Goal: Task Accomplishment & Management: Manage account settings

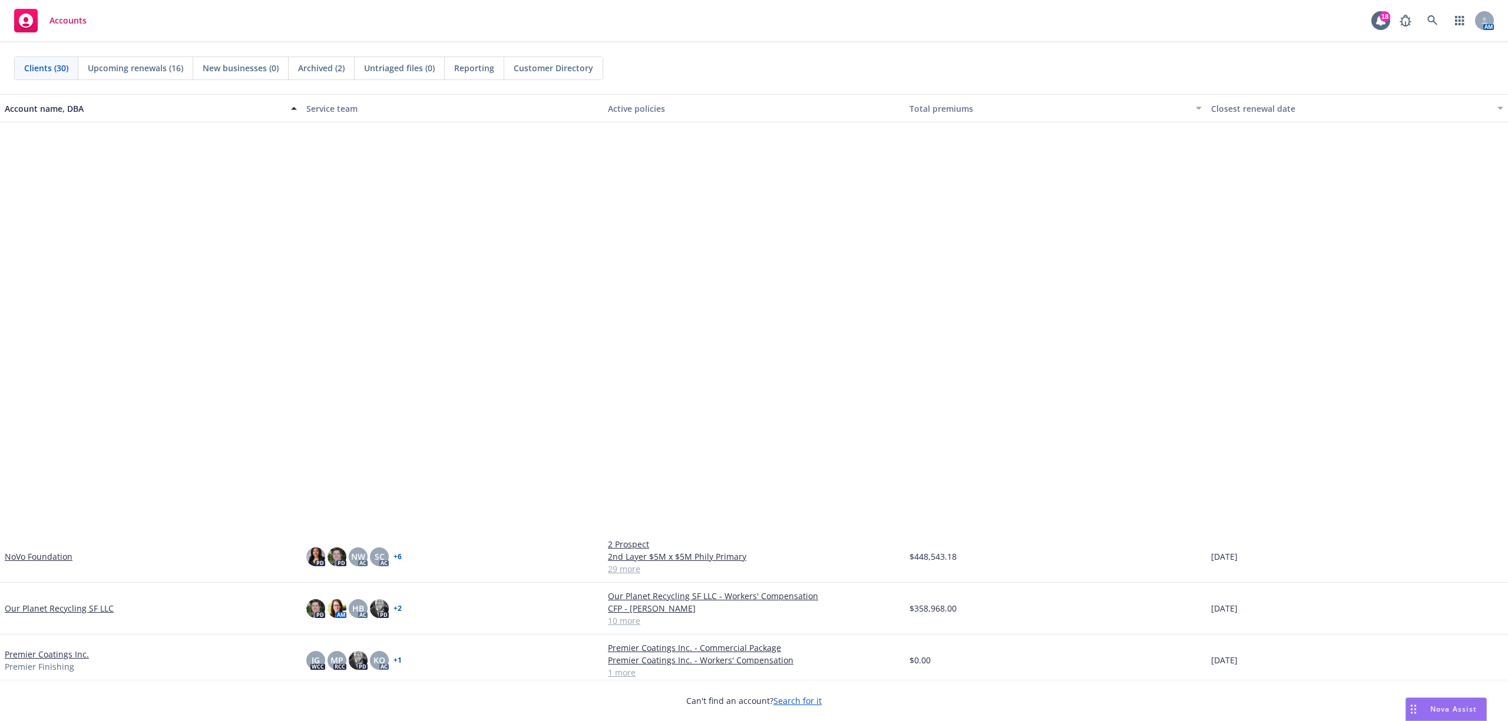
scroll to position [856, 0]
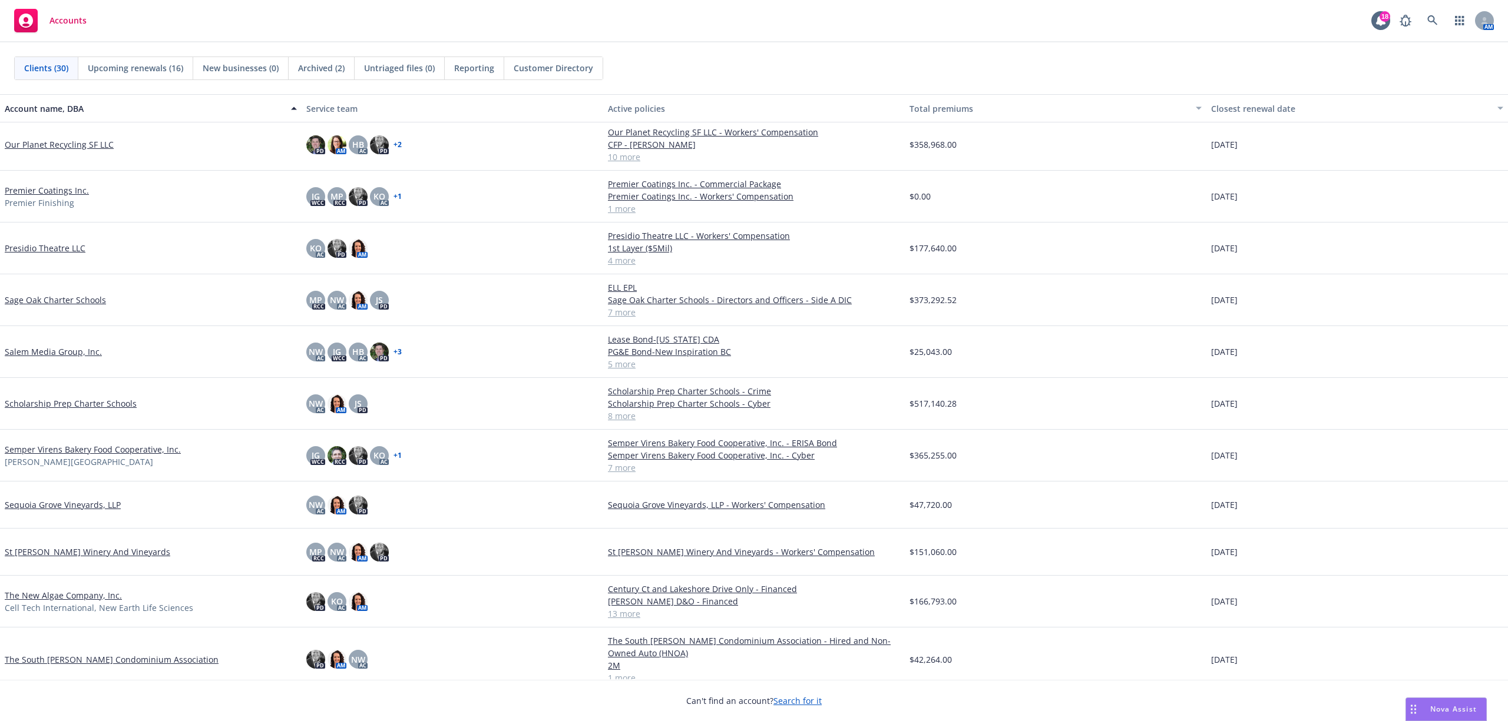
click at [121, 658] on link "The South [PERSON_NAME] Condominium Association" at bounding box center [112, 660] width 214 height 12
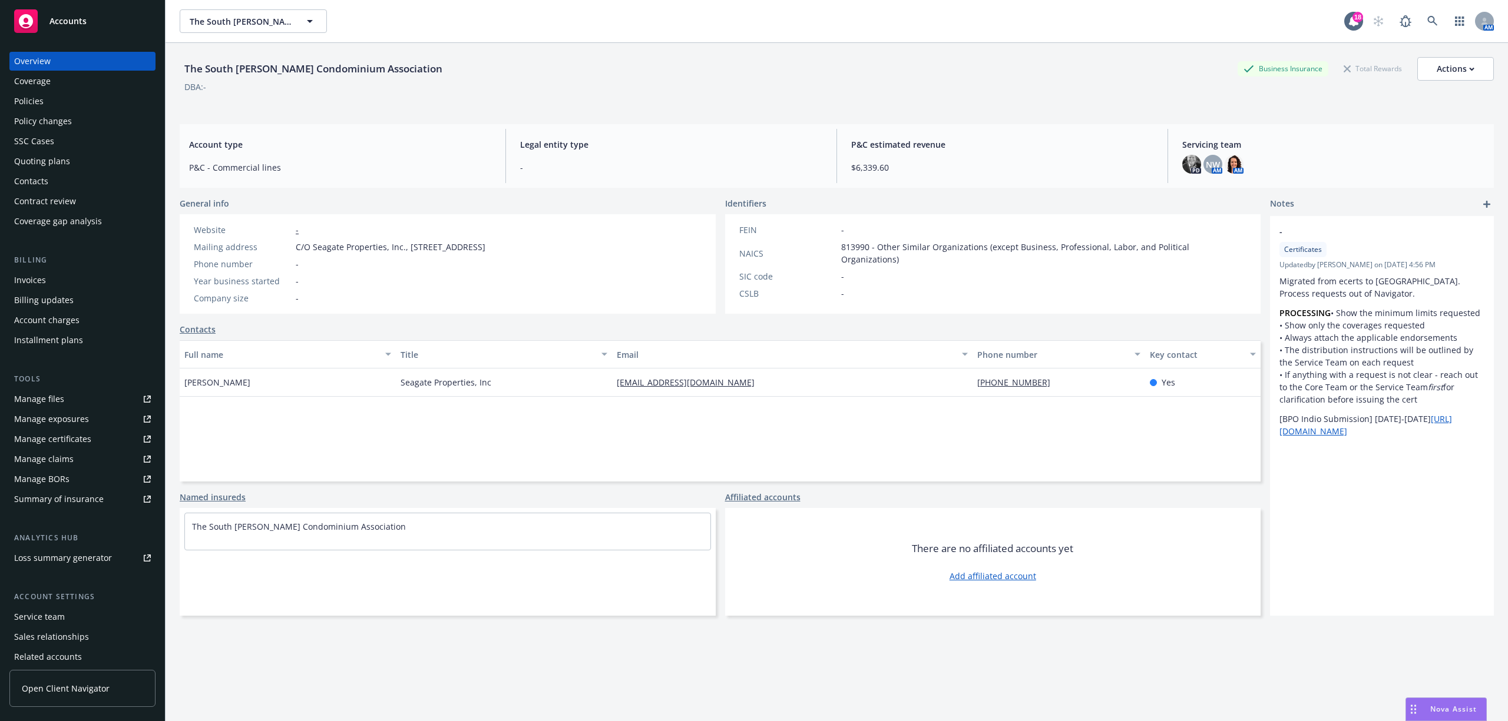
drag, startPoint x: 52, startPoint y: 159, endPoint x: 58, endPoint y: 160, distance: 6.0
click at [52, 160] on div "Quoting plans" at bounding box center [42, 161] width 56 height 19
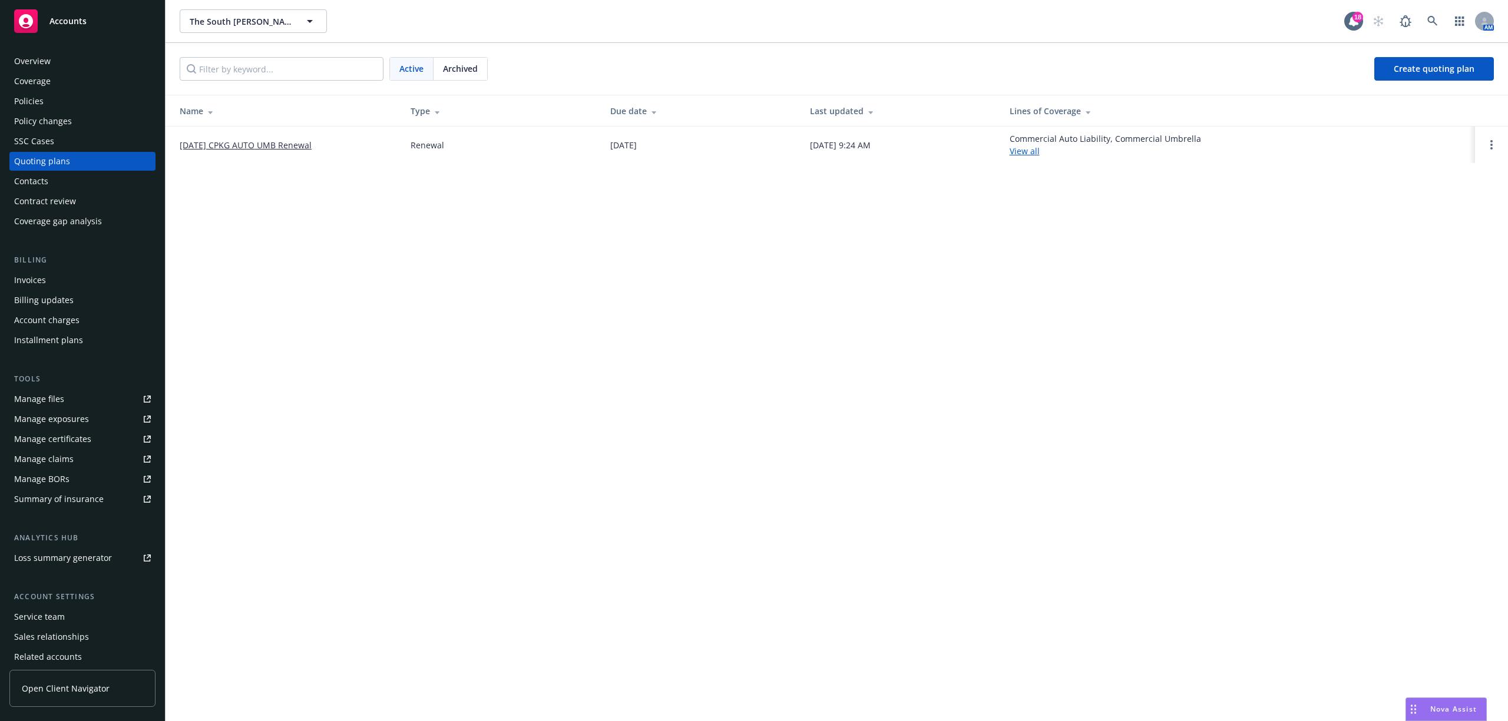
click at [254, 140] on link "[DATE] CPKG AUTO UMB Renewal" at bounding box center [246, 145] width 132 height 12
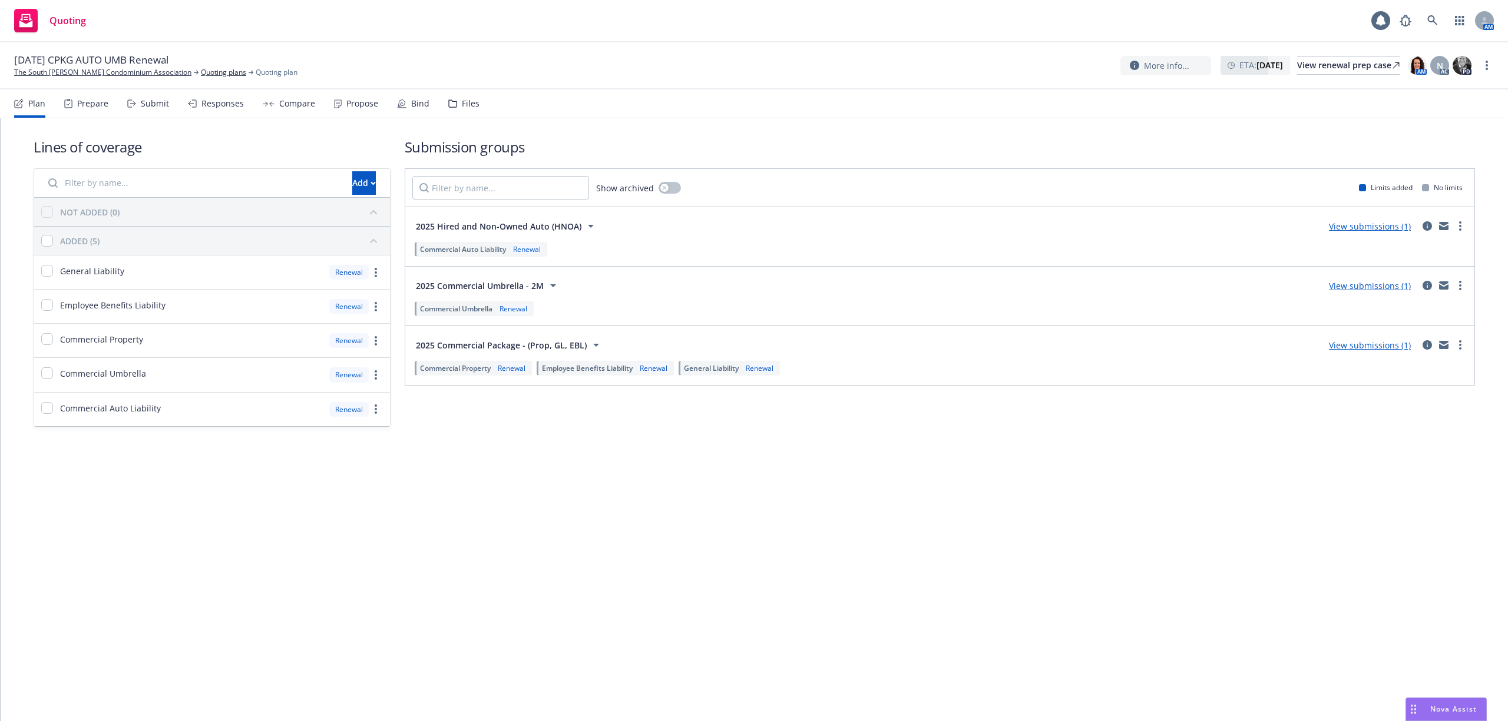
click at [462, 104] on div "Files" at bounding box center [471, 103] width 18 height 9
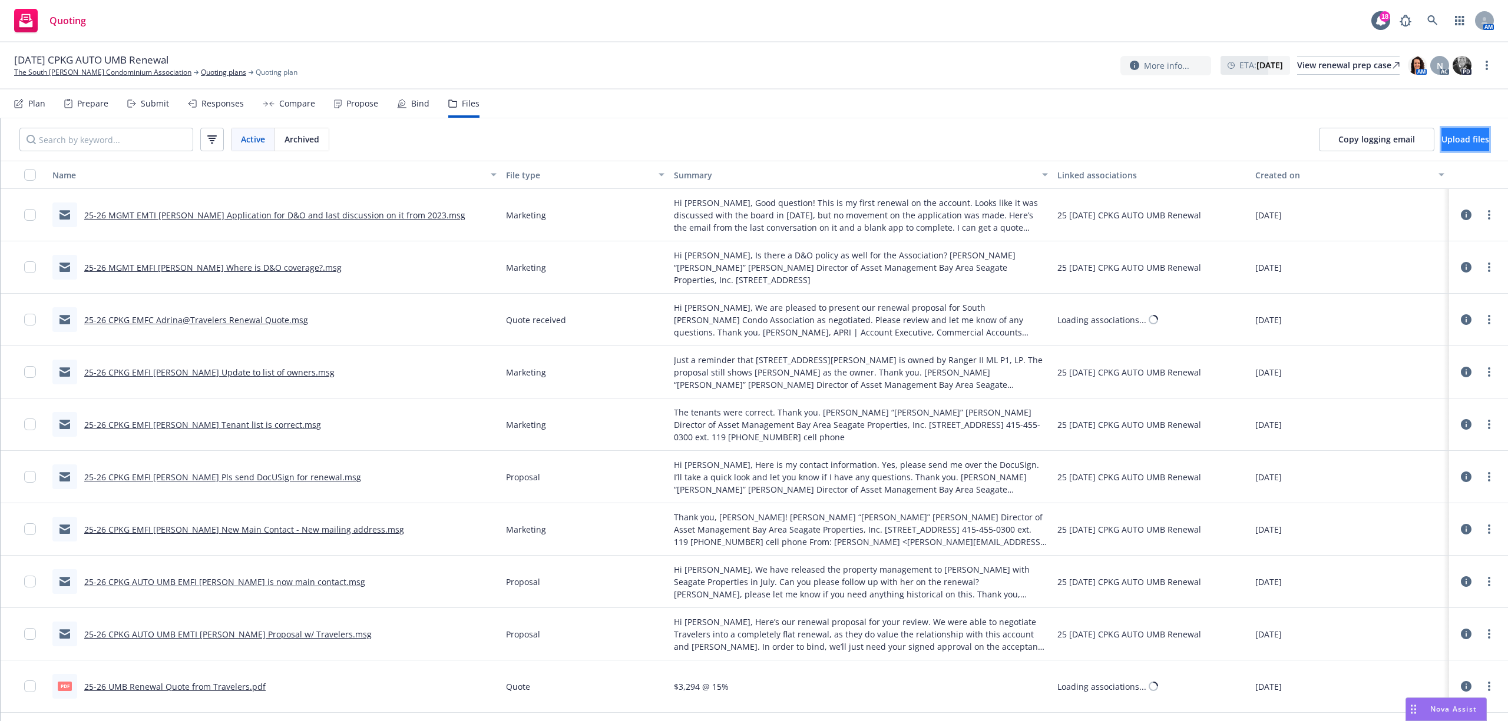
click at [1444, 138] on span "Upload files" at bounding box center [1465, 139] width 48 height 11
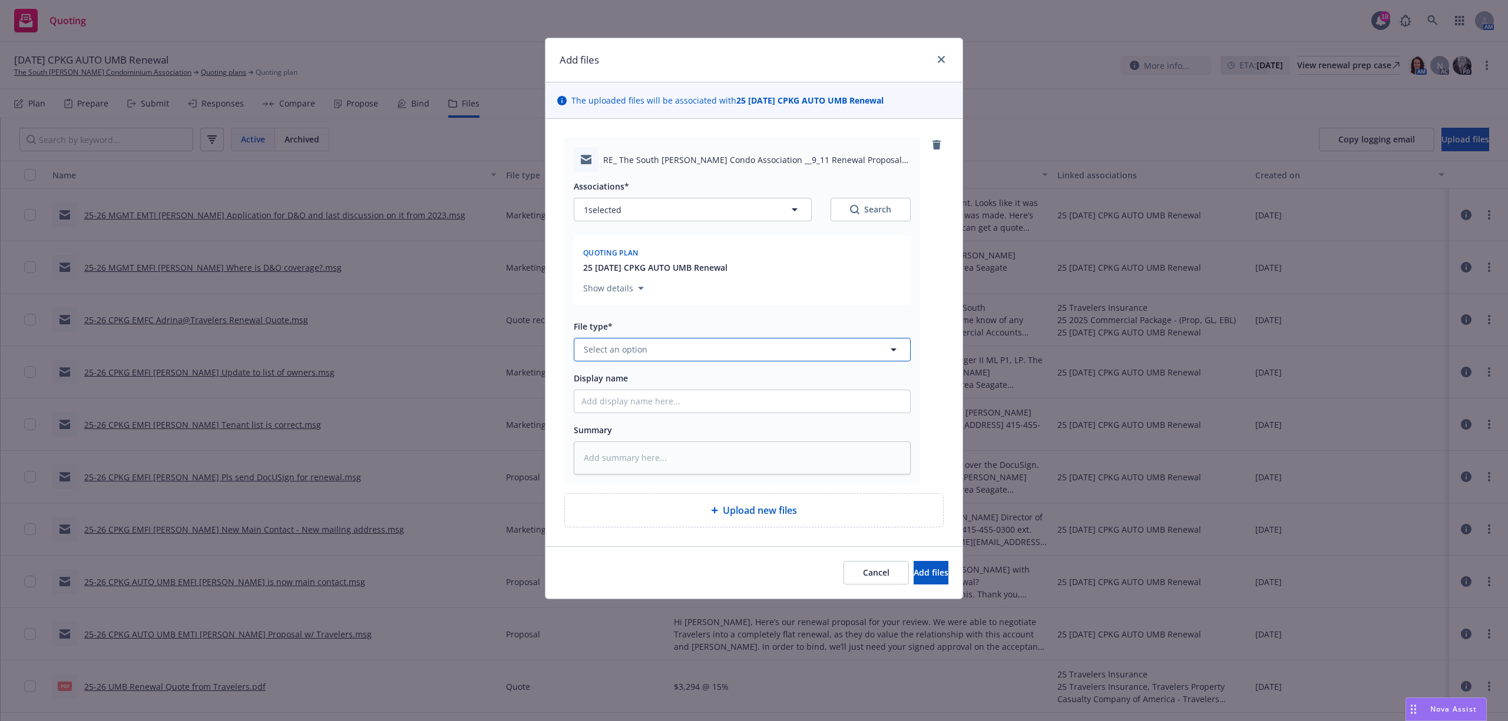
click at [685, 361] on button "Select an option" at bounding box center [742, 350] width 337 height 24
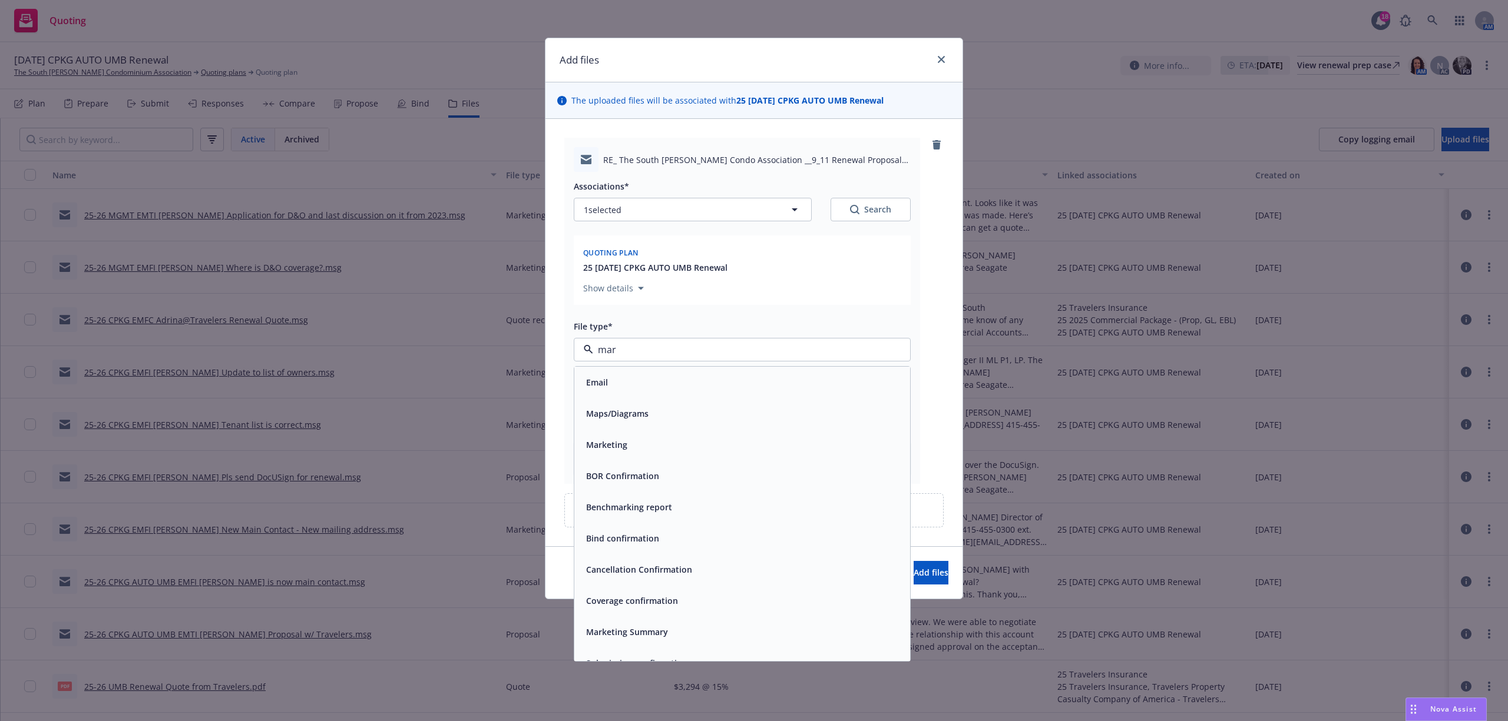
type input "mark"
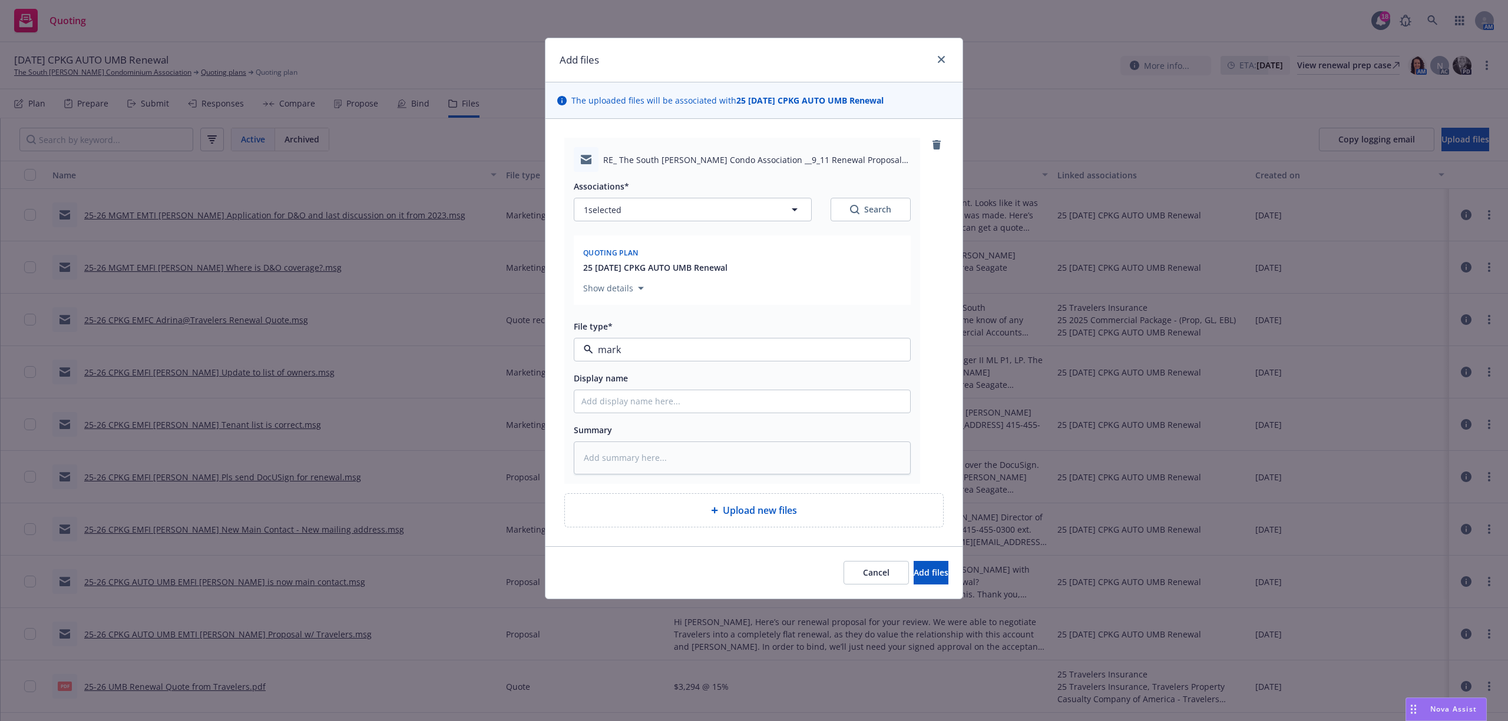
type textarea "x"
type input "2"
type textarea "x"
type input "25"
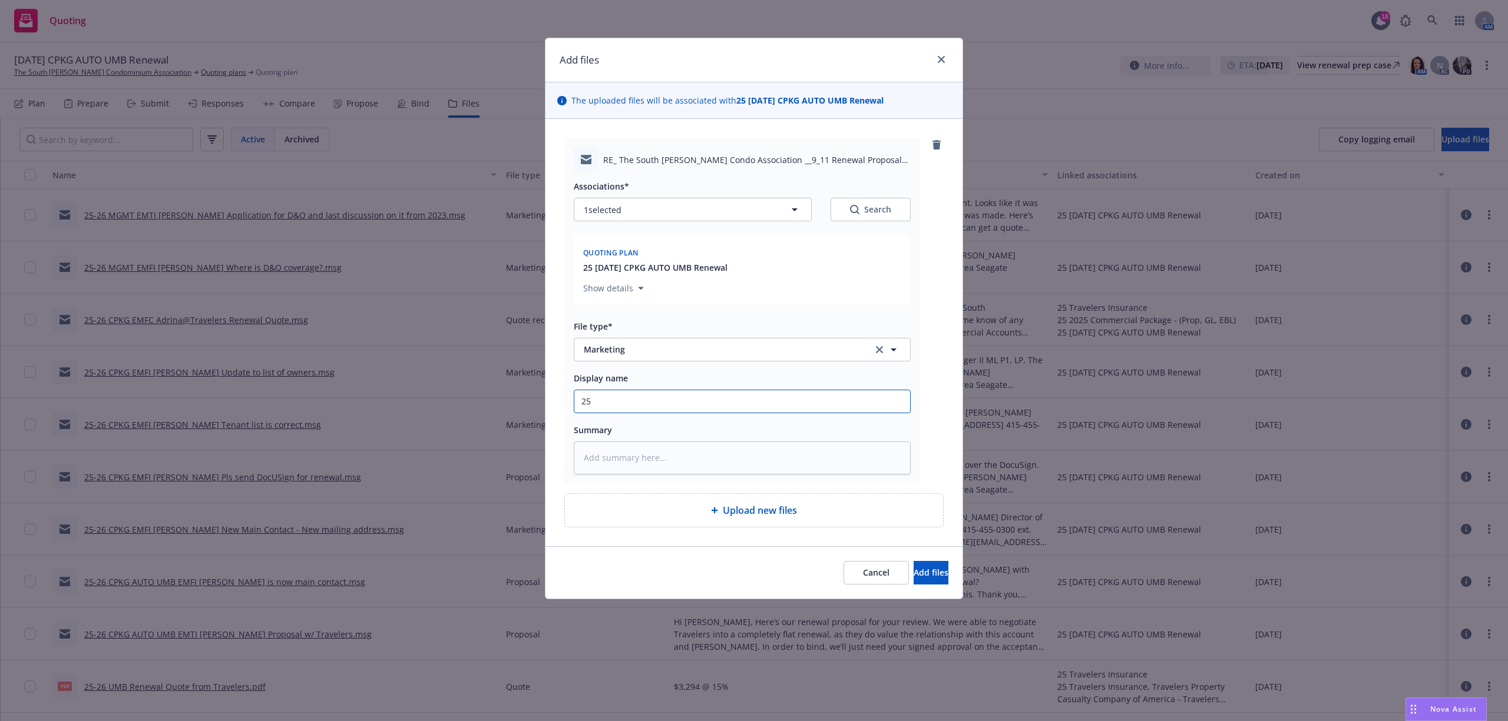
type textarea "x"
type input "25-"
type textarea "x"
type input "25-2"
type textarea "x"
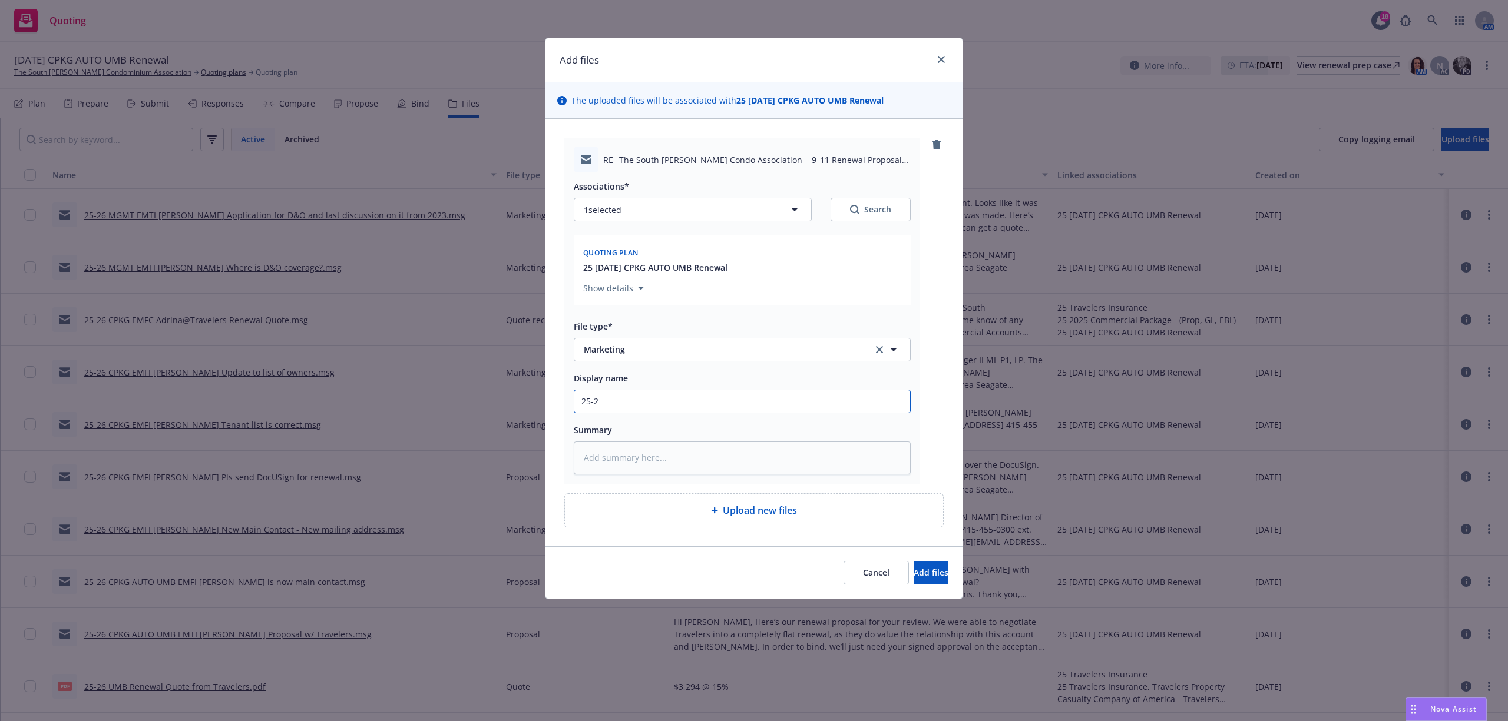
type input "25-26"
type textarea "x"
type input "25-26"
type textarea "x"
type input "25-26 M"
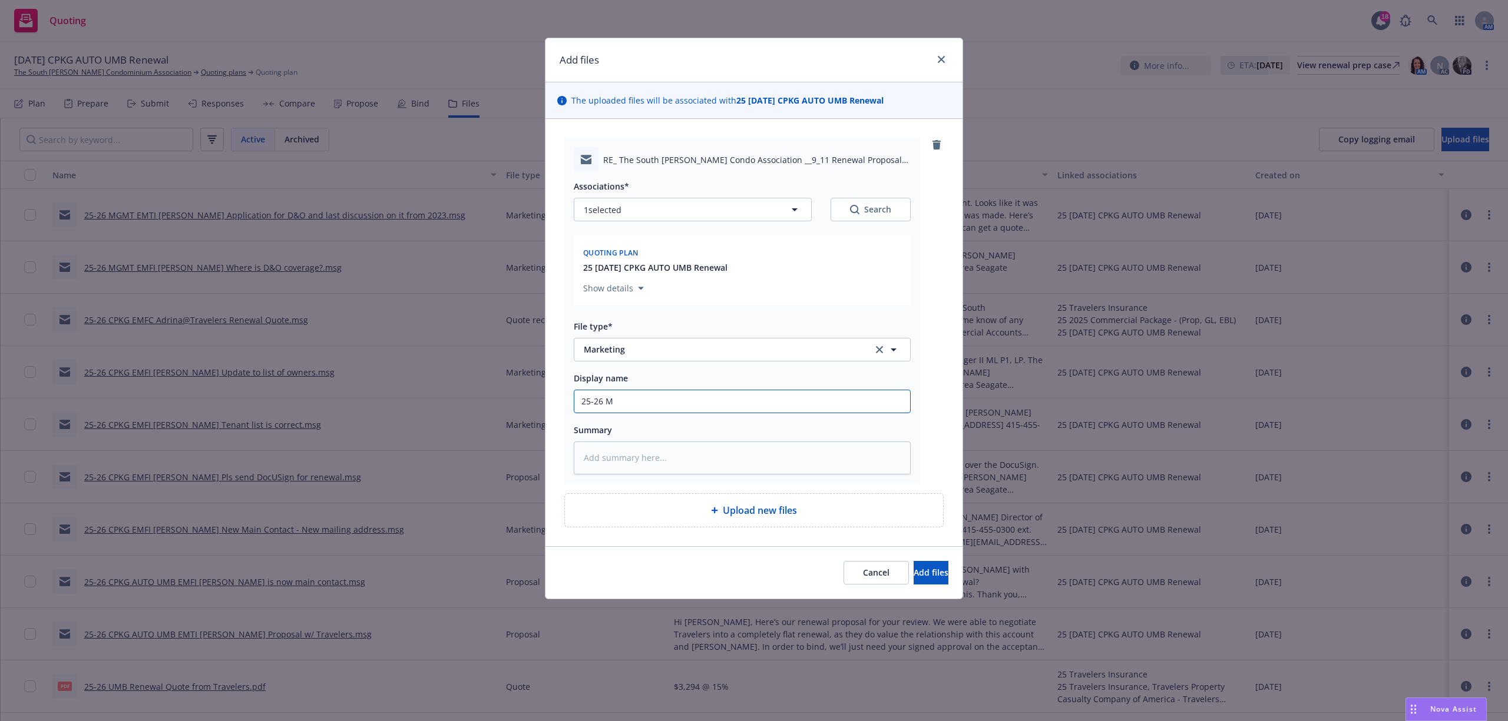
type textarea "x"
type input "25-26 MG"
type textarea "x"
type input "25-26 MGM"
type textarea "x"
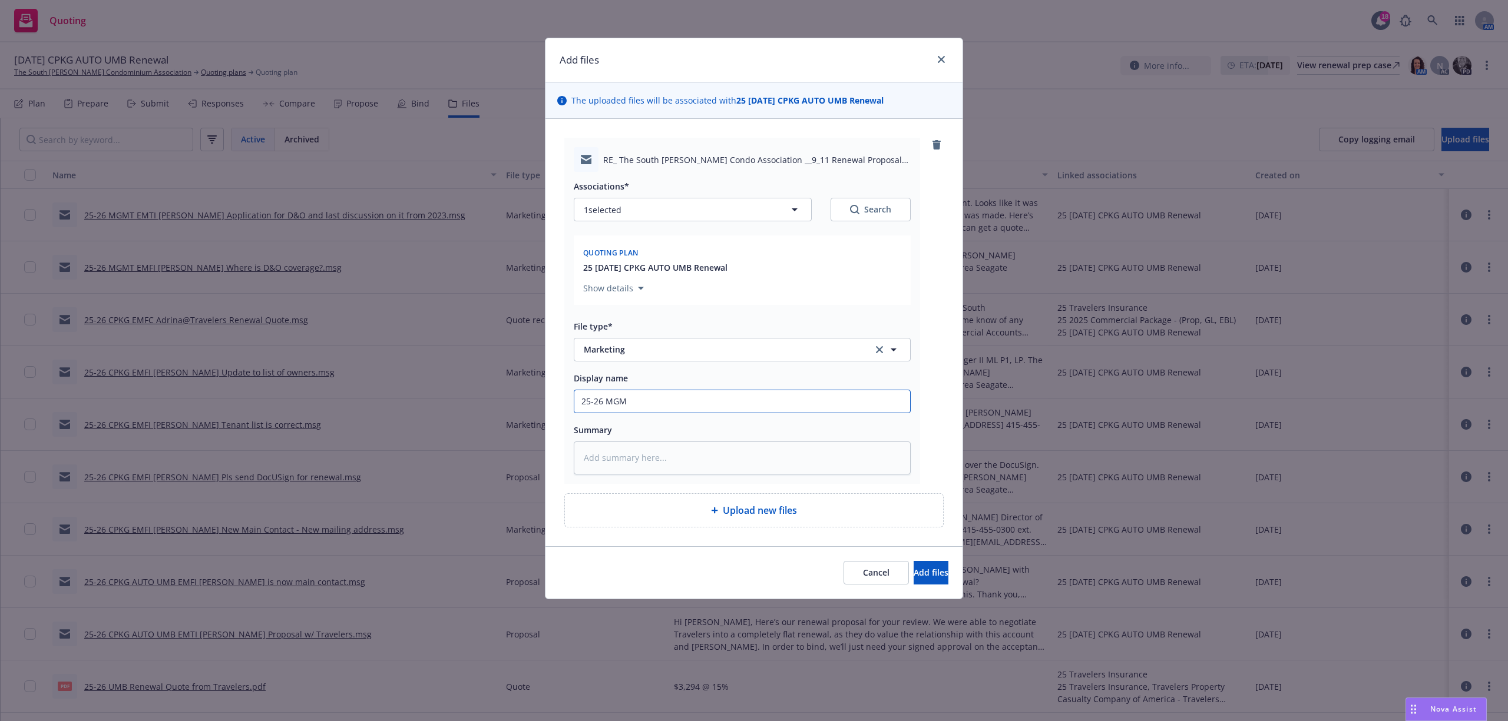
type input "25-26 MGMT"
type textarea "x"
type input "25-26 MGMT"
type textarea "x"
type input "25-26 MGMT E"
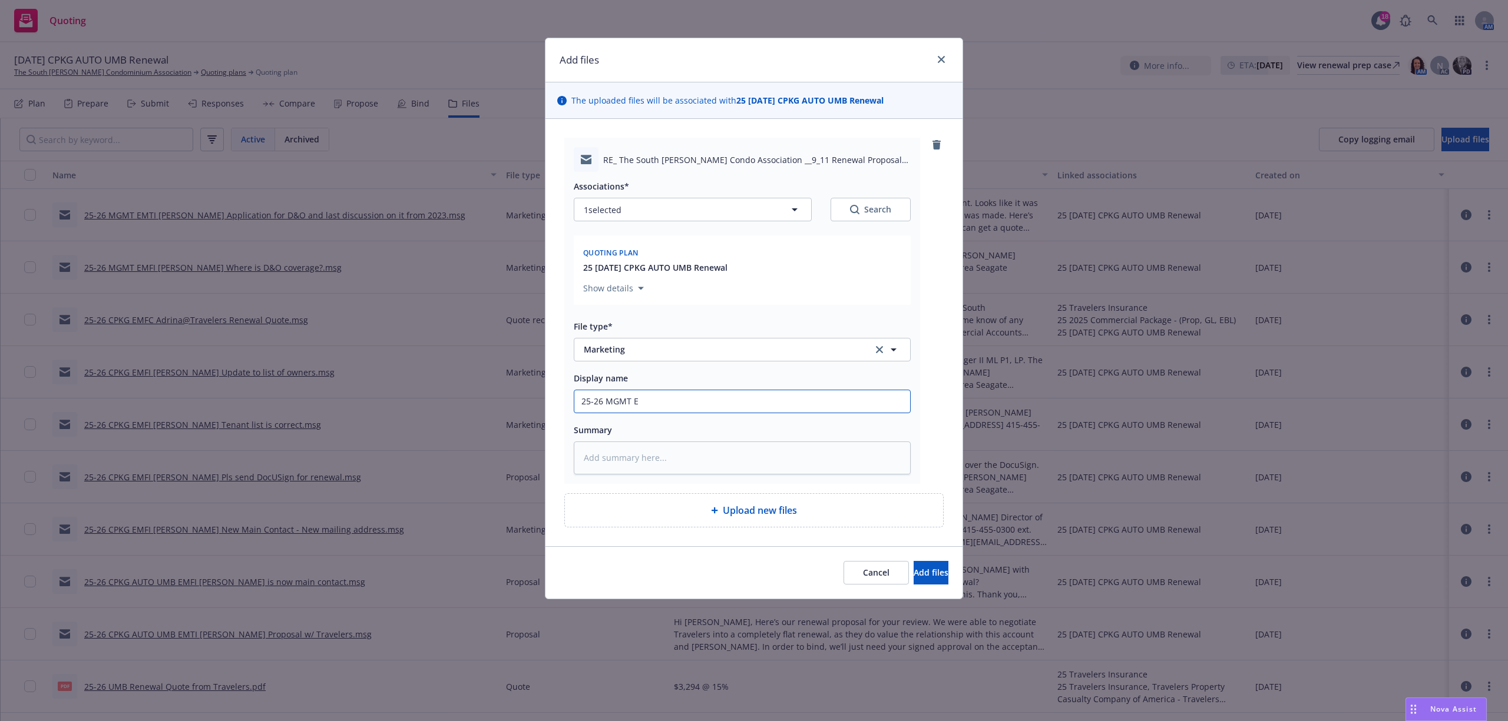
type textarea "x"
type input "25-26 MGMT EM"
type textarea "x"
type input "25-26 MGMT EMF"
type textarea "x"
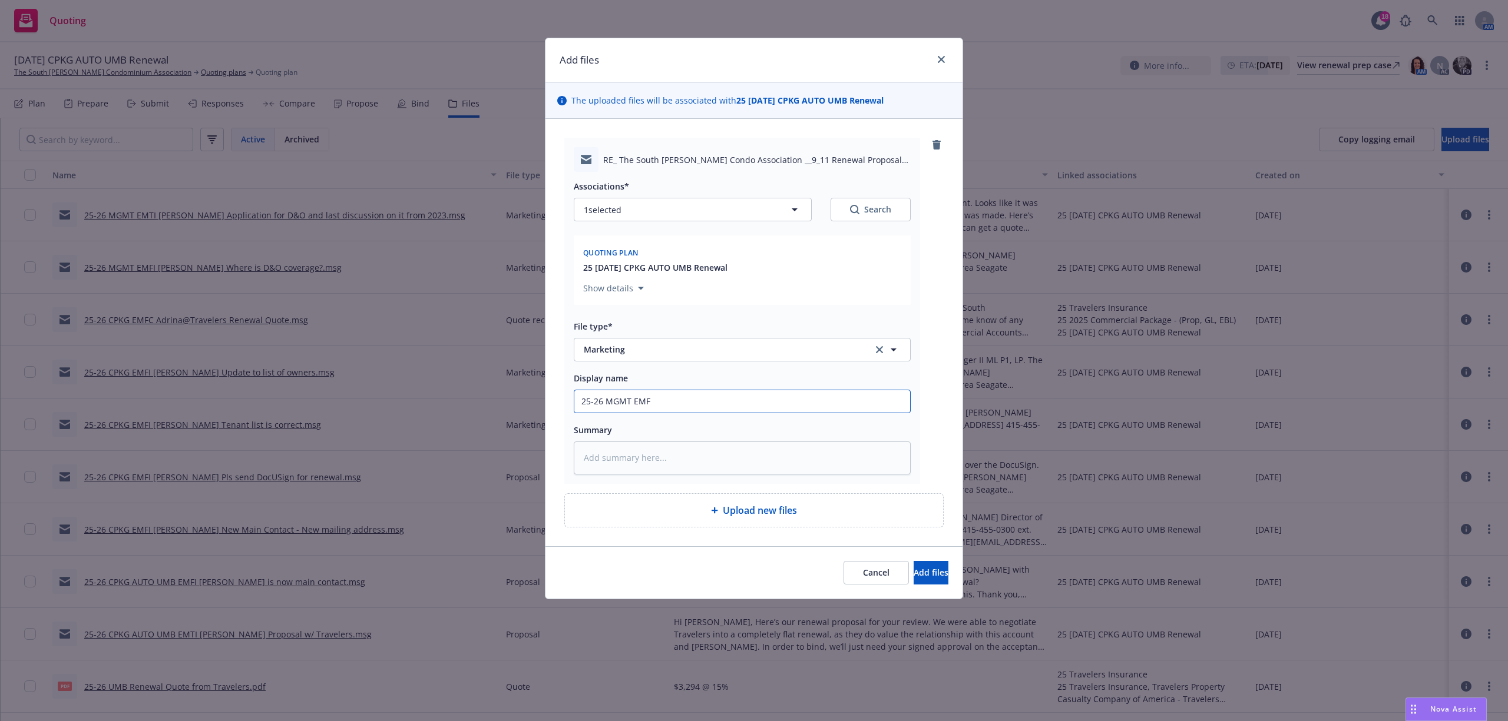
type input "25-26 MGMT EMFI"
type textarea "x"
type input "25-26 MGMT EMFI"
type textarea "x"
type input "25-26 MGMT EMFI L"
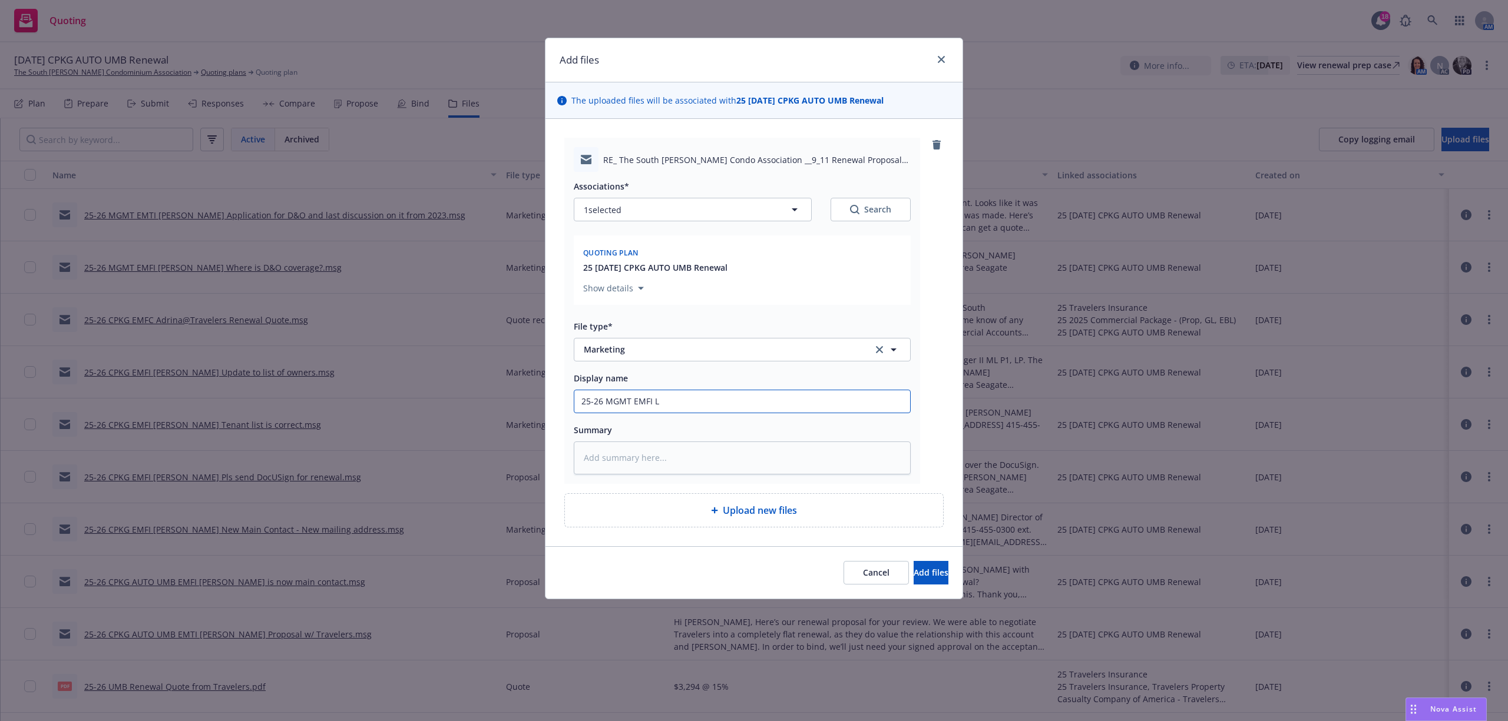
type textarea "x"
type input "25-26 MGMT EMFI Li"
type textarea "x"
type input "25-26 MGMT EMFI Lib"
type textarea "x"
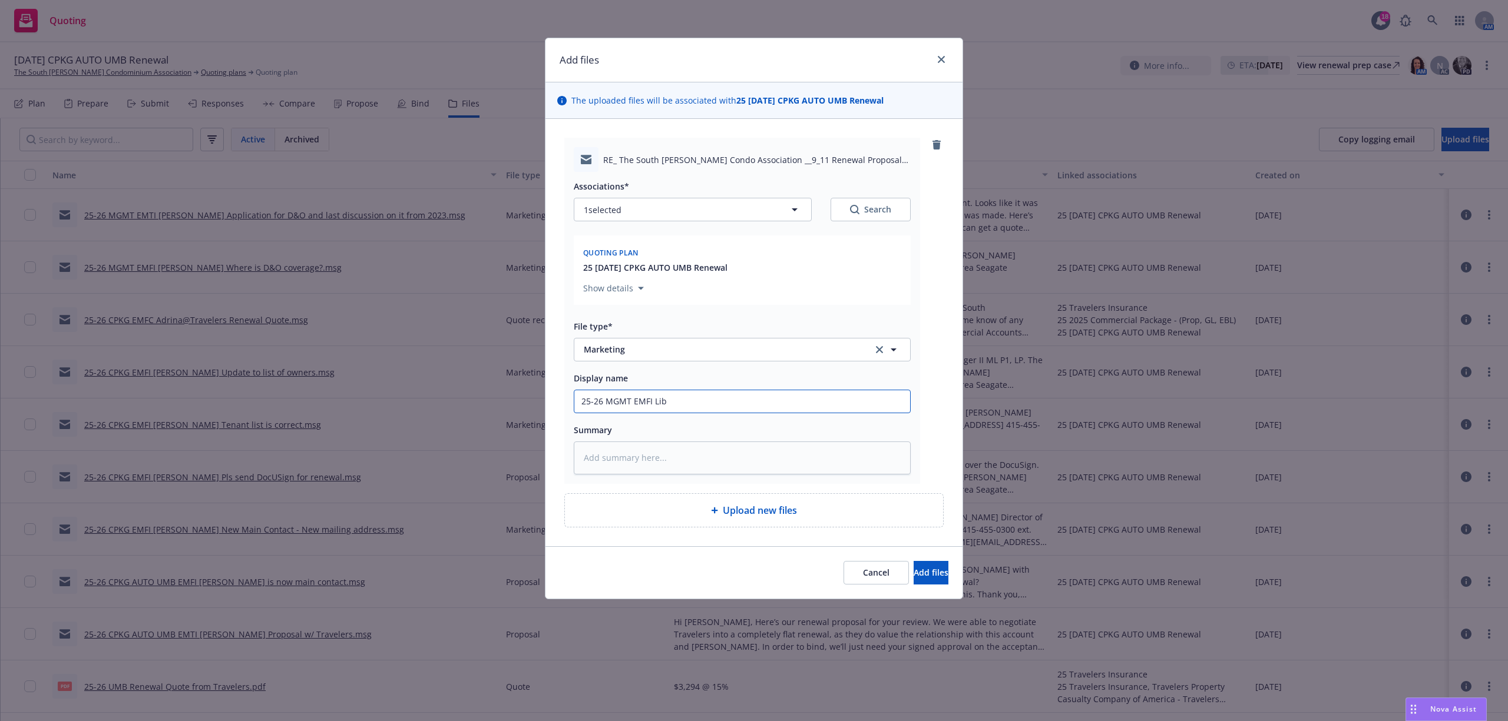
type input "25-26 MGMT EMFI Libb"
type textarea "x"
type input "25-26 MGMT EMFI Libby"
type textarea "x"
type input "25-26 MGMT EMFI Libby"
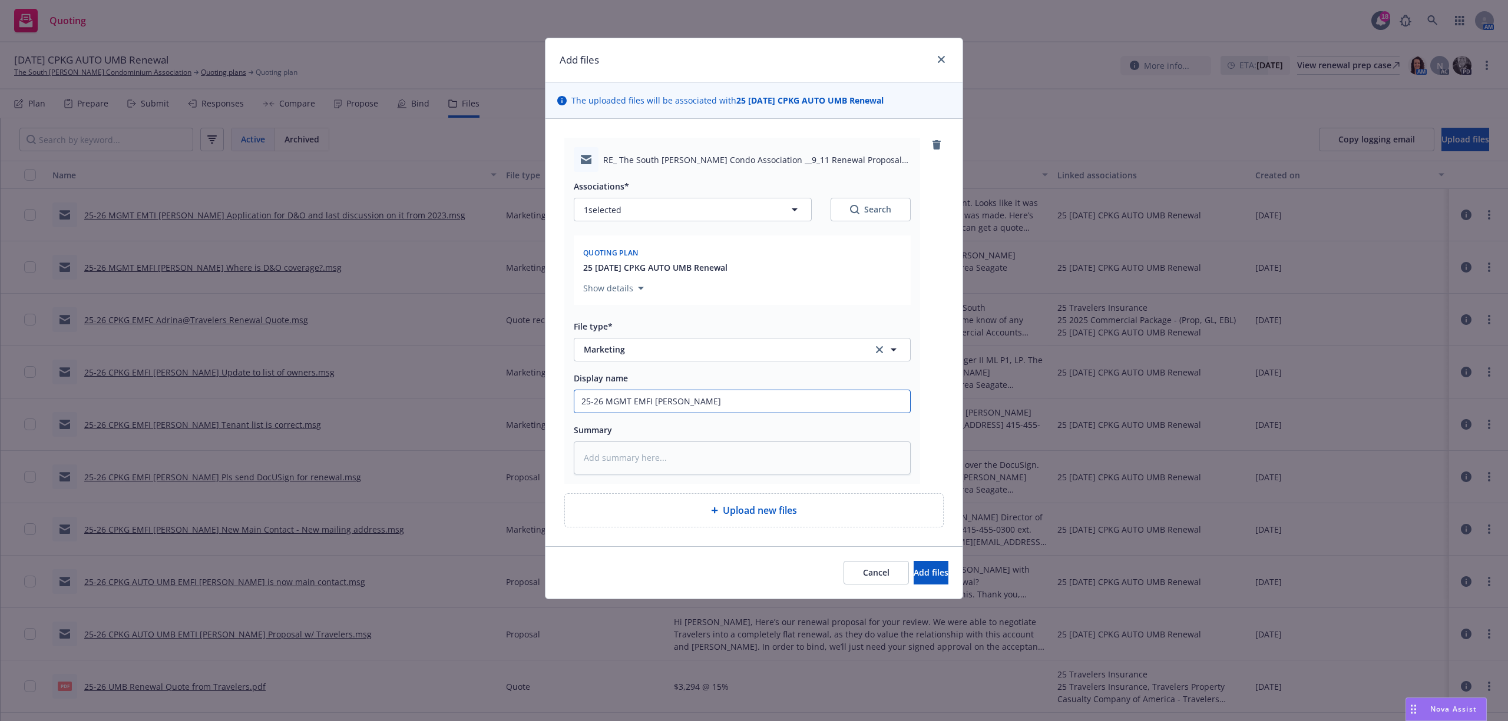
type textarea "x"
type input "25-26 MGMT EMFI Libby W"
type textarea "x"
type input "25-26 MGMT EMFI Libby Wi"
type textarea "x"
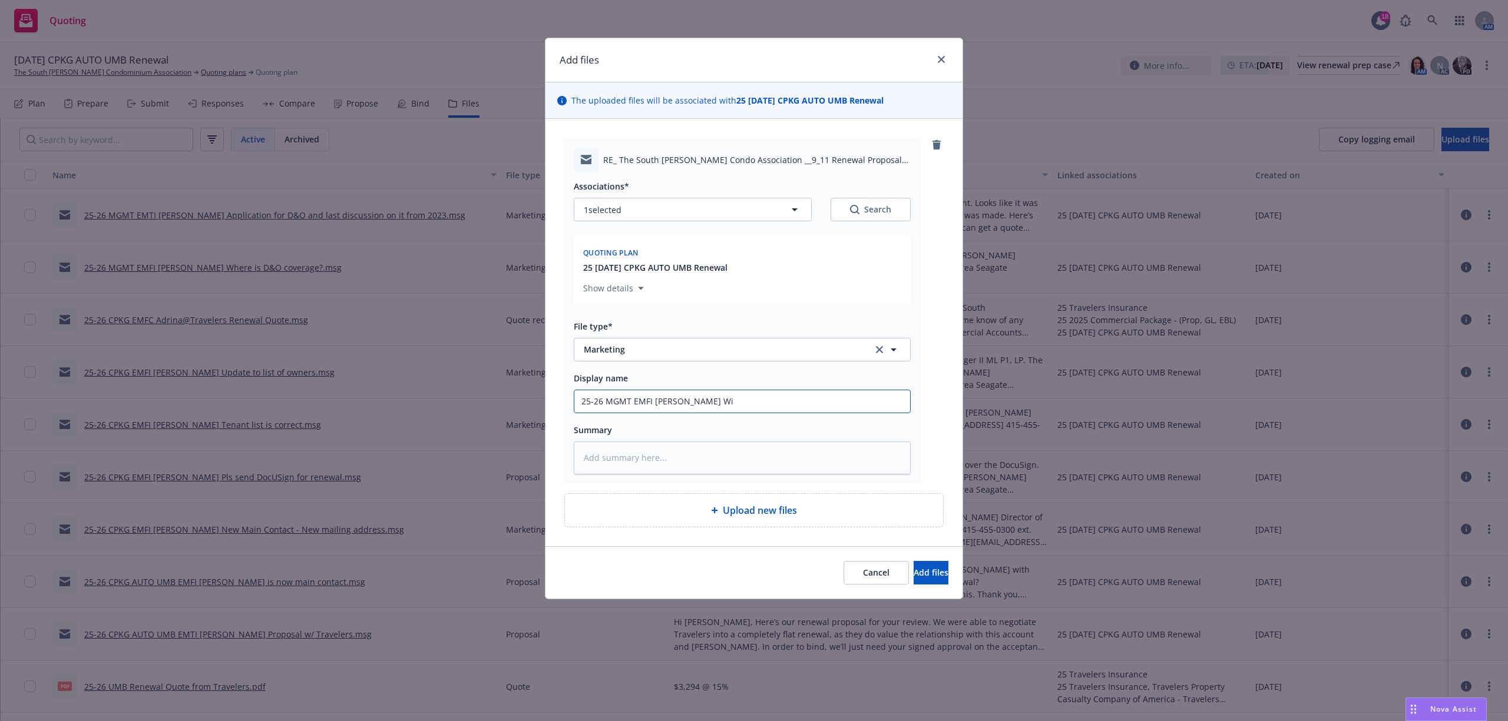
type input "25-26 MGMT EMFI Libby Wil"
type textarea "x"
type input "25-26 MGMT EMFI Libby Will"
type textarea "x"
type input "25-26 MGMT EMFI Libby Will"
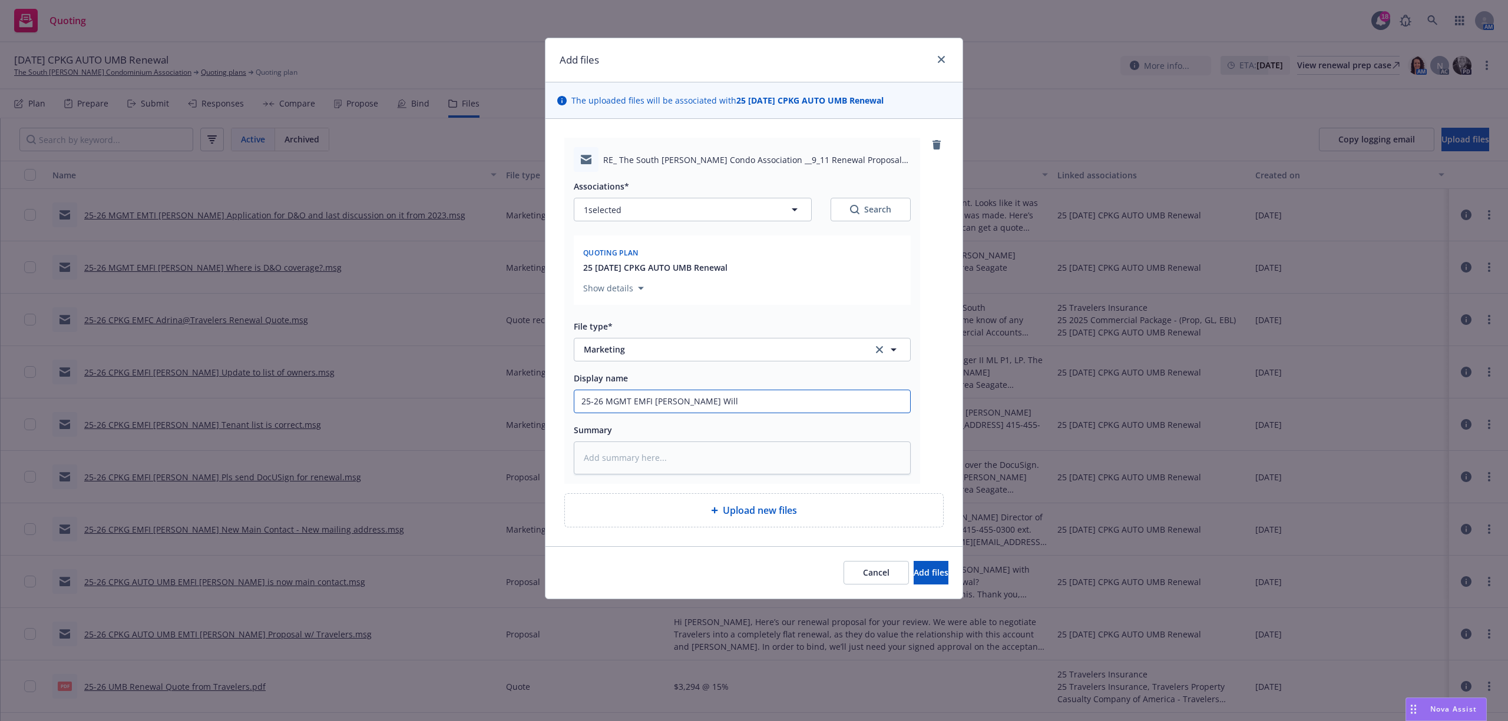
type textarea "x"
type input "25-26 MGMT EMFI Libby Will d"
type textarea "x"
type input "25-26 MGMT EMFI Libby Will di"
type textarea "x"
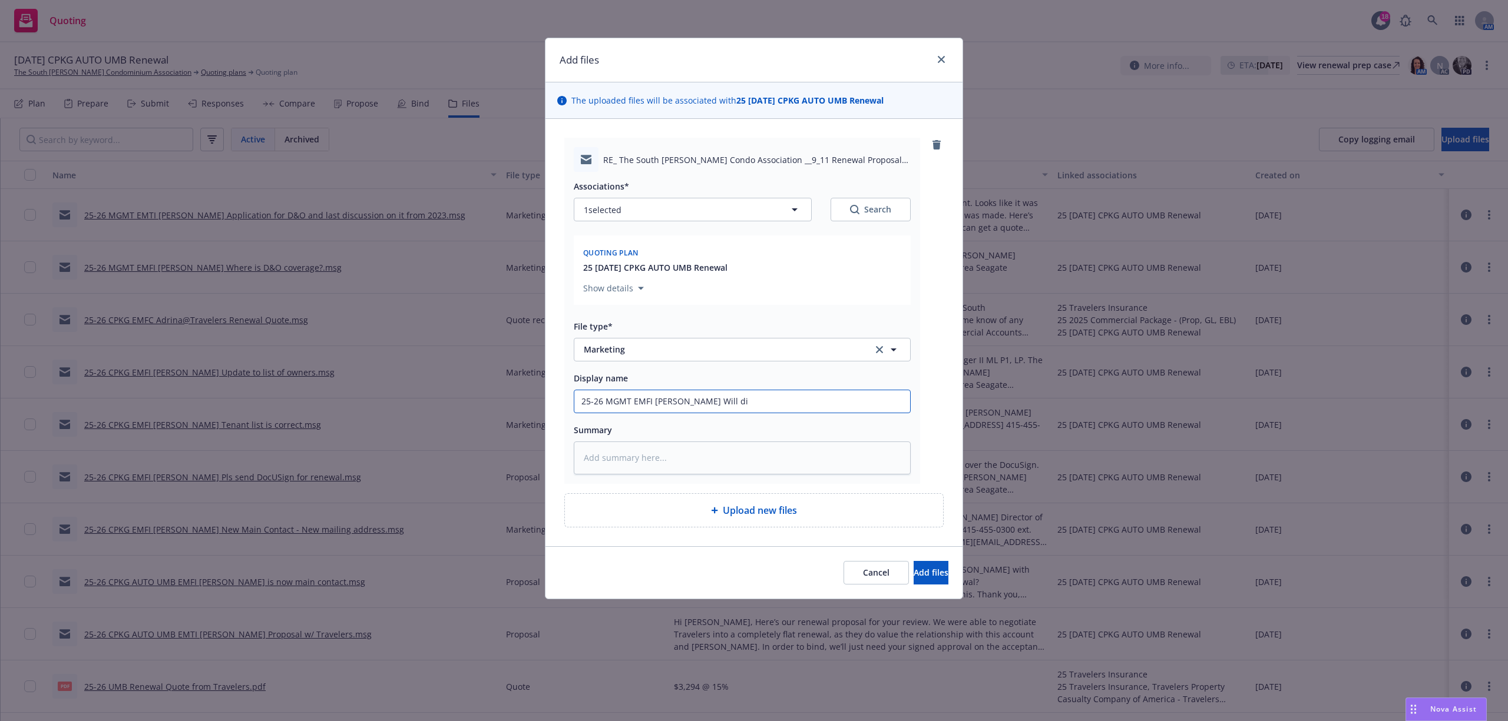
type input "25-26 MGMT EMFI Libby Will dis"
type textarea "x"
type input "25-26 MGMT EMFI Libby Will disc"
type textarea "x"
type input "25-26 MGMT EMFI Libby Will discu"
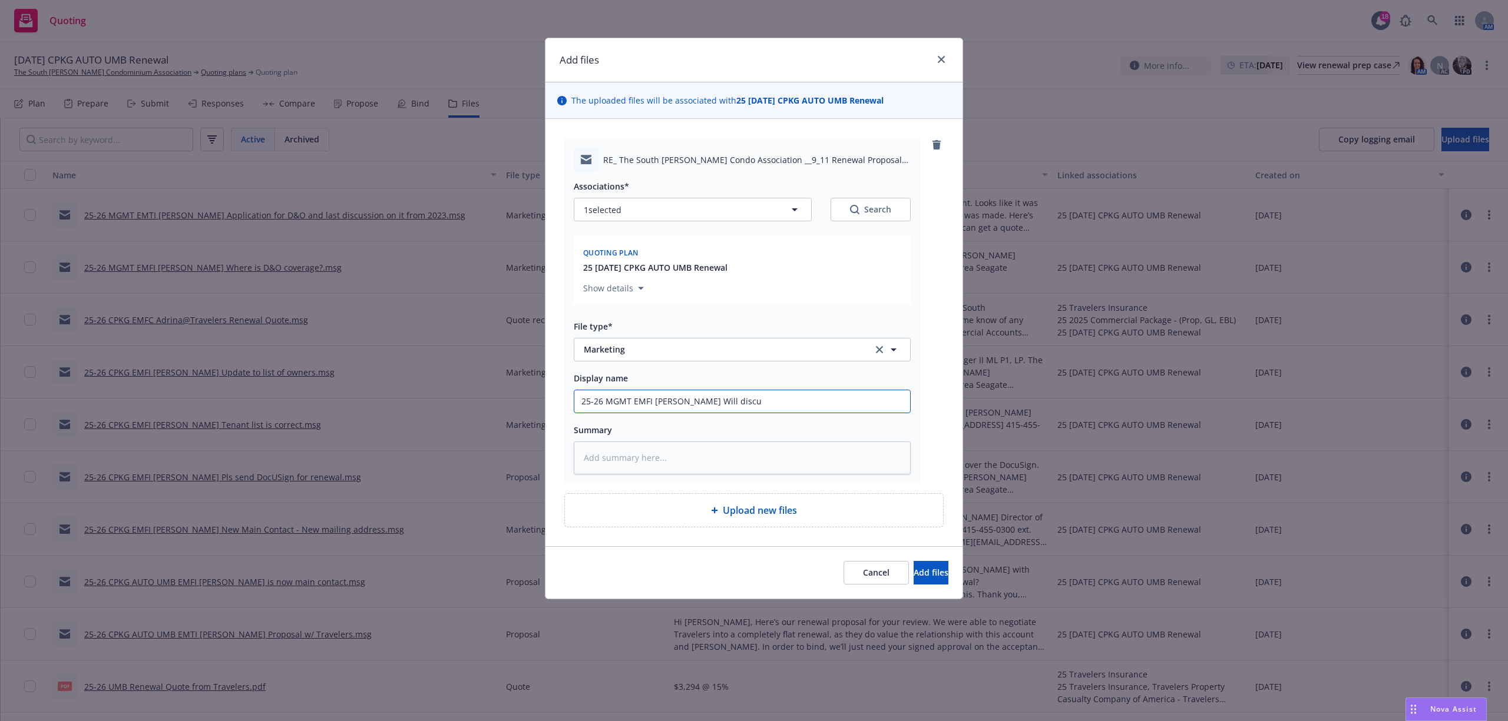
type textarea "x"
type input "25-26 MGMT EMFI Libby Will discus"
type textarea "x"
type input "25-26 MGMT EMFI Libby Will discuss"
type textarea "x"
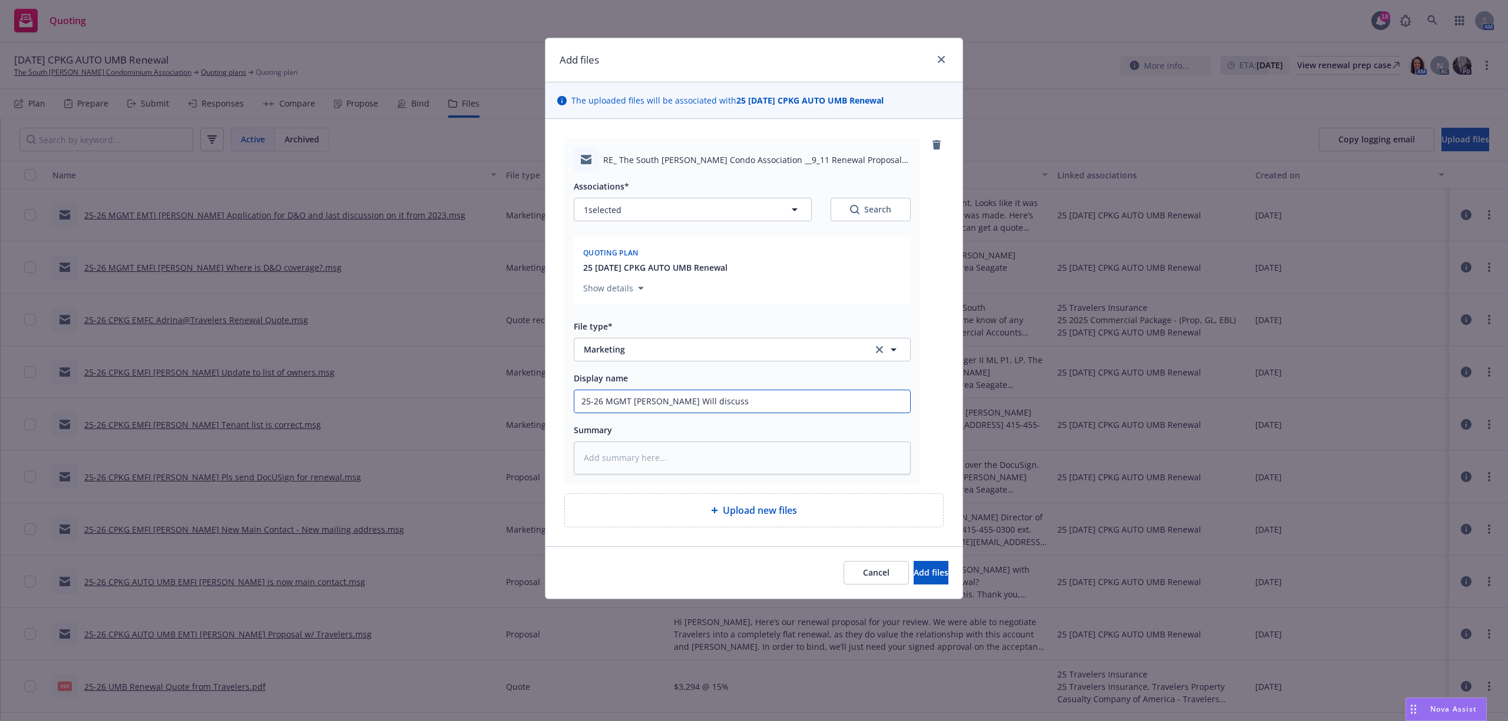
type input "25-26 MGMT EMFI Libby Will discuss"
type textarea "x"
type input "25-26 MGMT EMFI Libby Will discuss D"
type textarea "x"
type input "25-26 MGMT EMFI Libby Will discuss D&"
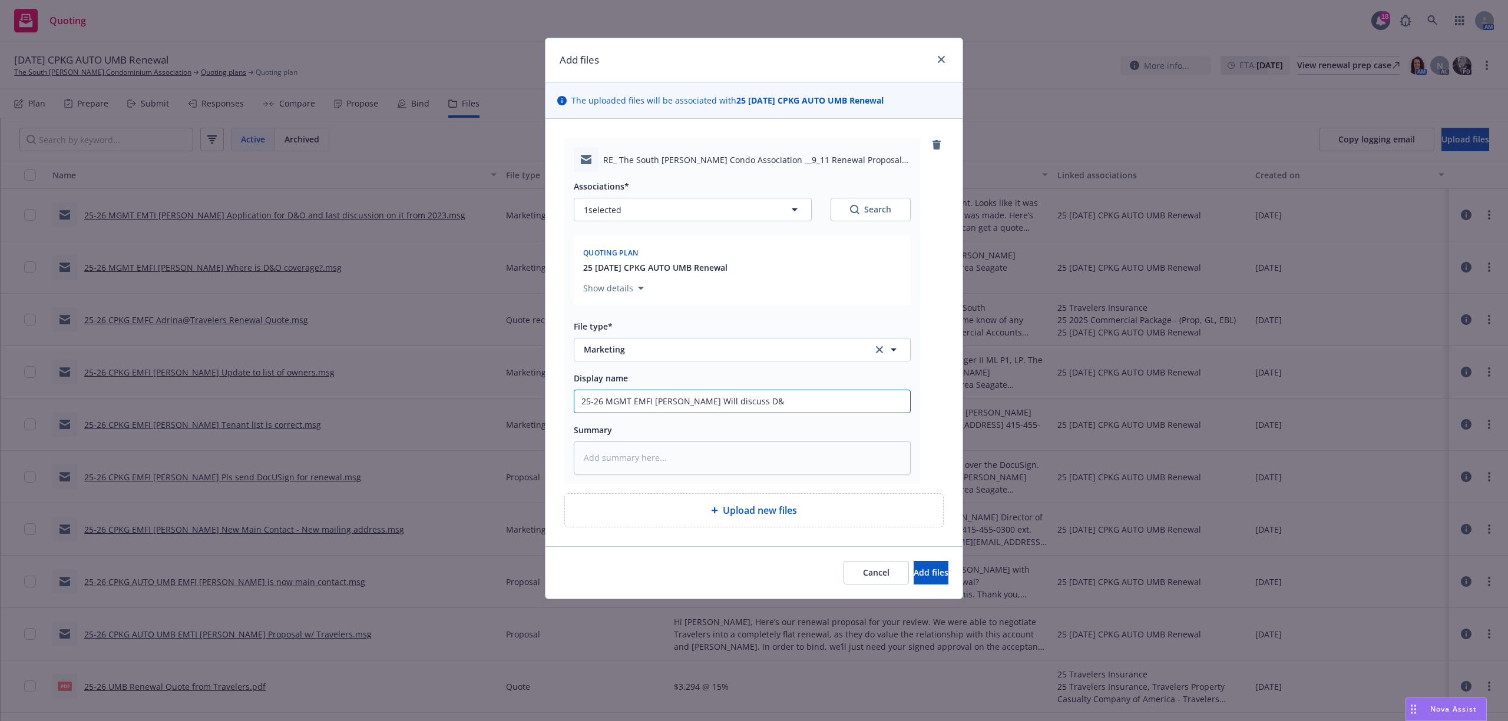
type textarea "x"
type input "25-26 MGMT EMFI Libby Will discuss D&O"
type textarea "x"
type input "25-26 MGMT EMFI Libby Will discuss D&O"
type textarea "x"
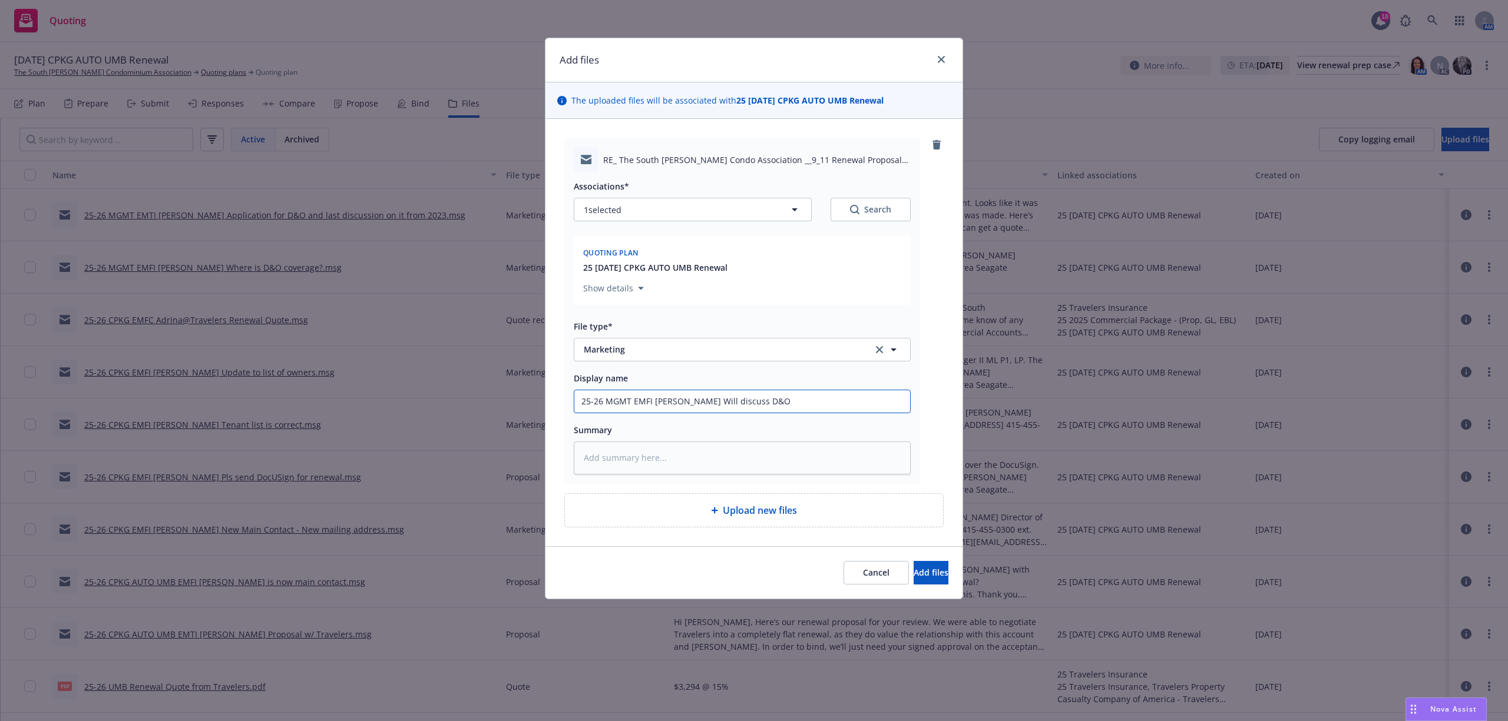
type input "25-26 MGMT EMFI Libby Will discuss D&O w"
type textarea "x"
type input "25-26 MGMT EMFI Libby Will discuss D&O wi"
type textarea "x"
type input "25-26 MGMT EMFI Libby Will discuss D&O wit"
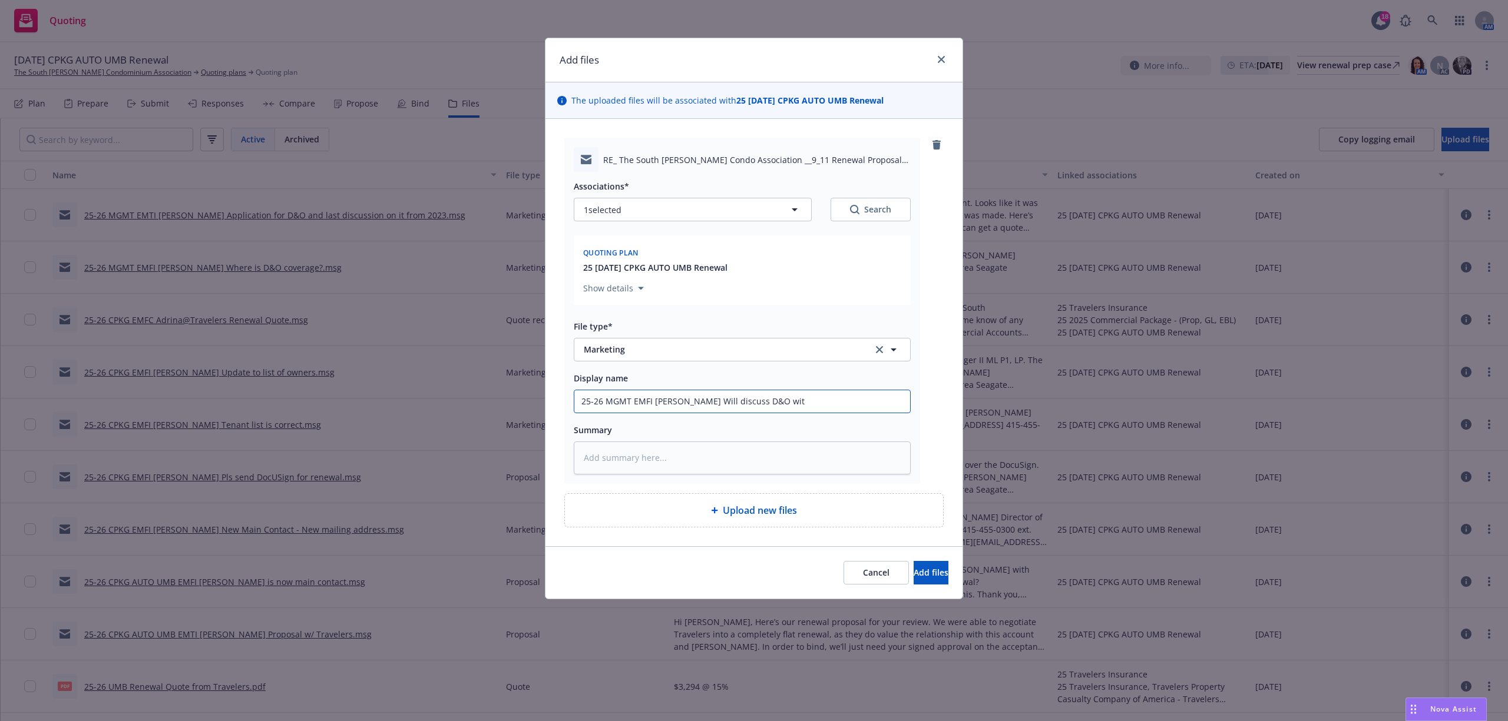
type textarea "x"
type input "25-26 MGMT EMFI Libby Will discuss D&O with"
type textarea "x"
type input "25-26 MGMT EMFI Libby Will discuss D&O with"
type textarea "x"
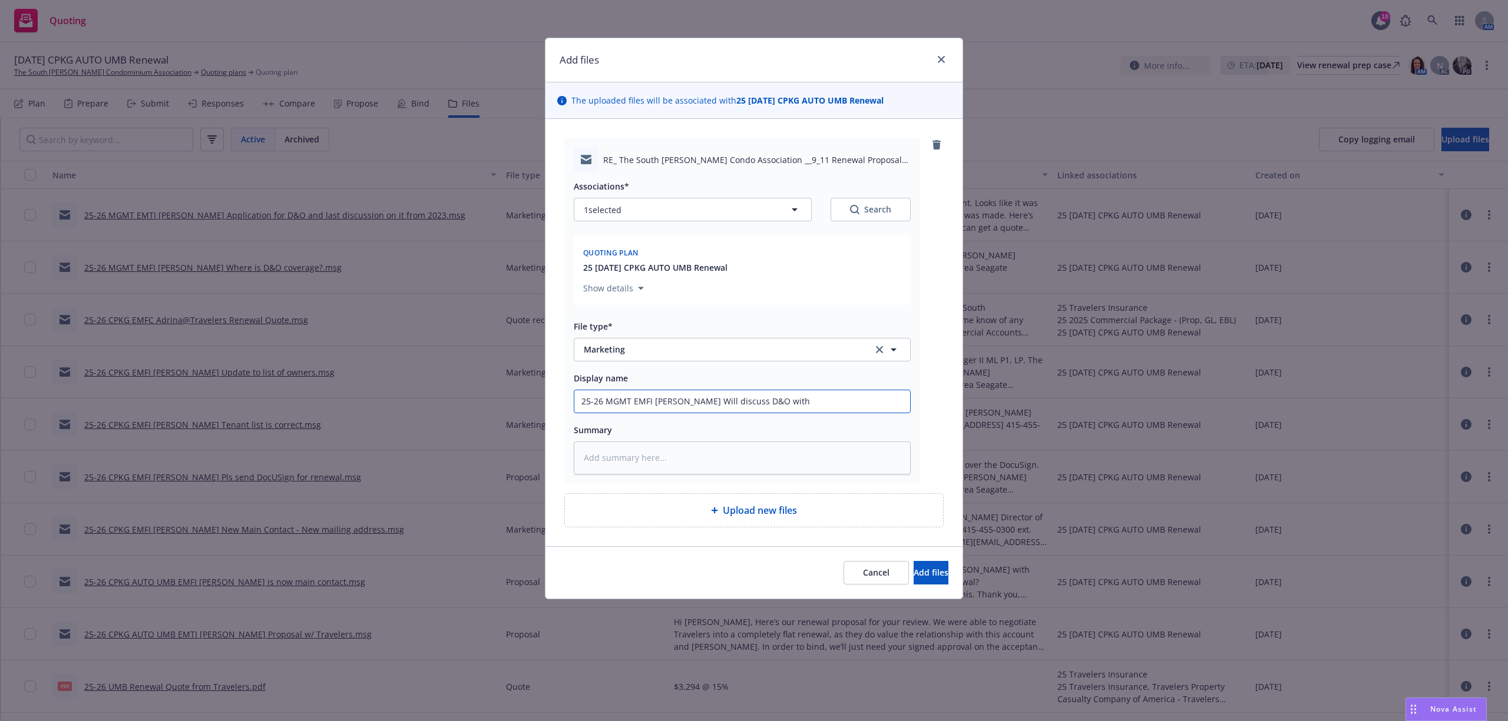
type input "25-26 MGMT EMFI Libby Will discuss D&O with B"
type textarea "x"
type input "25-26 MGMT EMFI Libby Will discuss D&O with Bo"
type textarea "x"
type input "25-26 MGMT EMFI Libby Will discuss D&O with Boa"
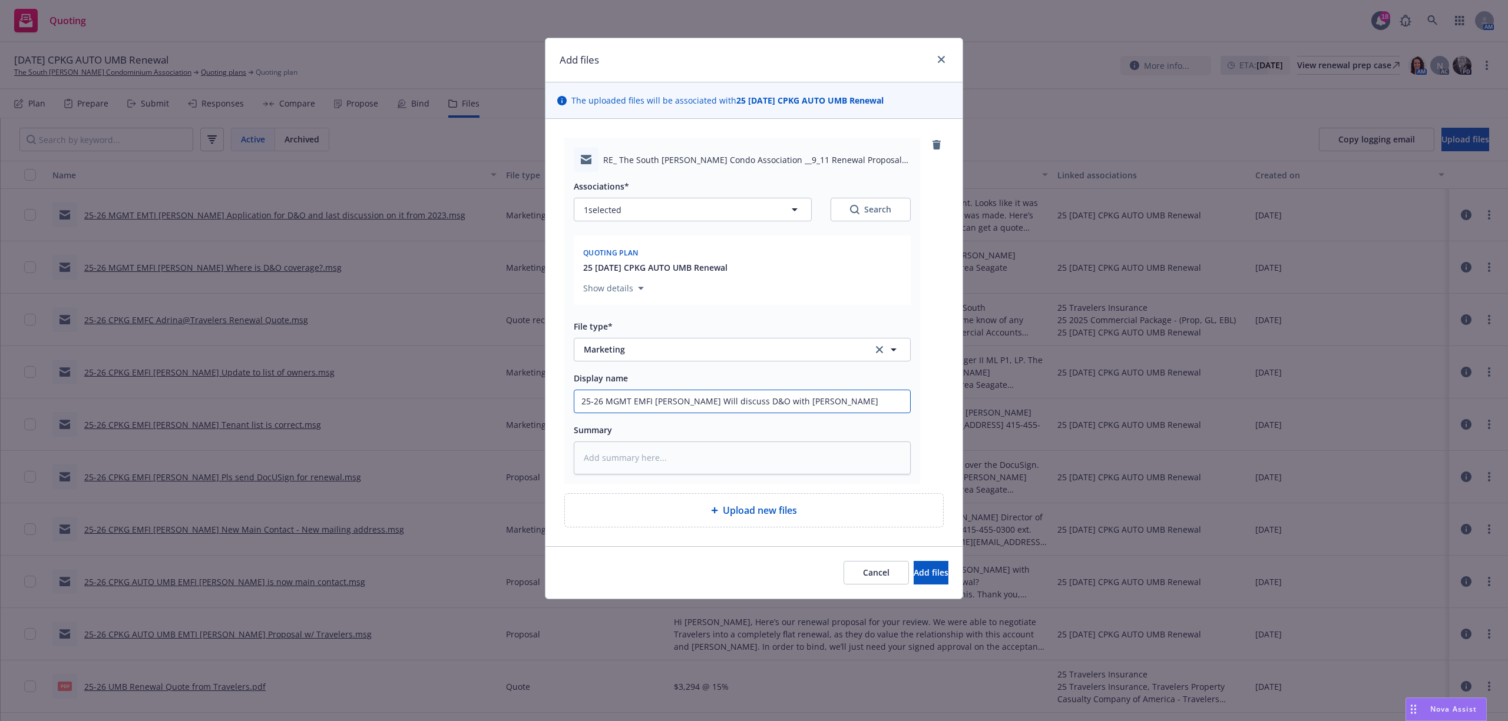
type textarea "x"
type input "25-26 MGMT EMFI Libby Will discuss D&O with Boar"
type textarea "x"
type input "25-26 MGMT EMFI Libby Will discuss D&O with Board"
paste textarea "Hi Samantha, Sounds good. Thank you for the additional information. I didn’t se…"
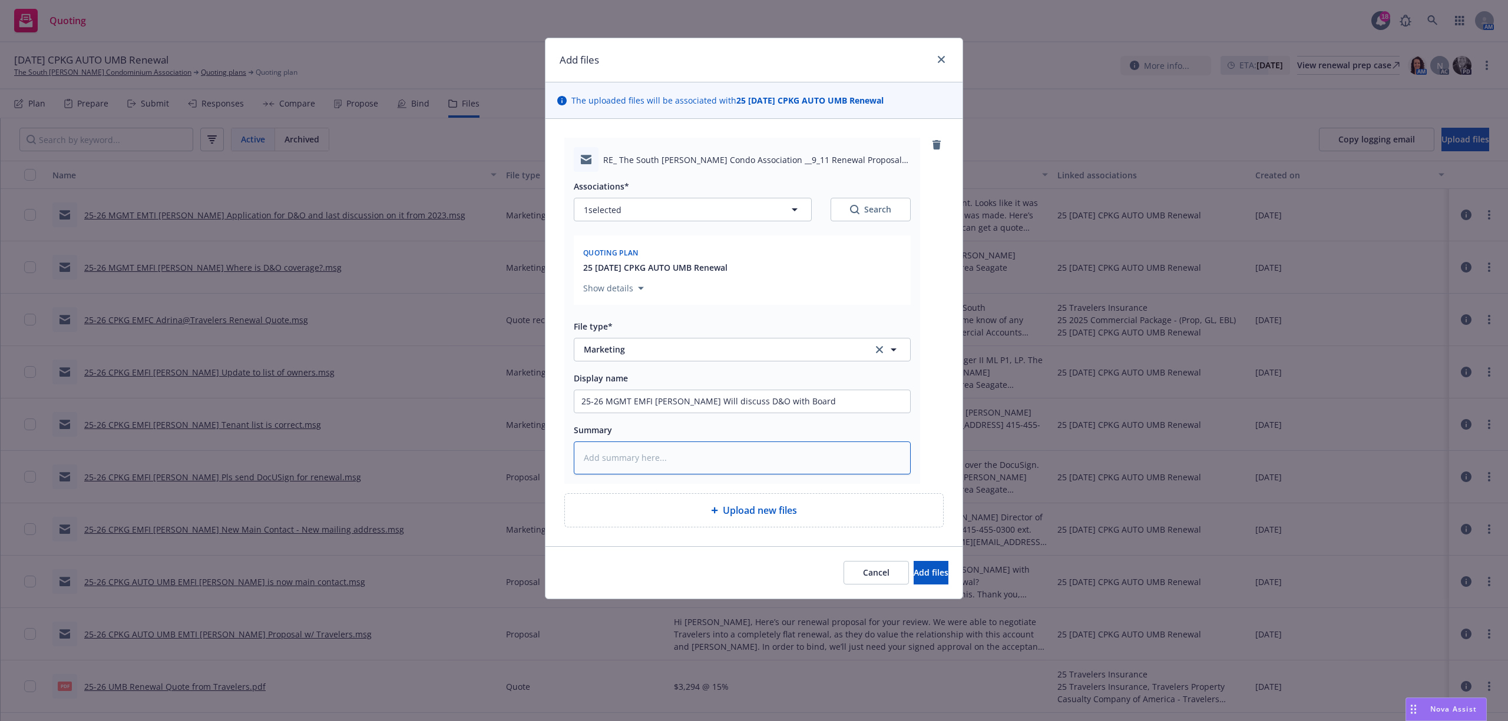
type textarea "x"
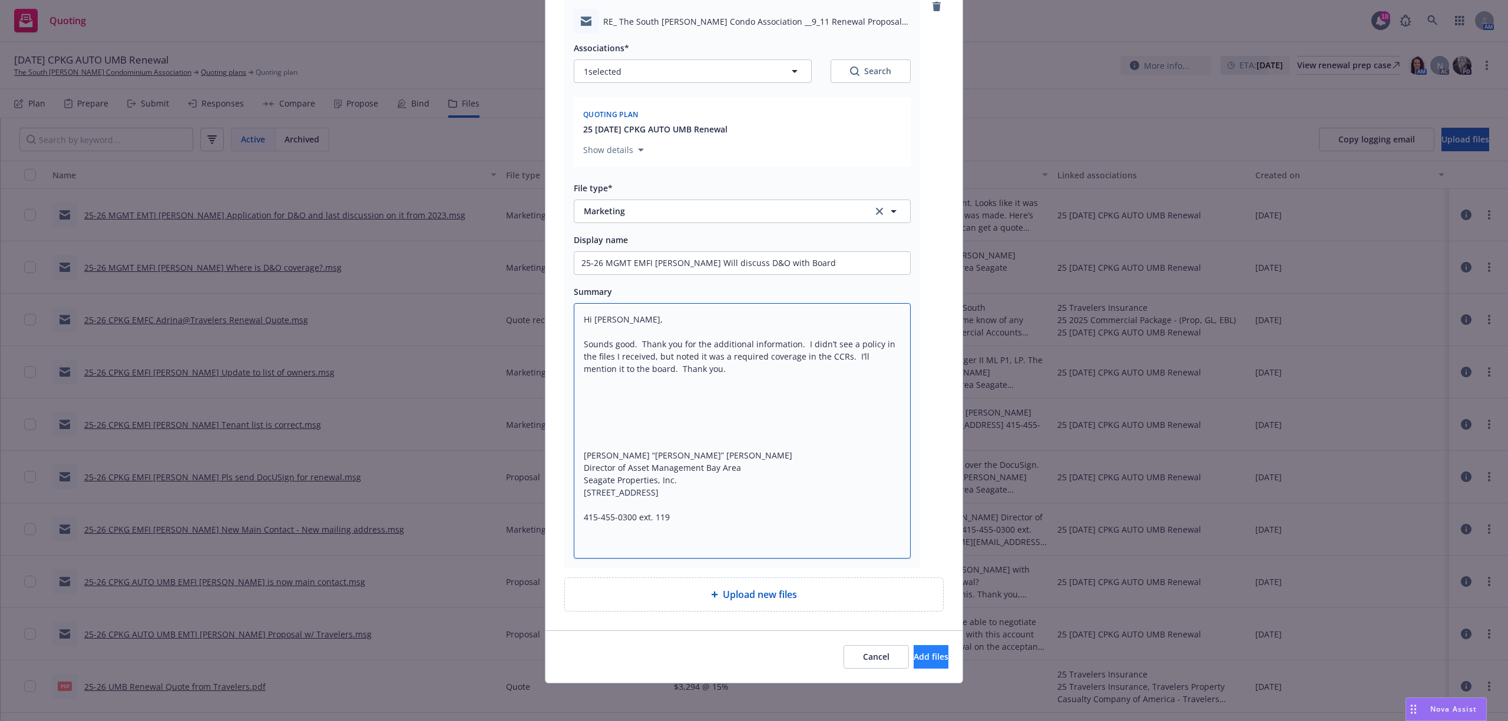
type textarea "Hi Samantha, Sounds good. Thank you for the additional information. I didn’t se…"
click at [913, 651] on span "Add files" at bounding box center [930, 656] width 35 height 11
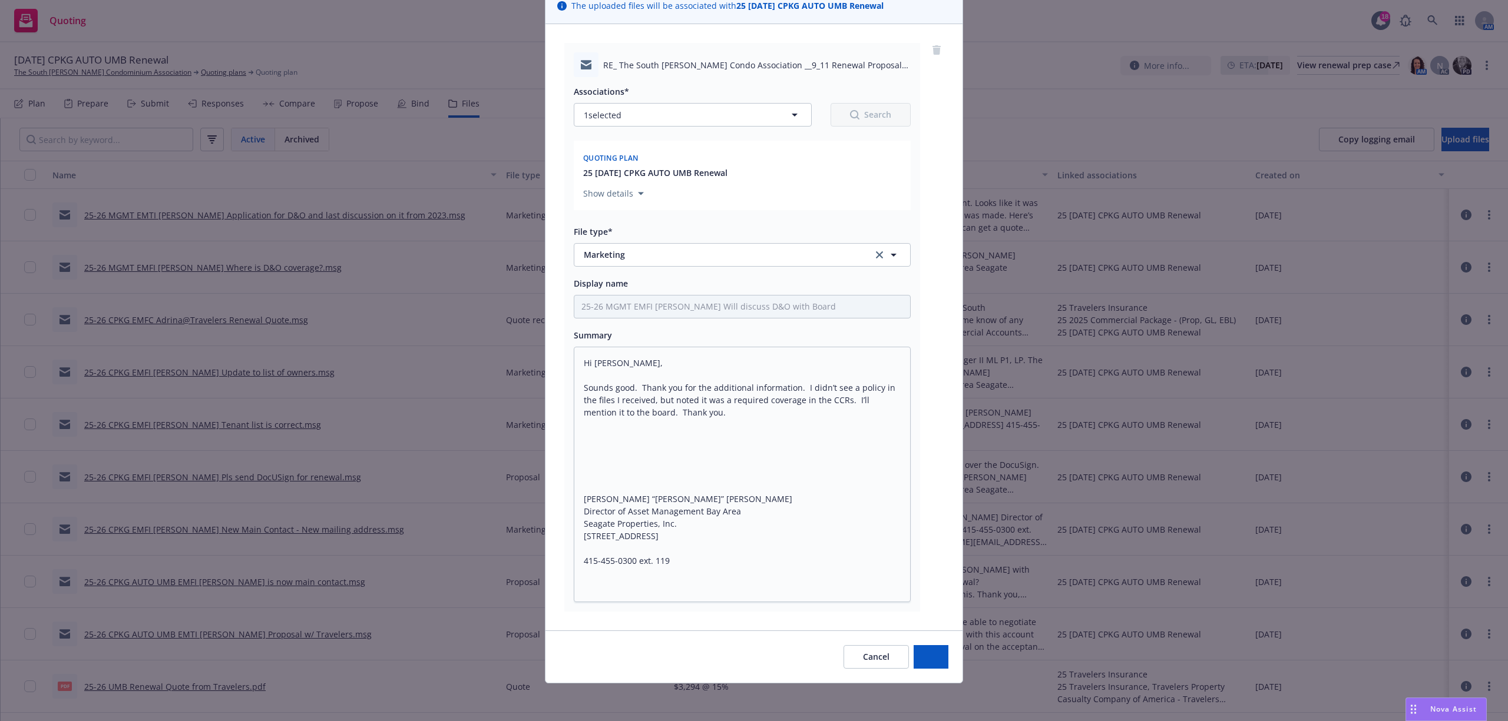
scroll to position [95, 0]
type textarea "x"
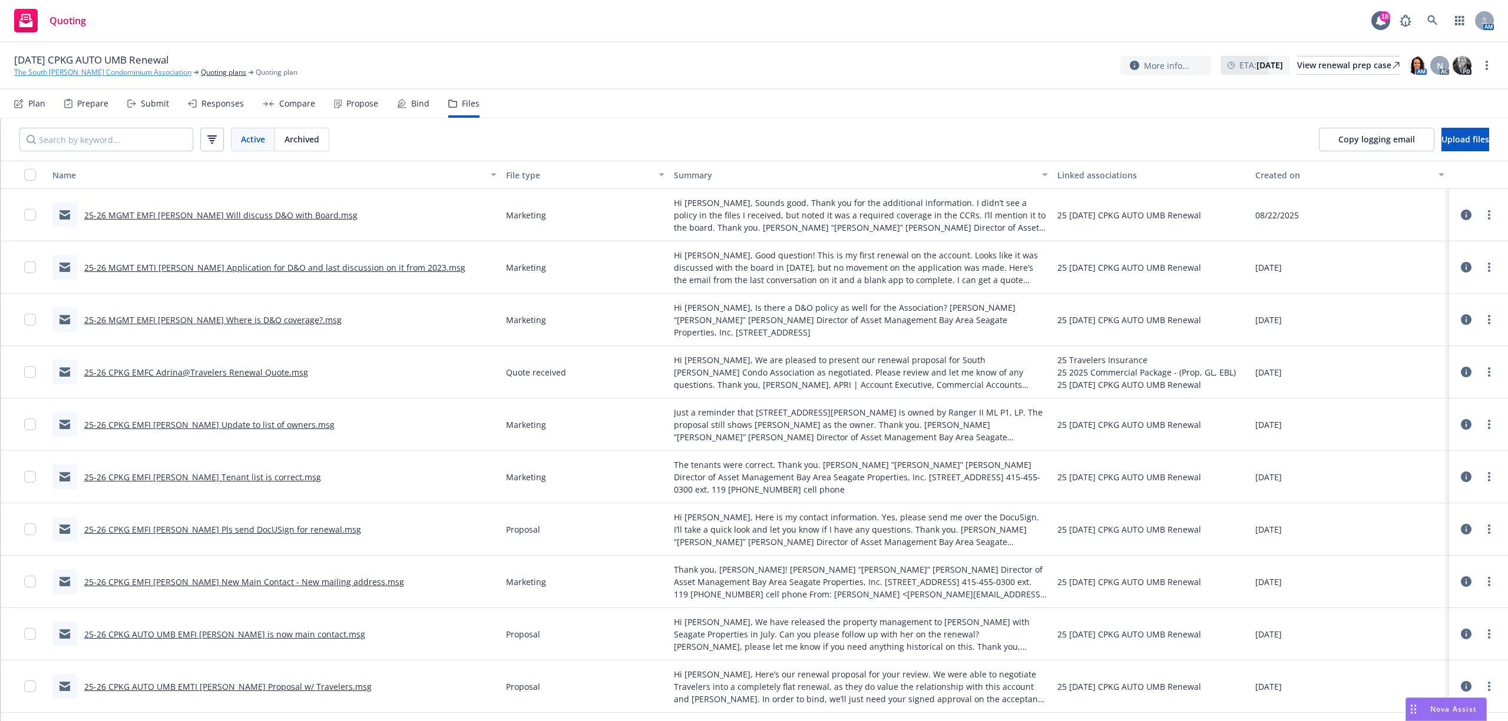
click at [107, 72] on link "The South McDowell Condominium Association" at bounding box center [102, 72] width 177 height 11
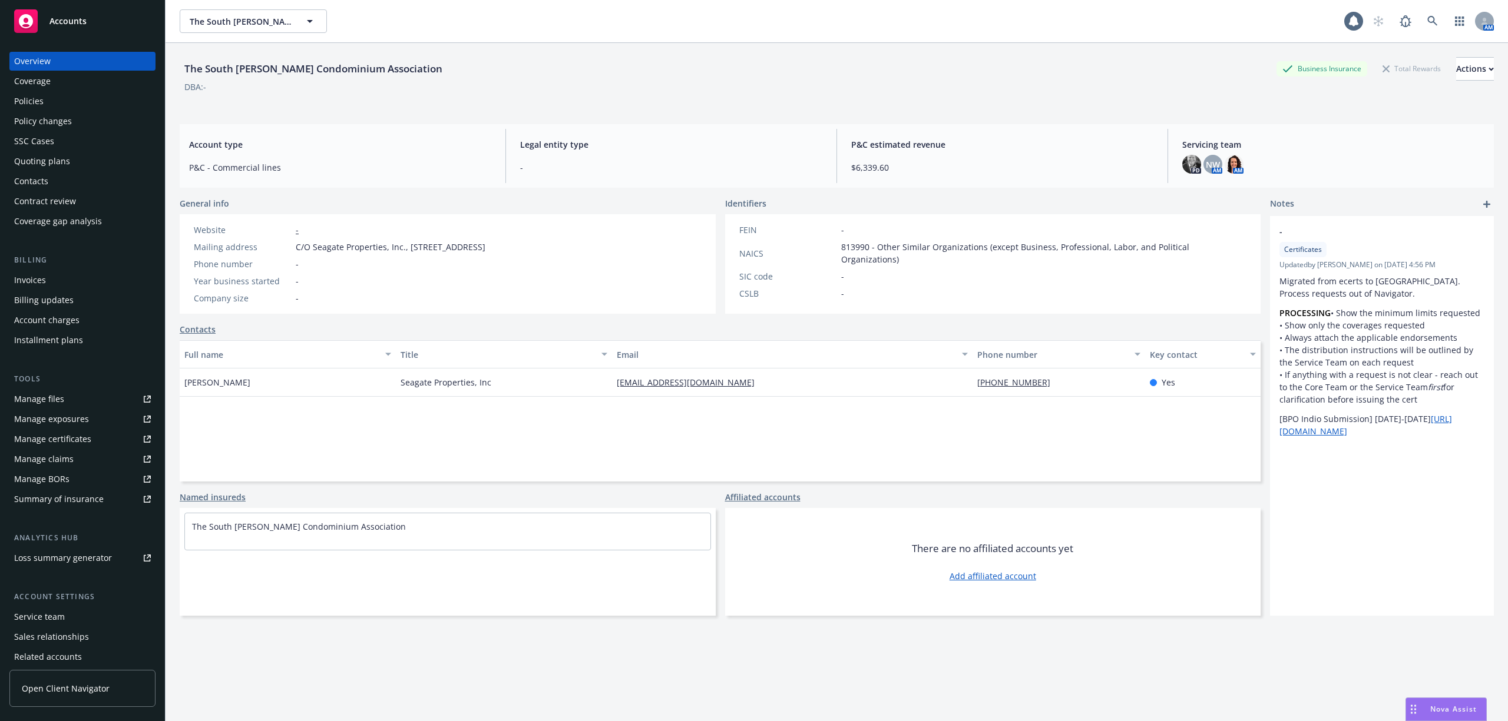
click at [67, 16] on span "Accounts" at bounding box center [67, 20] width 37 height 9
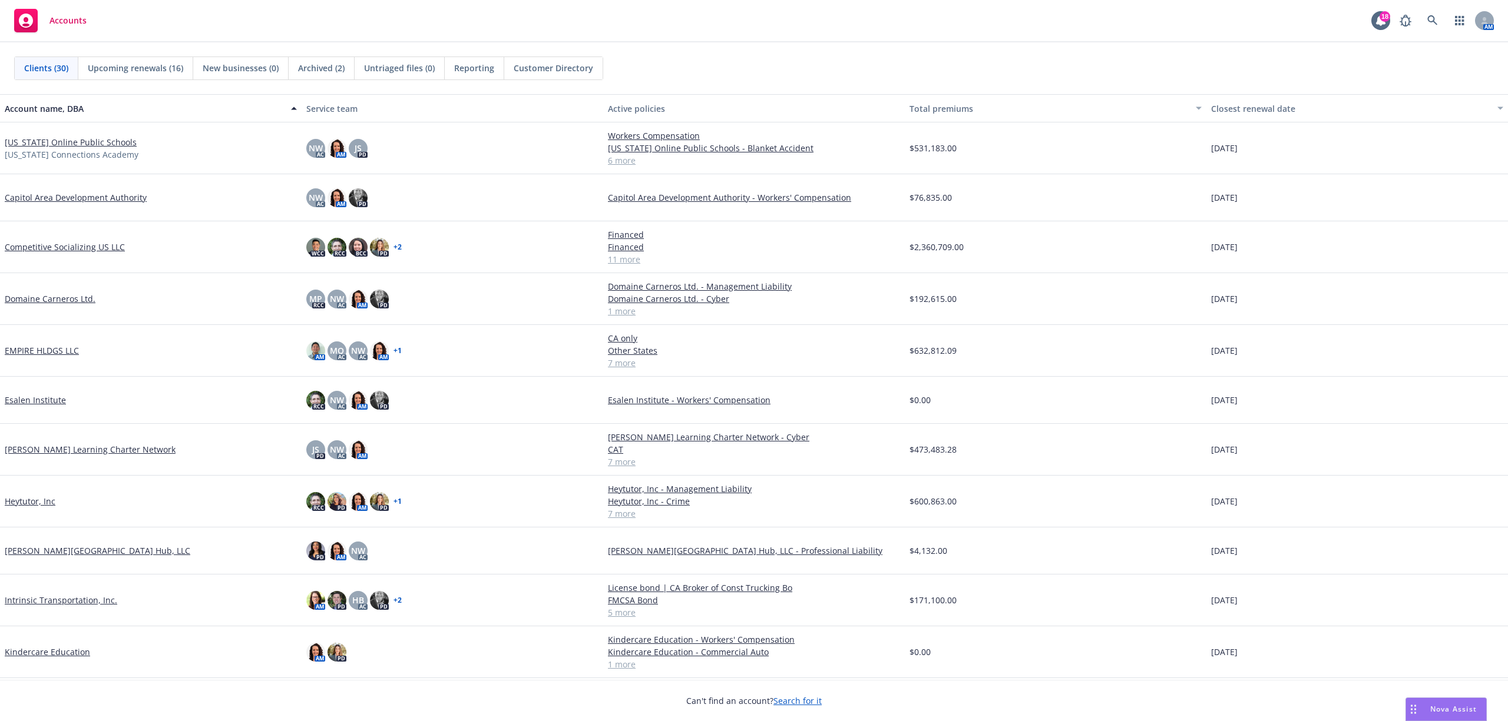
click at [39, 505] on link "Heytutor, Inc" at bounding box center [30, 501] width 51 height 12
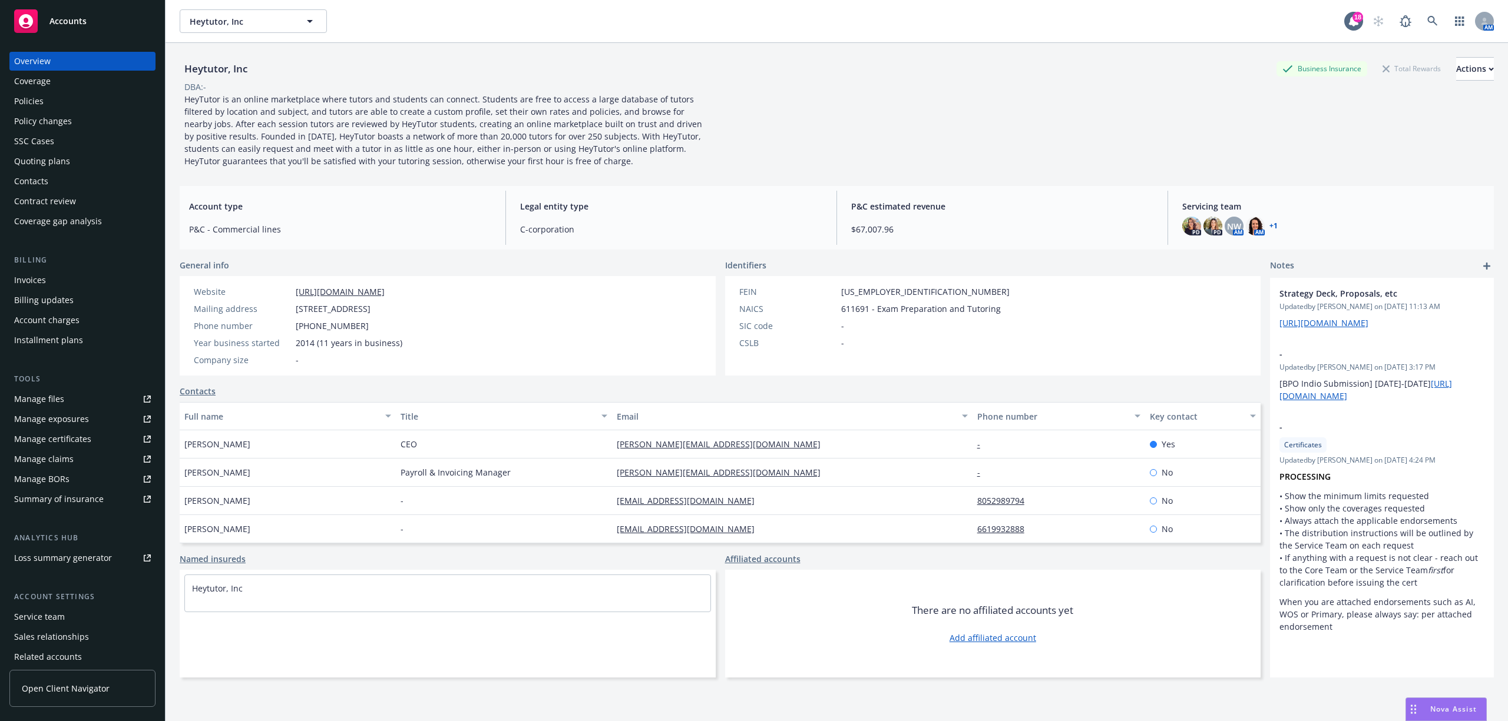
click at [73, 100] on div "Policies" at bounding box center [82, 101] width 137 height 19
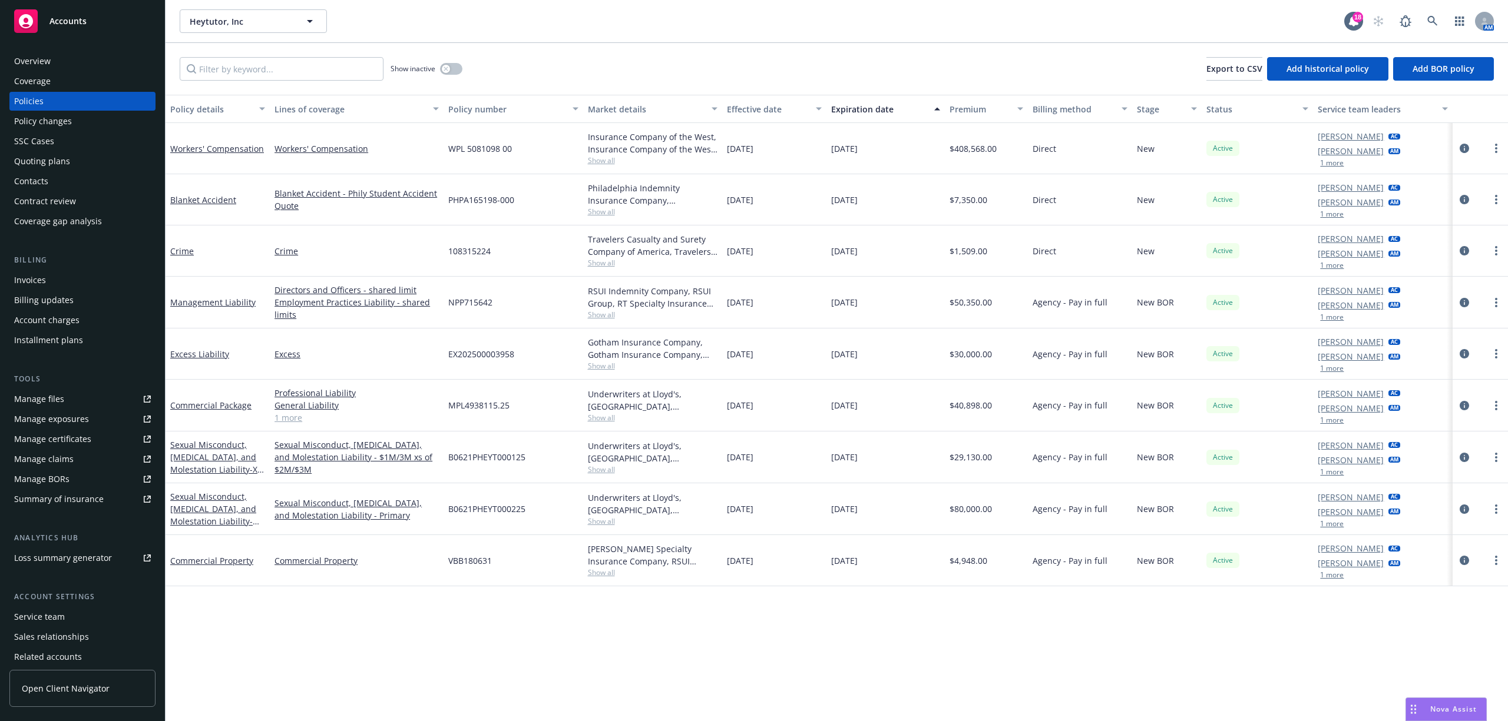
click at [1440, 712] on span "Nova Assist" at bounding box center [1453, 709] width 47 height 10
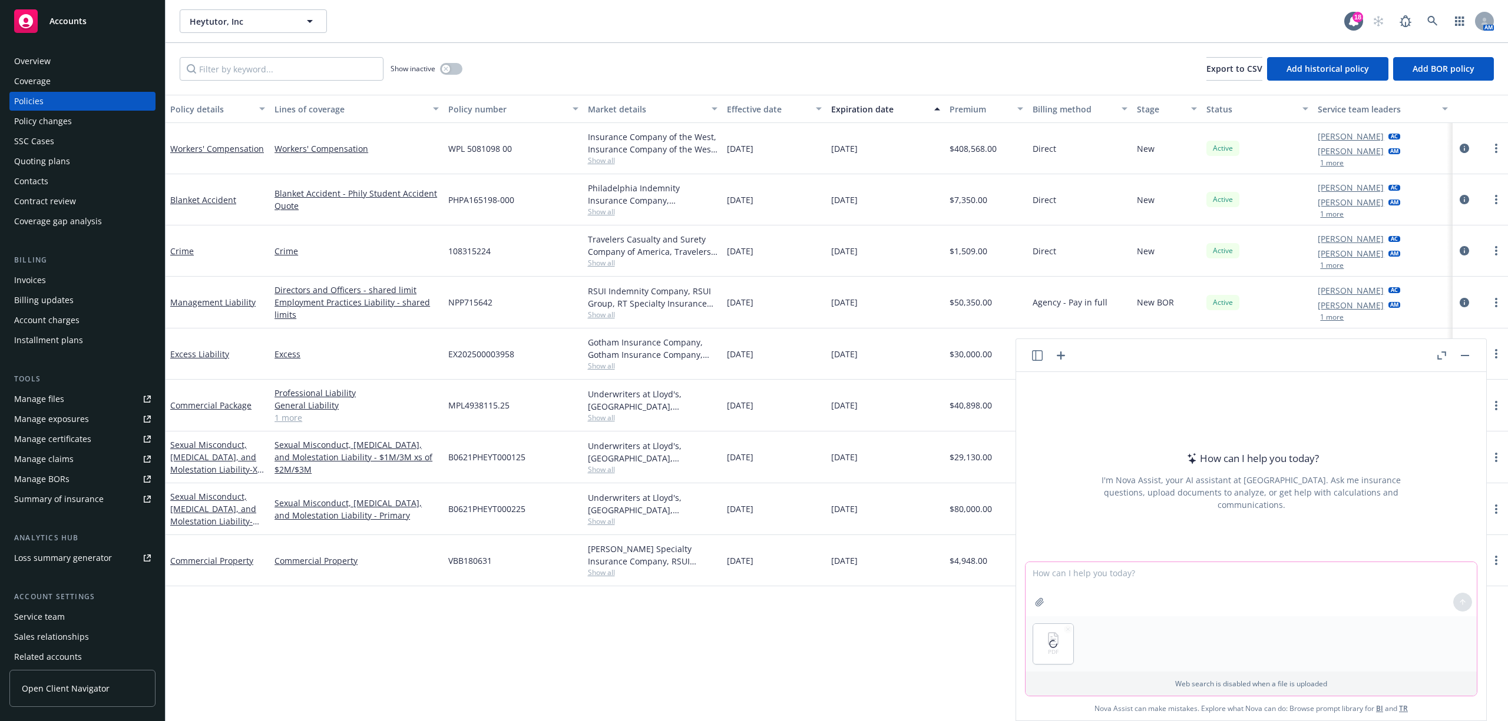
click at [1079, 585] on textarea at bounding box center [1250, 589] width 451 height 54
type textarea "Breakdown total audit return premium by location and exposure"
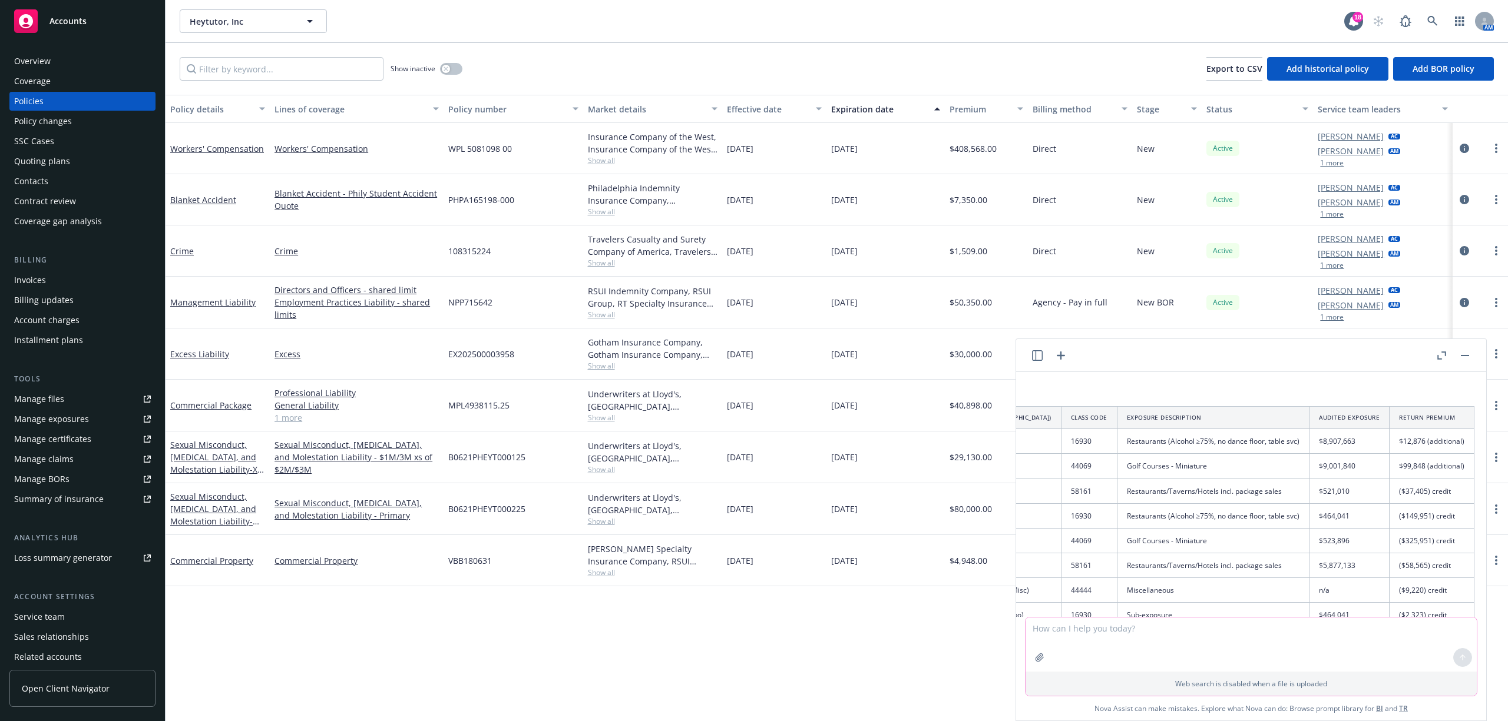
scroll to position [94, 132]
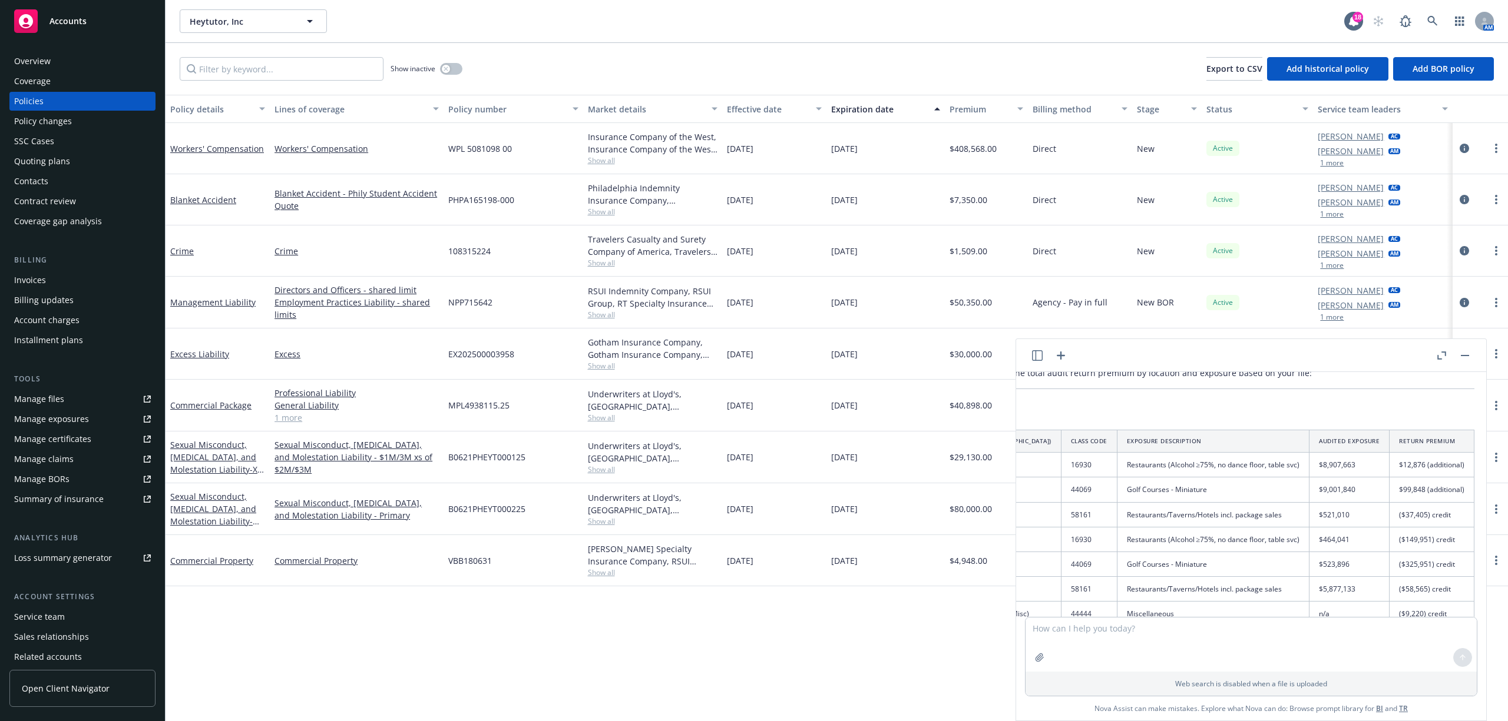
click at [1463, 353] on button "button" at bounding box center [1465, 356] width 14 height 14
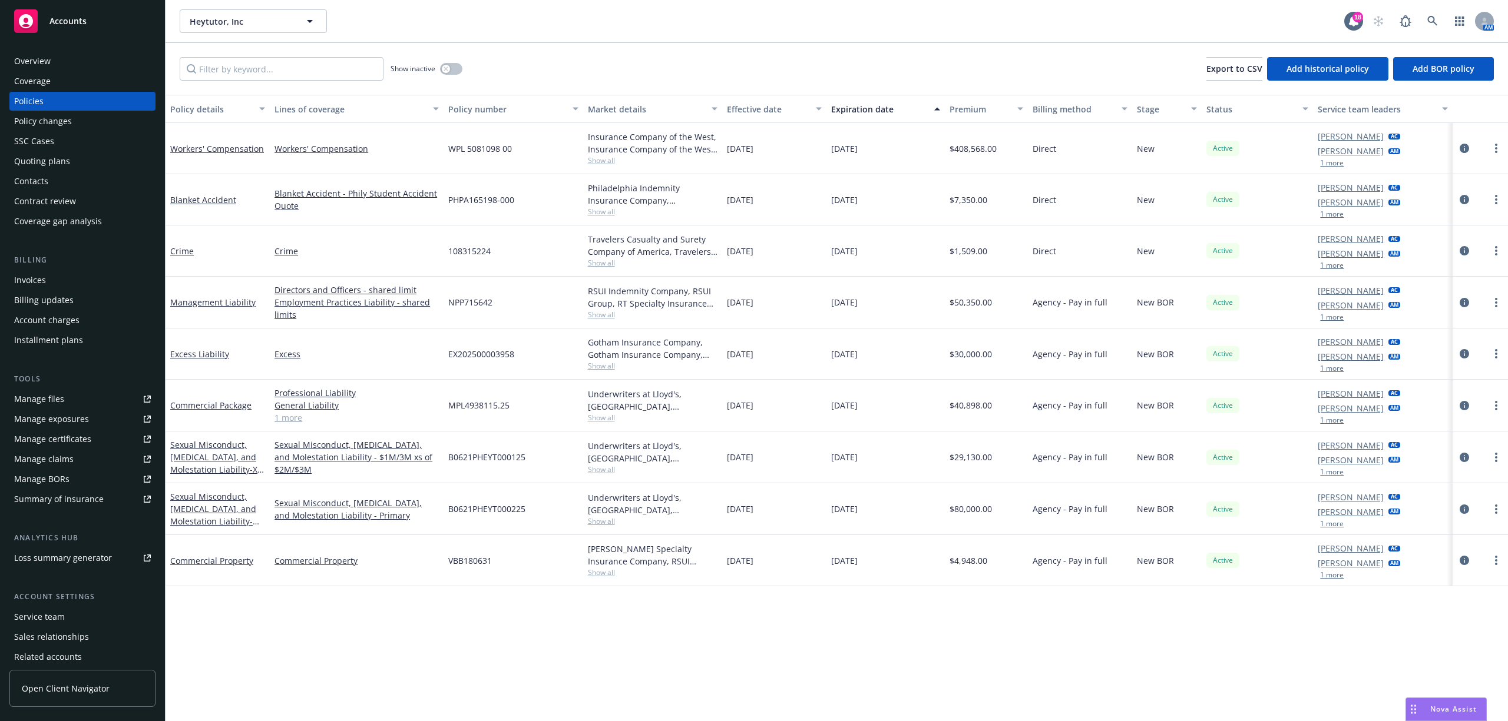
click at [74, 8] on link "Accounts" at bounding box center [82, 21] width 146 height 33
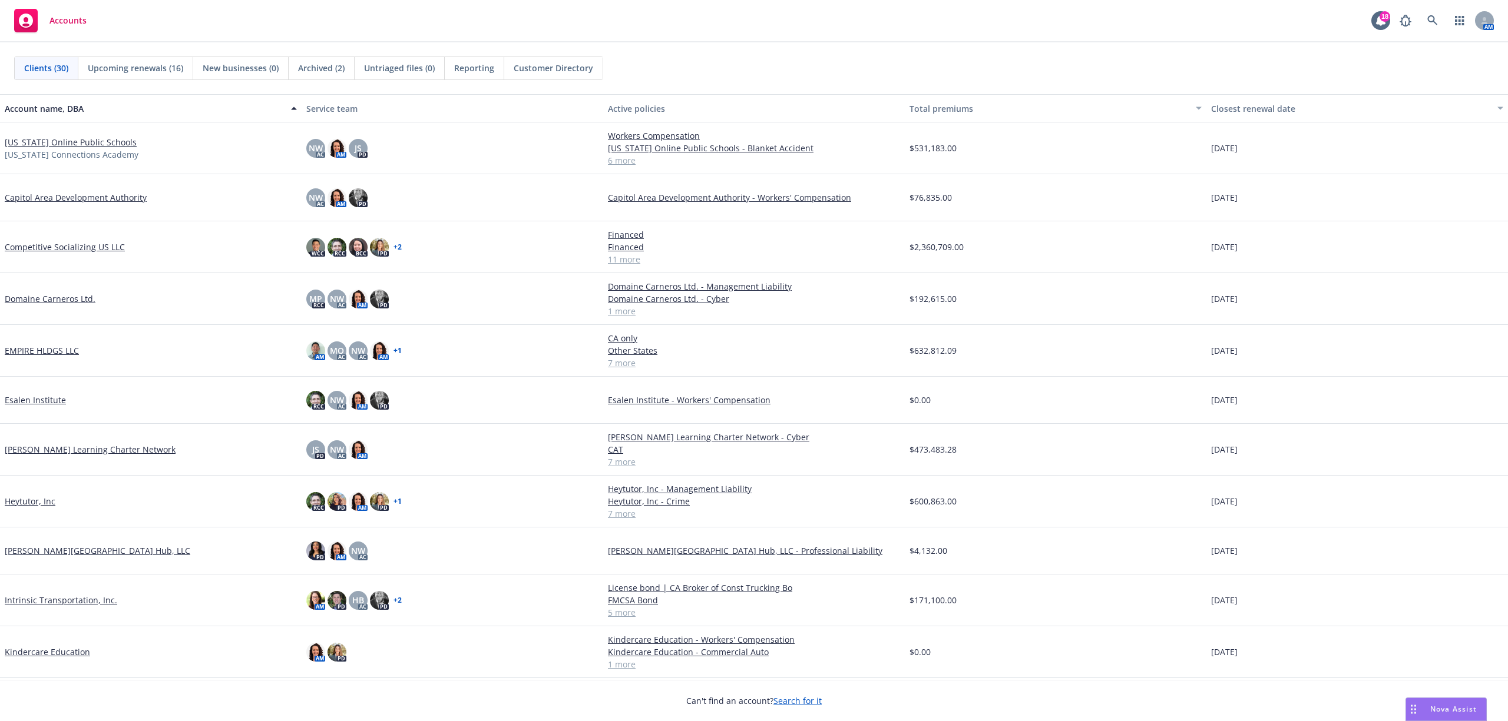
scroll to position [392, 0]
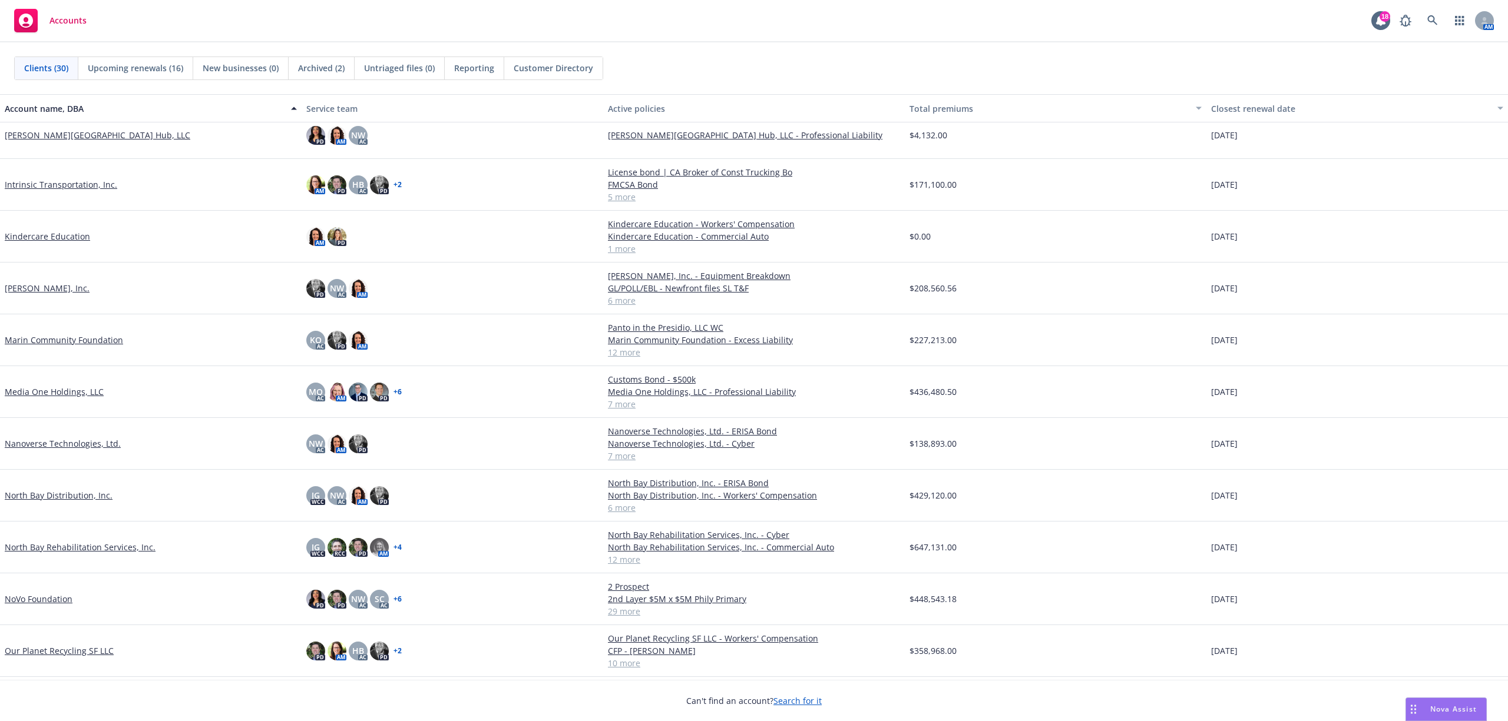
click at [48, 391] on link "Media One Holdings, LLC" at bounding box center [54, 392] width 99 height 12
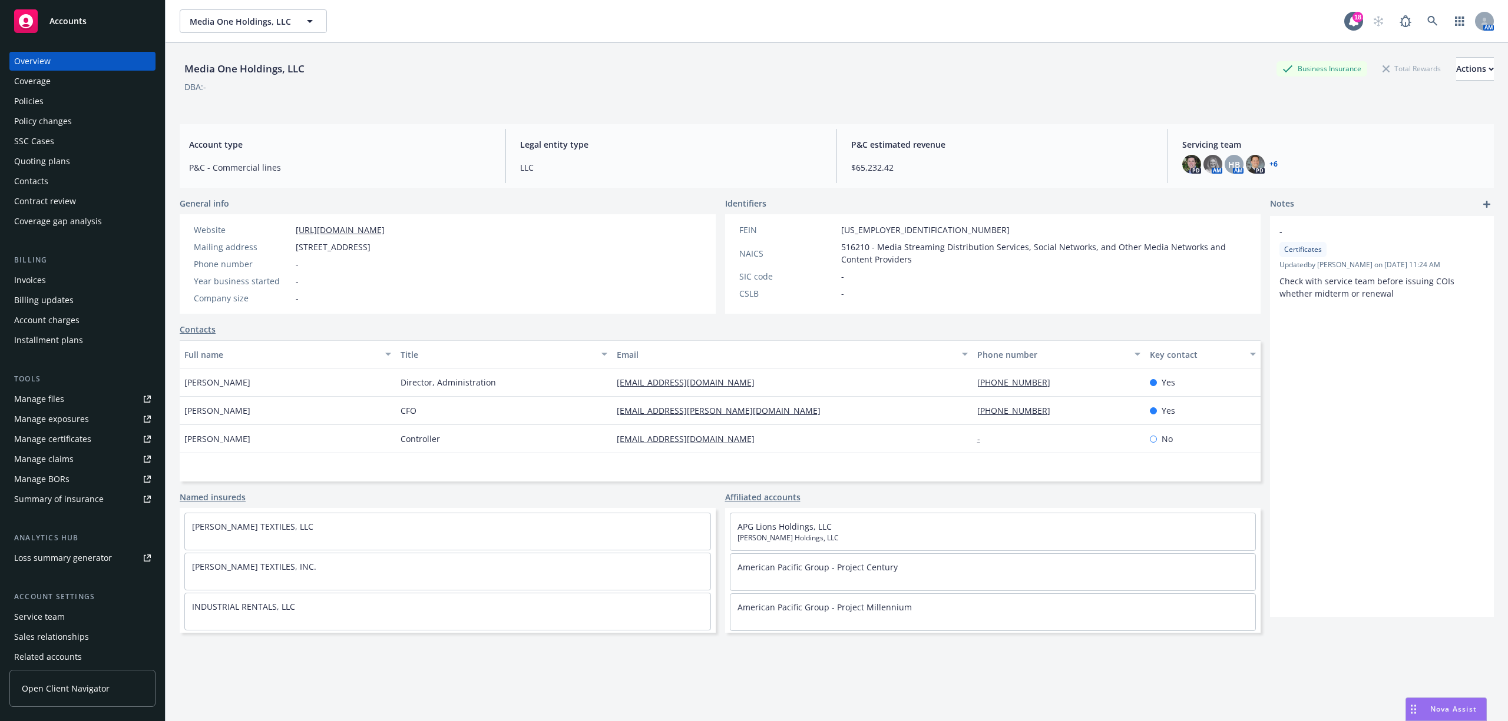
click at [29, 93] on div "Policies" at bounding box center [28, 101] width 29 height 19
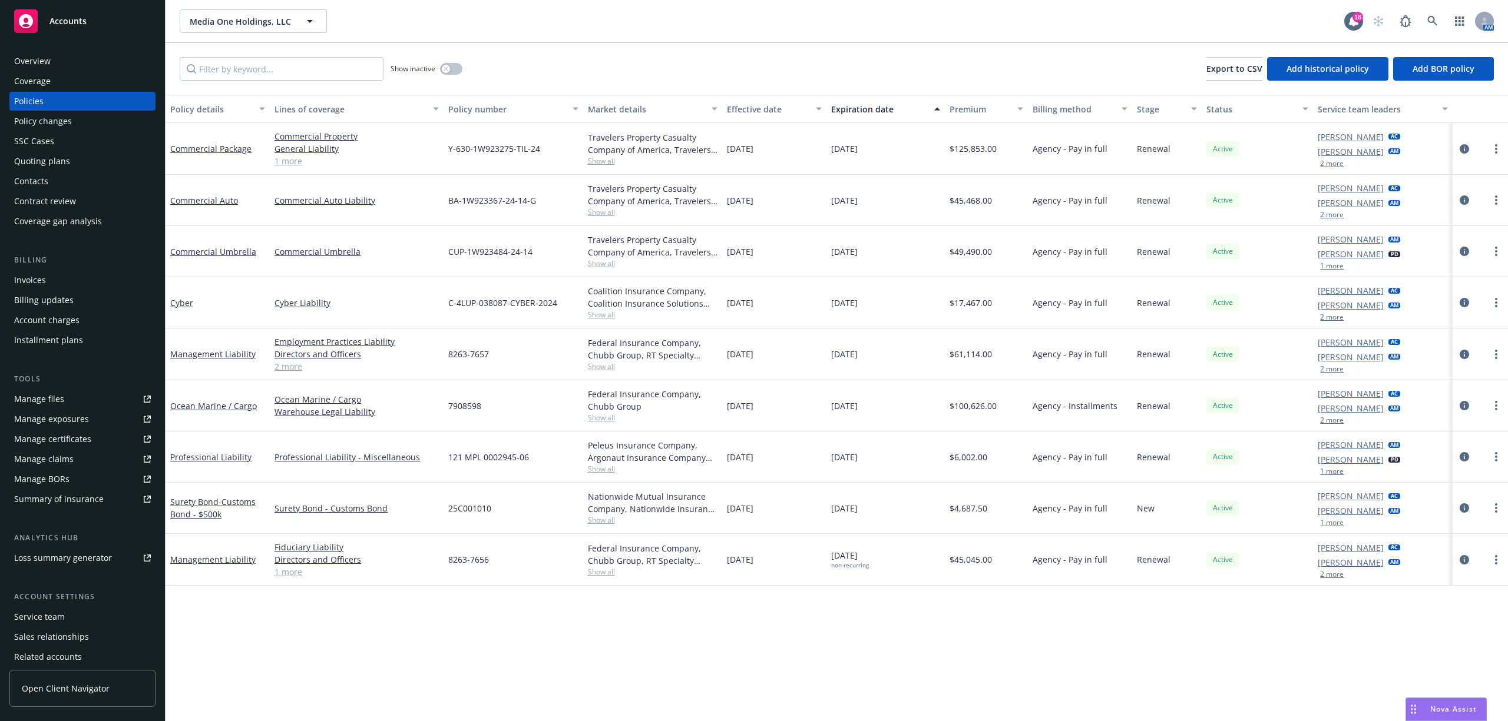
click at [62, 16] on span "Accounts" at bounding box center [67, 20] width 37 height 9
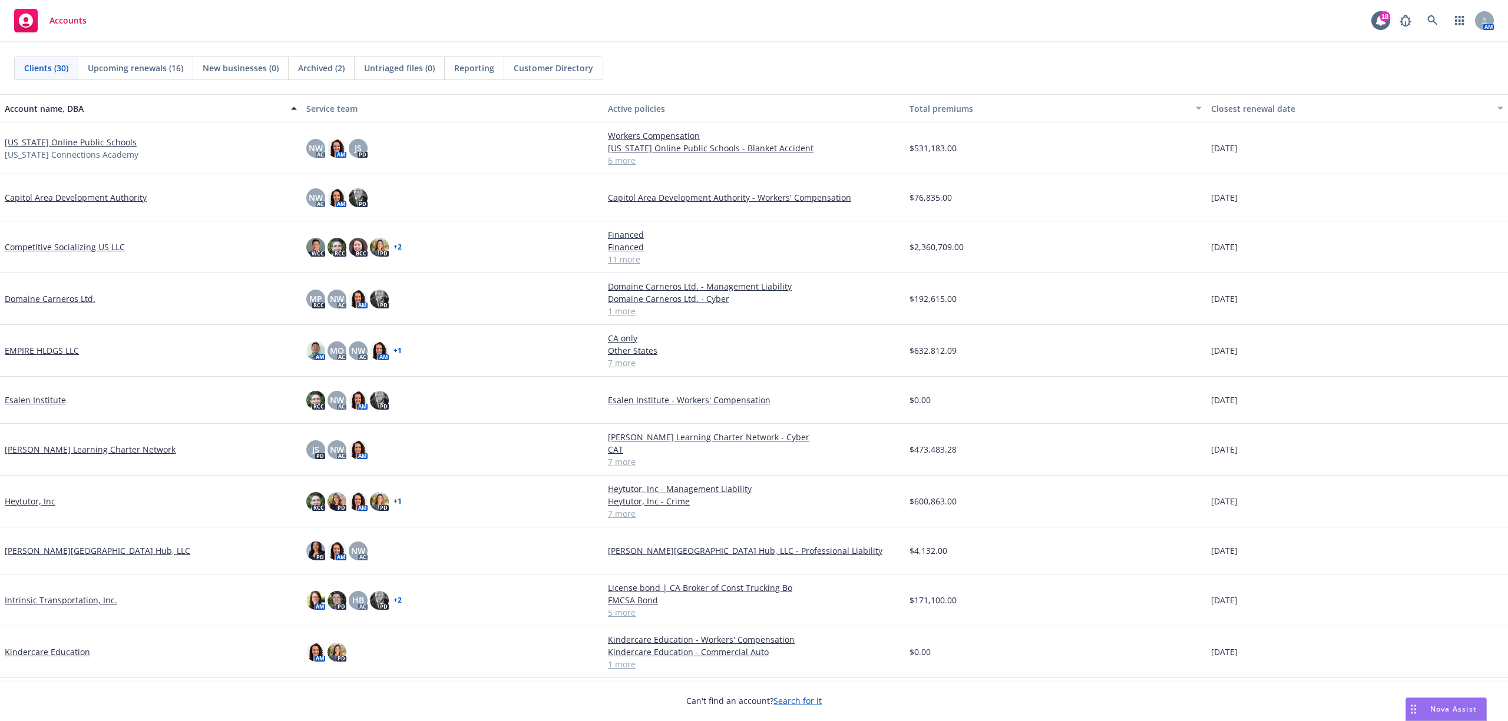
click at [45, 140] on link "[US_STATE] Online Public Schools" at bounding box center [71, 142] width 132 height 12
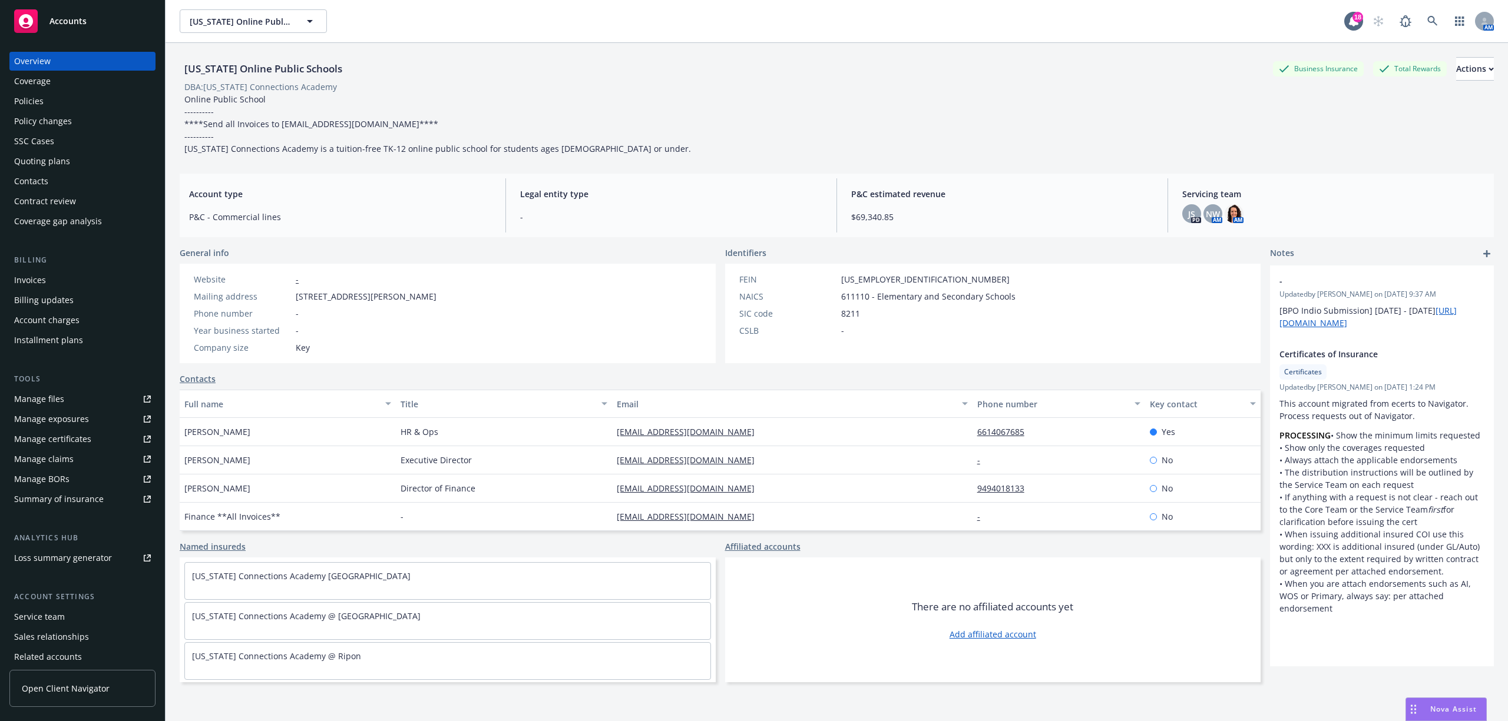
click at [36, 154] on div "Quoting plans" at bounding box center [42, 161] width 56 height 19
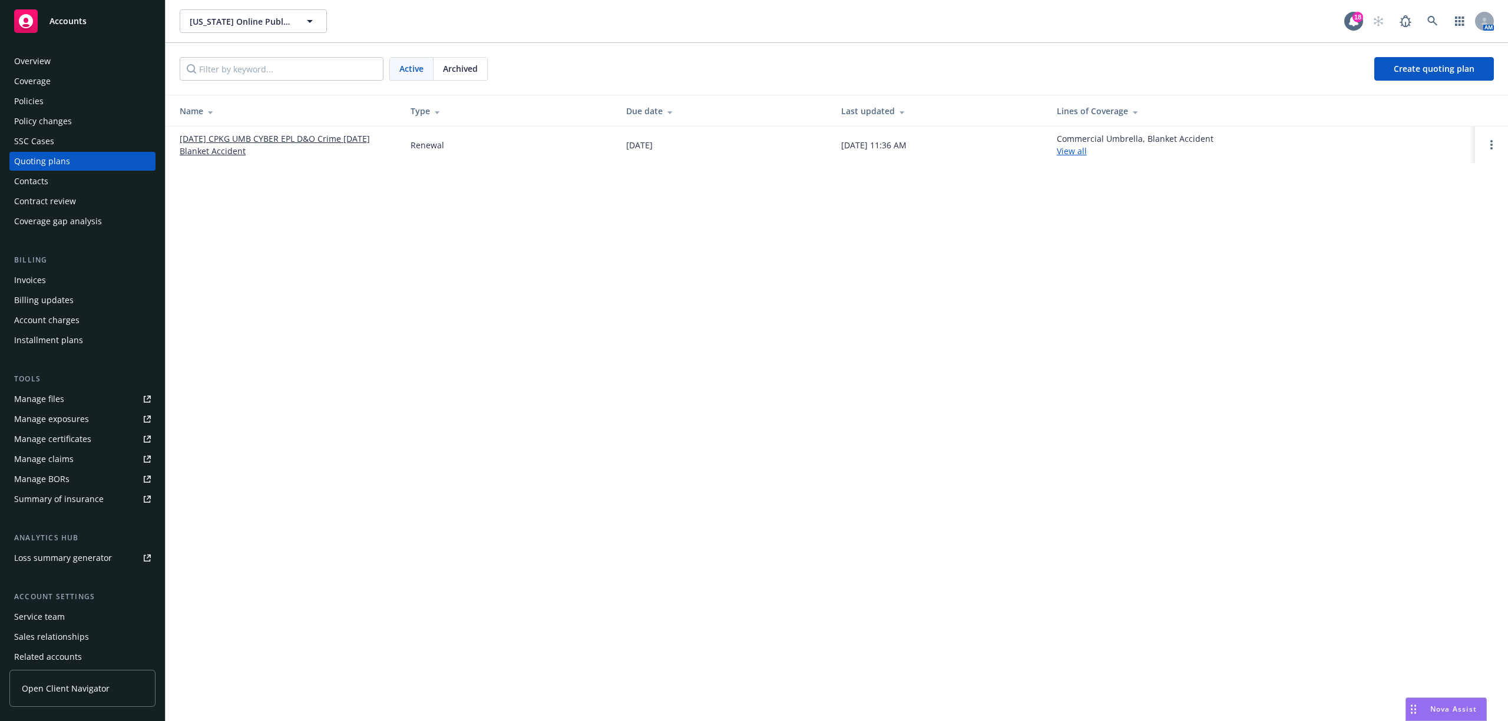
click at [194, 145] on link "10/01/25 CPKG UMB CYBER EPL D&O Crime 10/18/25 Blanket Accident" at bounding box center [286, 145] width 212 height 25
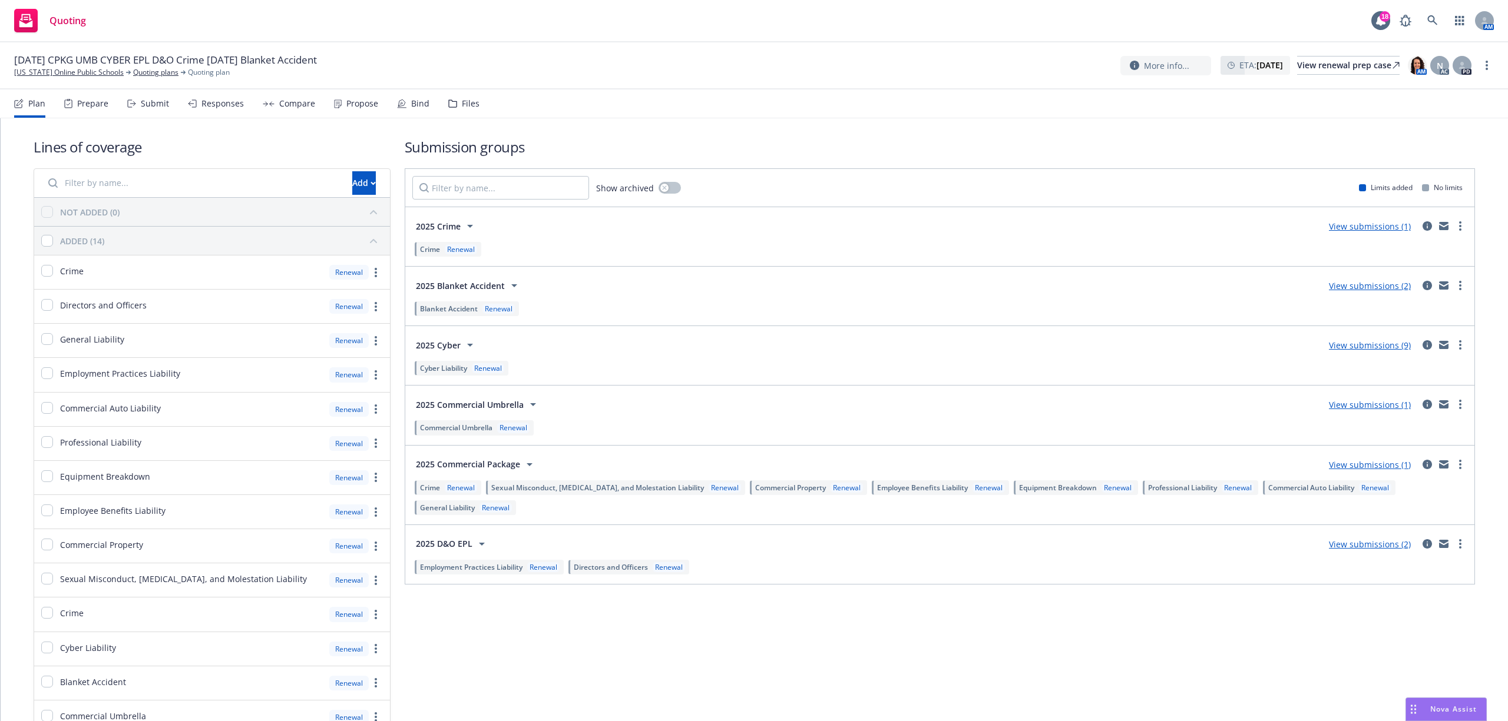
click at [154, 107] on div "Submit" at bounding box center [155, 103] width 28 height 9
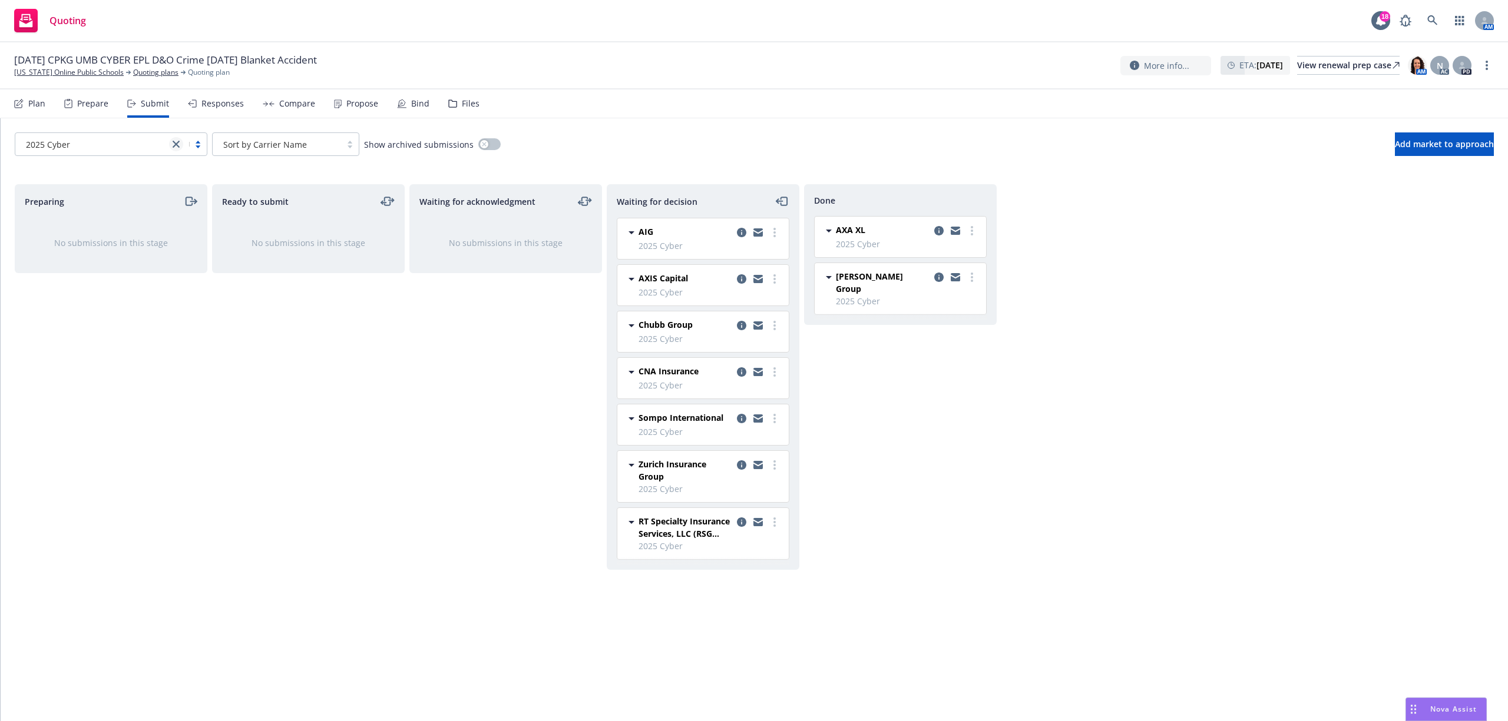
click at [177, 141] on icon "close" at bounding box center [176, 144] width 7 height 7
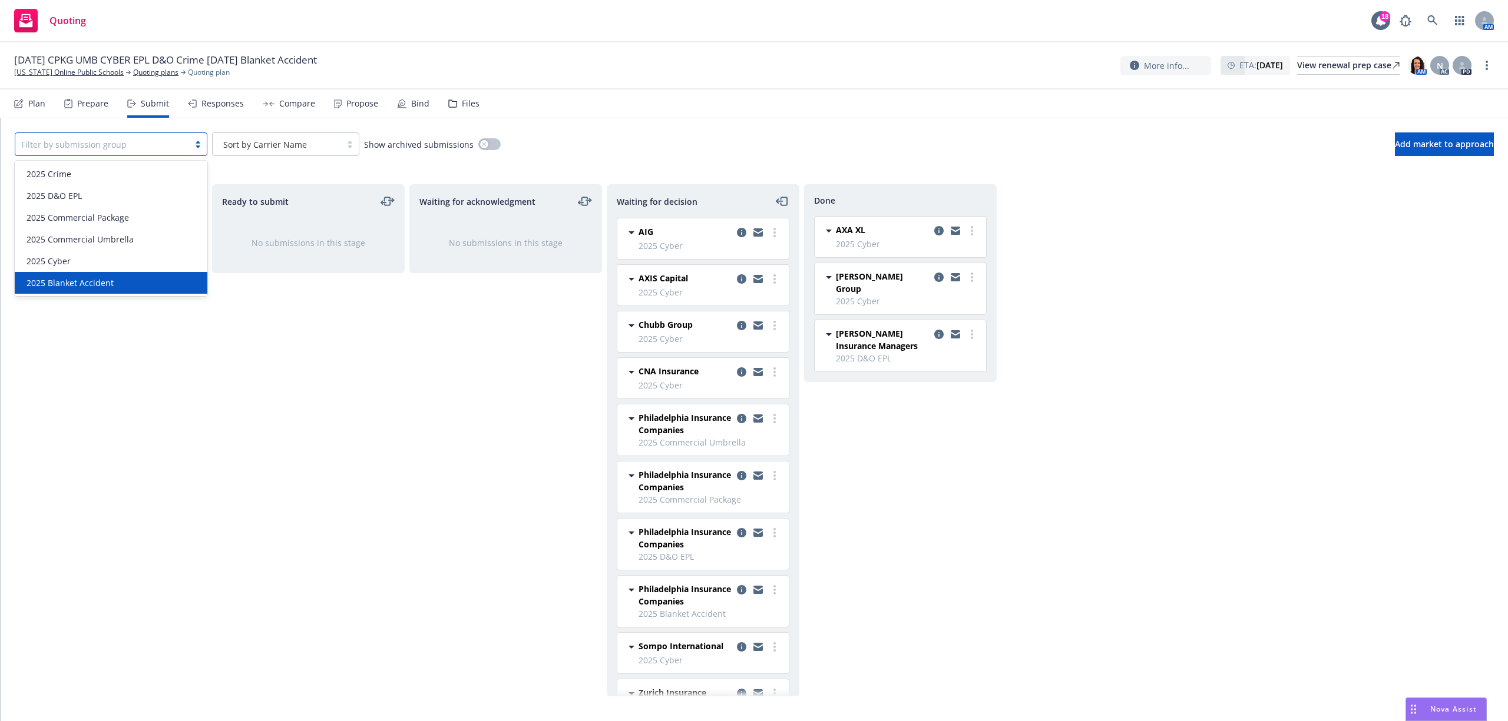
click at [122, 280] on div "2025 Blanket Accident" at bounding box center [111, 283] width 178 height 12
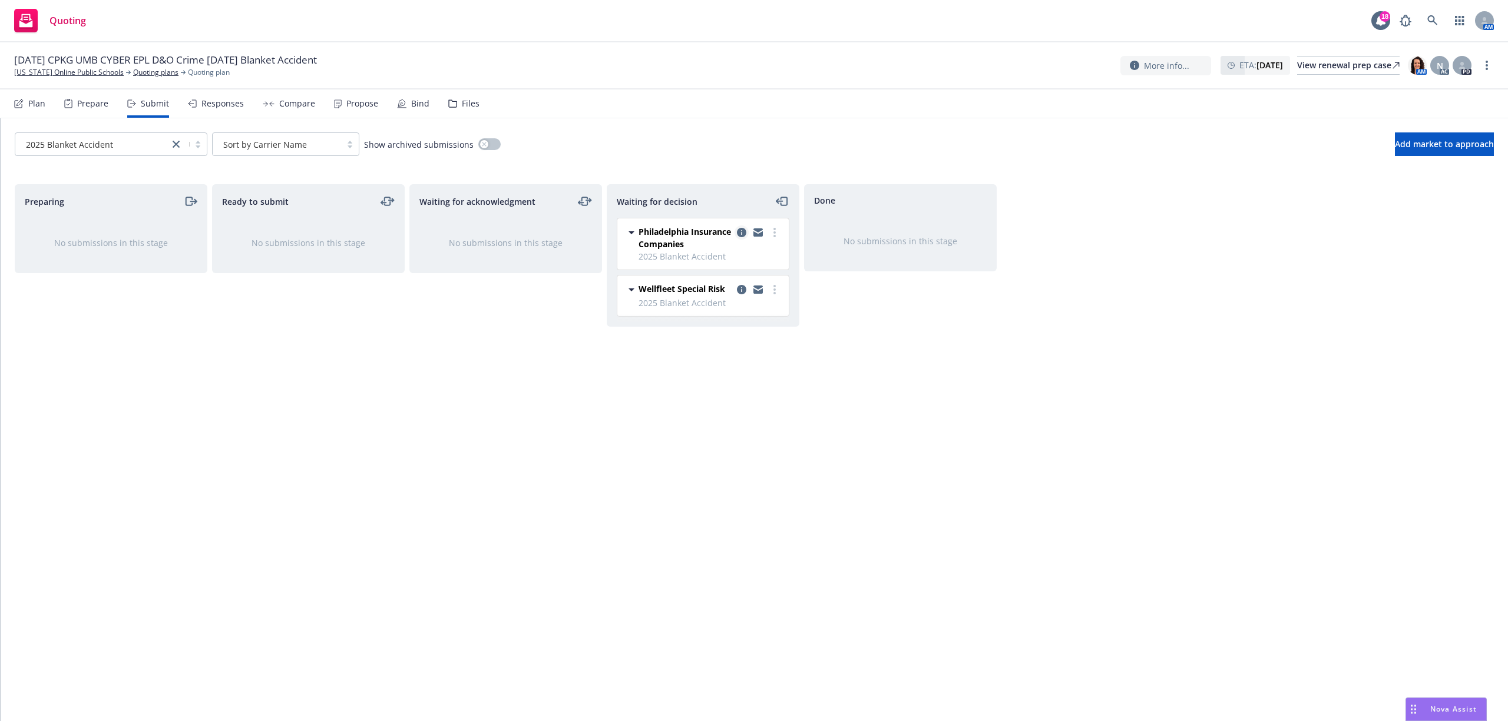
click at [740, 229] on icon "copy logging email" at bounding box center [741, 232] width 9 height 9
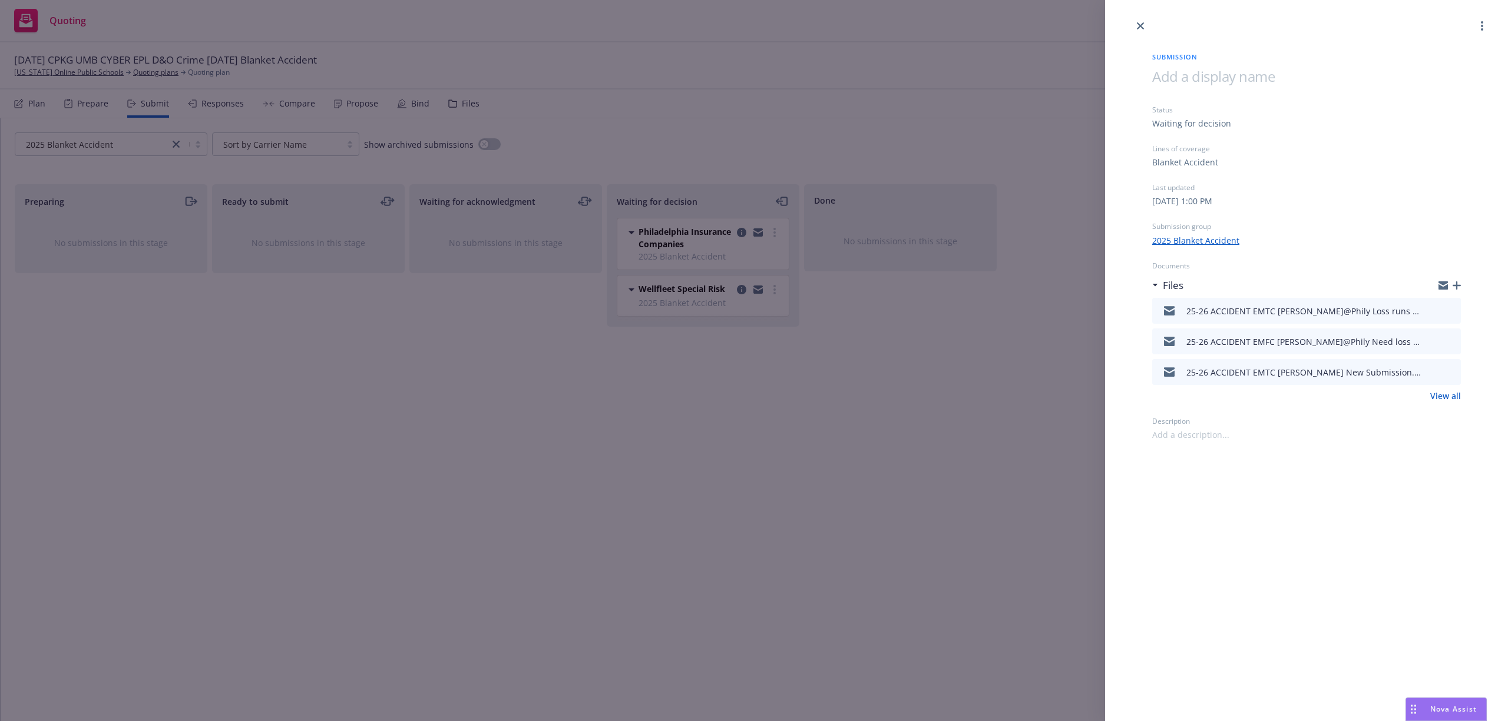
click at [1457, 283] on icon "button" at bounding box center [1456, 285] width 8 height 8
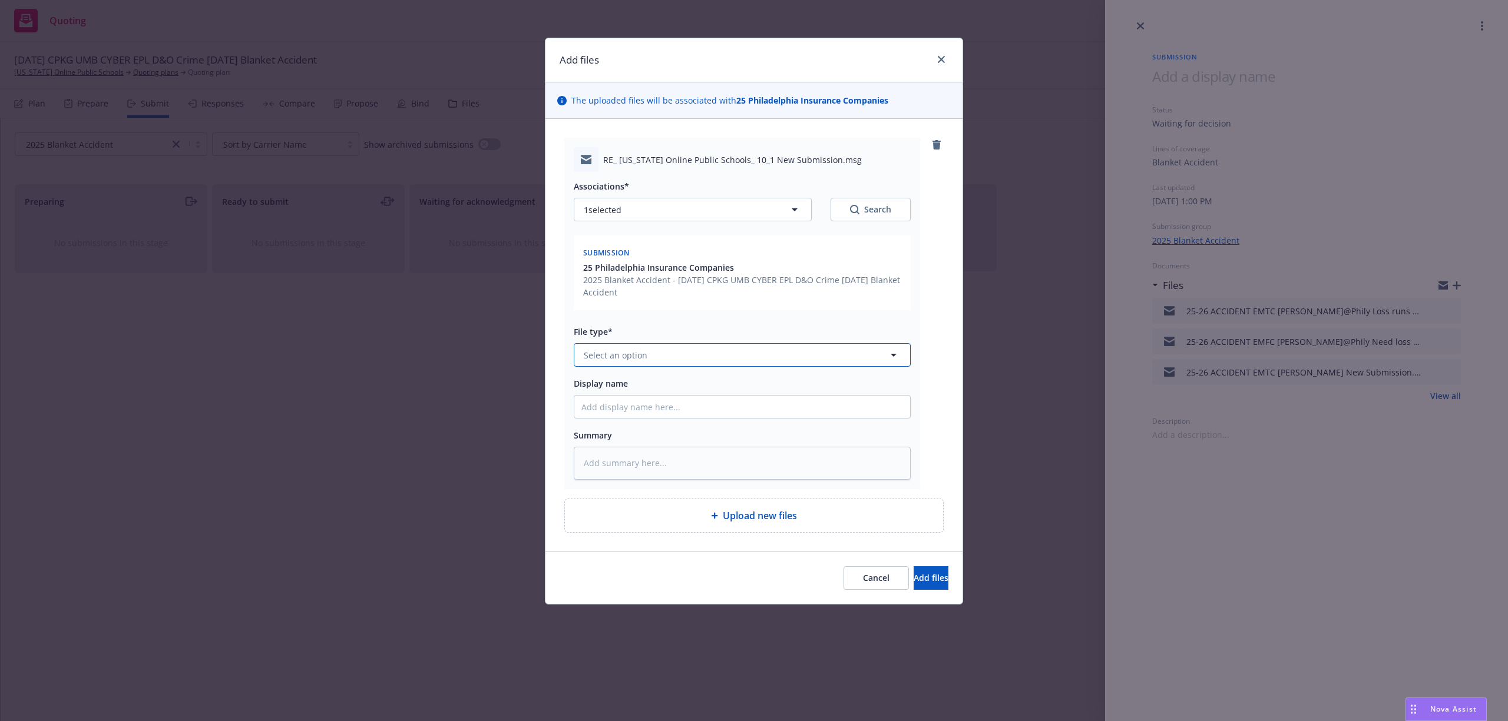
click at [651, 359] on button "Select an option" at bounding box center [742, 355] width 337 height 24
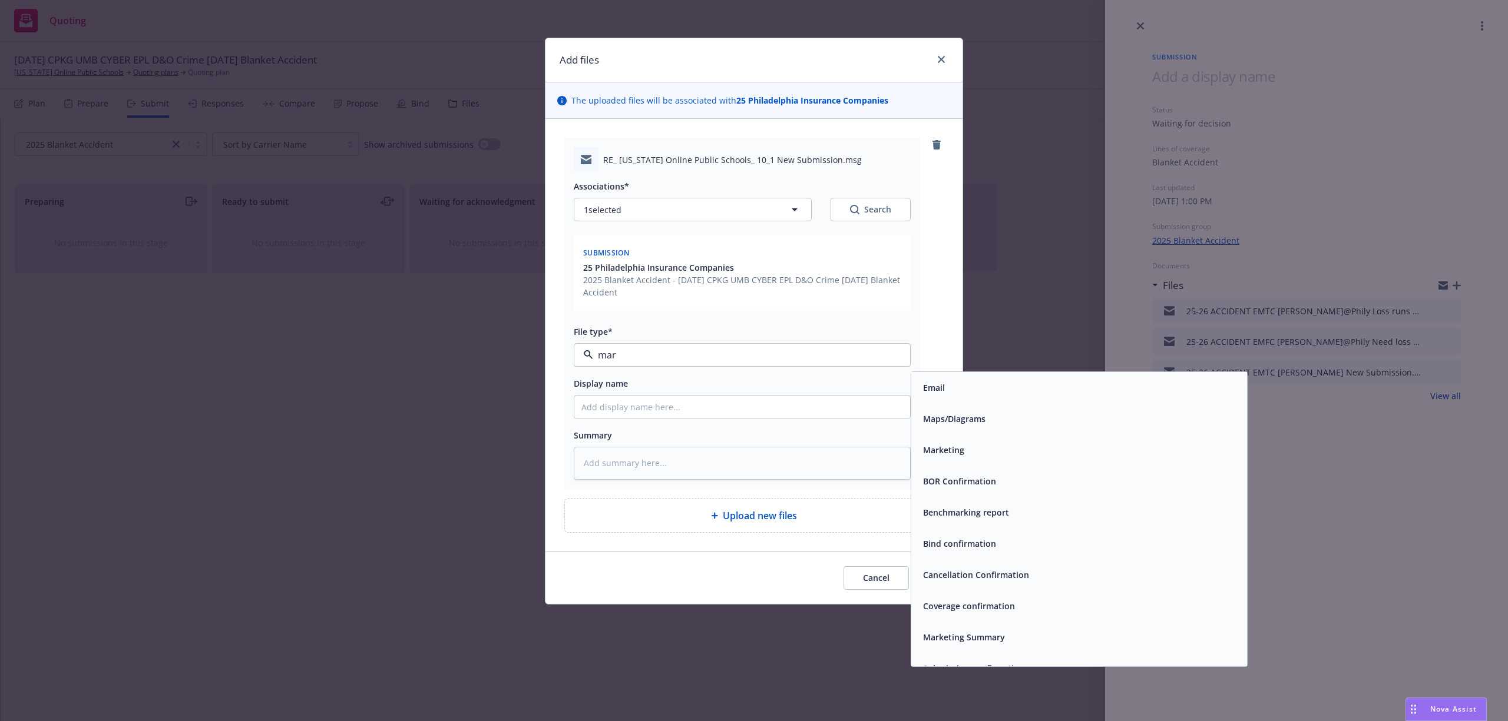
type input "mark"
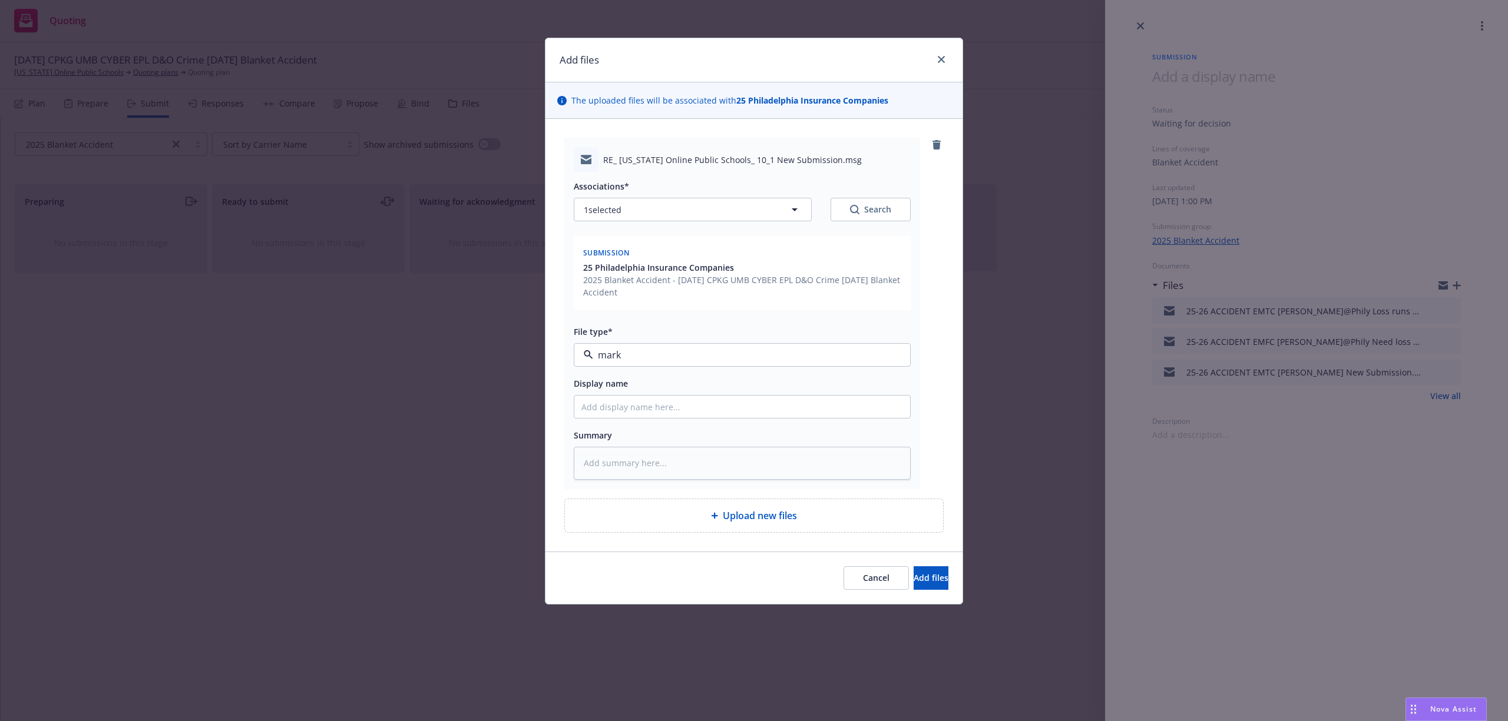
type textarea "x"
type input "2"
type textarea "x"
type input "25"
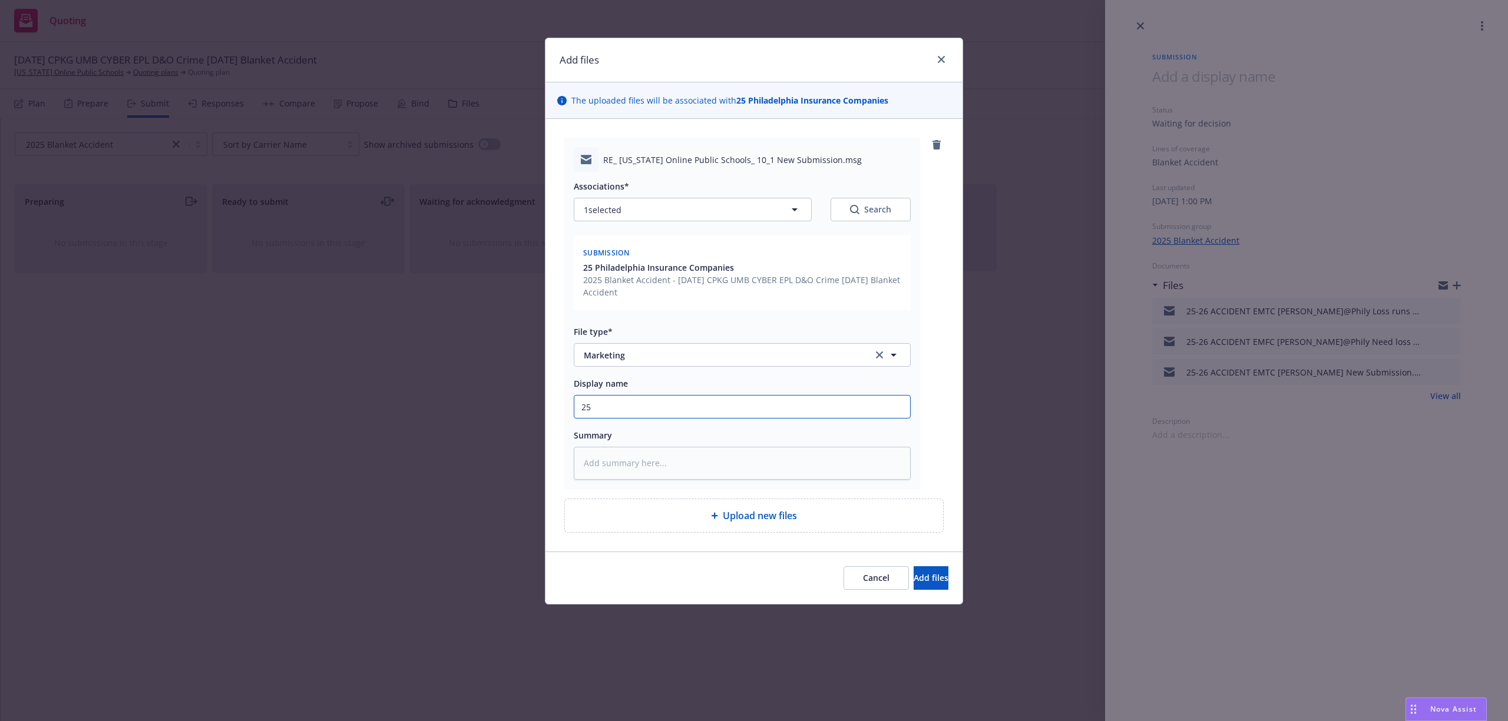
type textarea "x"
type input "25-"
type textarea "x"
type input "25-2"
type textarea "x"
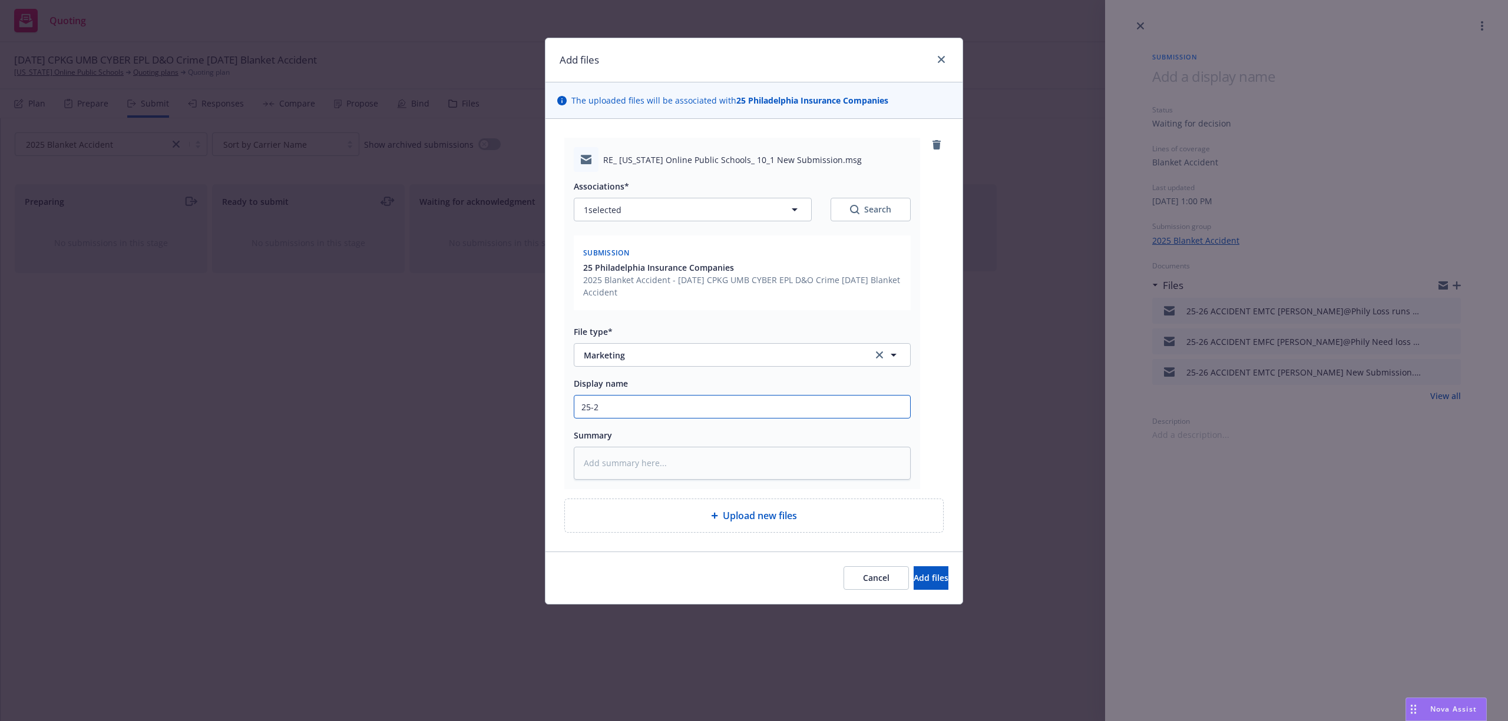
type input "25-26"
type textarea "x"
type input "25-26"
type textarea "x"
type input "25-26 A"
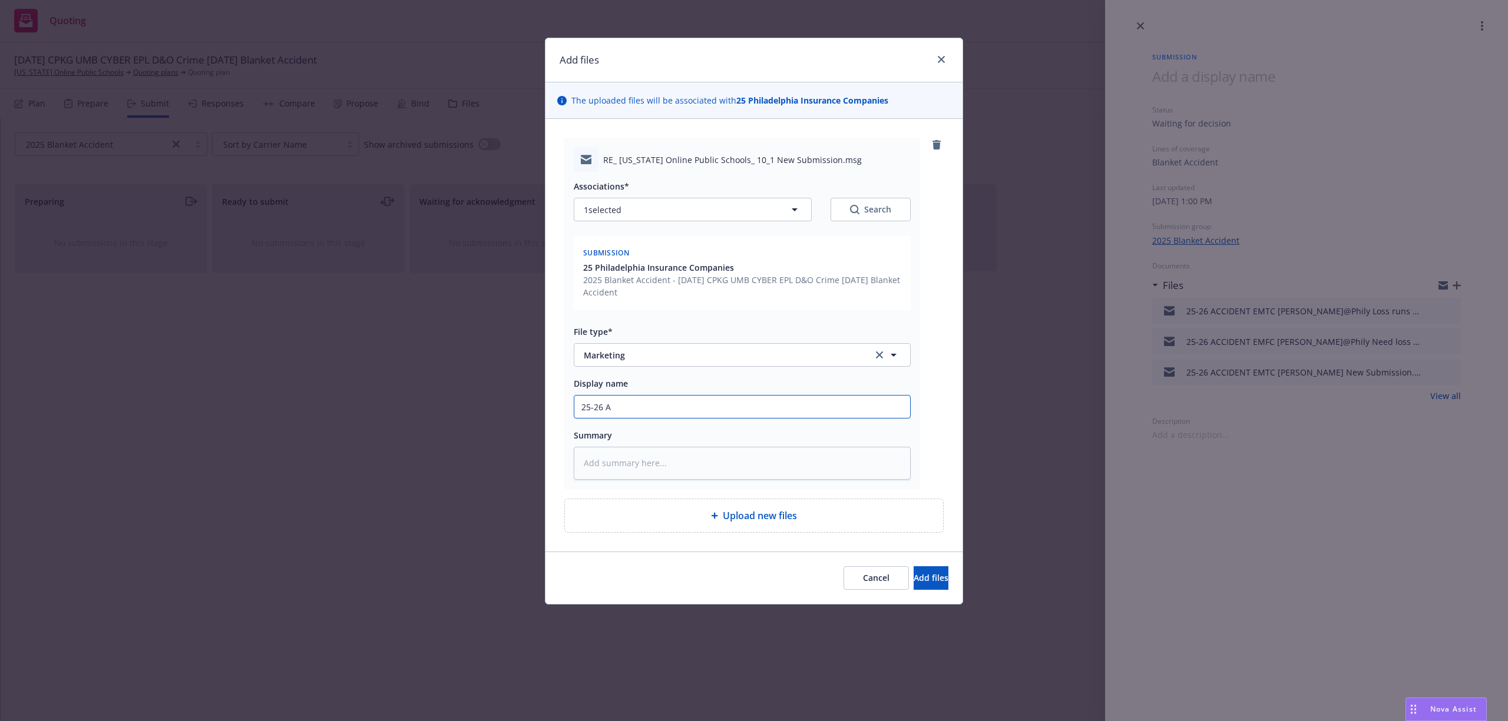
type textarea "x"
type input "25-26 AC"
type textarea "x"
type input "25-26 ACC"
type textarea "x"
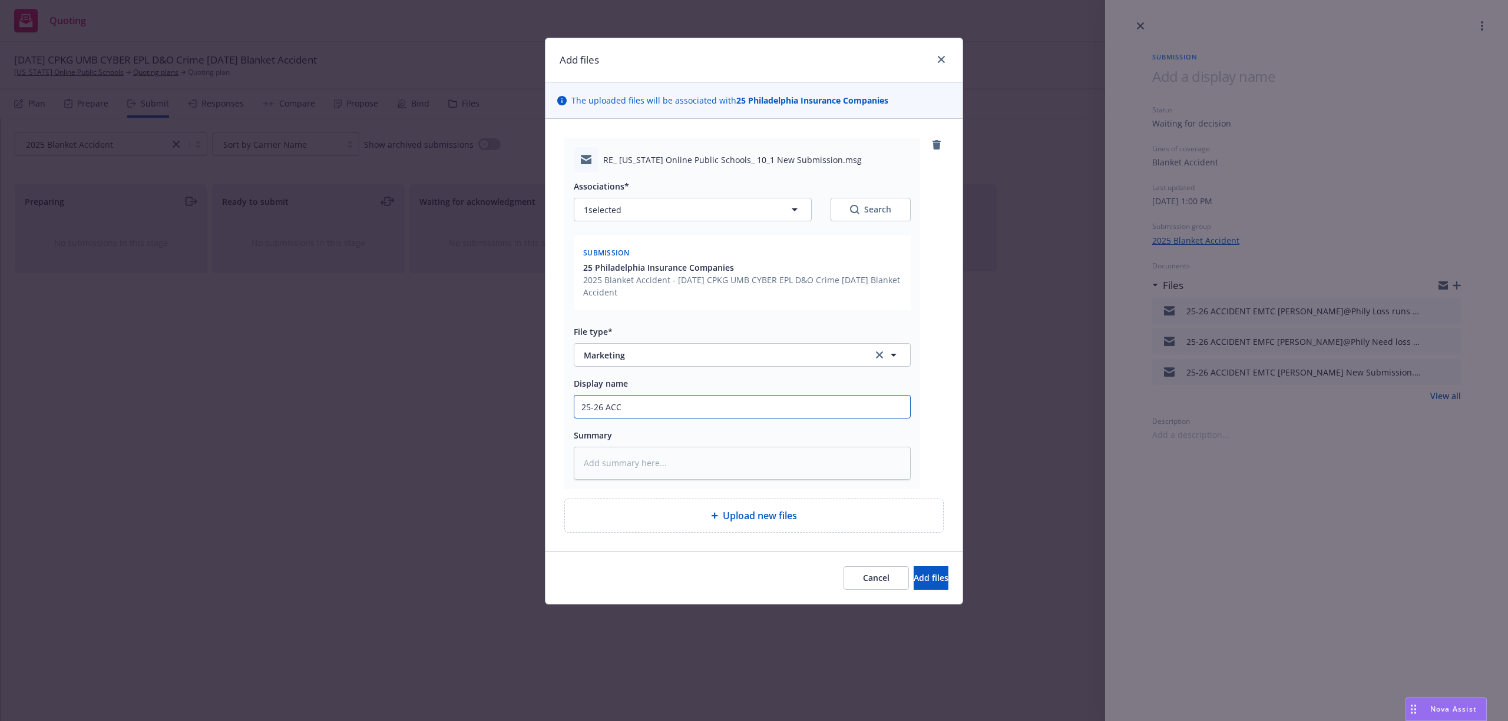
type input "25-26 ACCI"
type textarea "x"
type input "25-26 ACCID"
type textarea "x"
type input "25-26 ACCIDE"
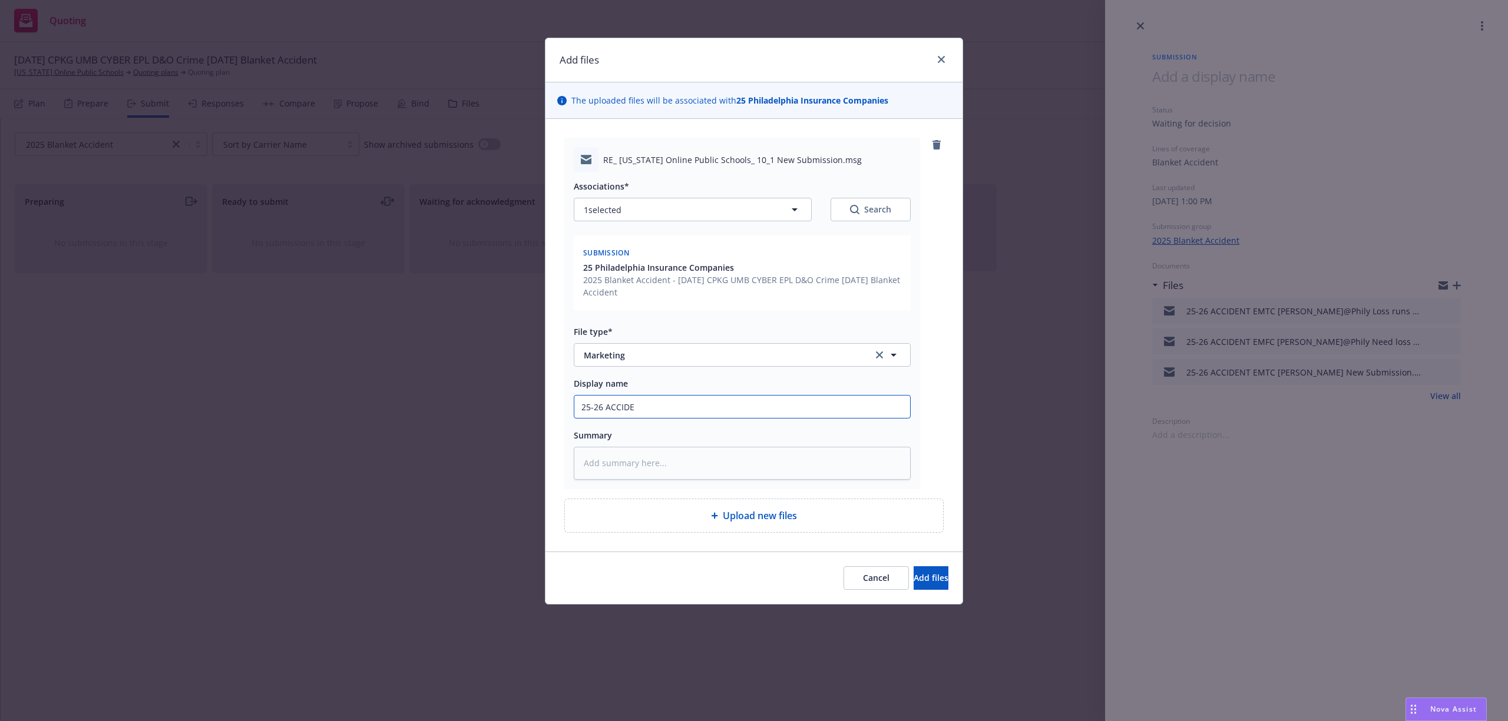
type textarea "x"
type input "25-26 ACCIDEN"
type textarea "x"
type input "25-26 ACCIDENT"
type textarea "x"
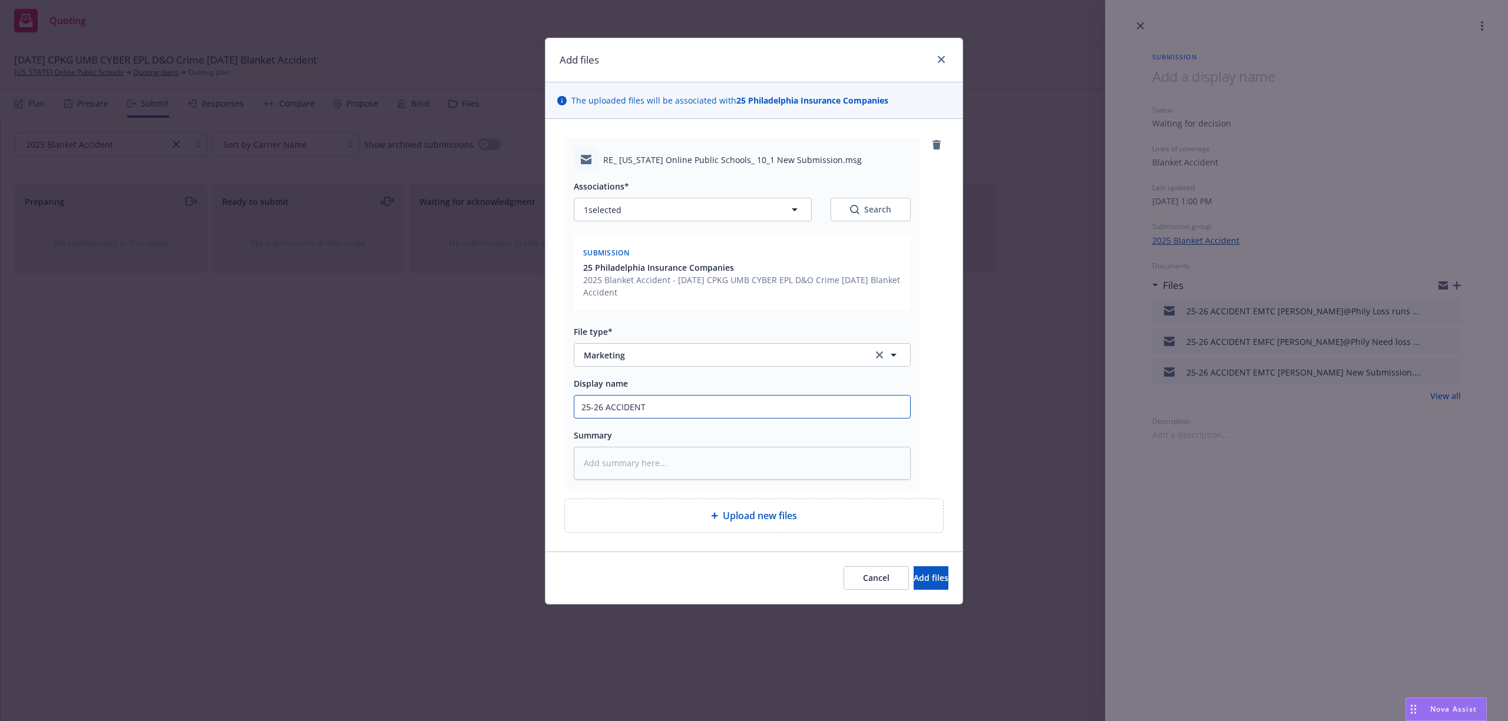
type input "25-26 ACCIDENT"
type textarea "x"
type input "25-26 ACCIDENT E"
type textarea "x"
type input "25-26 ACCIDENT EM"
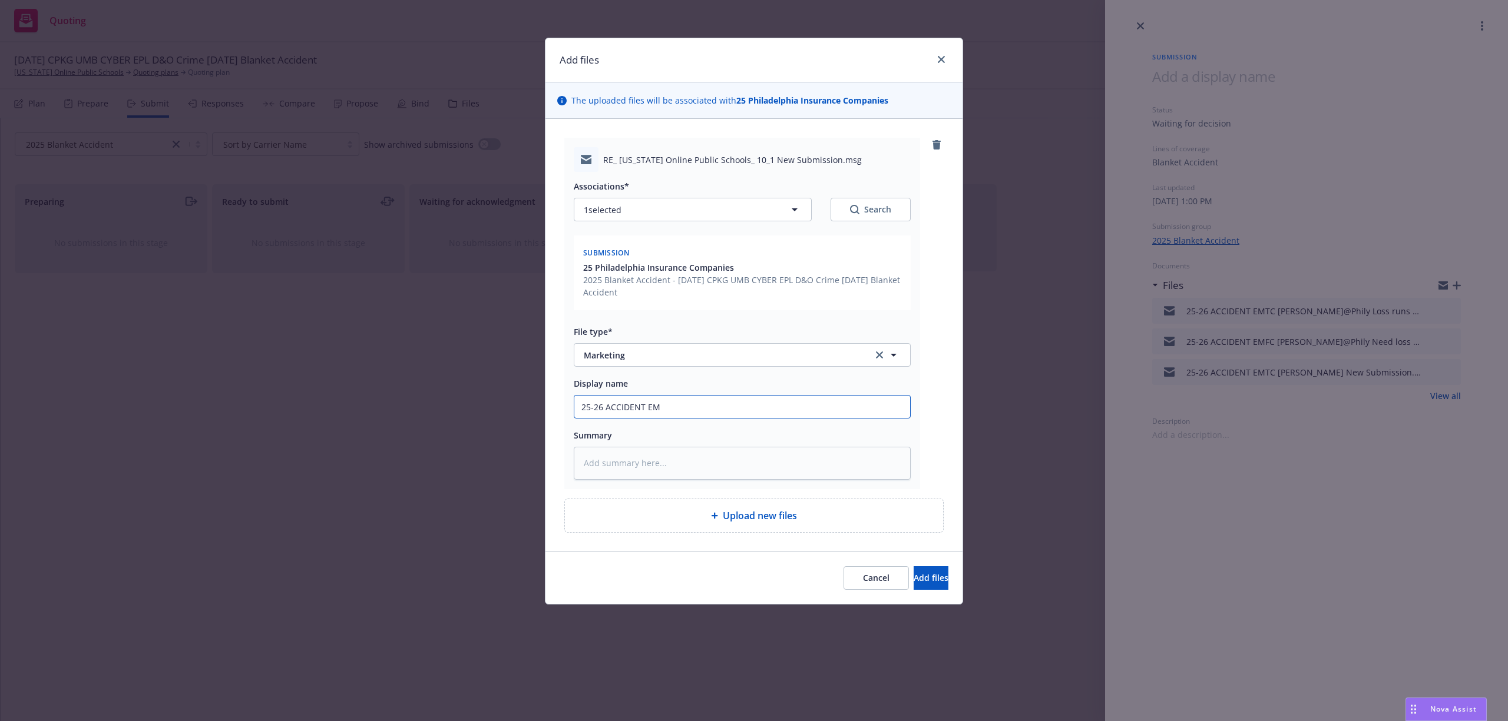
type textarea "x"
type input "25-26 ACCIDENT EMF"
type textarea "x"
type input "25-26 ACCIDENT EMFC"
type textarea "x"
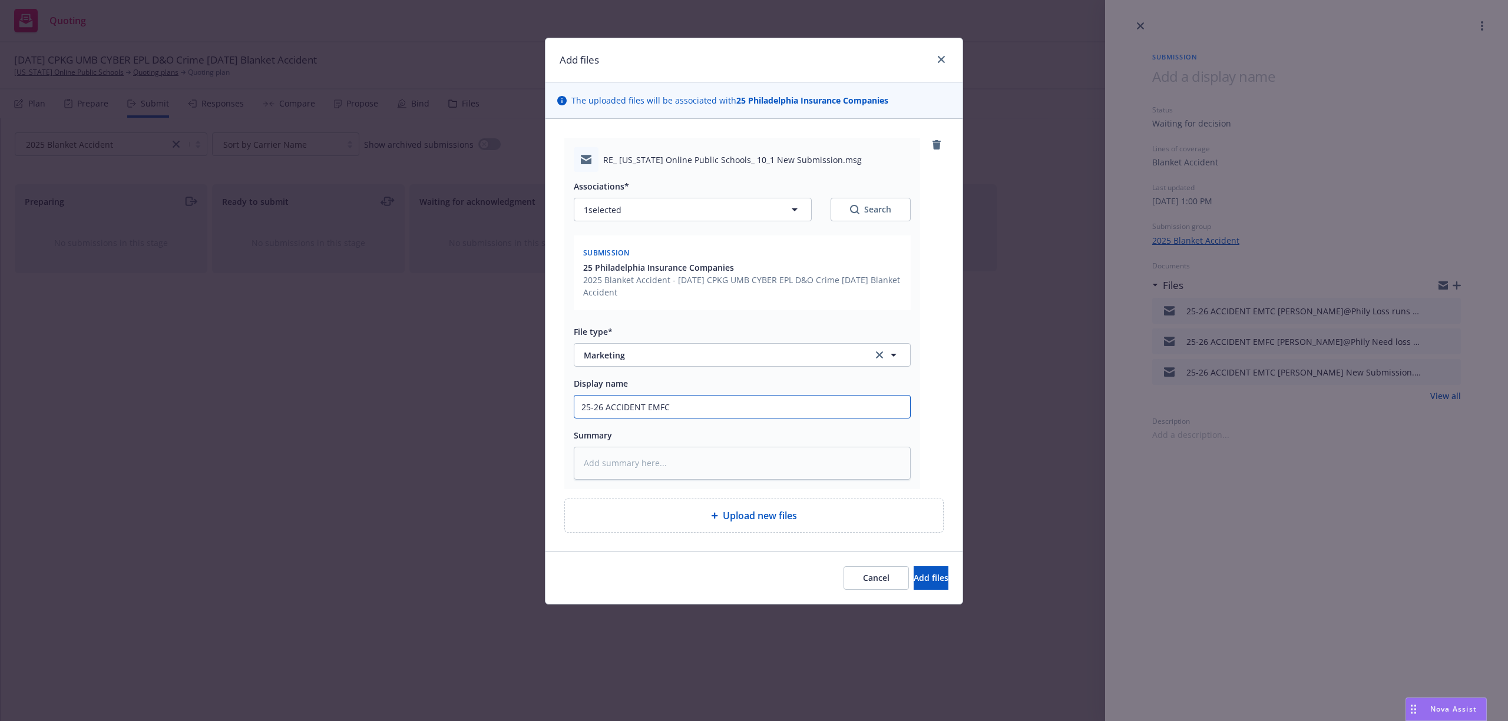
type input "25-26 ACCIDENT EMFC"
type textarea "x"
type input "25-26 ACCIDENT EMFC J"
type textarea "x"
type input "25-26 ACCIDENT EMFC Je"
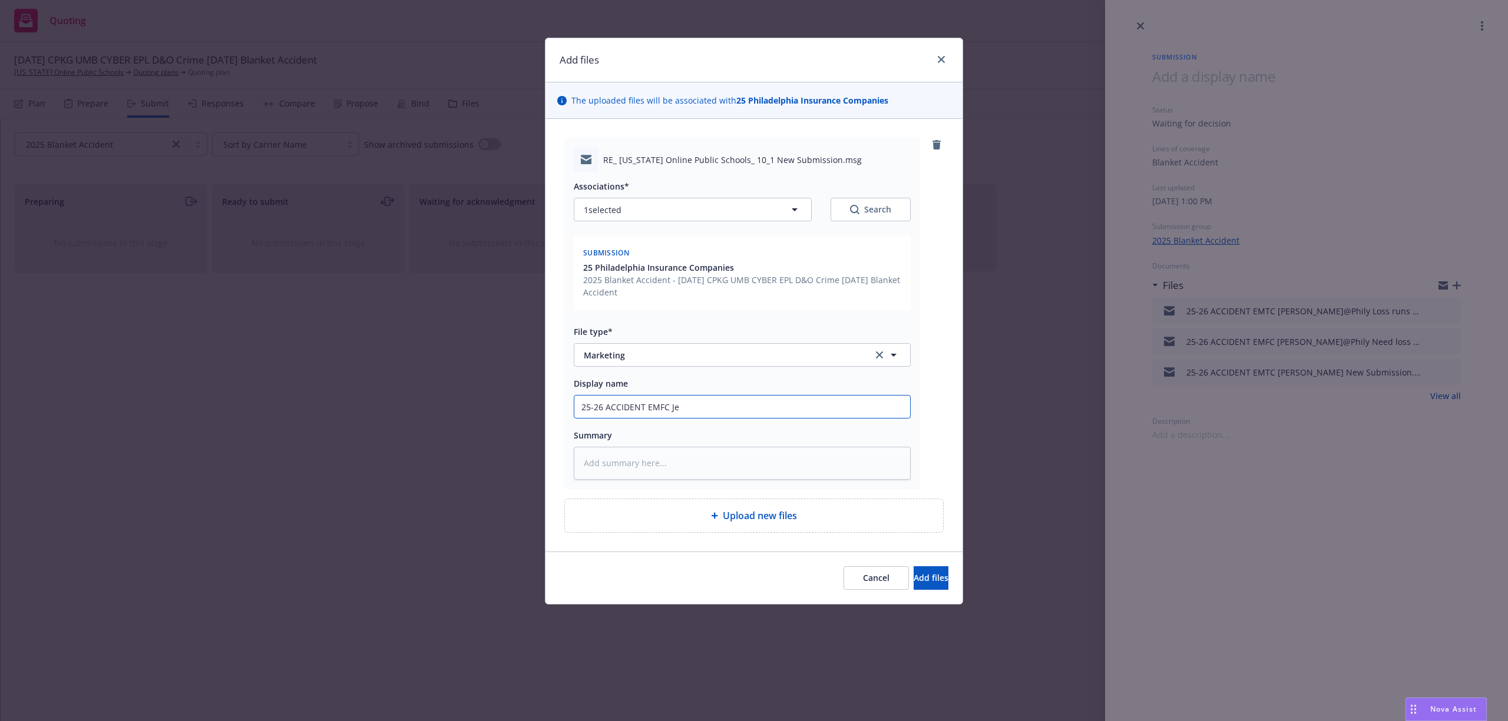
type textarea "x"
type input "25-26 ACCIDENT EMFC Jea"
type textarea "x"
type input "25-26 ACCIDENT EMFC Jean"
type textarea "x"
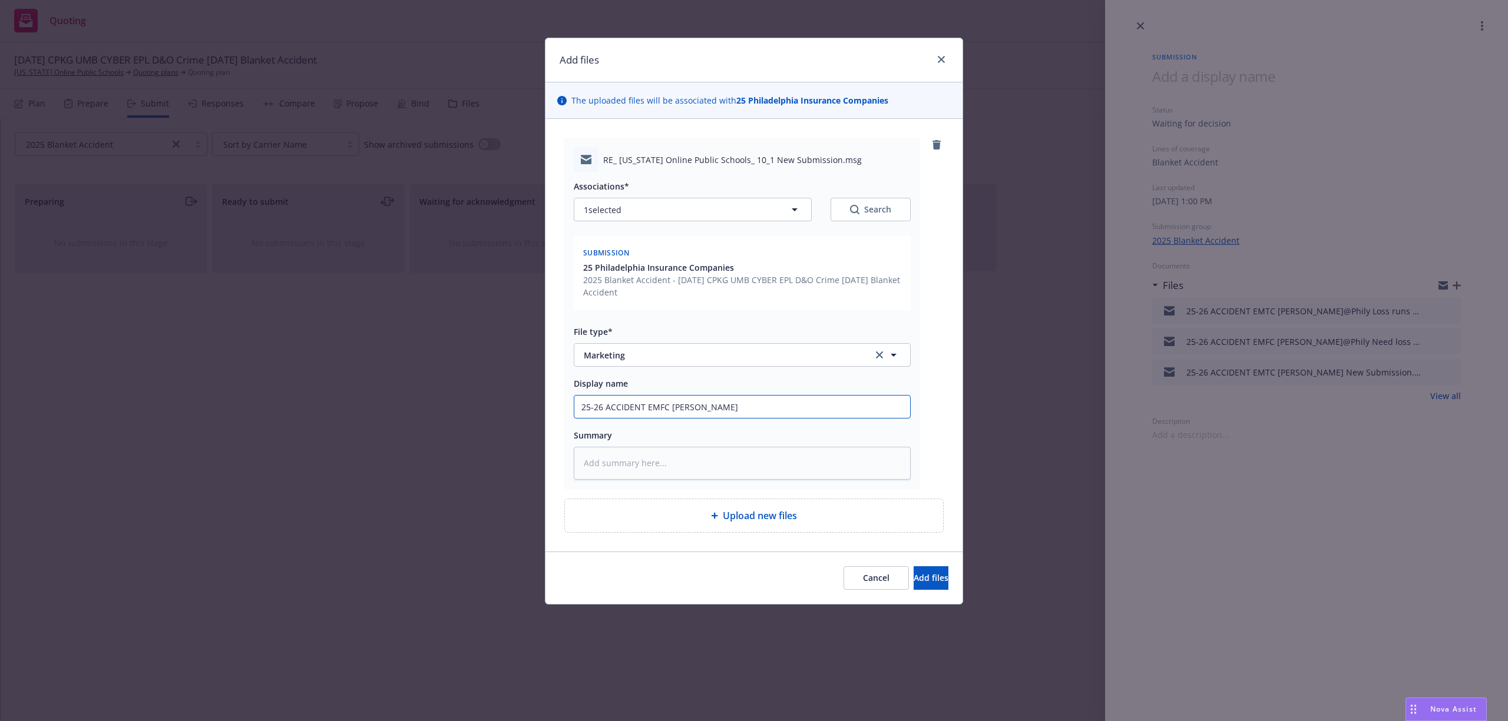
type input "25-26 ACCIDENT EMFC Jeane"
type textarea "x"
type input "25-26 ACCIDENT EMFC Jeanet"
type textarea "x"
type input "25-26 ACCIDENT EMFC Jeanett"
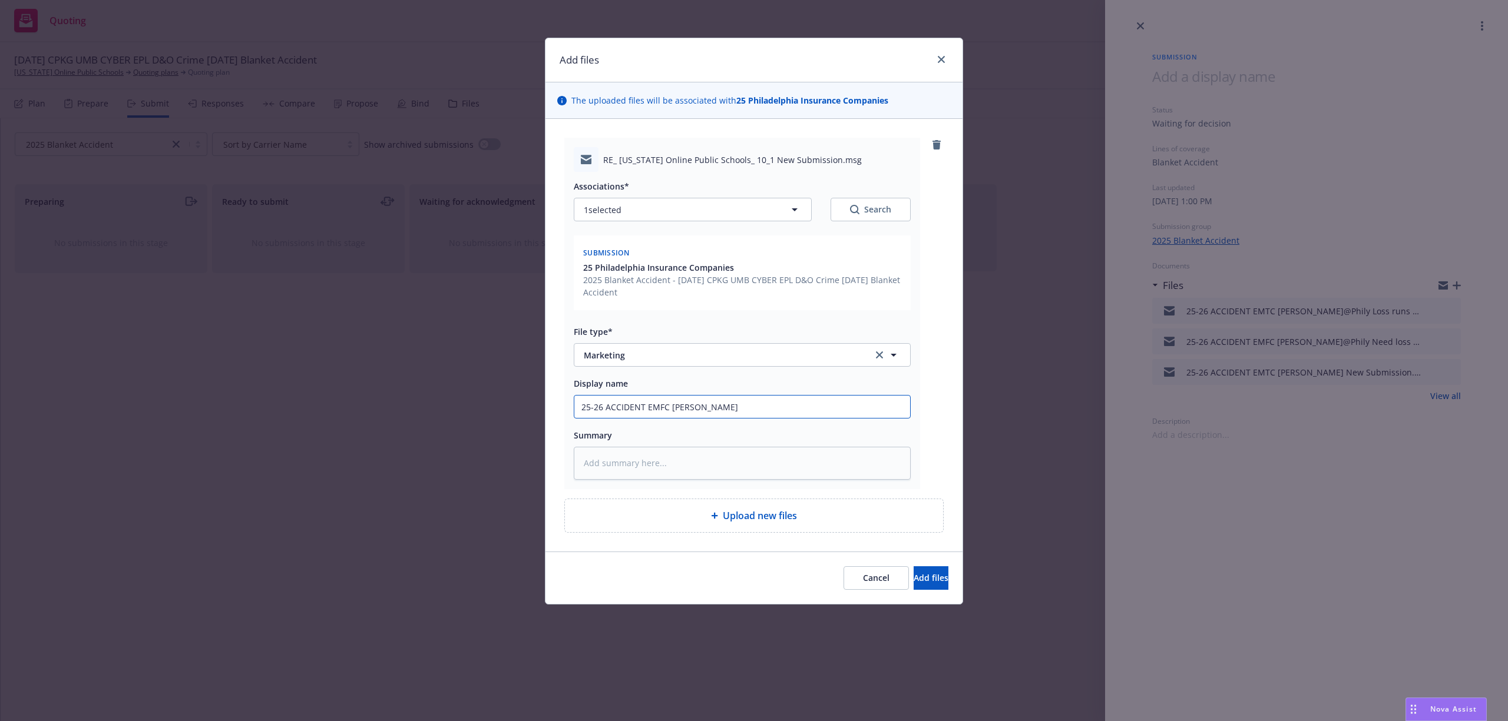
type textarea "x"
type input "25-26 ACCIDENT EMFC Jeanette"
type textarea "x"
type input "25-26 ACCIDENT EMFC Jeanette@"
type textarea "x"
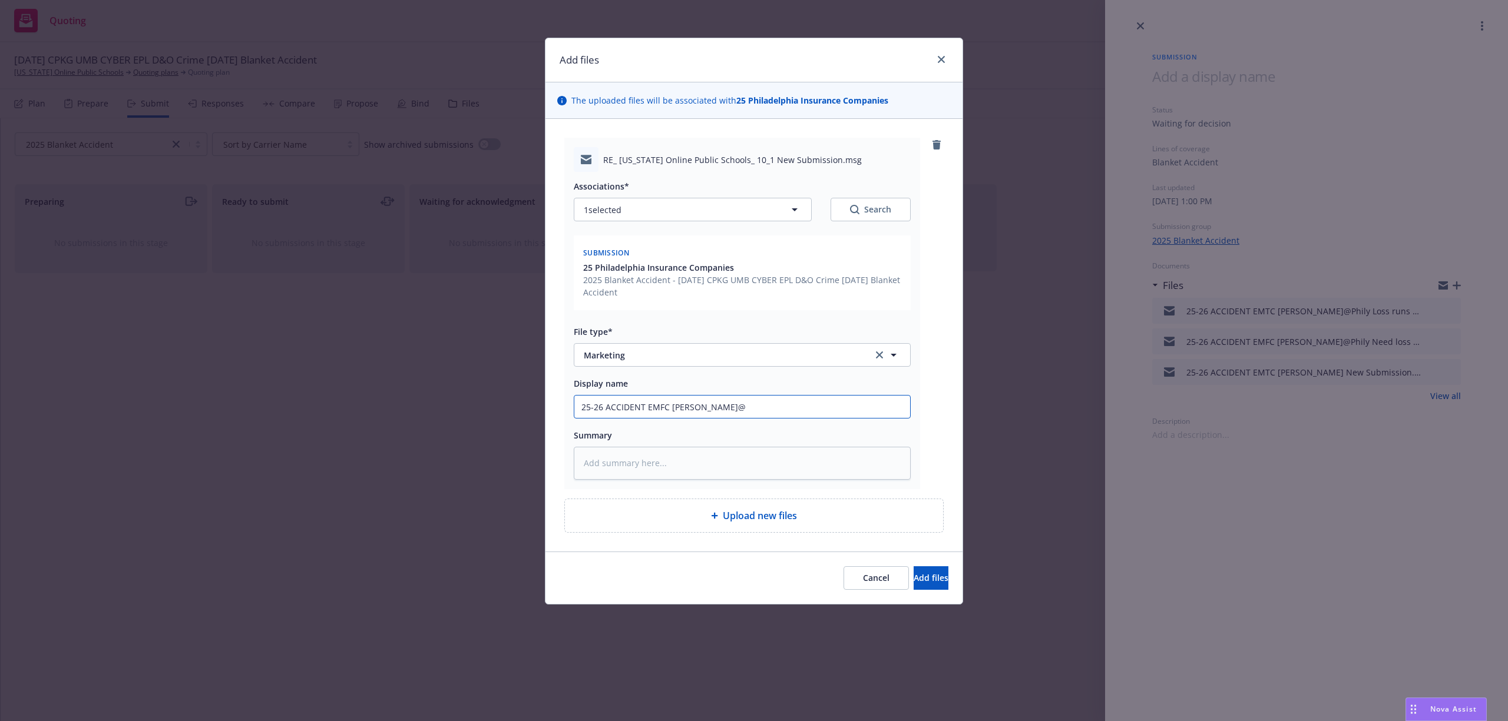
type input "25-26 ACCIDENT EMFC Jeanette@P"
type textarea "x"
type input "25-26 ACCIDENT EMFC Jeanette@Ph"
type textarea "x"
type input "25-26 ACCIDENT EMFC Jeanette@Phi"
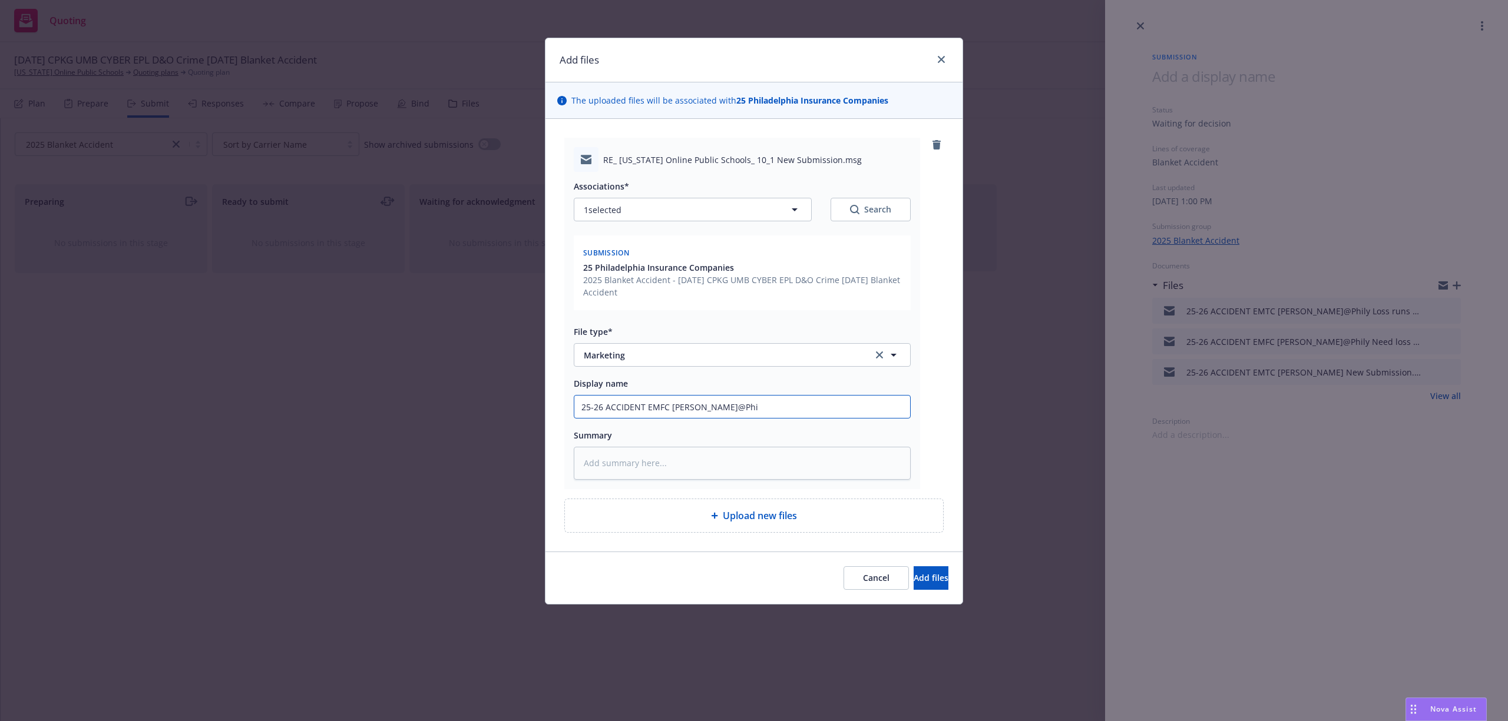
type textarea "x"
type input "25-26 ACCIDENT EMFC Jeanette@Phil"
type textarea "x"
type input "25-26 ACCIDENT EMFC Jeanette@Phily"
type textarea "x"
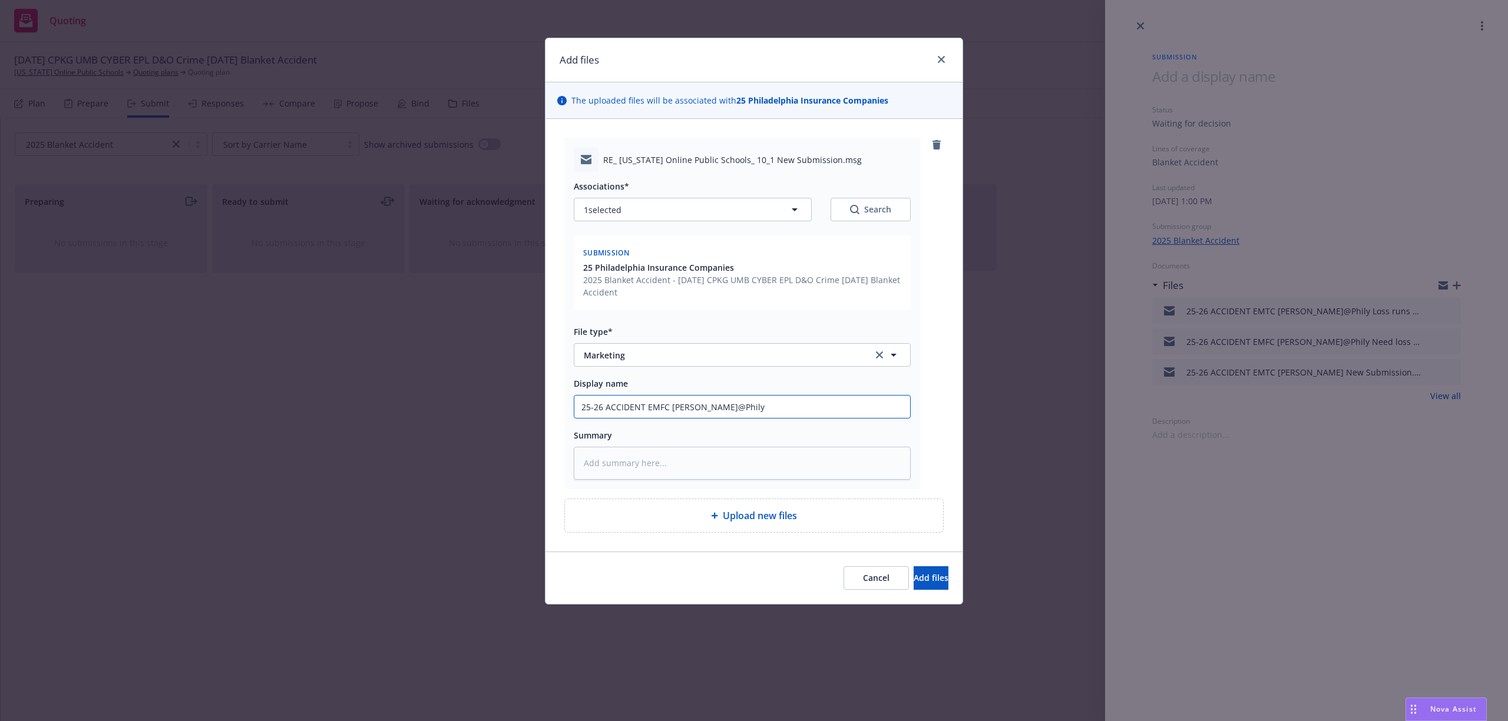
type input "25-26 ACCIDENT EMFC Jeanette@Phily"
type textarea "x"
type input "25-26 ACCIDENT EMFC Jeanette@Phily Q"
type textarea "x"
type input "25-26 ACCIDENT EMFC Jeanette@Phily Qu"
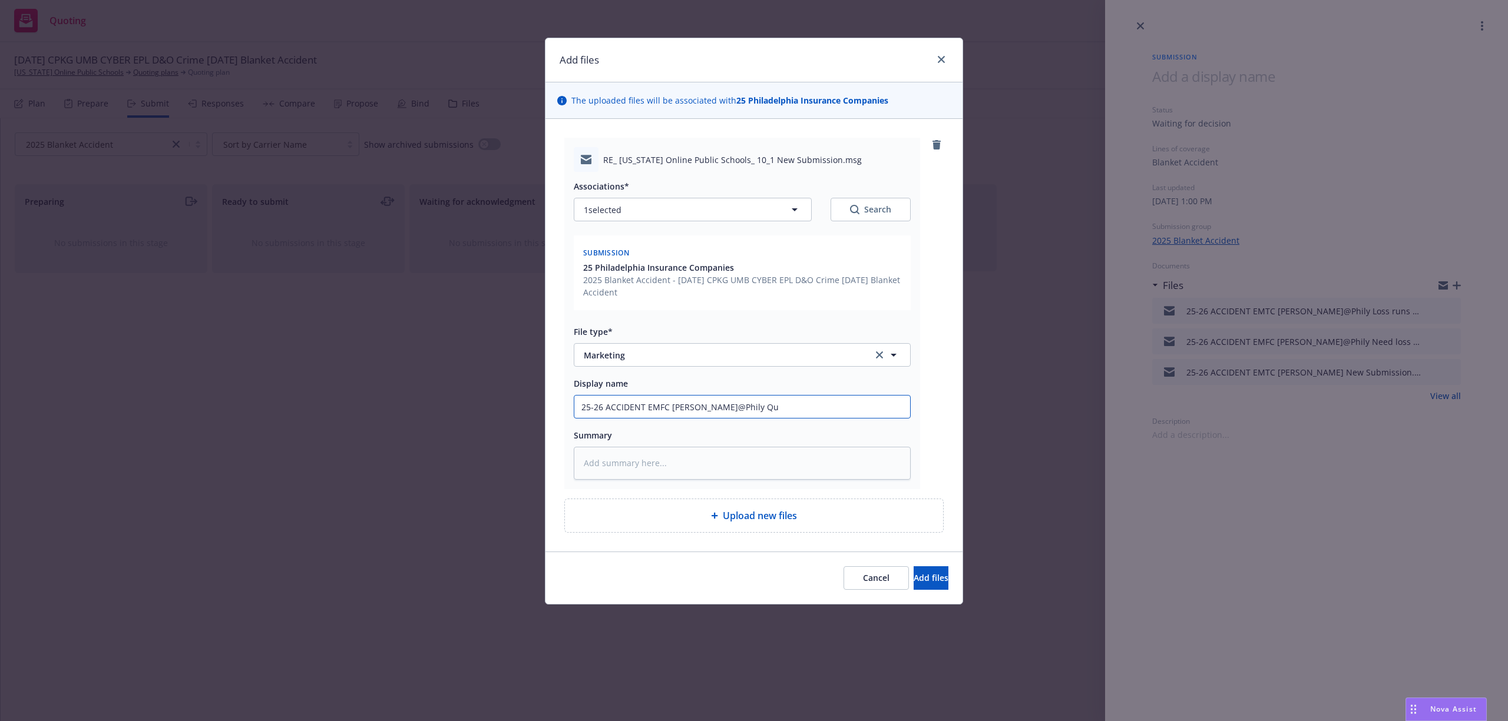
type textarea "x"
type input "25-26 ACCIDENT EMFC Jeanette@Phily Qus"
type textarea "x"
type input "25-26 ACCIDENT EMFC Jeanette@Phily Qust"
type textarea "x"
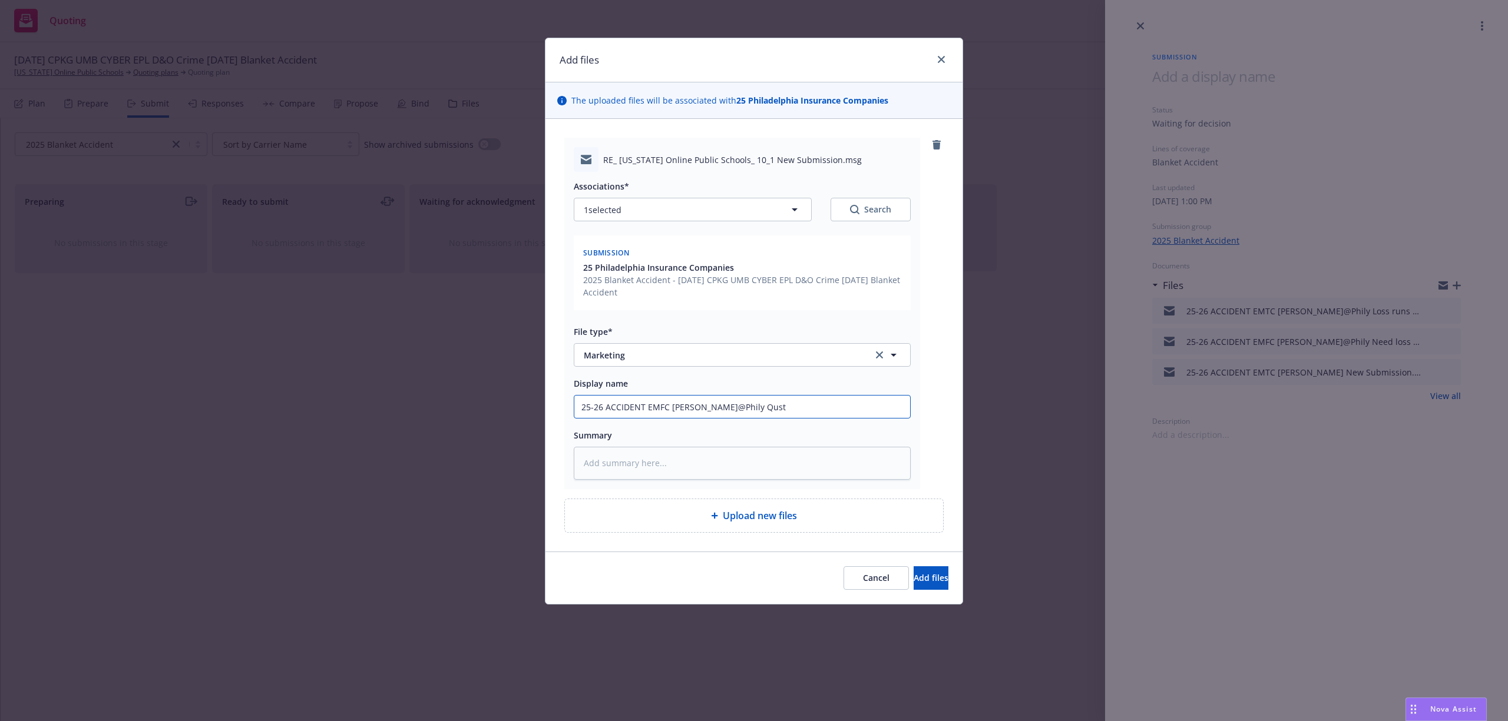
type input "25-26 ACCIDENT EMFC Jeanette@Phily Qusti"
type textarea "x"
type input "25-26 ACCIDENT EMFC Jeanette@Phily Qustio"
type textarea "x"
type input "25-26 ACCIDENT EMFC Jeanette@Phily Qustion"
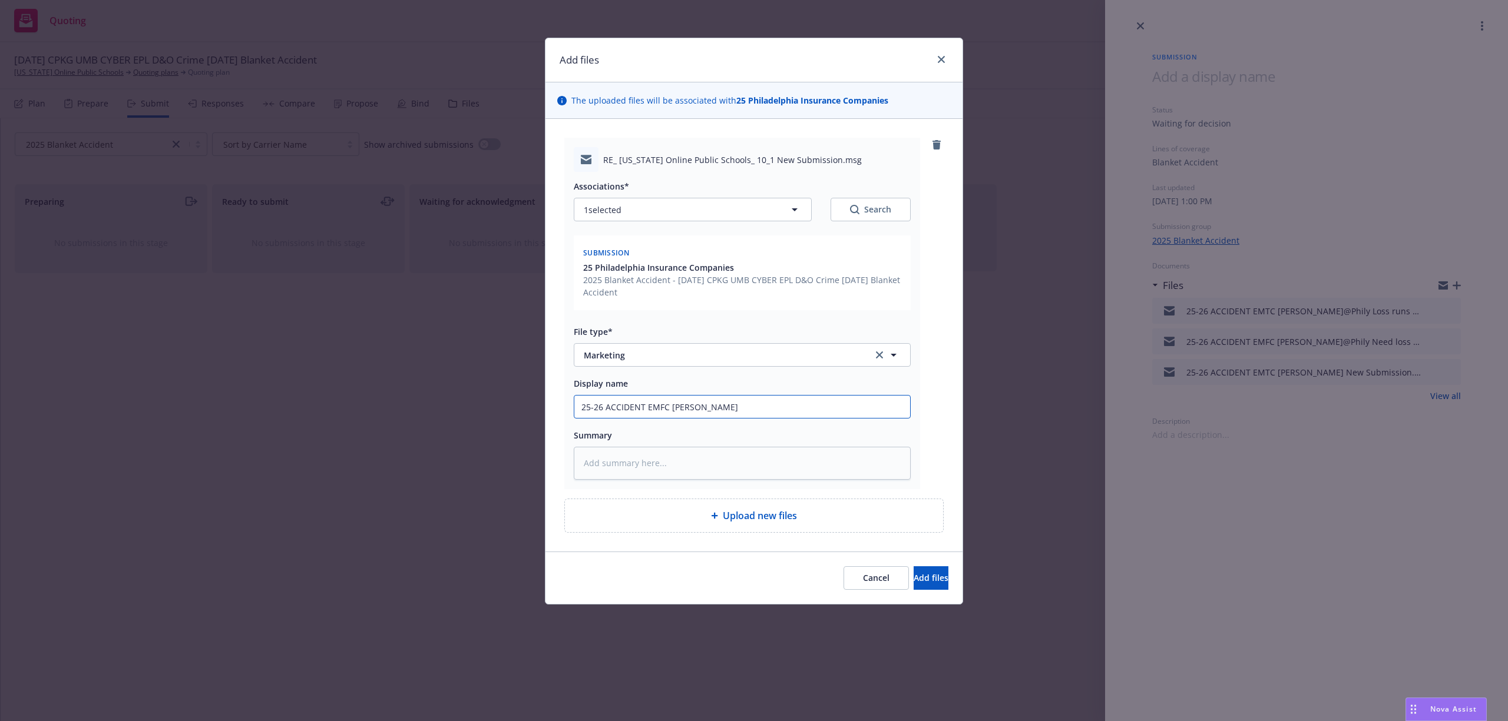
type textarea "x"
type input "25-26 ACCIDENT EMFC Jeanette@Phily Qustions"
type textarea "x"
type input "25-26 ACCIDENT EMFC Jeanette@Phily Qustions"
type textarea "x"
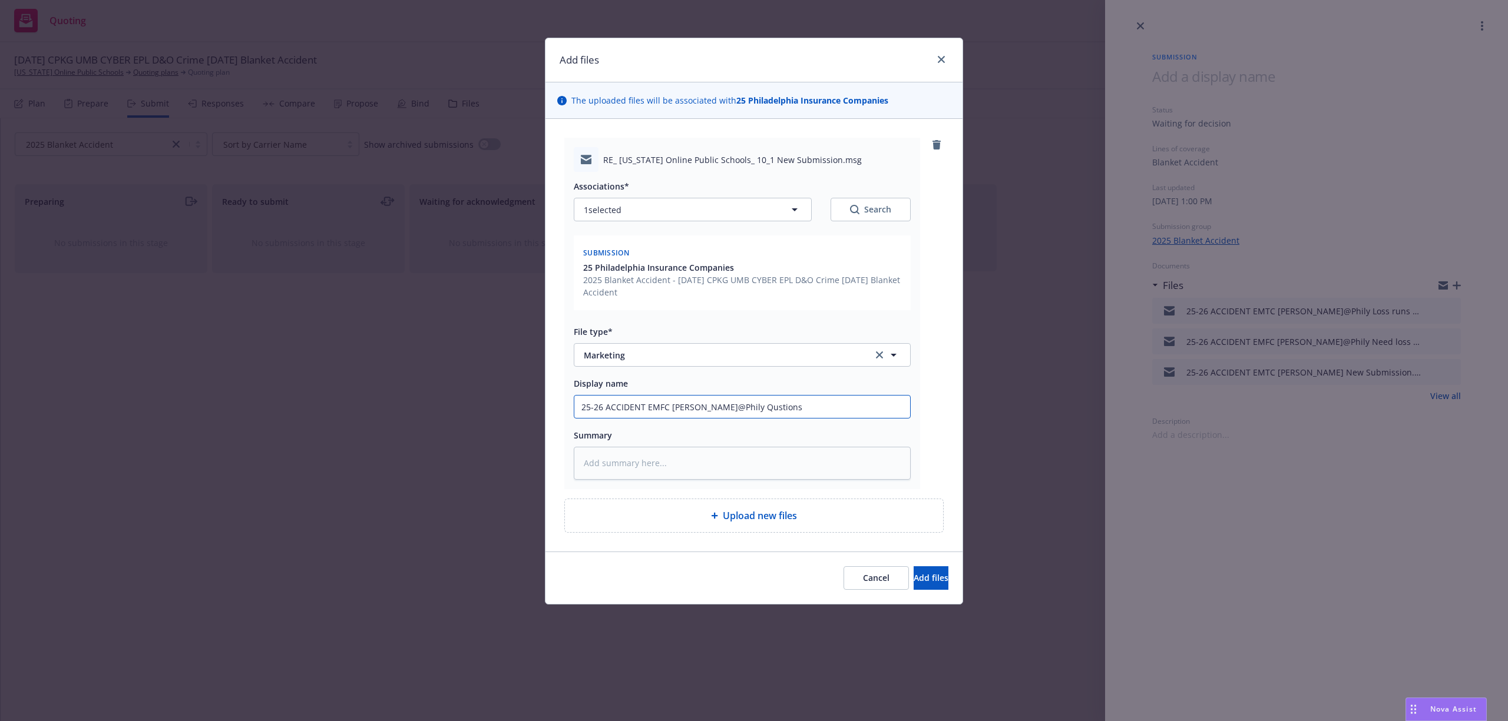
type input "25-26 ACCIDENT EMFC Jeanette@Phily Qustions o"
type textarea "x"
type input "25-26 ACCIDENT EMFC Jeanette@Phily Qustions on"
type textarea "x"
type input "25-26 ACCIDENT EMFC Jeanette@Phily Qustions on"
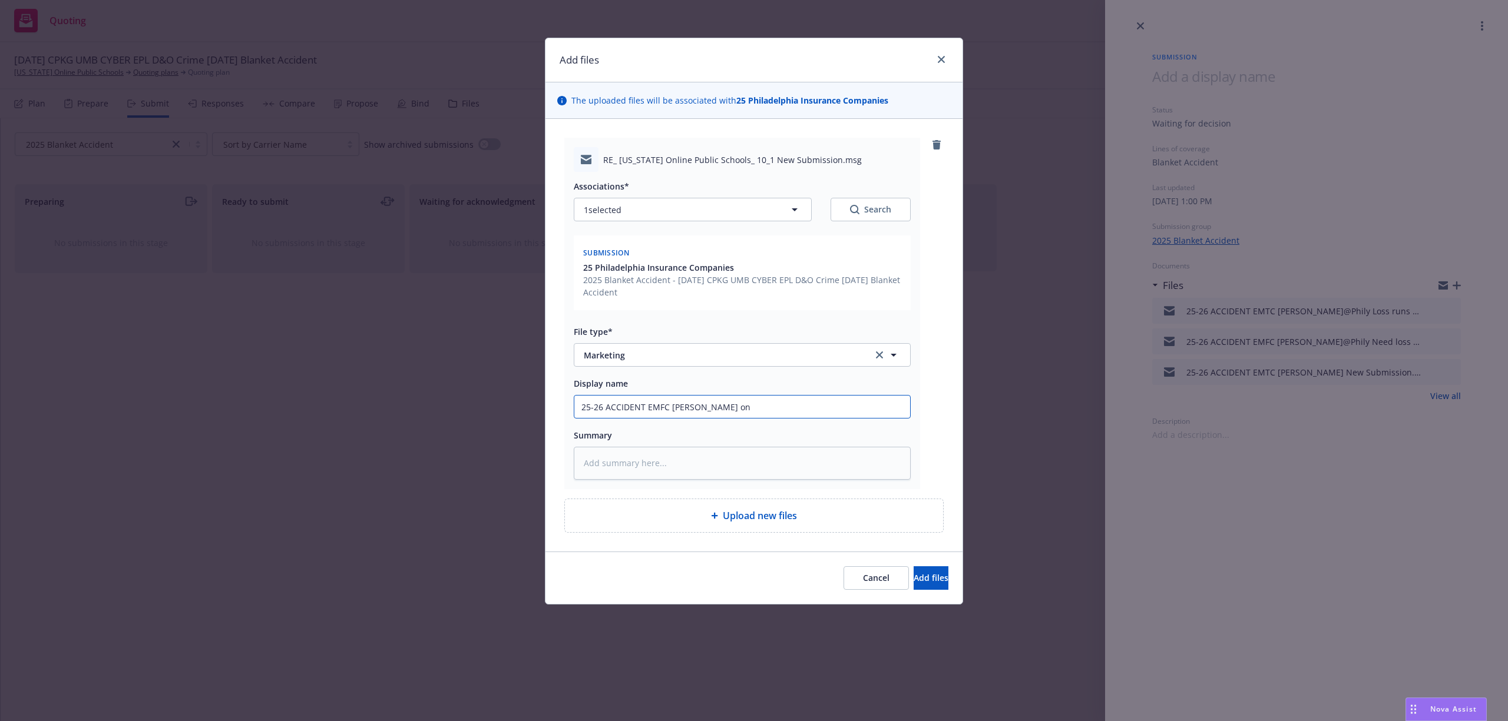
type textarea "x"
type input "25-26 ACCIDENT EMFC Jeanette@Phily Qustions on a"
type textarea "x"
type input "25-26 ACCIDENT EMFC Jeanette@Phily Qustions on at"
type textarea "x"
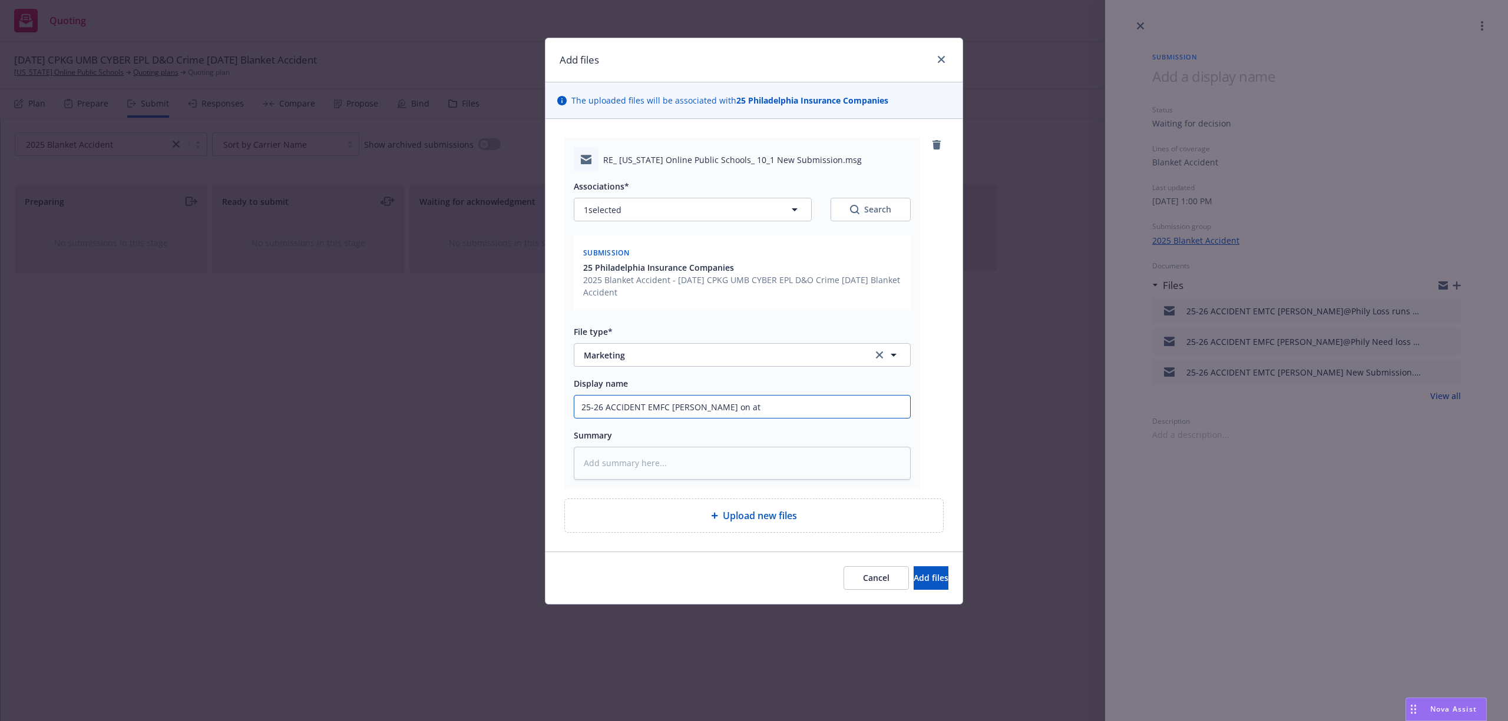
type input "25-26 ACCIDENT EMFC Jeanette@Phily Qustions on ath"
type textarea "x"
type input "25-26 ACCIDENT EMFC Jeanette@Phily Qustions on athl"
type textarea "x"
type input "25-26 ACCIDENT EMFC Jeanette@Phily Qustions on athle"
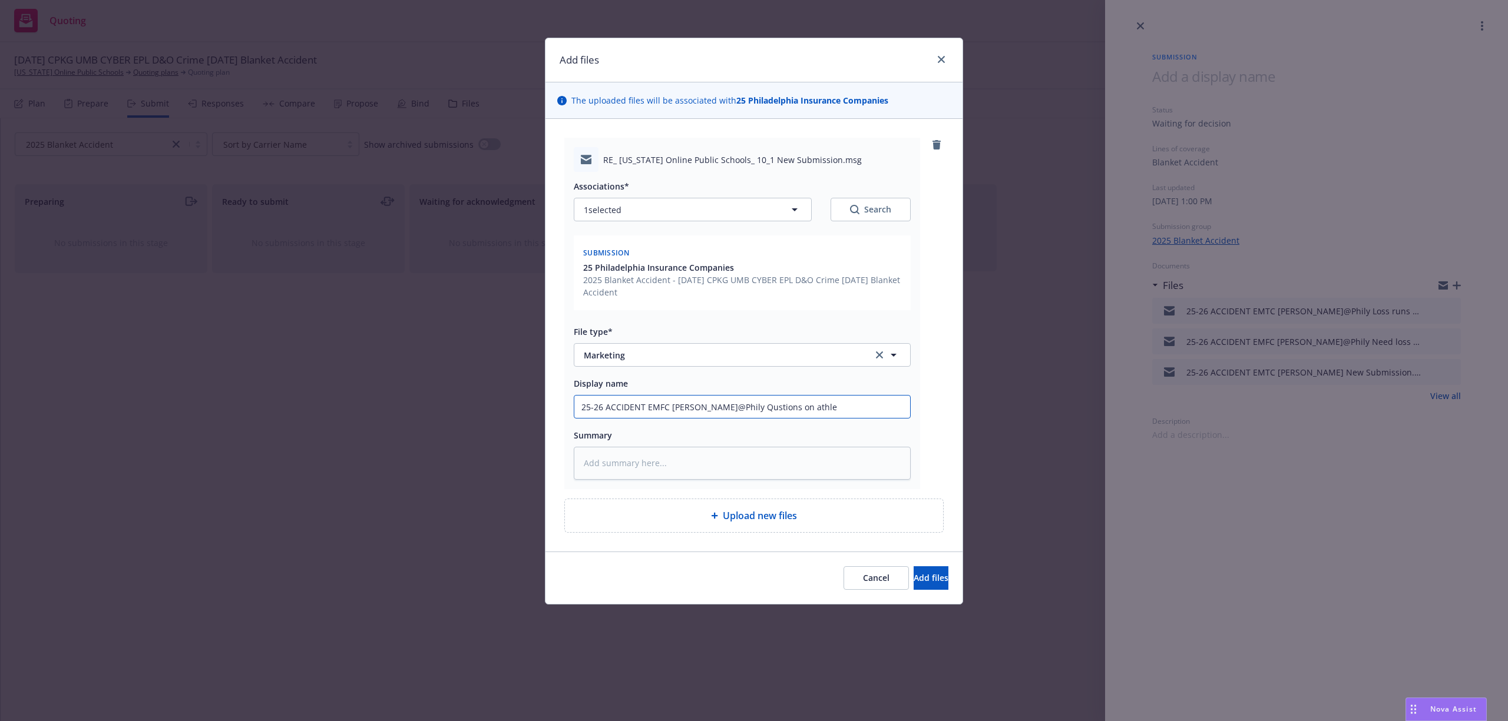
type textarea "x"
type input "25-26 ACCIDENT EMFC Jeanette@Phily Qustions on athlet"
type textarea "x"
type input "25-26 ACCIDENT EMFC Jeanette@Phily Qustions on athleti"
type textarea "x"
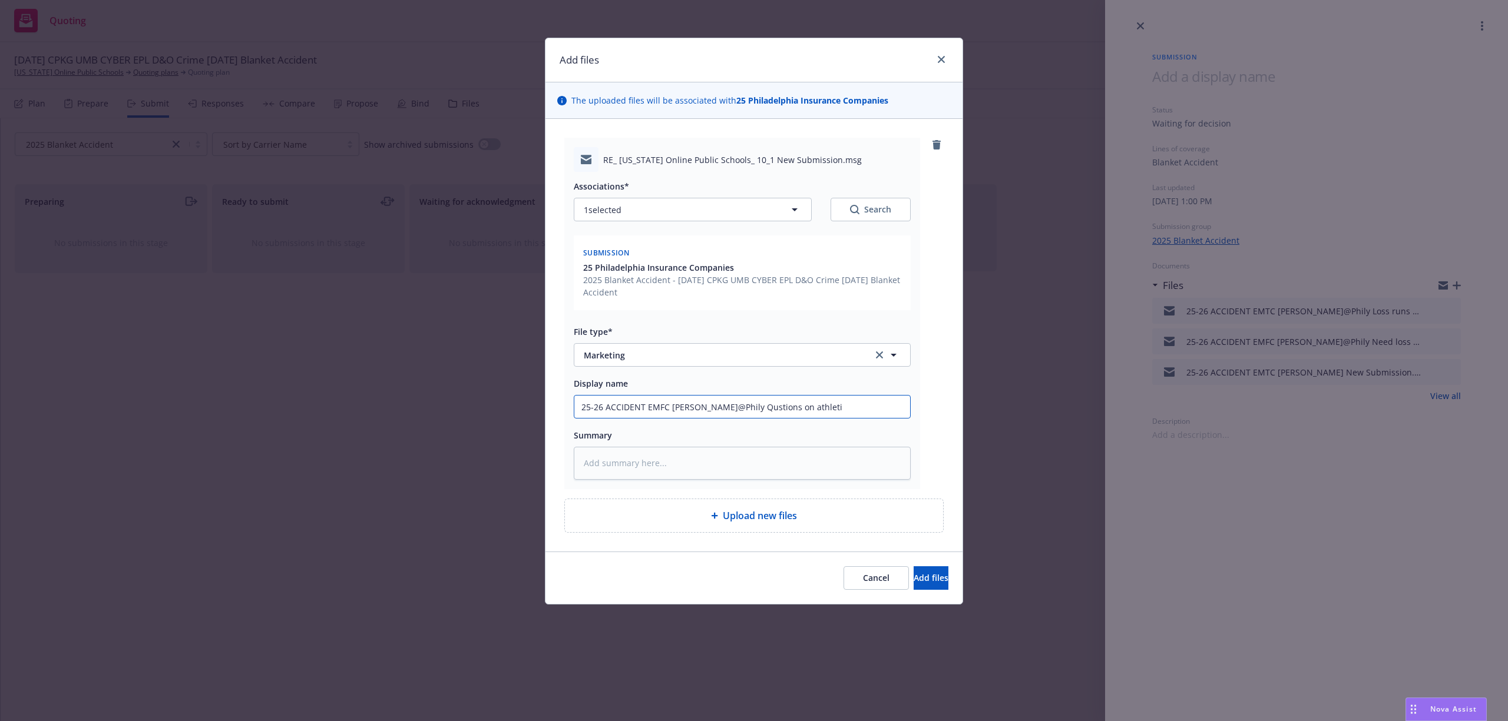
type input "25-26 ACCIDENT EMFC Jeanette@Phily Qustions on athletic"
type textarea "x"
type input "25-26 ACCIDENT EMFC Jeanette@Phily Qustions on athletic"
type textarea "x"
type input "25-26 ACCIDENT EMFC Jeanette@Phily Qustions on athletic e"
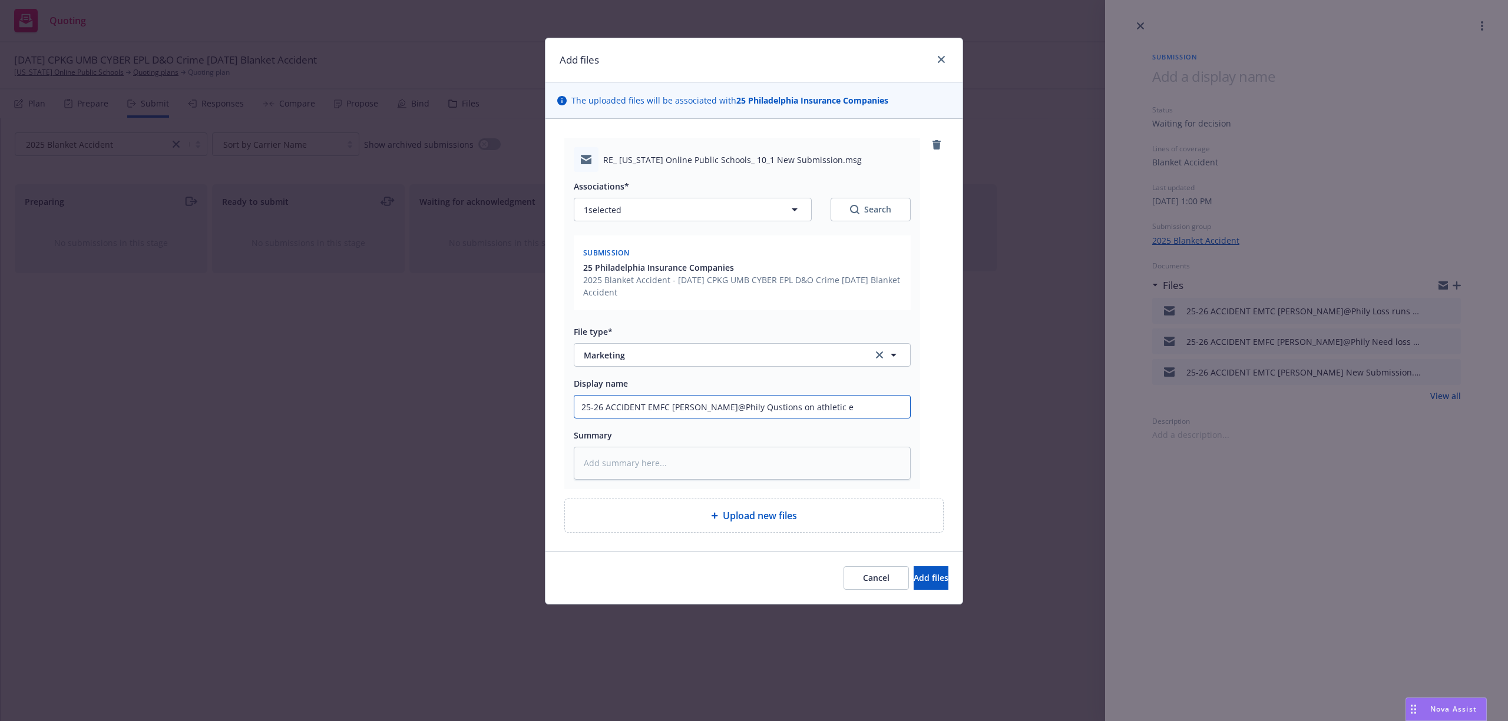
type textarea "x"
type input "25-26 ACCIDENT EMFC Jeanette@Phily Qustions on athletic ex"
type textarea "x"
type input "25-26 ACCIDENT EMFC Jeanette@Phily Qustions on athletic exp"
type textarea "x"
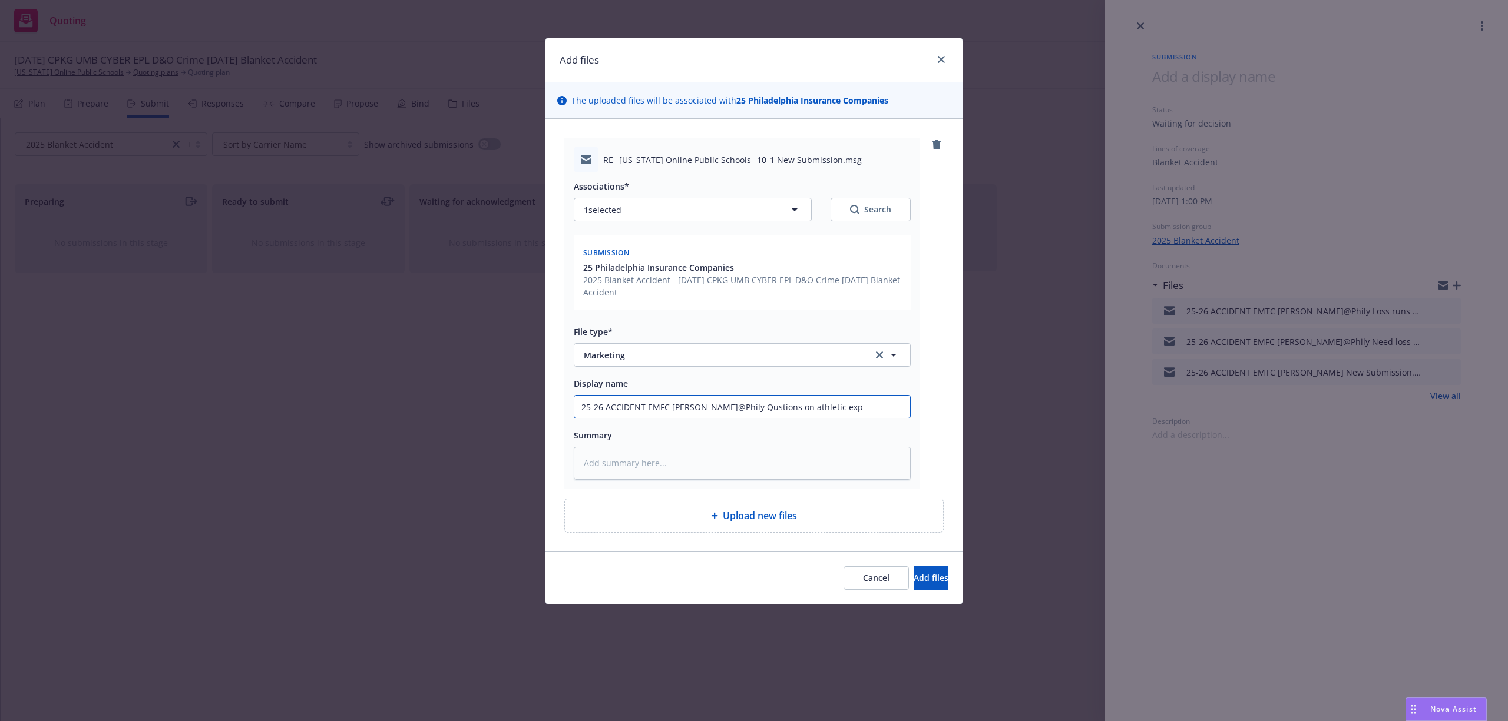
type input "25-26 ACCIDENT EMFC Jeanette@Phily Qustions on athletic expo"
type textarea "x"
type input "25-26 ACCIDENT EMFC Jeanette@Phily Qustions on athletic expos"
type textarea "x"
type input "25-26 ACCIDENT EMFC Jeanette@Phily Qustions on athletic exposu"
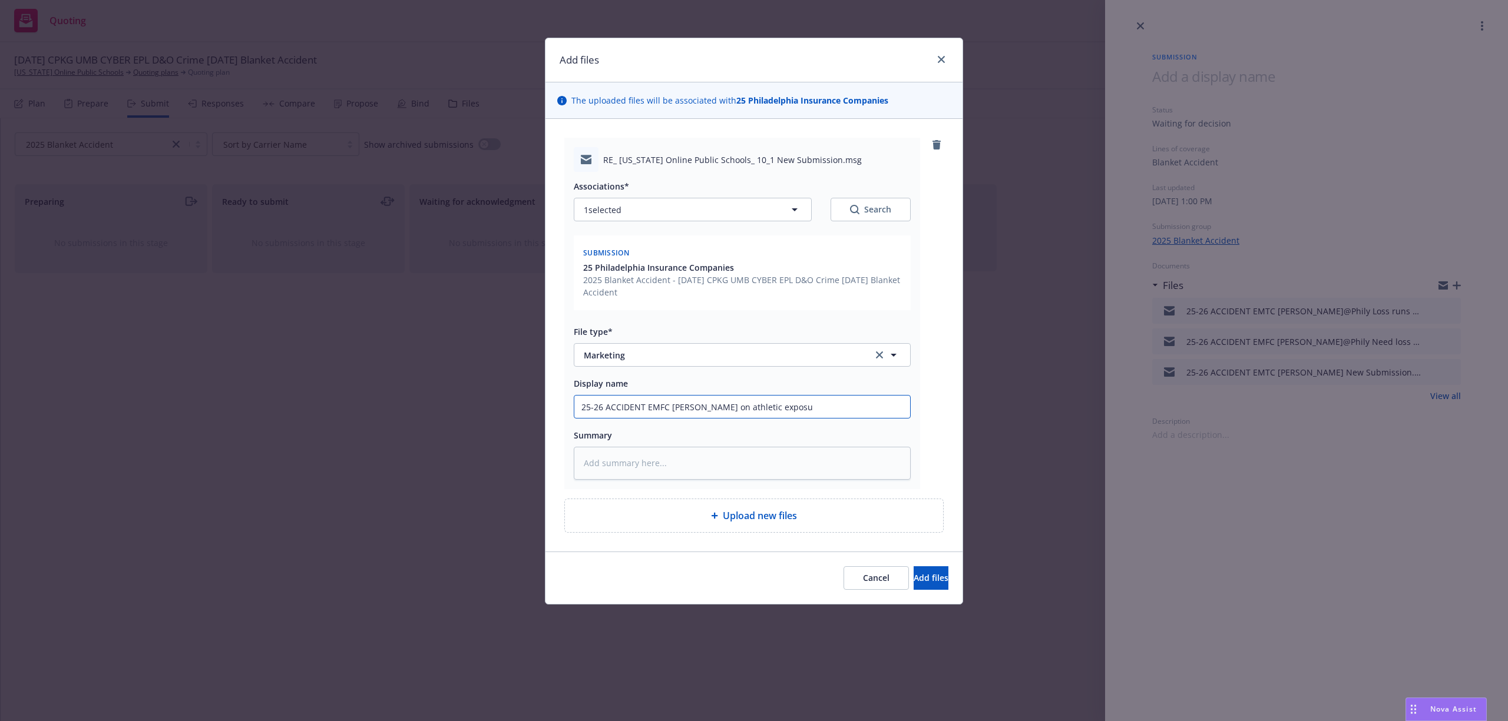
type textarea "x"
type input "25-26 ACCIDENT EMFC Jeanette@Phily Qustions on athletic exposur"
type textarea "x"
type input "25-26 ACCIDENT EMFC Jeanette@Phily Qustions on athletic exposure"
type textarea "x"
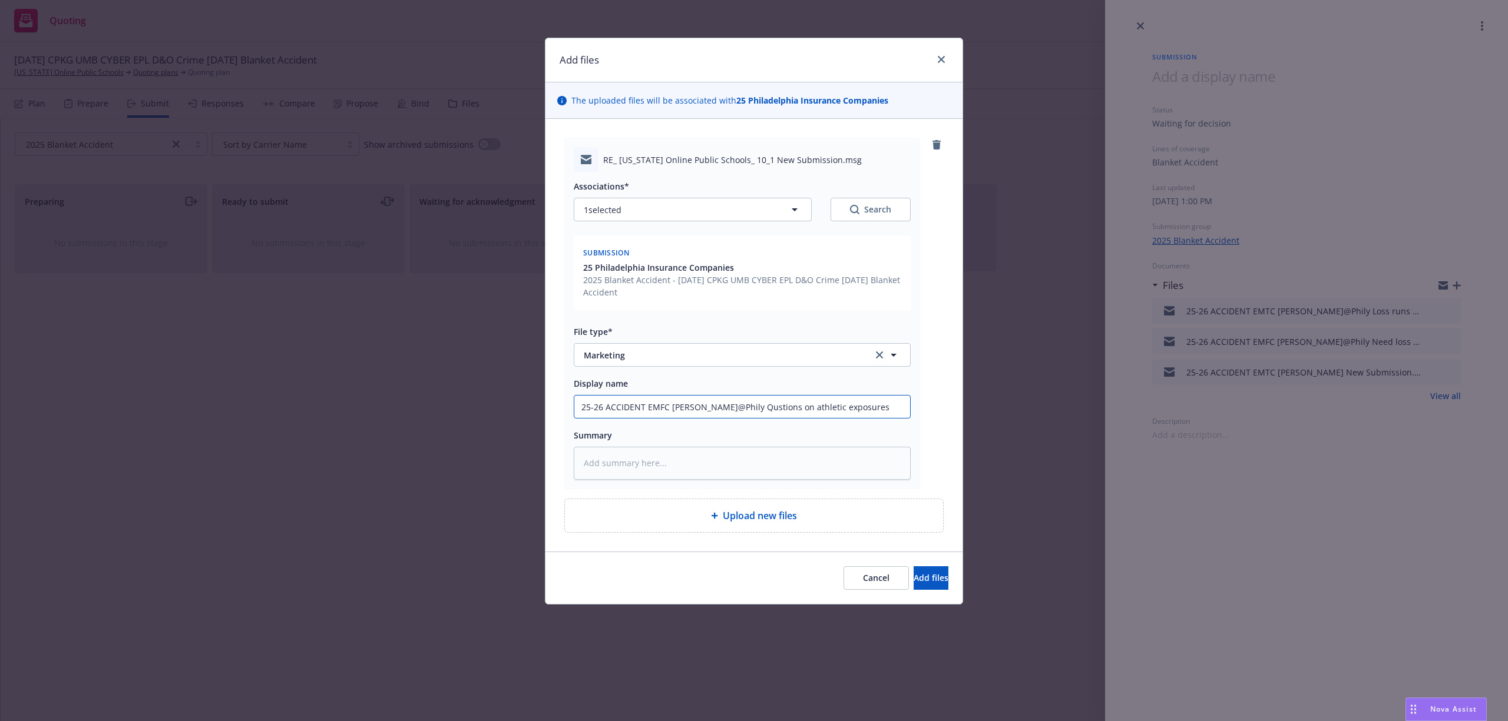
type input "25-26 ACCIDENT EMFC Jeanette@Phily Qustions on athletic exposures"
paste textarea "Hi Samantha, Do we have more detail on the exposures? What kind of events, how …"
type textarea "x"
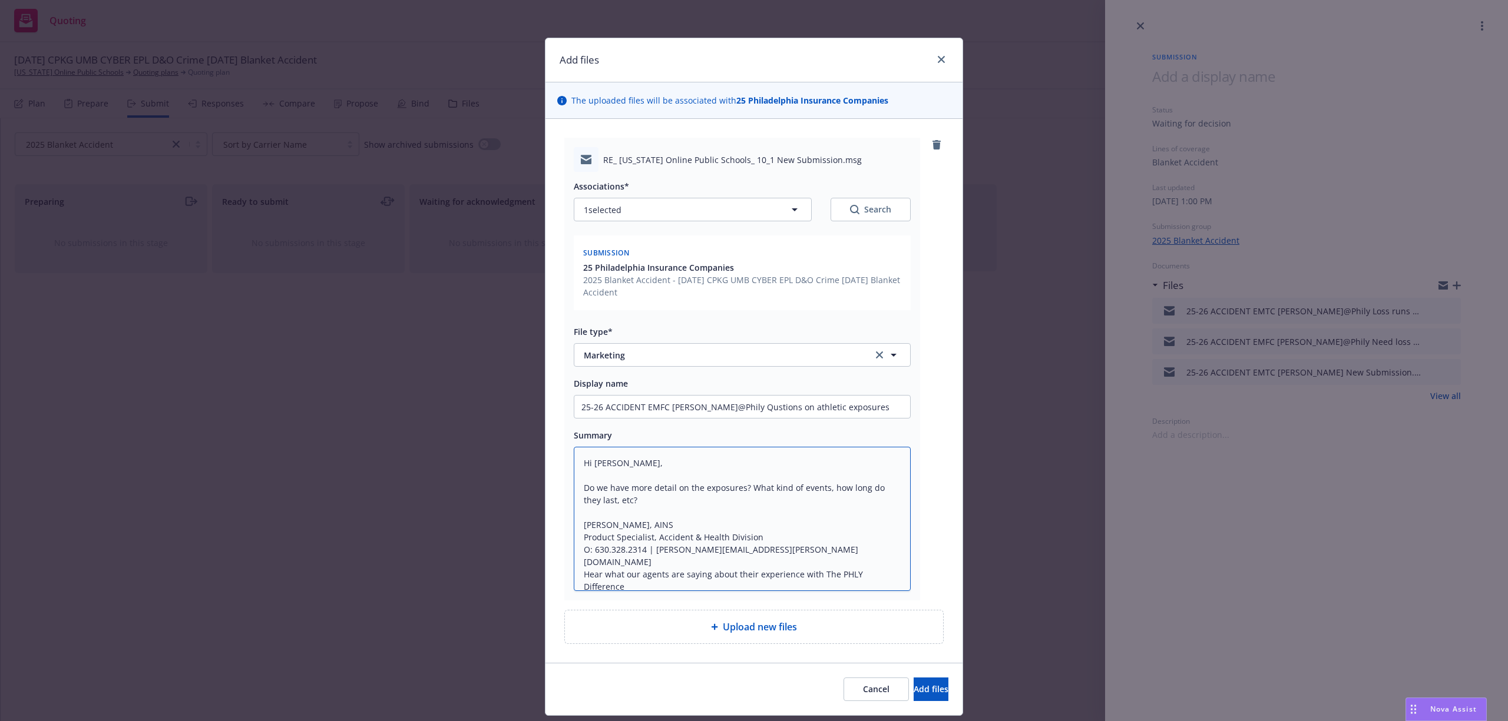
scroll to position [1, 0]
type textarea "Hi Samantha, Do we have more detail on the exposures? What kind of events, how …"
type textarea "x"
type input "25-26 ACCIDENT EMFC Jeanette@Phily Questions on athletic exposures"
click at [913, 682] on button "Add files" at bounding box center [930, 690] width 35 height 24
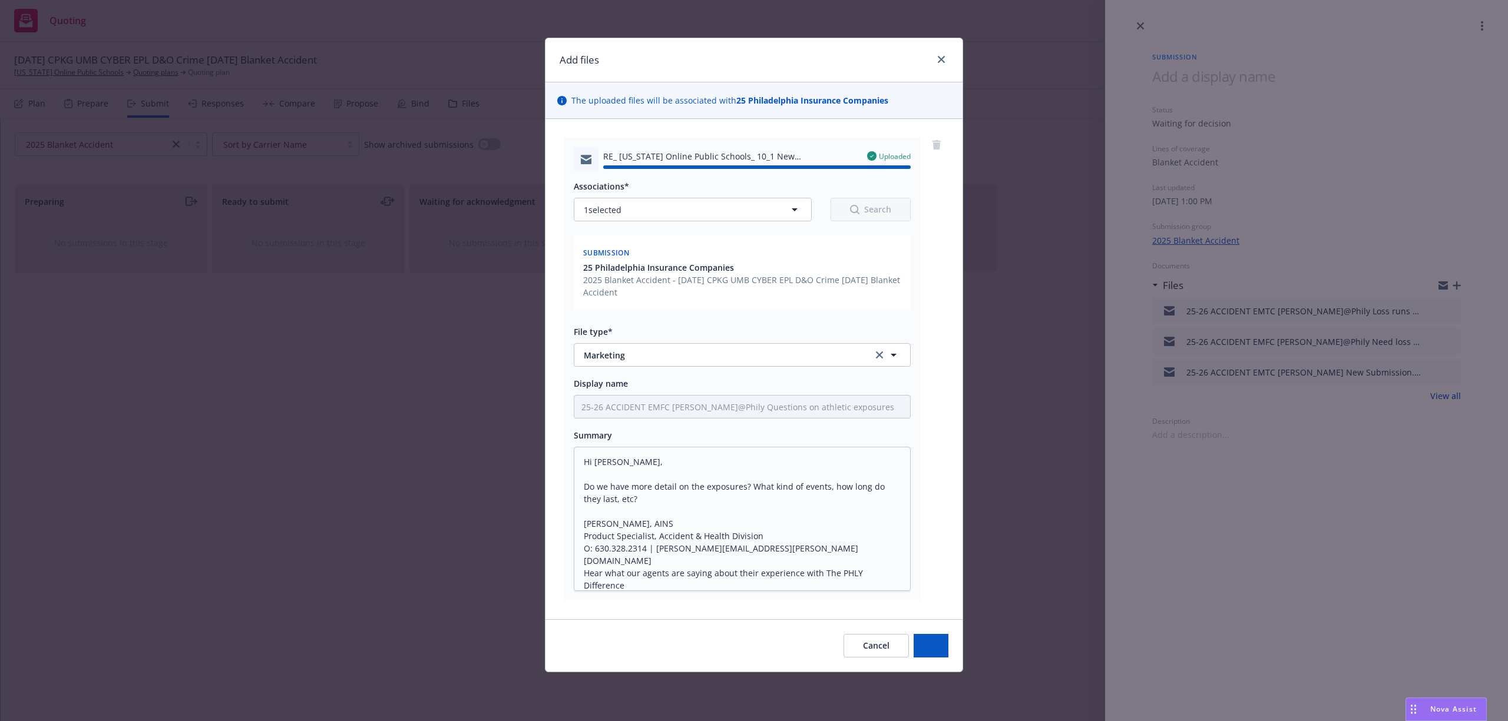
type textarea "x"
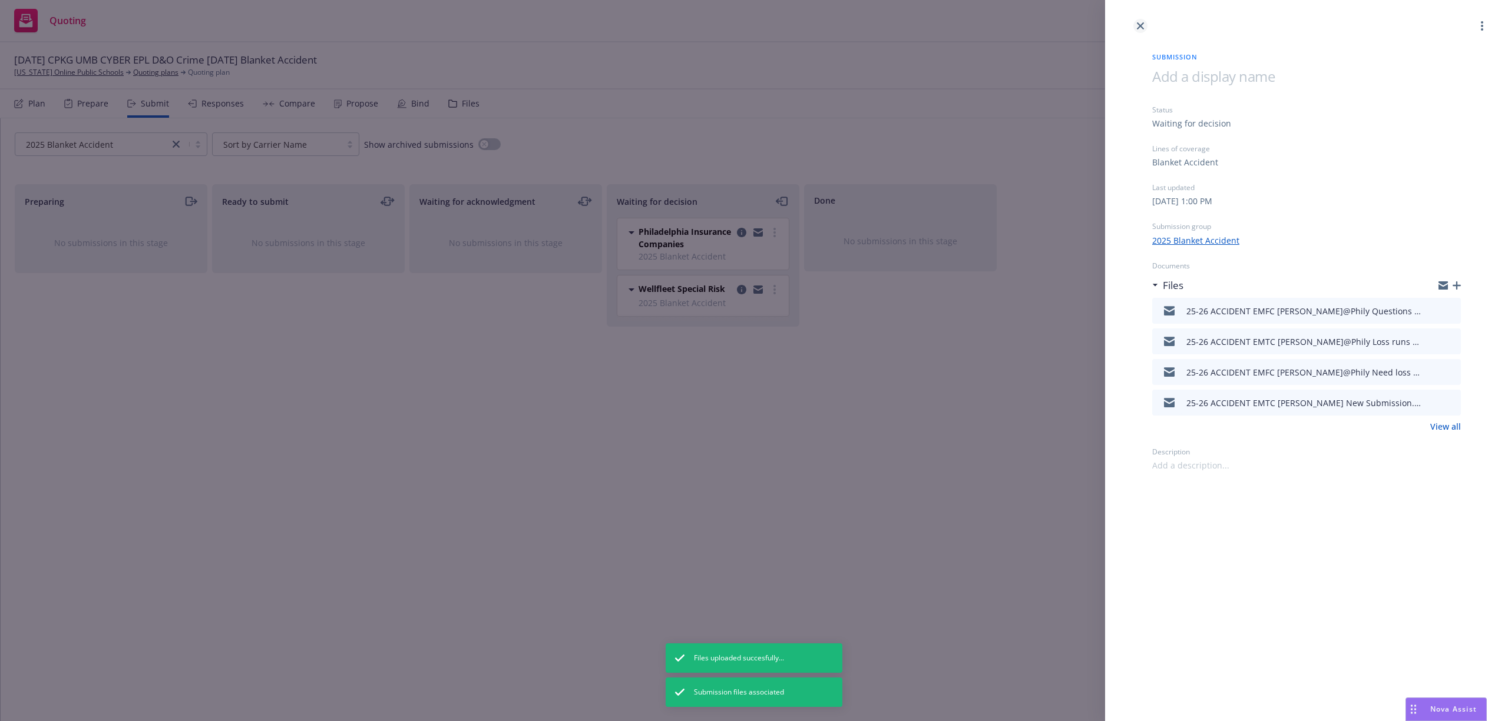
click at [1141, 27] on icon "close" at bounding box center [1140, 25] width 7 height 7
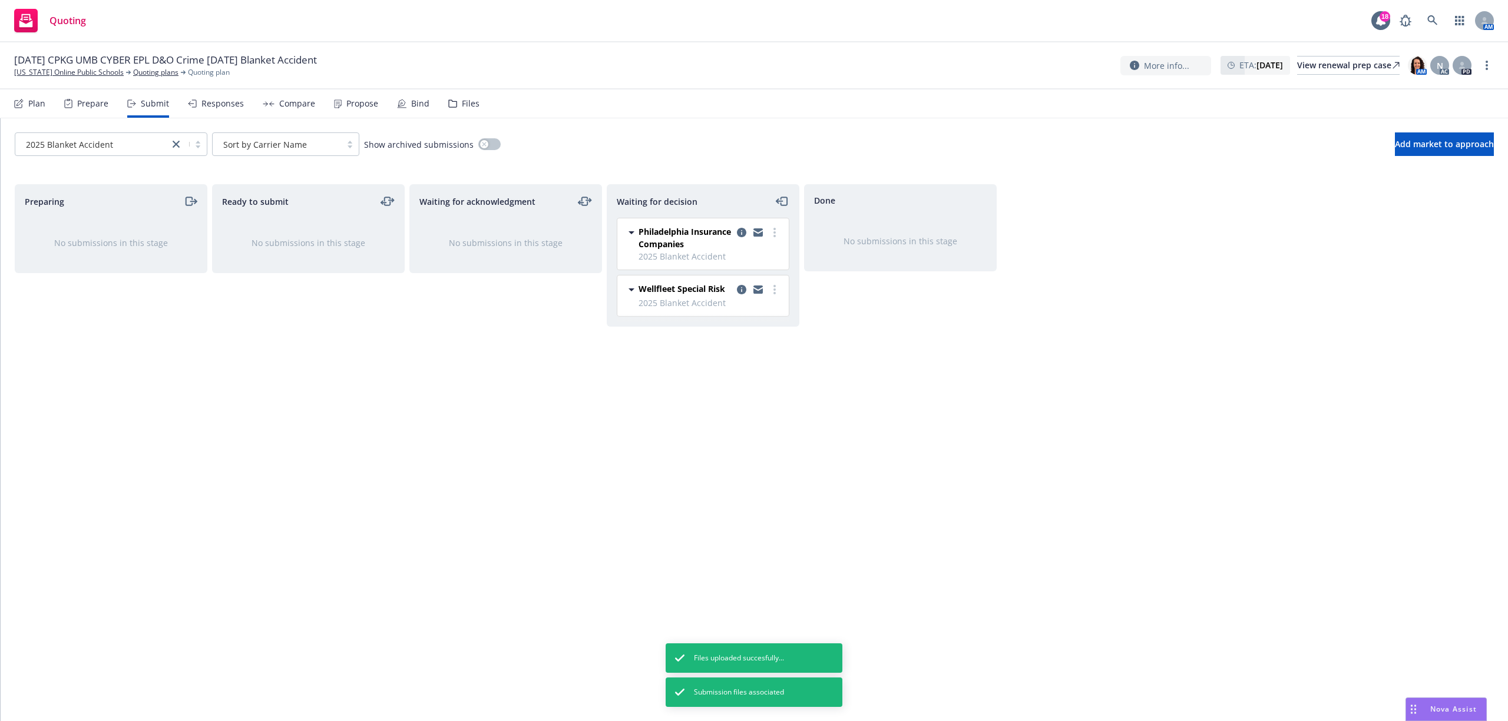
click at [472, 105] on div "Files" at bounding box center [471, 103] width 18 height 9
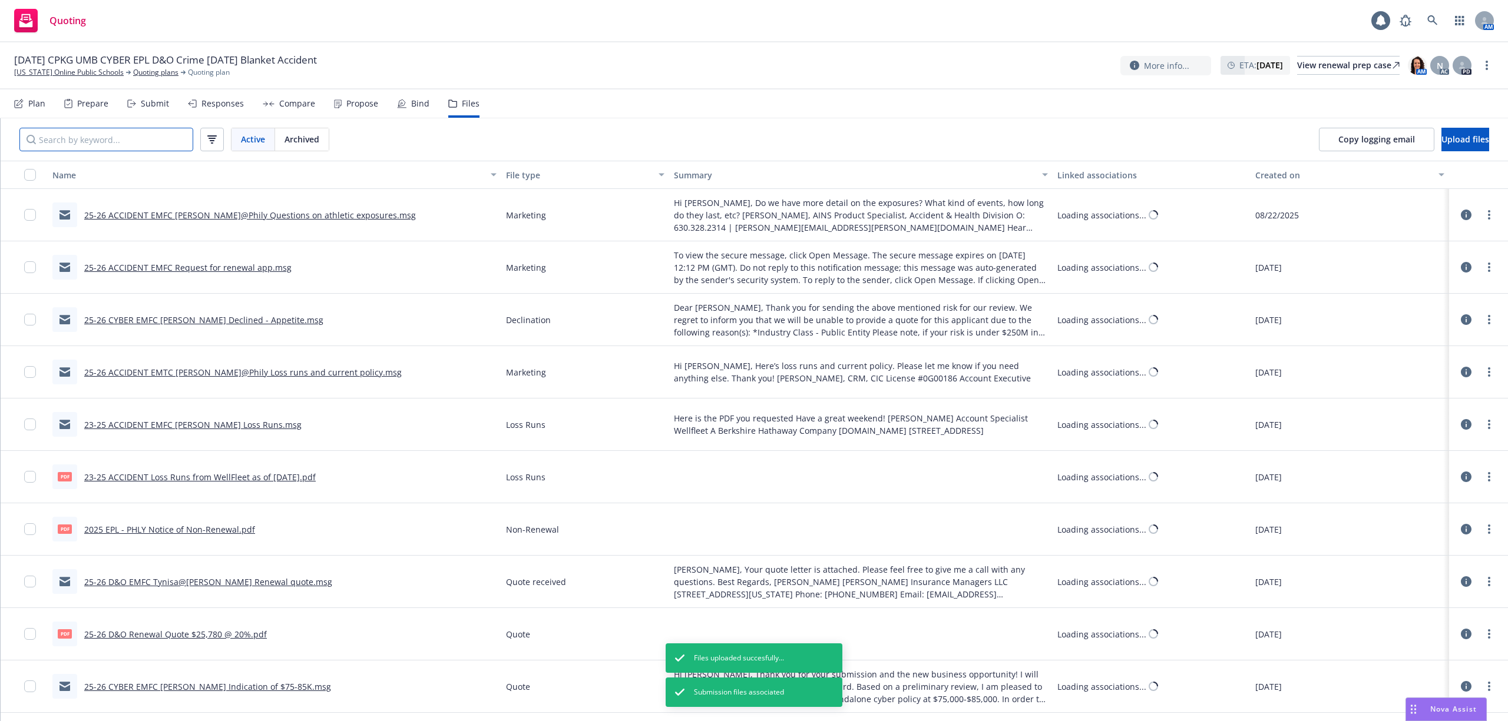
click at [88, 143] on input "Search by keyword..." at bounding box center [106, 140] width 174 height 24
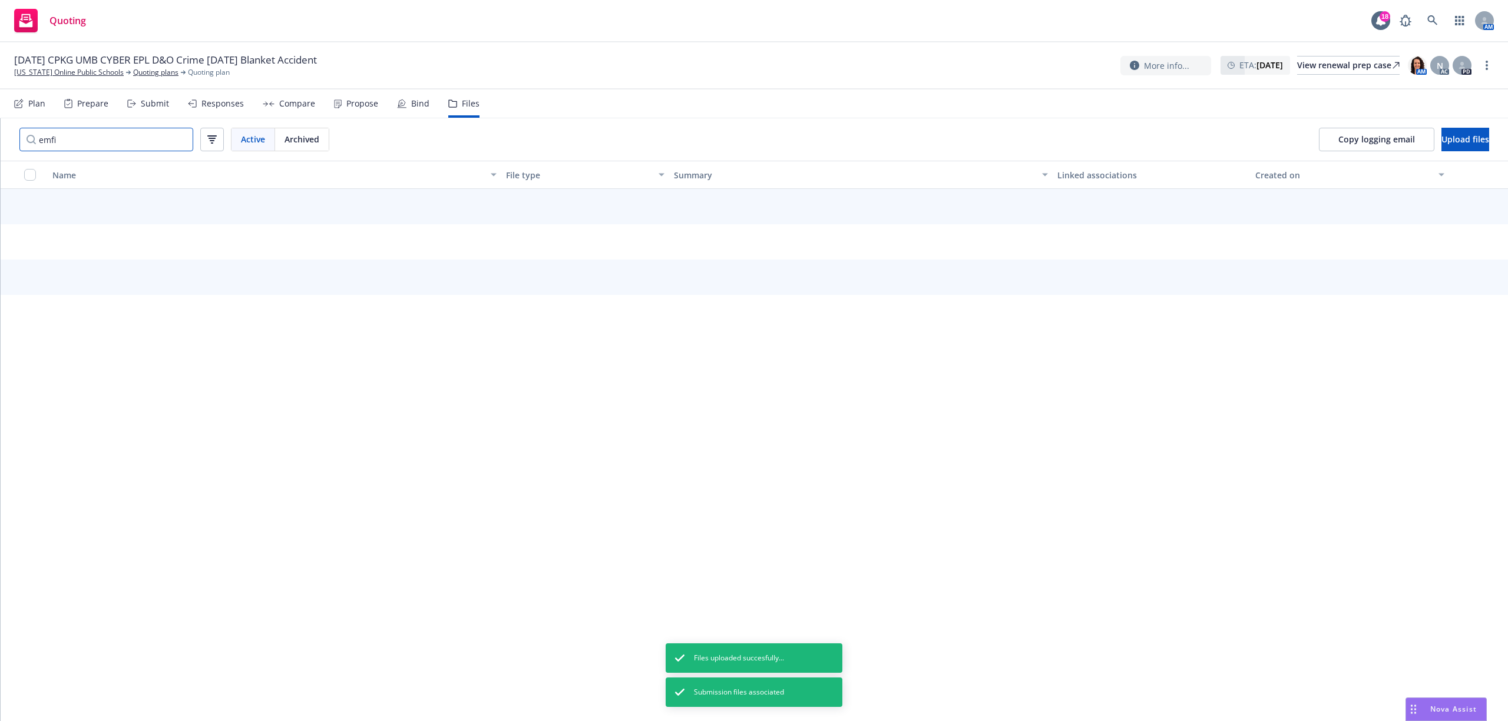
type input "emfi"
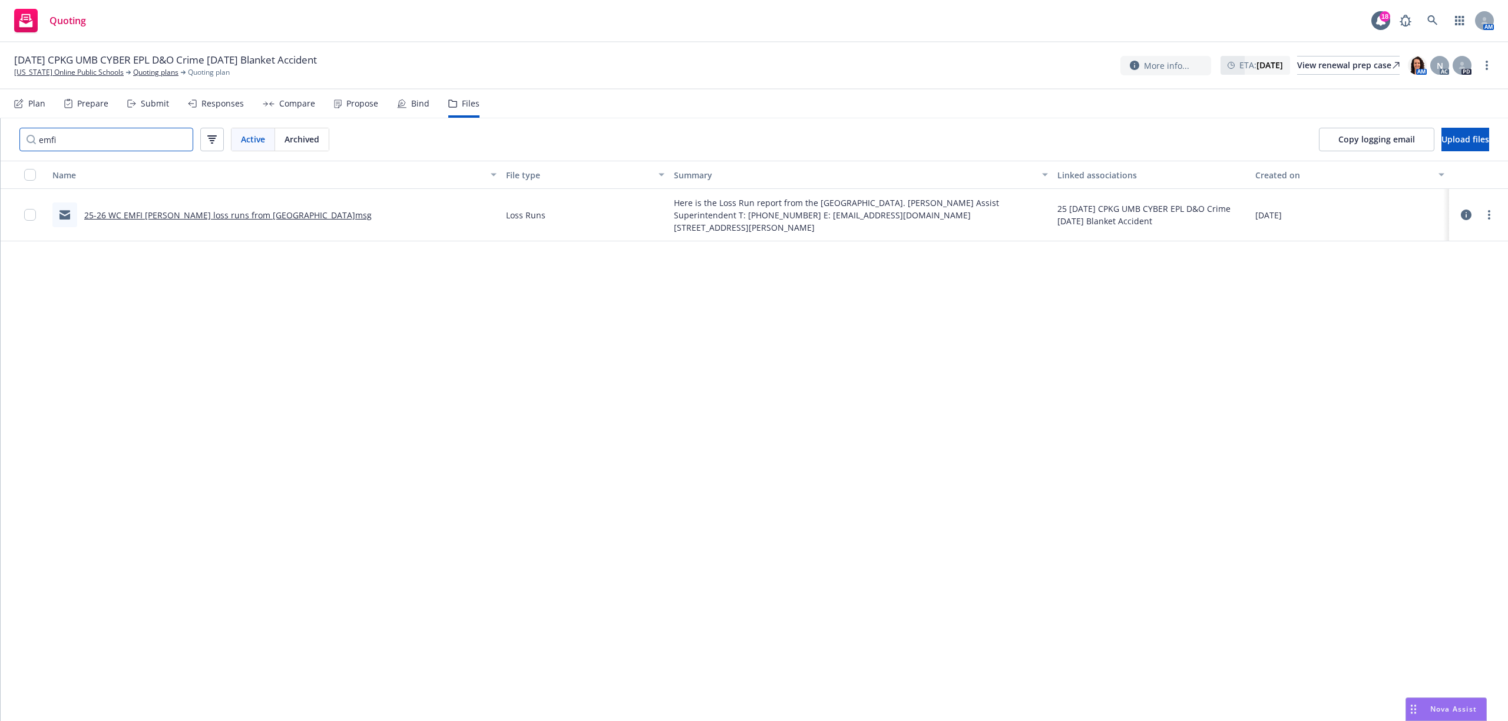
click at [179, 142] on input "emfi" at bounding box center [106, 140] width 174 height 24
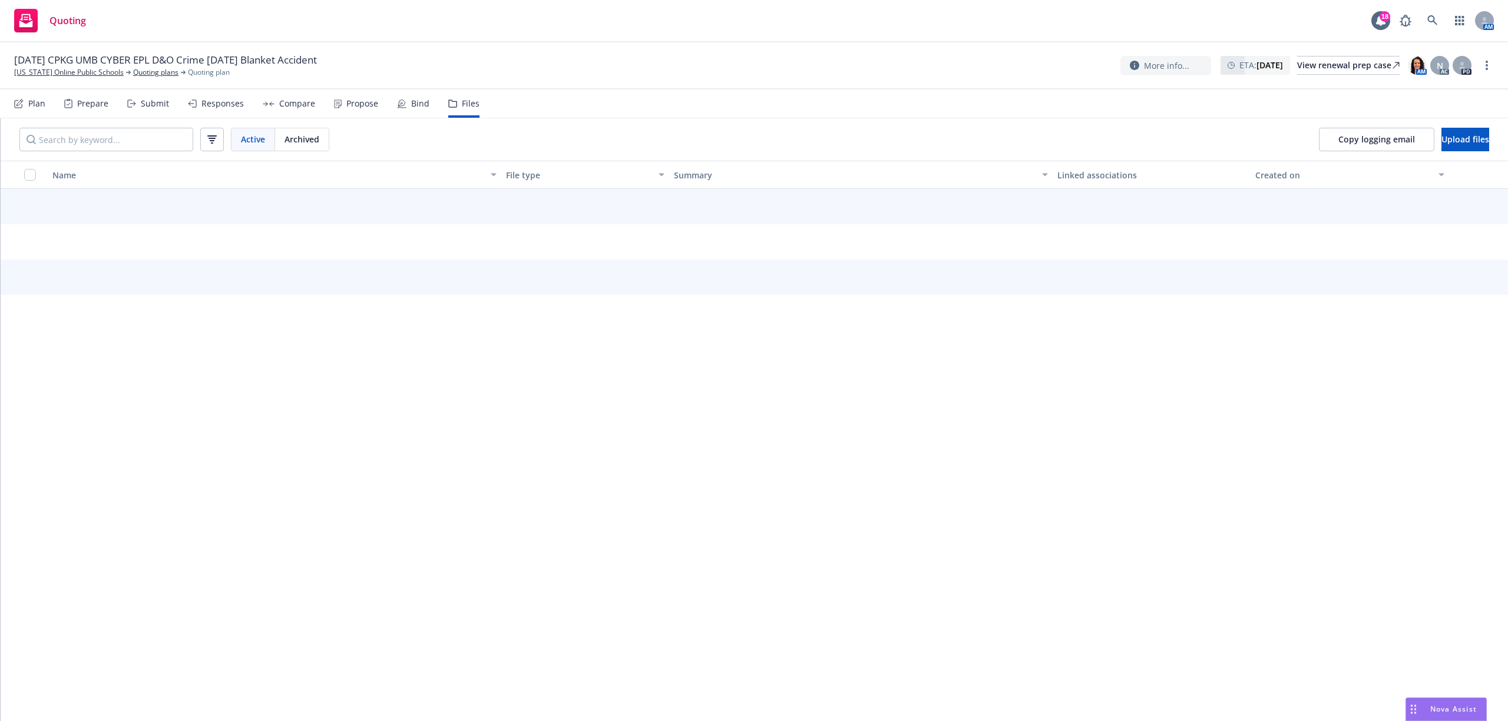
click at [135, 108] on div "Submit" at bounding box center [148, 104] width 42 height 28
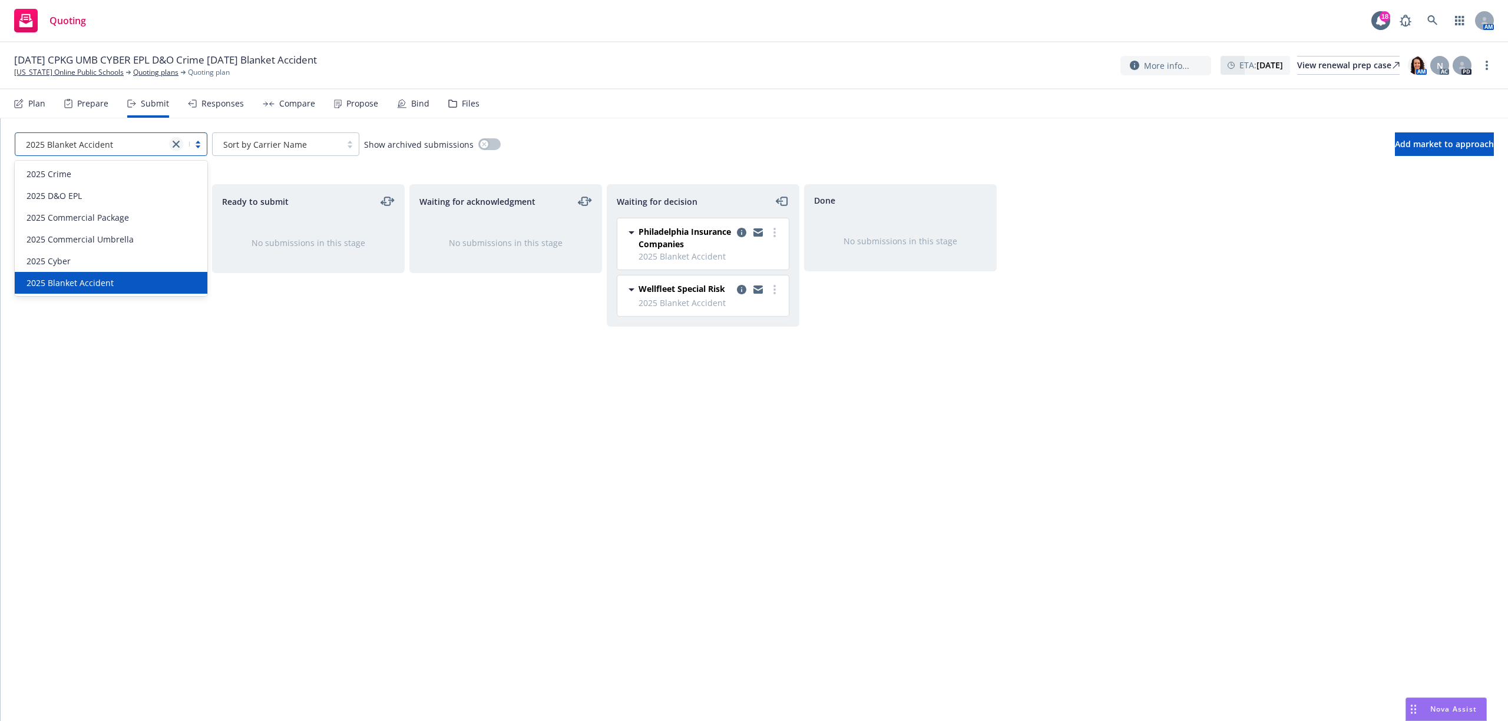
click at [181, 145] on link "close" at bounding box center [176, 144] width 14 height 14
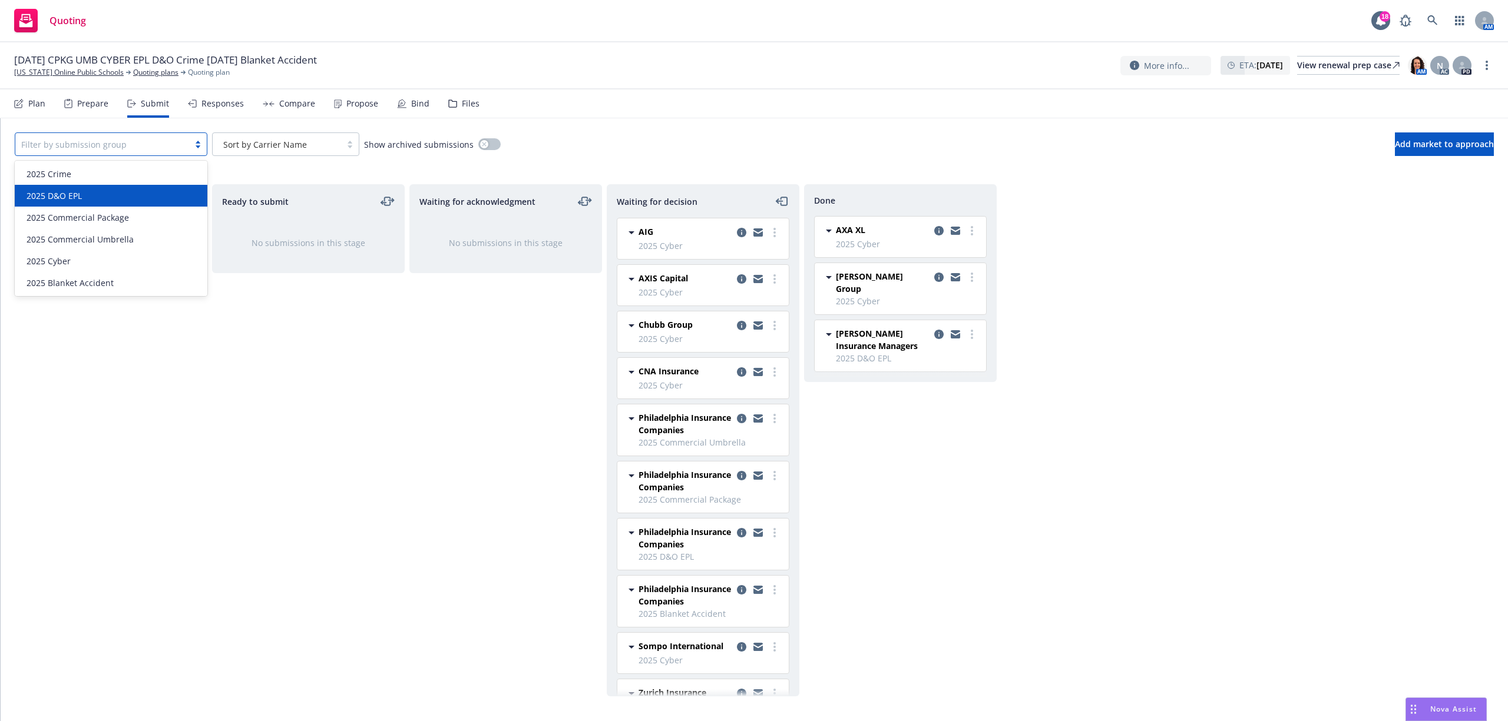
click at [120, 191] on div "2025 D&O EPL" at bounding box center [111, 196] width 178 height 12
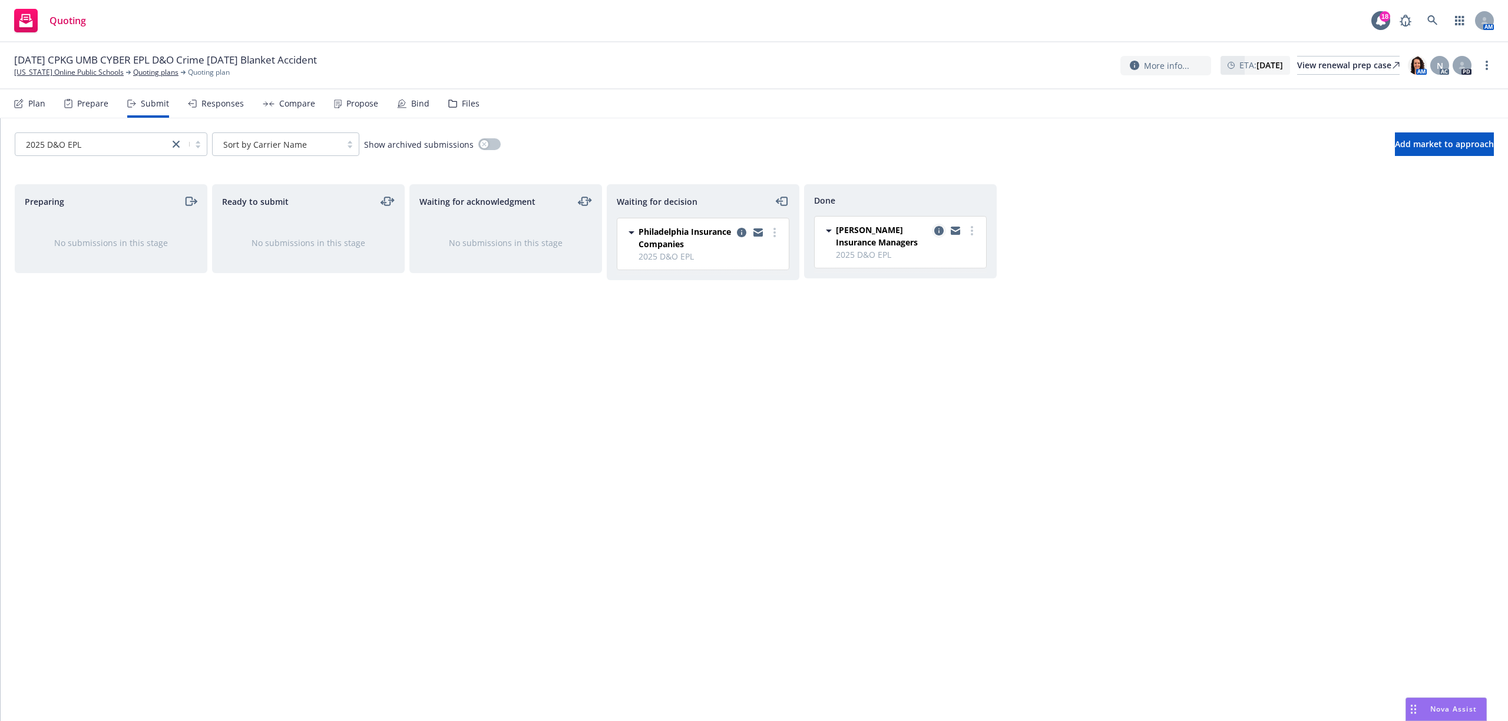
click at [938, 232] on icon "copy logging email" at bounding box center [938, 230] width 9 height 9
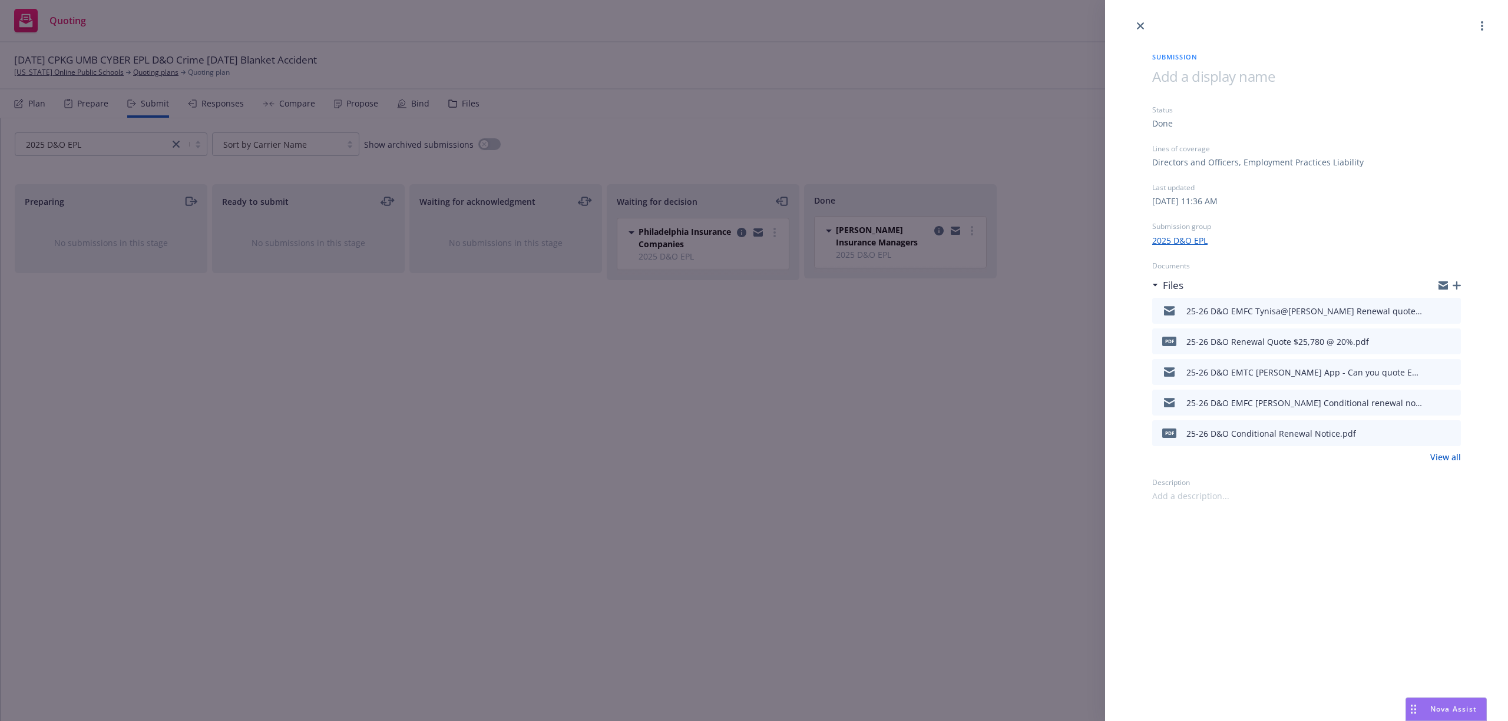
click at [1462, 286] on div "Submission Status Done Lines of coverage Directors and Officers, Employment Pra…" at bounding box center [1306, 267] width 346 height 469
click at [1458, 287] on icon "button" at bounding box center [1456, 285] width 8 height 8
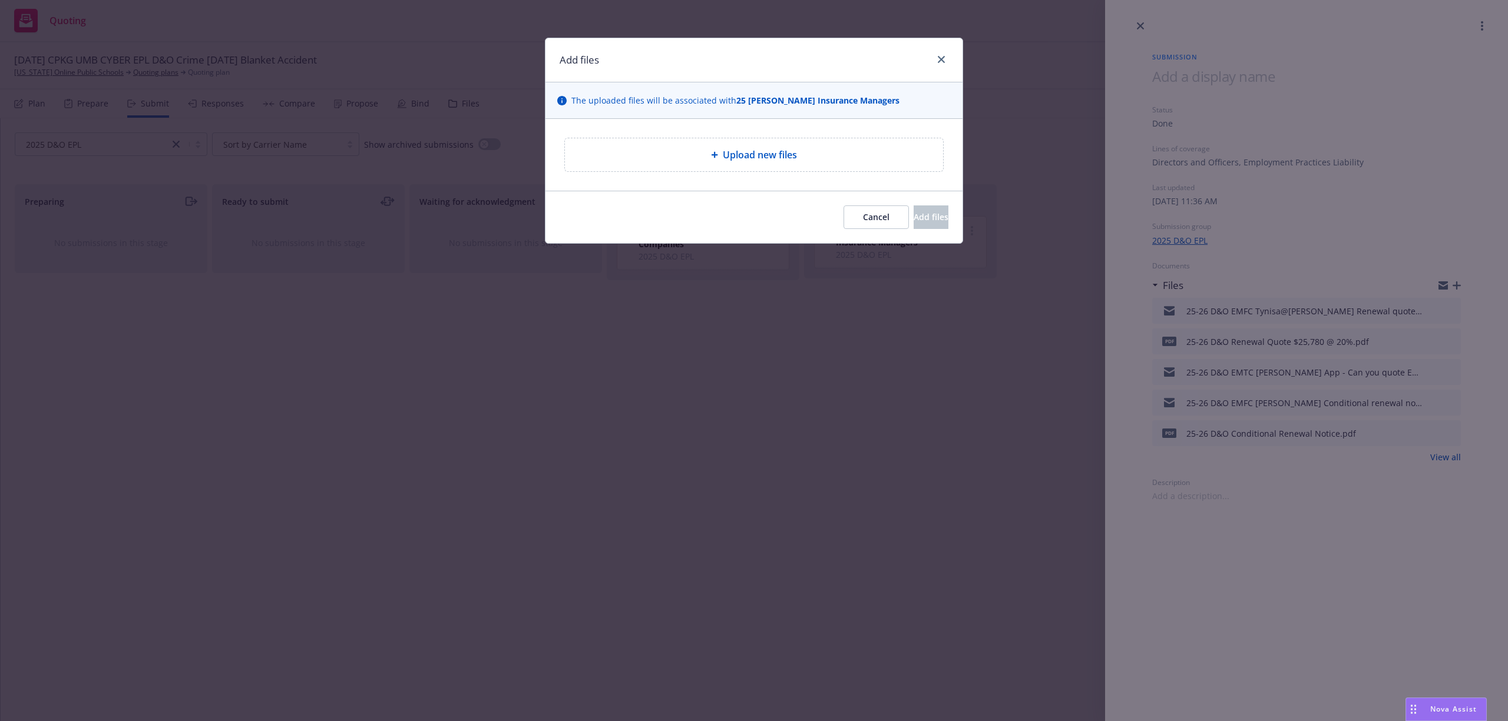
type textarea "x"
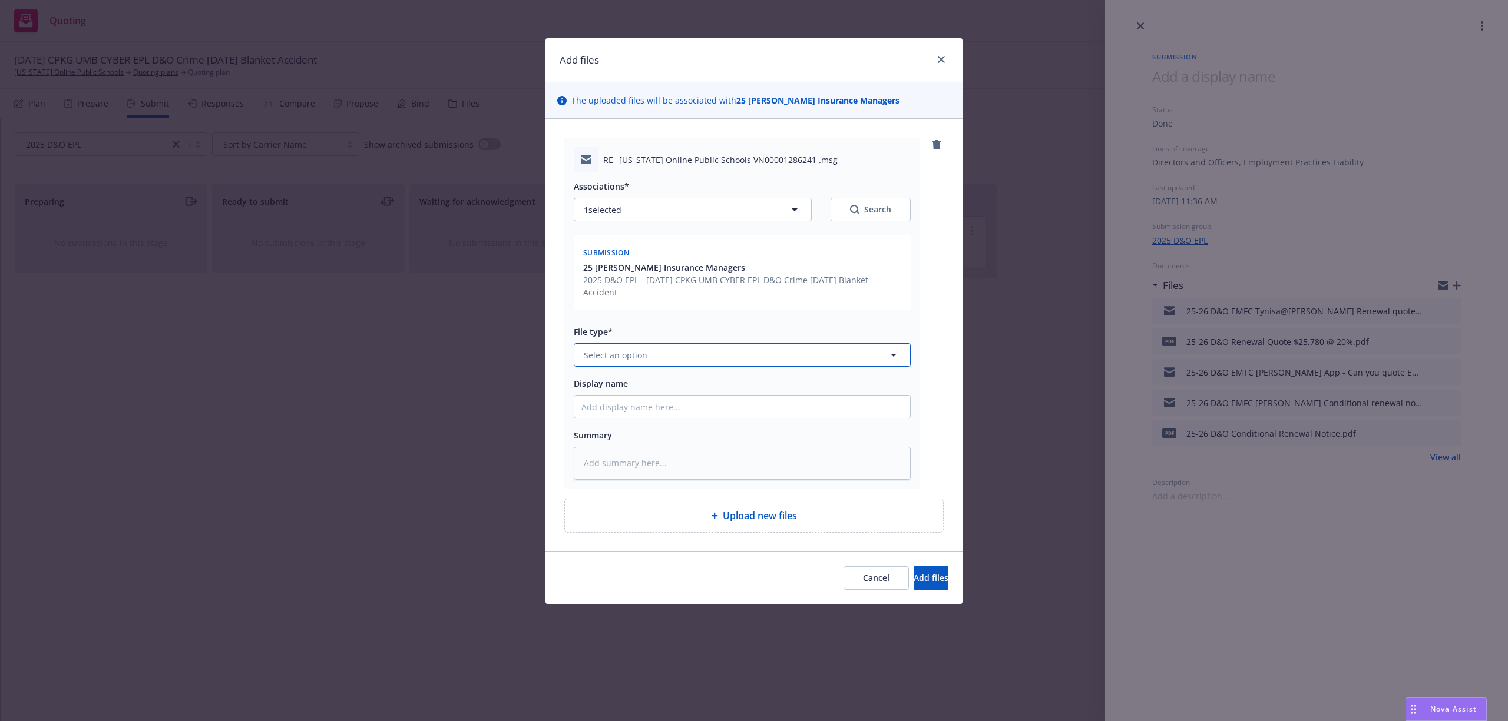
click at [648, 360] on button "Select an option" at bounding box center [742, 355] width 337 height 24
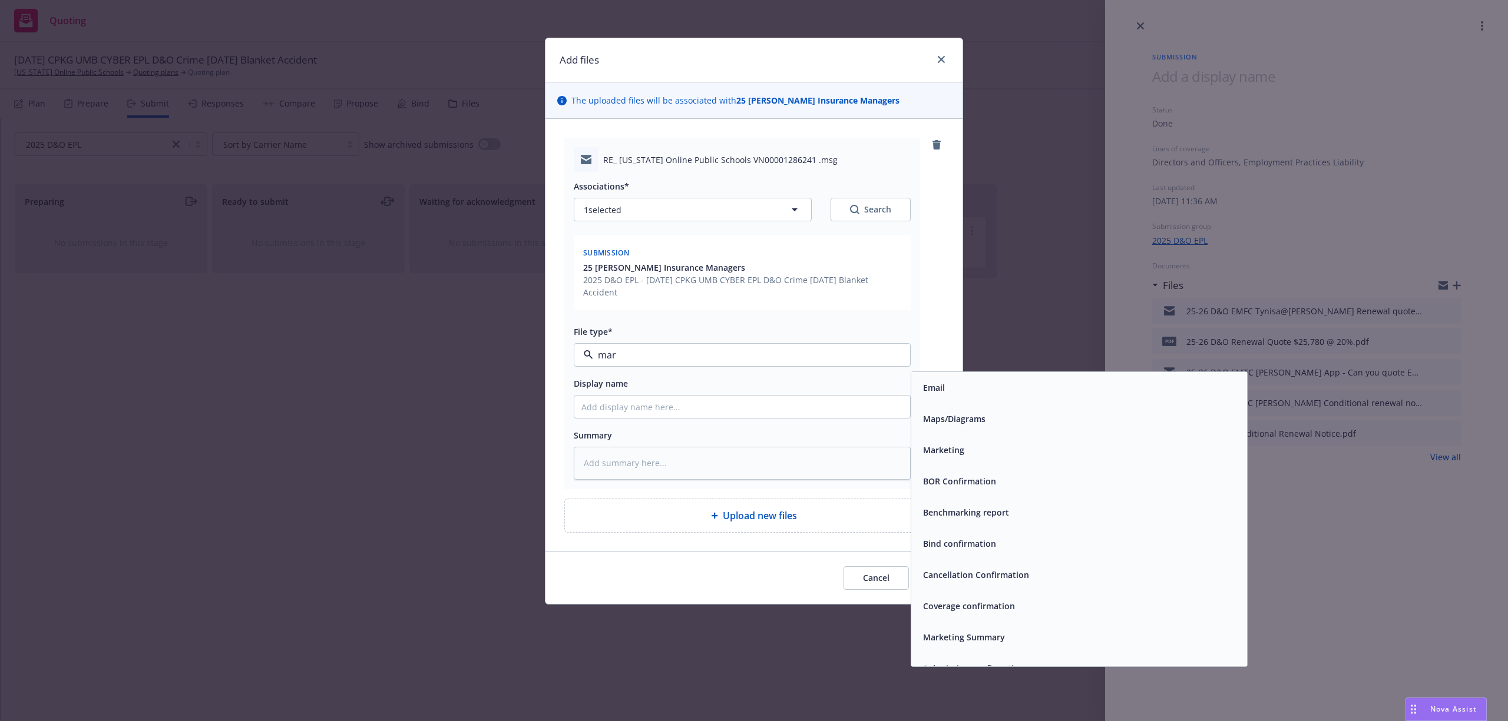
type input "mark"
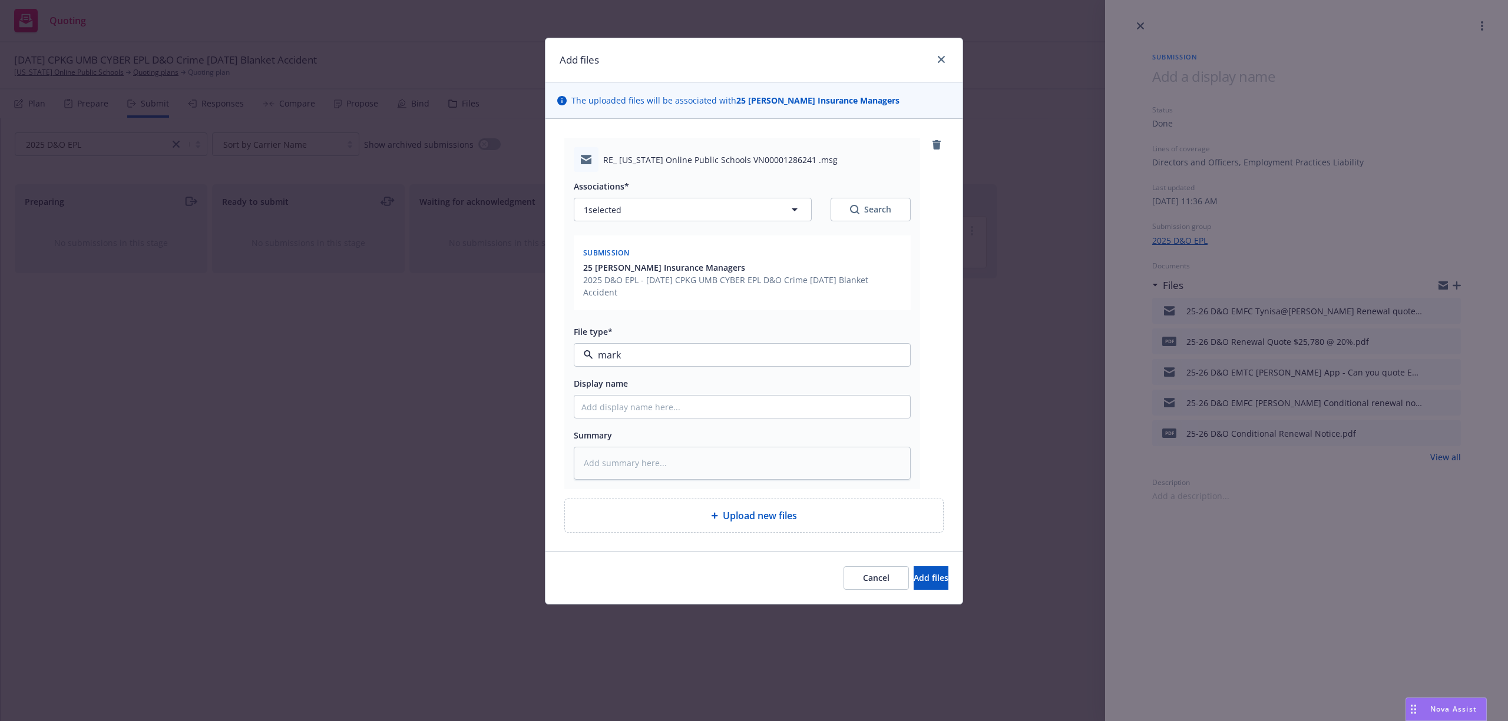
type textarea "x"
type input "2"
type textarea "x"
type input "25"
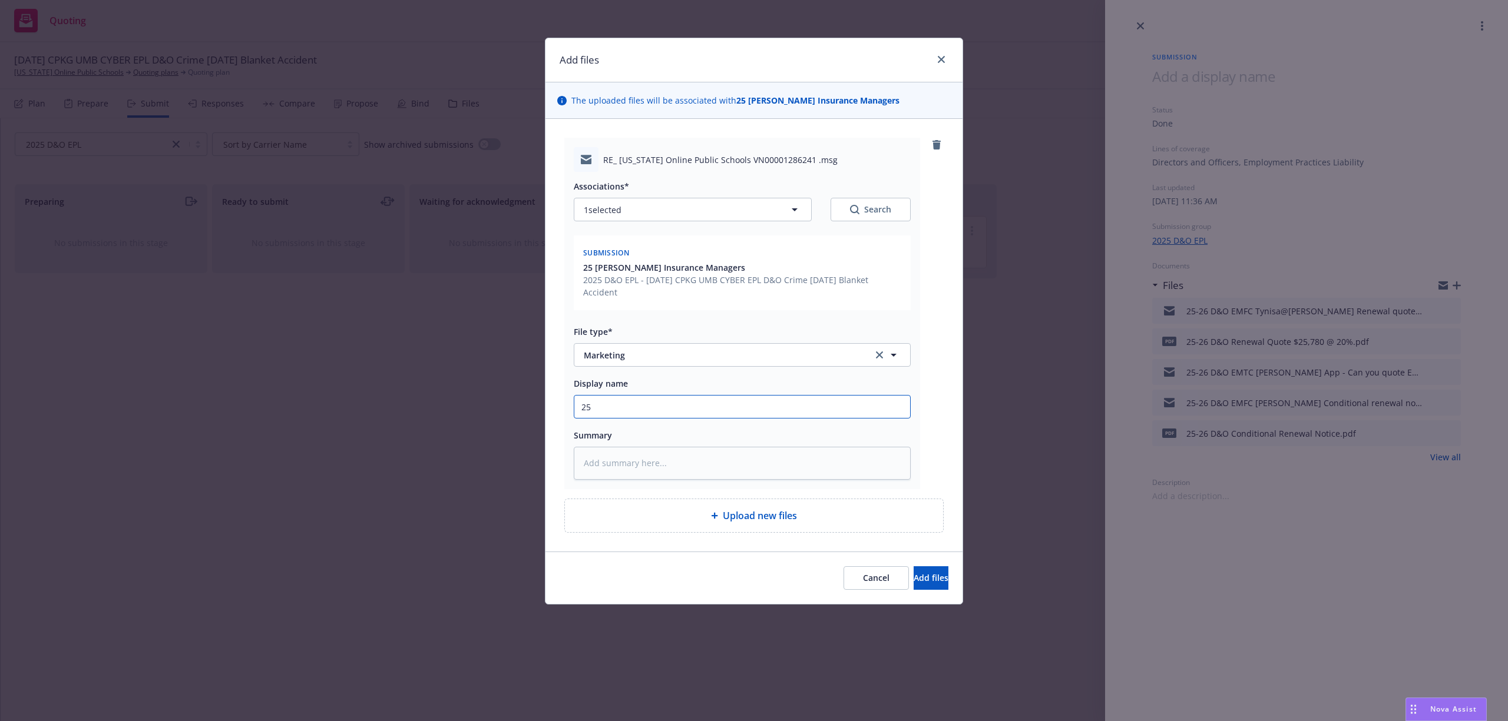
type textarea "x"
type input "25-"
type textarea "x"
type input "25-2"
type textarea "x"
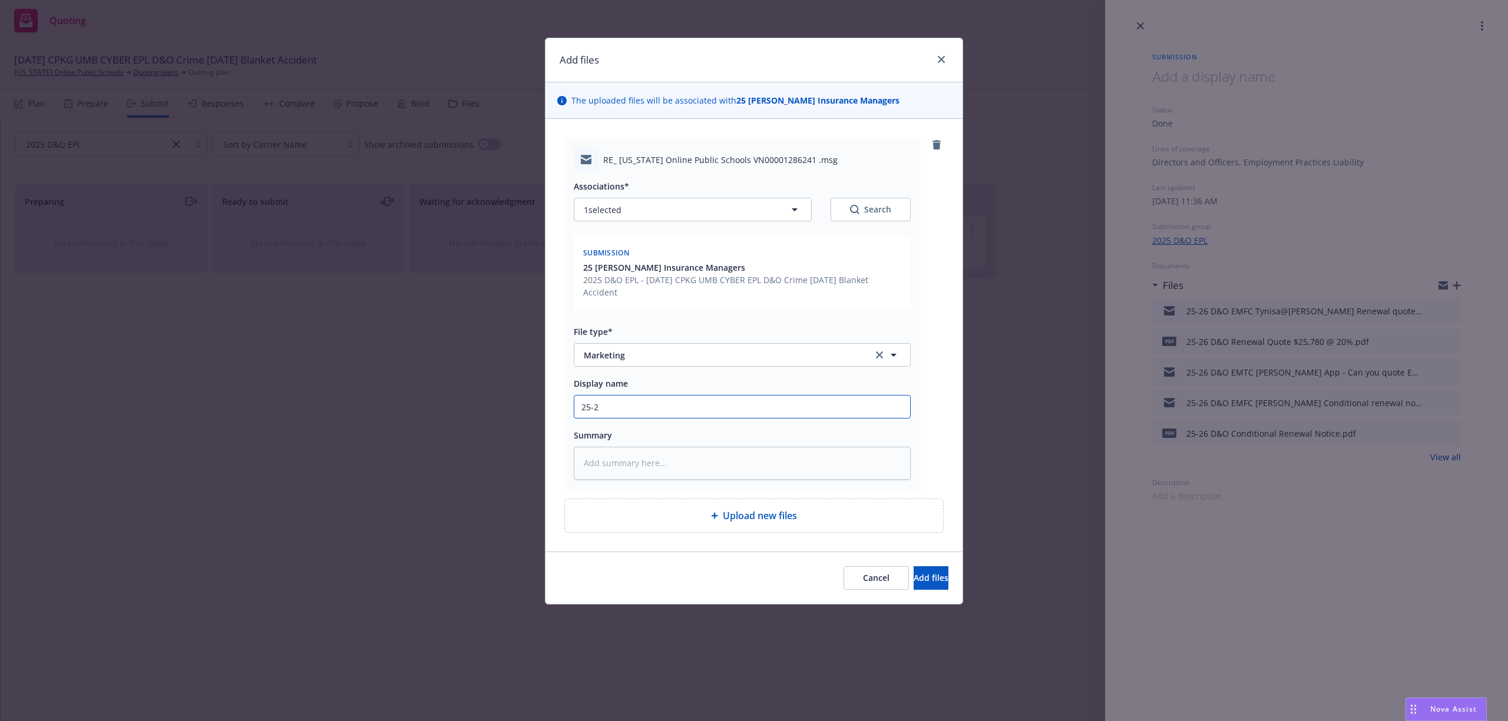
type input "25-26"
type textarea "x"
type input "25-26"
type textarea "x"
type input "25-26 D"
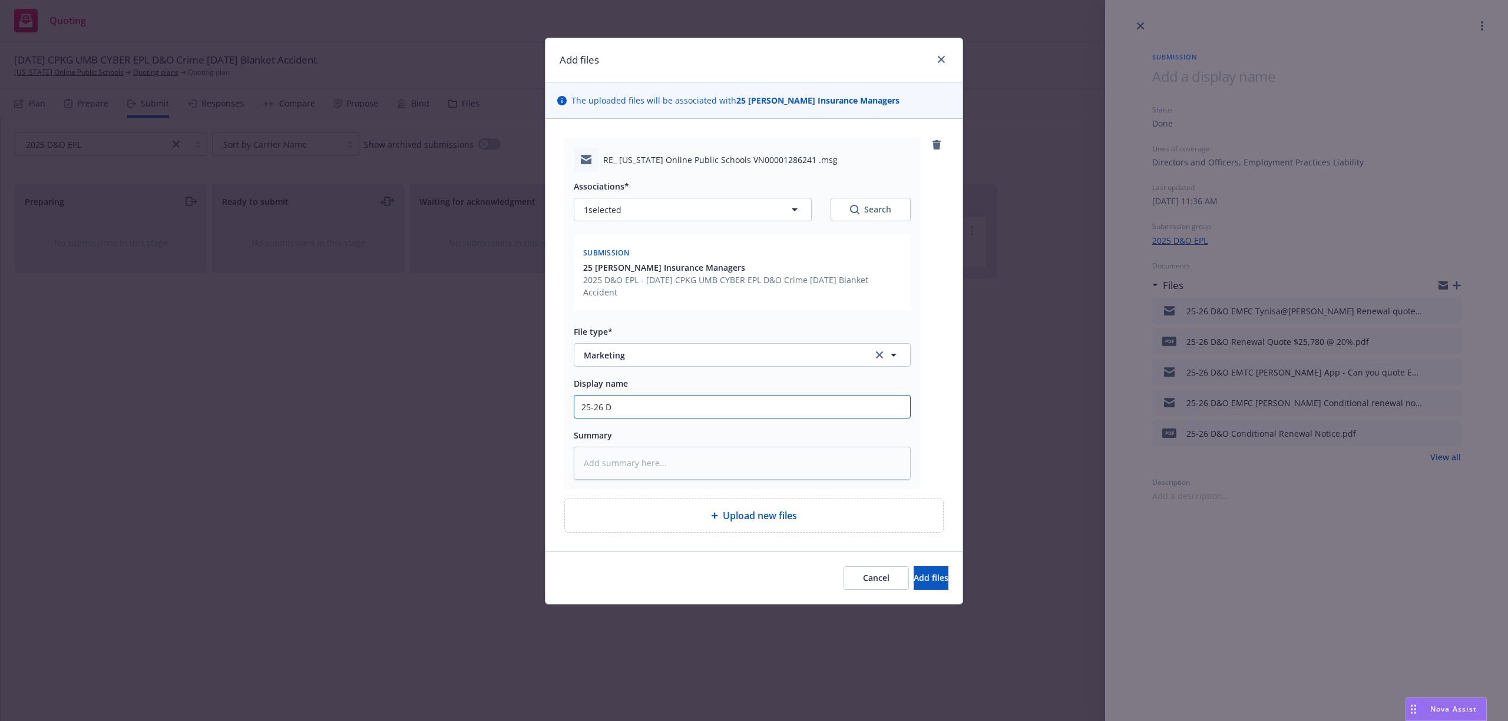
type textarea "x"
type input "25-26 D&"
type textarea "x"
type input "25-26 D&O"
type textarea "x"
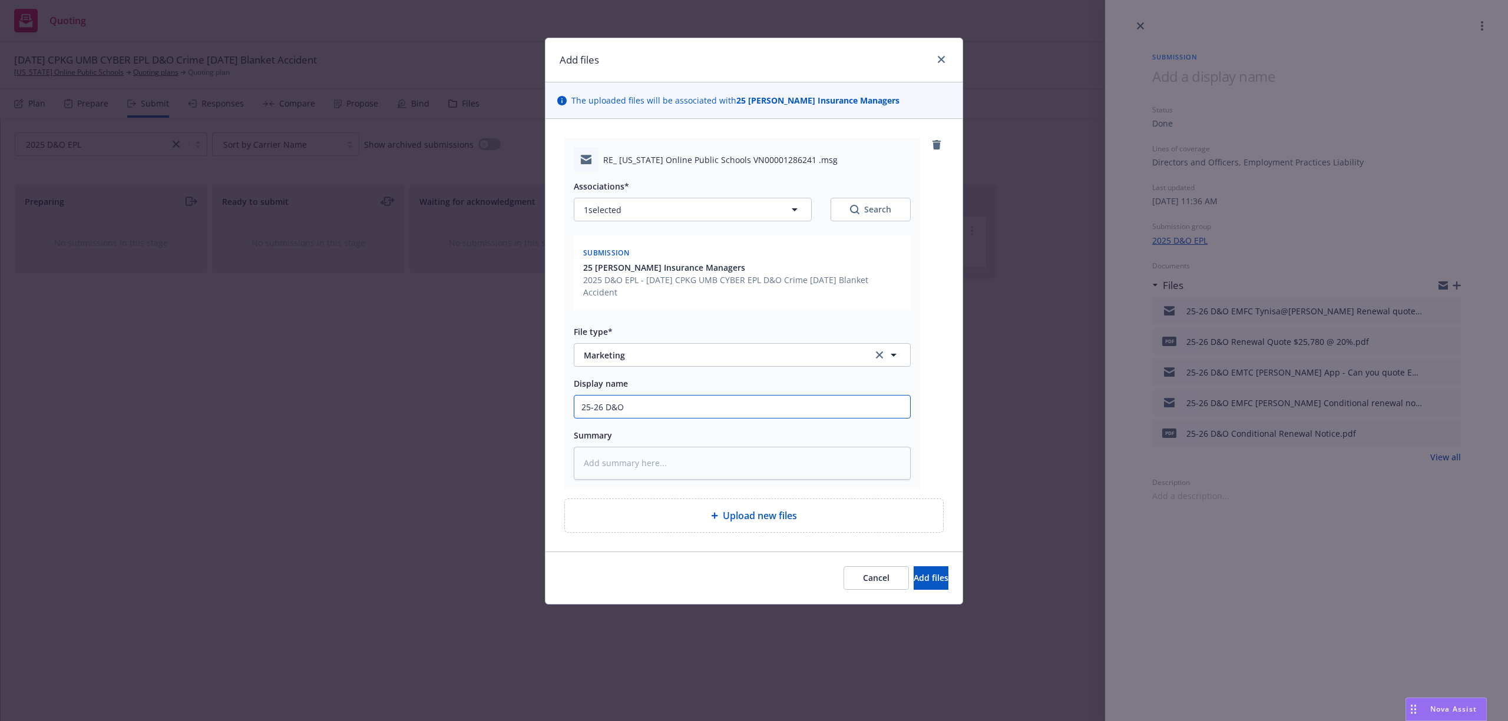
type input "25-26 D&O"
type textarea "x"
type input "25-26 D&O N"
type textarea "x"
type input "25-26 D&O Ne"
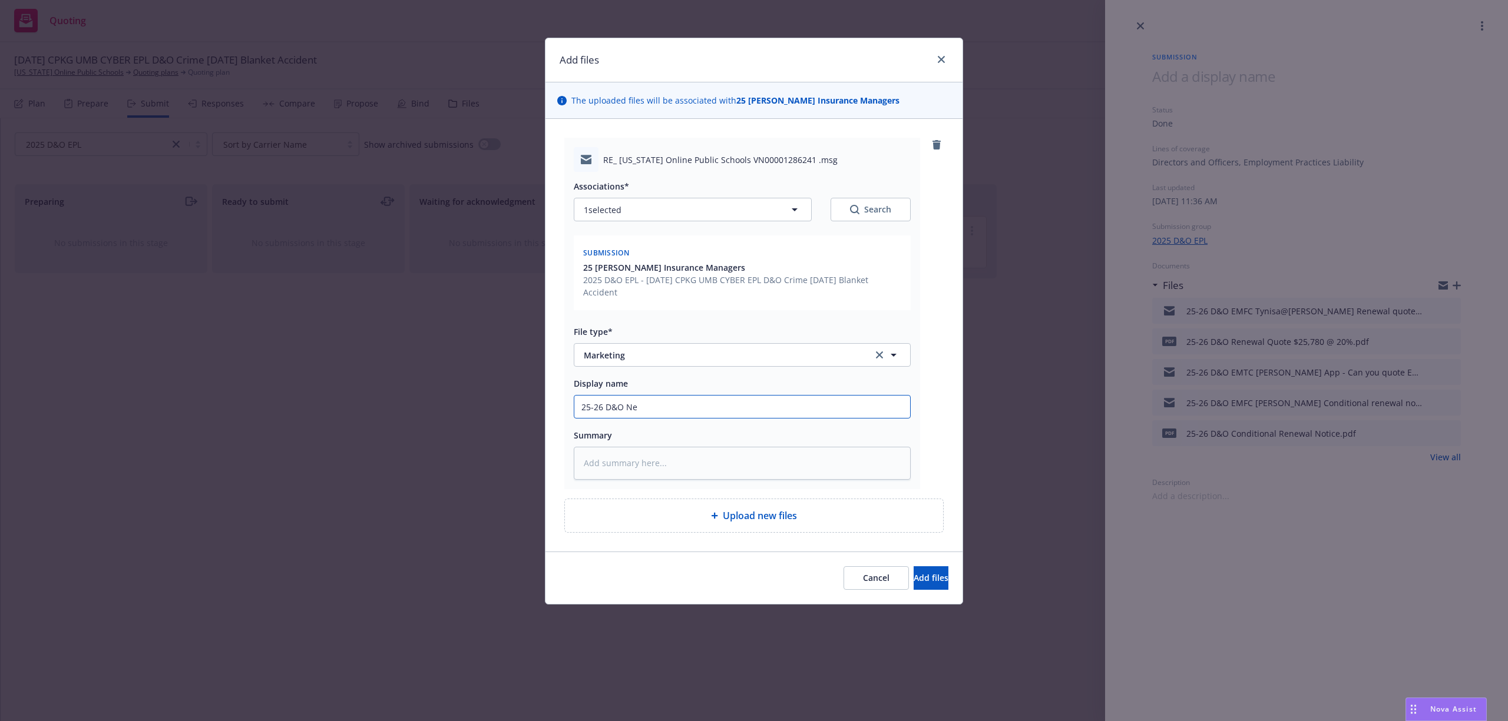
type textarea "x"
type input "25-26 D&O Nee"
type textarea "x"
type input "25-26 D&O Need"
type textarea "x"
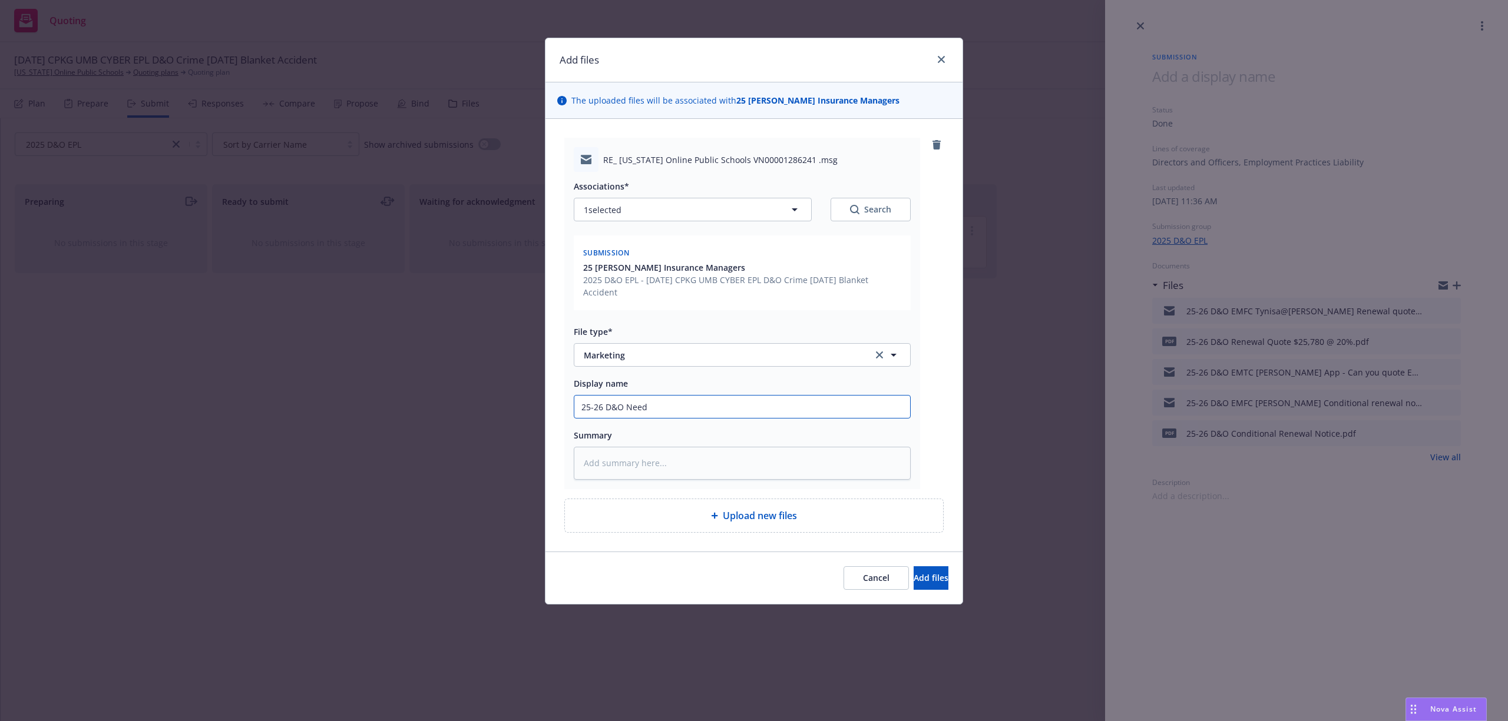
type input "25-26 D&O Need"
type textarea "x"
type input "25-26 D&O Need"
type textarea "x"
type input "25-26 D&O Nee"
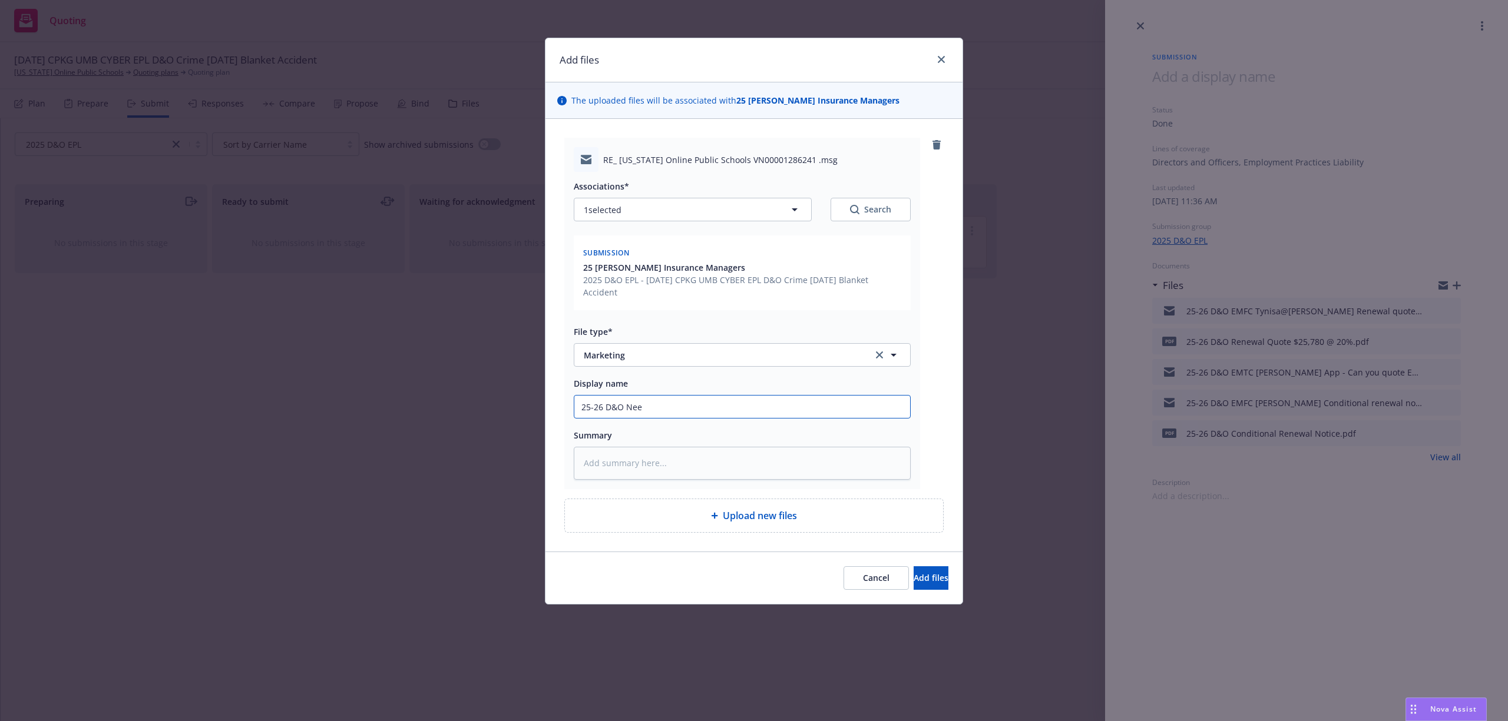
type textarea "x"
type input "25-26 D&O Ne"
type textarea "x"
type input "25-26 D&O N"
type textarea "x"
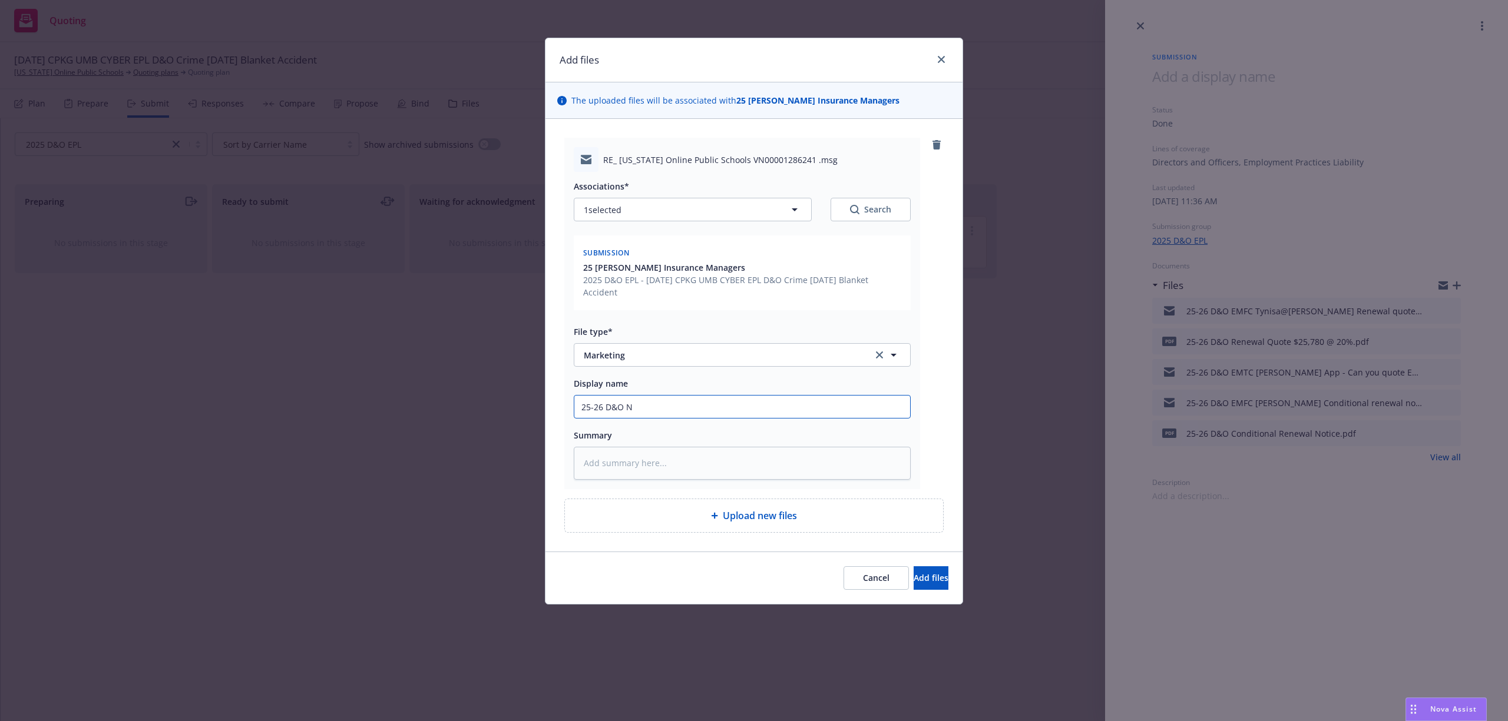
type input "25-26 D&O"
type textarea "x"
type input "25-26 D&O E"
type textarea "x"
type input "25-26 D&O EM"
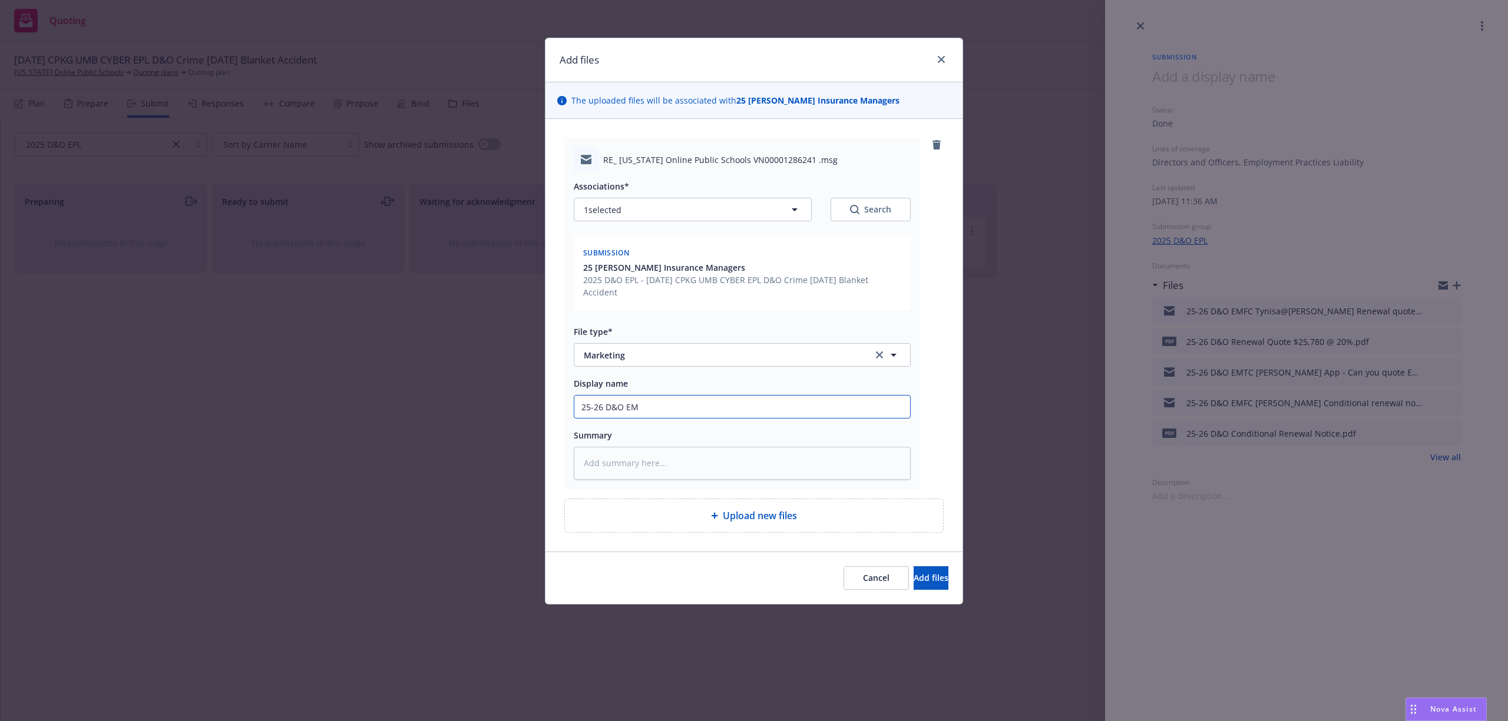
type textarea "x"
type input "25-26 D&O EMF"
type textarea "x"
type input "25-26 D&O EMFC"
type textarea "x"
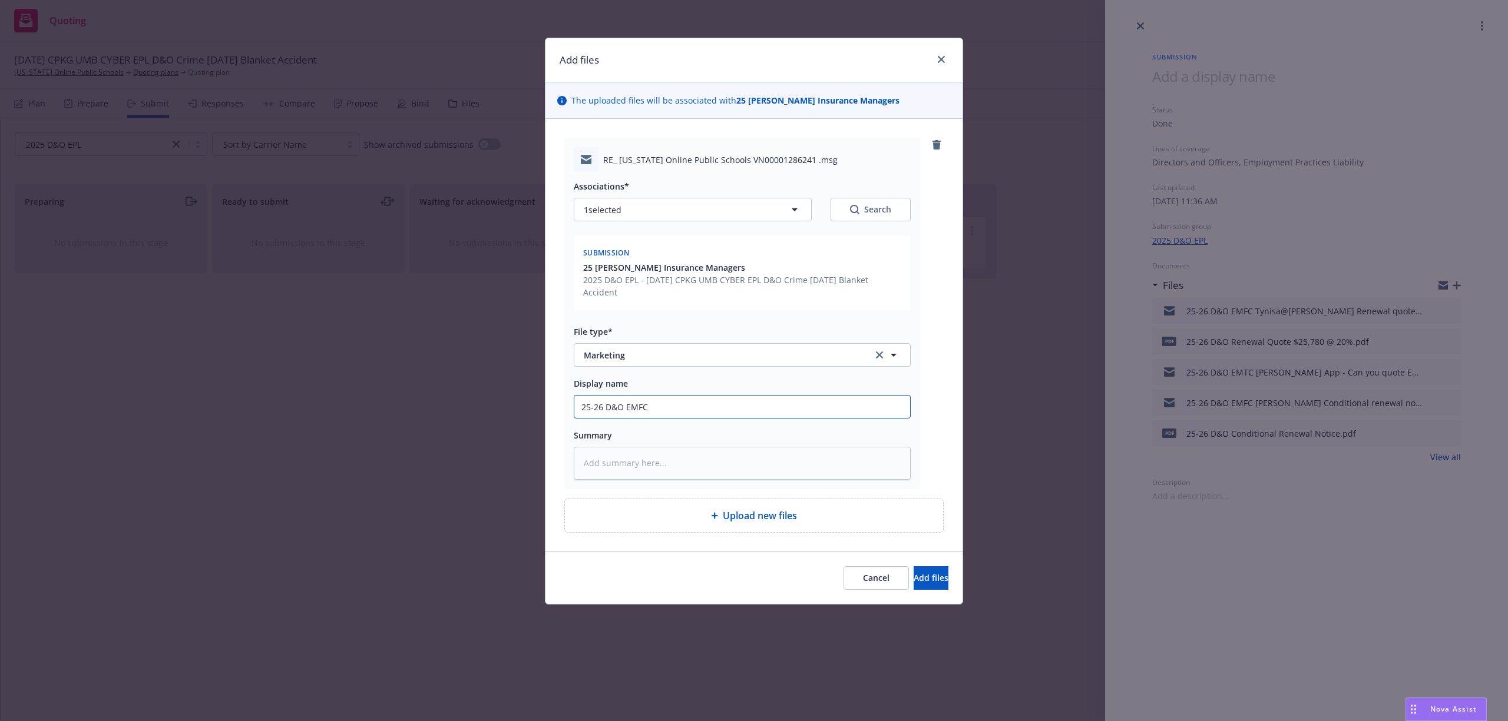
type input "25-26 D&O EMFC"
type textarea "x"
type input "25-26 D&O EMFC T"
type textarea "x"
type input "25-26 D&O EMFC Ty"
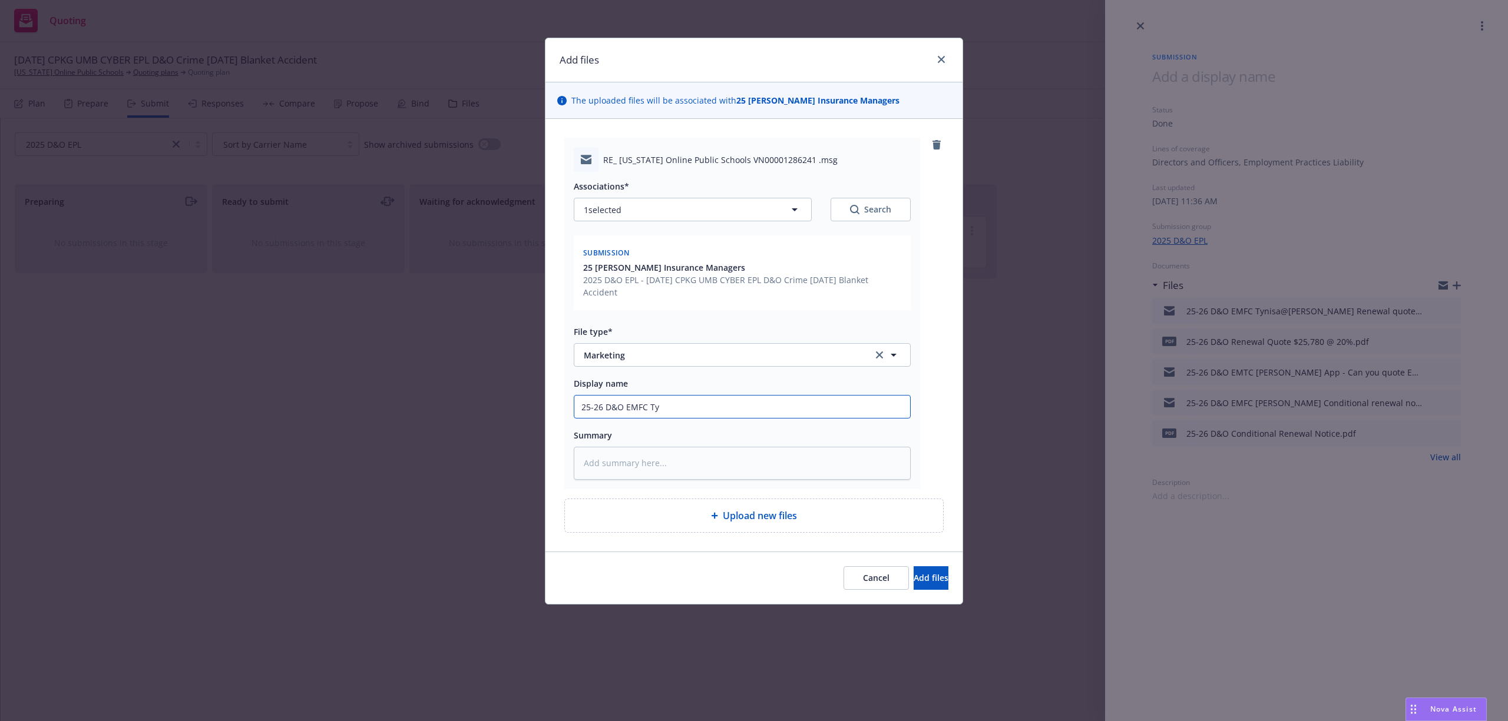
type textarea "x"
type input "25-26 D&O EMFC Tyn"
paste textarea "Hi Samantha, I can offer a non-bindable EPL indication. Can you provide me with…"
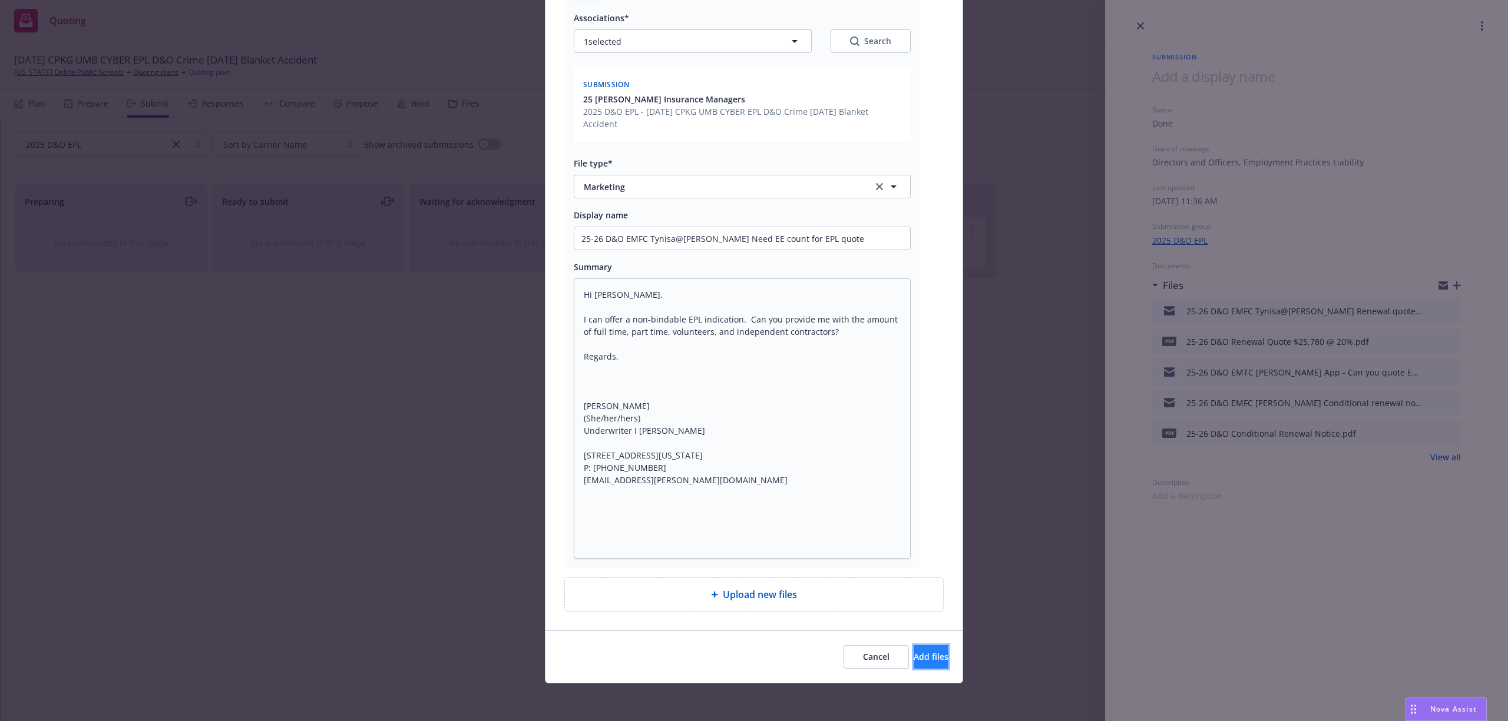
click at [913, 660] on span "Add files" at bounding box center [930, 656] width 35 height 11
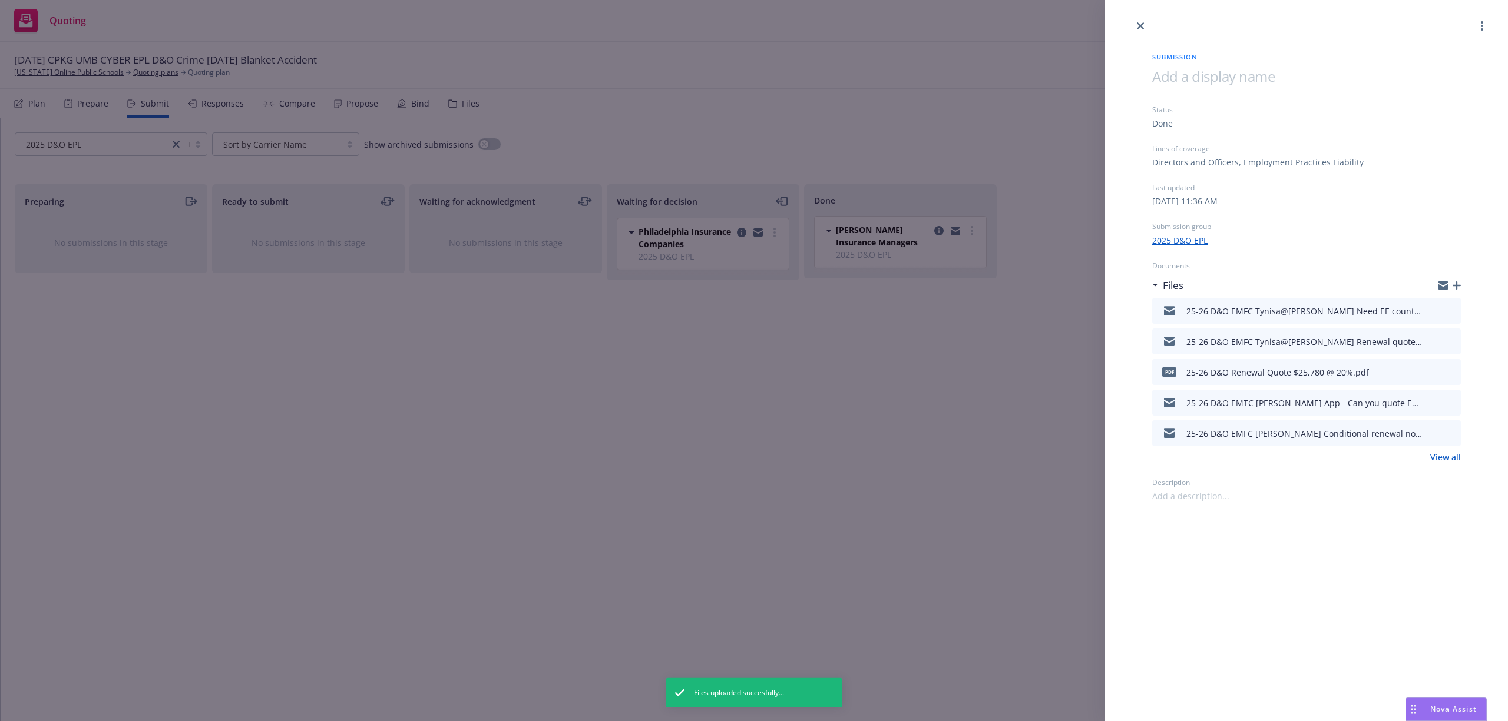
click at [1193, 77] on span at bounding box center [1213, 76] width 122 height 19
click at [1139, 22] on icon "close" at bounding box center [1140, 25] width 7 height 7
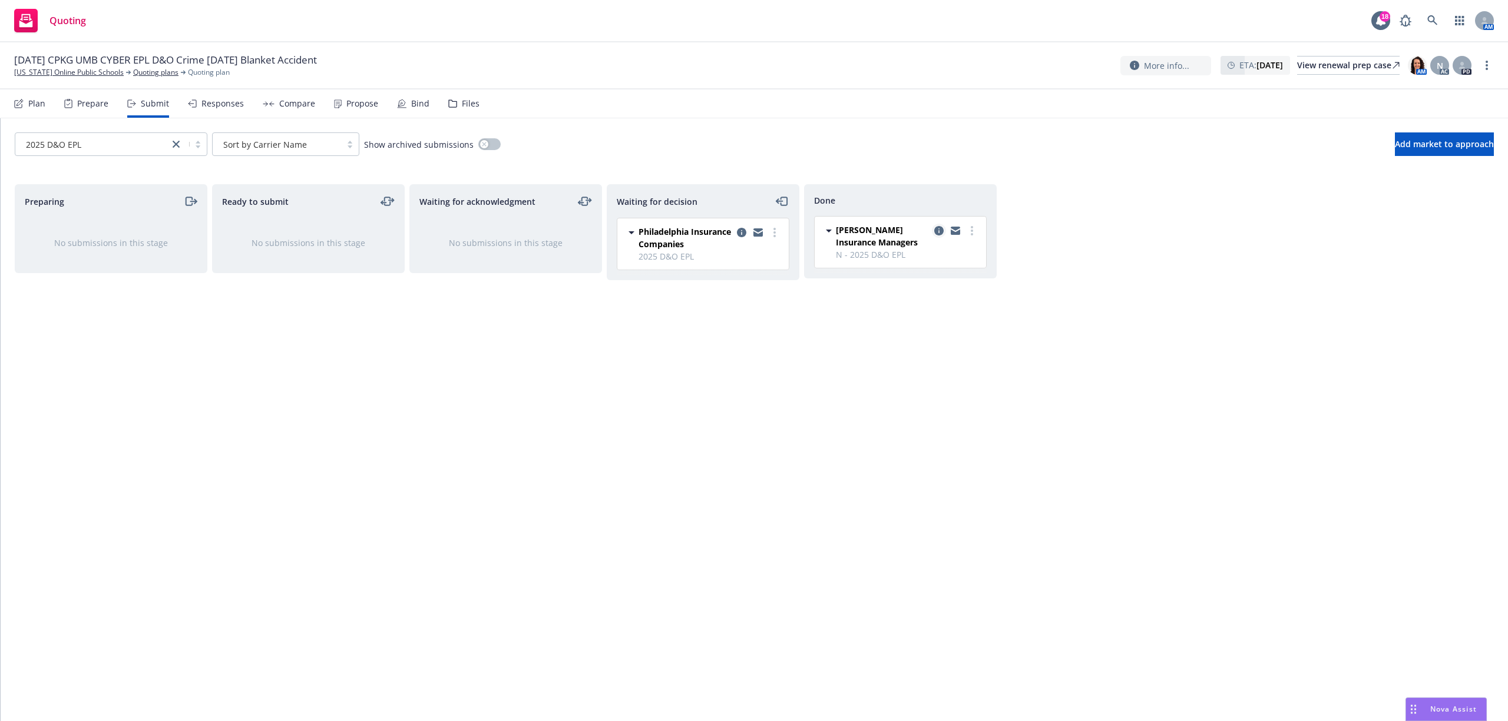
click at [938, 230] on icon "copy logging email" at bounding box center [938, 230] width 9 height 9
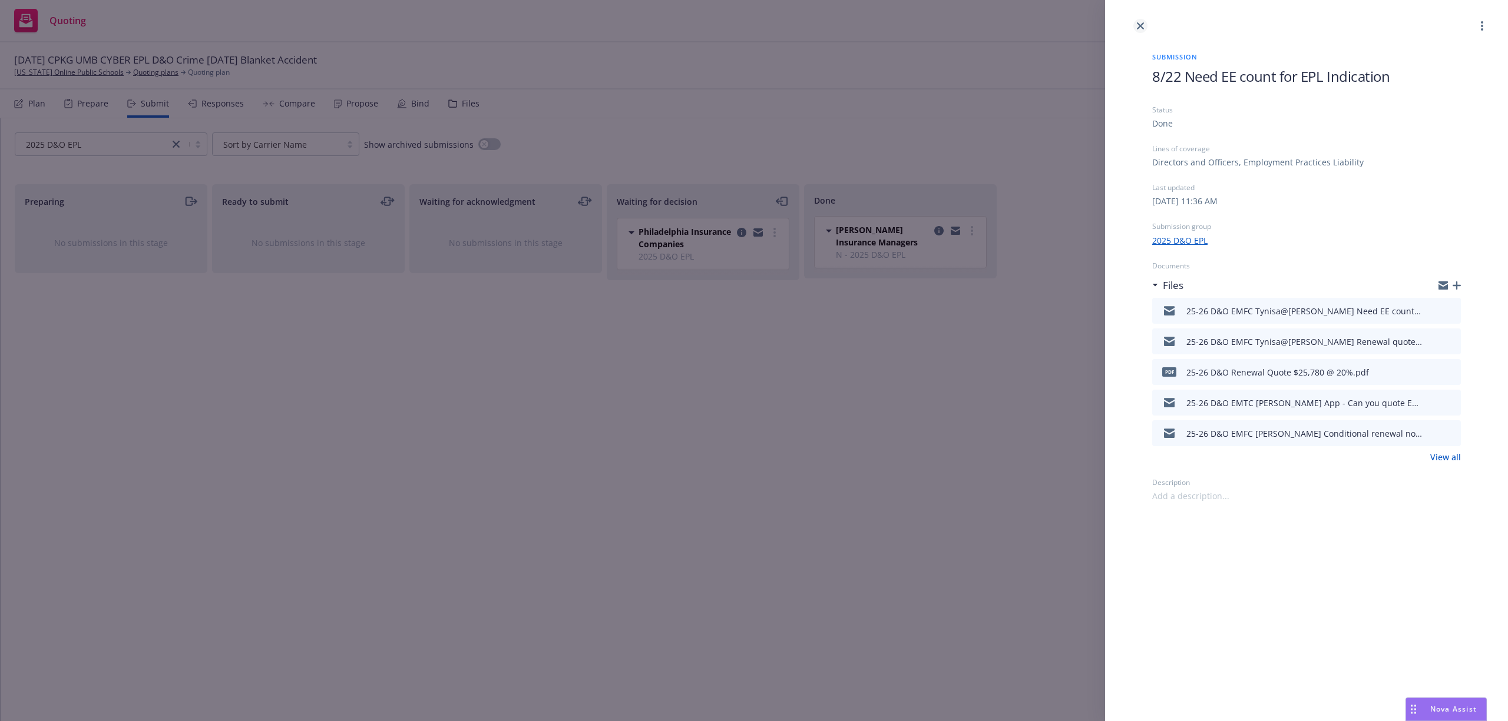
click at [1143, 28] on icon "close" at bounding box center [1140, 25] width 7 height 7
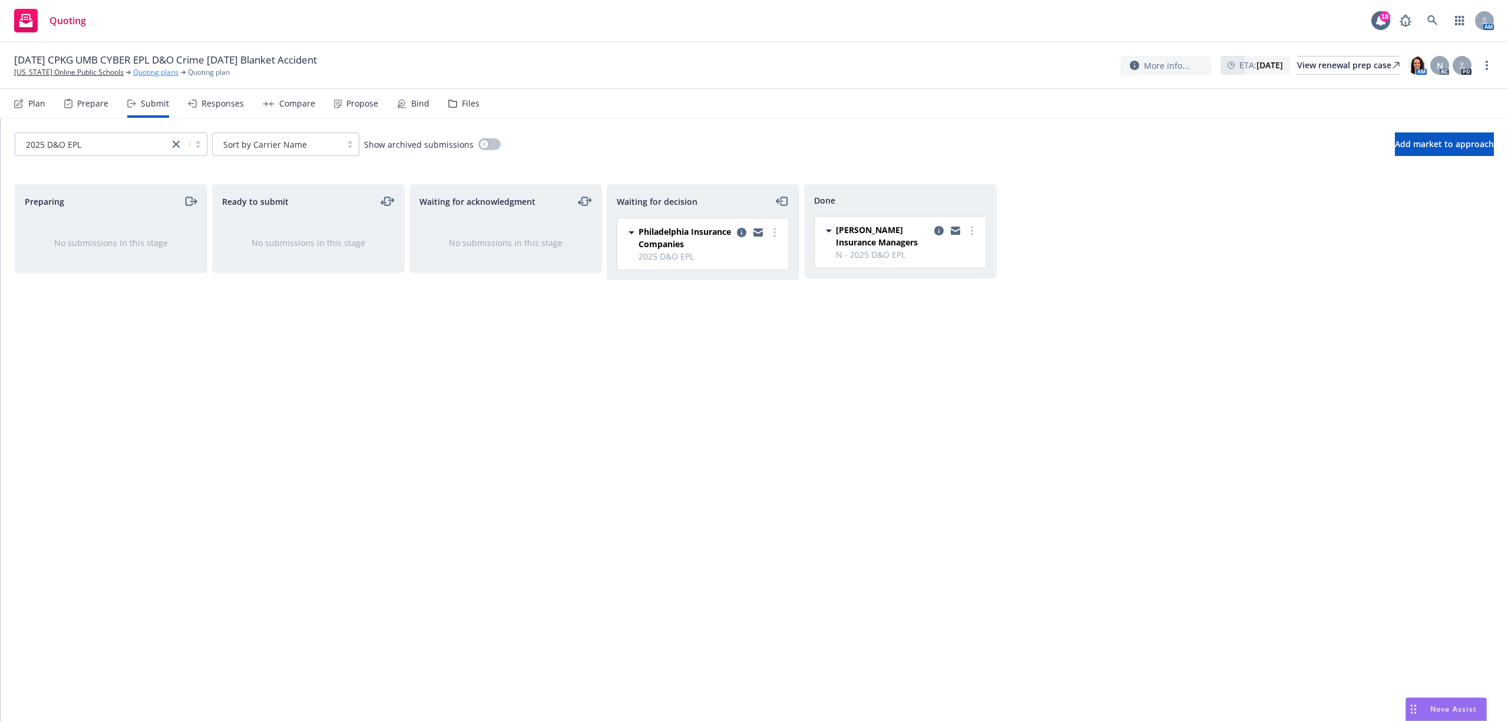
click at [142, 71] on link "Quoting plans" at bounding box center [155, 72] width 45 height 11
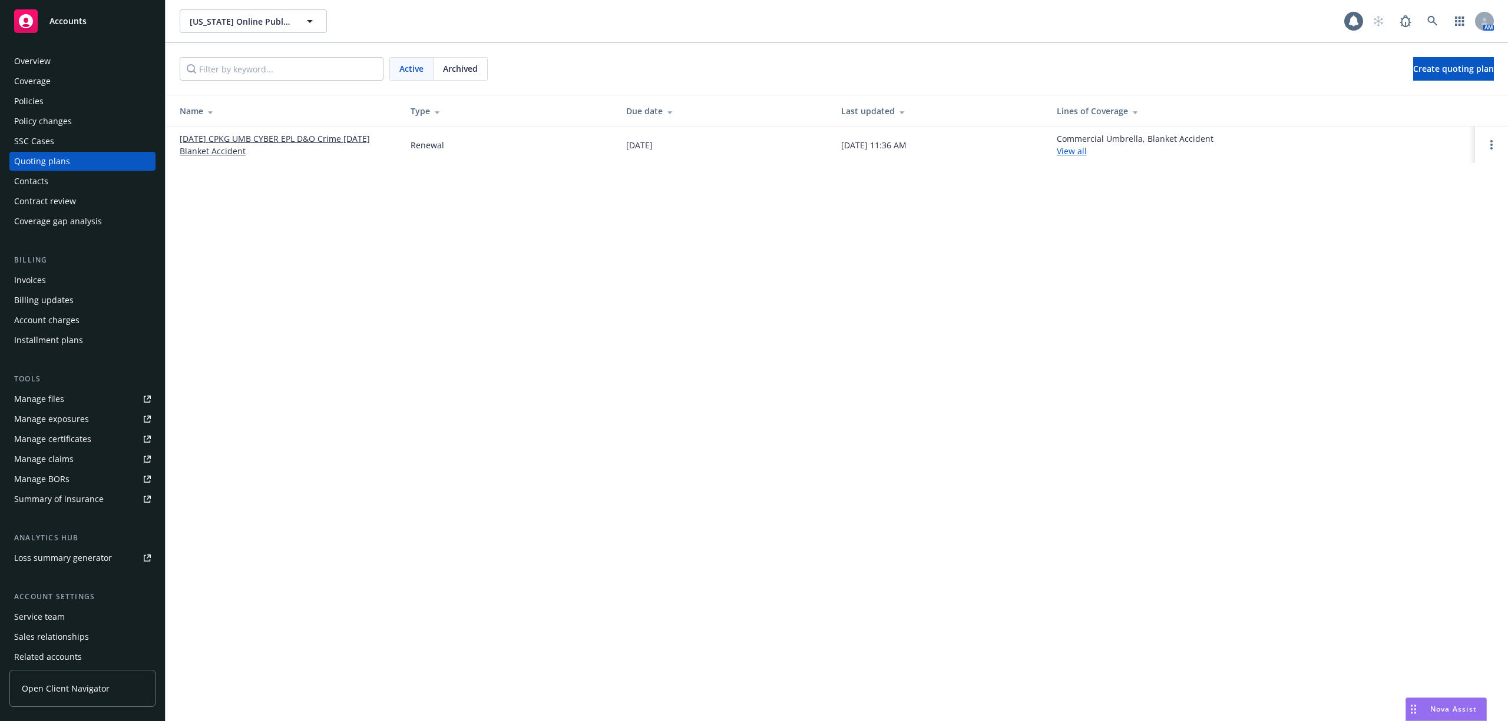
click at [207, 141] on link "[DATE] CPKG UMB CYBER EPL D&O Crime [DATE] Blanket Accident" at bounding box center [286, 145] width 212 height 25
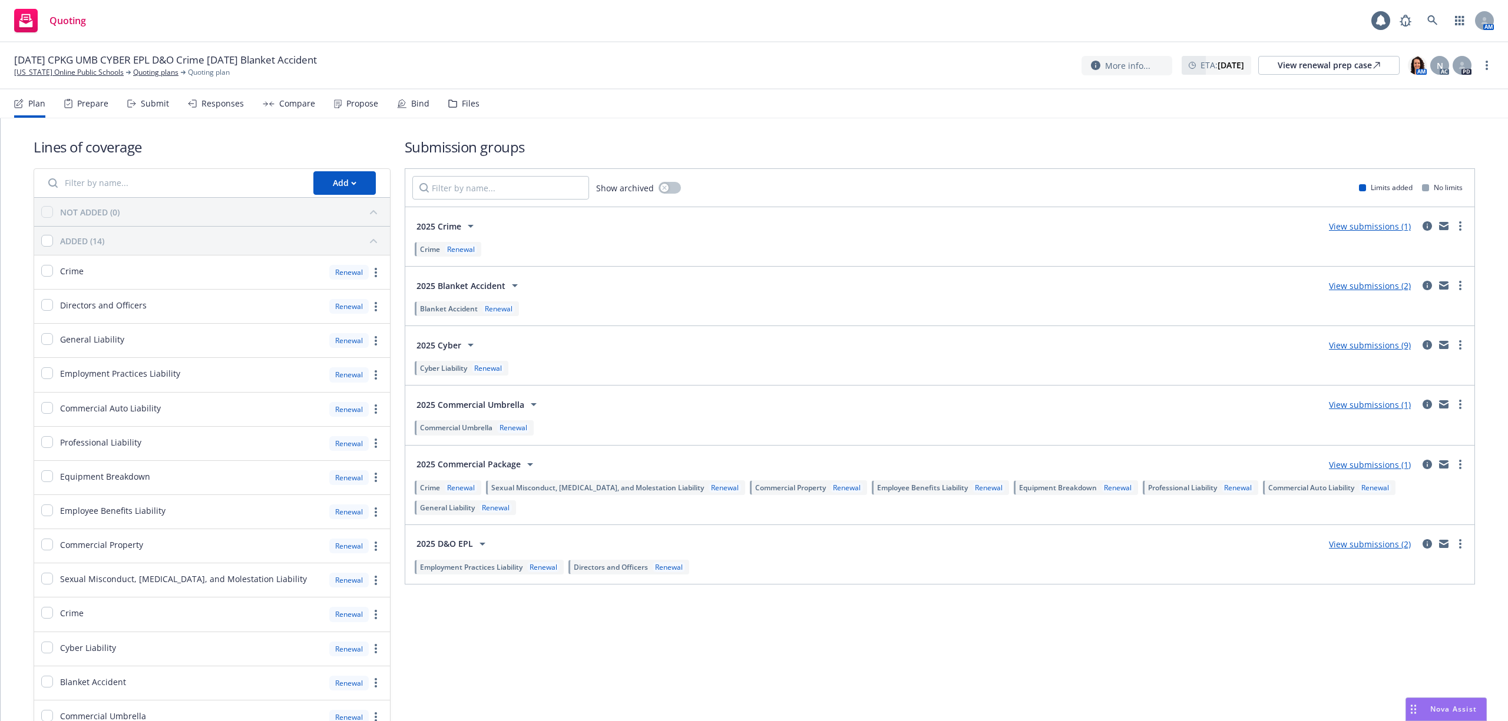
click at [164, 107] on div "Submit" at bounding box center [155, 103] width 28 height 9
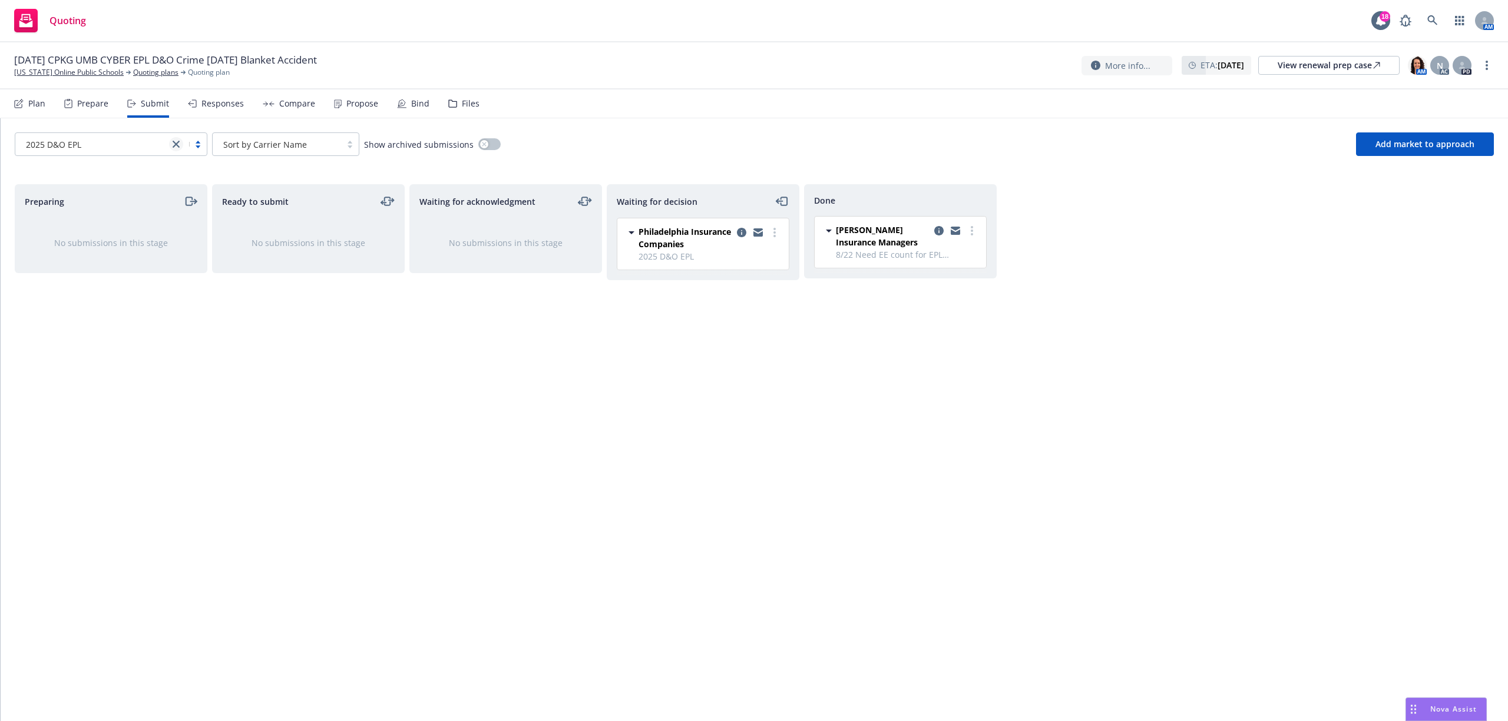
click at [175, 141] on icon "close" at bounding box center [176, 144] width 7 height 7
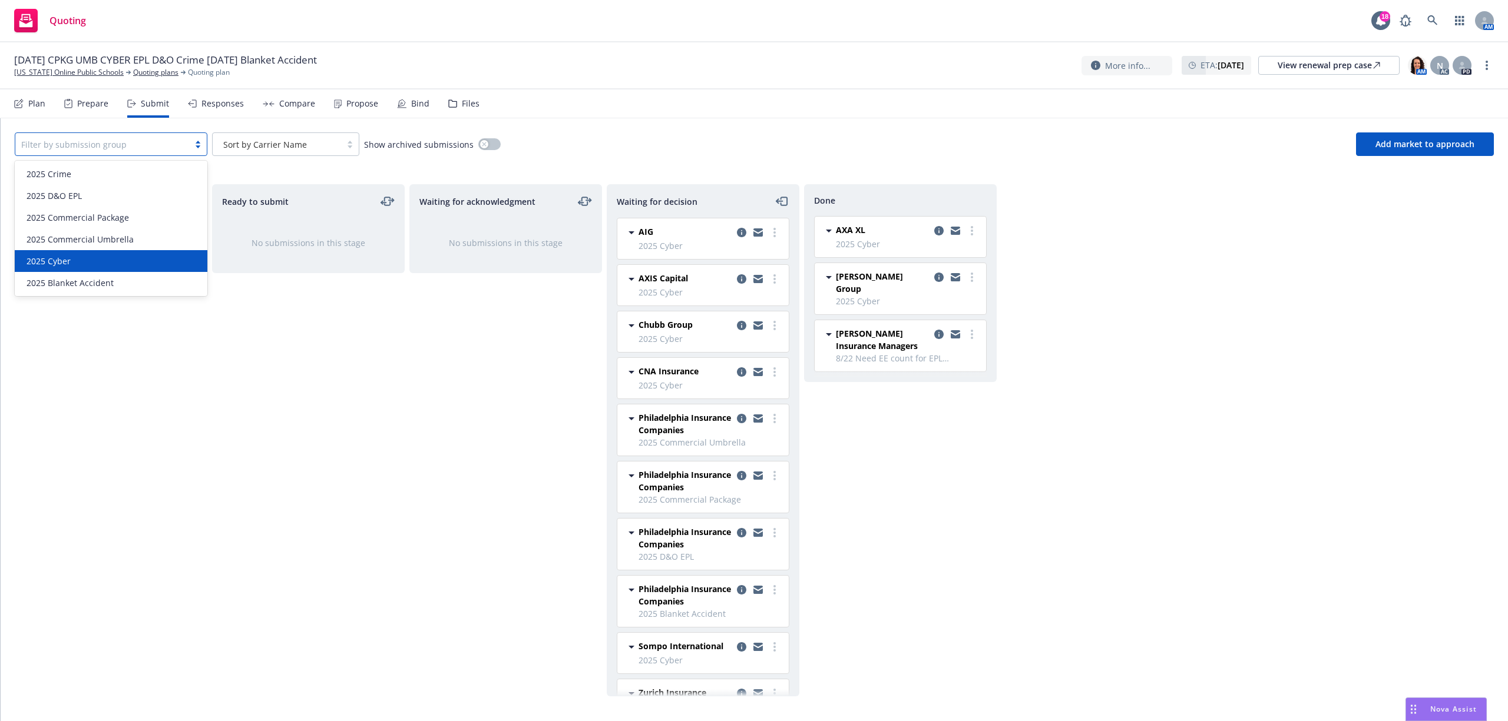
click at [90, 257] on div "2025 Cyber" at bounding box center [111, 261] width 178 height 12
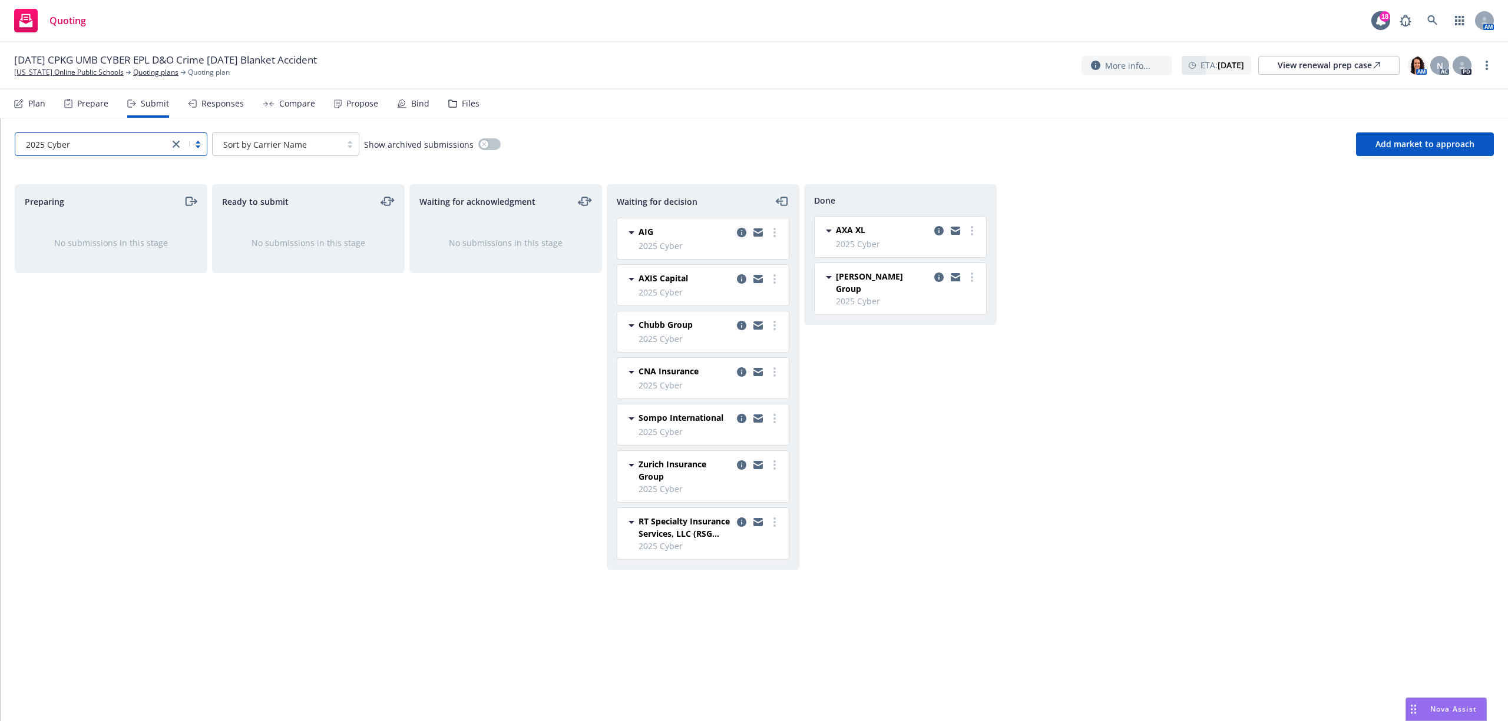
click at [738, 234] on icon "copy logging email" at bounding box center [741, 232] width 9 height 9
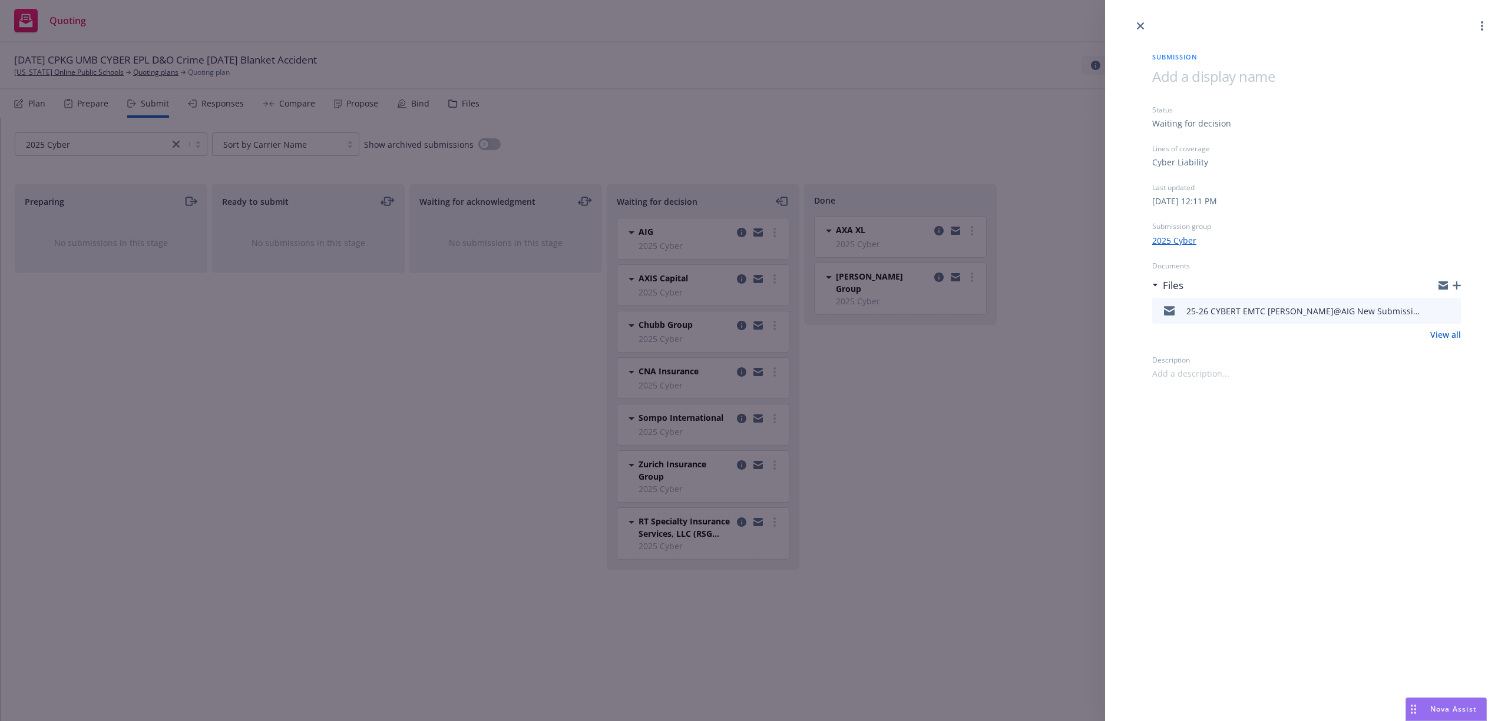
click at [736, 276] on div "Submission Status Waiting for decision Lines of coverage Cyber Liability Last u…" at bounding box center [754, 360] width 1508 height 721
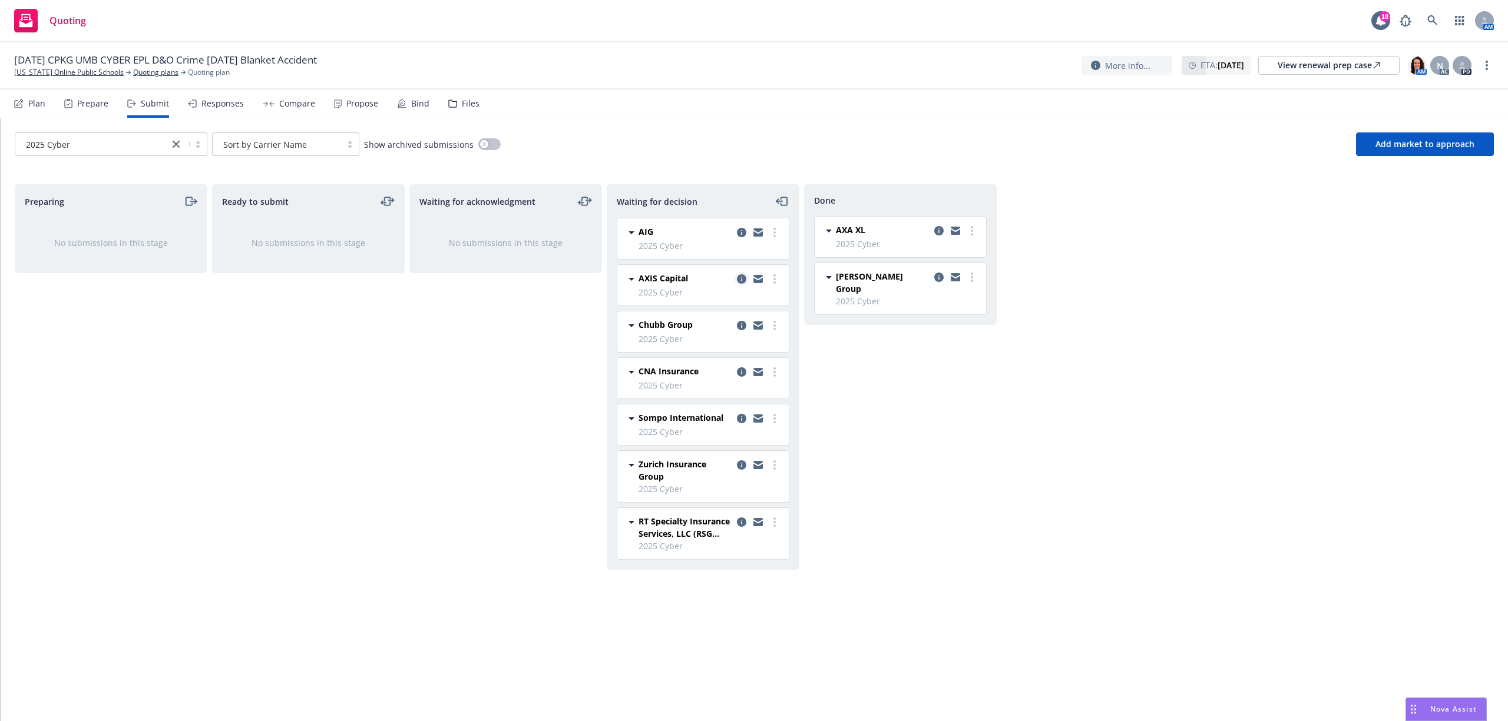
click at [737, 279] on icon "copy logging email" at bounding box center [741, 278] width 9 height 9
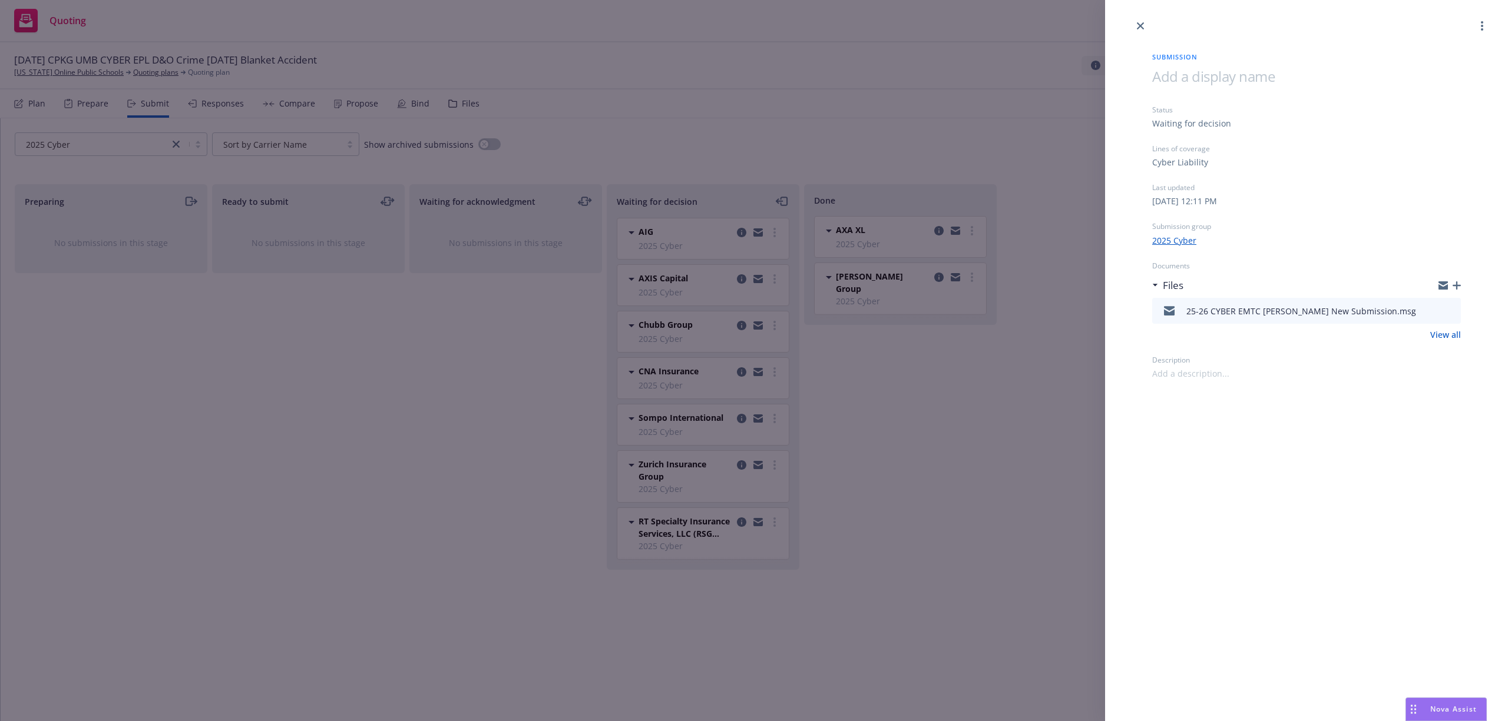
click at [718, 312] on div "Submission Status Waiting for decision Lines of coverage Cyber Liability Last u…" at bounding box center [754, 360] width 1508 height 721
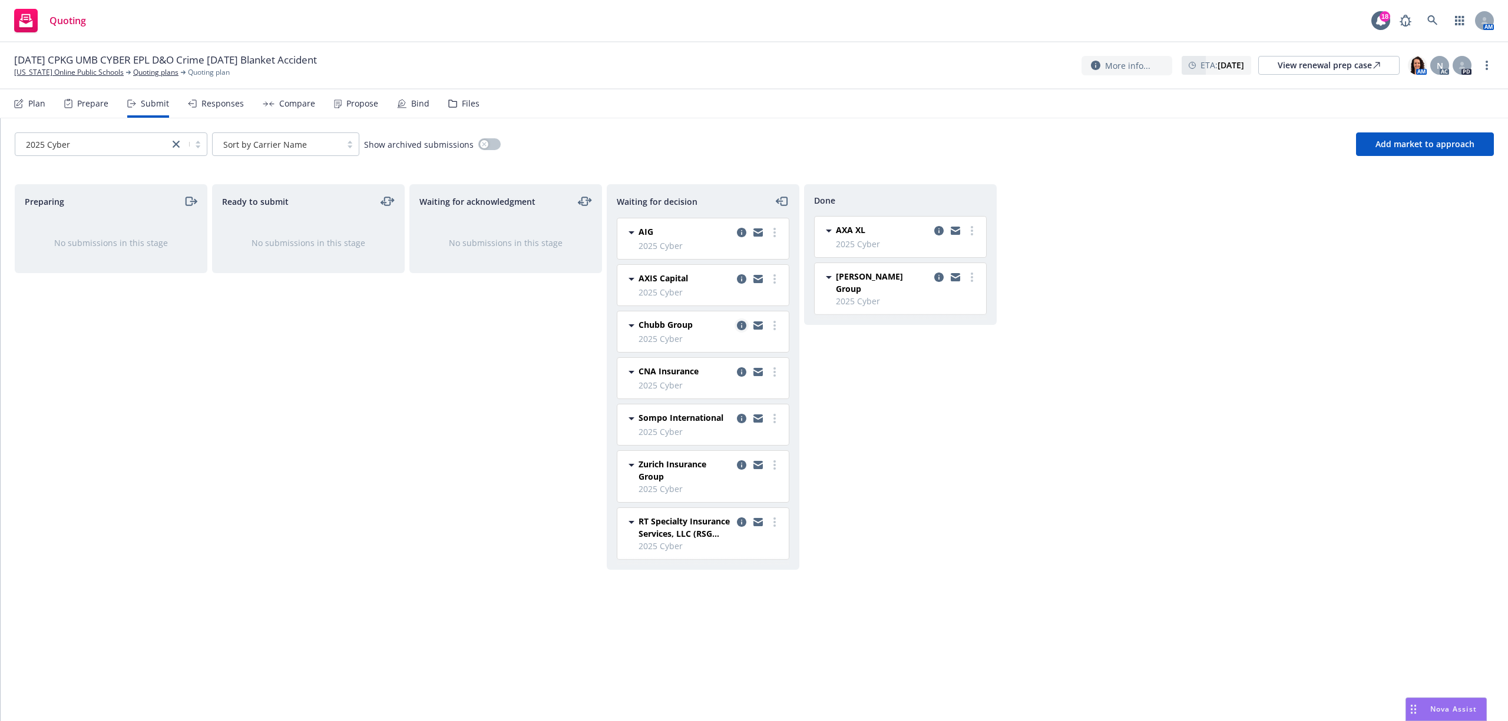
click at [738, 327] on icon "copy logging email" at bounding box center [741, 325] width 9 height 9
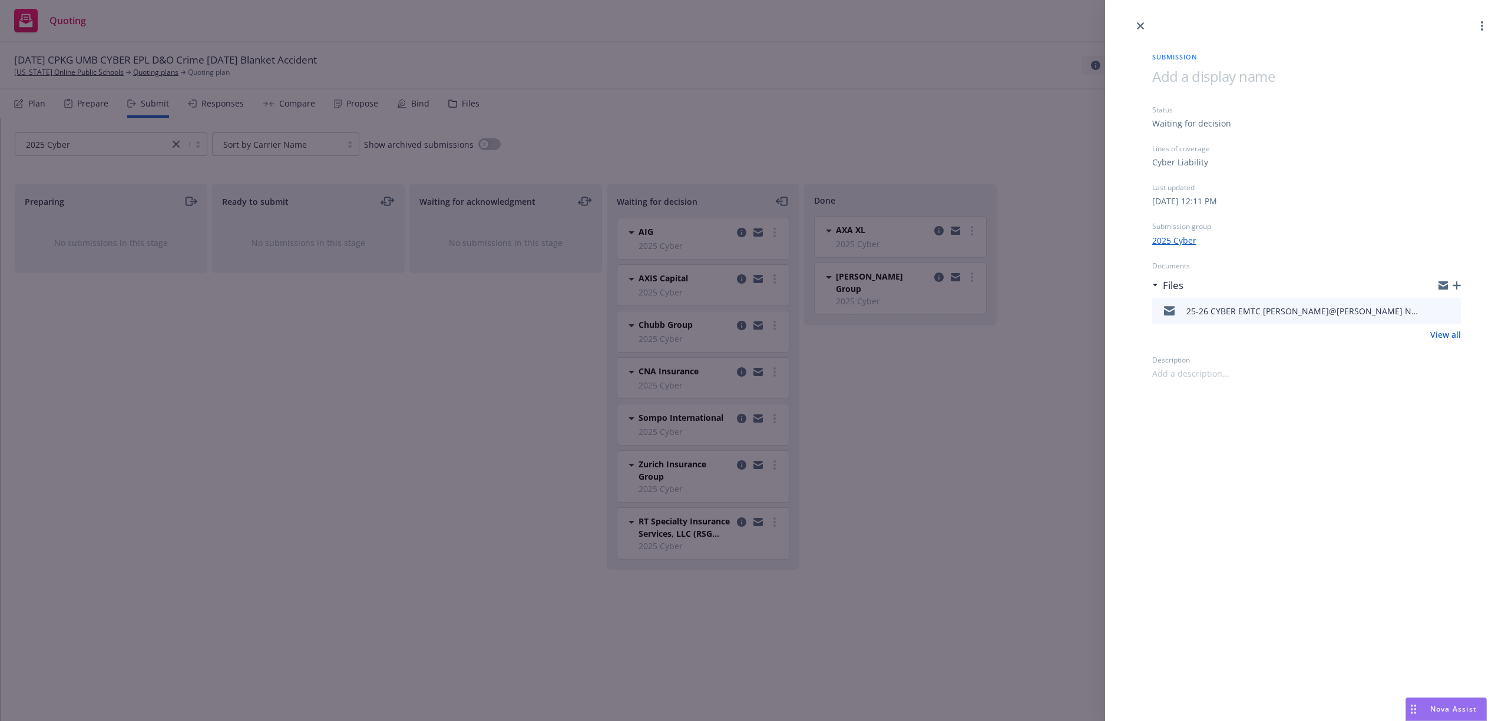
click at [700, 380] on div "Submission Status Waiting for decision Lines of coverage Cyber Liability Last u…" at bounding box center [754, 360] width 1508 height 721
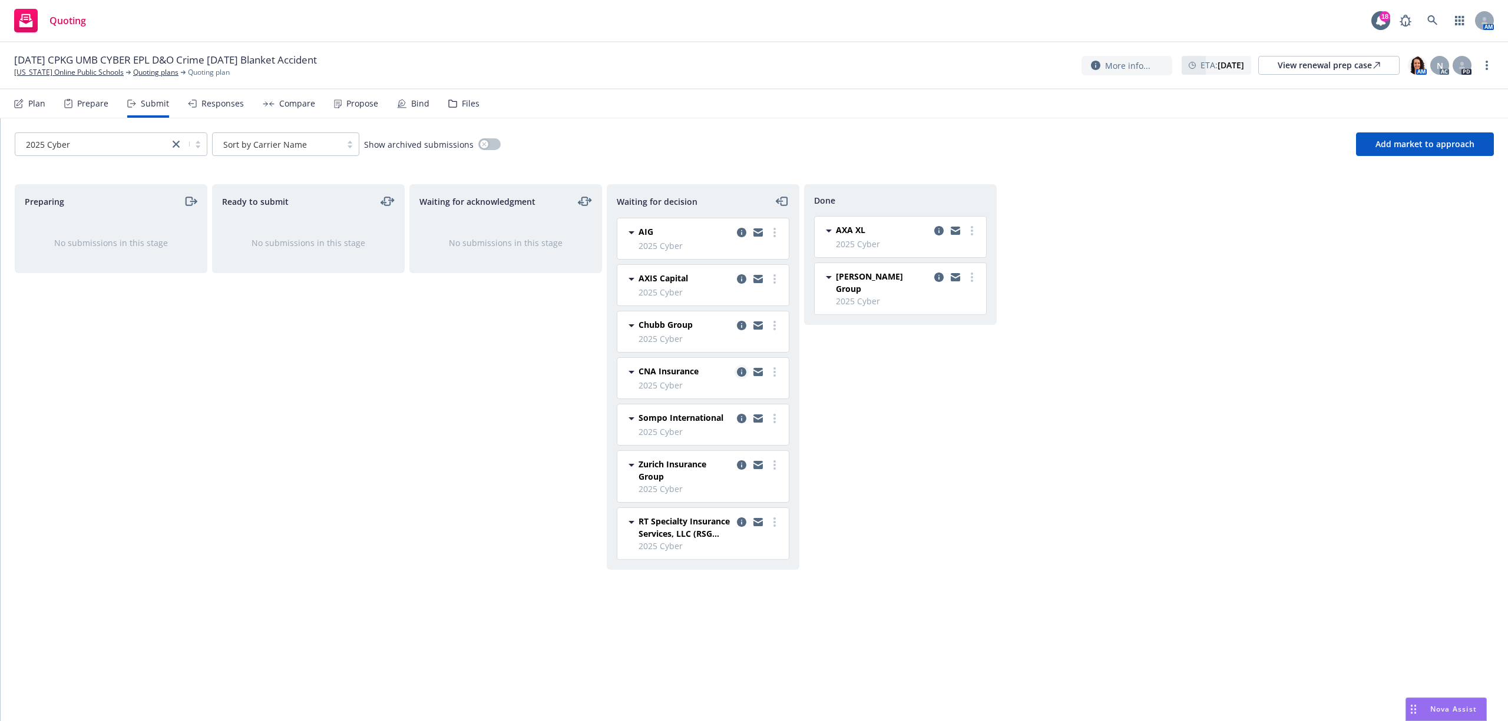
click at [742, 377] on icon "copy logging email" at bounding box center [741, 371] width 9 height 9
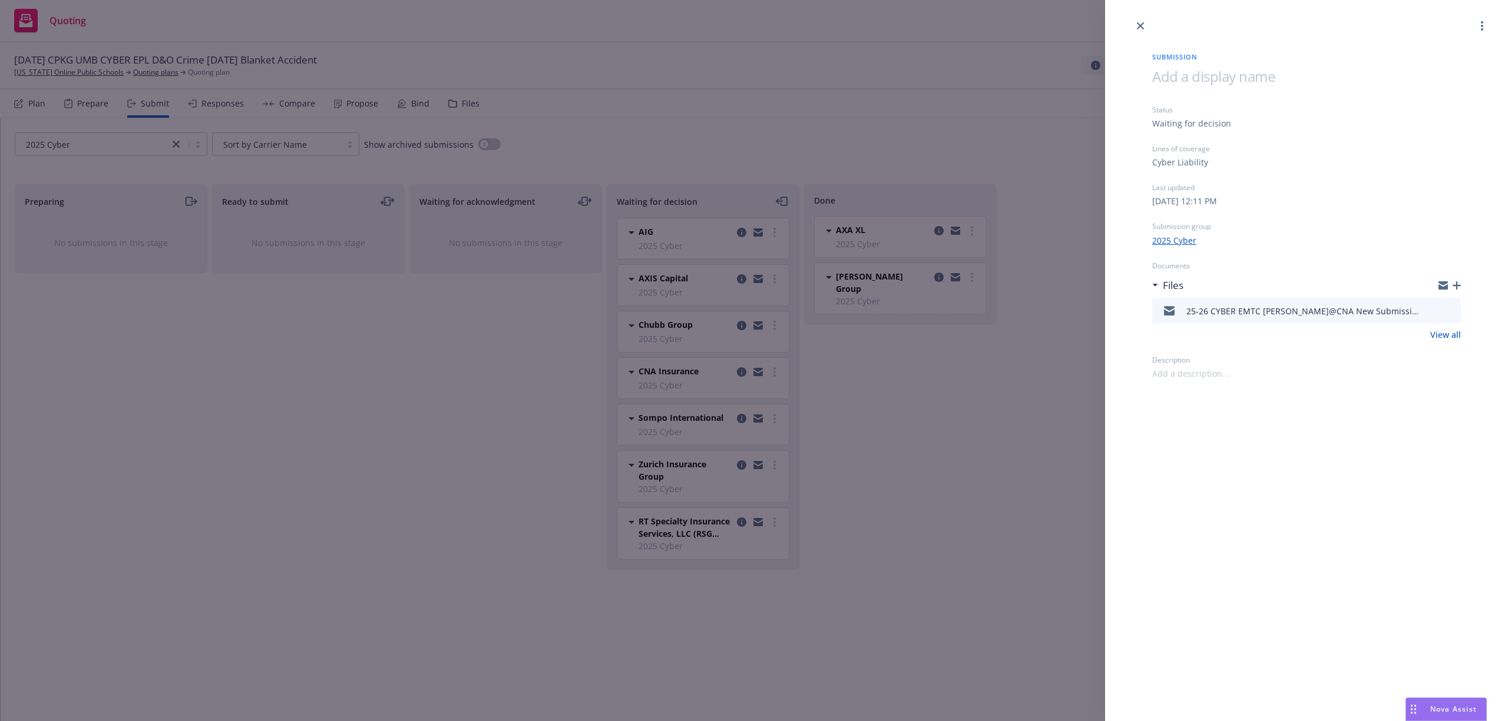
click at [704, 422] on div "Submission Status Waiting for decision Lines of coverage Cyber Liability Last u…" at bounding box center [754, 360] width 1508 height 721
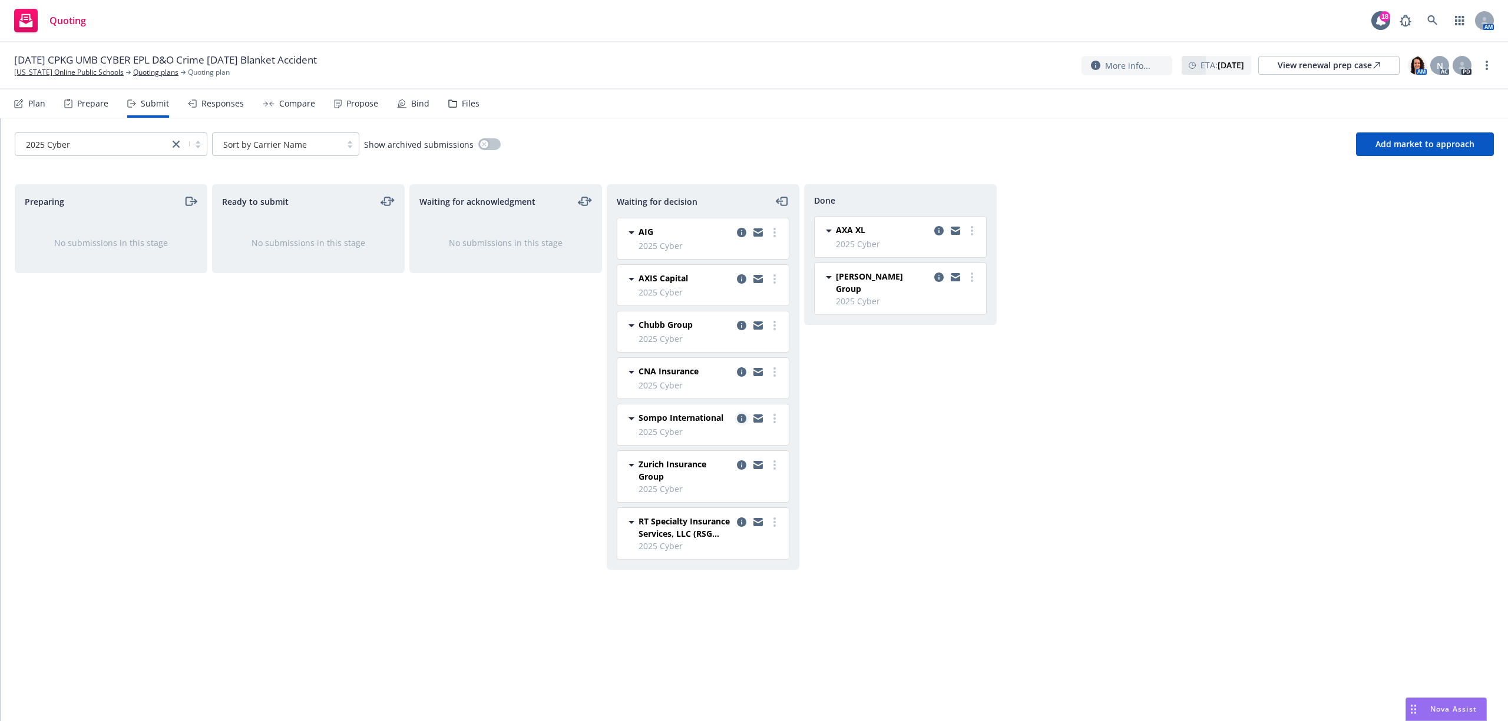
click at [740, 420] on icon "copy logging email" at bounding box center [741, 418] width 9 height 9
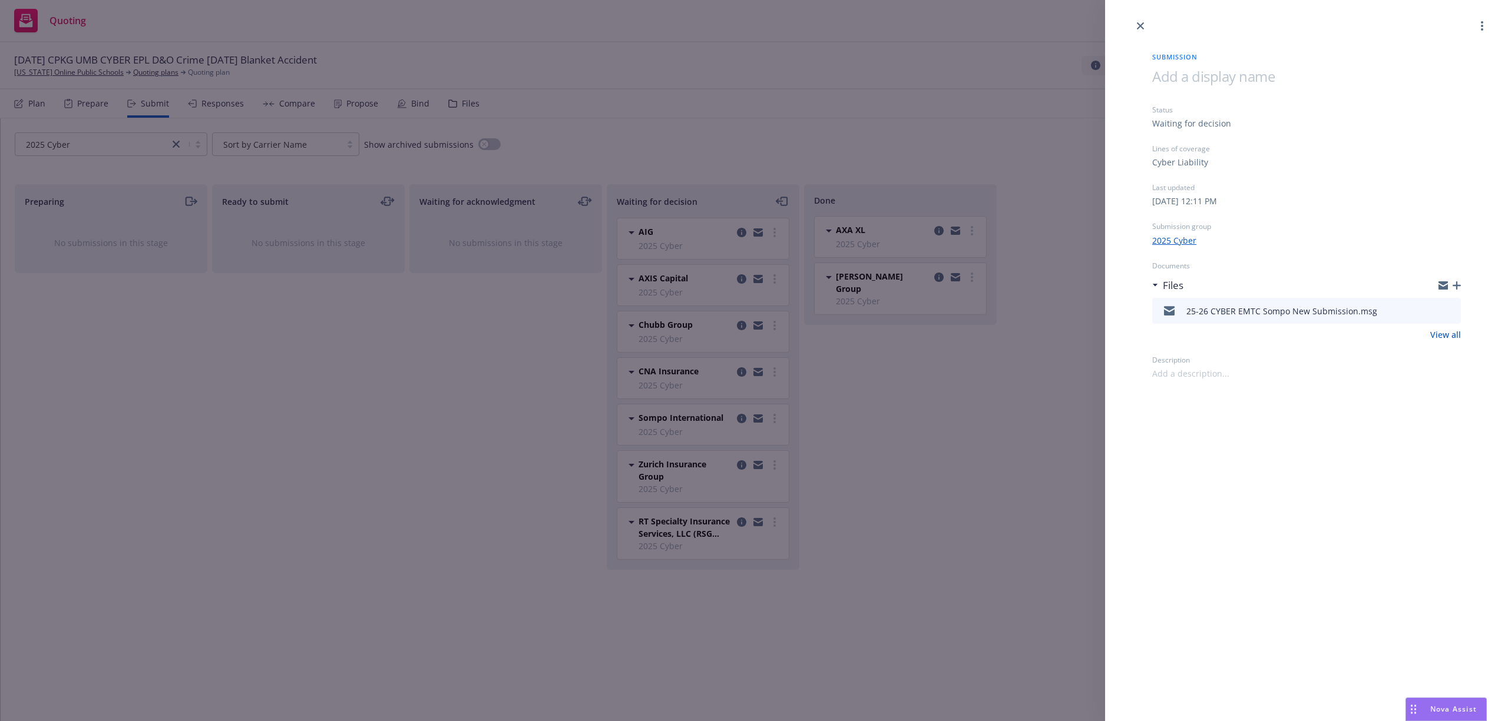
click at [718, 473] on div "Submission Status Waiting for decision Lines of coverage Cyber Liability Last u…" at bounding box center [754, 360] width 1508 height 721
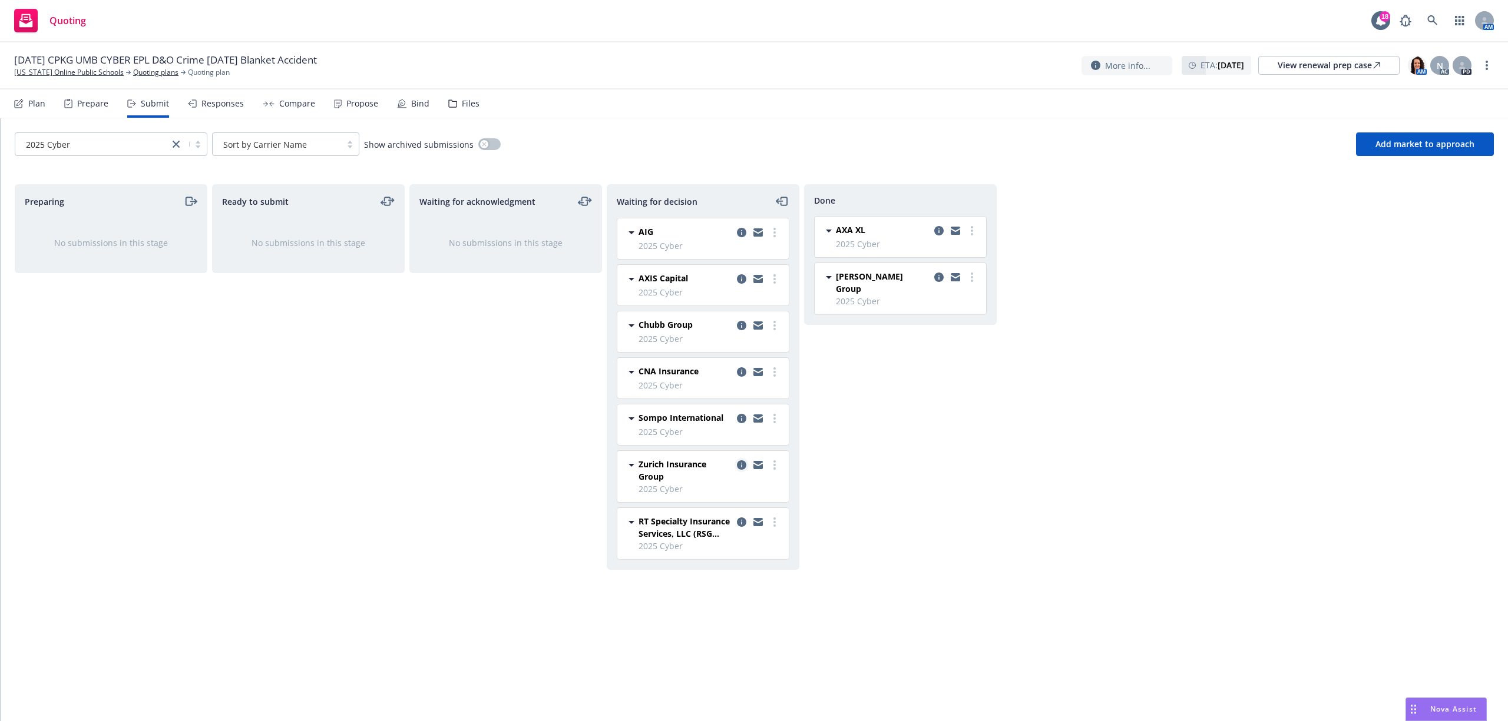
click at [744, 469] on icon "copy logging email" at bounding box center [741, 465] width 9 height 9
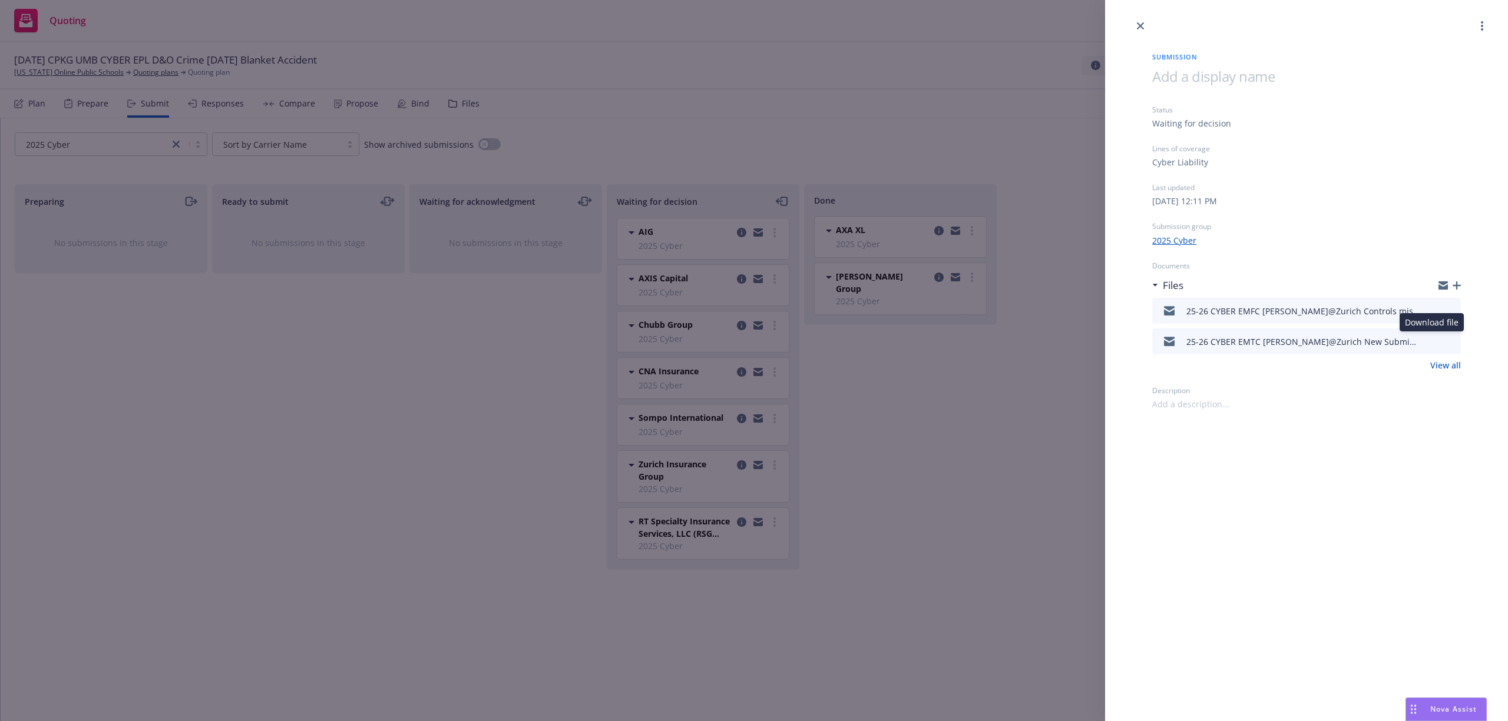
click at [1429, 340] on icon "download file" at bounding box center [1429, 340] width 9 height 9
click at [1458, 286] on icon "button" at bounding box center [1456, 285] width 8 height 8
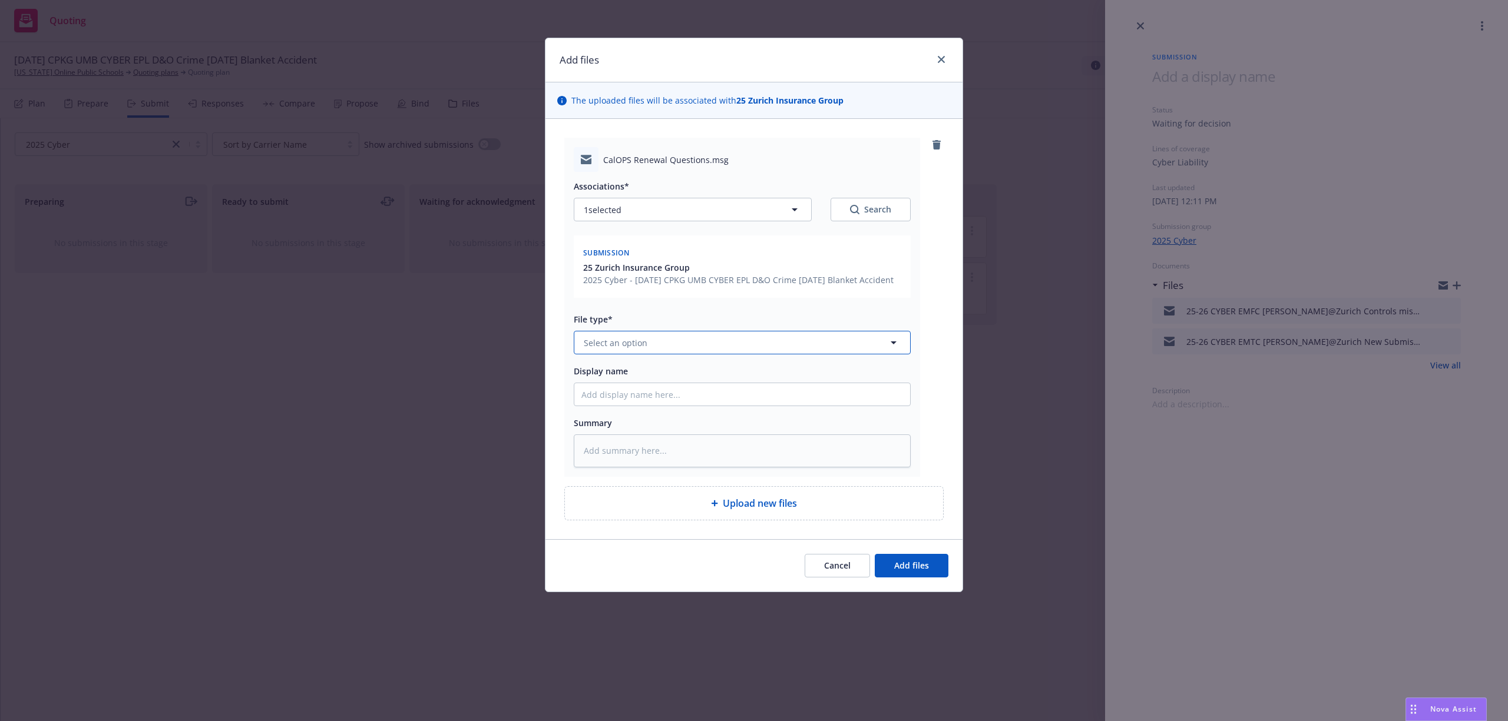
click at [632, 347] on span "Select an option" at bounding box center [616, 343] width 64 height 12
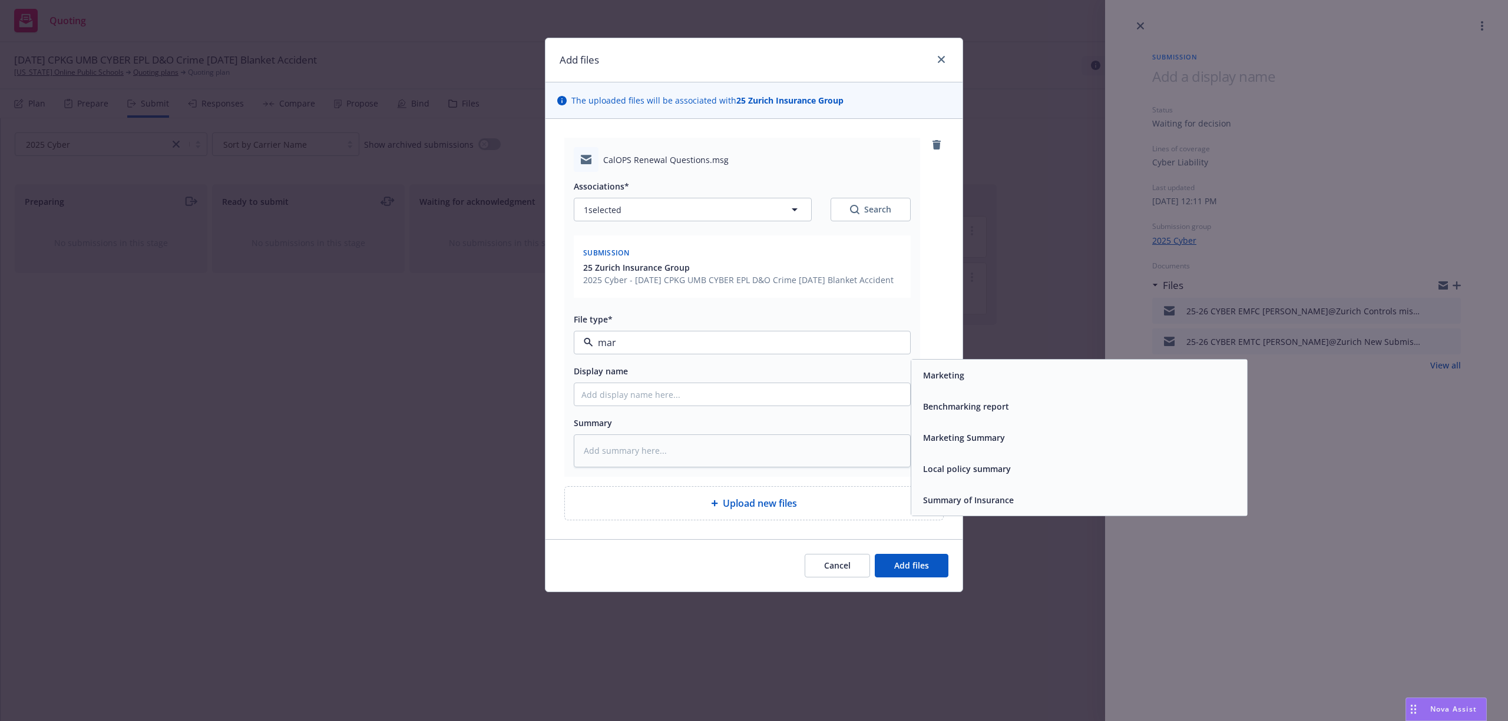
type input "mark"
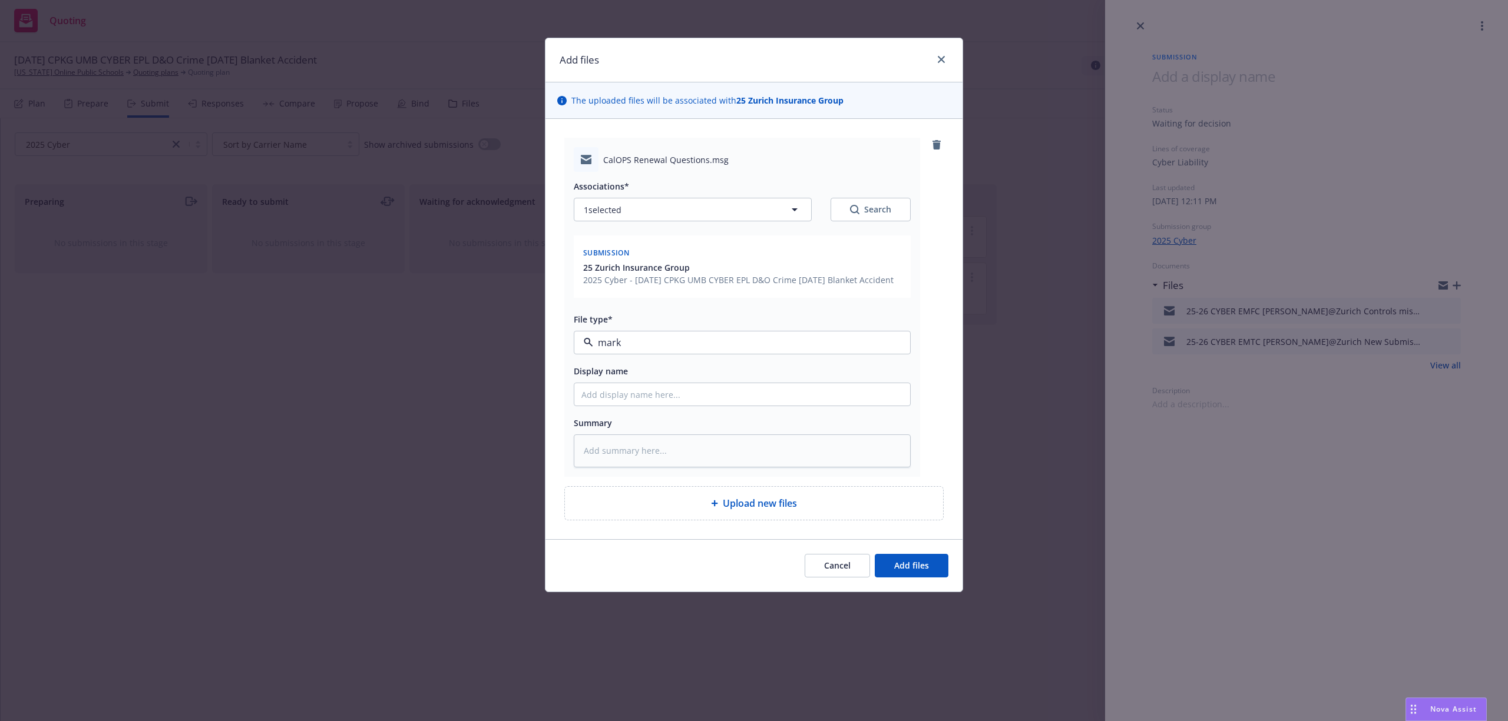
type textarea "x"
type input "2"
type textarea "x"
type input "25"
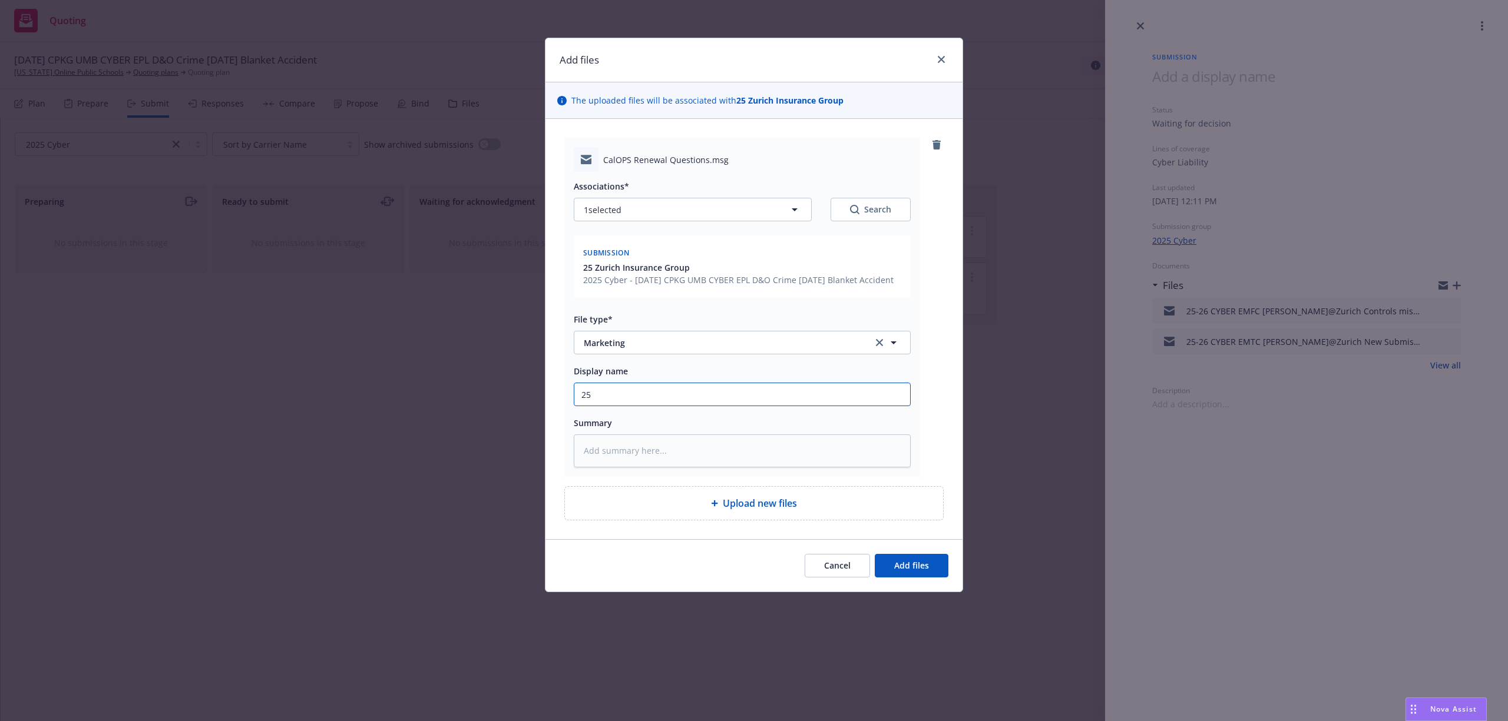
type textarea "x"
type input "25-"
type textarea "x"
type input "25-2"
type textarea "x"
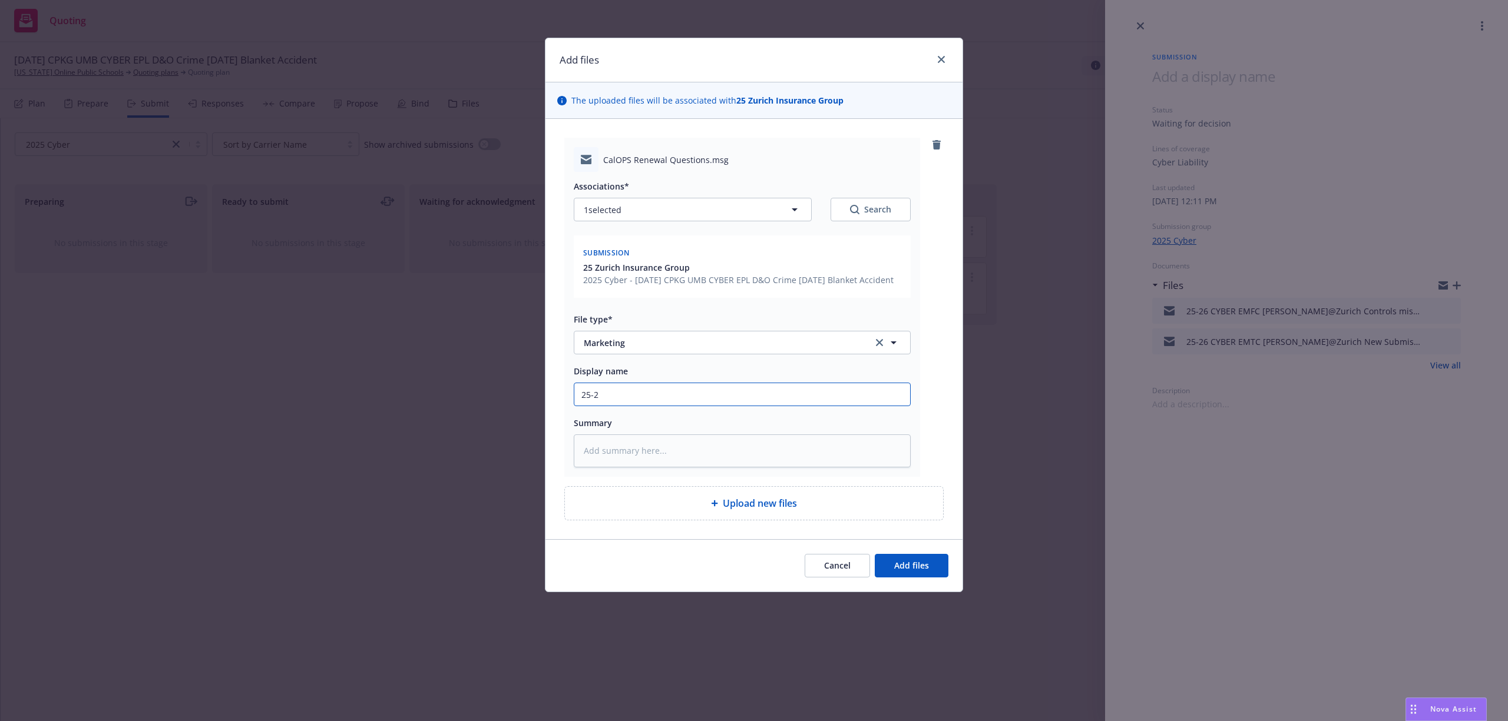
type input "25-26"
type textarea "x"
type input "25-26"
type textarea "x"
type input "25-26 C"
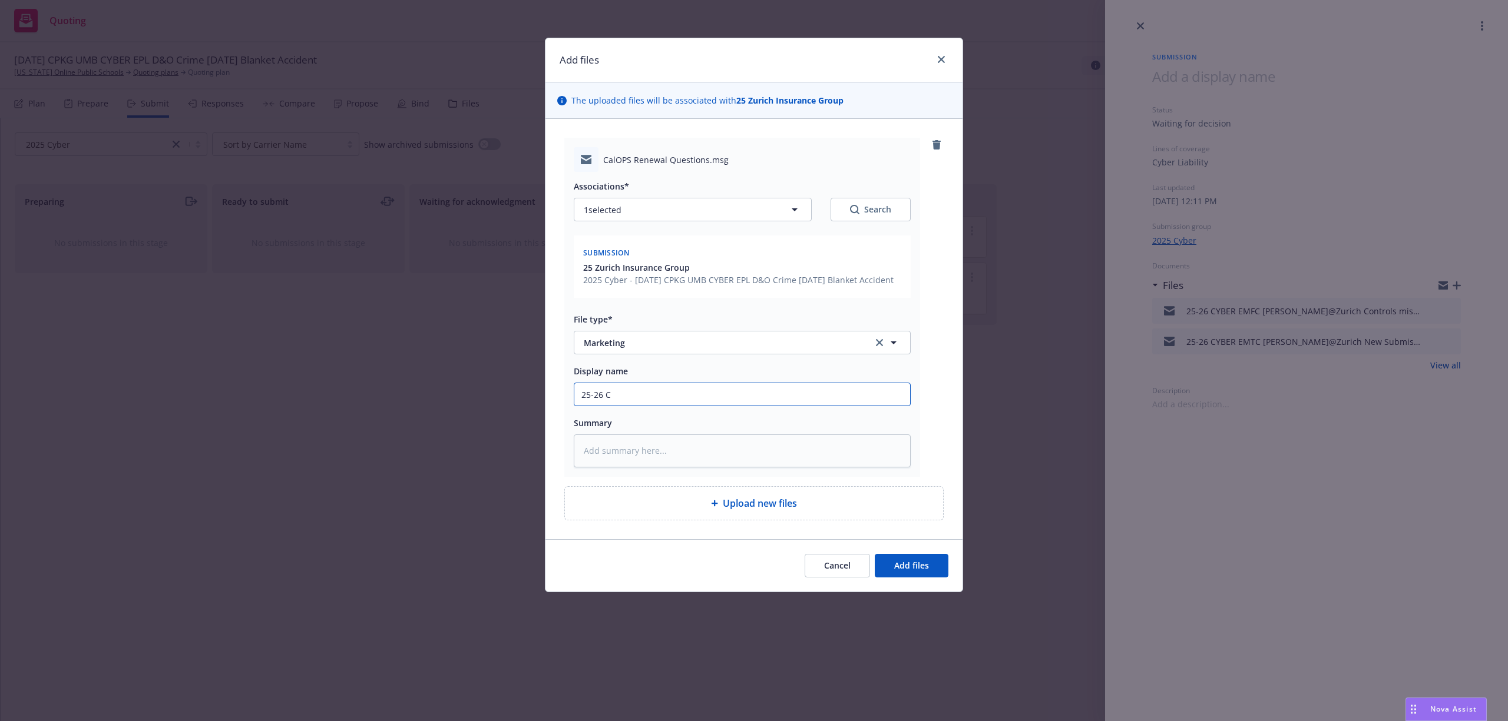
type textarea "x"
type input "25-26 CY"
type textarea "x"
type input "25-26 CYB"
type textarea "x"
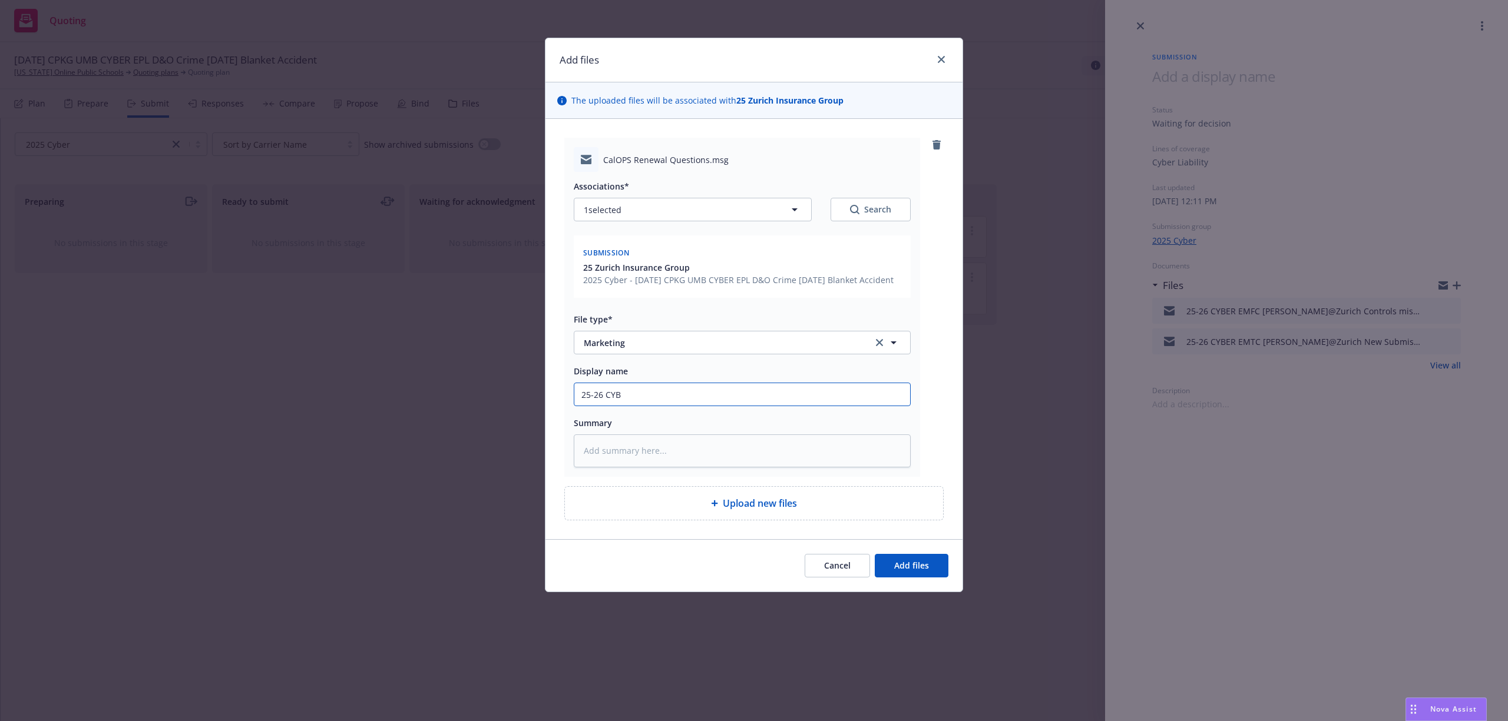
type input "25-26 CYBE"
type textarea "x"
type input "25-26 CYBER"
type textarea "x"
type input "25-26 CYBER"
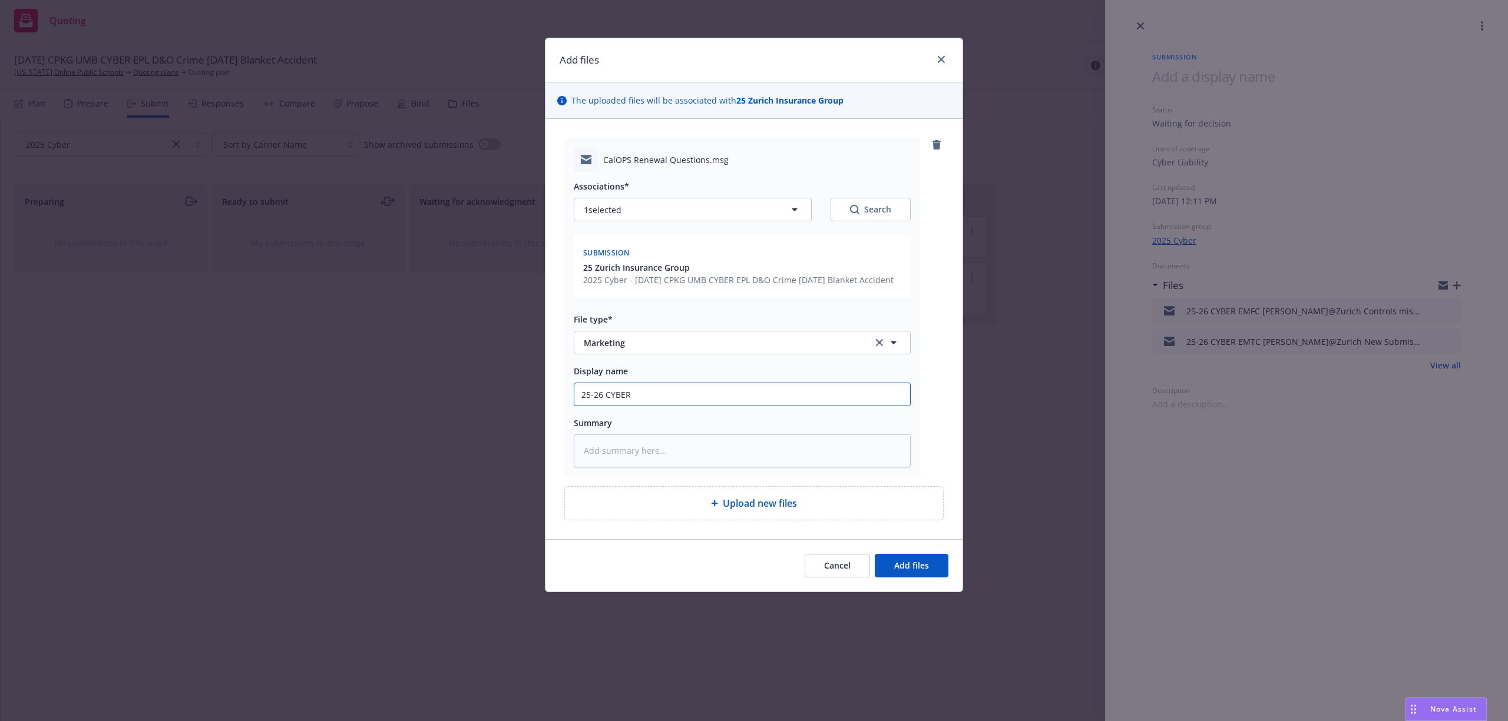
type textarea "x"
type input "25-26 CYBER E"
type textarea "x"
type input "25-26 CYBER EM"
type textarea "x"
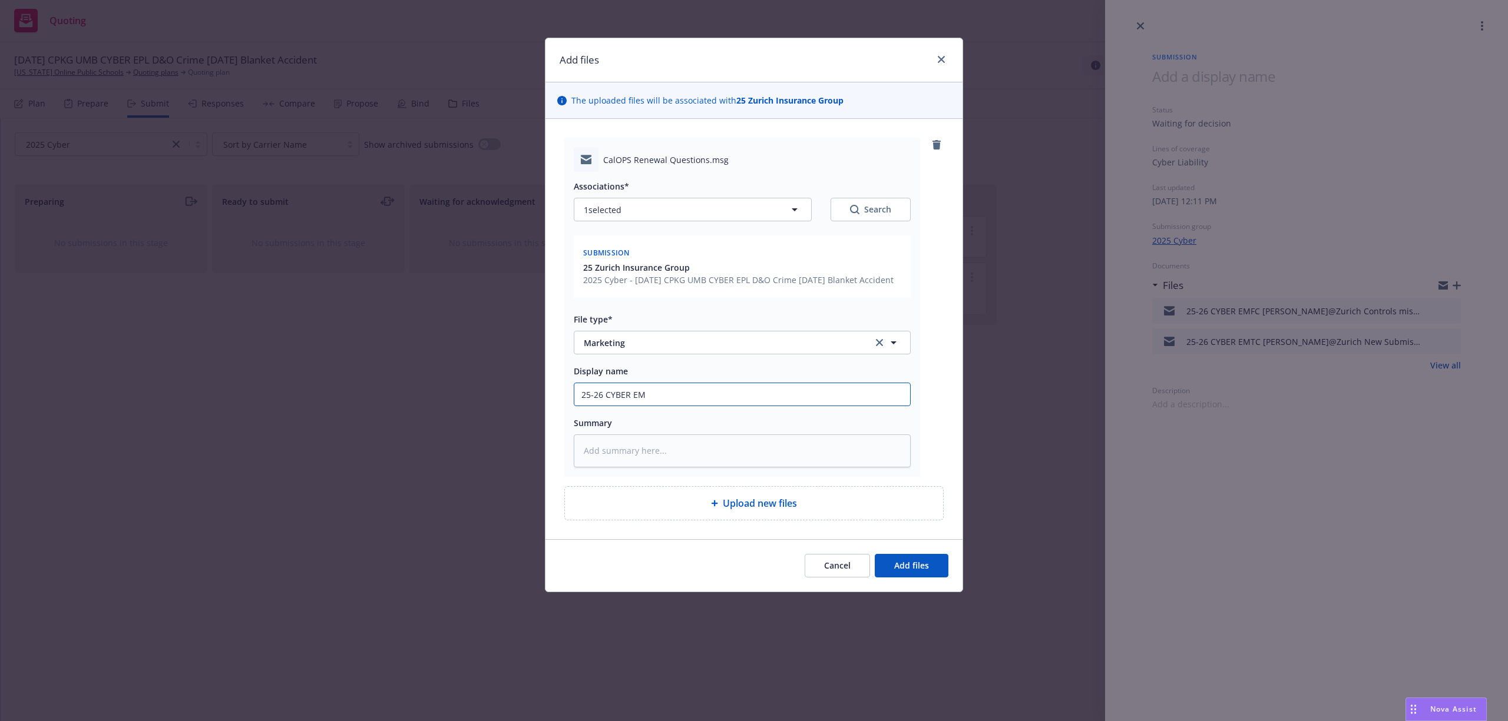
type input "25-26 CYBER EMT"
type textarea "x"
type input "25-26 CYBER EMTI"
type textarea "x"
type input "25-26 CYBER EMTI"
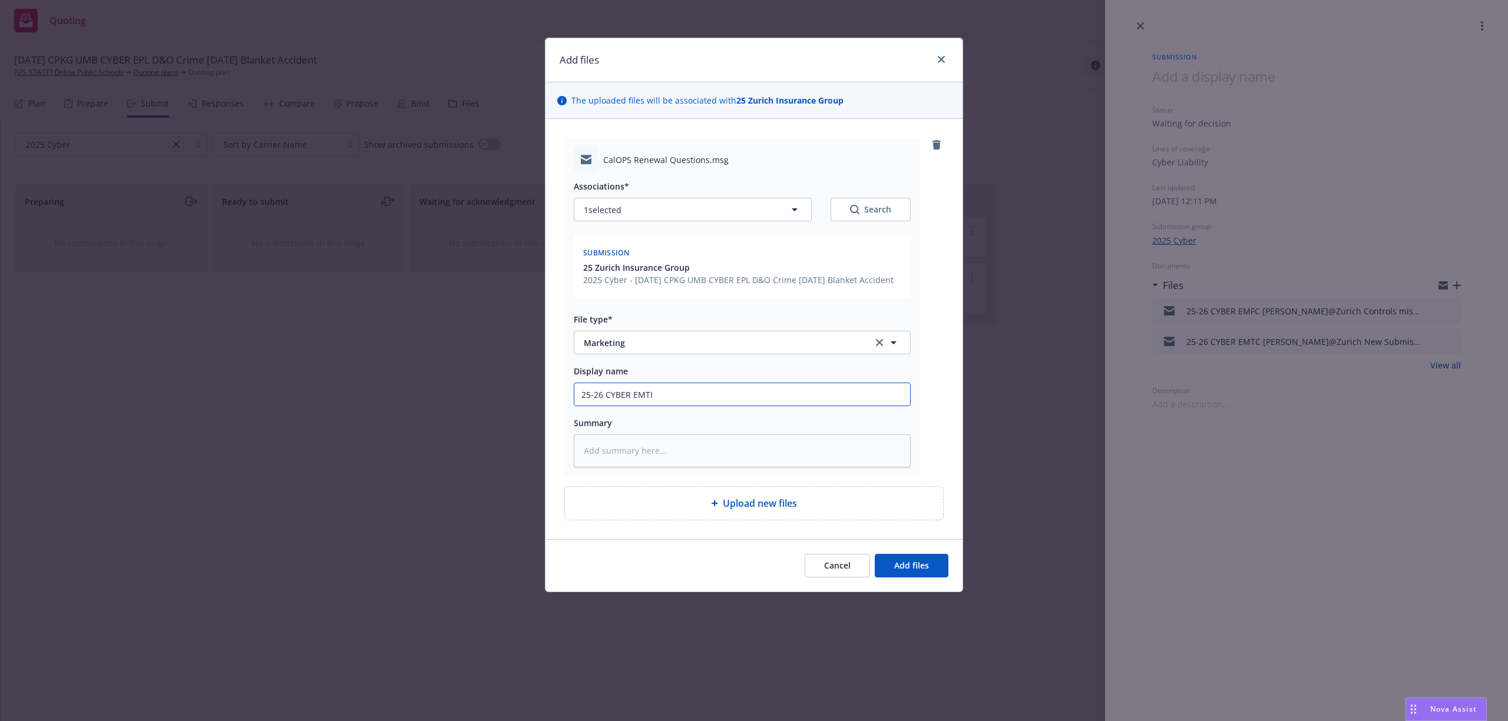
type textarea "x"
type input "25-26 CYBER EMTI S"
type textarea "x"
type input "25-26 CYBER EMTI St"
type textarea "x"
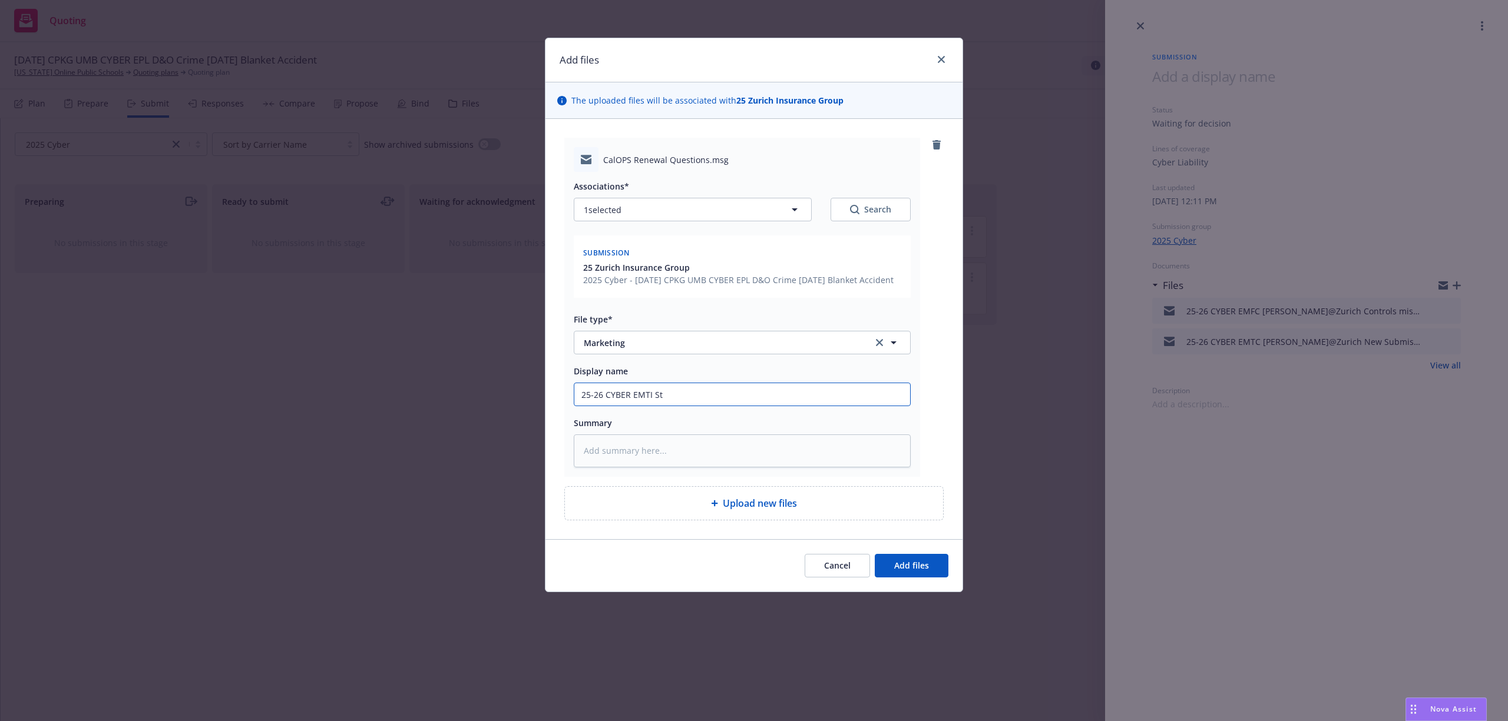
type input "25-26 CYBER EMTI Ste"
type textarea "x"
type input "25-26 CYBER EMTI Stev"
type textarea "x"
type input "25-26 CYBER EMTI Steve"
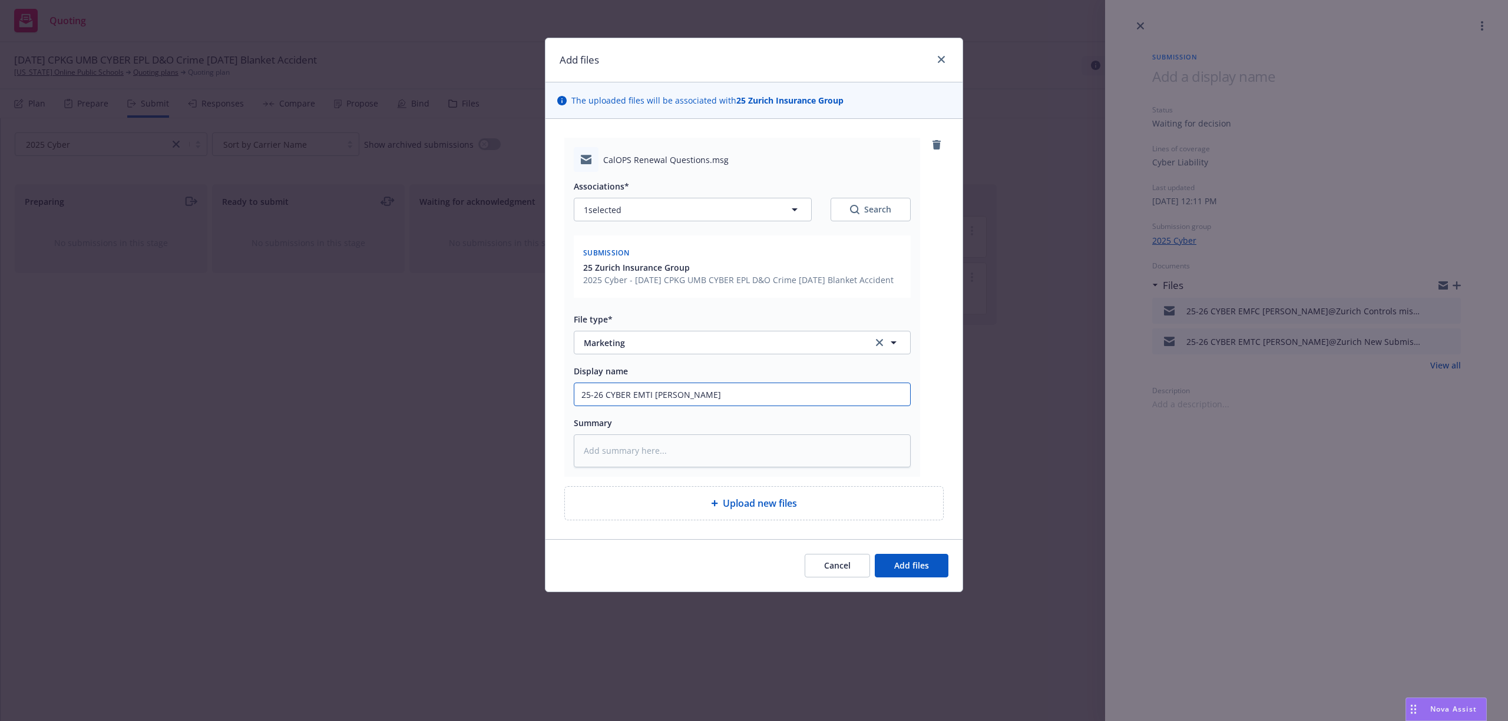
type textarea "x"
type input "25-26 CYBER EMTI Steve"
type textarea "x"
type input "25-26 CYBER EMTI Steve P"
type textarea "x"
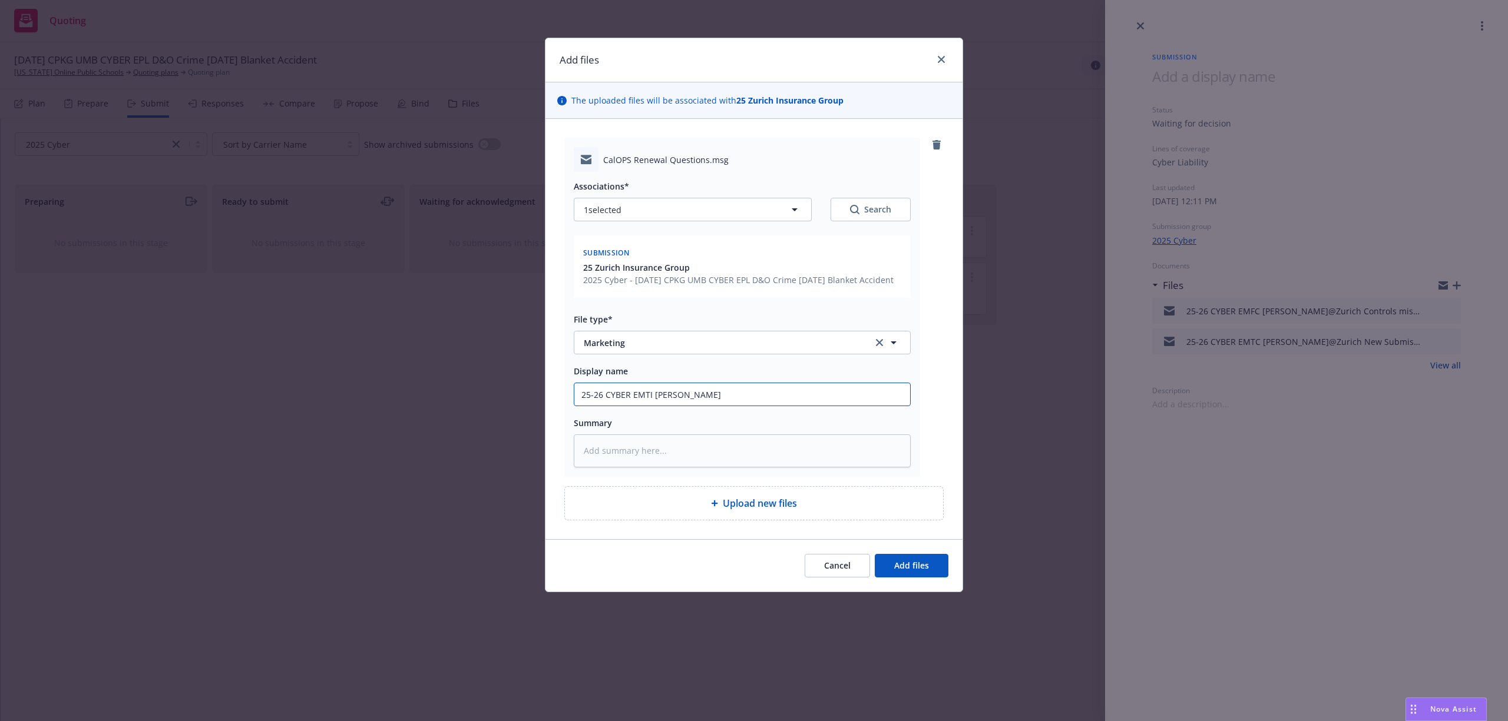
type input "25-26 CYBER EMTI Steve Pl"
type textarea "x"
type input "25-26 CYBER EMTI Steve Pls"
type textarea "x"
type input "25-26 CYBER EMTI Steve Pls"
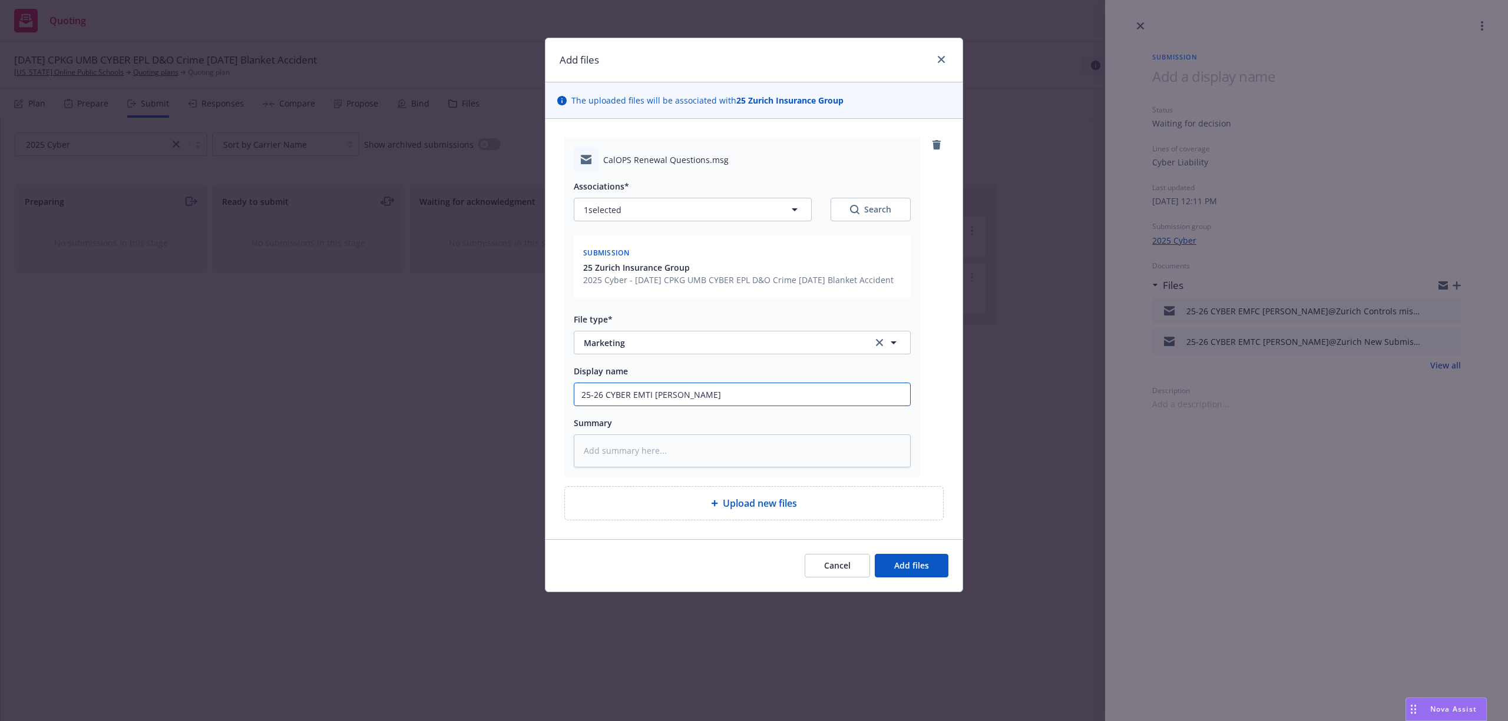
type textarea "x"
type input "25-26 CYBER EMTI Steve Pls c"
type textarea "x"
type input "25-26 CYBER EMTI Steve Pls co"
type textarea "x"
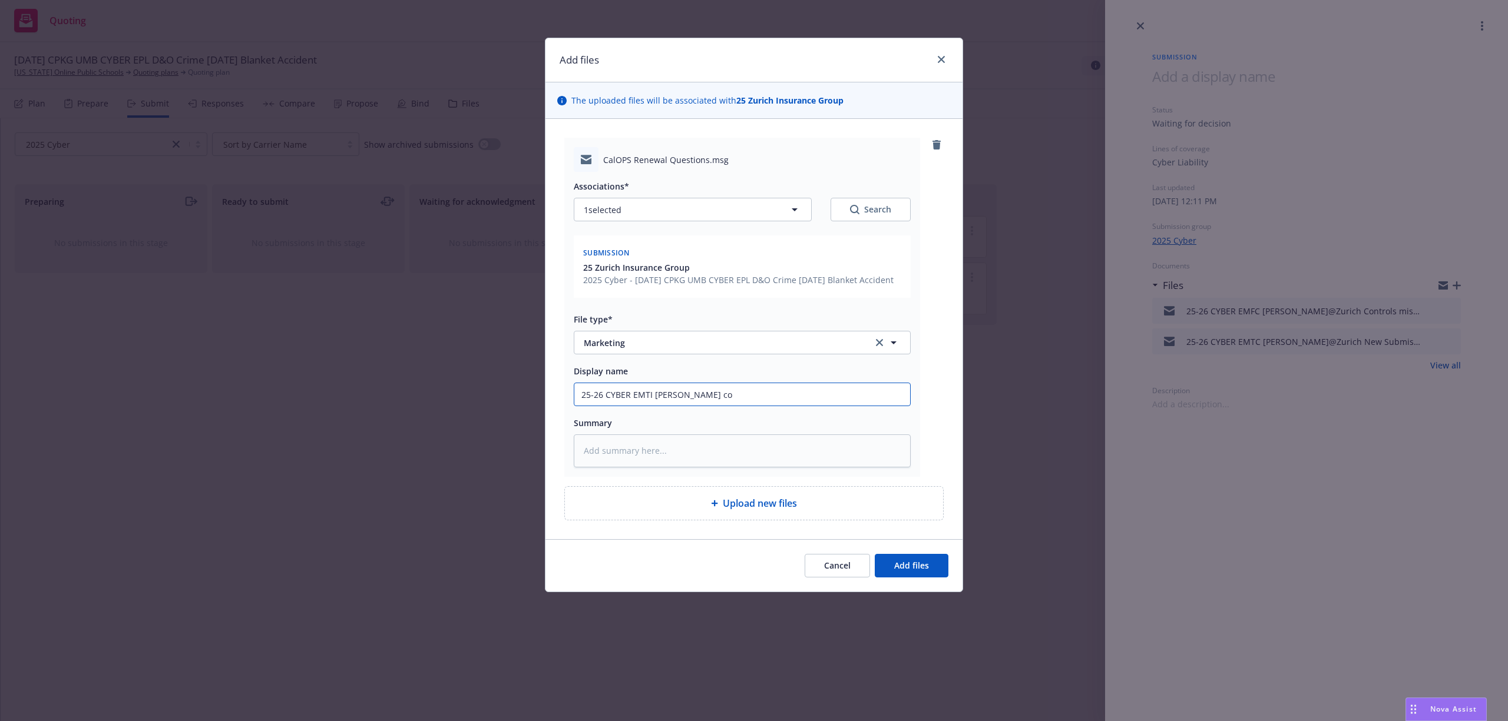
type input "25-26 CYBER EMTI Steve Pls com"
type textarea "x"
type input "25-26 CYBER EMTI Steve Pls comp"
type textarea "x"
type input "25-26 CYBER EMTI Steve Pls compl"
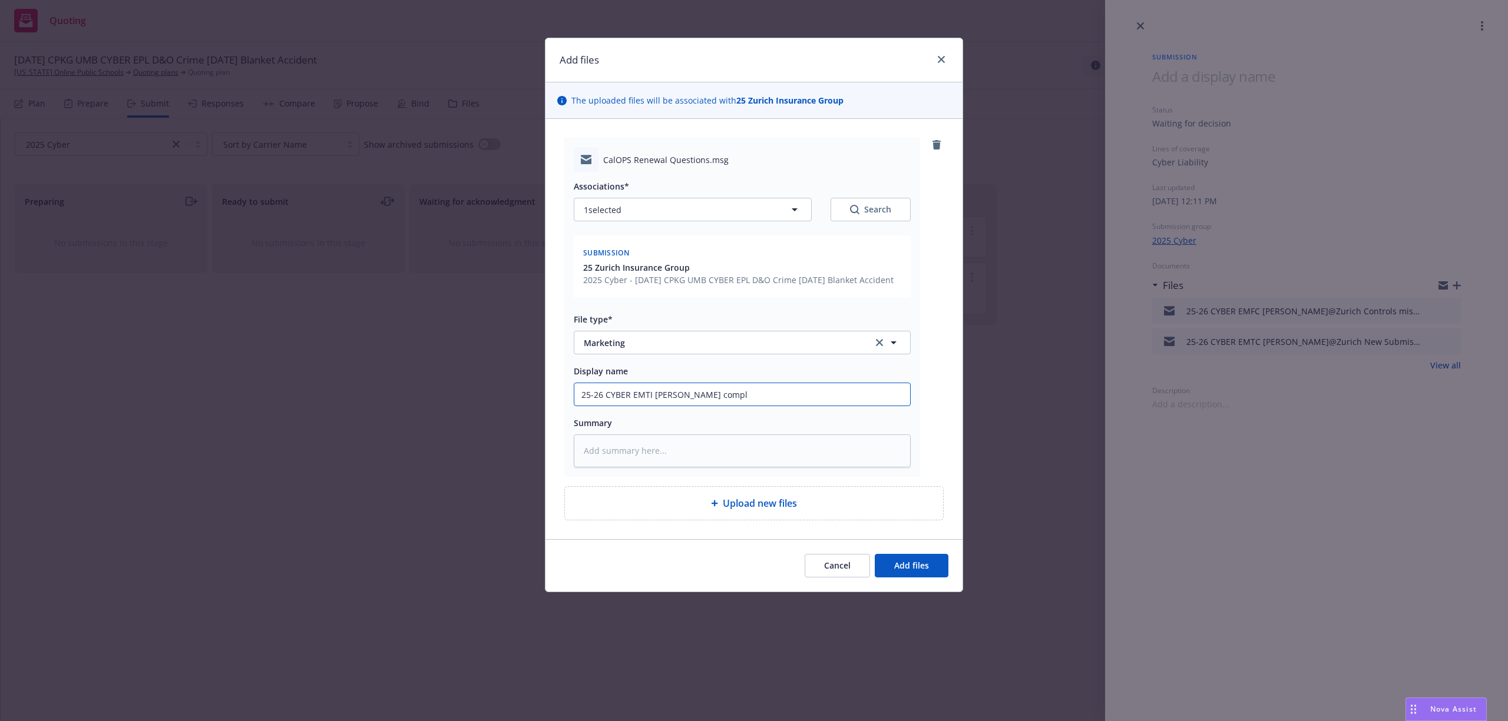
type textarea "x"
type input "25-26 CYBER EMTI Steve Pls comple"
type textarea "x"
type input "25-26 CYBER EMTI Steve Pls complet"
type textarea "x"
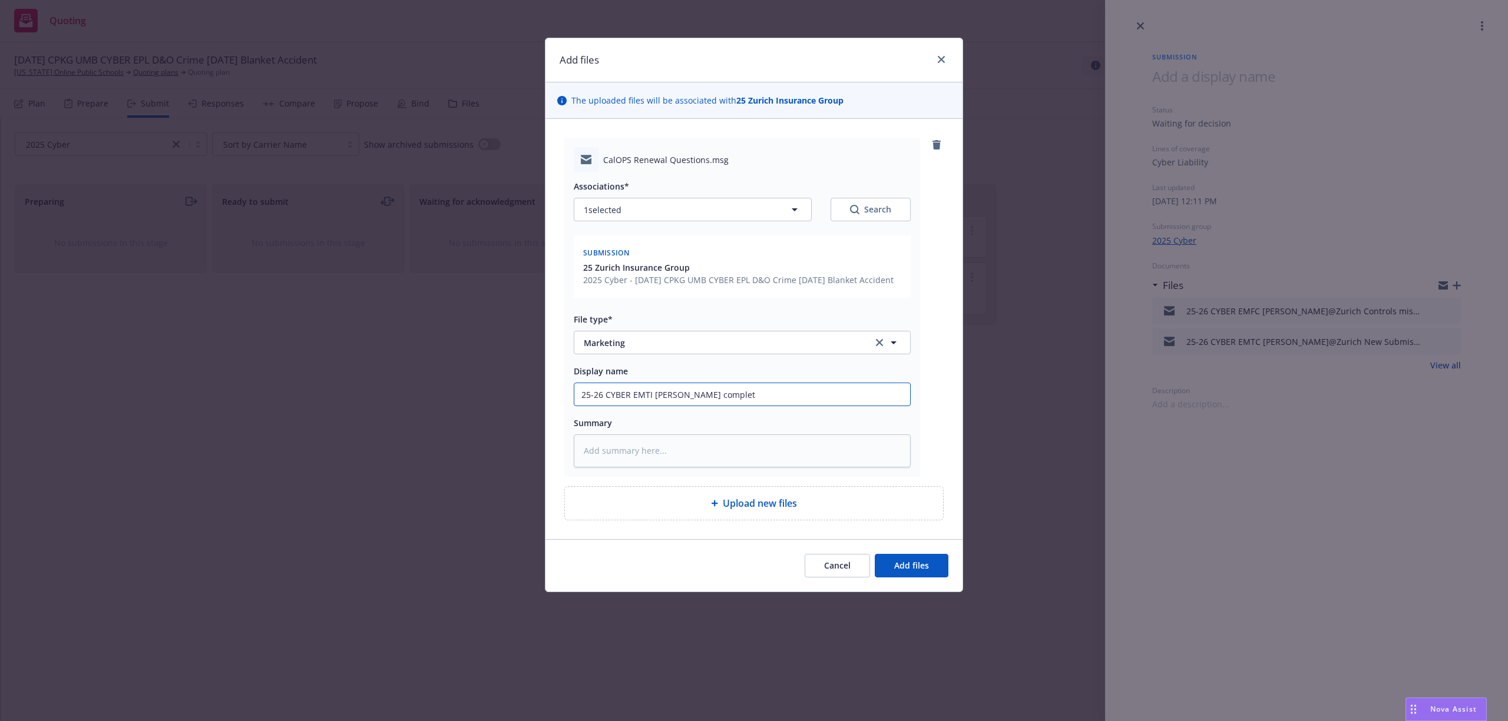
type input "25-26 CYBER EMTI Steve Pls complete"
type textarea "x"
type input "25-26 CYBER EMTI Steve Pls complete"
type textarea "x"
type input "25-26 CYBER EMTI Steve Pls complete c"
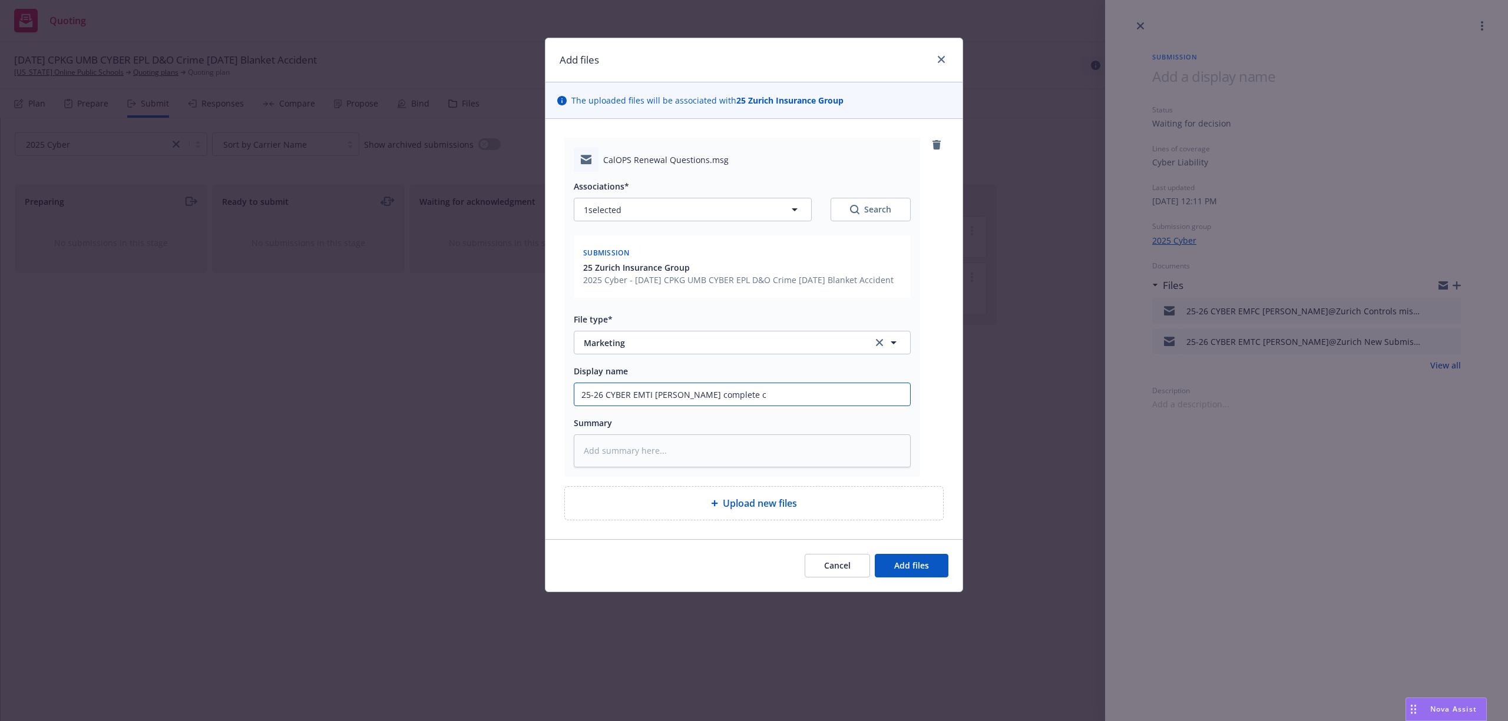
type textarea "x"
type input "25-26 CYBER EMTI Steve Pls complete co"
type textarea "x"
type input "25-26 CYBER EMTI Steve Pls complete con"
type textarea "x"
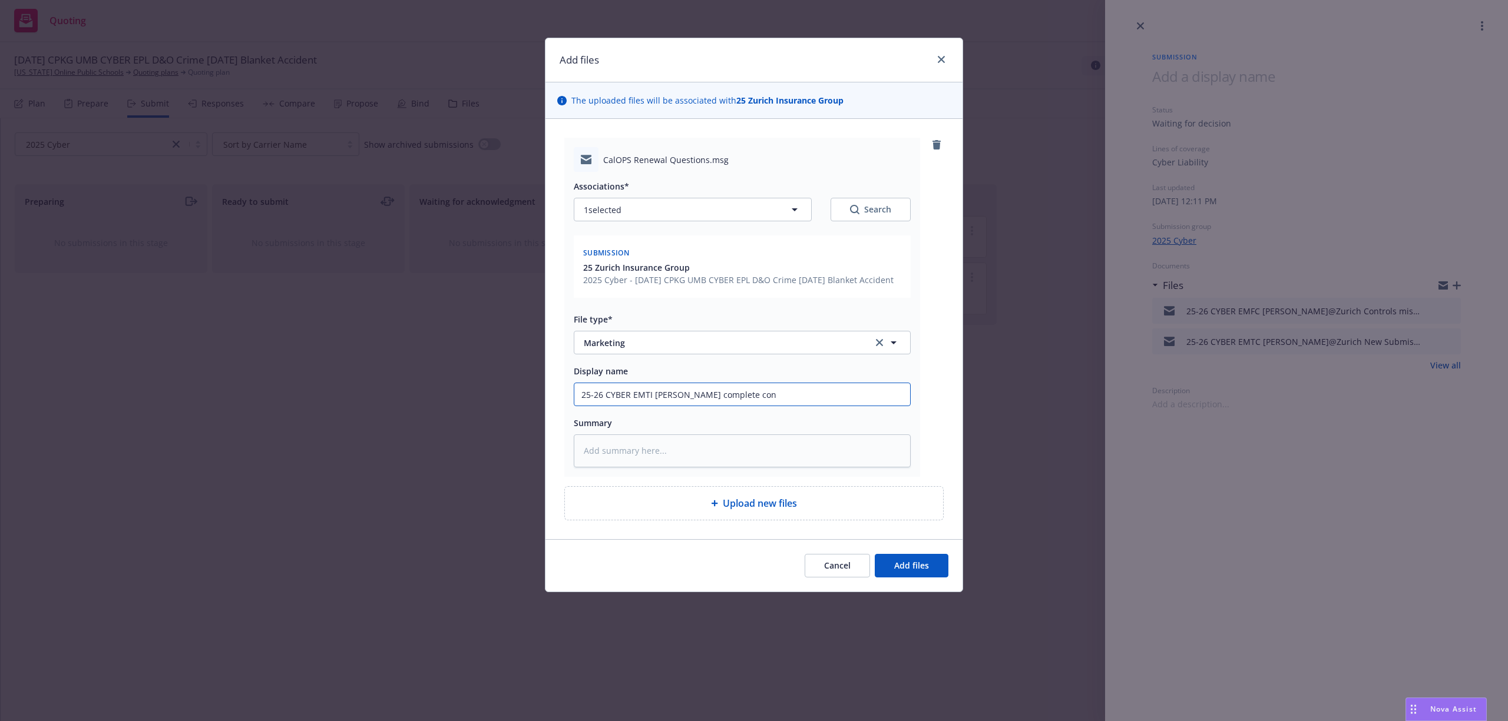
type input "25-26 CYBER EMTI Steve Pls complete cont"
type textarea "x"
type input "25-26 CYBER EMTI Steve Pls complete contr"
type textarea "x"
type input "25-26 CYBER EMTI Steve Pls complete contro"
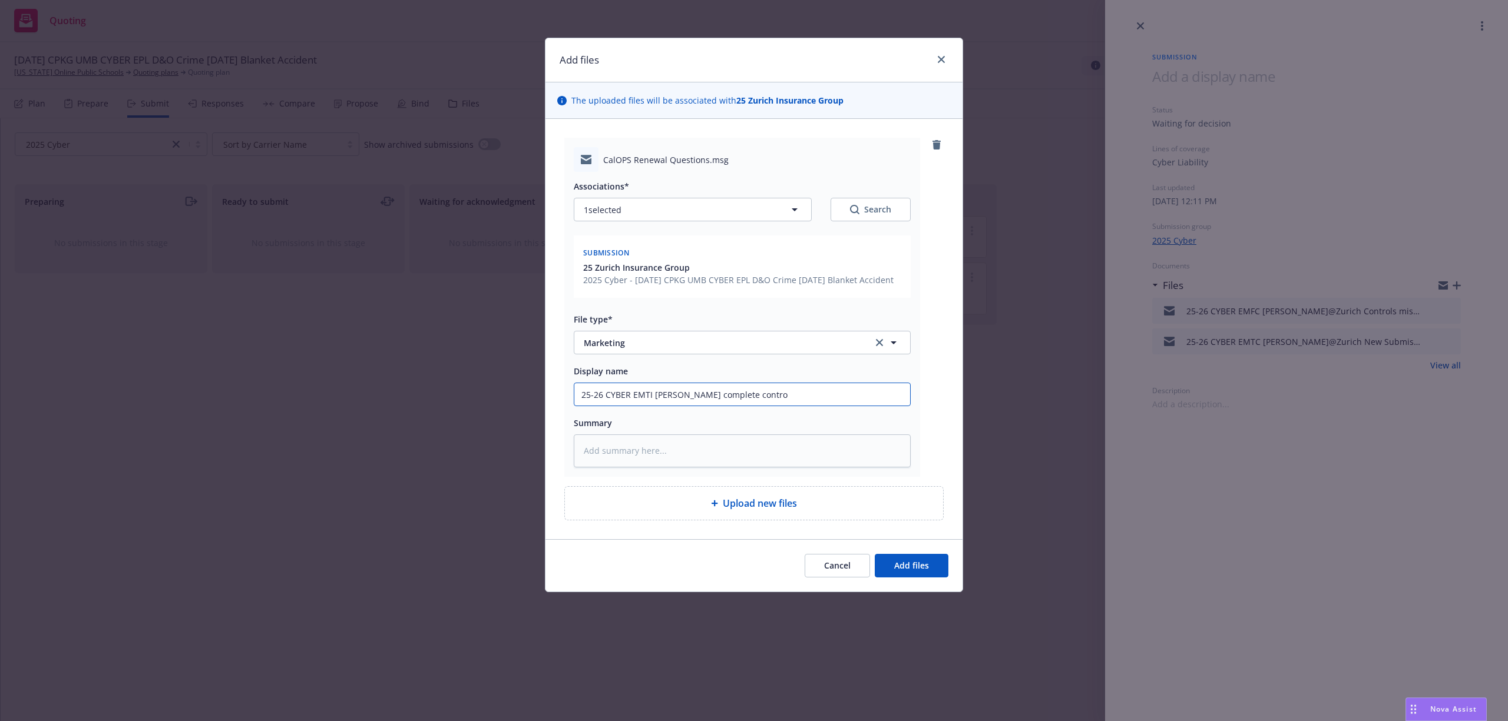
type textarea "x"
type input "25-26 CYBER EMTI Steve Pls complete control"
type textarea "x"
type input "25-26 CYBER EMTI Steve Pls complete controls"
type textarea "x"
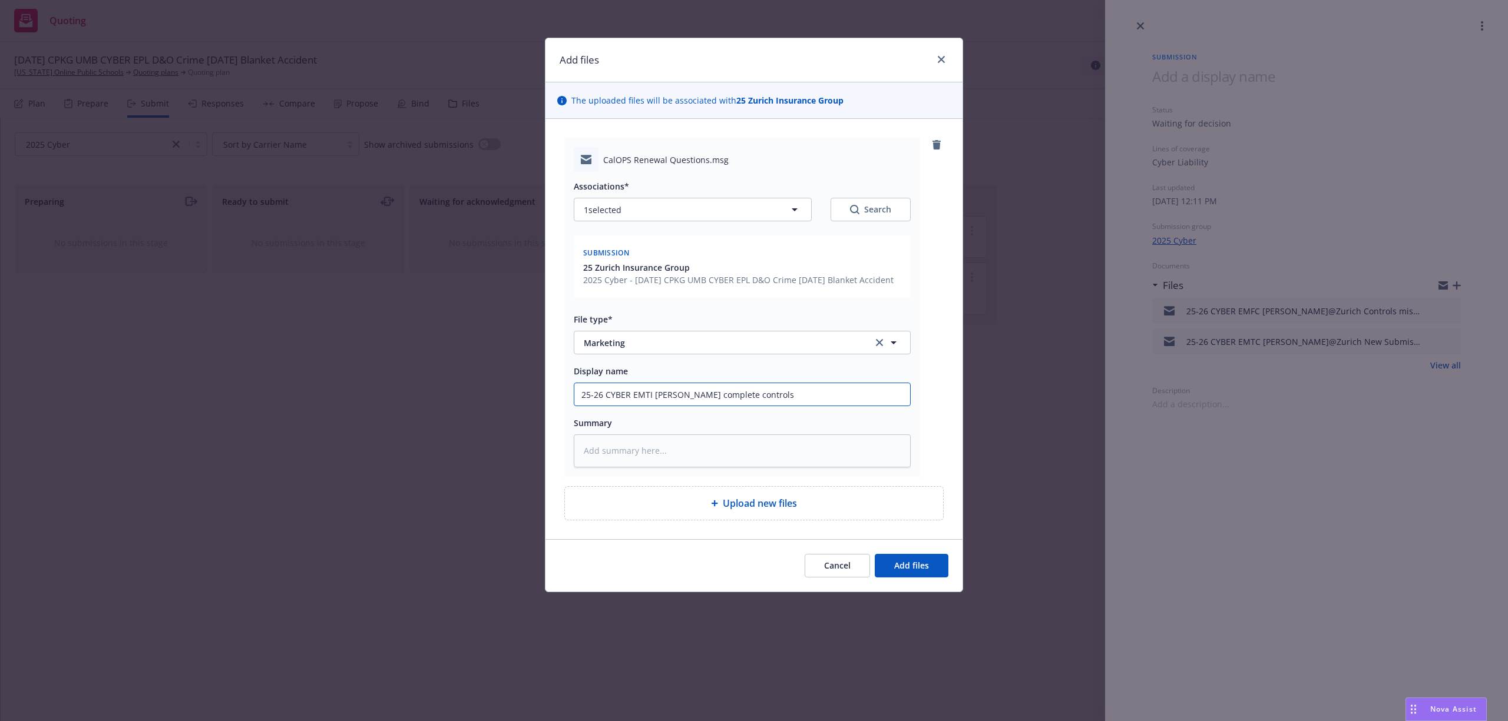
type input "25-26 CYBER EMTI Steve Pls complete controls"
type textarea "x"
type input "25-26 CYBER EMTI Steve Pls complete controls s"
type textarea "x"
type input "25-26 CYBER EMTI Steve Pls complete controls se"
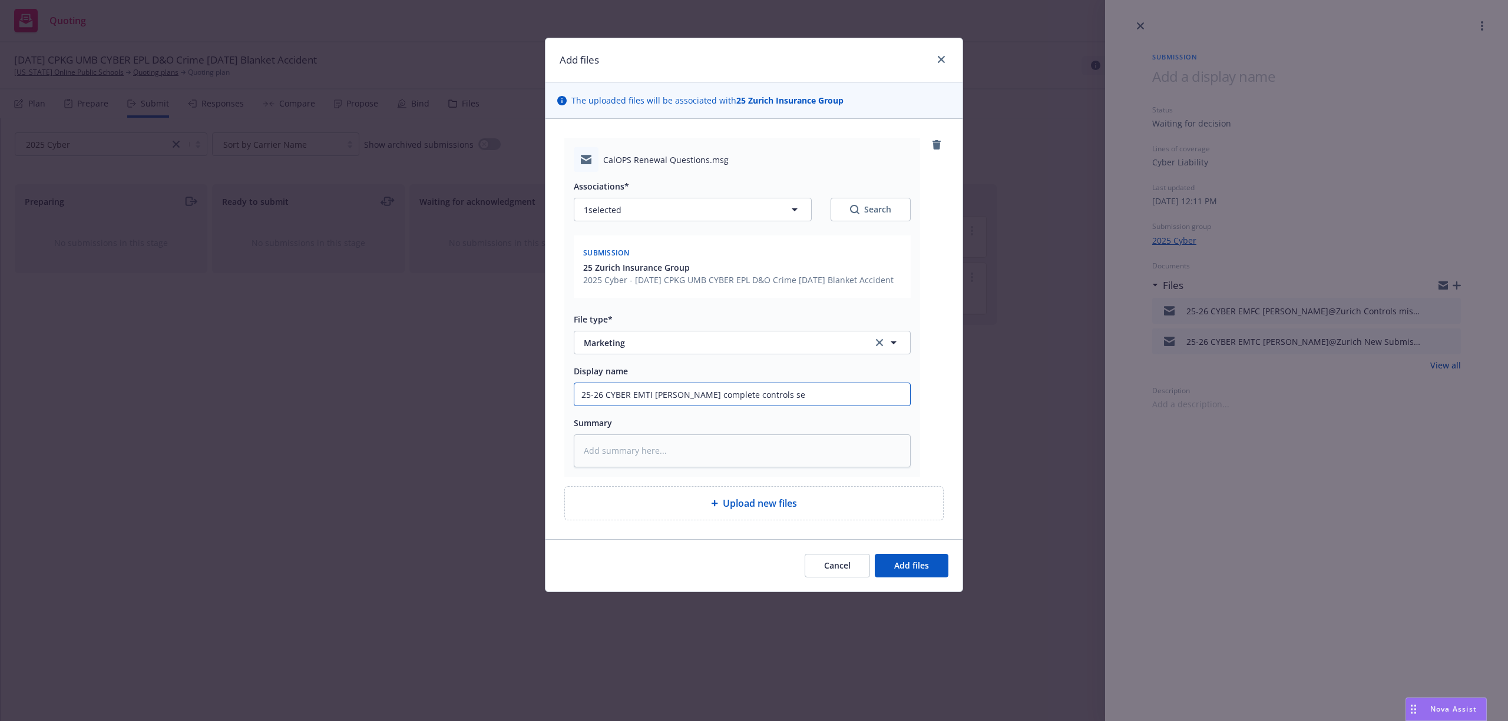
type textarea "x"
type input "25-26 CYBER EMTI Steve Pls complete controls sec"
type textarea "x"
type input "25-26 CYBER EMTI Steve Pls complete controls sect"
type textarea "x"
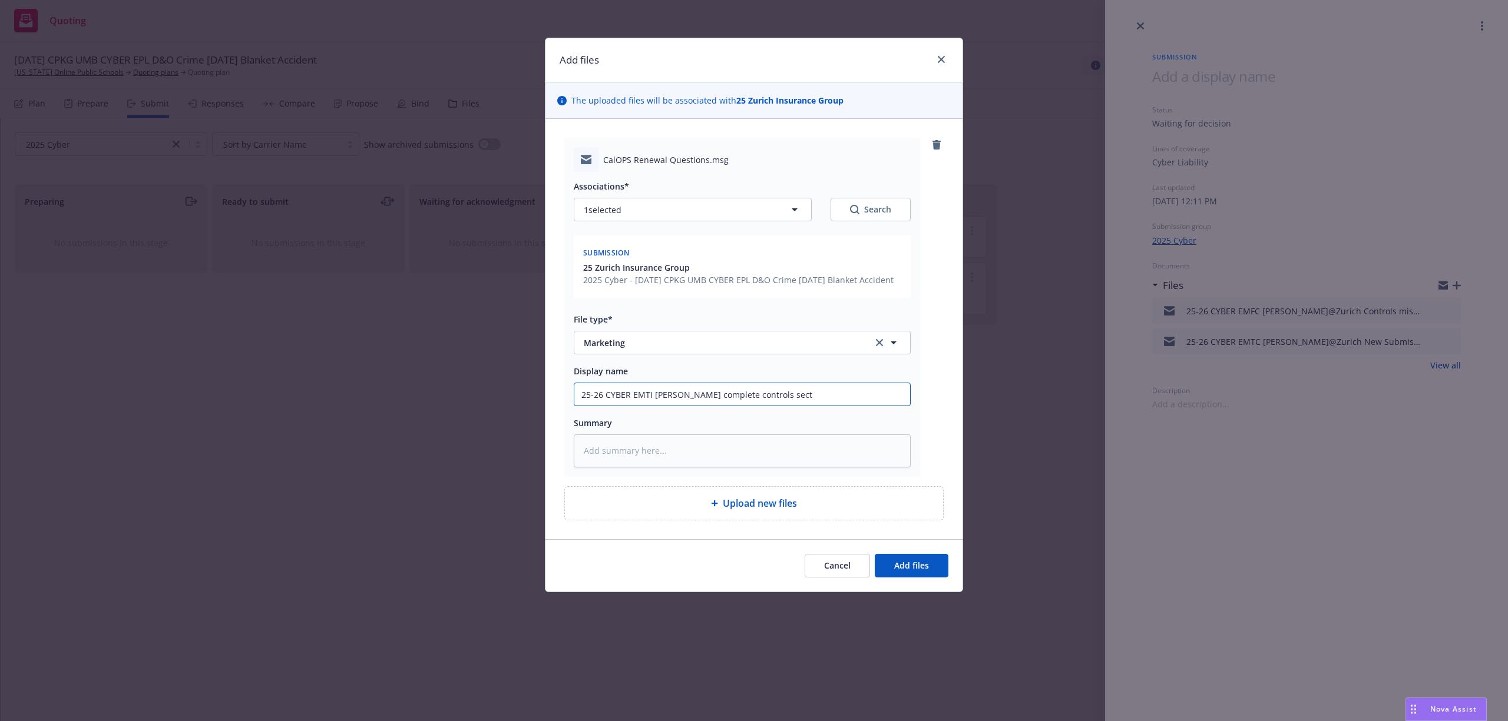
type input "25-26 CYBER EMTI Steve Pls complete controls secti"
type textarea "x"
type input "25-26 CYBER EMTI Steve Pls complete controls sectio"
type textarea "x"
type input "25-26 CYBER EMTI Steve Pls complete controls section"
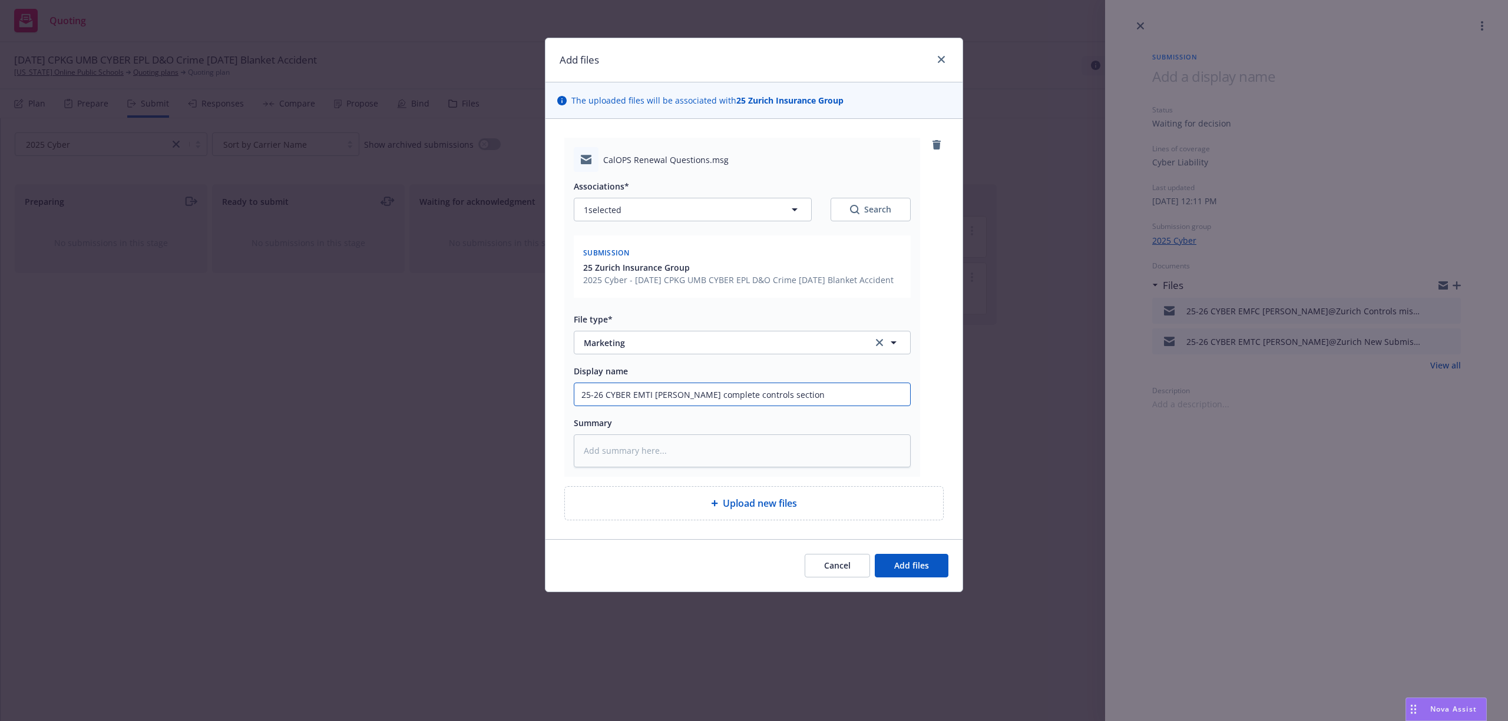
type textarea "x"
type input "25-26 CYBER EMTI Steve Pls complete controls section"
type textarea "x"
type input "25-26 CYBER EMTI Steve Pls complete controls section o"
type textarea "x"
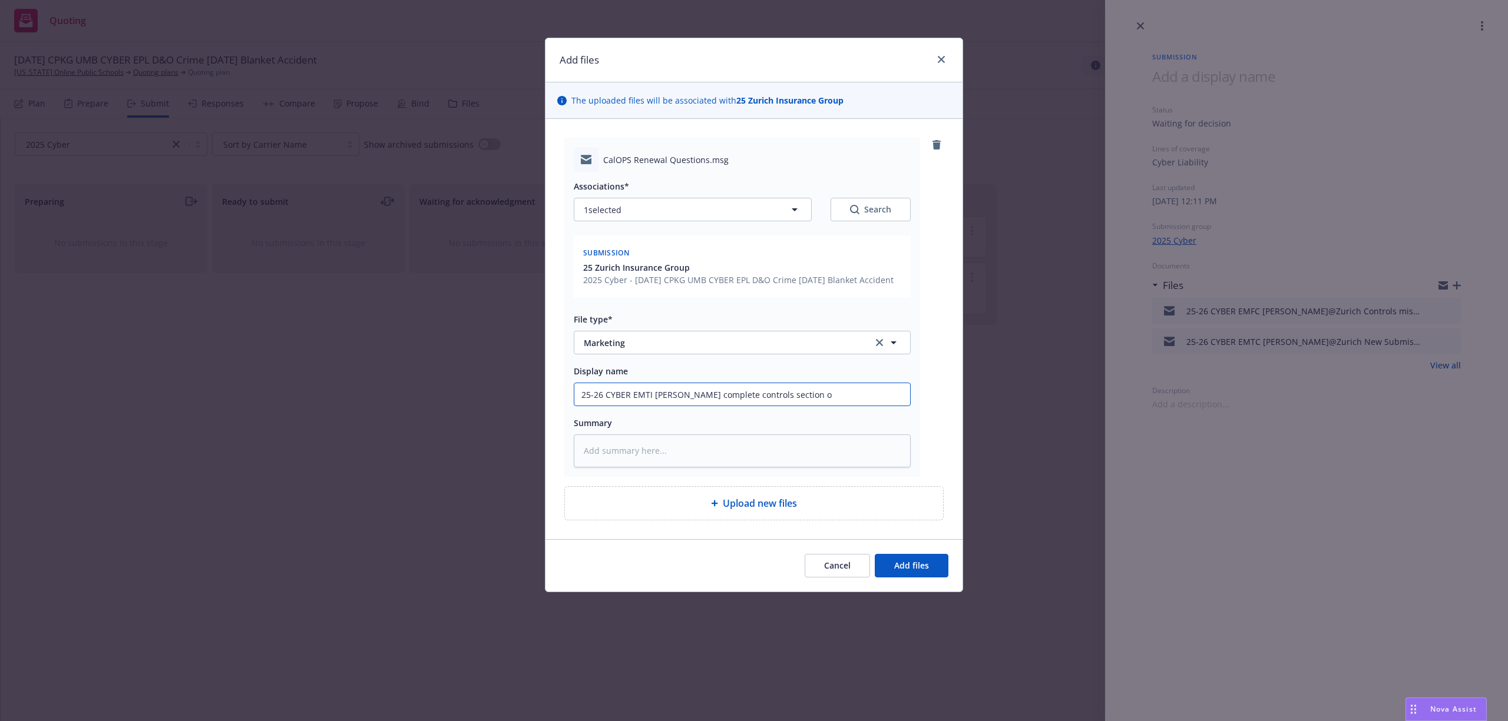
type input "25-26 CYBER EMTI Steve Pls complete controls section of"
type textarea "x"
type input "25-26 CYBER EMTI Steve Pls complete controls section of"
type textarea "x"
type input "25-26 CYBER EMTI Steve Pls complete controls section of a"
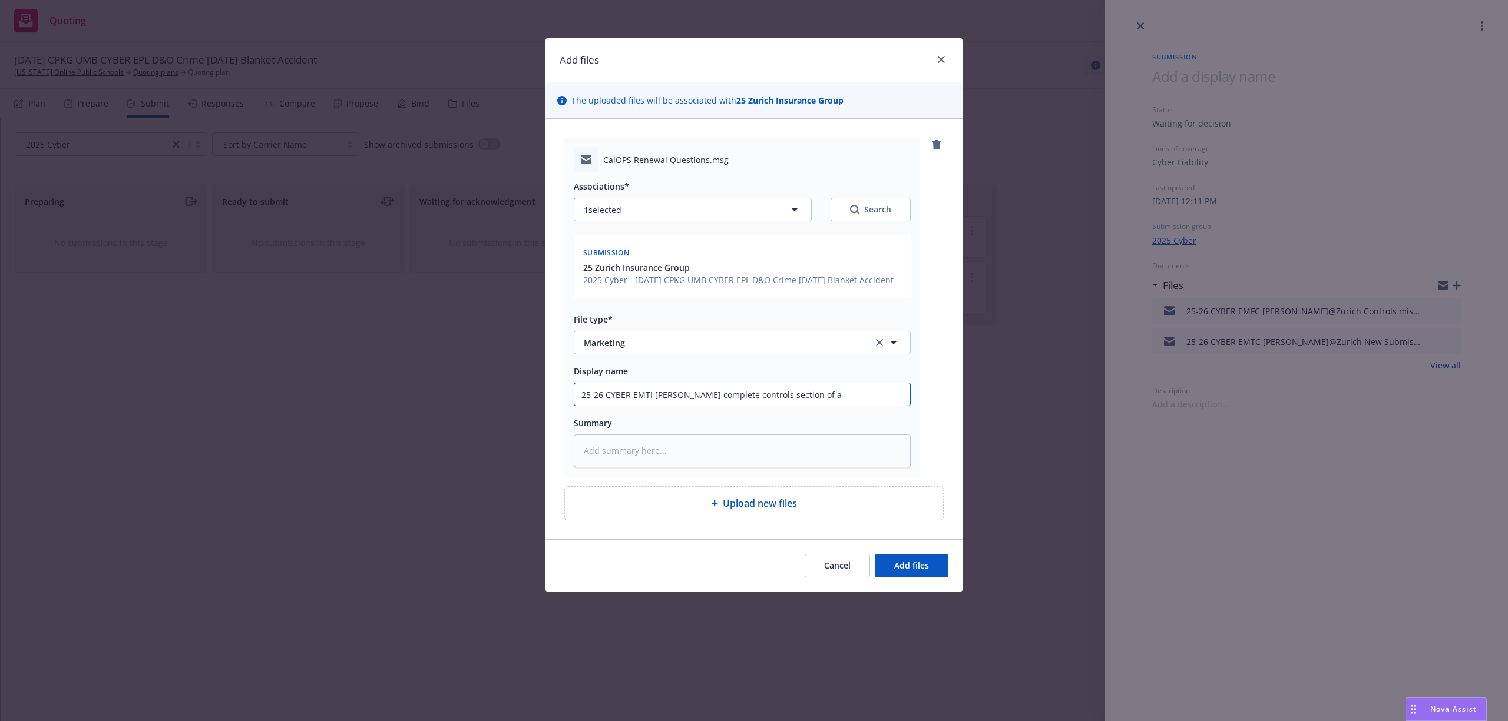
type textarea "x"
type input "25-26 CYBER EMTI Steve Pls complete controls section of ap"
type textarea "x"
type input "25-26 CYBER EMTI Steve Pls complete controls section of app"
drag, startPoint x: 674, startPoint y: 453, endPoint x: 770, endPoint y: 469, distance: 97.3
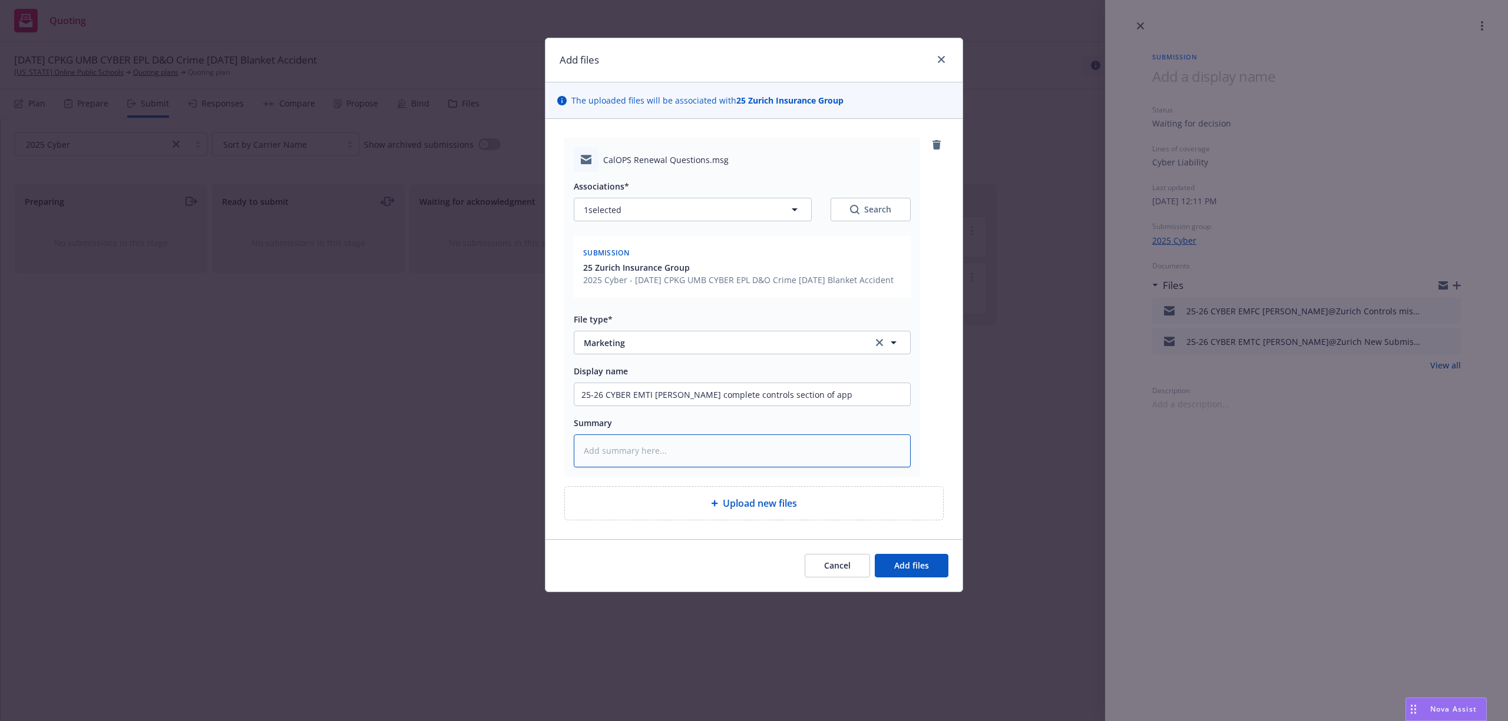
click at [675, 453] on textarea at bounding box center [742, 451] width 337 height 33
paste textarea "Hi Steve, Hope the start of school is going well! Couple questions from our car…"
type textarea "x"
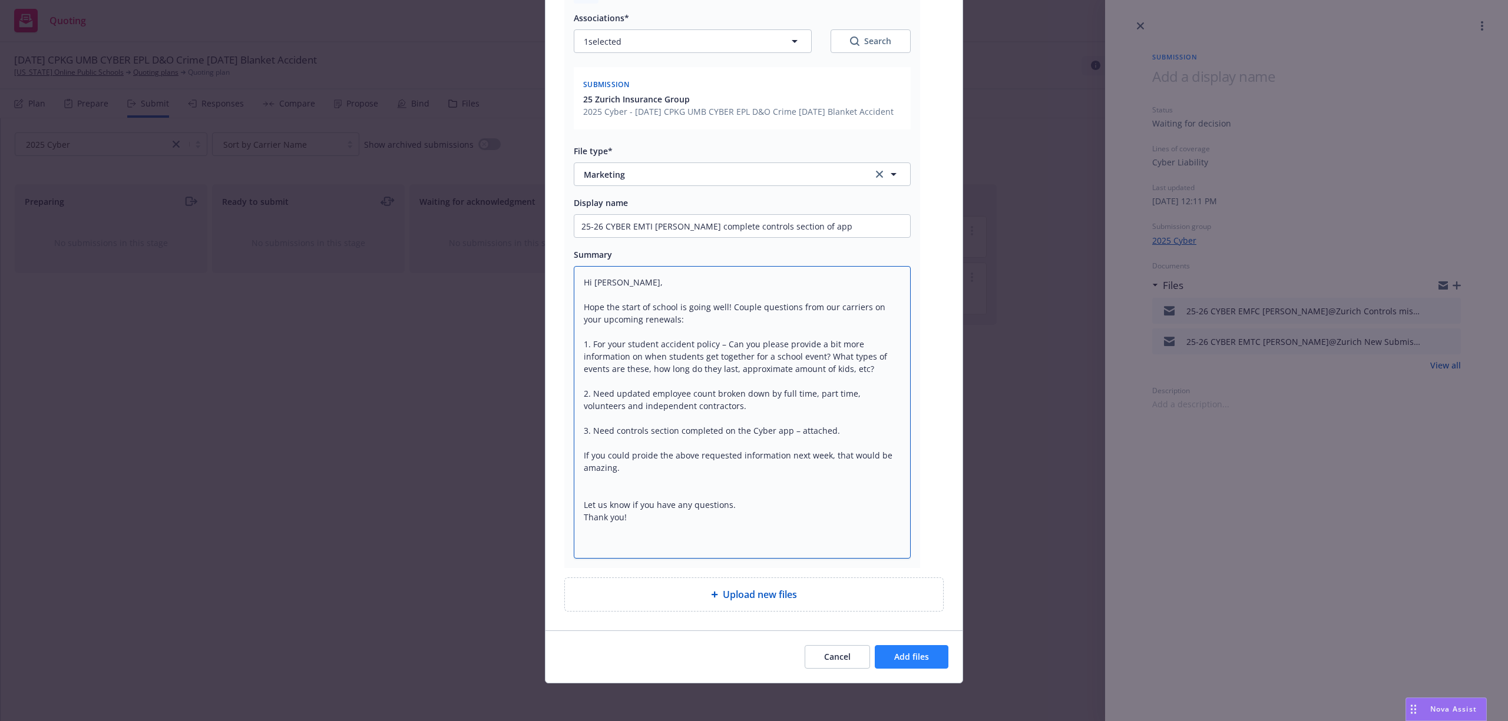
type textarea "Hi Steve, Hope the start of school is going well! Couple questions from our car…"
click at [895, 655] on span "Add files" at bounding box center [911, 656] width 35 height 11
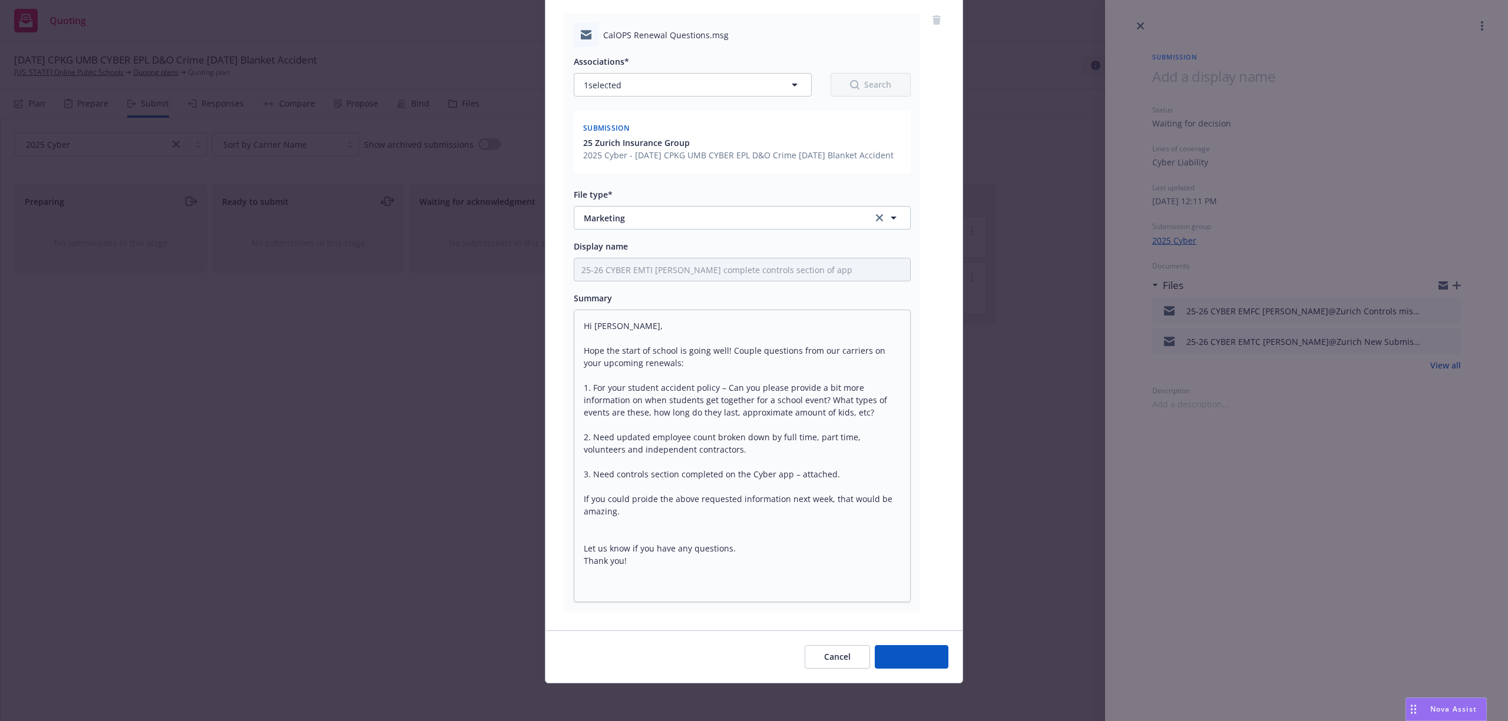
scroll to position [125, 0]
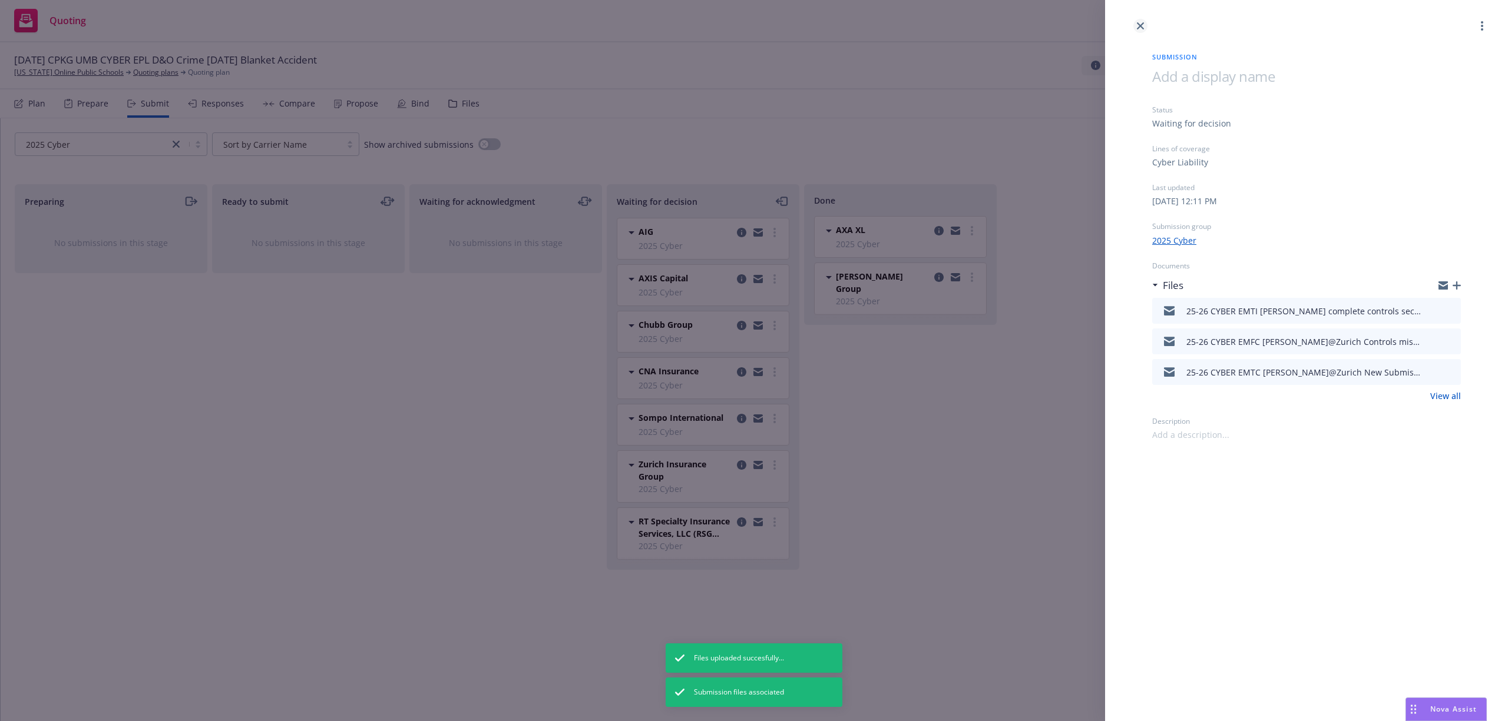
click at [1137, 24] on icon "close" at bounding box center [1140, 25] width 7 height 7
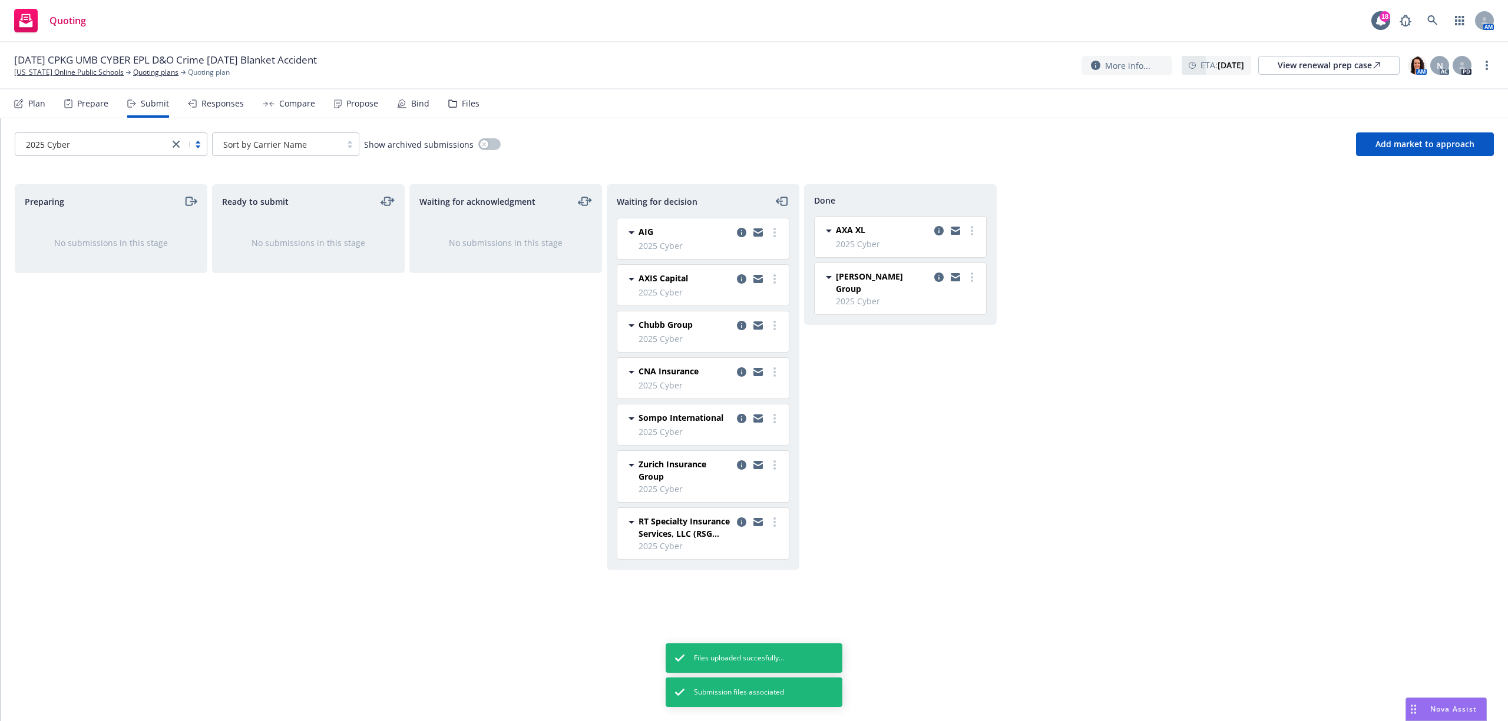
click at [173, 143] on icon "close" at bounding box center [176, 144] width 7 height 7
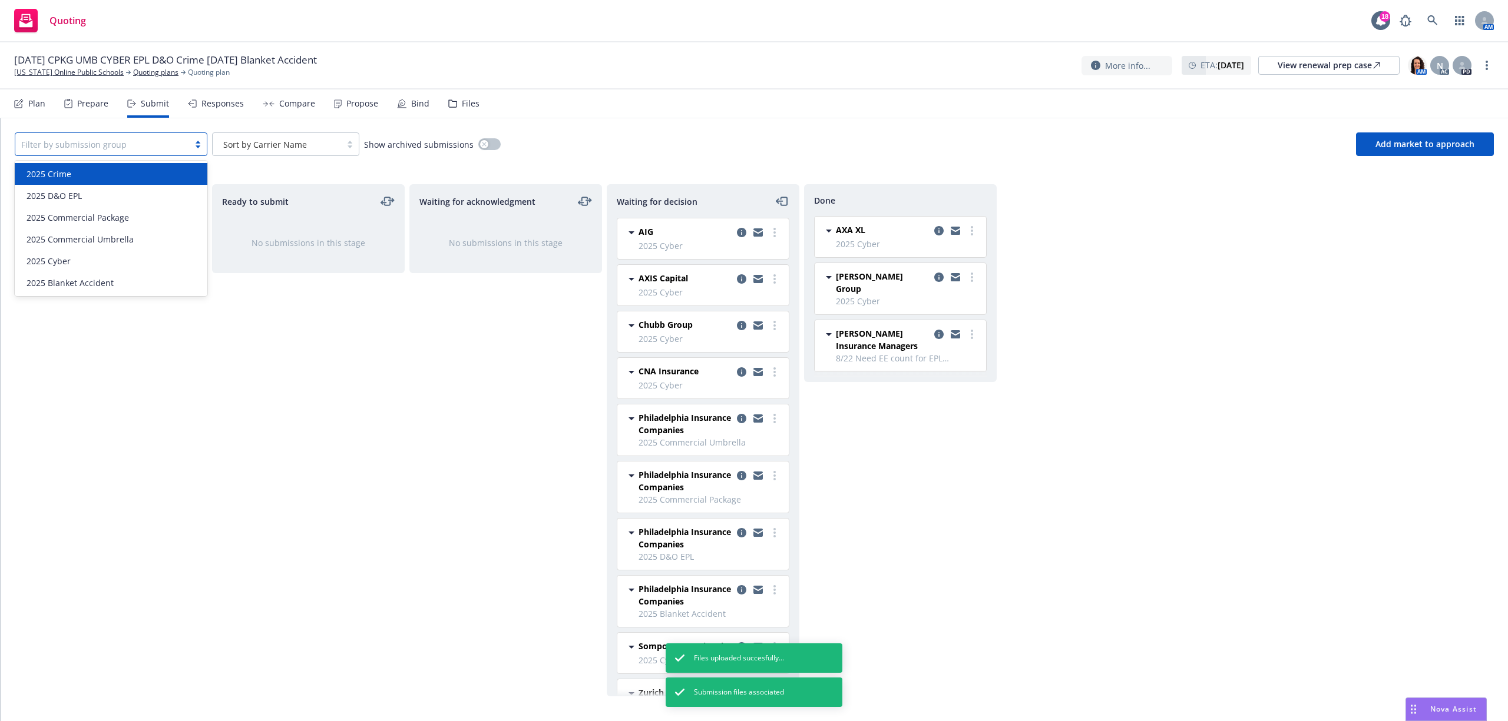
click at [476, 367] on div "Waiting for acknowledgment No submissions in this stage" at bounding box center [505, 440] width 193 height 512
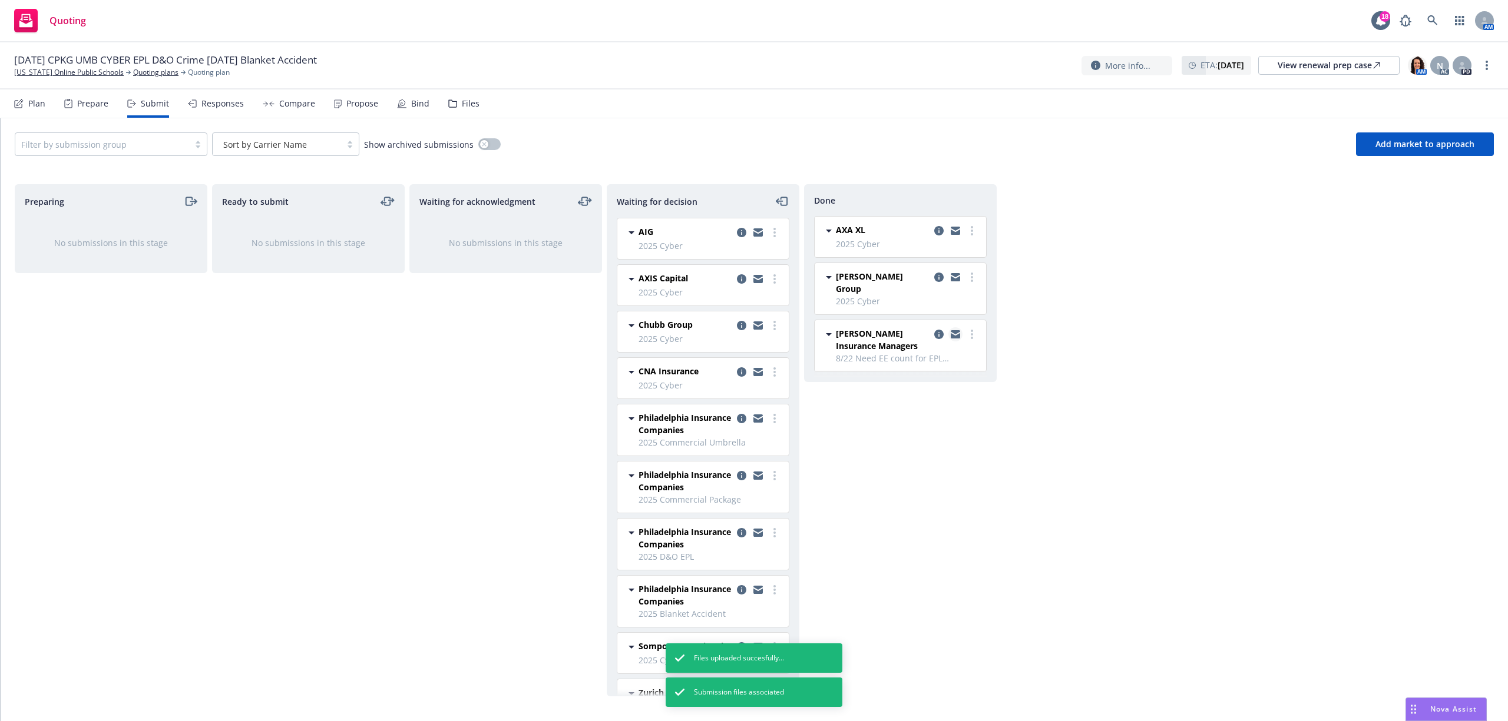
drag, startPoint x: 936, startPoint y: 322, endPoint x: 957, endPoint y: 323, distance: 20.7
click at [936, 330] on icon "copy logging email" at bounding box center [938, 334] width 9 height 9
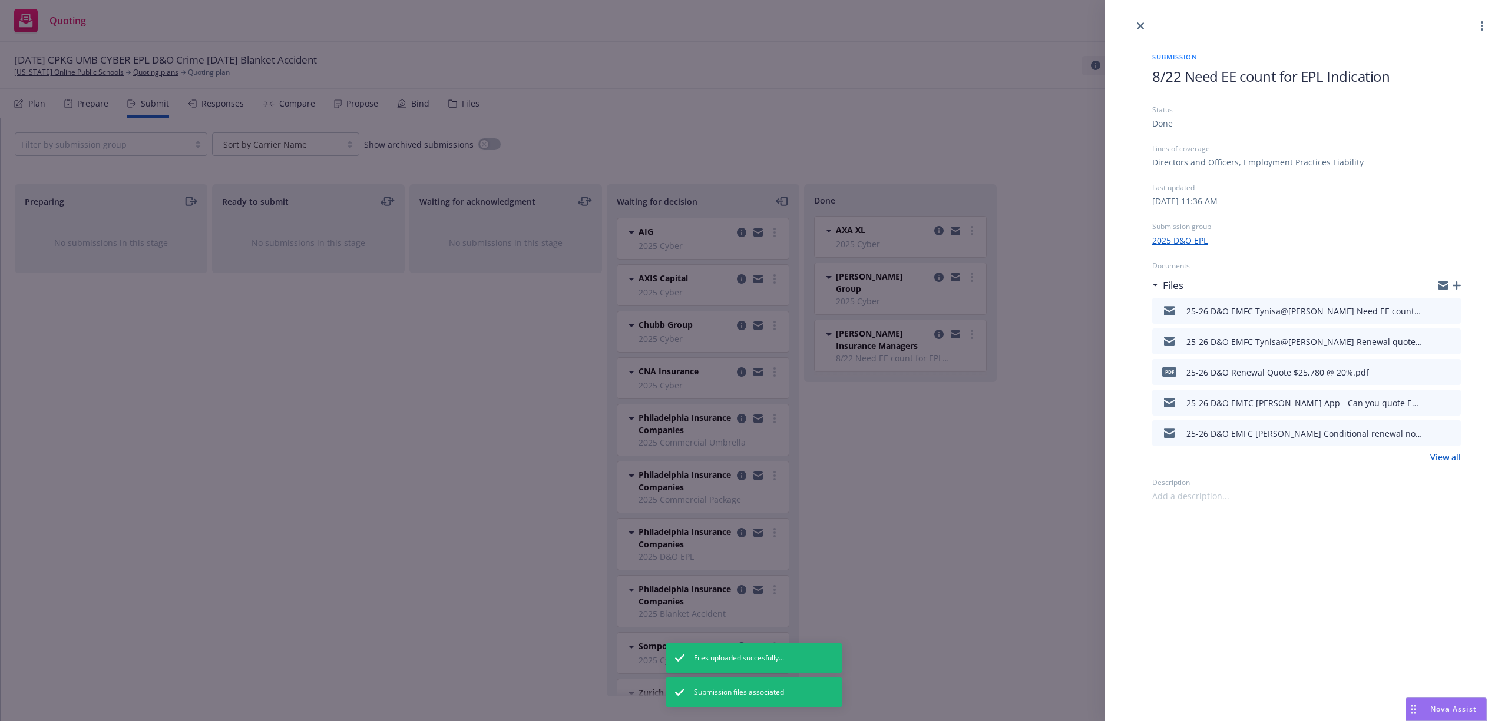
click at [1456, 284] on icon "button" at bounding box center [1456, 285] width 8 height 8
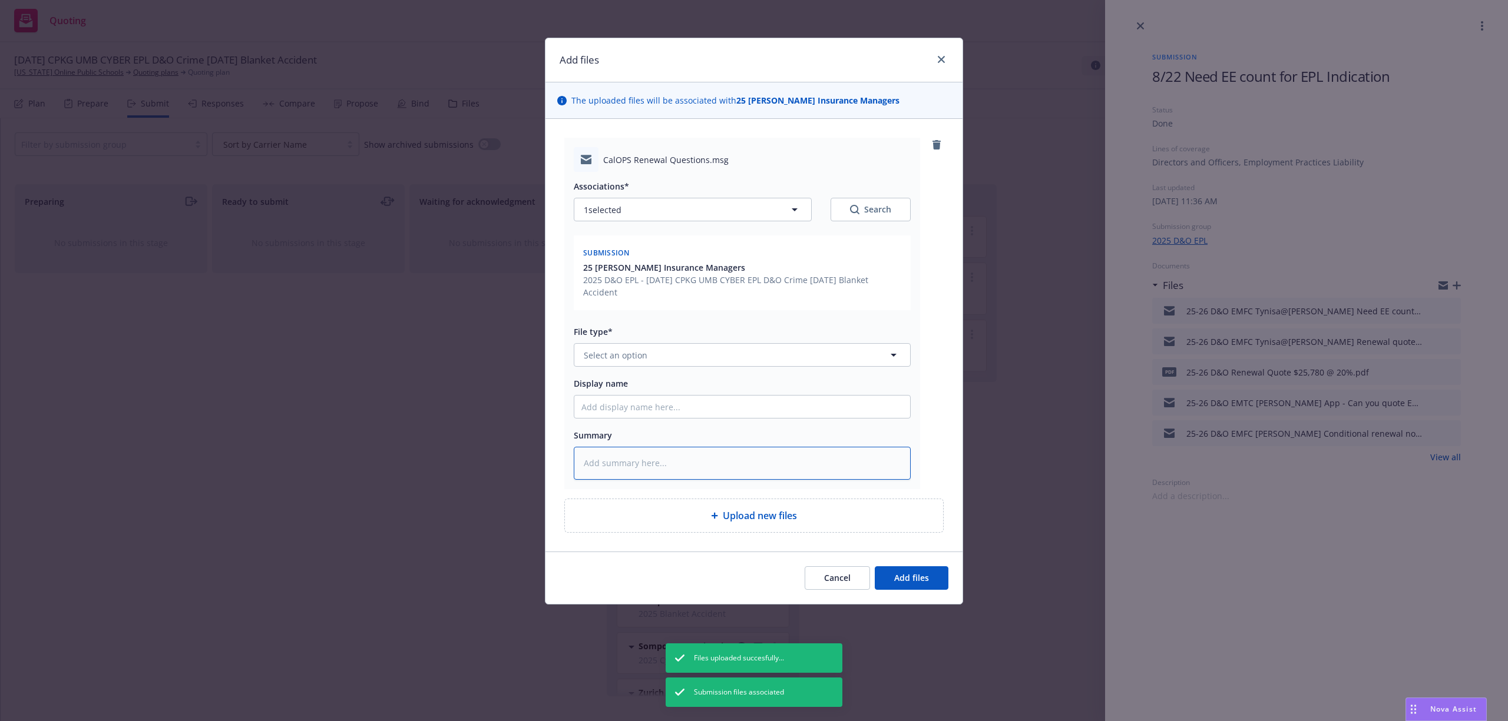
click at [650, 452] on textarea at bounding box center [742, 463] width 337 height 33
paste textarea "Hi Steve, Hope the start of school is going well! Couple questions from our car…"
type textarea "x"
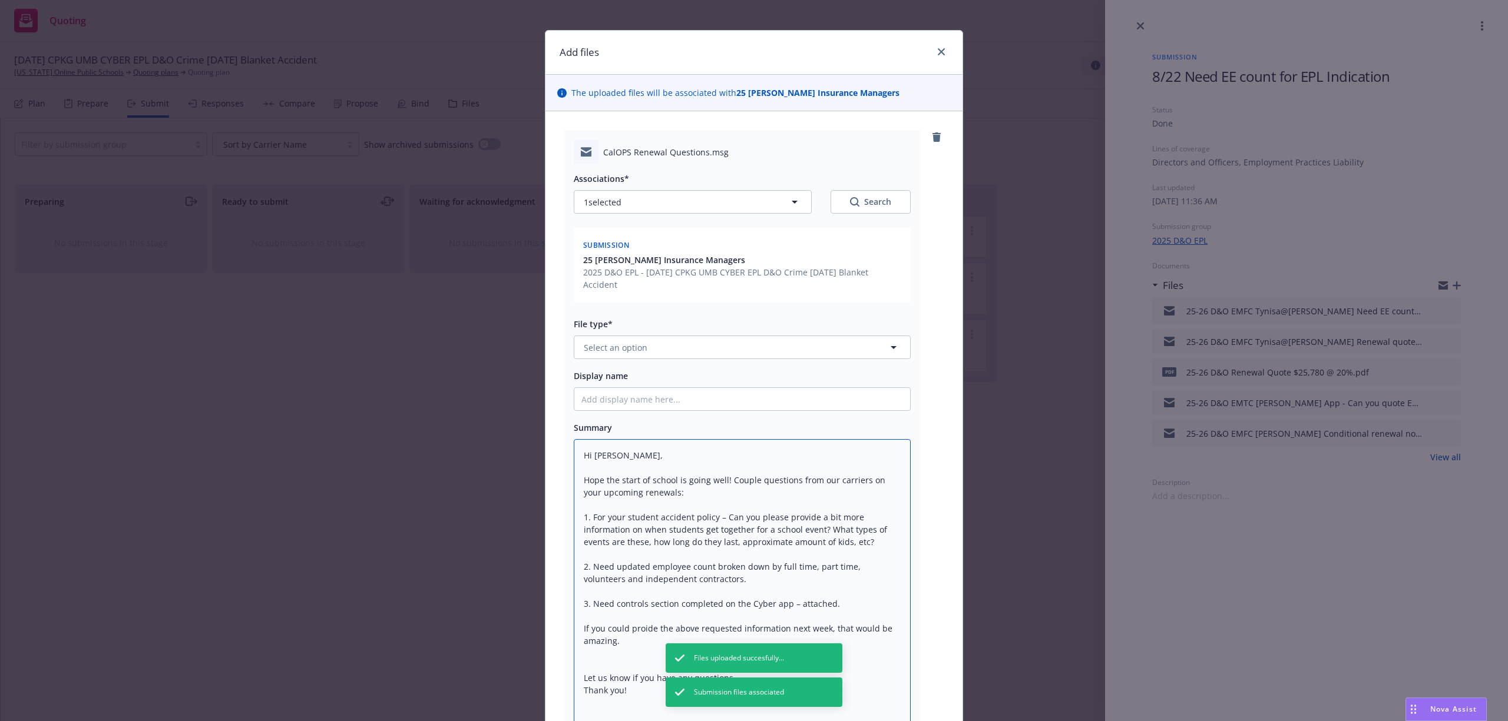
type textarea "Hi Steve, Hope the start of school is going well! Couple questions from our car…"
click at [601, 346] on span "Select an option" at bounding box center [616, 348] width 64 height 12
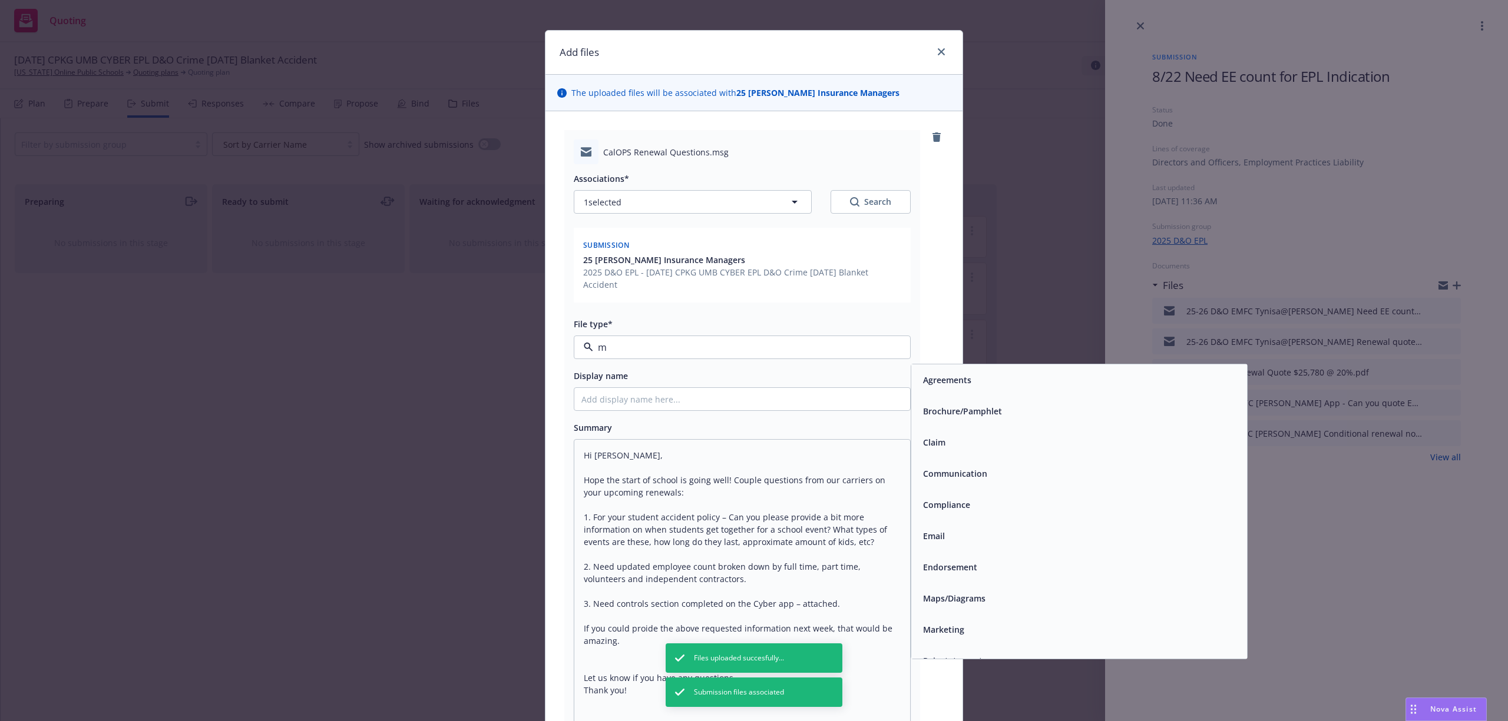
type input "ma"
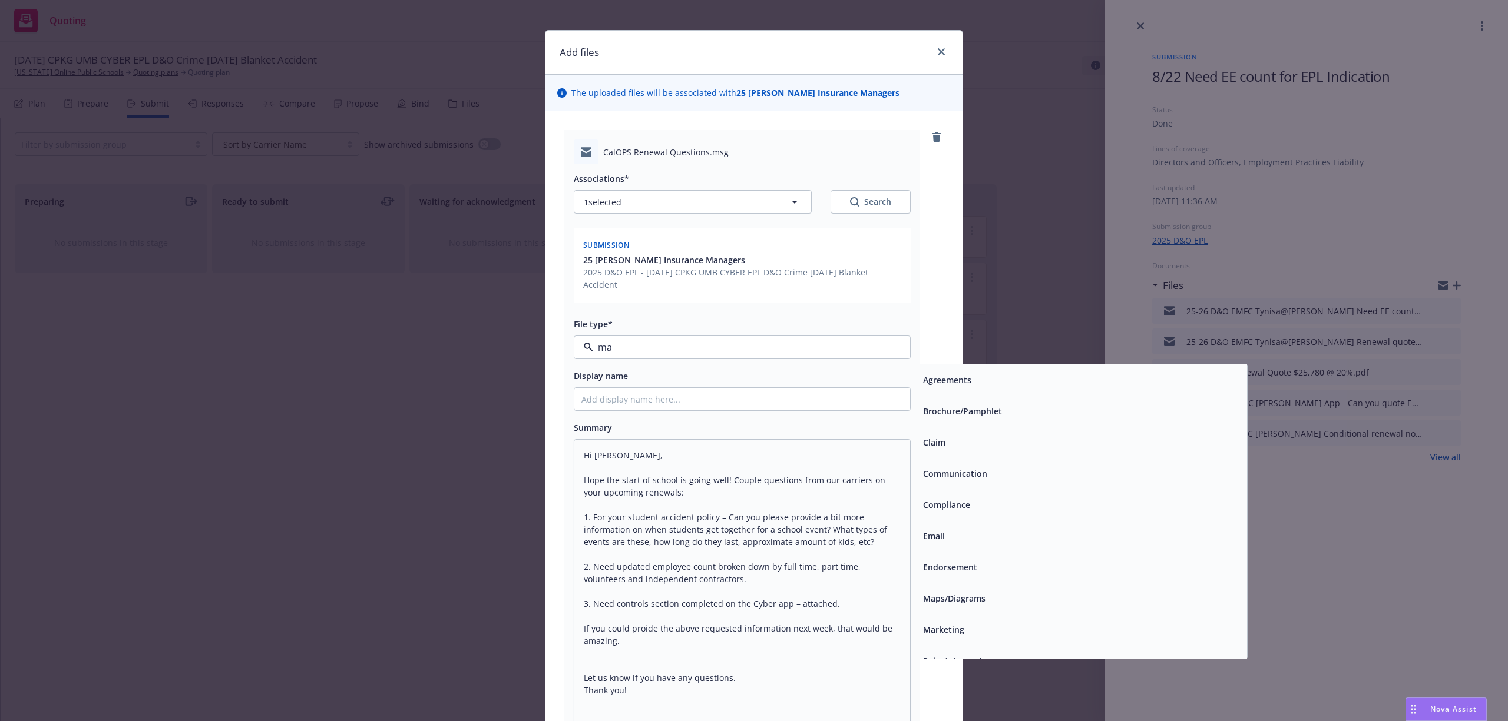
type textarea "x"
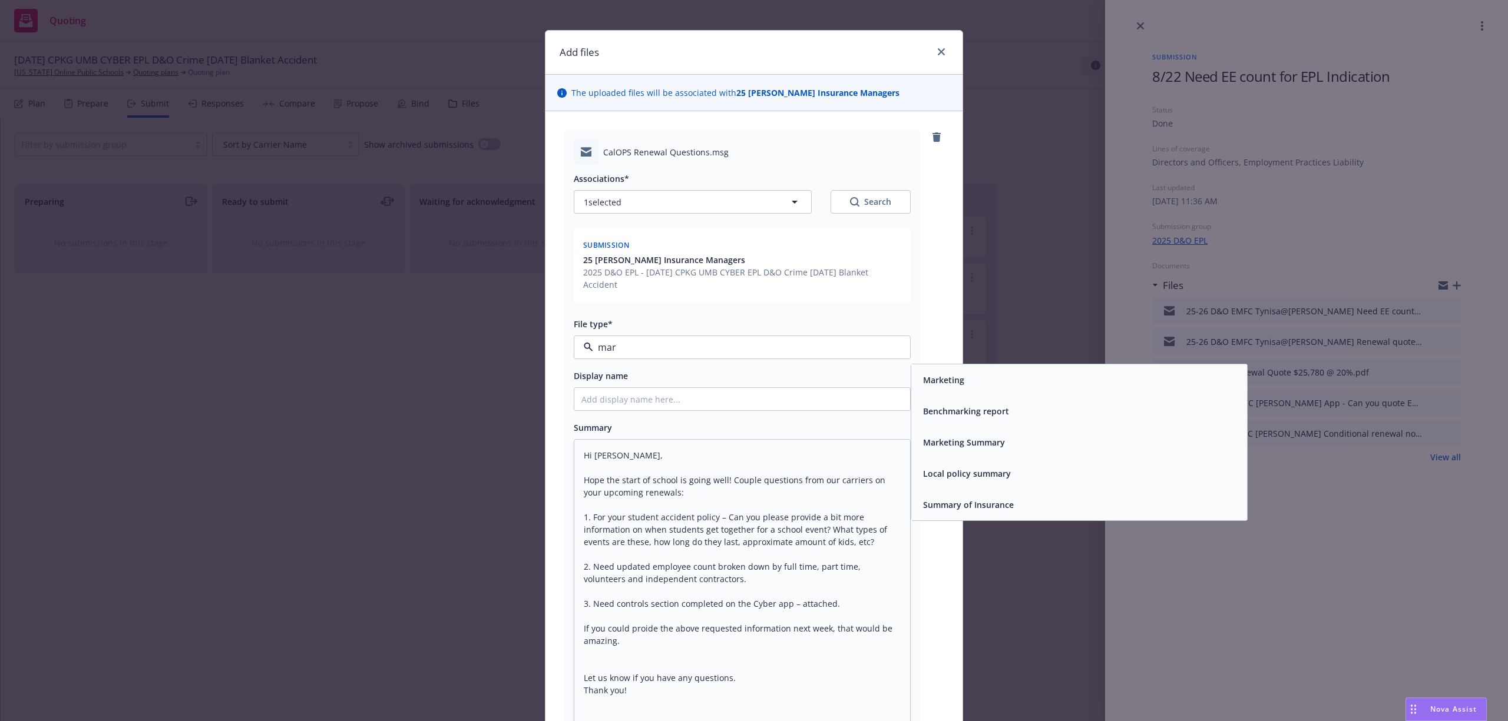
type input "mark"
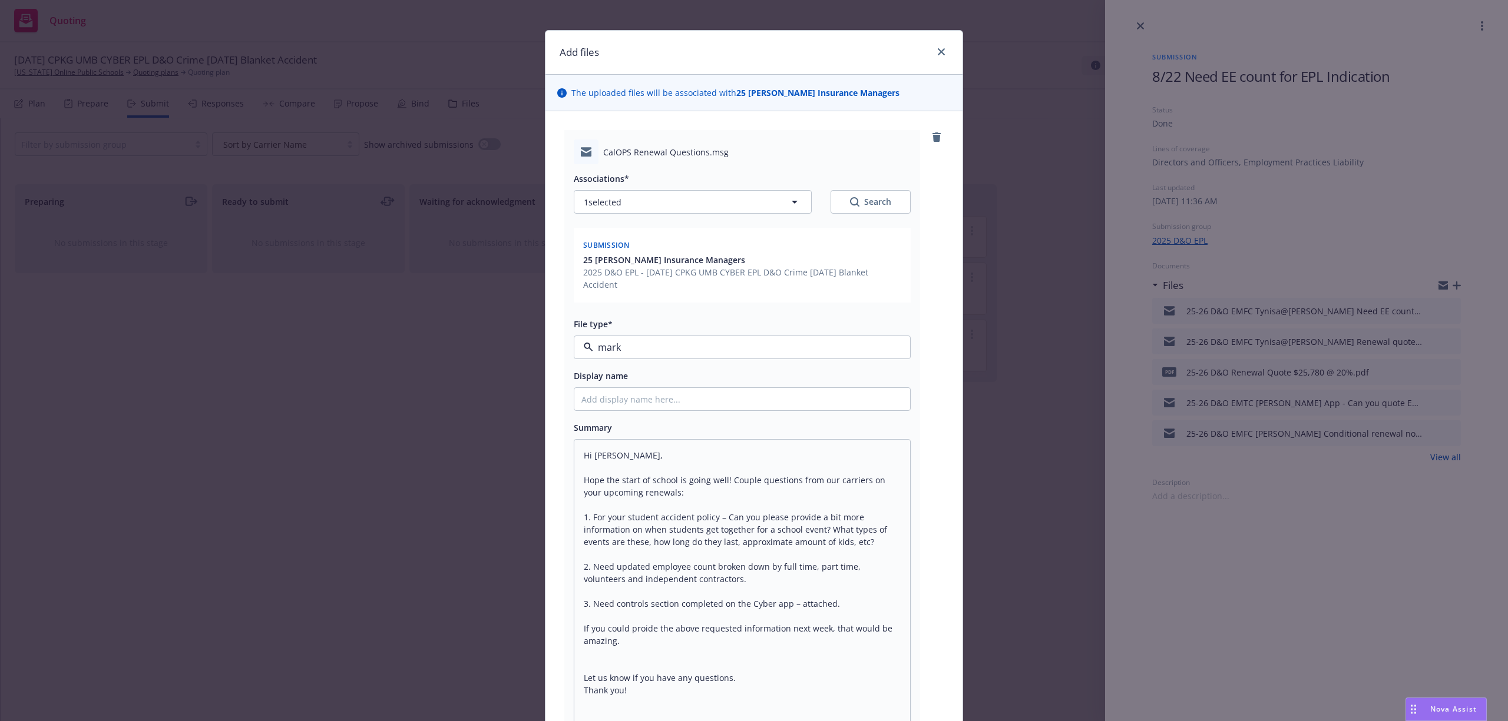
type textarea "x"
type input "2"
type textarea "x"
type input "25"
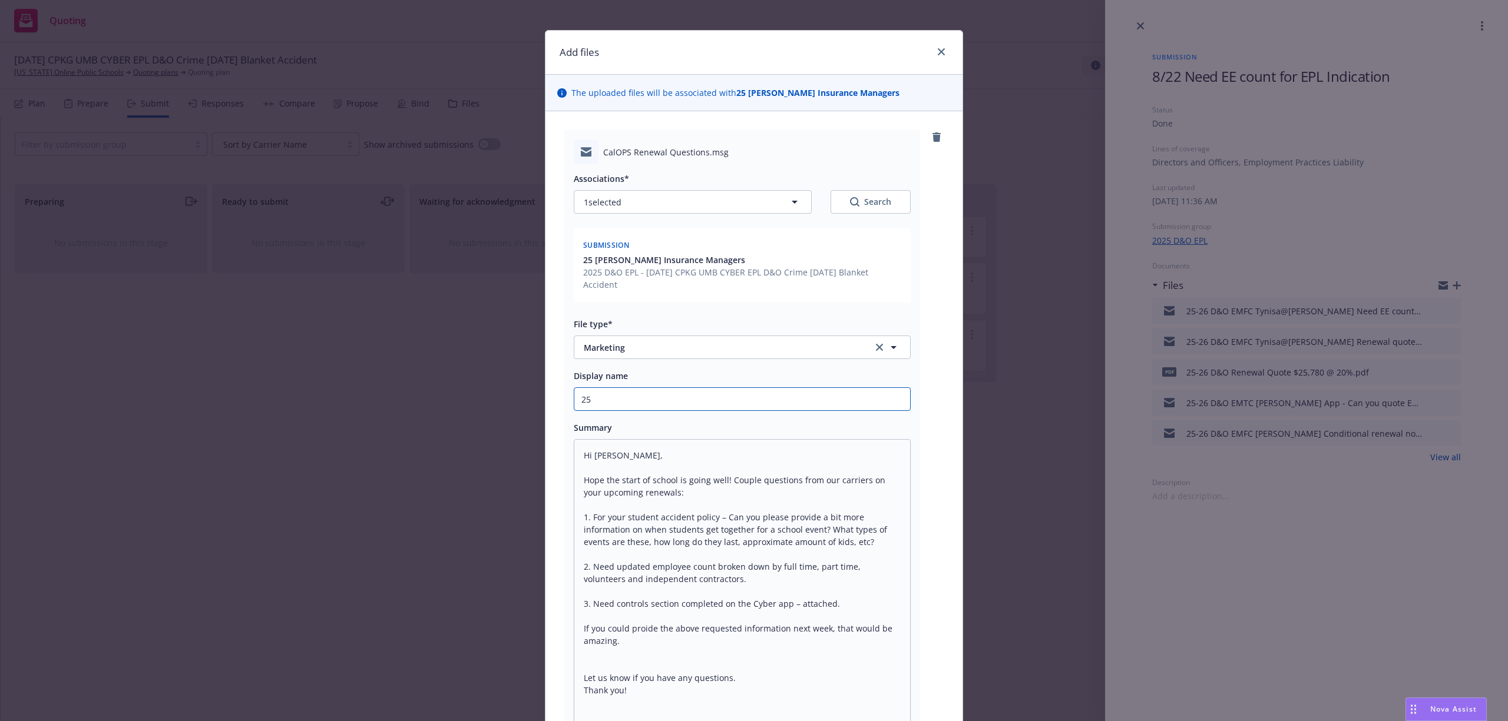
type textarea "x"
type input "25-"
type textarea "x"
type input "25-2"
type textarea "x"
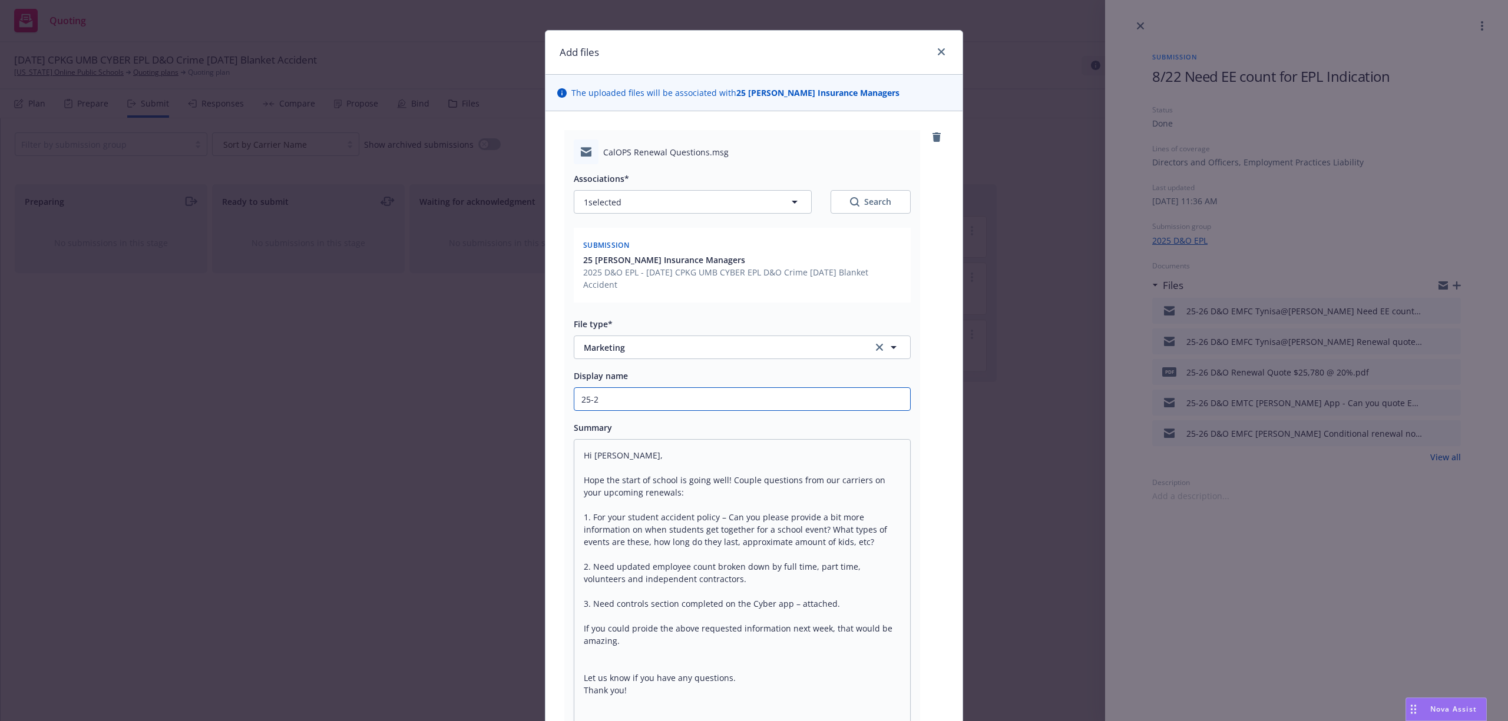
type input "25-26"
type textarea "x"
type input "25-26"
type textarea "x"
type input "25-26 D"
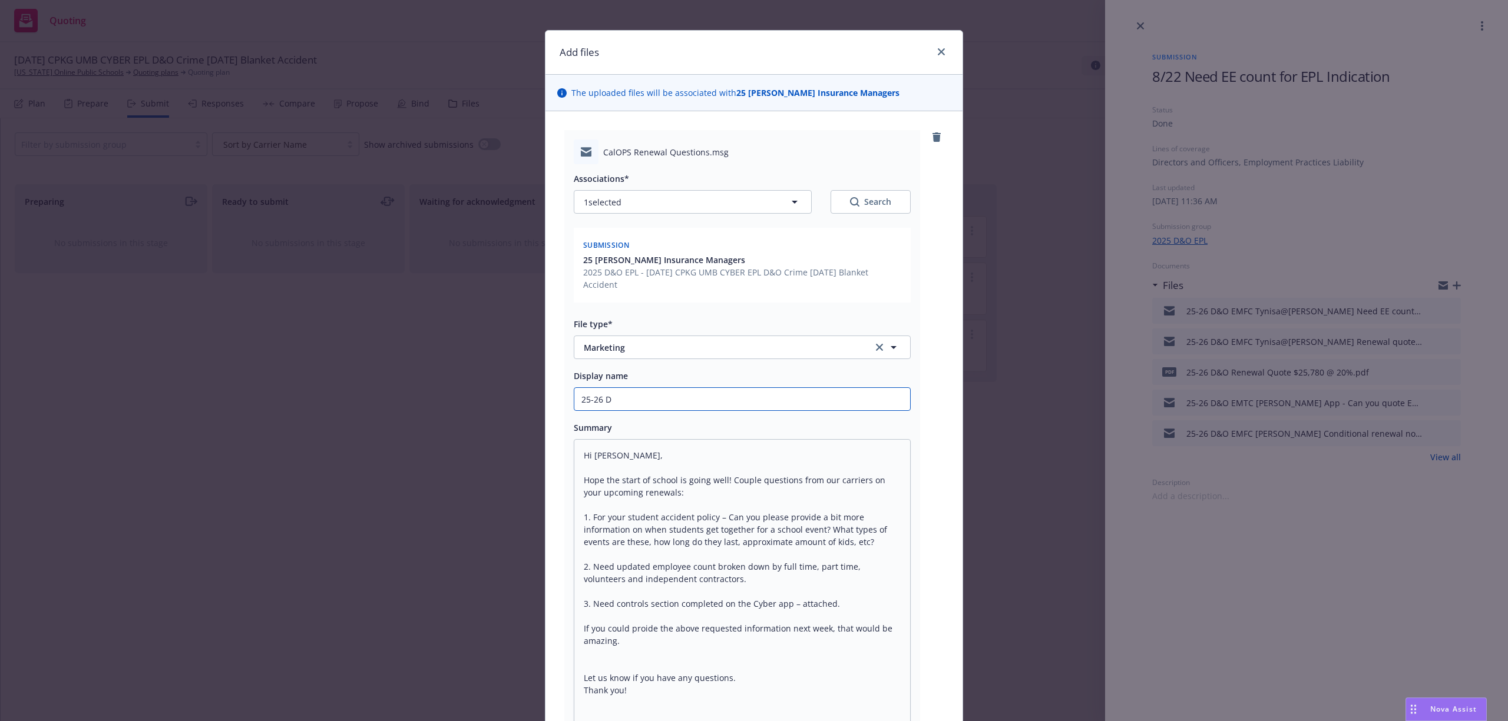
type textarea "x"
type input "25-26 D&"
type textarea "x"
type input "25-26 D&O"
type textarea "x"
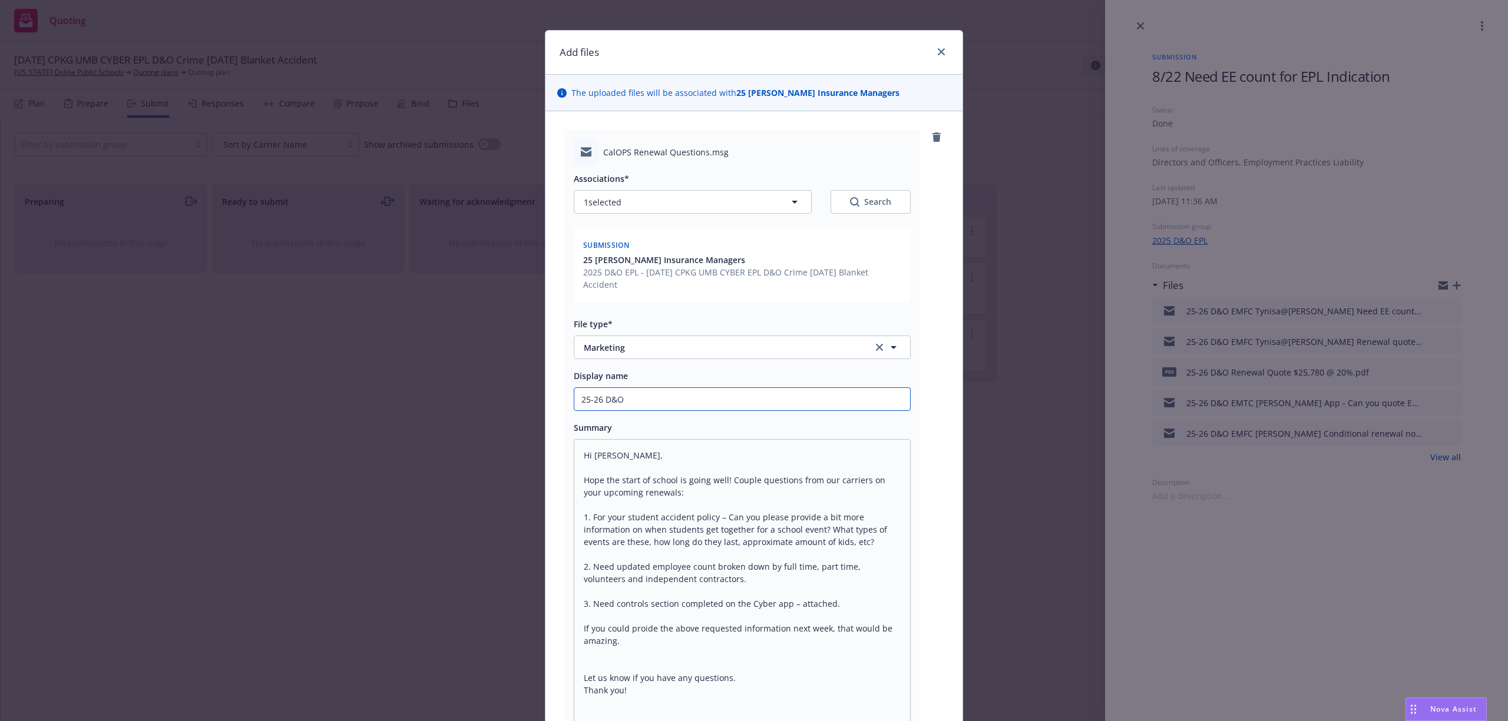
type input "25-26 D&O"
type textarea "x"
type input "25-26 D&O E"
type textarea "x"
type input "25-26 D&O EP"
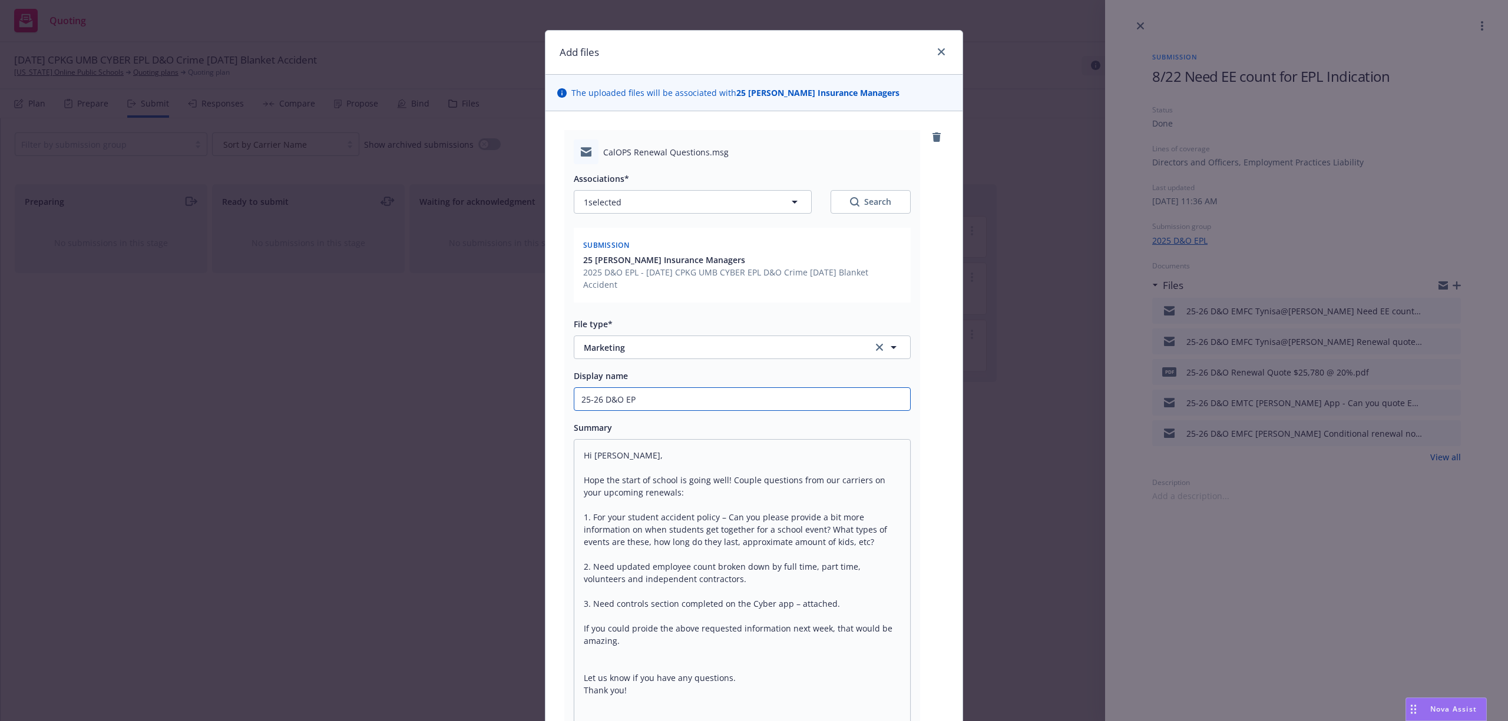
type textarea "x"
type input "25-26 D&O EPL"
type textarea "x"
type input "25-26 D&O EPL"
type textarea "x"
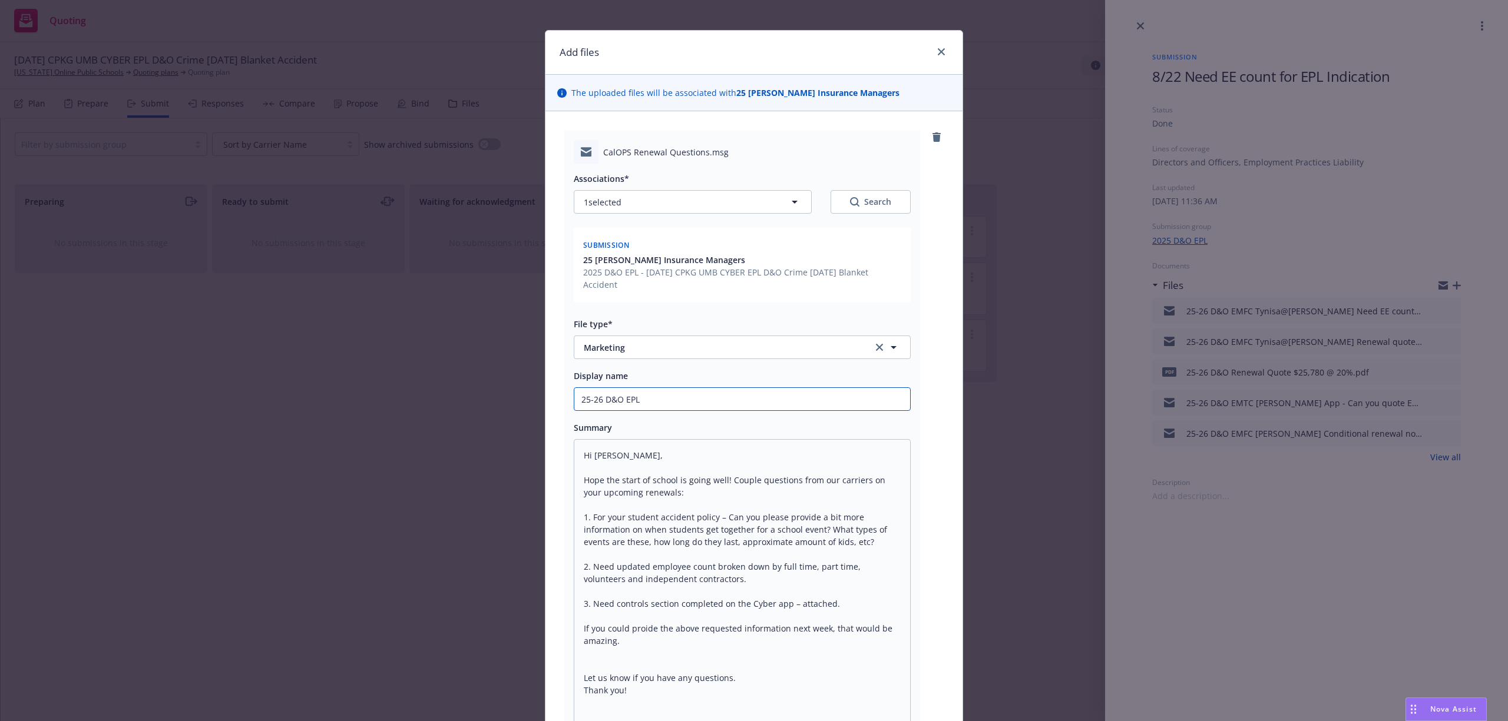
type input "25-26 D&O EPL E"
type textarea "x"
type input "25-26 D&O EPL EM"
type textarea "x"
type input "25-26 D&O EPL EMT"
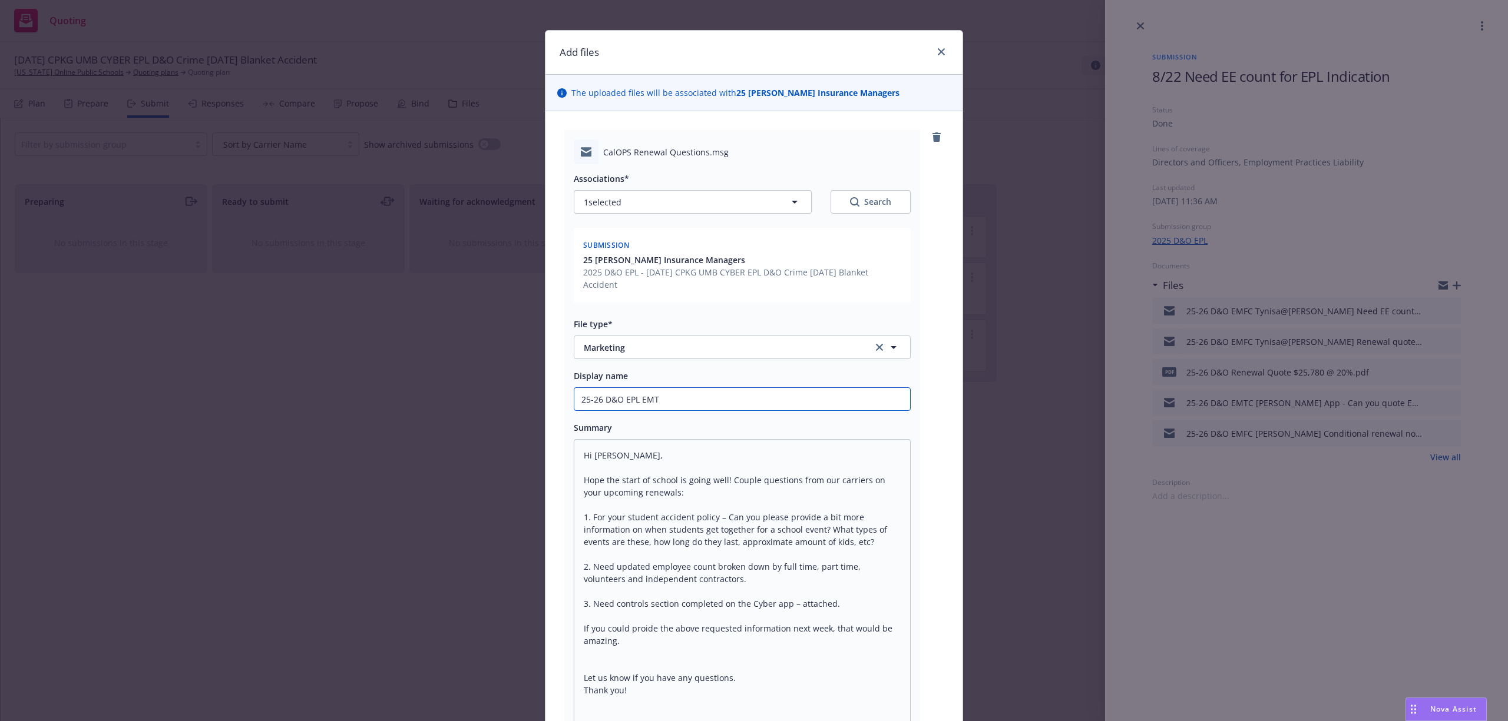
type textarea "x"
type input "25-26 D&O EPL EMTI"
type textarea "x"
type input "25-26 D&O EPL EMTI"
type textarea "x"
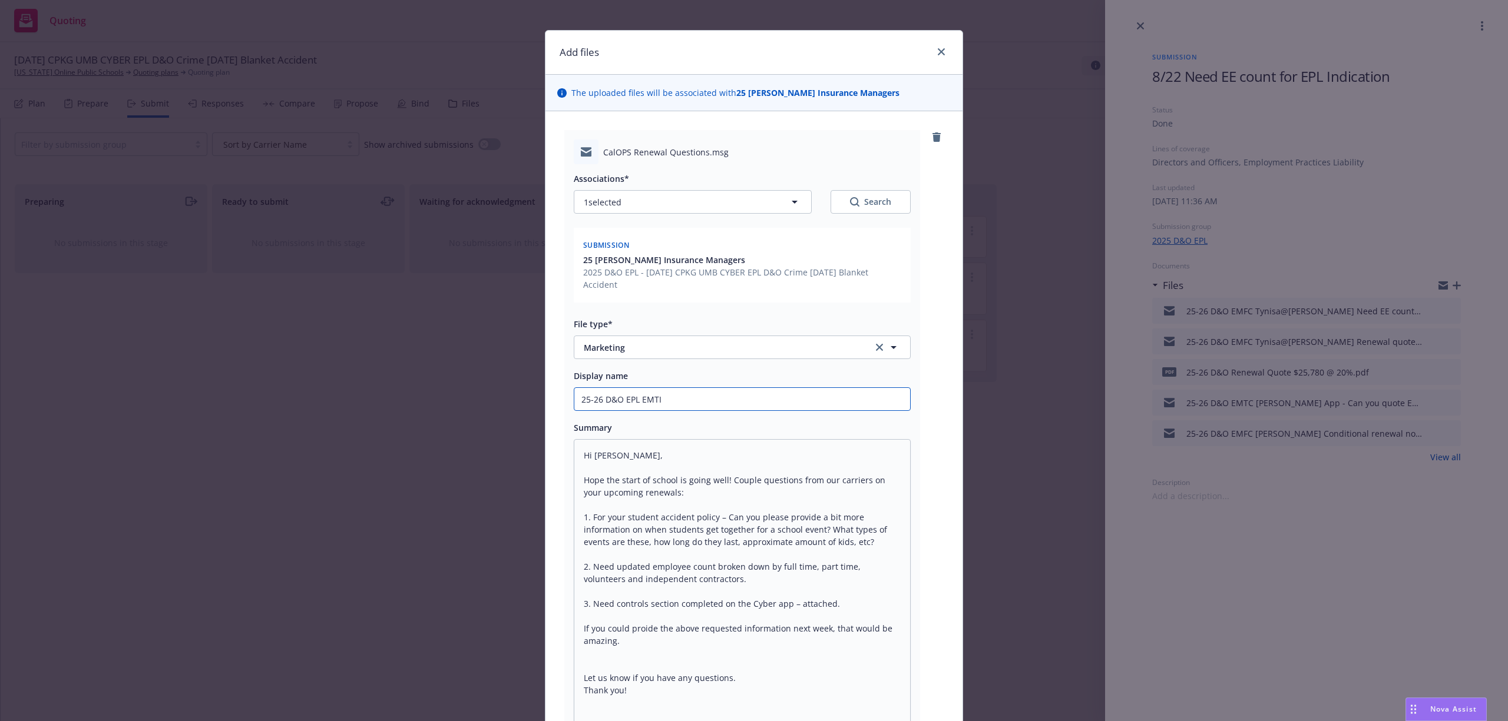
type input "25-26 D&O EPL EMTI S"
type textarea "x"
type input "25-26 D&O EPL EMTI St"
type textarea "x"
type input "25-26 D&O EPL EMTI Ste"
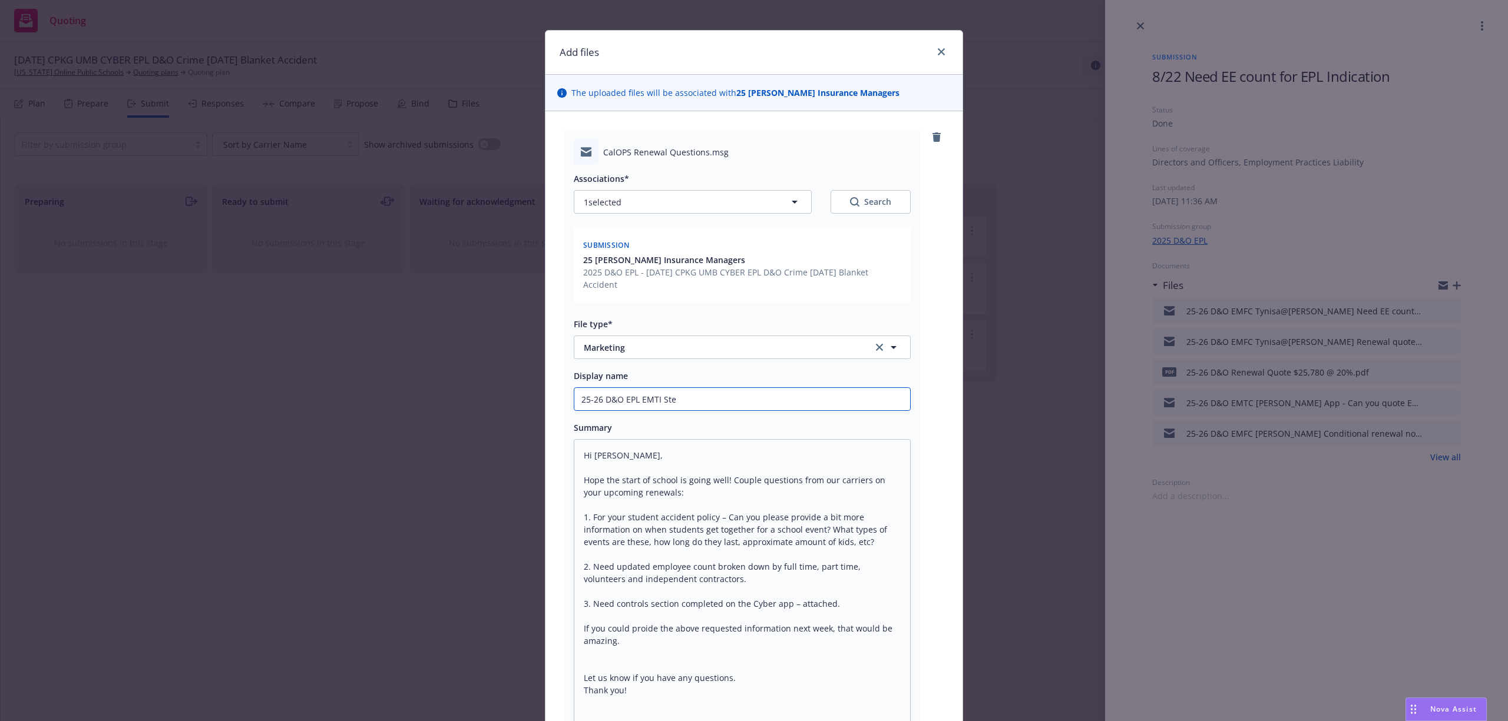
type textarea "x"
type input "25-26 D&O EPL EMTI Stev"
type textarea "x"
type input "25-26 D&O EPL EMTI Steve"
type textarea "x"
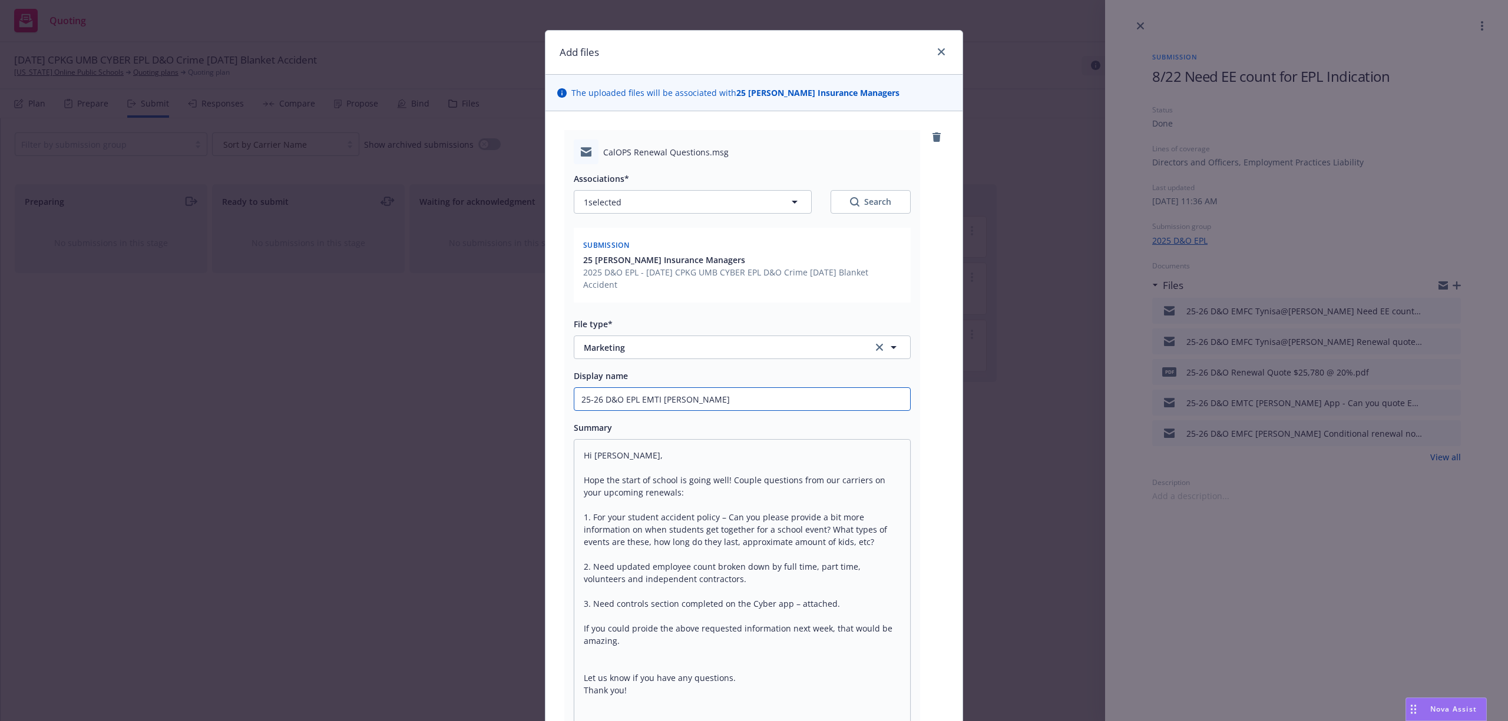
type input "25-26 D&O EPL EMTI Steve"
type textarea "x"
type input "25-26 D&O EPL EMTI Steve P"
type textarea "x"
type input "25-26 D&O EPL EMTI Steve Pl"
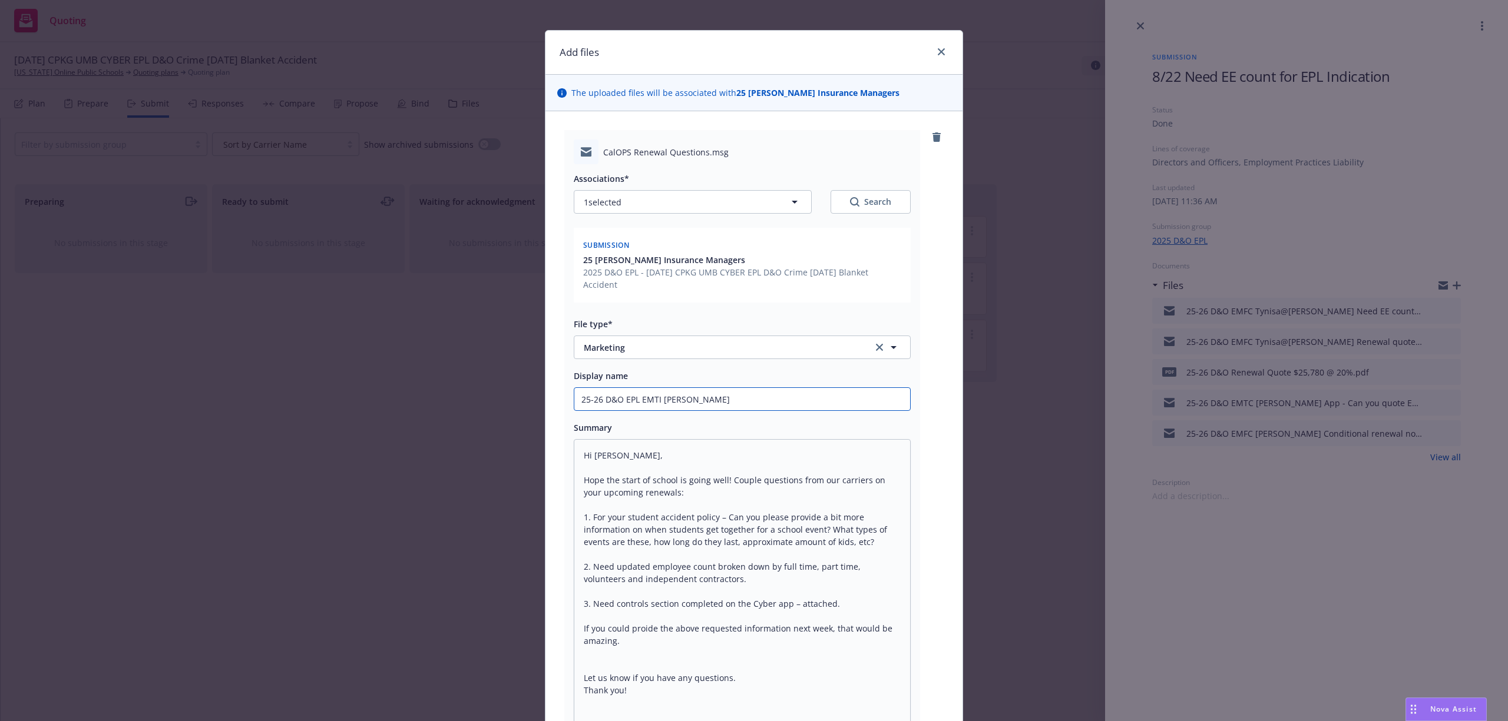
type textarea "x"
type input "25-26 D&O EPL EMTI Steve Pls"
type textarea "x"
type input "25-26 D&O EPL EMTI Steve Pls"
type textarea "x"
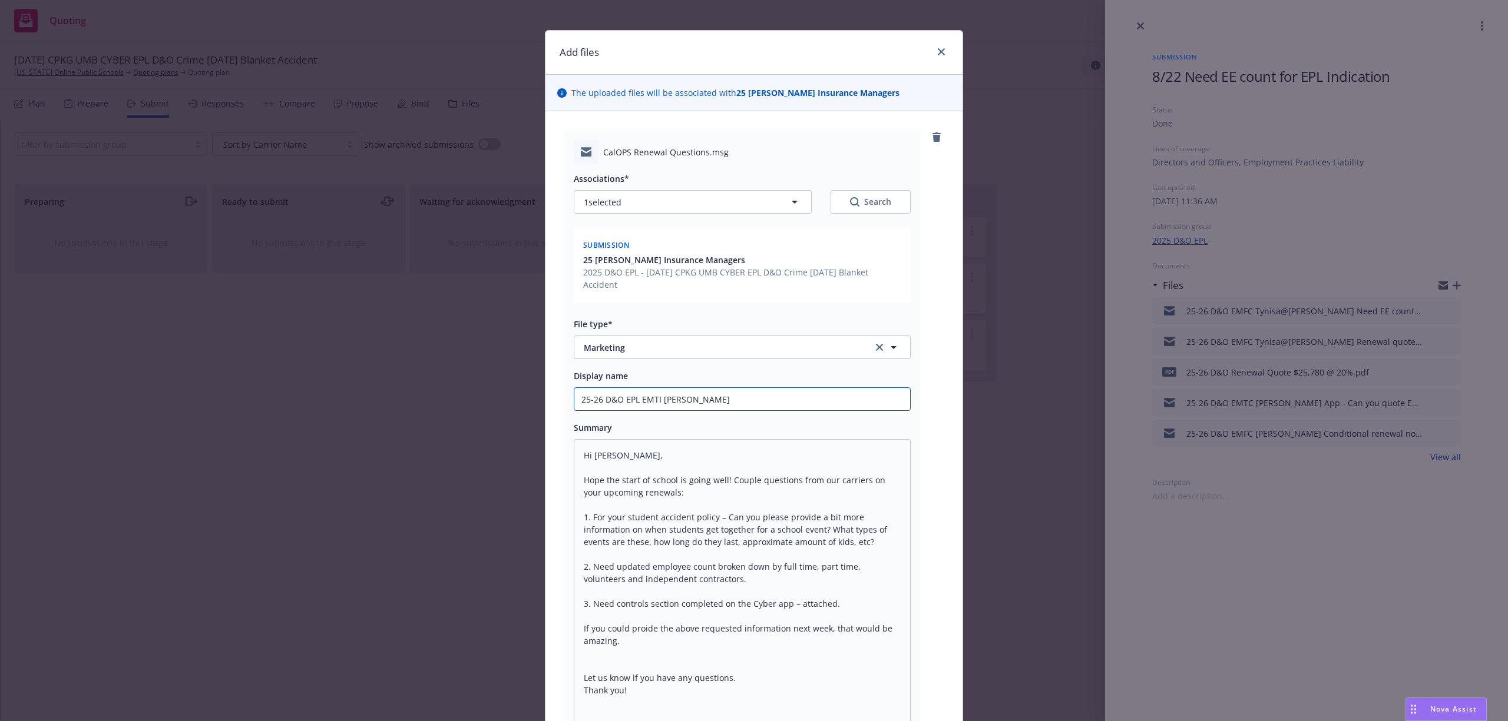
type input "25-26 D&O EPL EMTI Steve Pls p"
type textarea "x"
type input "25-26 D&O EPL EMTI Steve Pls pr"
type textarea "x"
type input "25-26 D&O EPL EMTI Steve Pls pro"
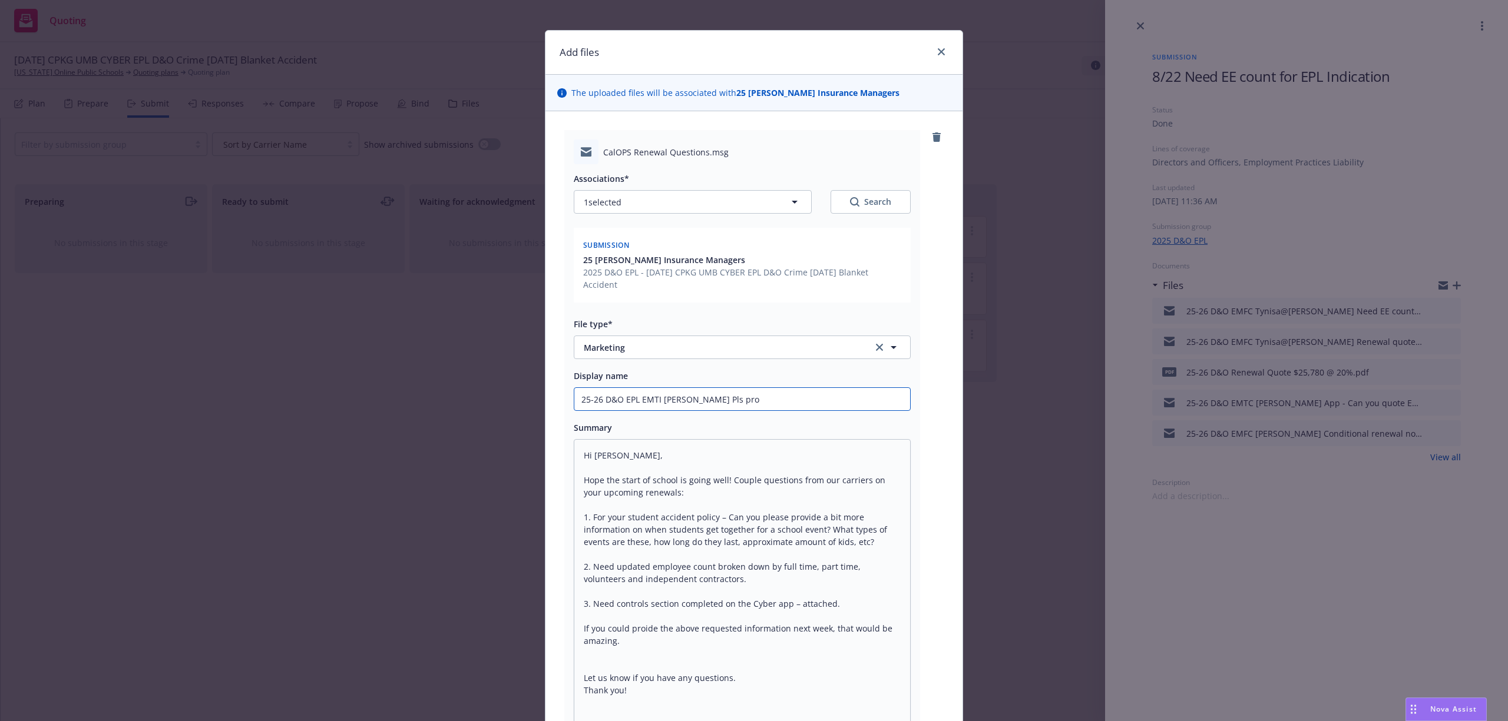
type textarea "x"
type input "25-26 D&O EPL EMTI Steve Pls prov"
type textarea "x"
type input "25-26 D&O EPL EMTI Steve Pls provi"
type textarea "x"
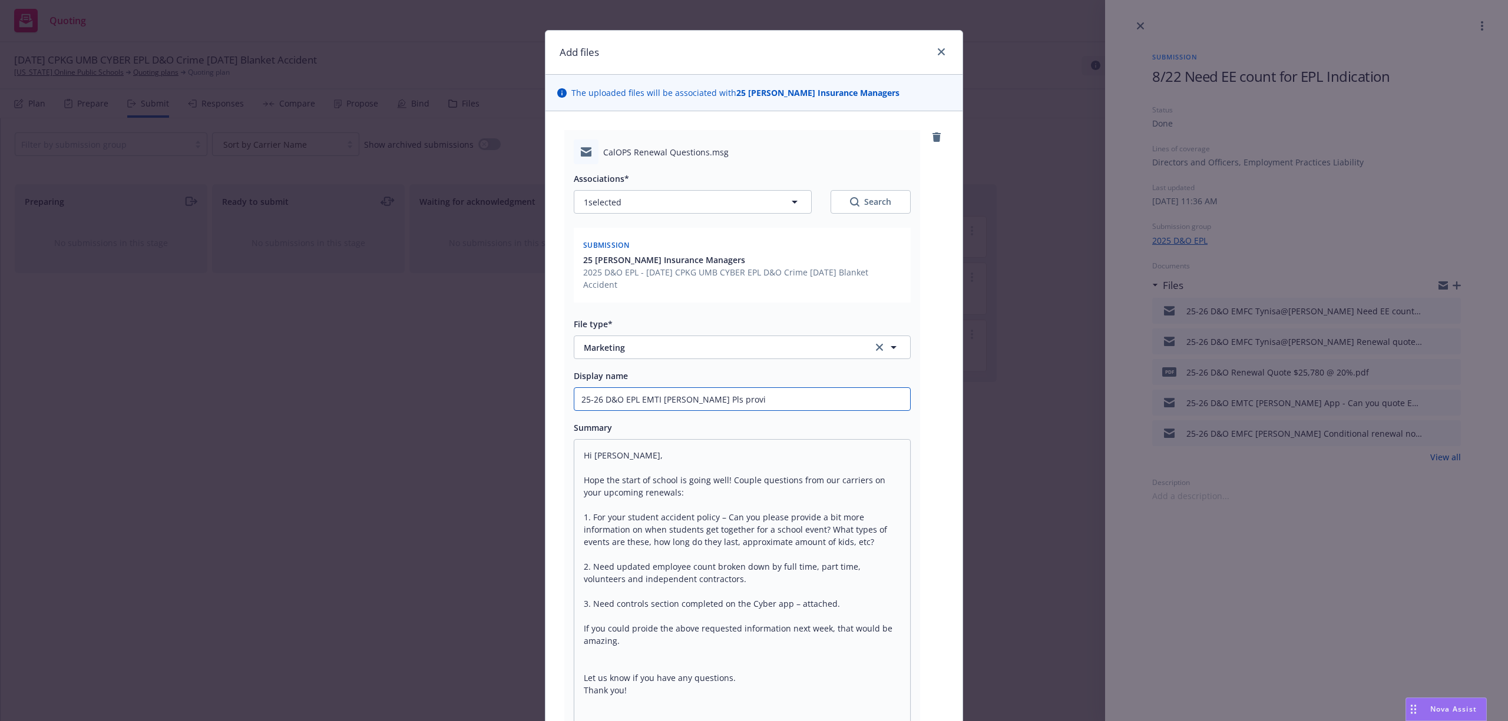
type input "25-26 D&O EPL EMTI Steve Pls provid"
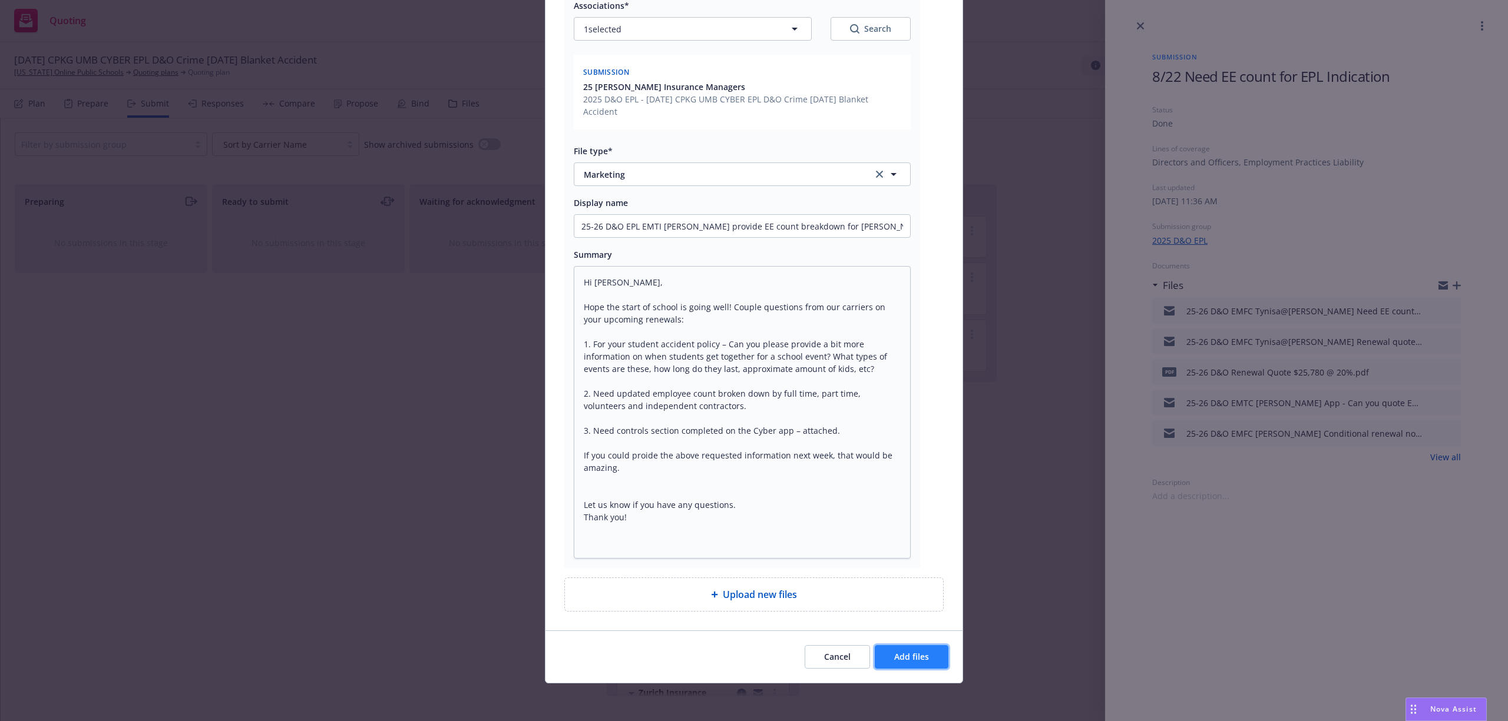
click at [906, 651] on span "Add files" at bounding box center [911, 656] width 35 height 11
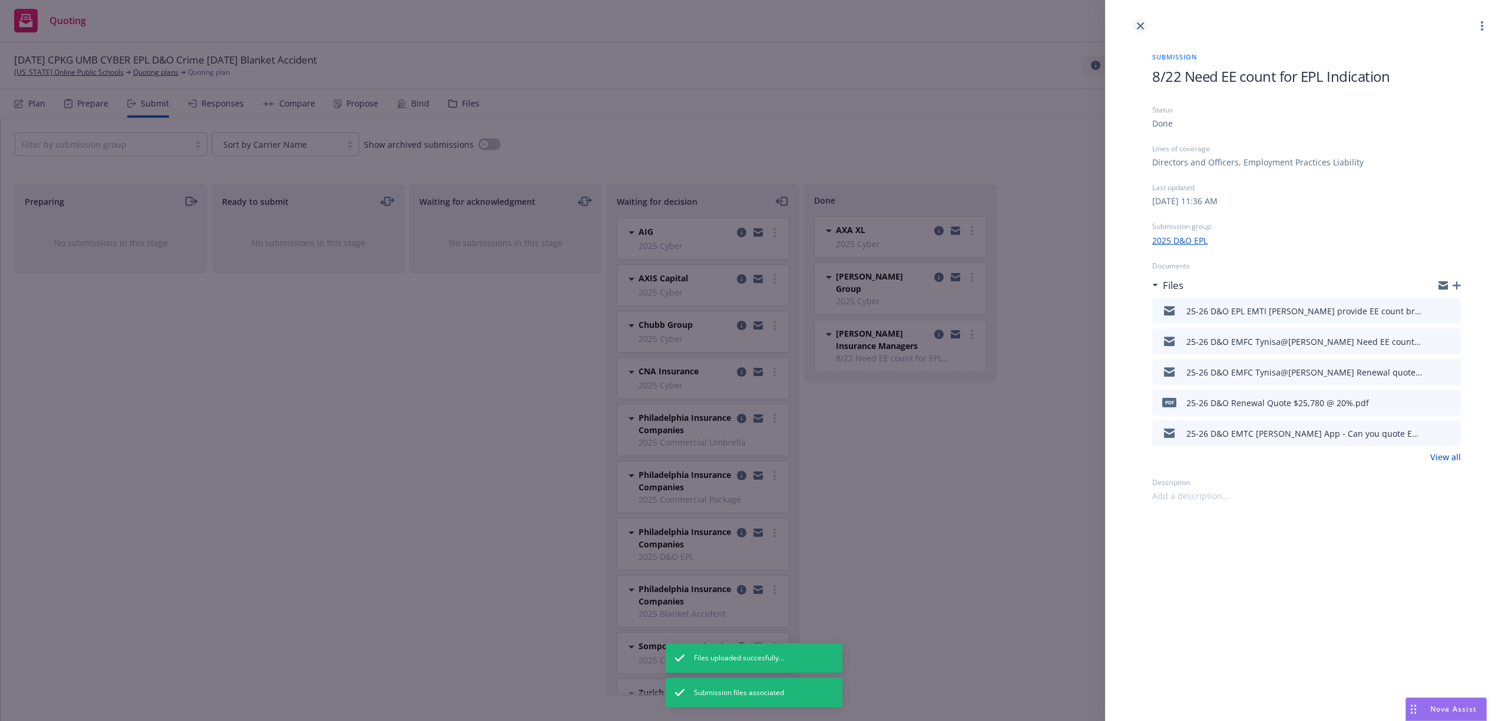
click at [1137, 22] on icon "close" at bounding box center [1140, 25] width 7 height 7
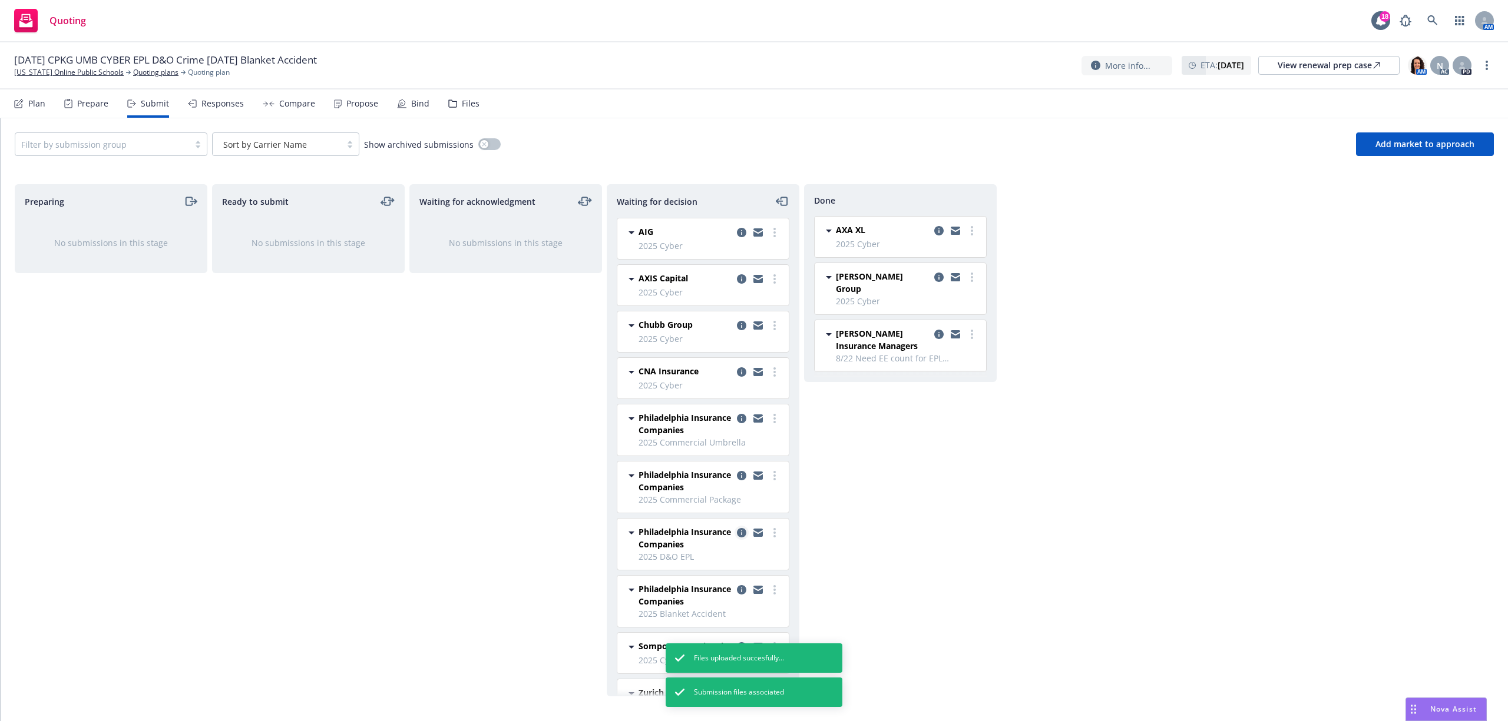
scroll to position [78, 0]
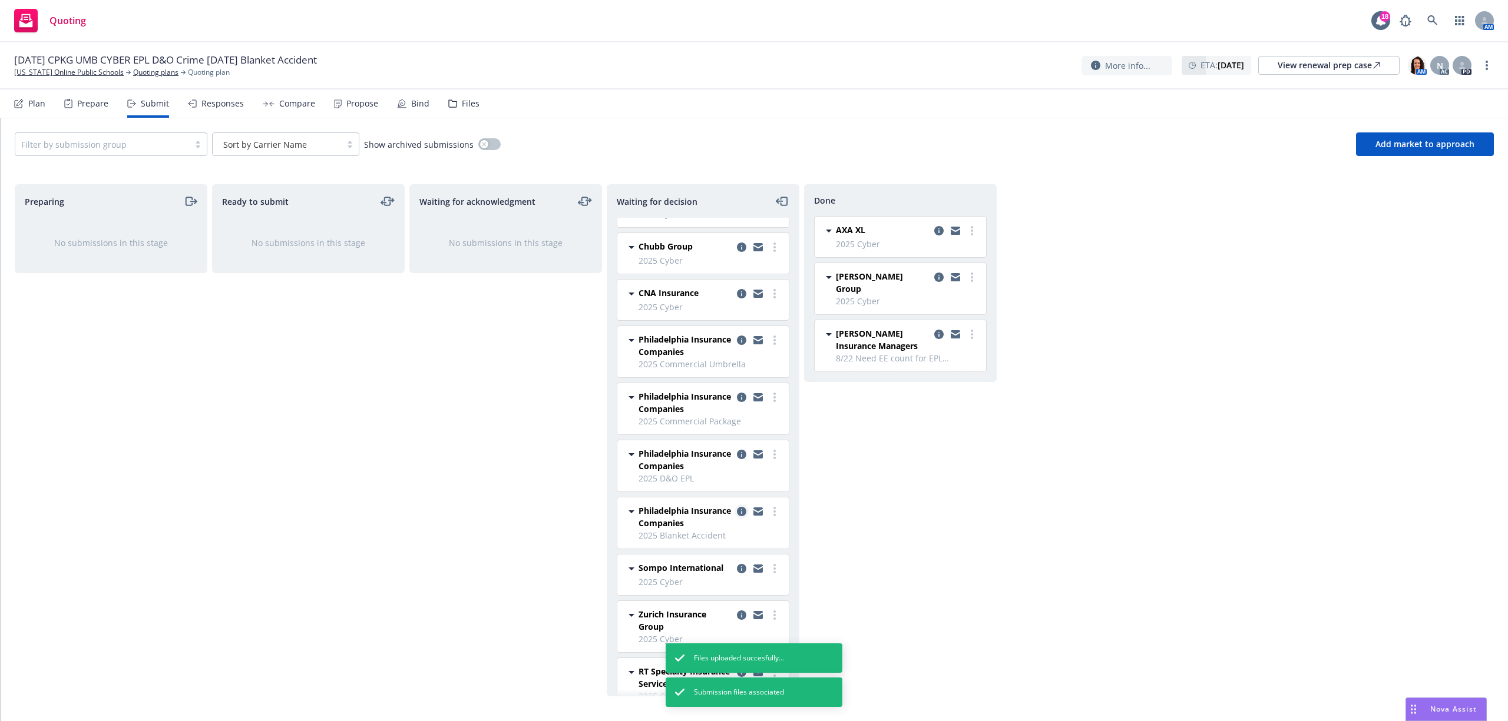
click at [737, 516] on icon "copy logging email" at bounding box center [741, 511] width 9 height 9
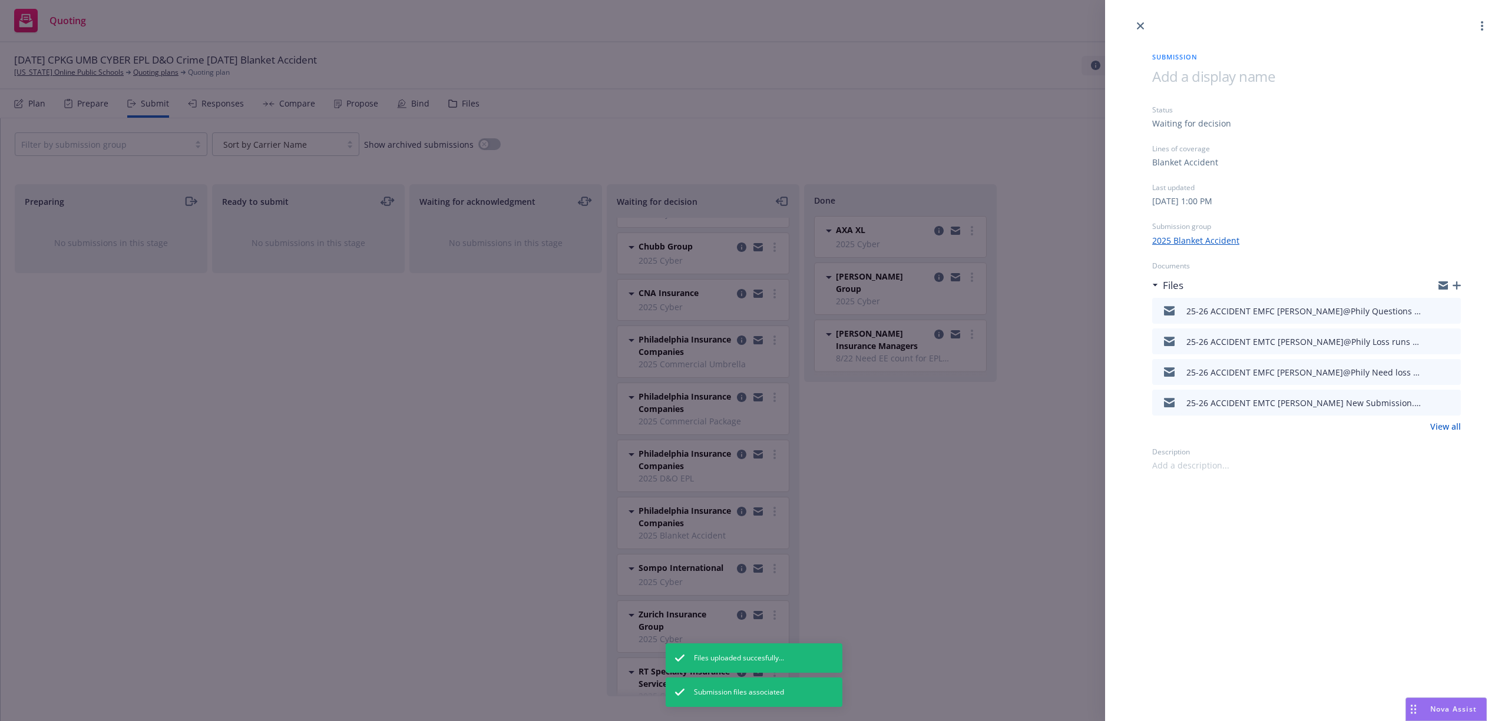
click at [1458, 285] on icon "button" at bounding box center [1456, 285] width 8 height 8
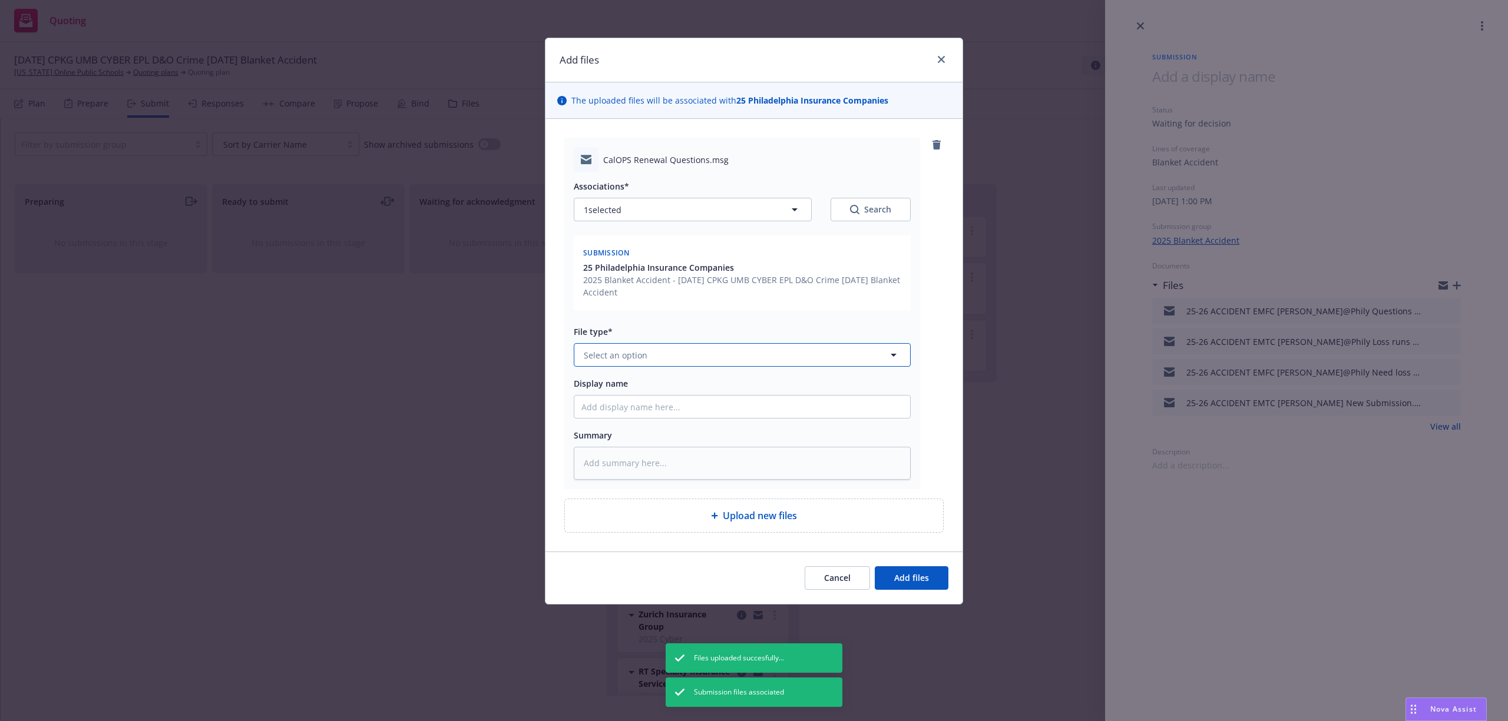
click at [662, 357] on button "Select an option" at bounding box center [742, 355] width 337 height 24
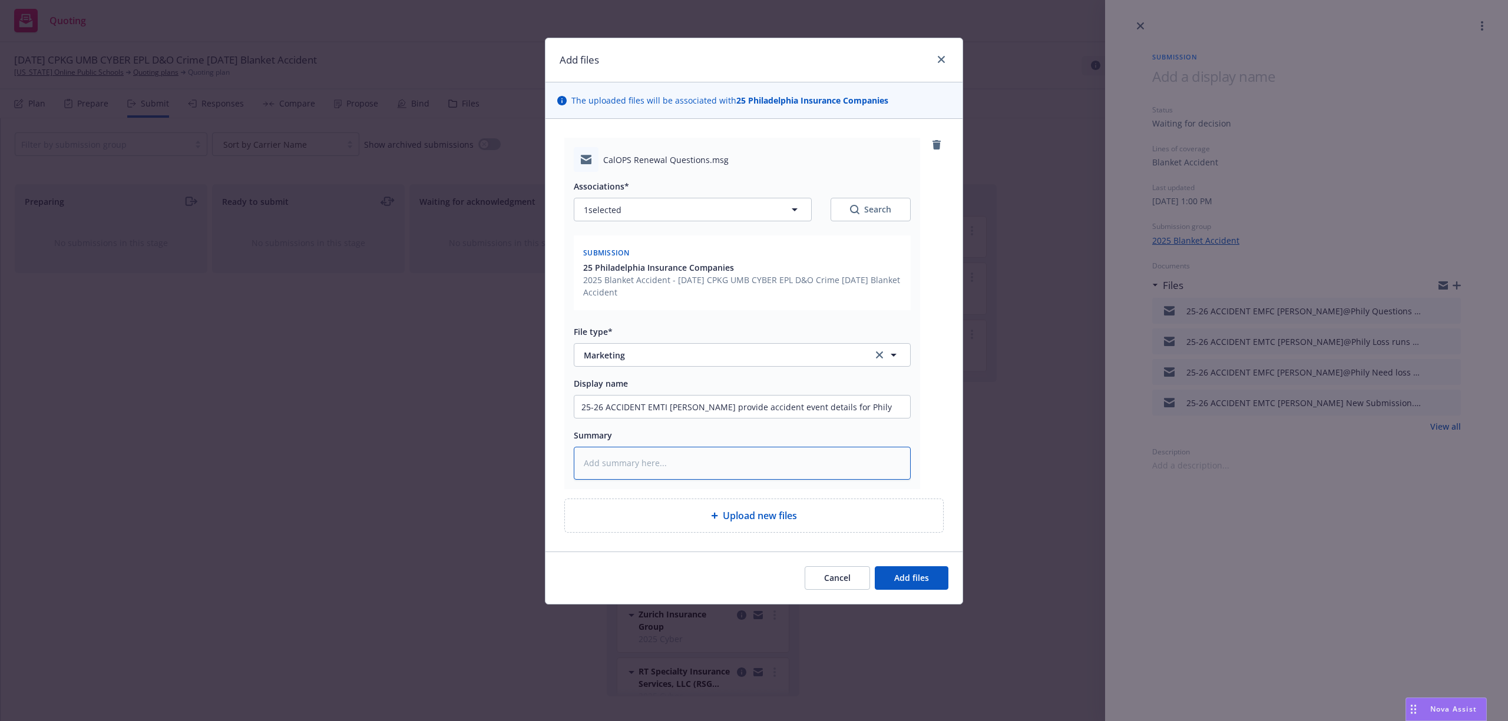
paste textarea "Hi Steve, Hope the start of school is going well! Couple questions from our car…"
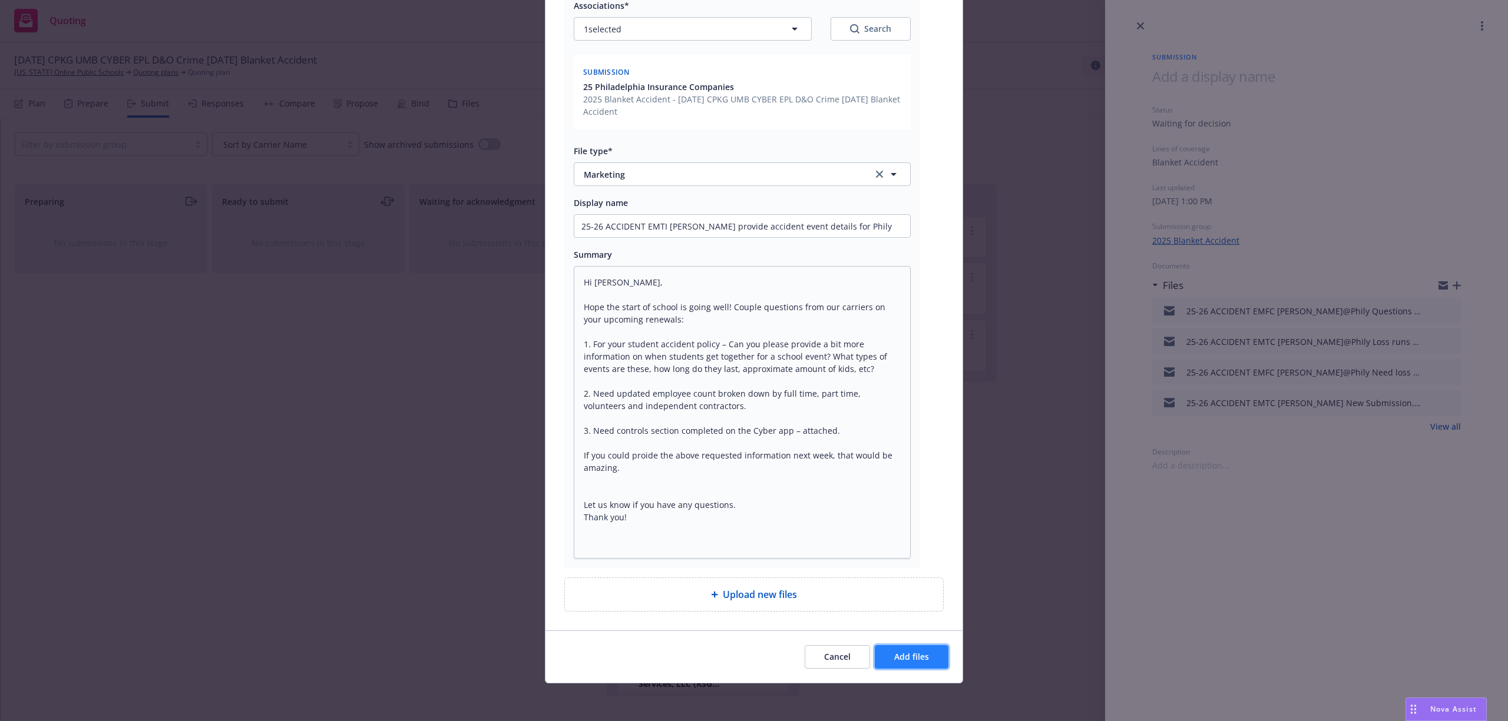
click at [907, 655] on span "Add files" at bounding box center [911, 656] width 35 height 11
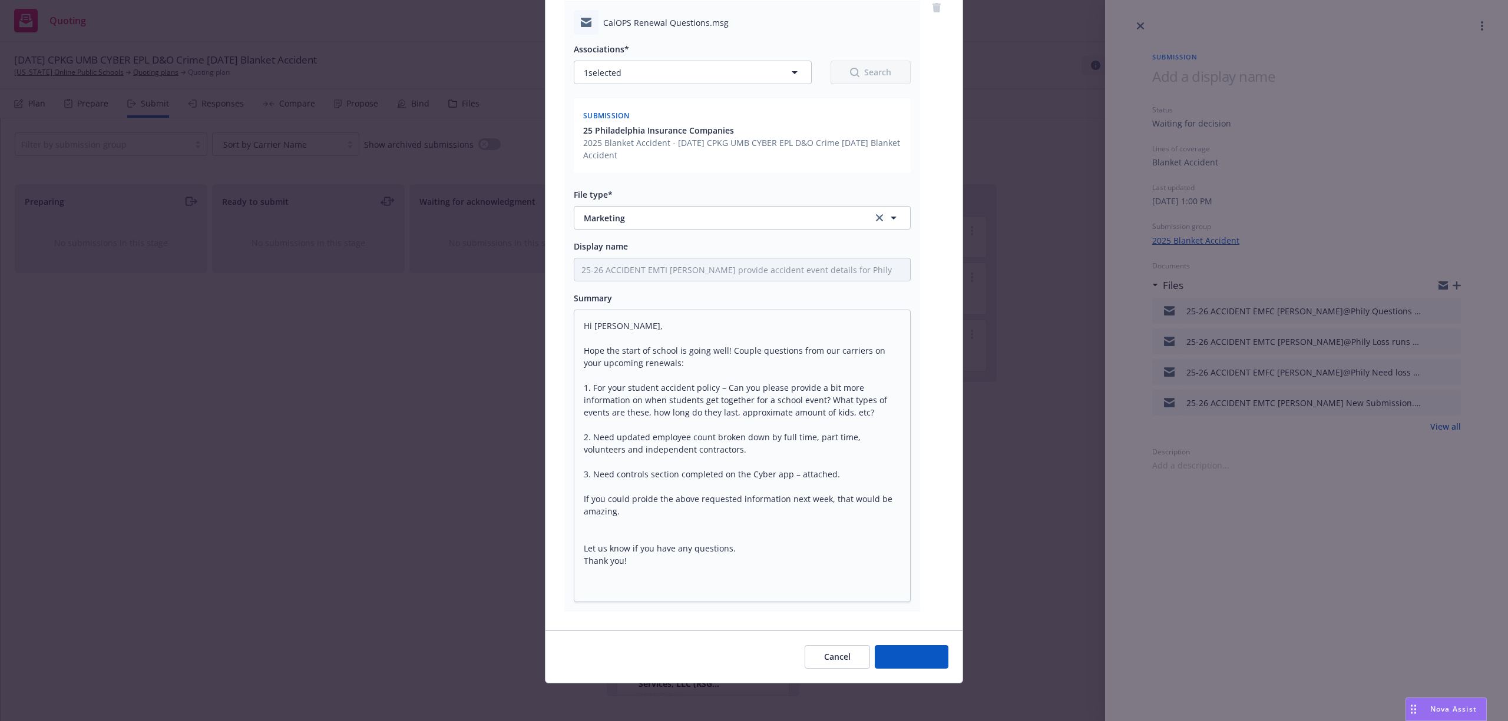
scroll to position [138, 0]
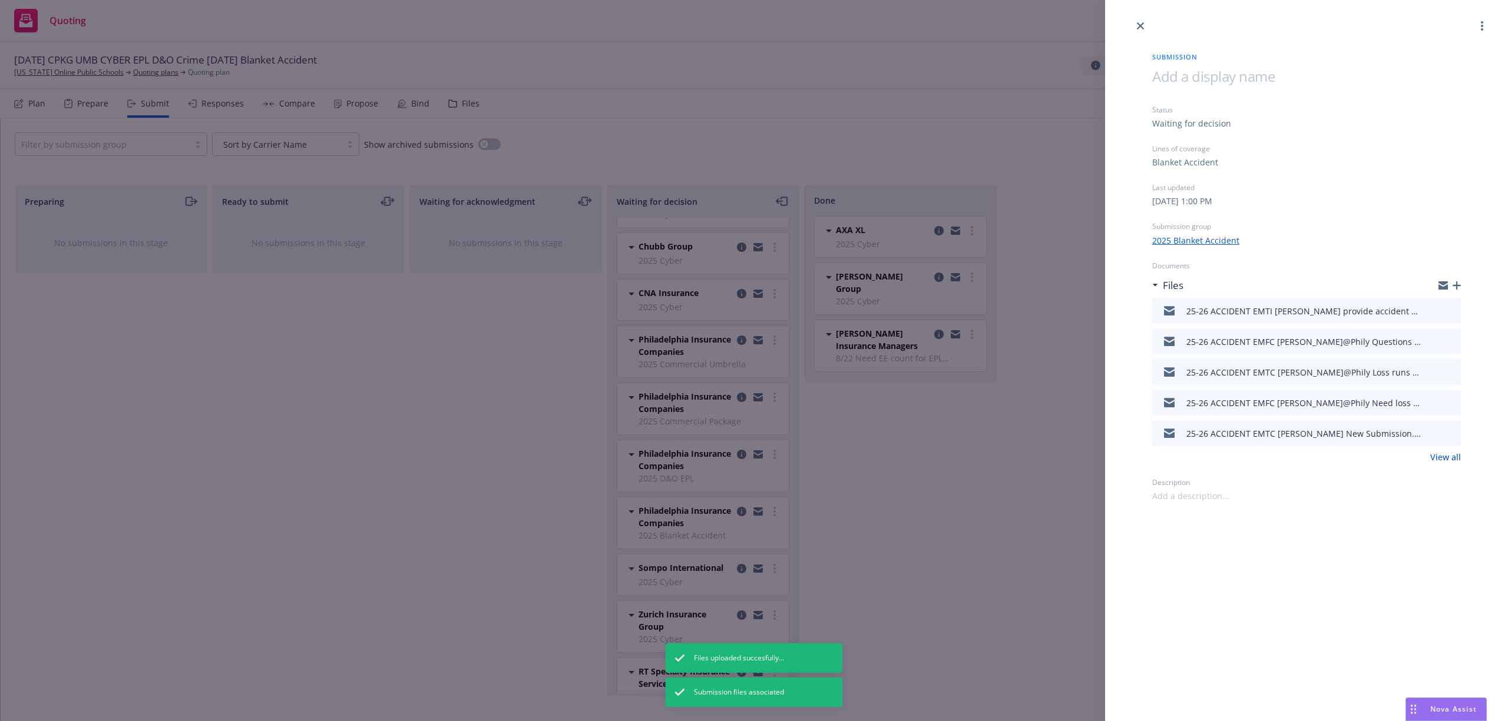
click at [1186, 80] on span at bounding box center [1213, 76] width 122 height 19
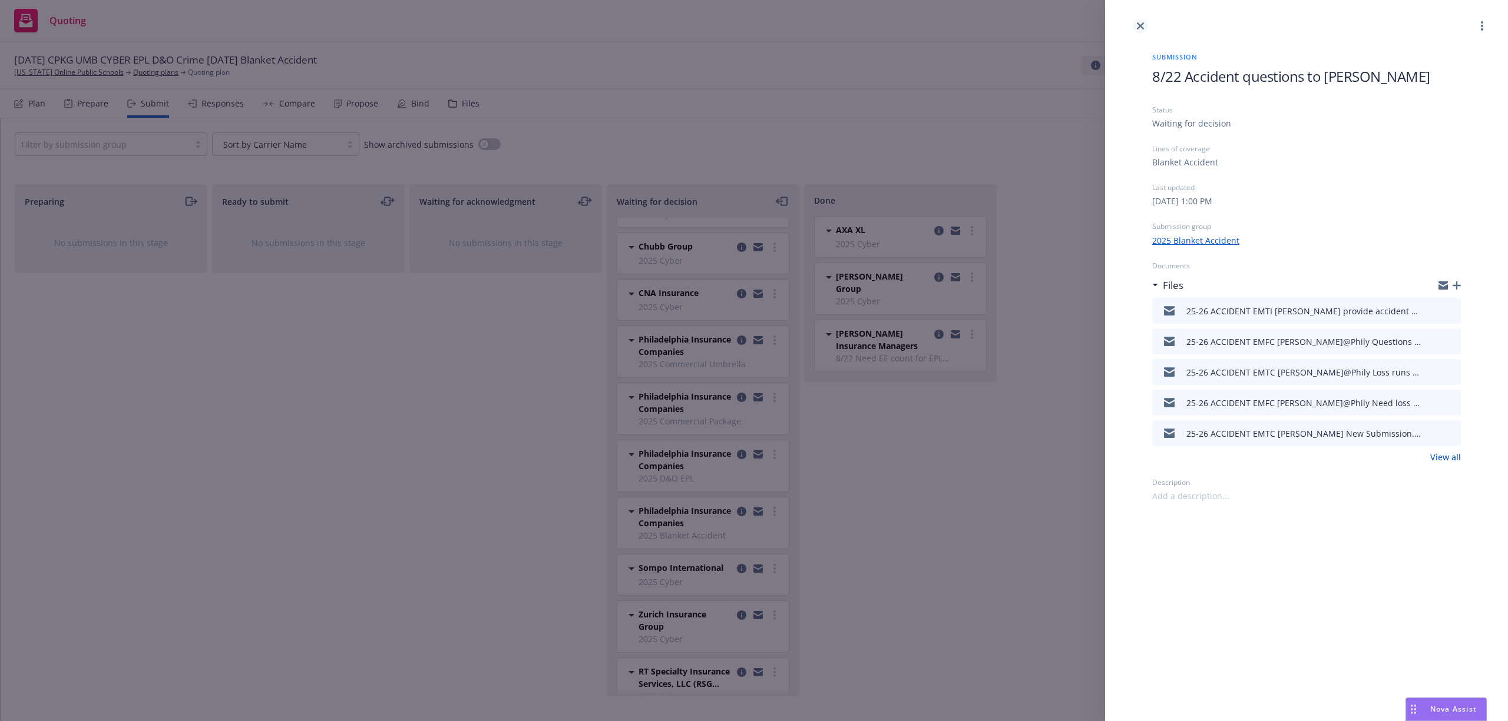
click at [1139, 22] on icon "close" at bounding box center [1140, 25] width 7 height 7
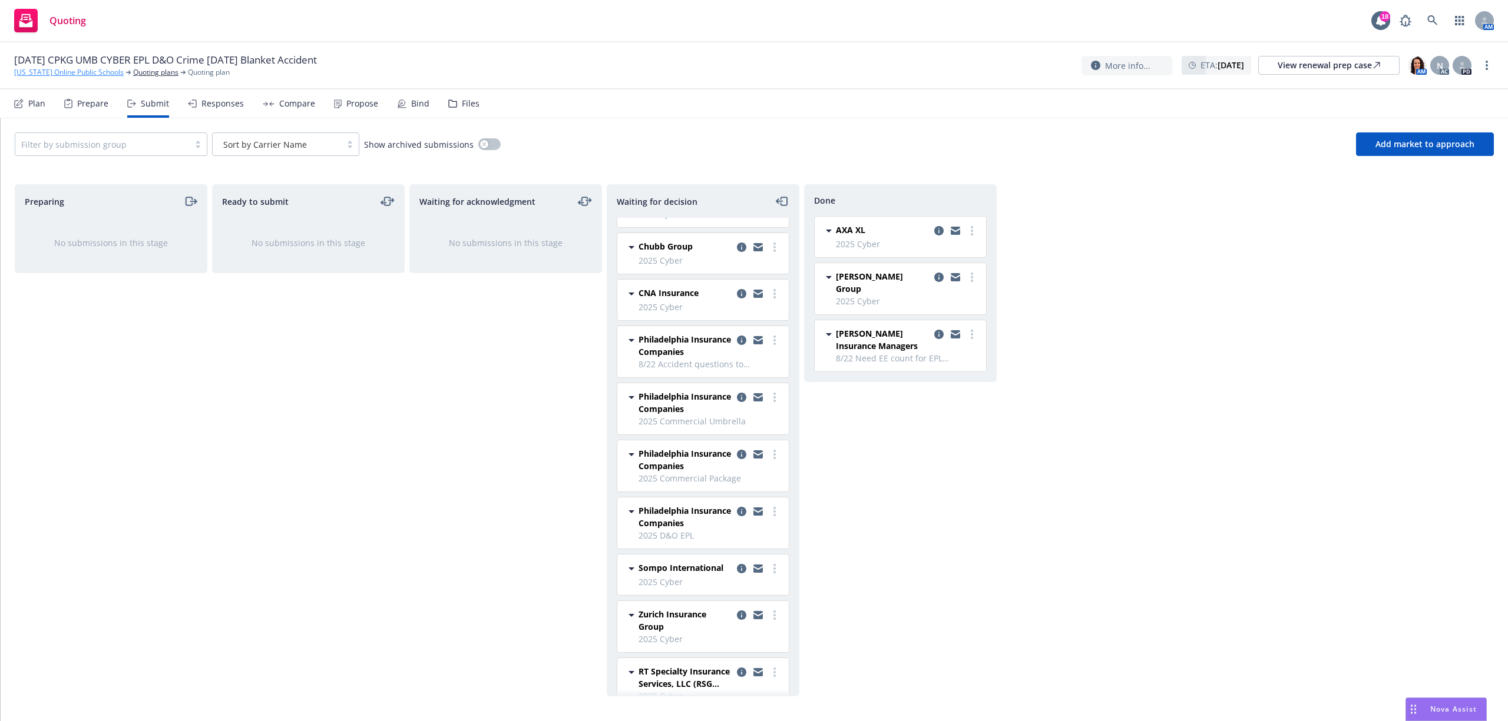
click at [28, 69] on link "California Online Public Schools" at bounding box center [69, 72] width 110 height 11
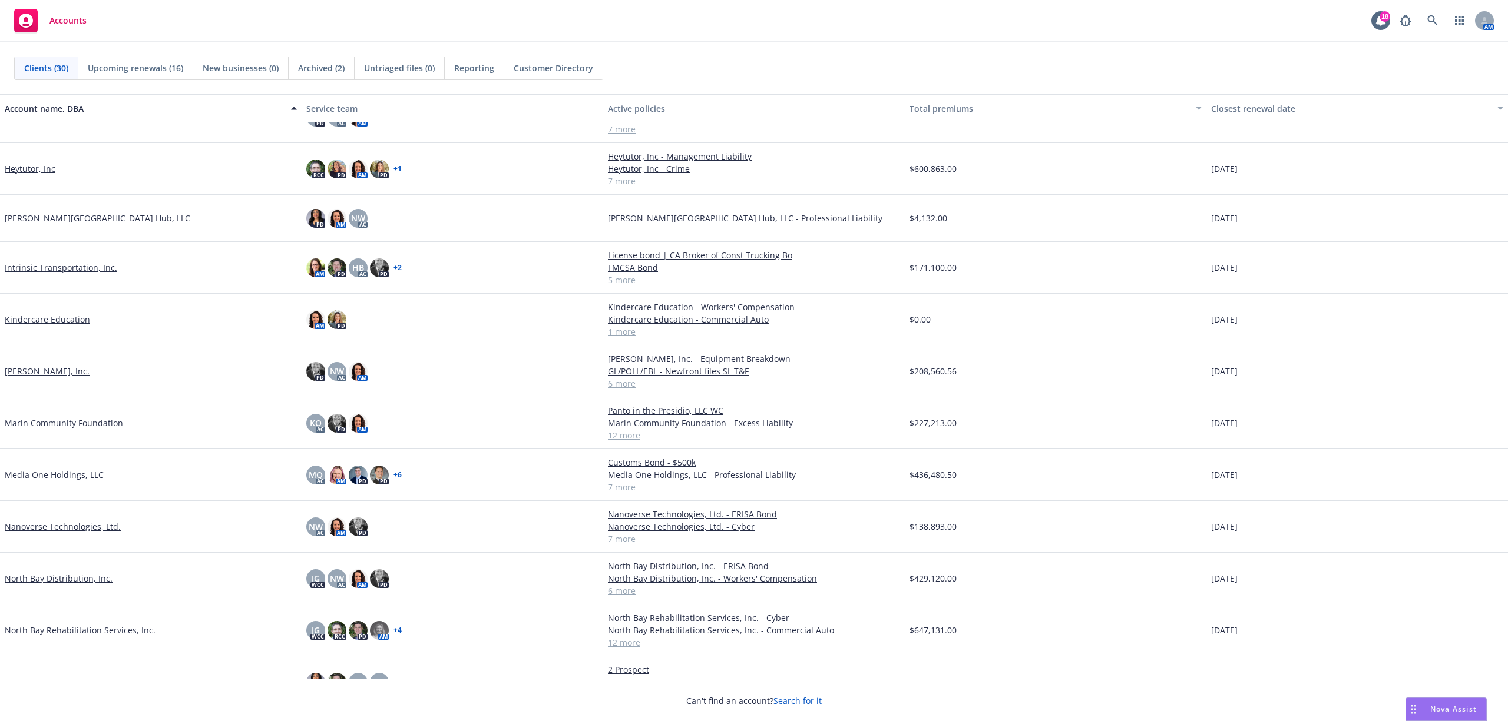
scroll to position [392, 0]
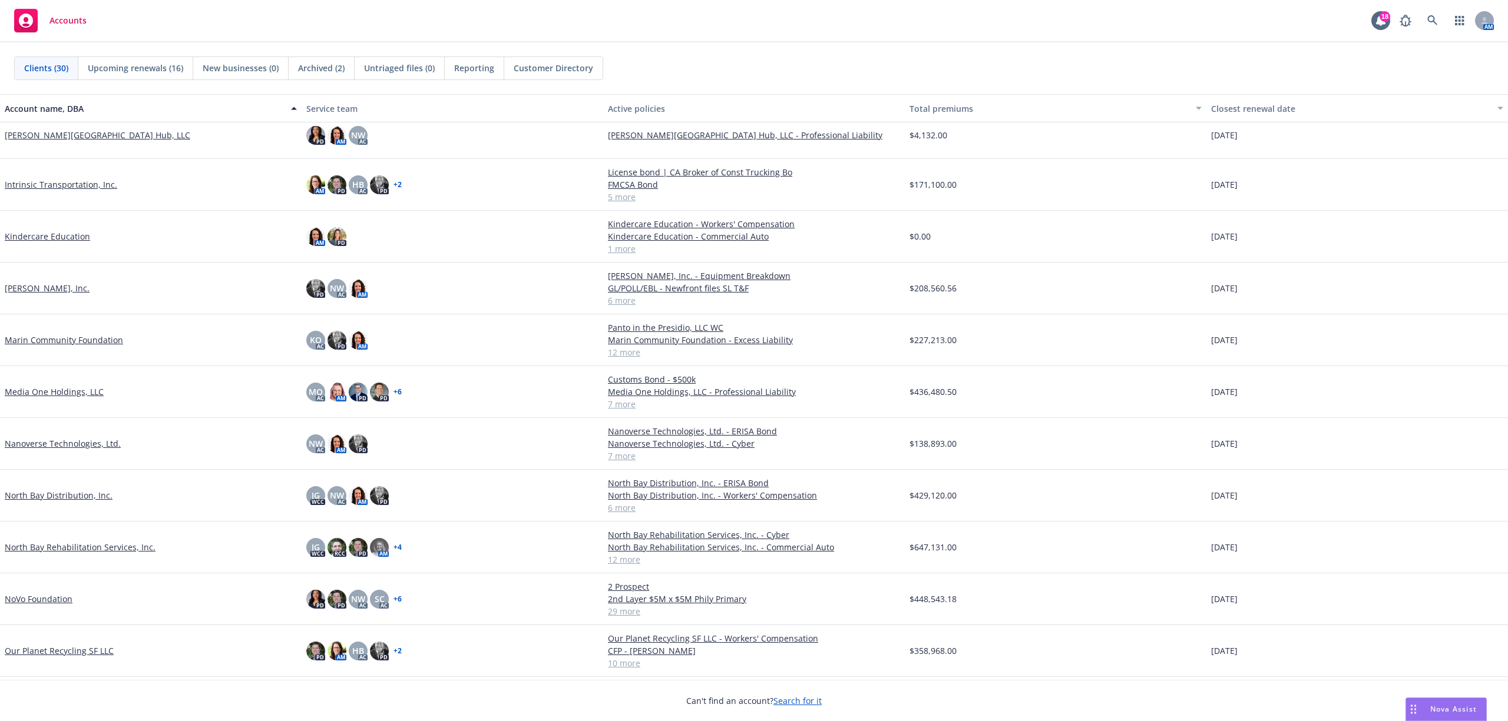
click at [52, 396] on link "Media One Holdings, LLC" at bounding box center [54, 392] width 99 height 12
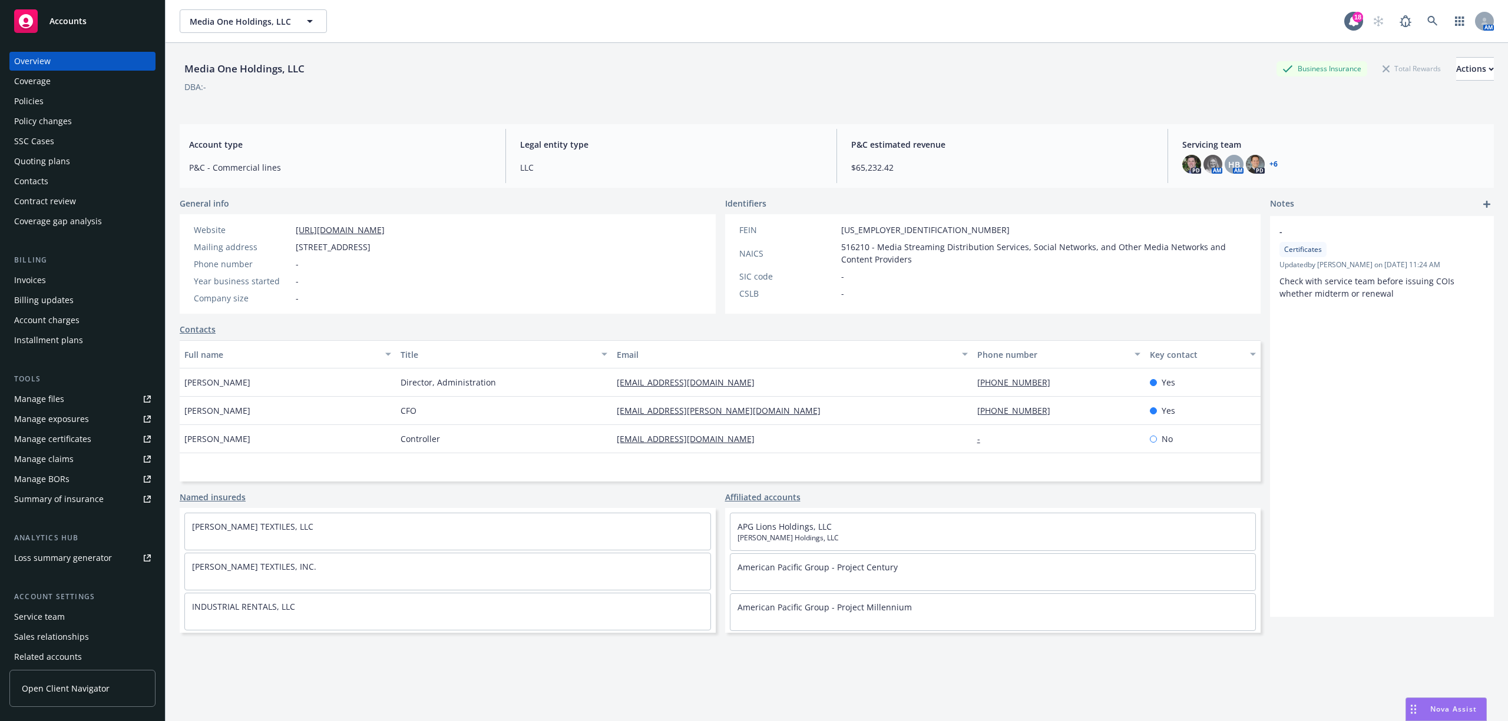
click at [16, 99] on div "Policies" at bounding box center [28, 101] width 29 height 19
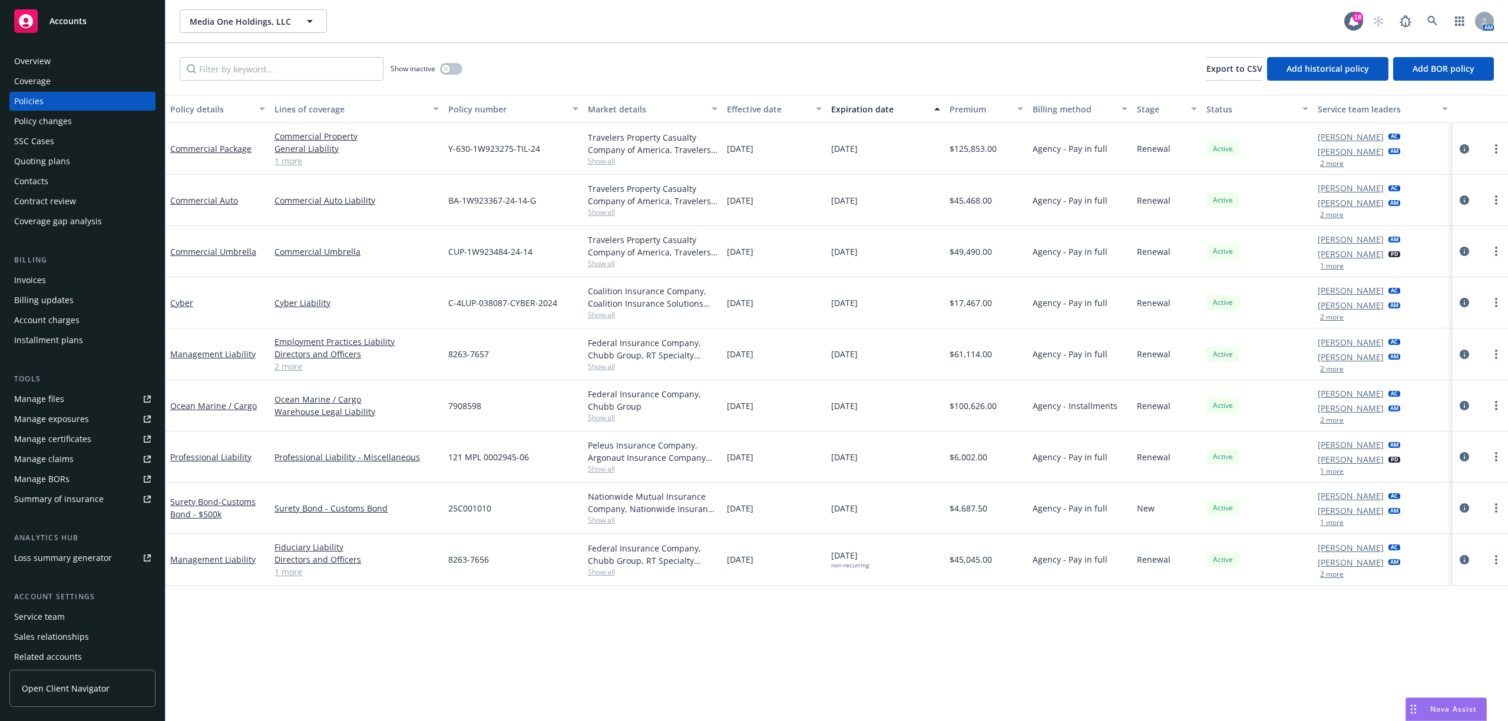
click at [59, 16] on span "Accounts" at bounding box center [67, 20] width 37 height 9
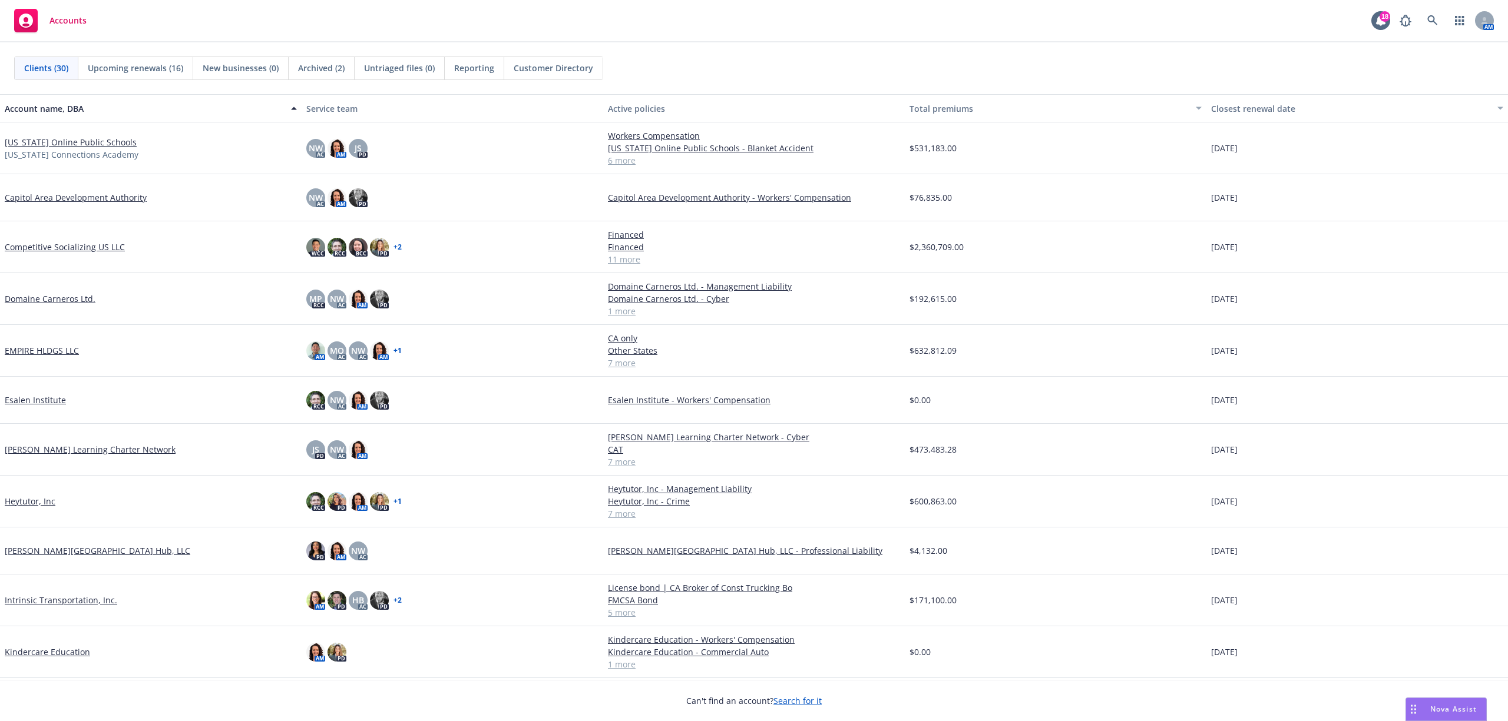
click at [68, 143] on link "[US_STATE] Online Public Schools" at bounding box center [71, 142] width 132 height 12
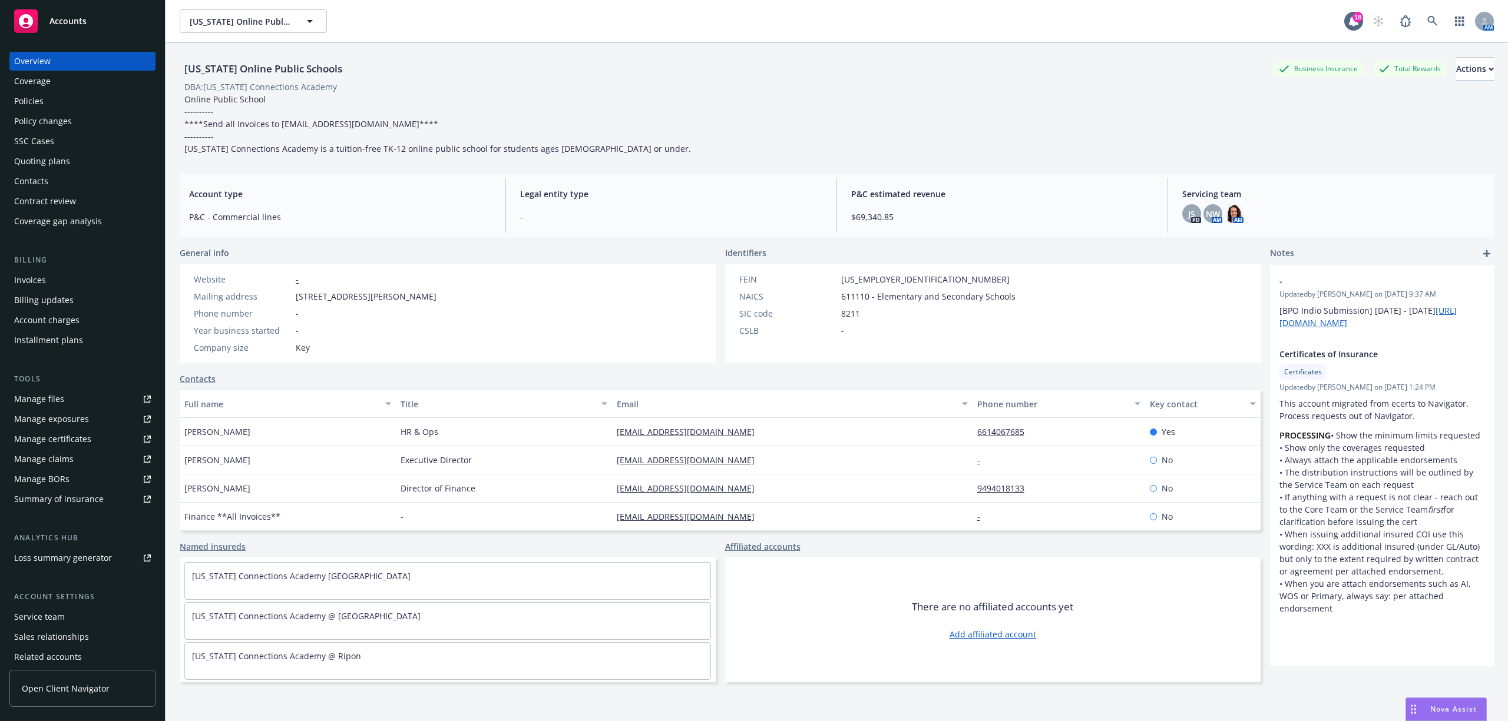
click at [31, 93] on div "Policies" at bounding box center [28, 101] width 29 height 19
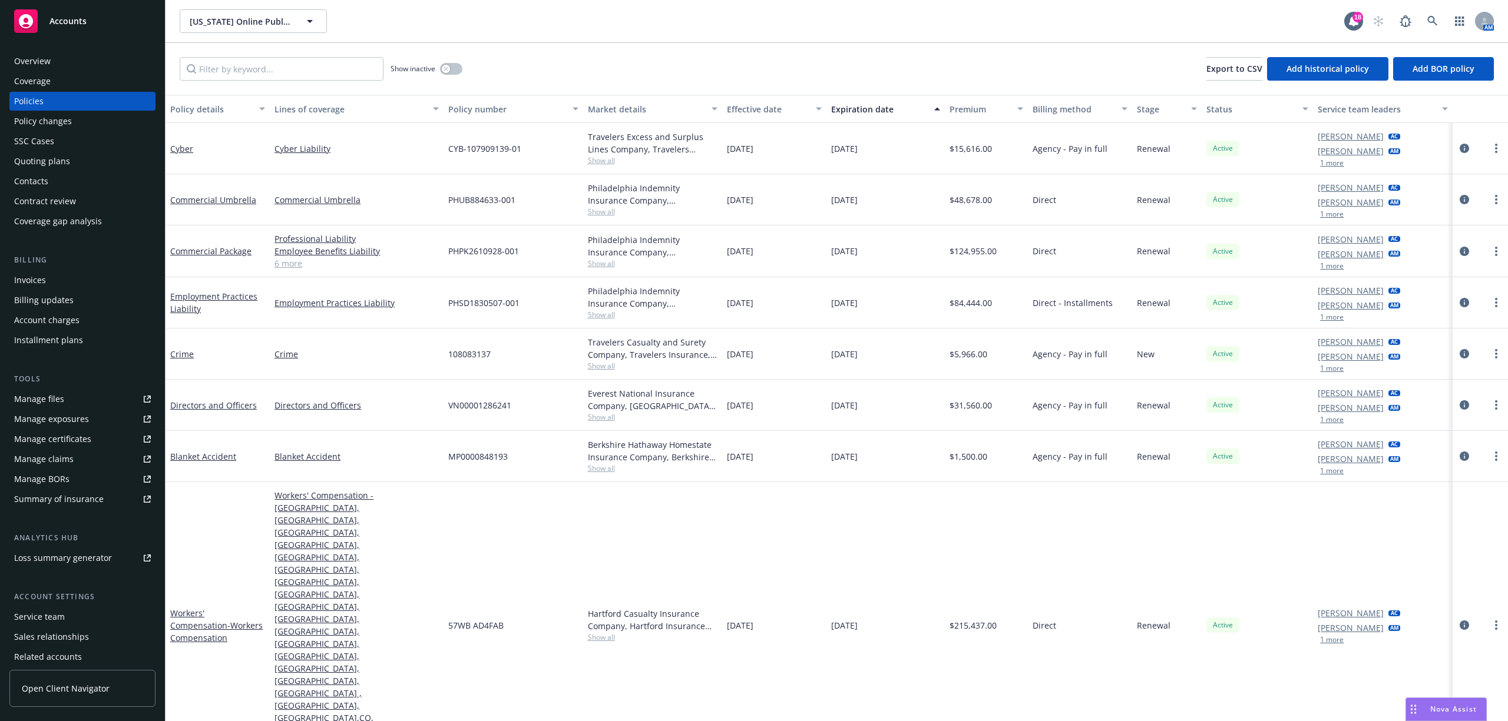
click at [26, 154] on div "Quoting plans" at bounding box center [42, 161] width 56 height 19
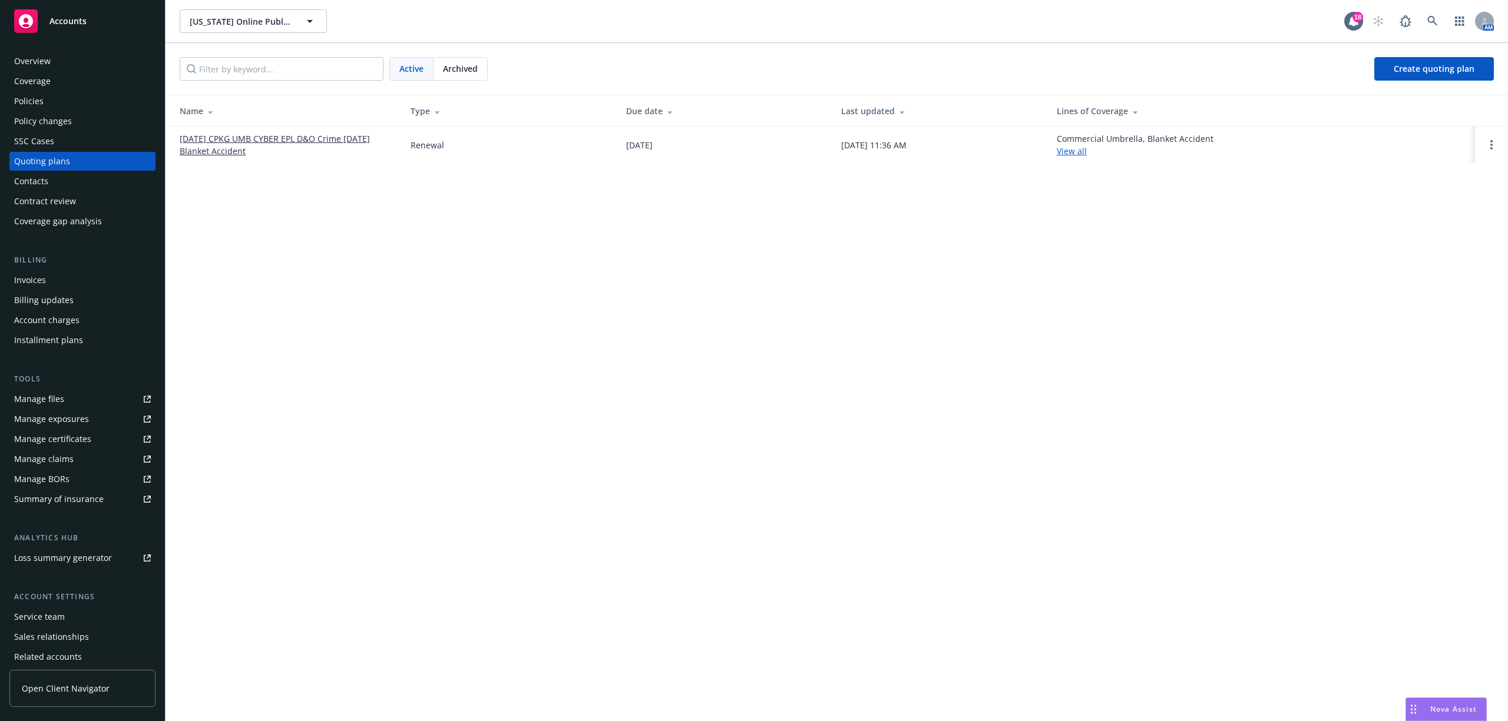
click at [240, 133] on link "[DATE] CPKG UMB CYBER EPL D&O Crime [DATE] Blanket Accident" at bounding box center [286, 145] width 212 height 25
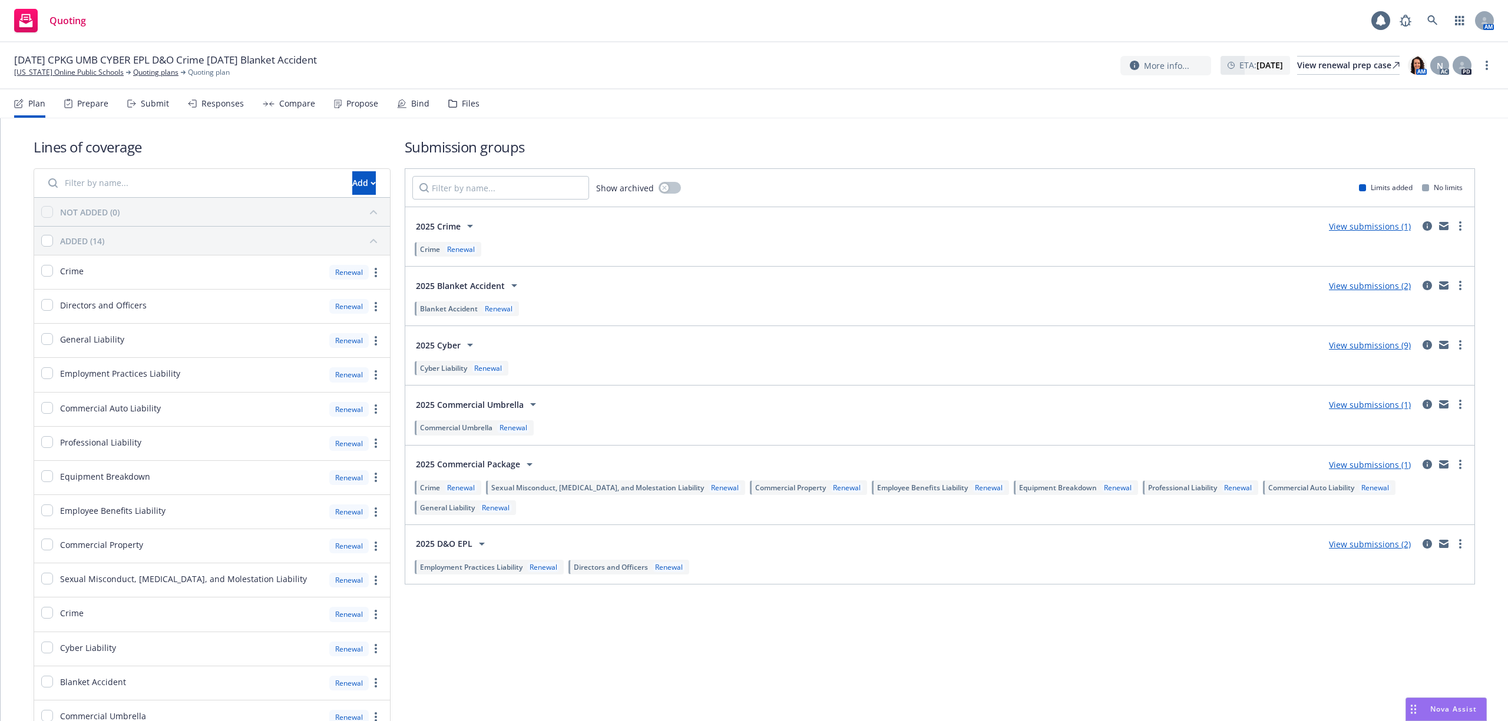
click at [219, 102] on div "Responses" at bounding box center [222, 103] width 42 height 9
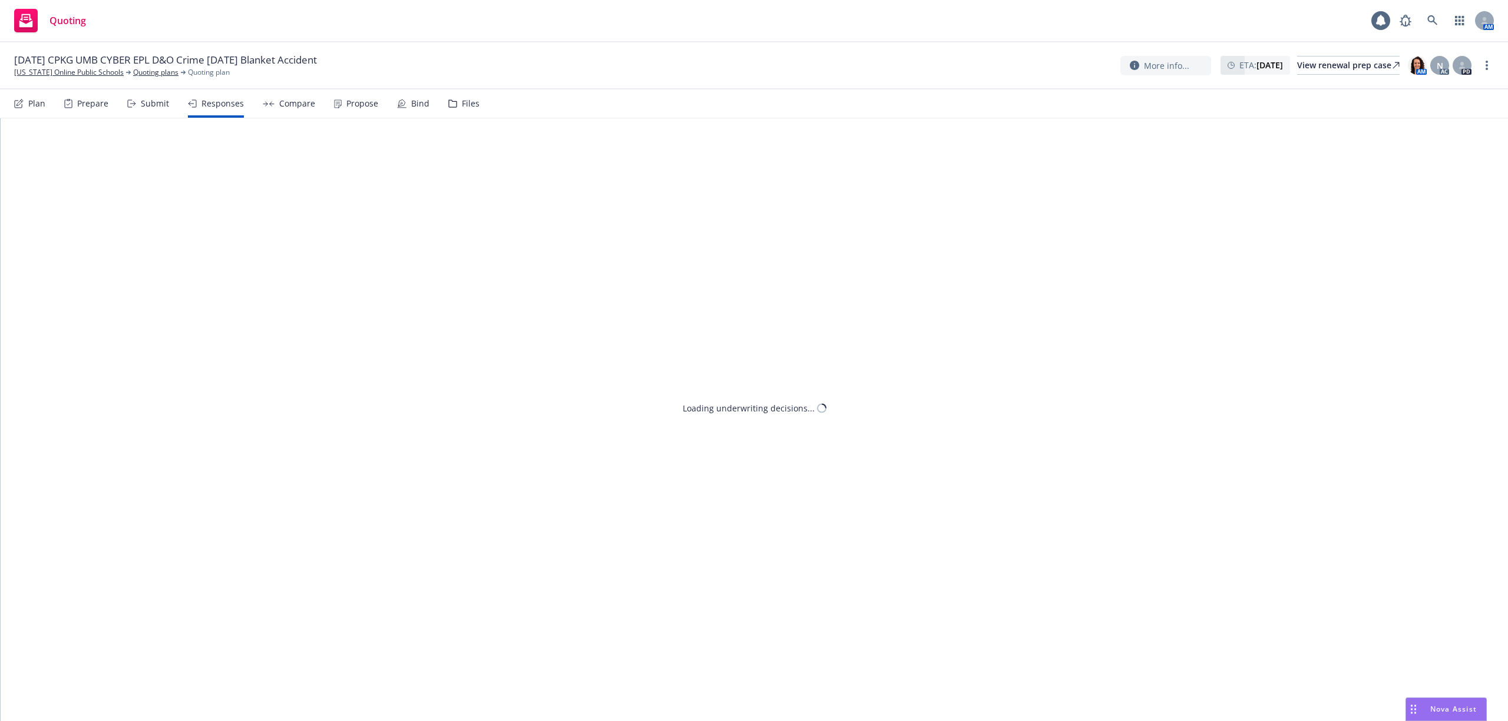
click at [140, 97] on div "Submit" at bounding box center [148, 104] width 42 height 28
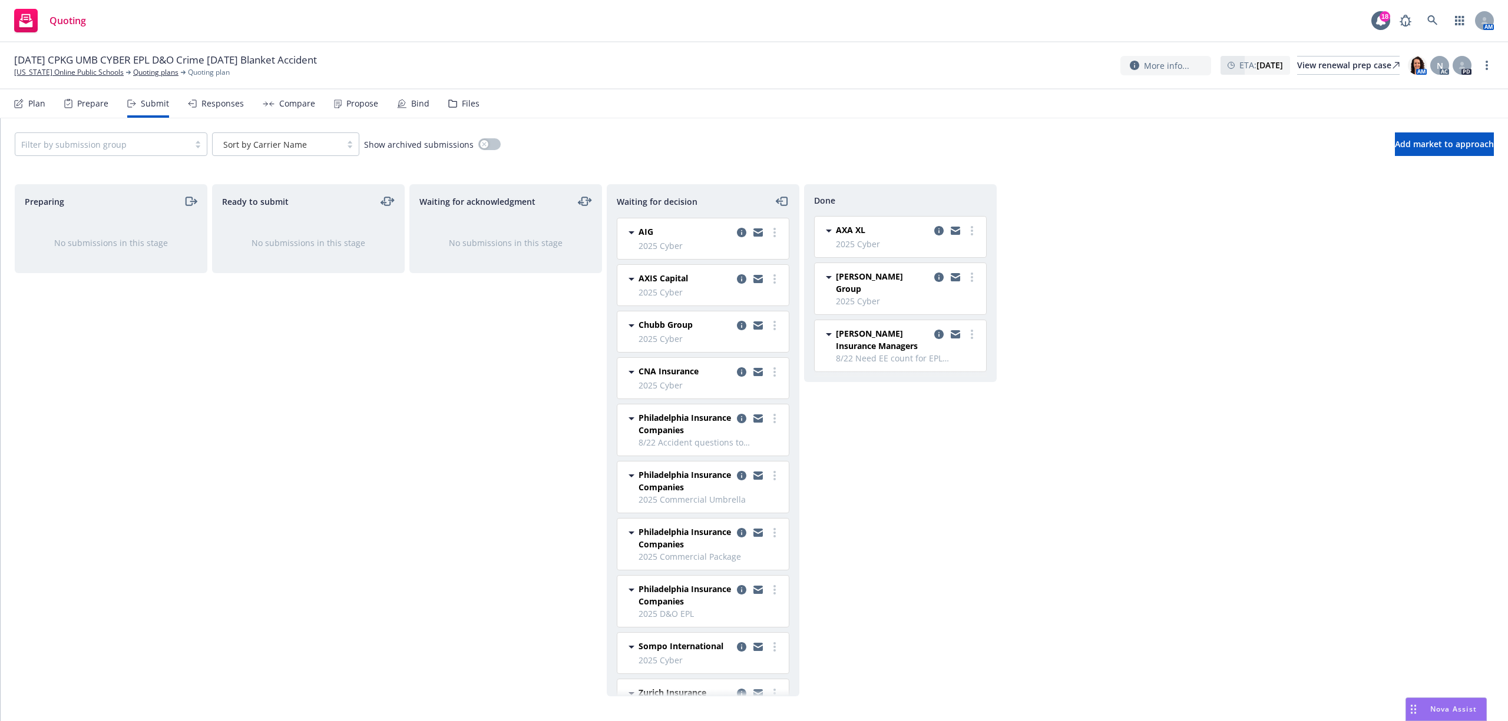
click at [181, 140] on div at bounding box center [102, 144] width 162 height 14
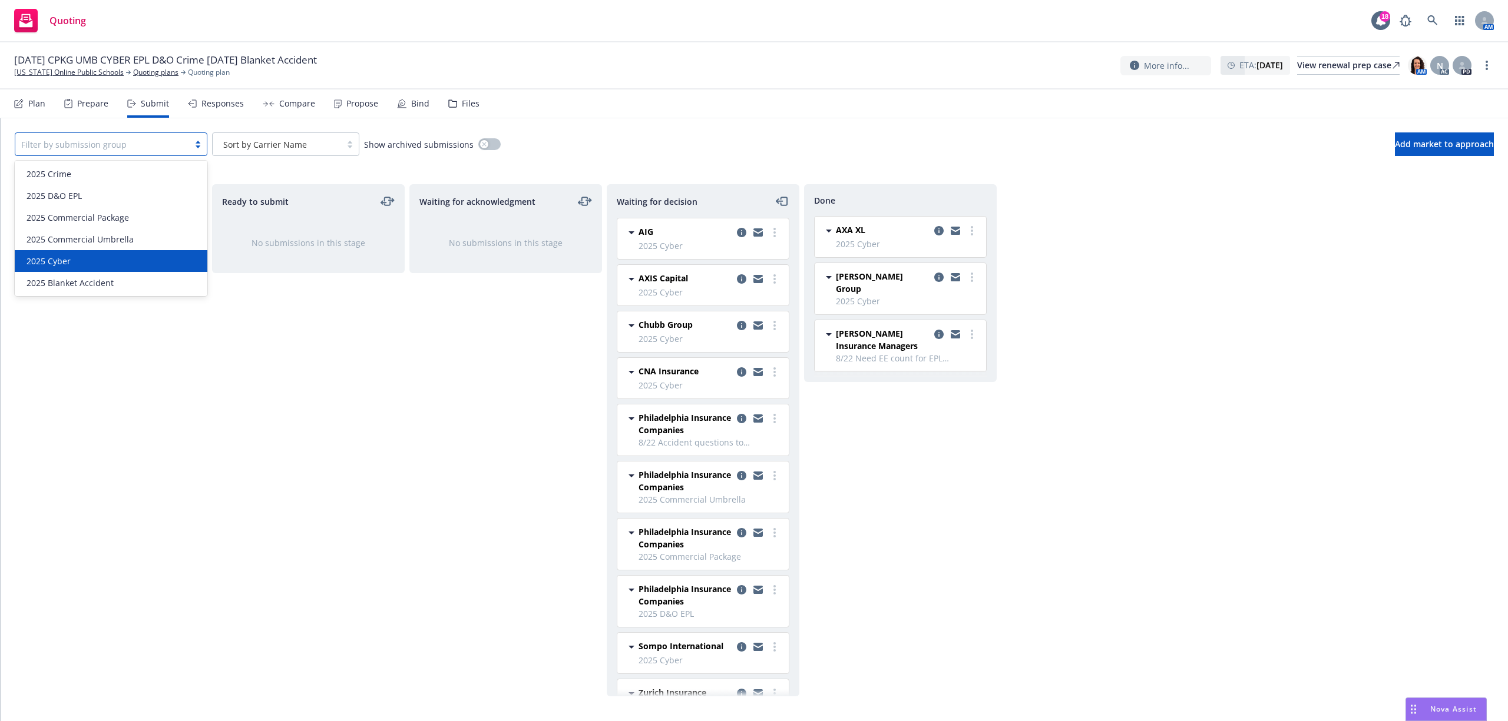
click at [130, 257] on div "2025 Cyber" at bounding box center [111, 261] width 178 height 12
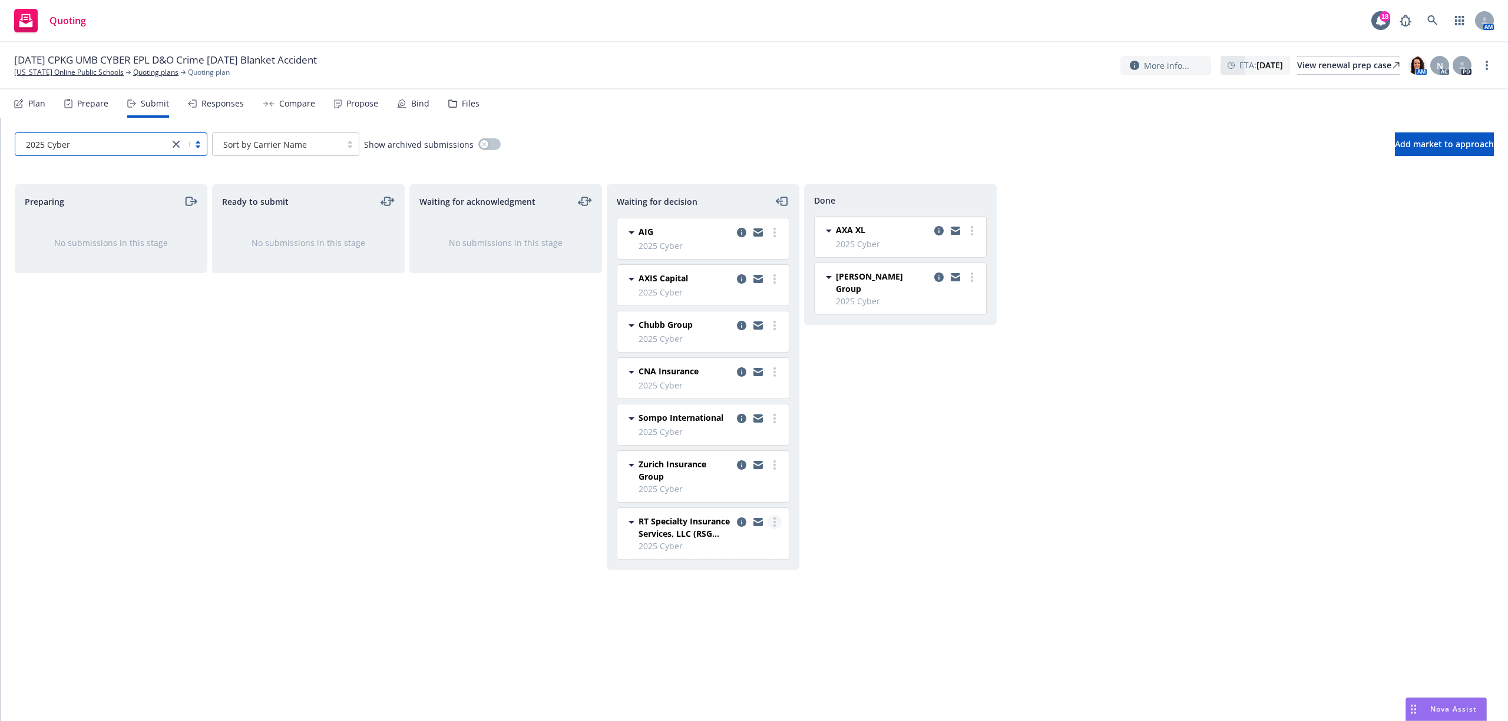
click at [774, 529] on link "more" at bounding box center [774, 522] width 14 height 14
click at [749, 592] on span "Add accepted decision" at bounding box center [722, 596] width 118 height 11
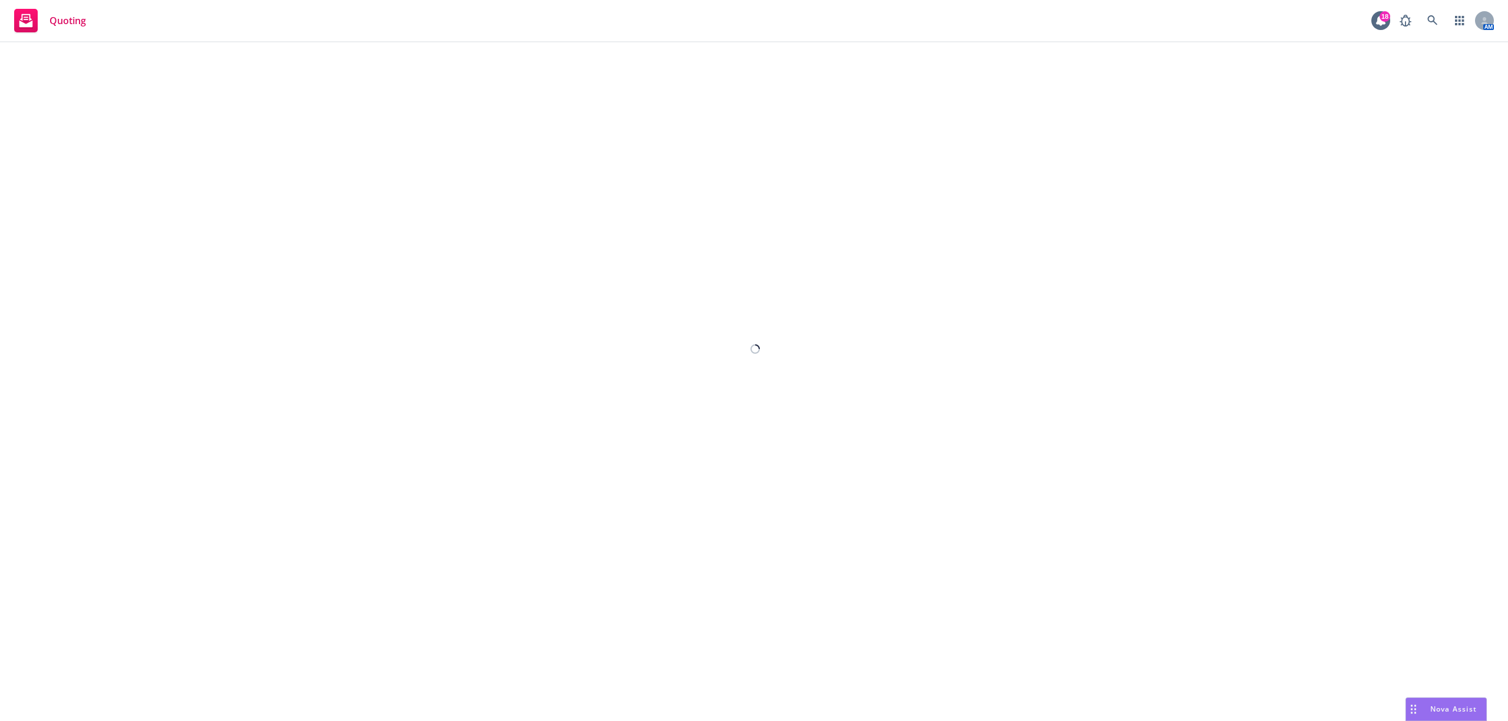
select select "12"
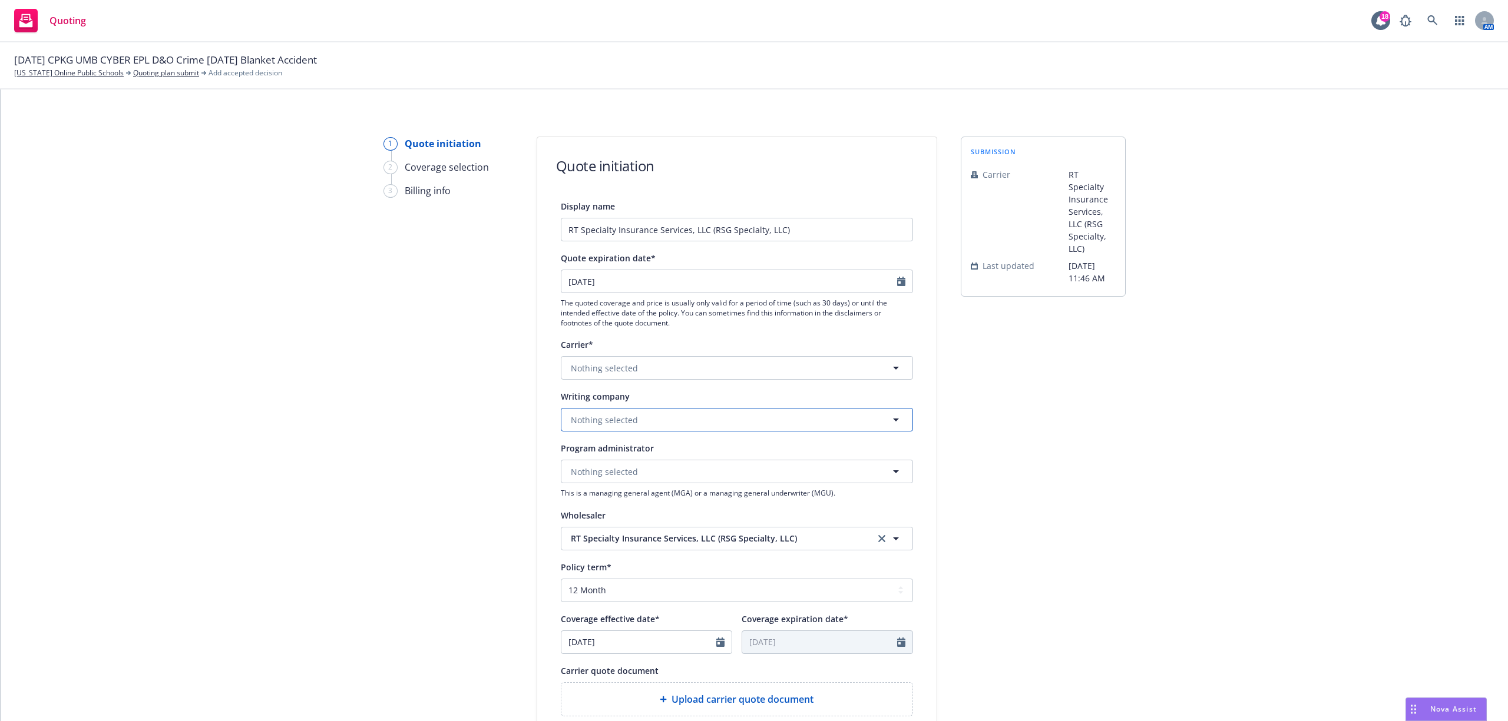
click at [675, 420] on button "Nothing selected" at bounding box center [737, 420] width 352 height 24
type input "hous"
click at [640, 326] on strong "Houston Casualty Company" at bounding box center [630, 328] width 113 height 11
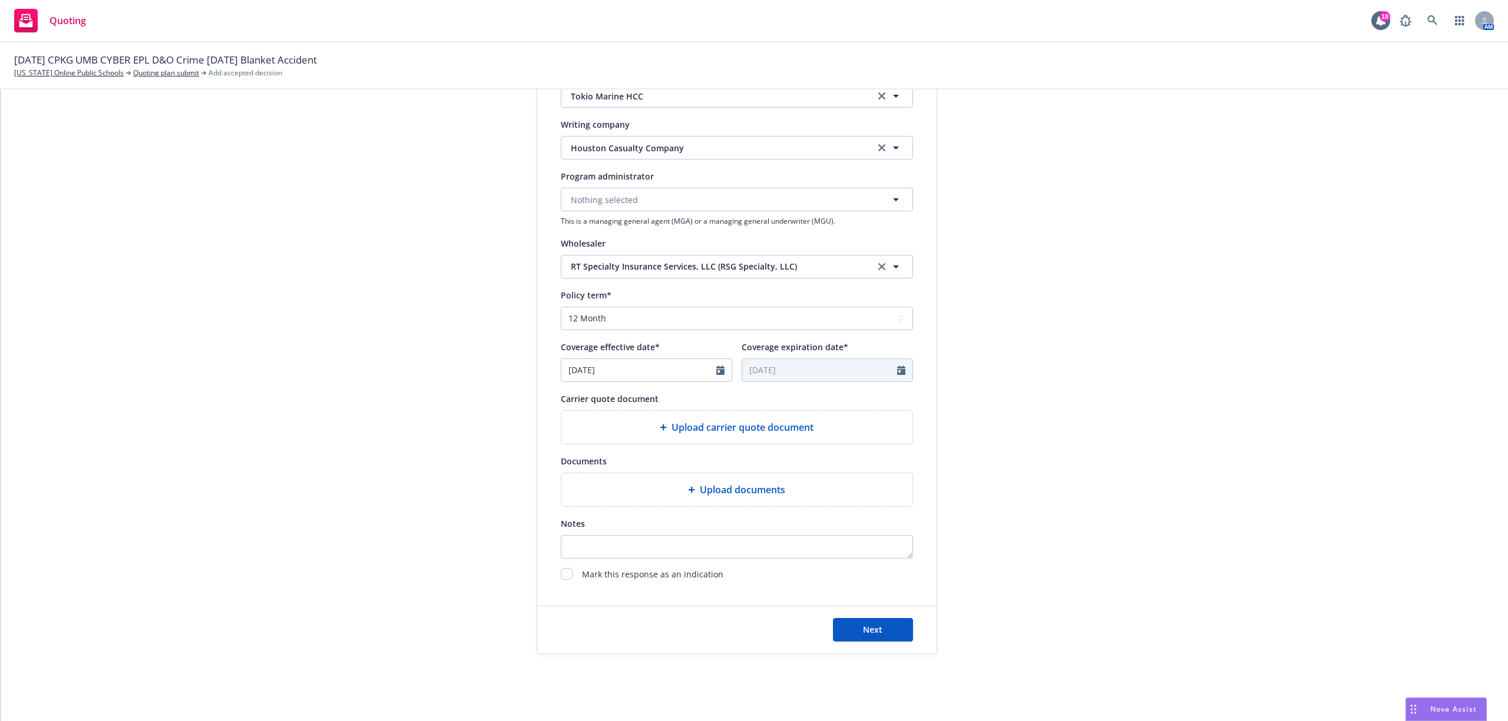
scroll to position [281, 0]
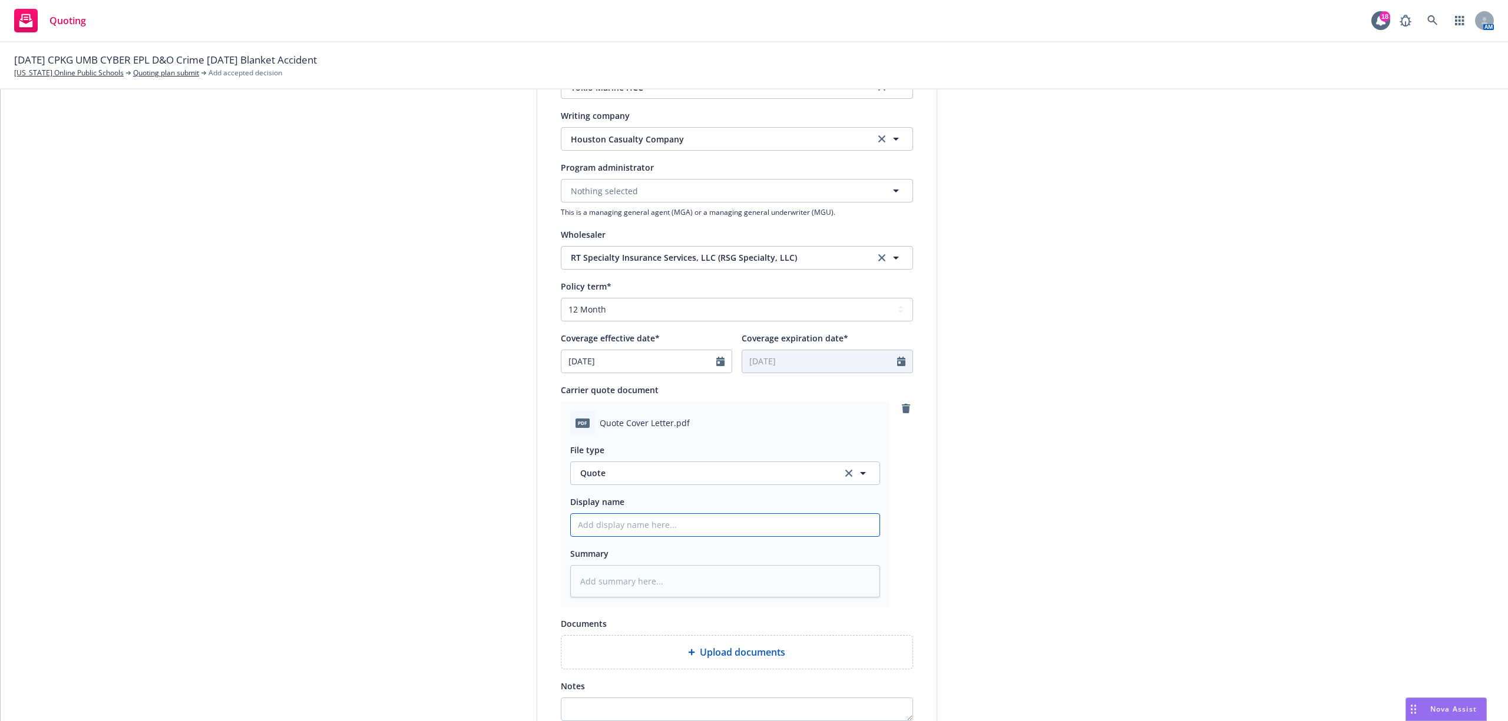
click at [689, 532] on input "Display name" at bounding box center [725, 525] width 309 height 22
type textarea "x"
type input "2"
type textarea "x"
type input "25"
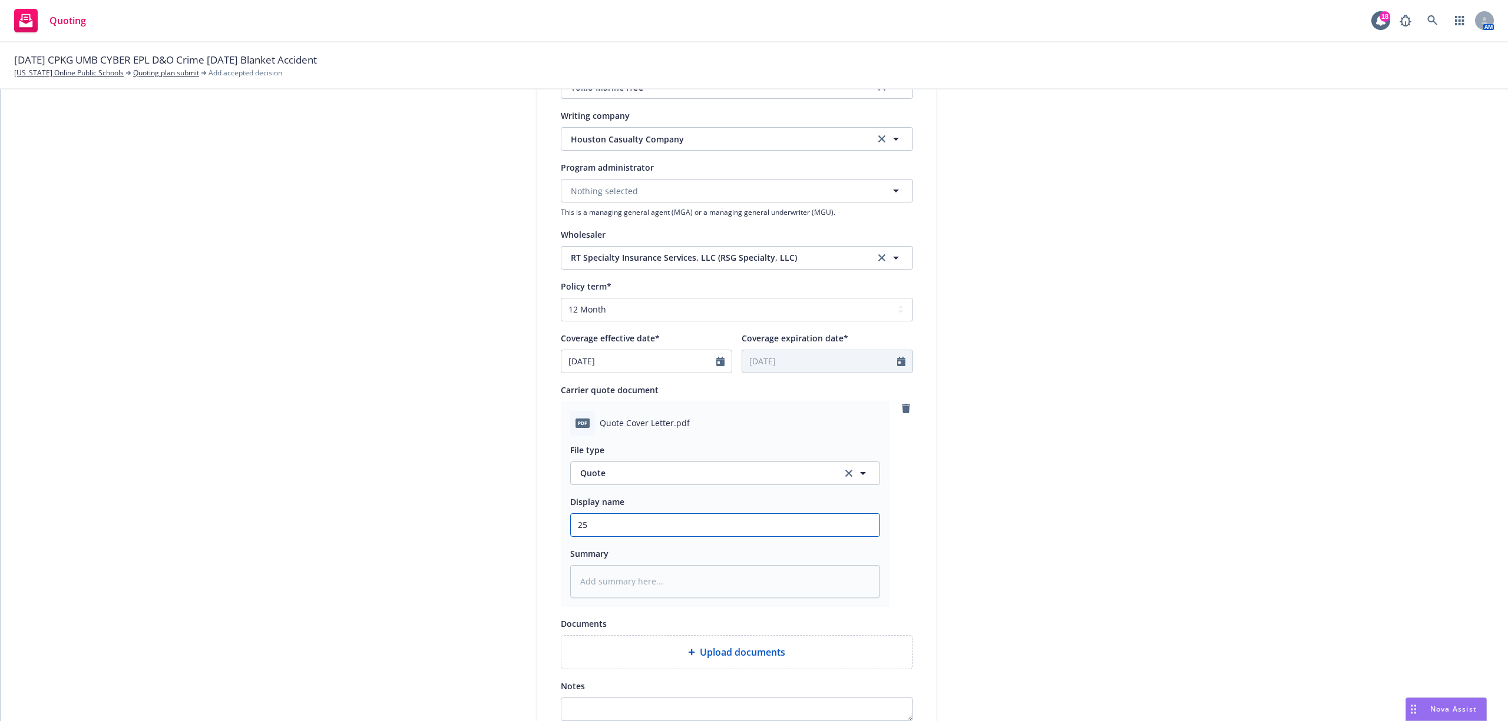
type textarea "x"
type input "25-"
type textarea "x"
type input "25-2"
type textarea "x"
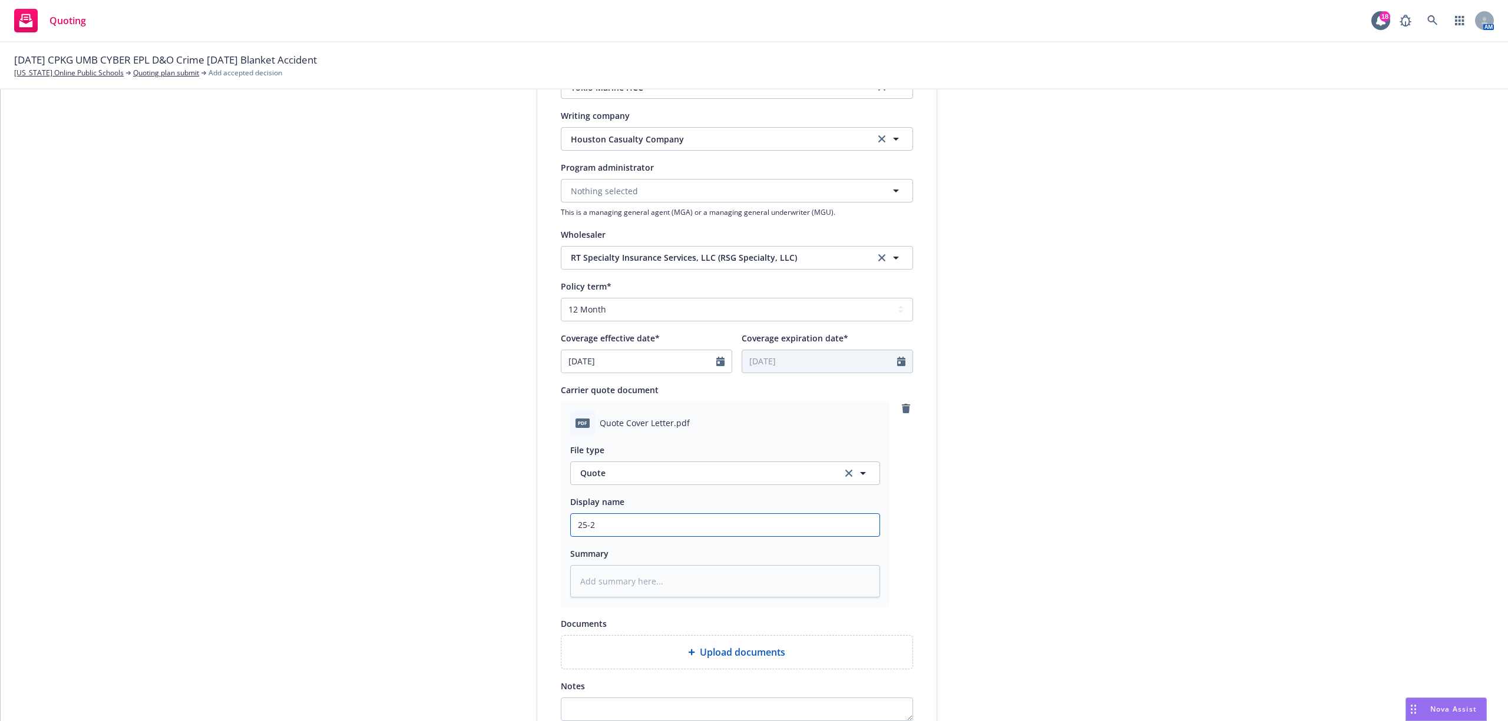
type input "25-26"
type textarea "x"
type input "25-26"
type textarea "x"
type input "25-26 C"
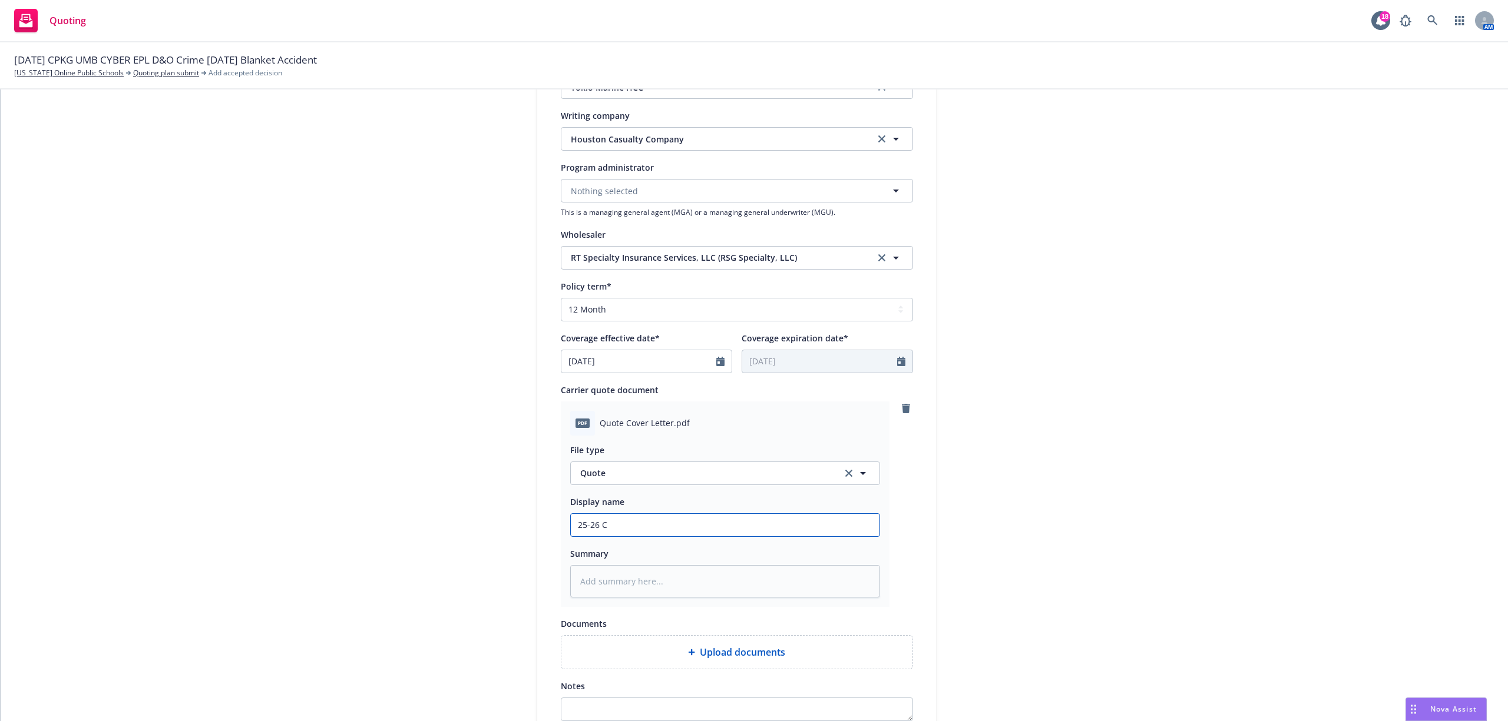
type textarea "x"
type input "25-26 CY"
type textarea "x"
type input "25-26 CYB"
type textarea "x"
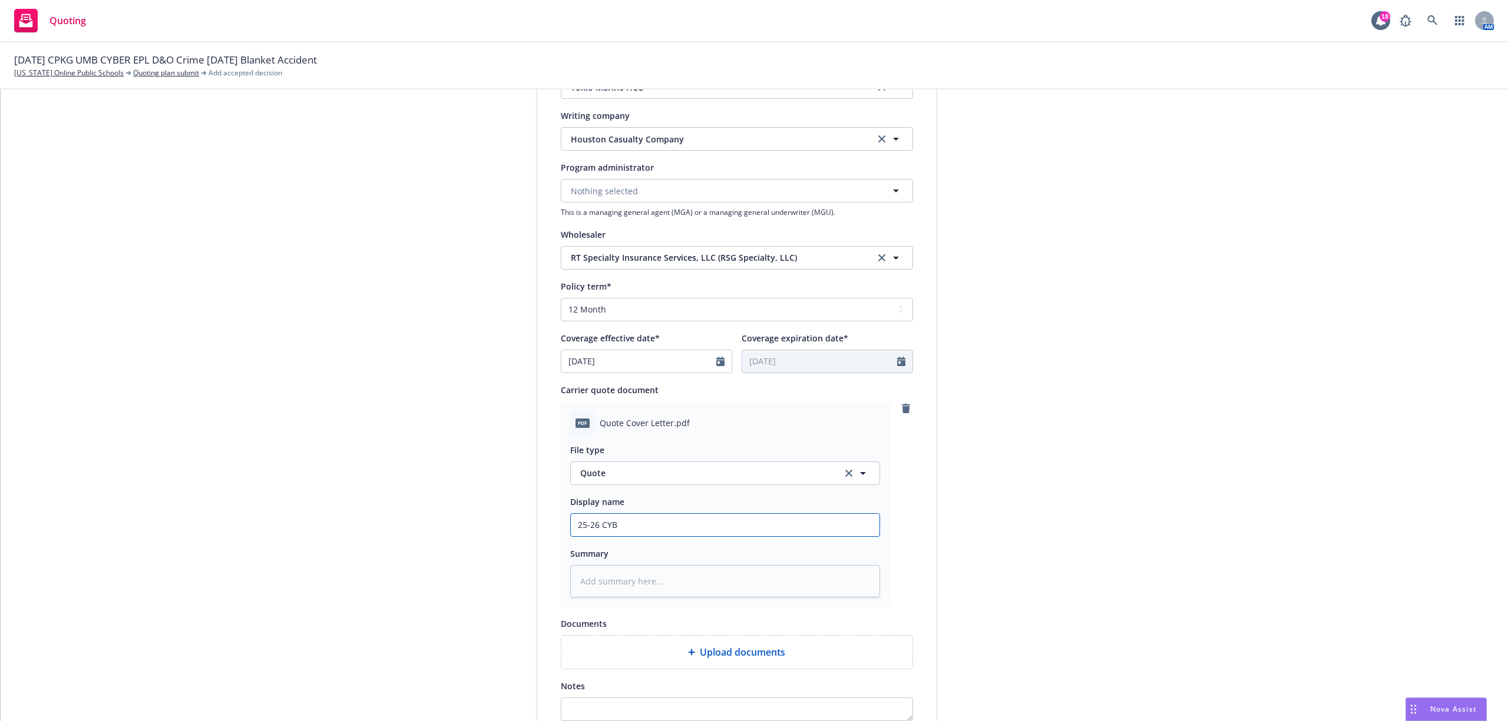
type input "25-26 CYBE"
type textarea "x"
type input "25-26 CYBER"
type textarea "x"
type input "25-26 CYBER"
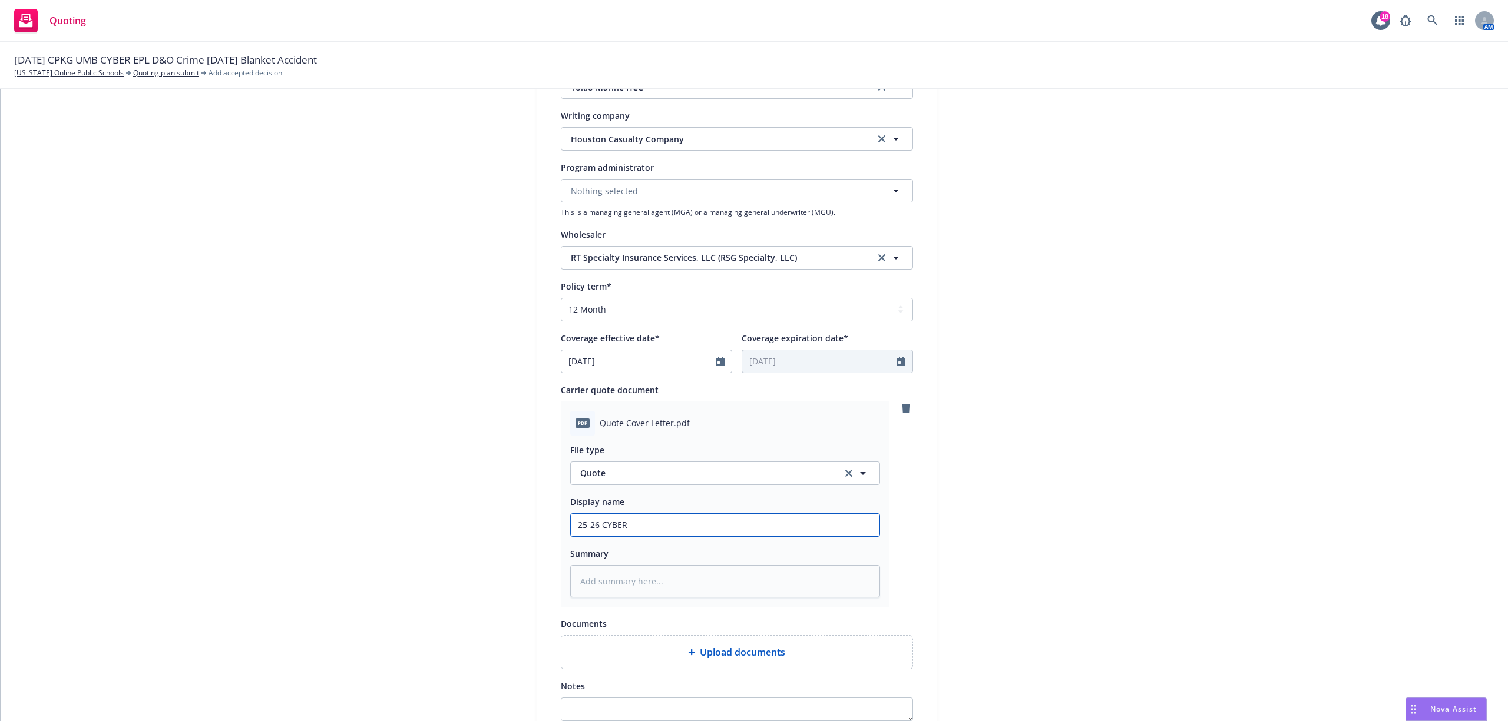
type textarea "x"
type input "25-26 CYBER R"
type textarea "x"
type input "25-26 CYBER Ren"
type textarea "x"
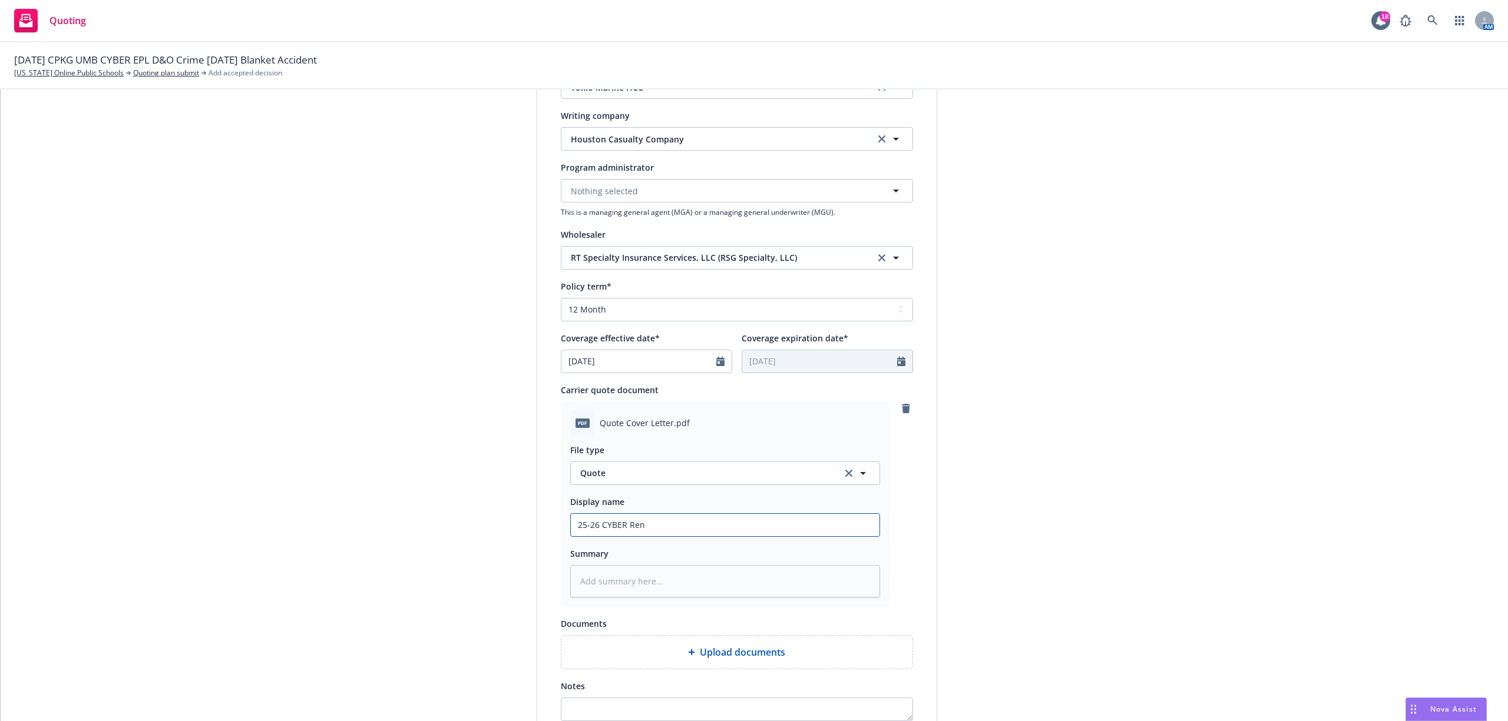
type input "25-26 CYBER [PERSON_NAME]"
type textarea "x"
type input "25-26 CYBER Renew"
type textarea "x"
type input "25-26 CYBER Renewa"
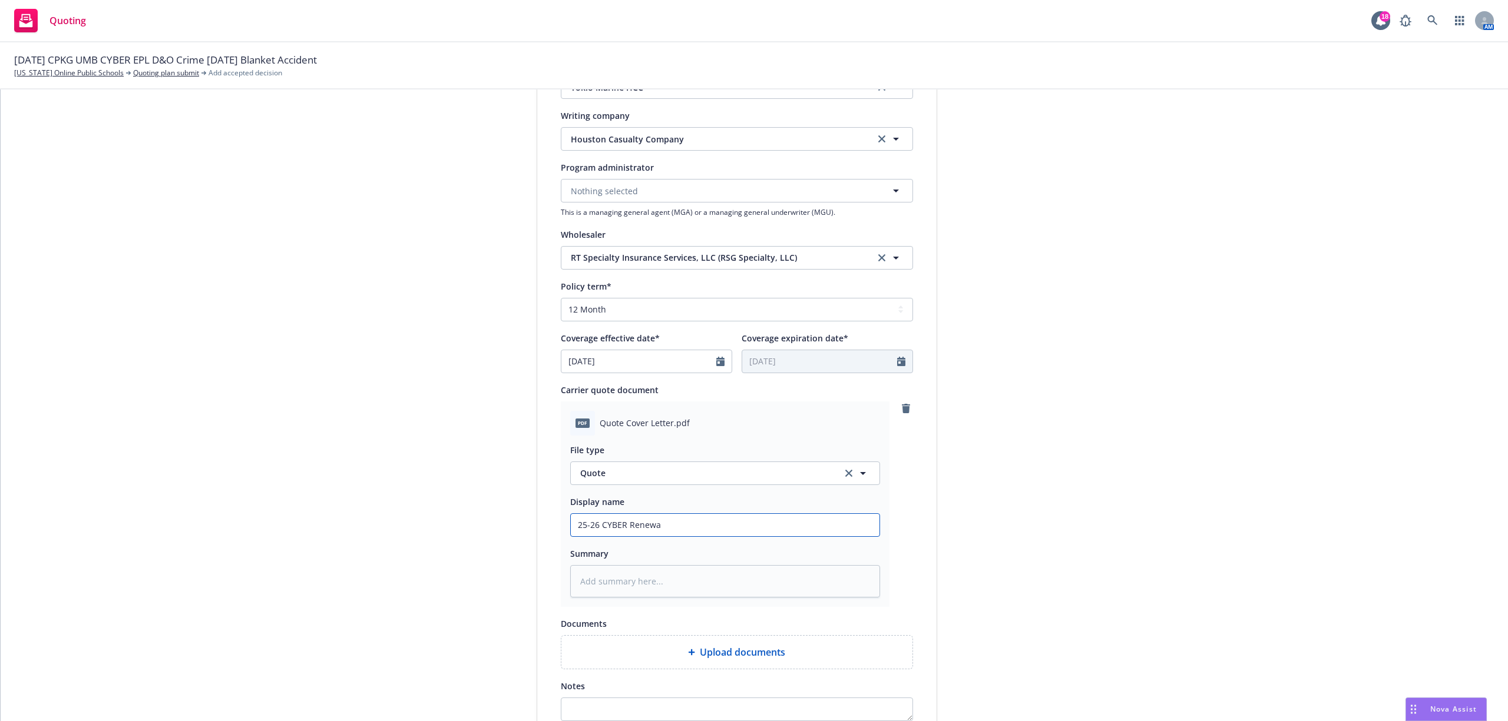
type textarea "x"
type input "25-26 CYBER Renewal"
type textarea "x"
type input "25-26 CYBER Renewal"
type textarea "x"
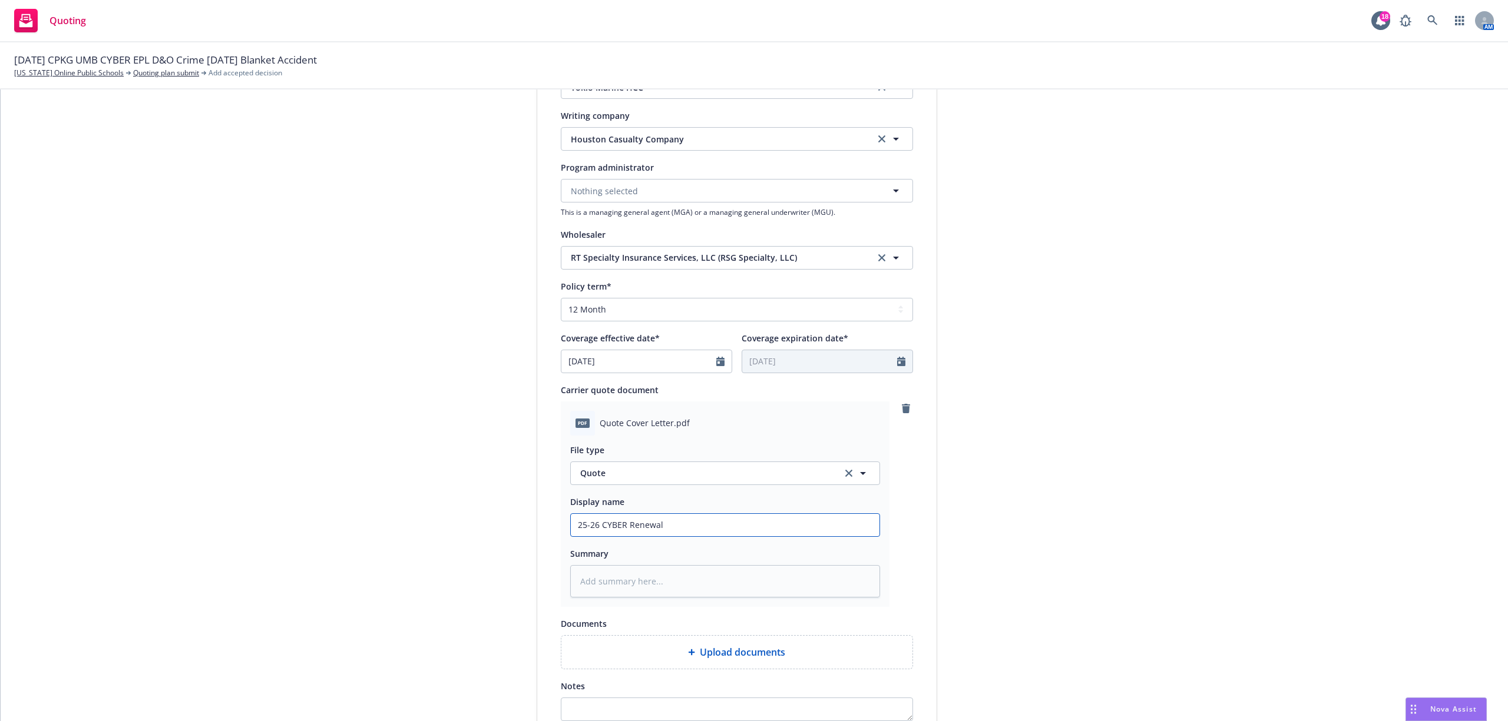
type input "25-26 CYBER Renewal Q"
type textarea "x"
type input "25-26 CYBER Renewal Qu"
type textarea "x"
type input "25-26 CYBER Renewal Quo"
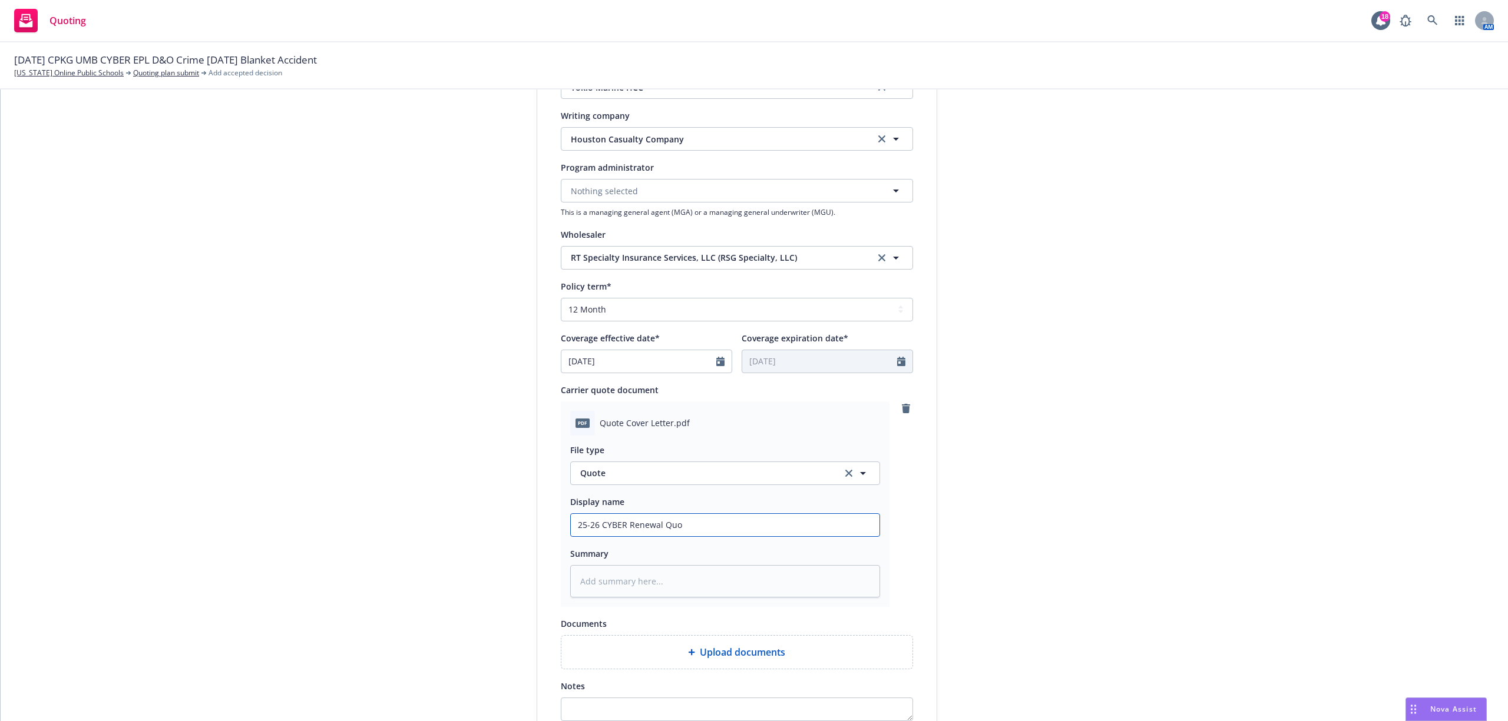
type textarea "x"
type input "25-26 CYBER Renewal Quot"
type textarea "x"
type input "25-26 CYBER Renewal Quote"
type textarea "x"
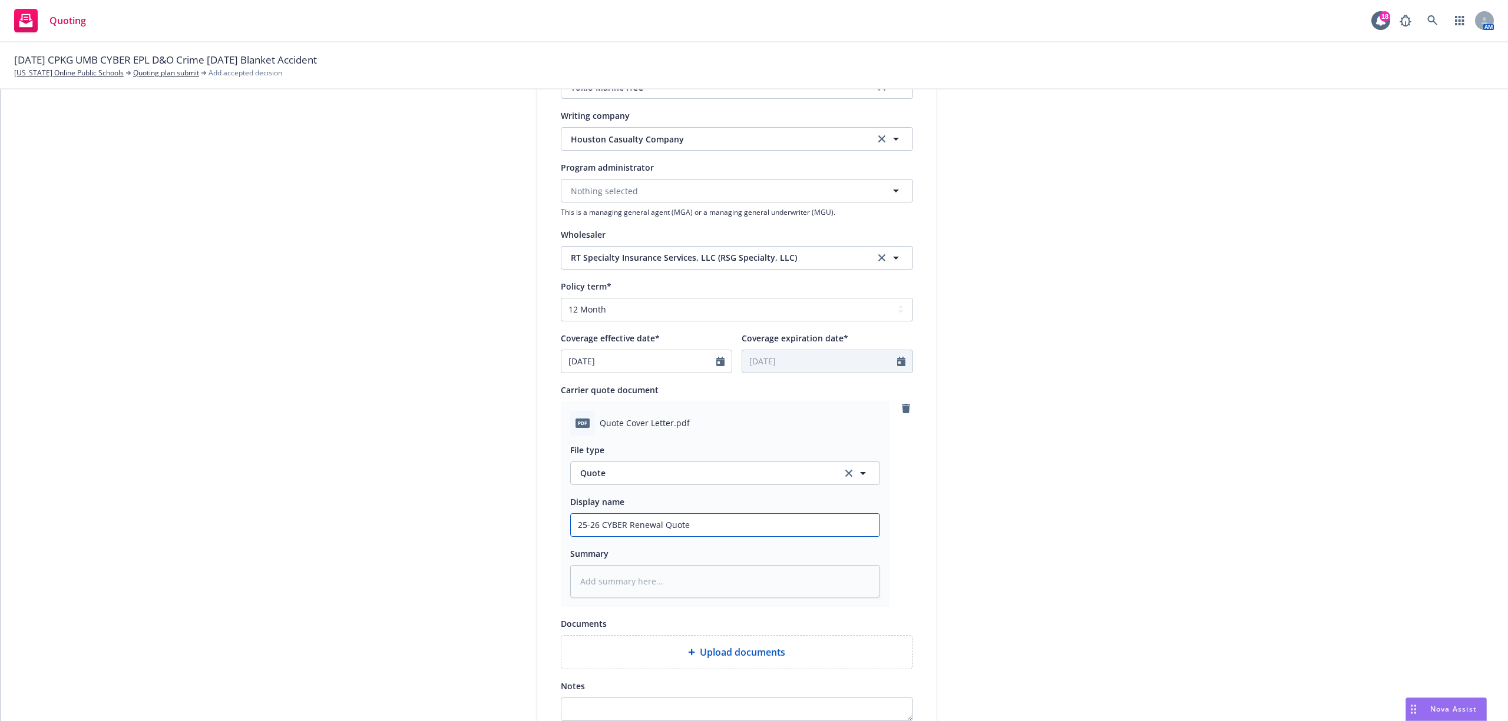
type input "25-26 CYBER Renewal Quote"
type textarea "x"
type input "25-26 CYBER Renewal Quote f"
type textarea "x"
type input "25-26 CYBER Renewal Quote fr"
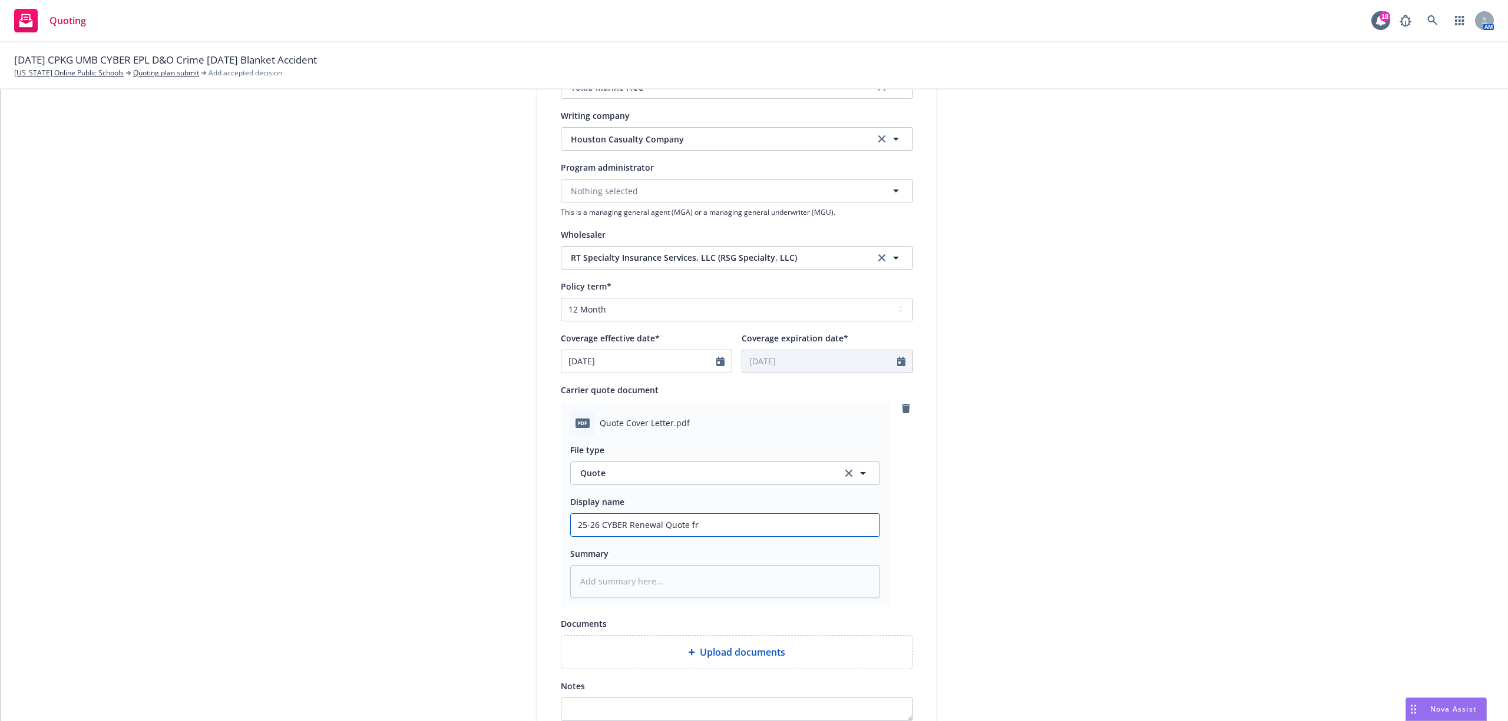
type textarea "x"
type input "25-26 CYBER Renewal Quote fro"
type textarea "x"
type input "25-26 CYBER Renewal Quote from"
type textarea "x"
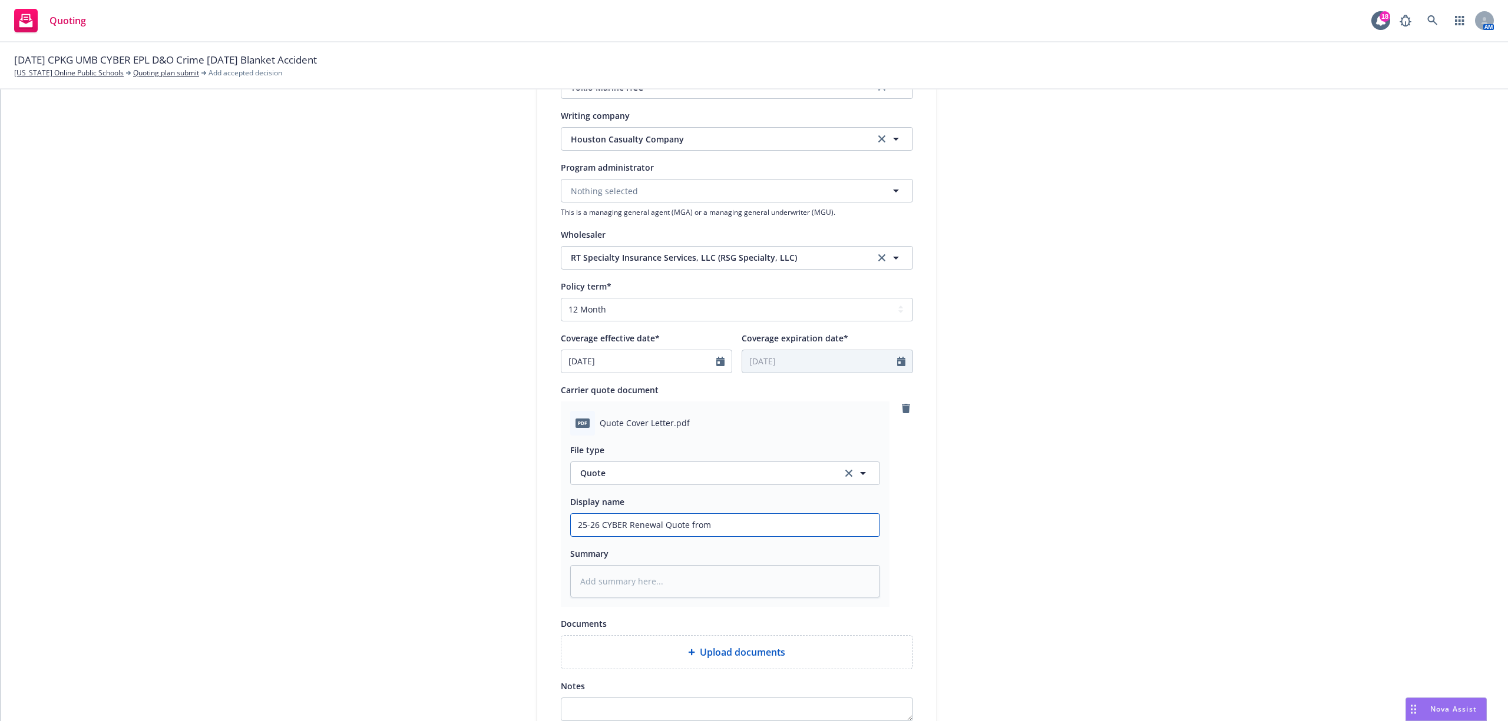
type input "25-26 CYBER Renewal Quote from"
type textarea "x"
type input "25-26 CYBER Renewal Quote from H"
type textarea "x"
type input "25-26 CYBER Renewal Quote from HC"
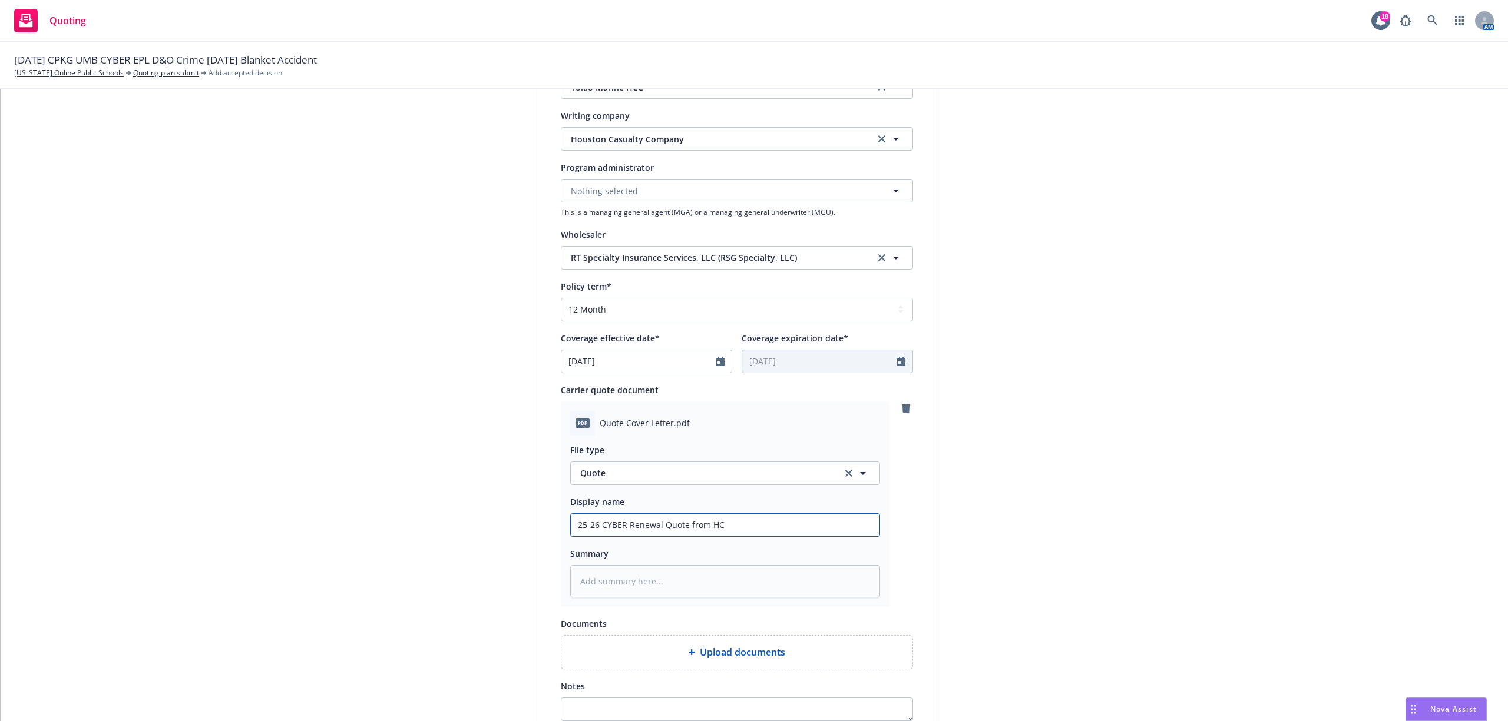
type textarea "x"
type input "25-26 CYBER Renewal Quote from HCC"
type textarea "x"
type input "25-26 CYBER Renewal Quote from HCC"
type textarea "x"
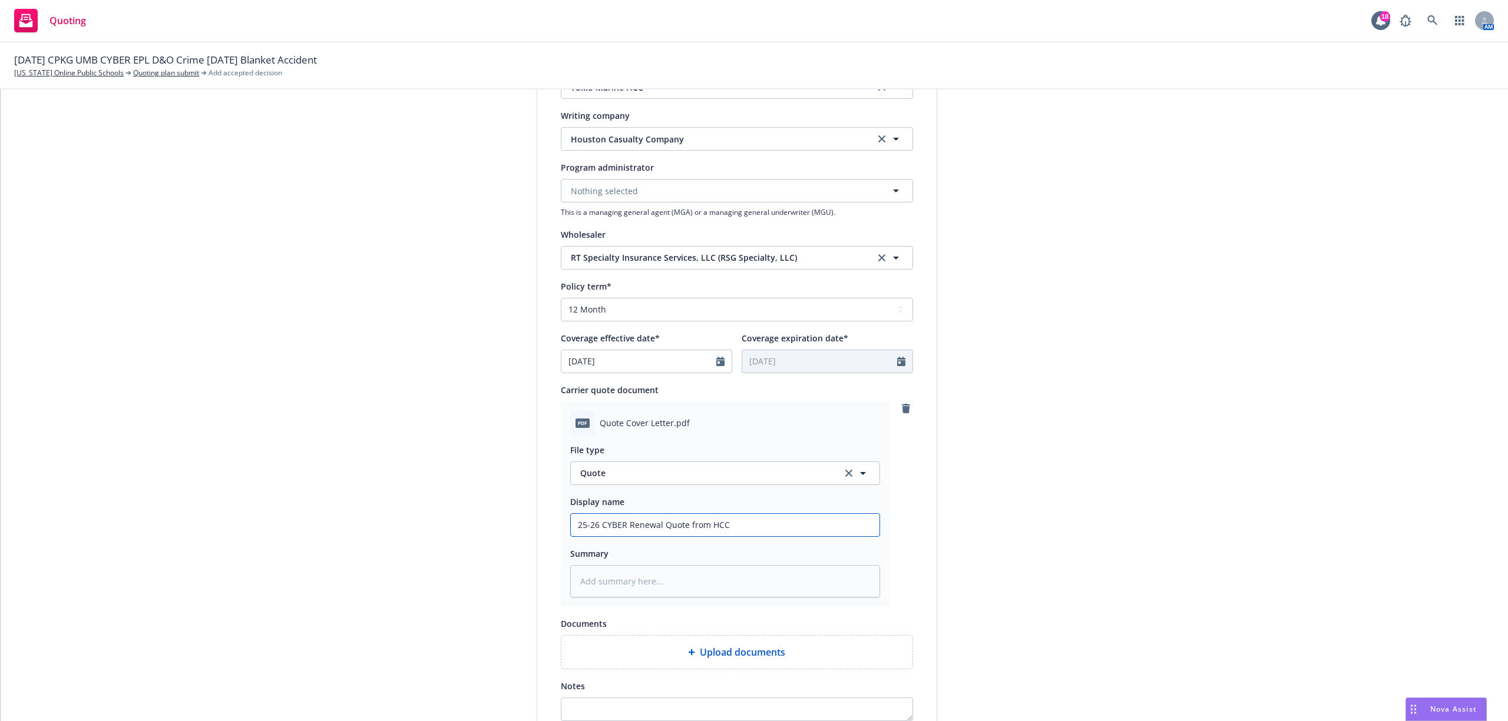
type input "25-26 CYBER Renewal Quote from HCC -"
type textarea "x"
type input "25-26 CYBER Renewal Quote from HCC -"
type textarea "x"
type input "25-26 CYBER Renewal Quote from HCC - S"
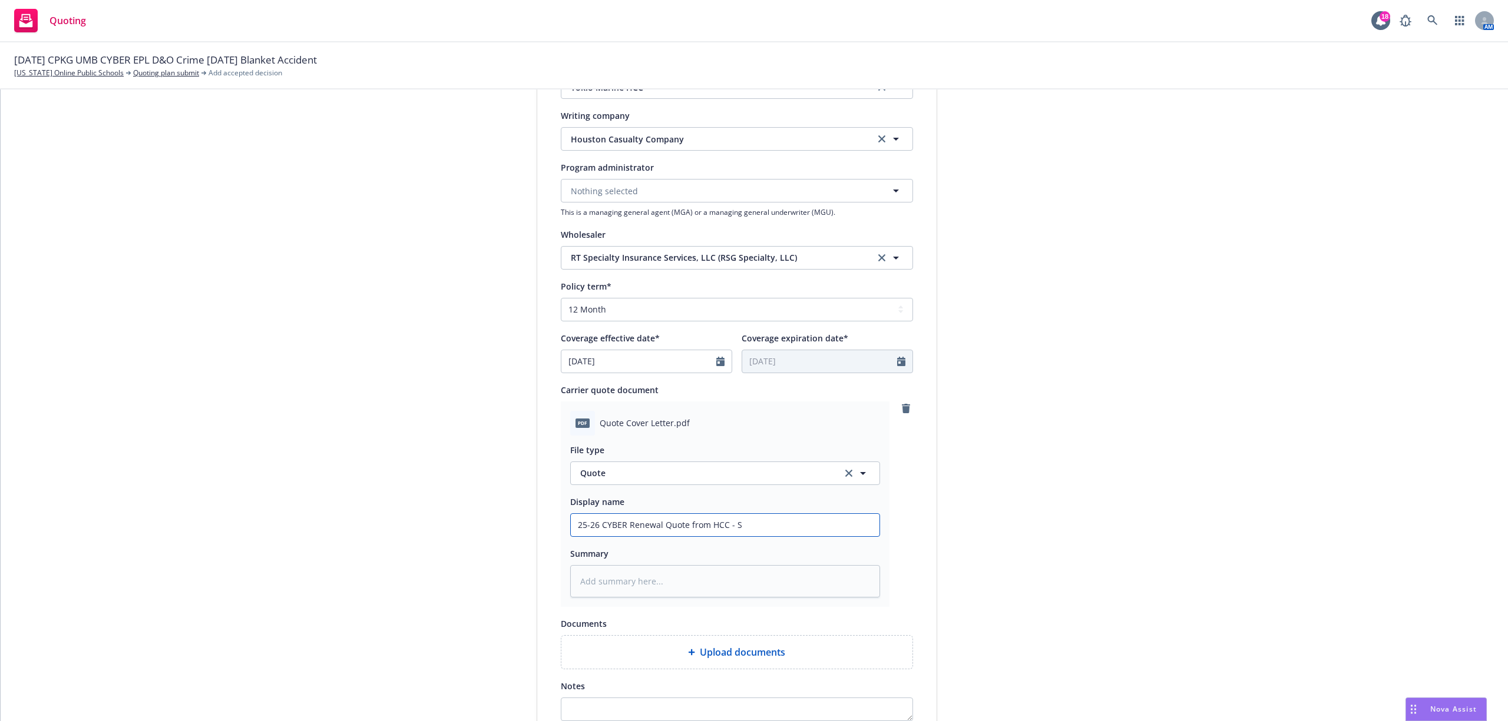
type textarea "x"
type input "25-26 CYBER Renewal Quote from HCC - SA"
type textarea "x"
type input "25-26 CYBER Renewal Quote from HCC - S"
type textarea "x"
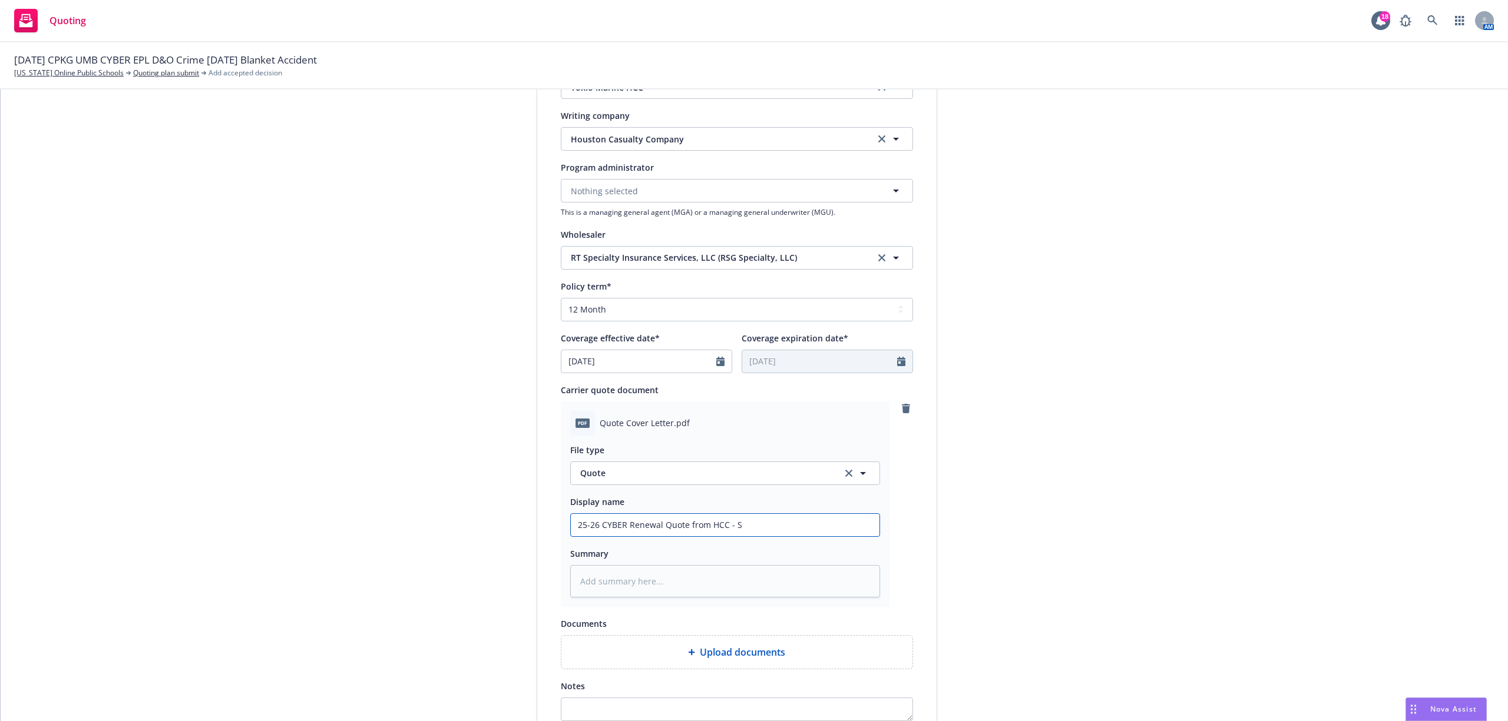
type input "25-26 CYBER Renewal Quote from HCC - Sw"
type textarea "x"
type input "25-26 CYBER Renewal Quote from HCC - Swi"
type textarea "x"
type input "25-26 CYBER Renewal Quote from HCC - Swit"
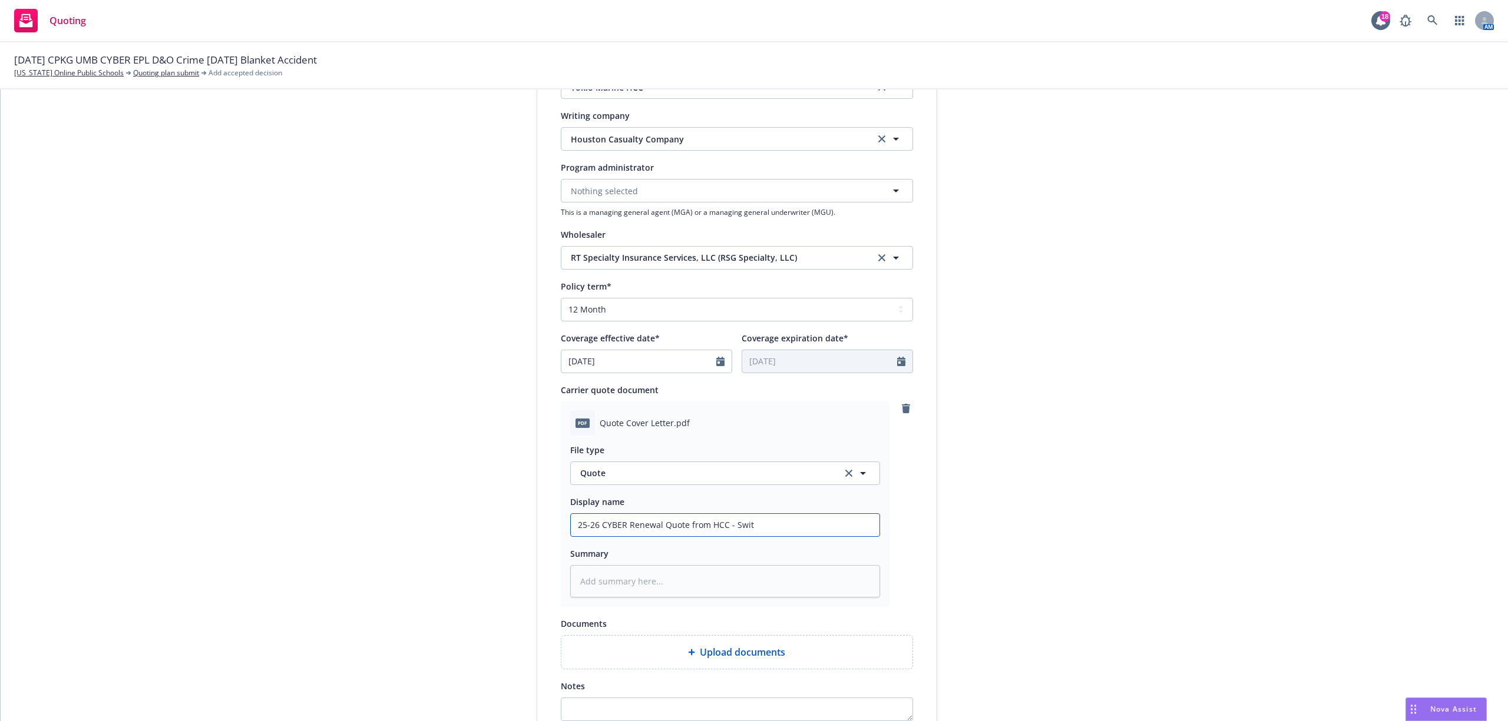
type textarea "x"
type input "25-26 CYBER Renewal Quote from HCC - Switc"
type textarea "x"
type input "25-26 CYBER Renewal Quote from HCC - Switch"
type textarea "x"
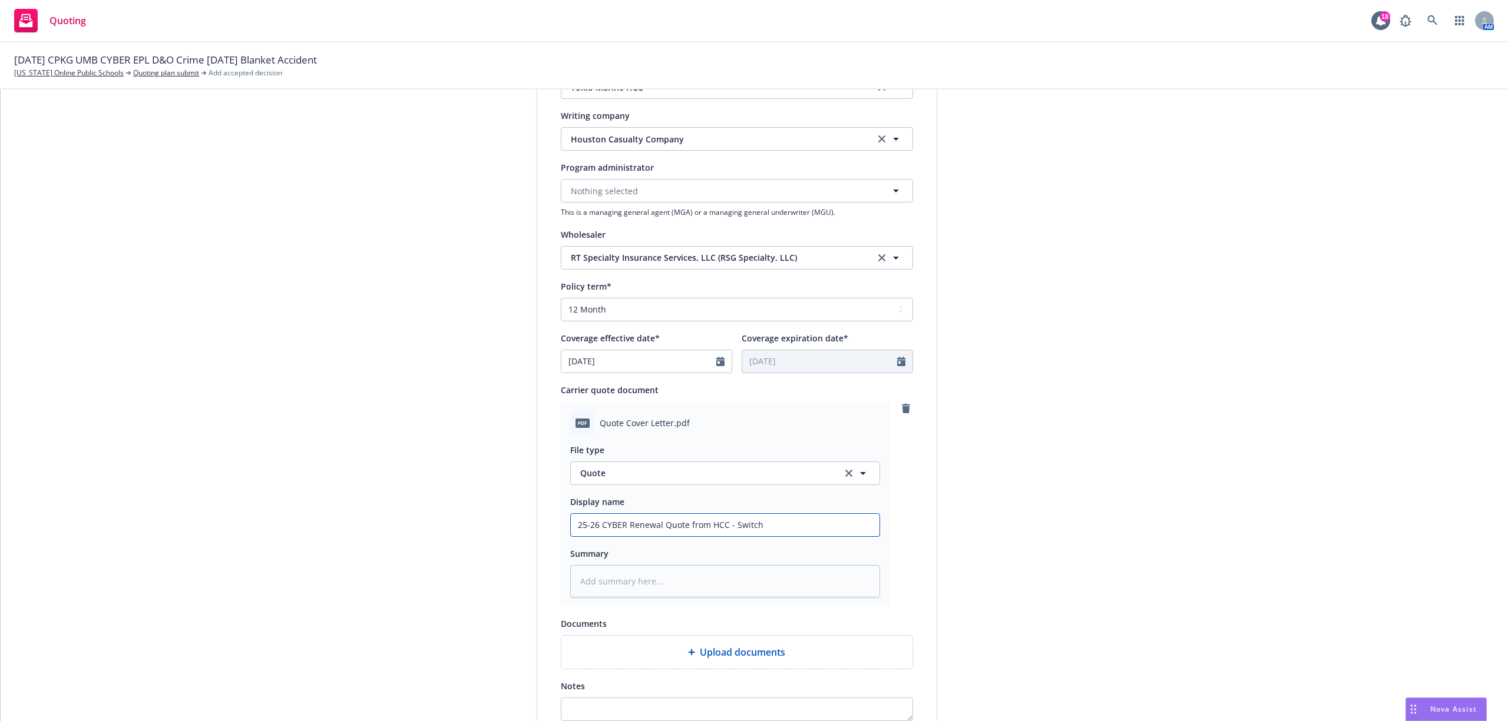
type input "25-26 CYBER Renewal Quote from HCC - Switchi"
type textarea "x"
type input "25-26 CYBER Renewal Quote from HCC - Switchin"
type textarea "x"
type input "25-26 CYBER Renewal Quote from HCC - Switching"
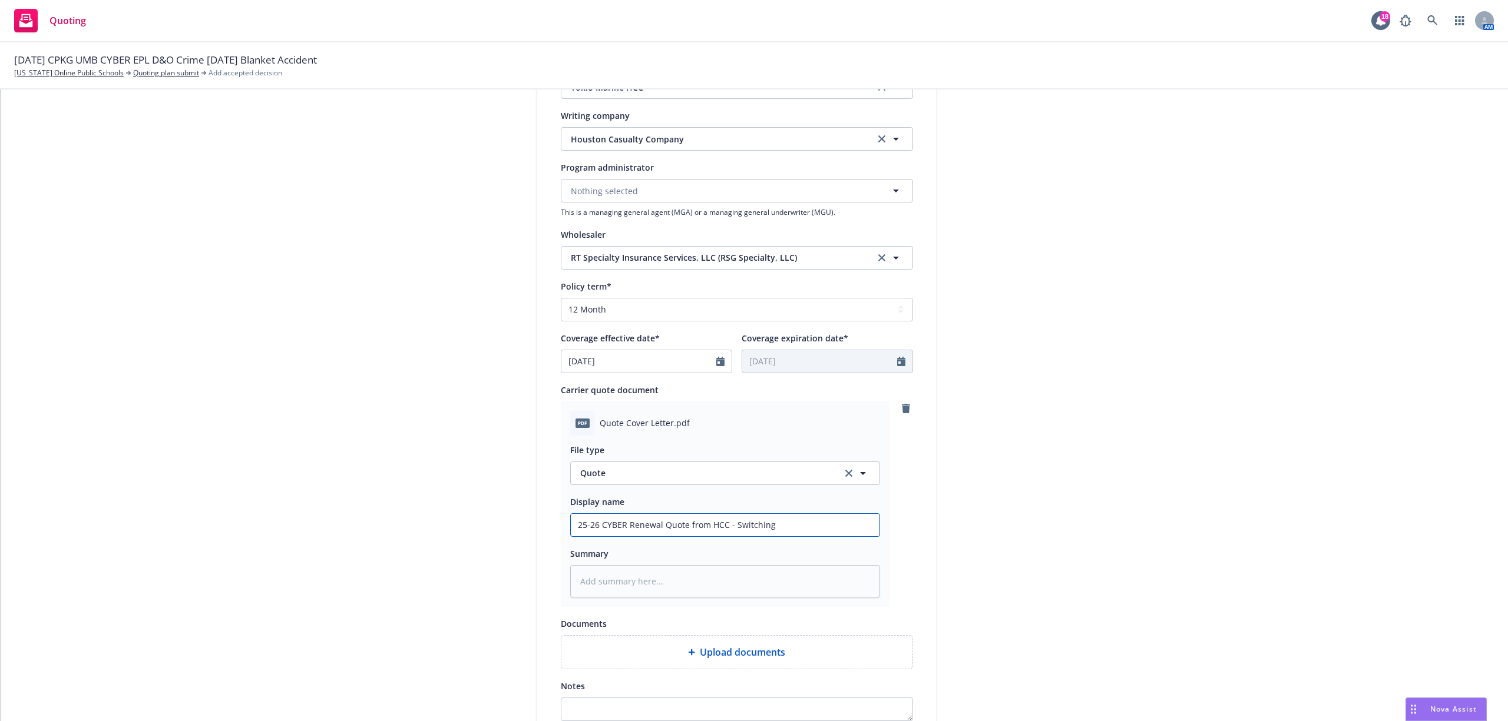
type textarea "x"
type input "25-26 CYBER Renewal Quote from HCC - Switching"
type textarea "x"
type input "25-26 CYBER Renewal Quote from HCC - Switching f"
type textarea "x"
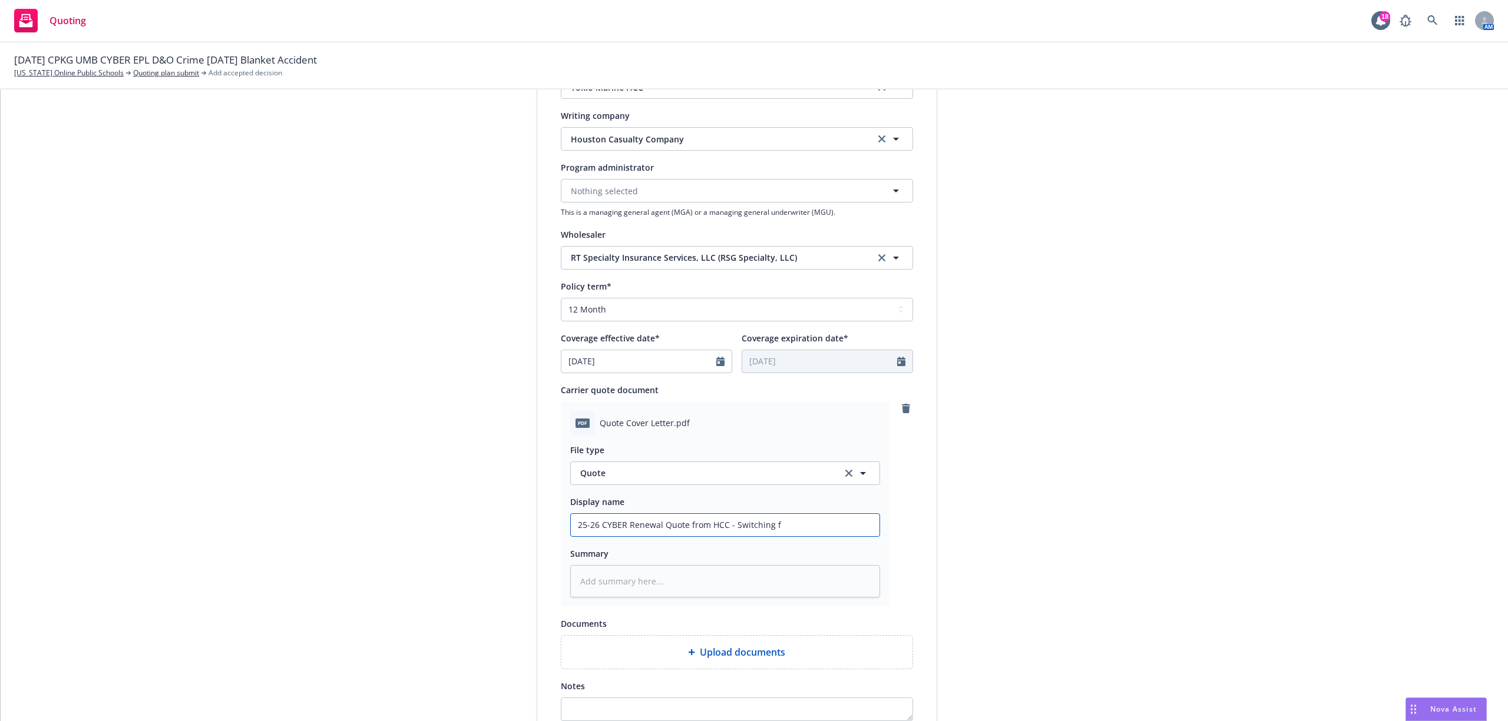
type input "25-26 CYBER Renewal Quote from HCC - Switching fr"
type textarea "x"
type input "25-26 CYBER Renewal Quote from HCC - Switching fro"
type textarea "x"
type input "25-26 CYBER Renewal Quote from HCC - Switching from"
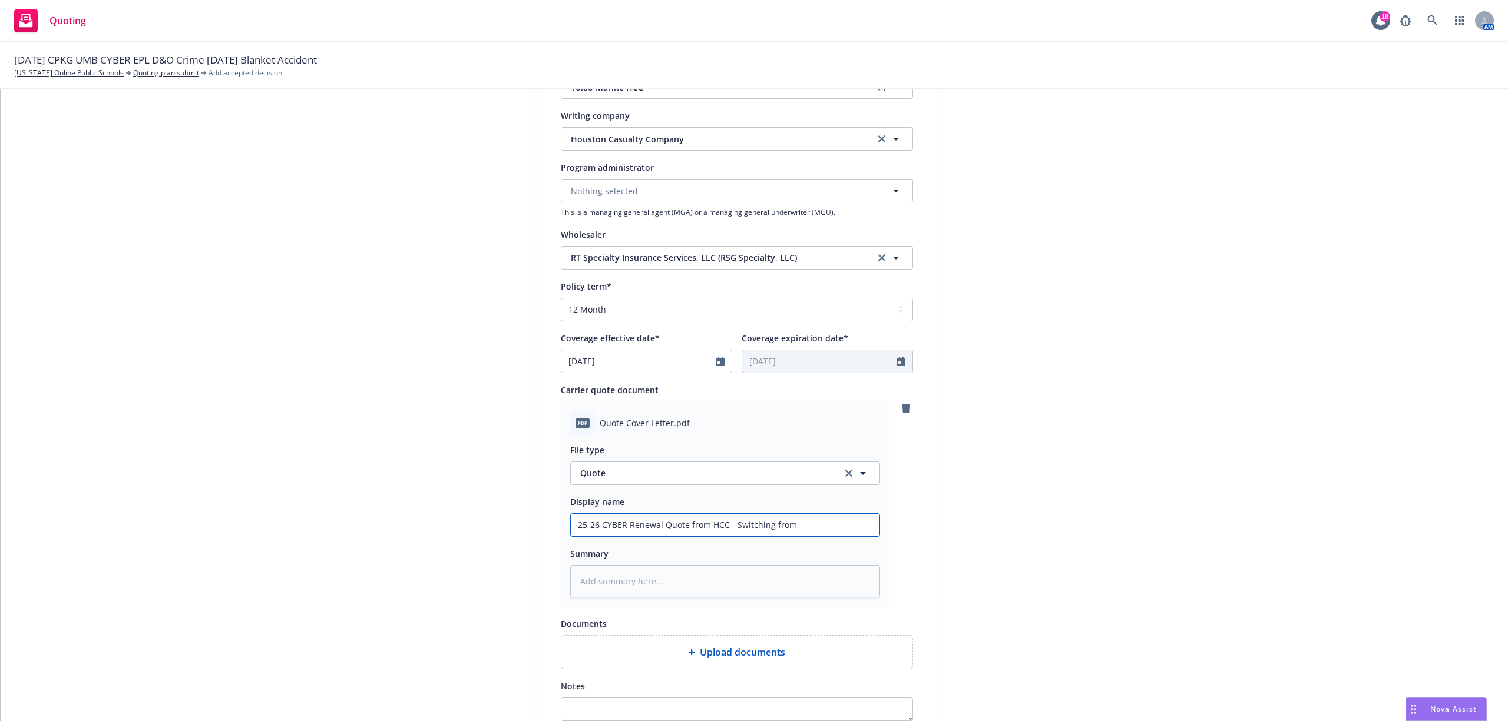
type textarea "x"
type input "25-26 CYBER Renewal Quote from HCC - Switching from"
type textarea "x"
type input "25-26 CYBER Renewal Quote from HCC - Switching from C"
type textarea "x"
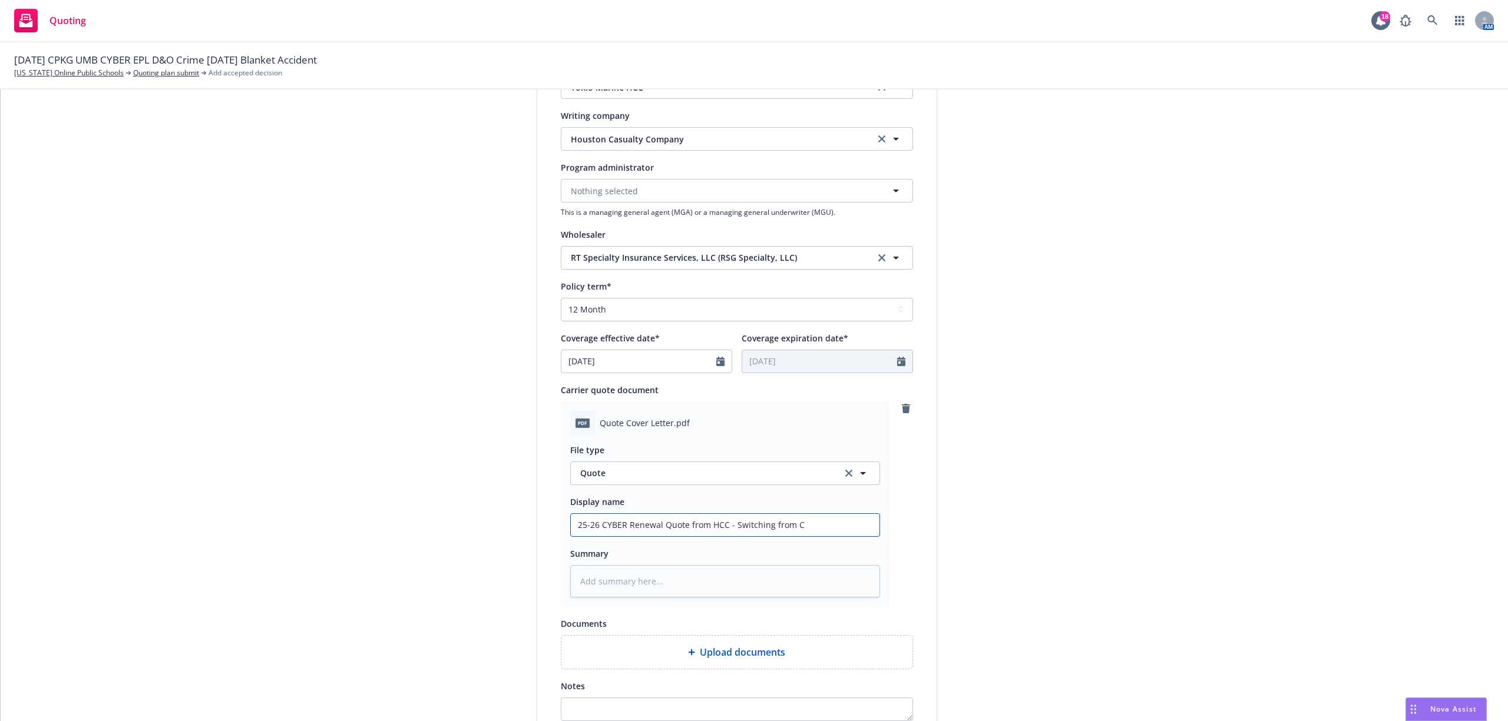
type input "25-26 CYBER Renewal Quote from HCC - Switching from Co"
type textarea "x"
type input "25-26 CYBER Renewal Quote from HCC - Switching from Cor"
type textarea "x"
type input "25-26 CYBER Renewal Quote from HCC - Switching from Corv"
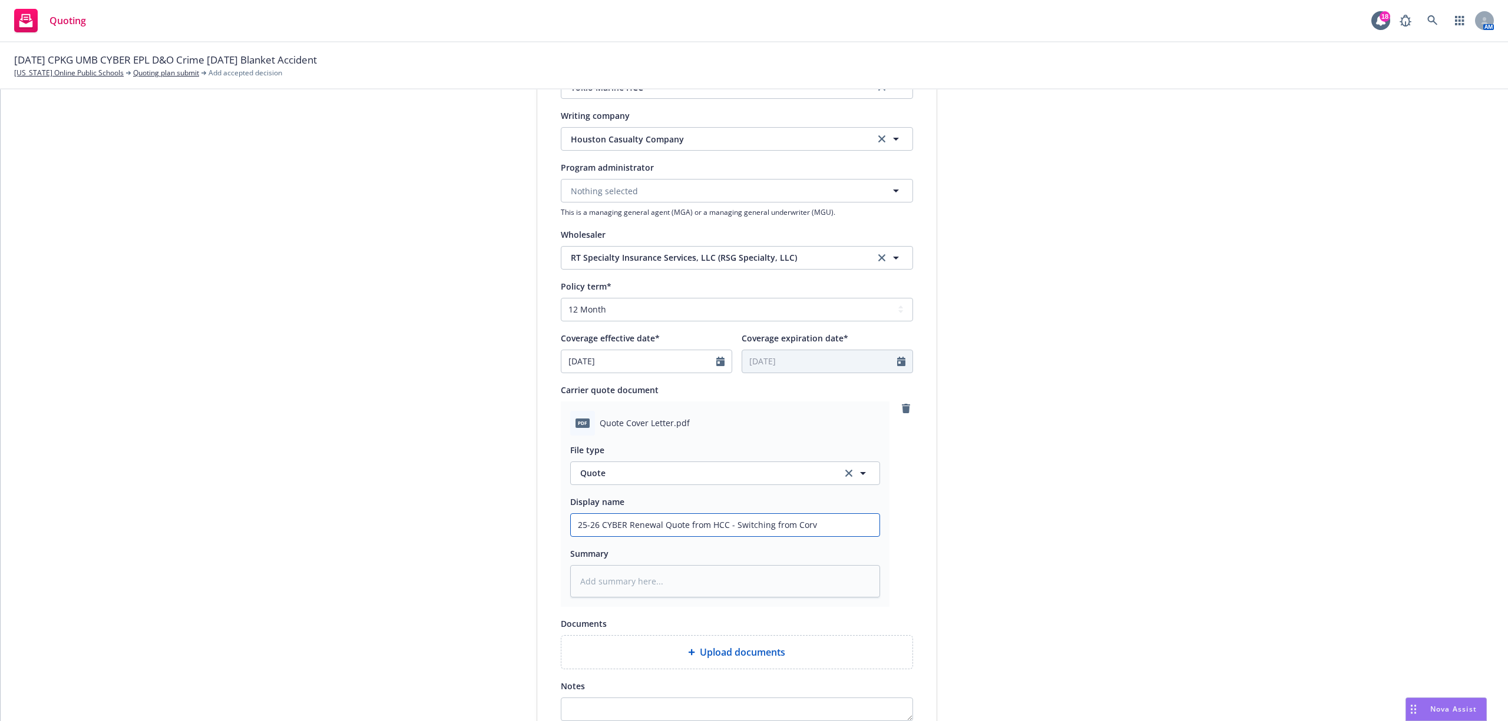
type textarea "x"
type input "25-26 CYBER Renewal Quote from HCC - Switching from Corvu"
type textarea "x"
type input "25-26 CYBER Renewal Quote from HCC - Switching from Corvus"
click at [663, 571] on textarea at bounding box center [725, 581] width 310 height 33
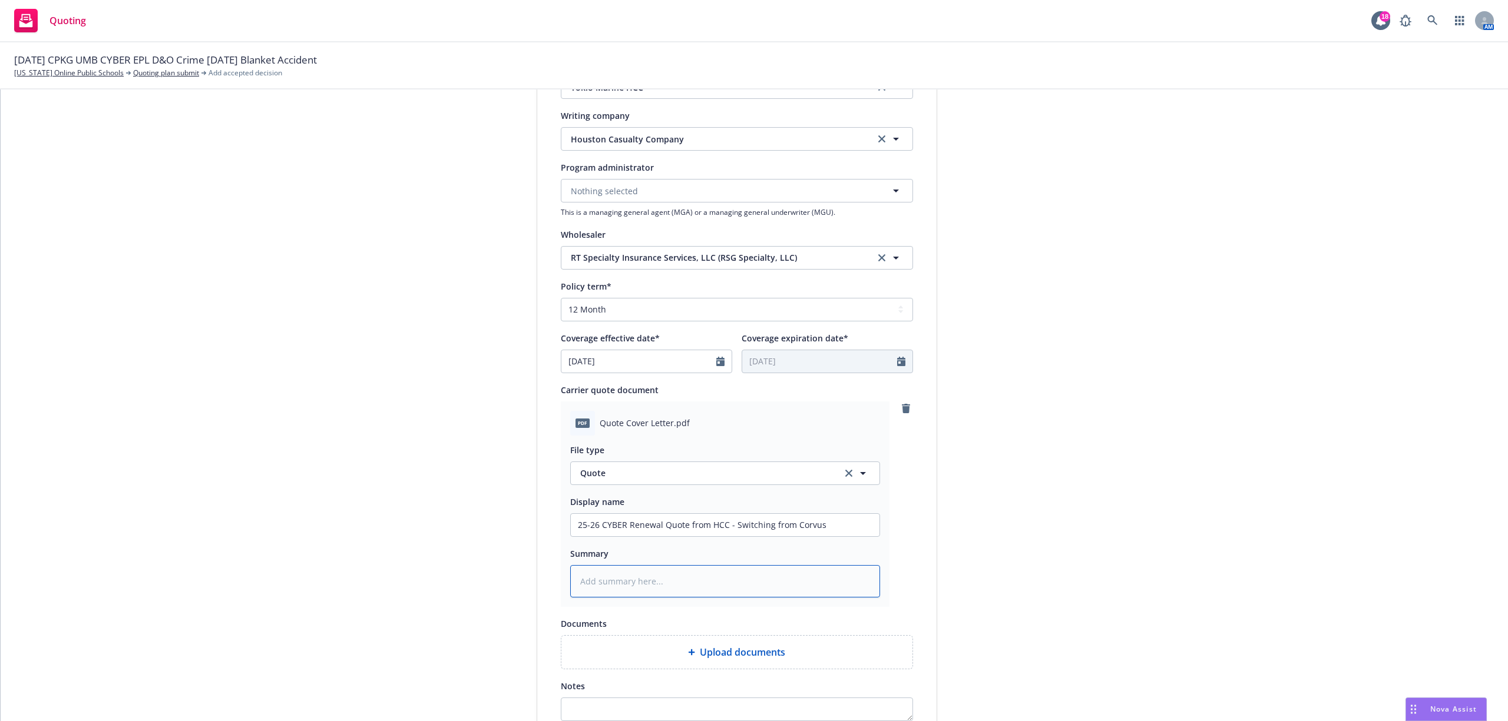
type textarea "x"
type textarea "$"
type textarea "x"
type textarea "$9"
type textarea "x"
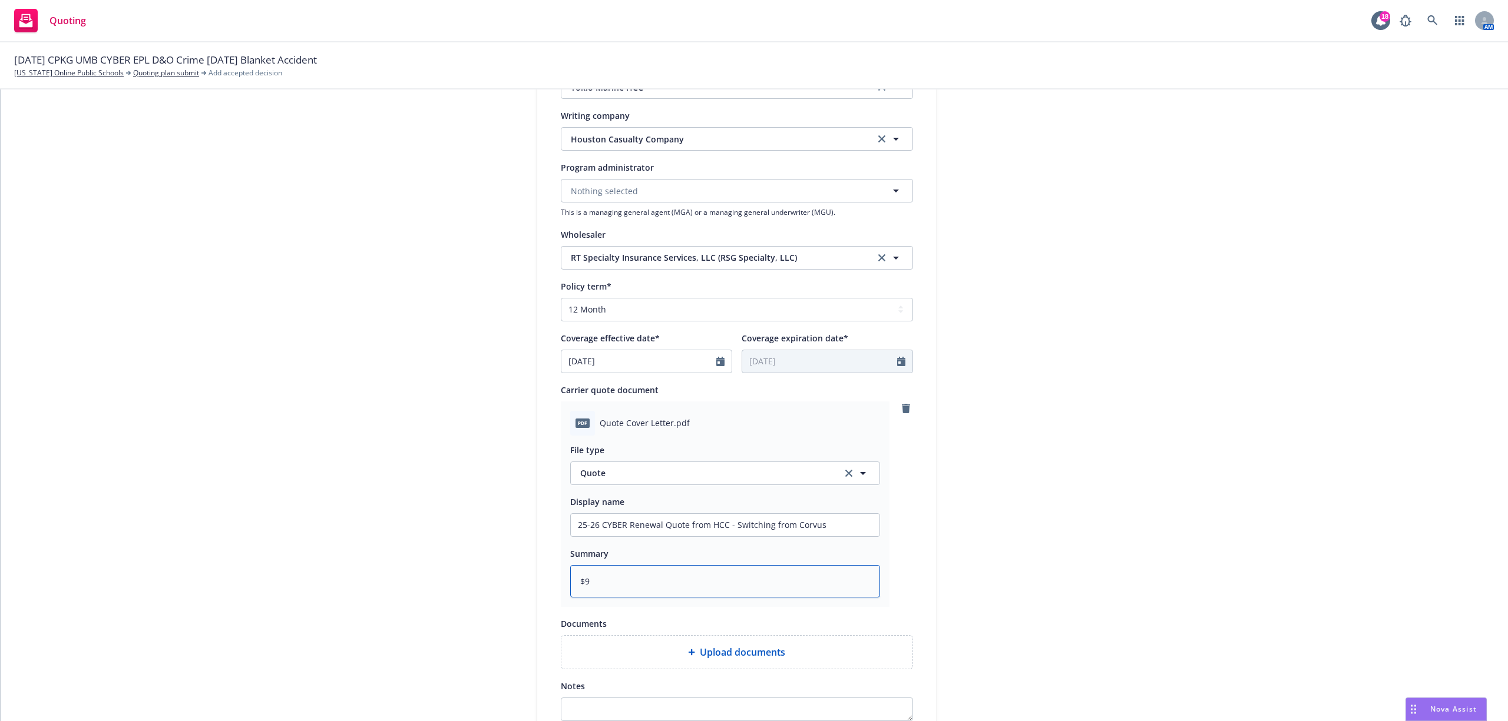
type textarea "$9,"
type textarea "x"
type textarea "$9,6"
type textarea "x"
type textarea "$9,69"
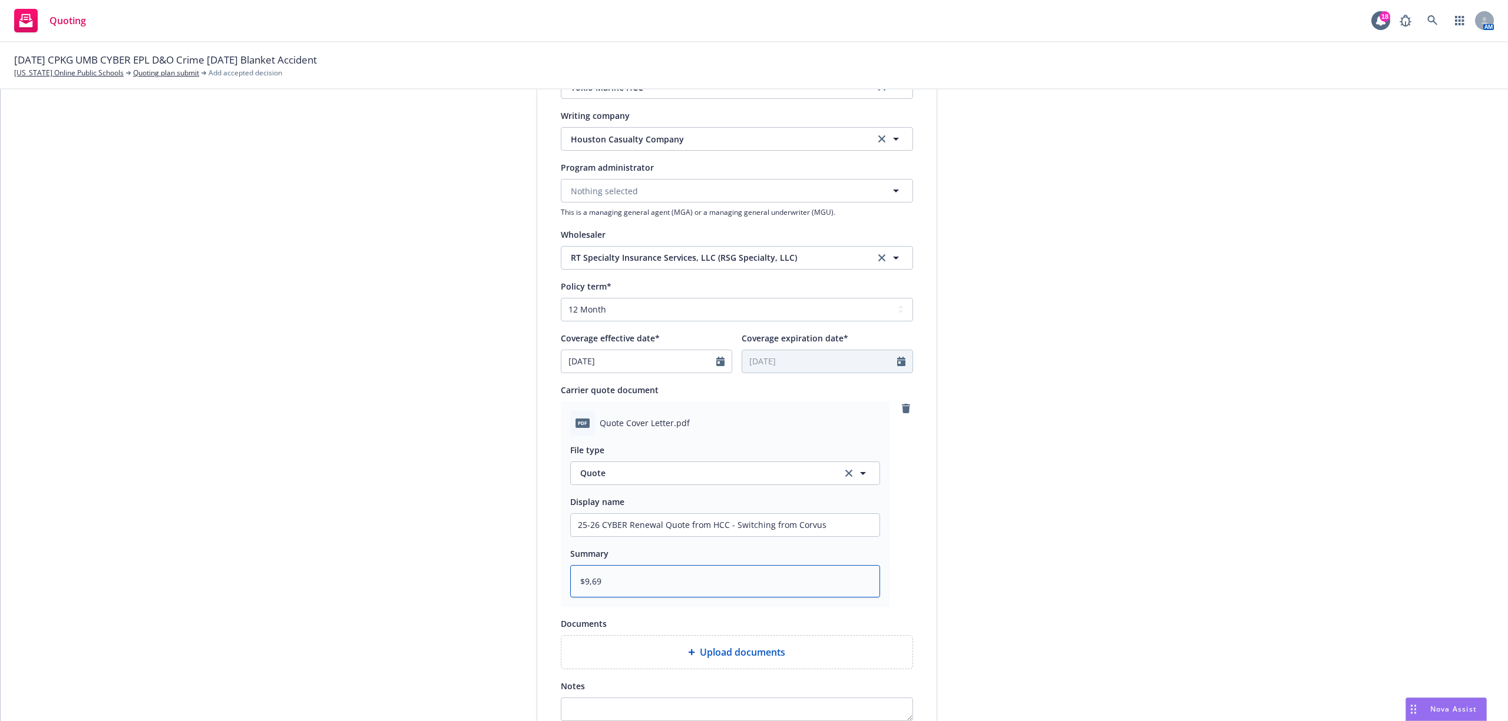
type textarea "x"
type textarea "$9,693"
type textarea "x"
type textarea "$9,693."
type textarea "x"
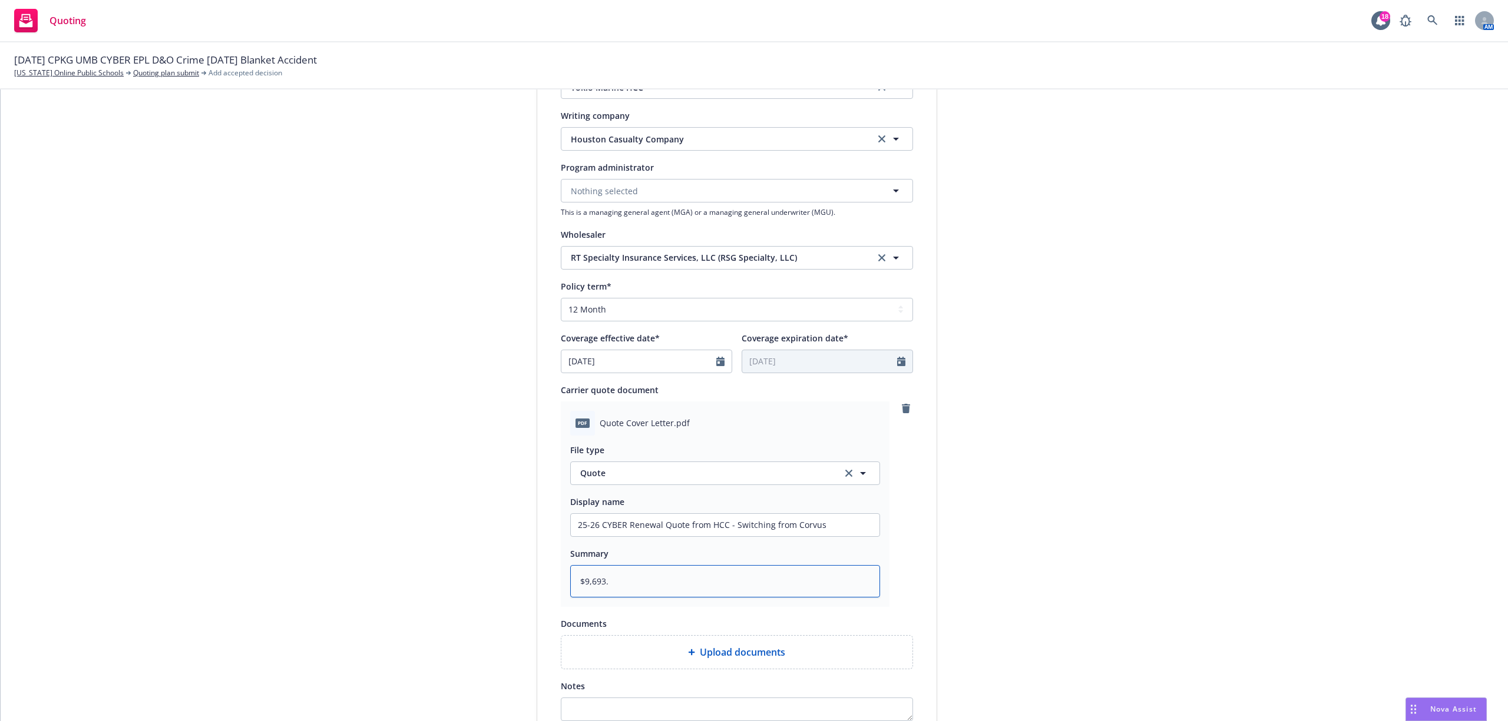
type textarea "$9,693.0"
type textarea "x"
type textarea "$9,693.03"
type textarea "x"
type textarea "$9,693.03"
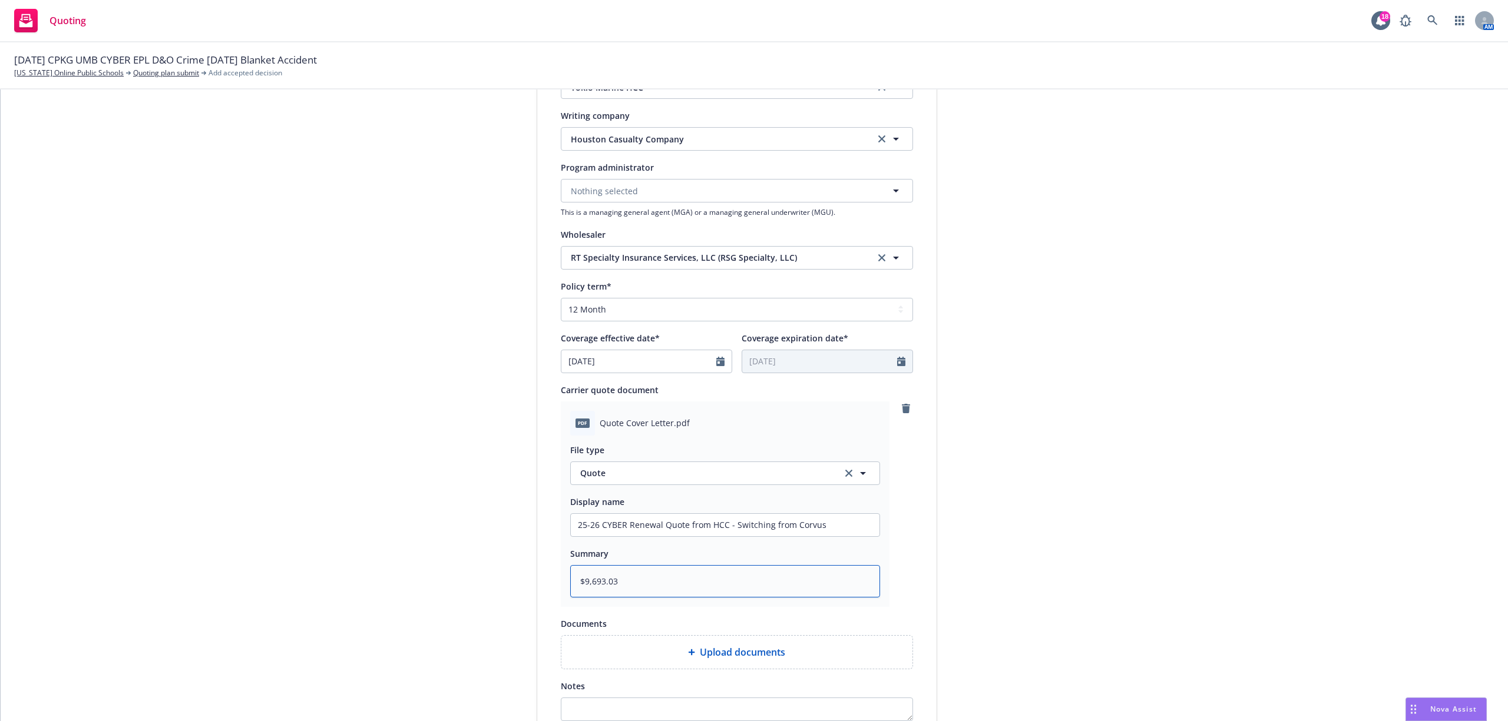
type textarea "x"
type textarea "$9,693.03 @"
type textarea "x"
type textarea "$9,693.03 @"
type textarea "x"
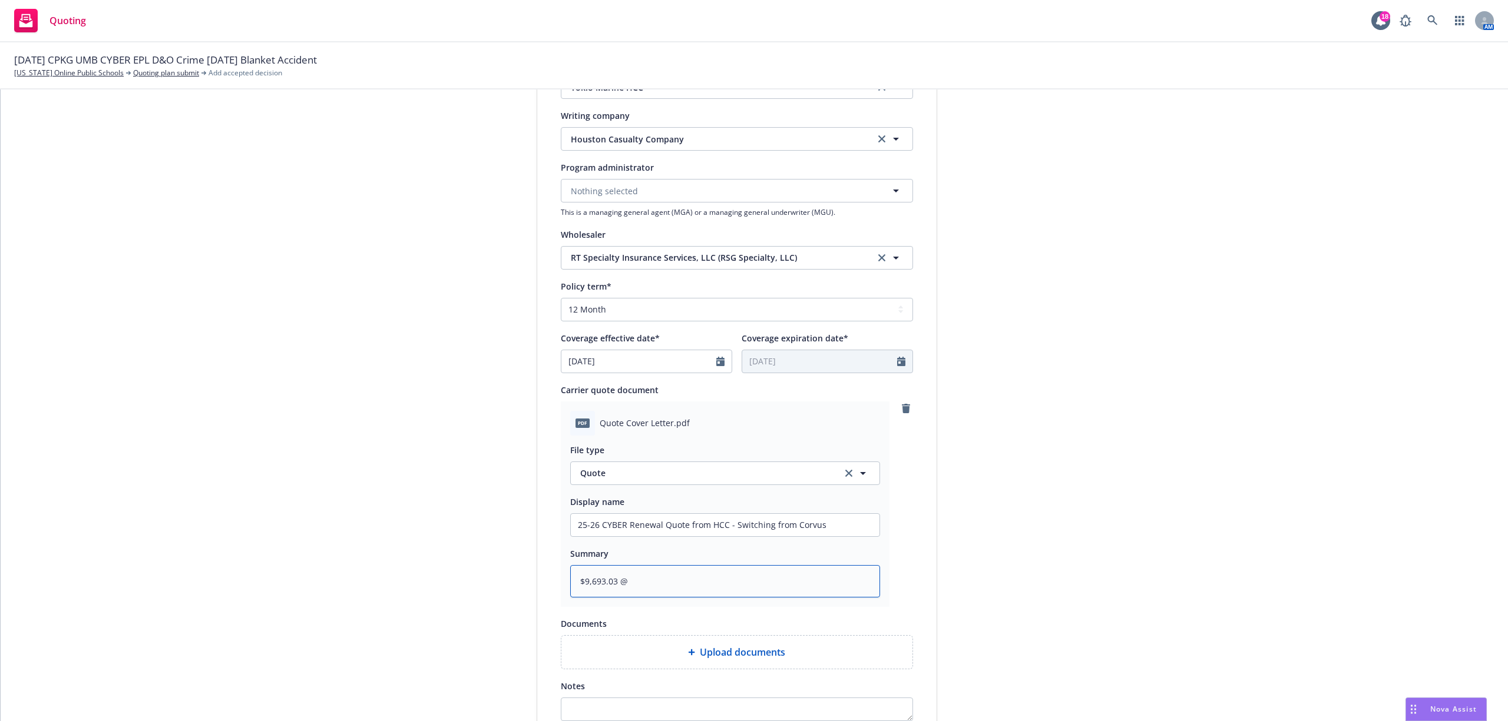
type textarea "$9,693.03 @ 1"
type textarea "x"
type textarea "$9,693.03 @ 12"
type textarea "x"
type textarea "$9,693.03 @ 12."
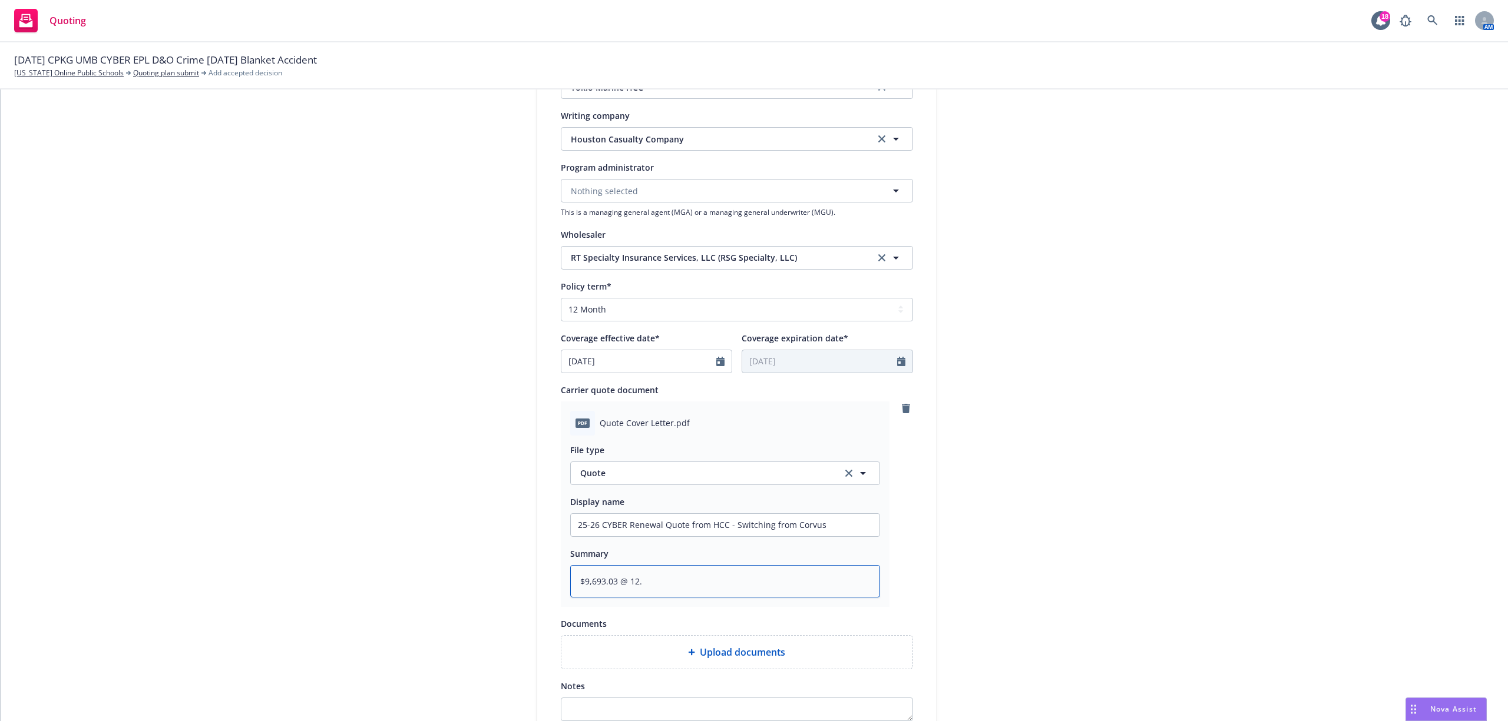
type textarea "x"
type textarea "$9,693.03 @ 12.5"
type textarea "x"
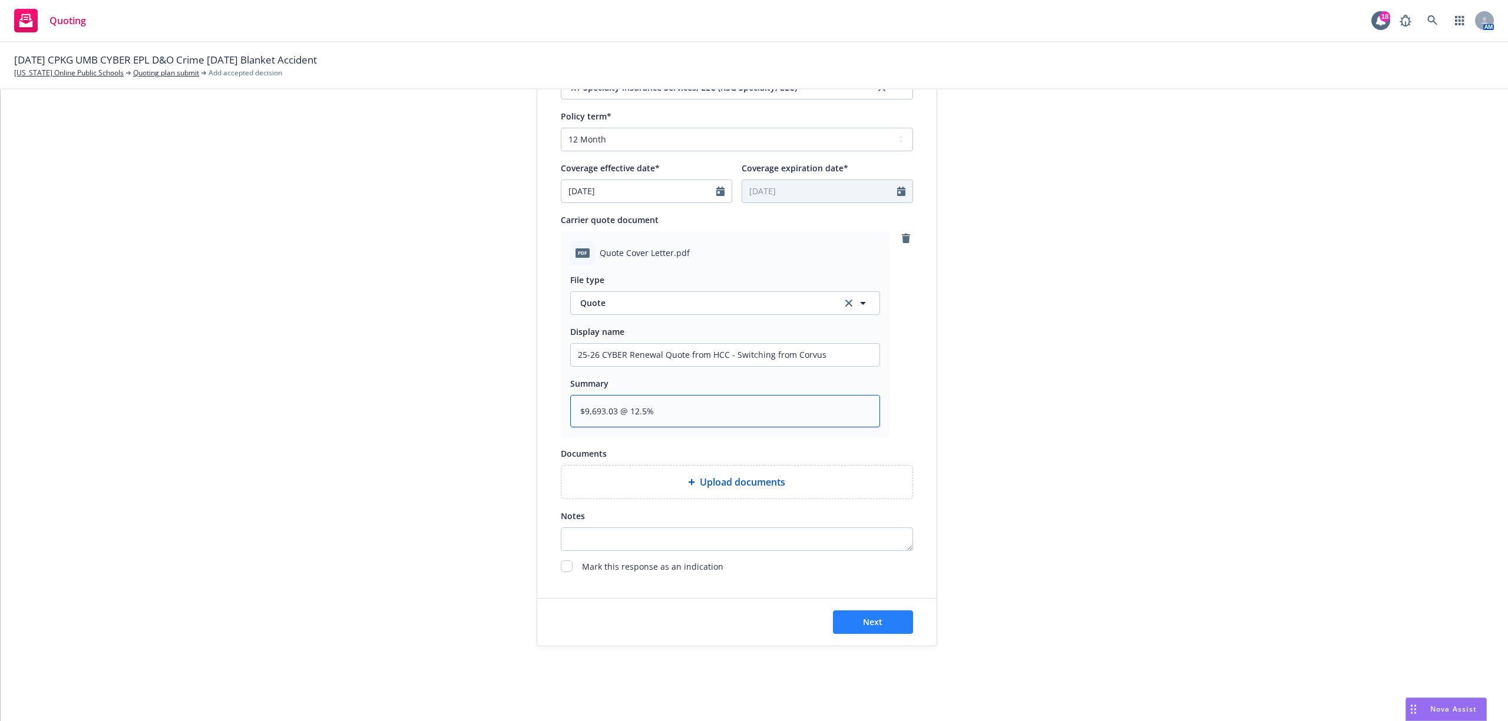
scroll to position [452, 0]
type textarea "$9,693.03 @ 12.5%"
click at [882, 625] on button "Next" at bounding box center [873, 622] width 80 height 24
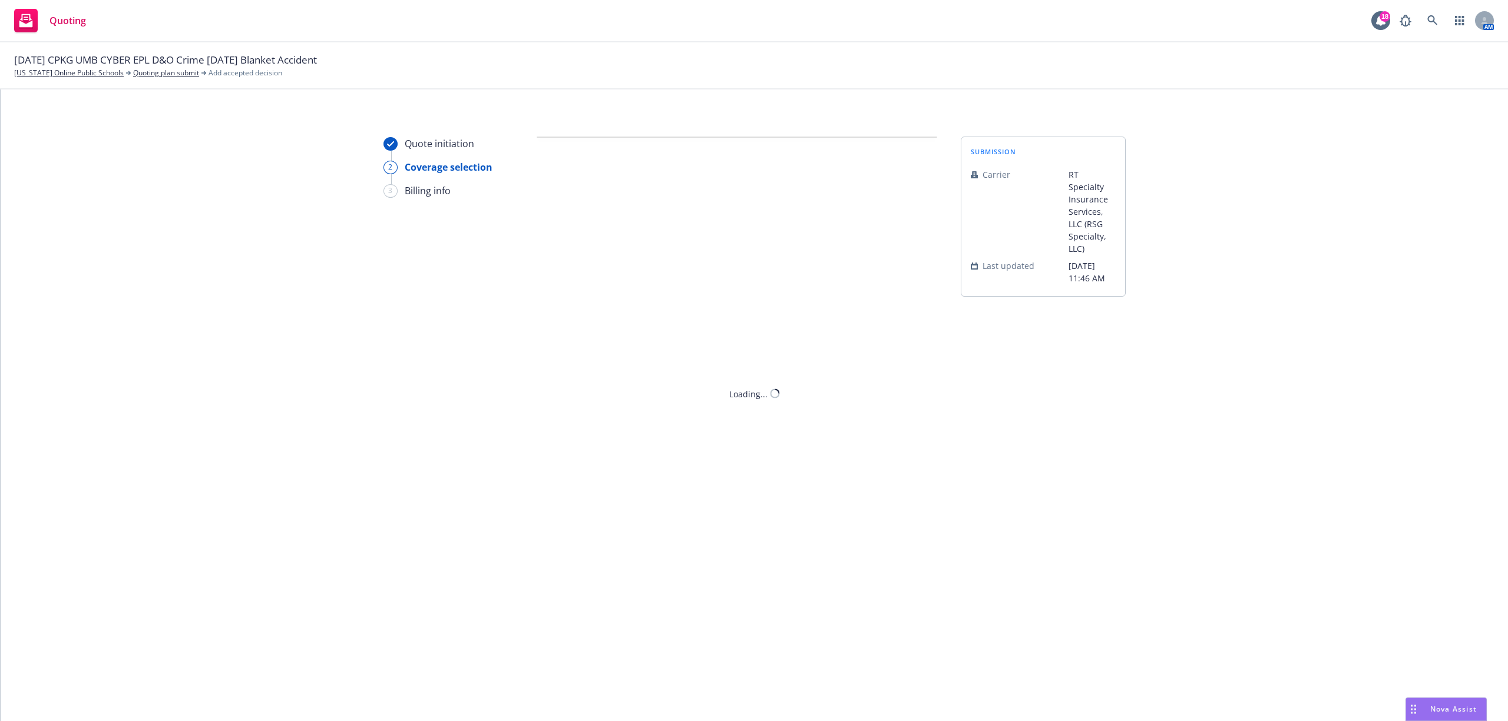
scroll to position [0, 0]
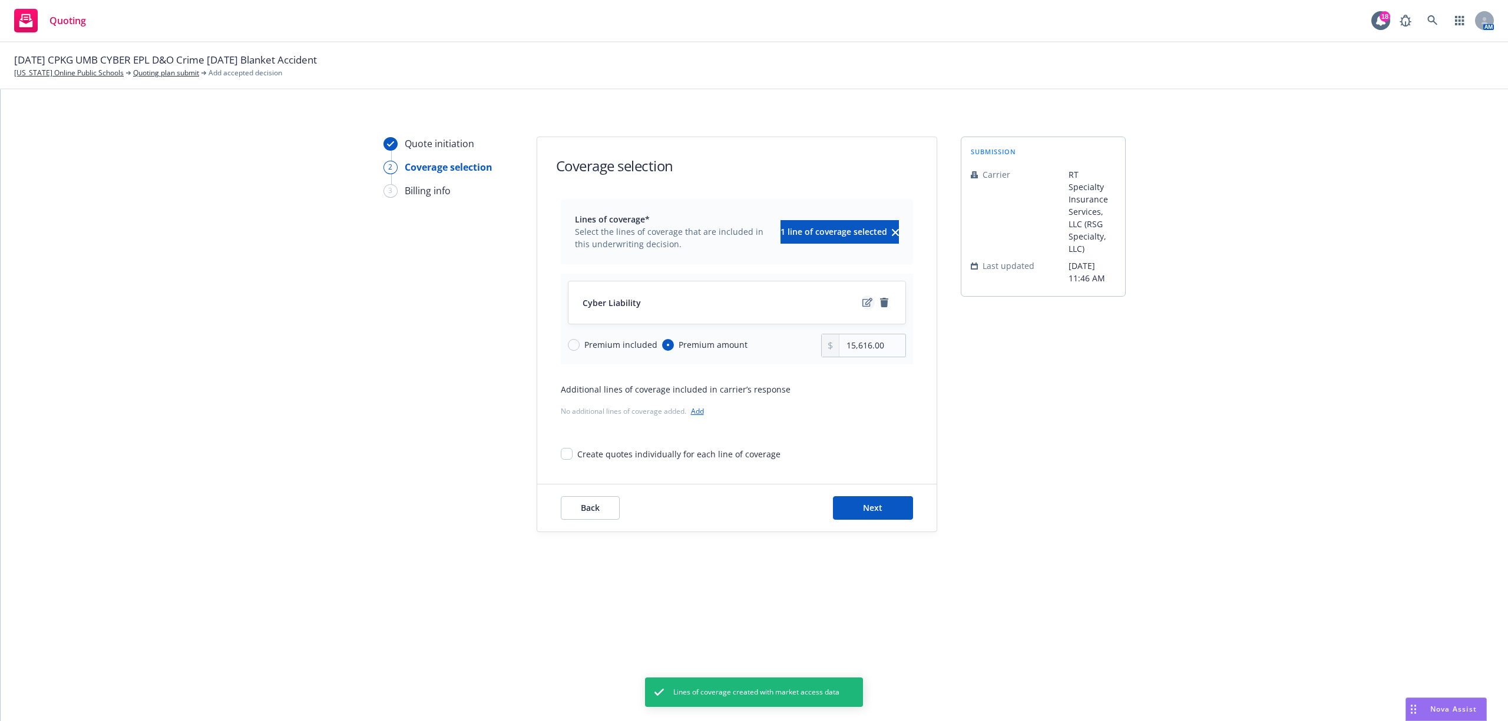
click at [867, 299] on icon "edit" at bounding box center [867, 302] width 10 height 9
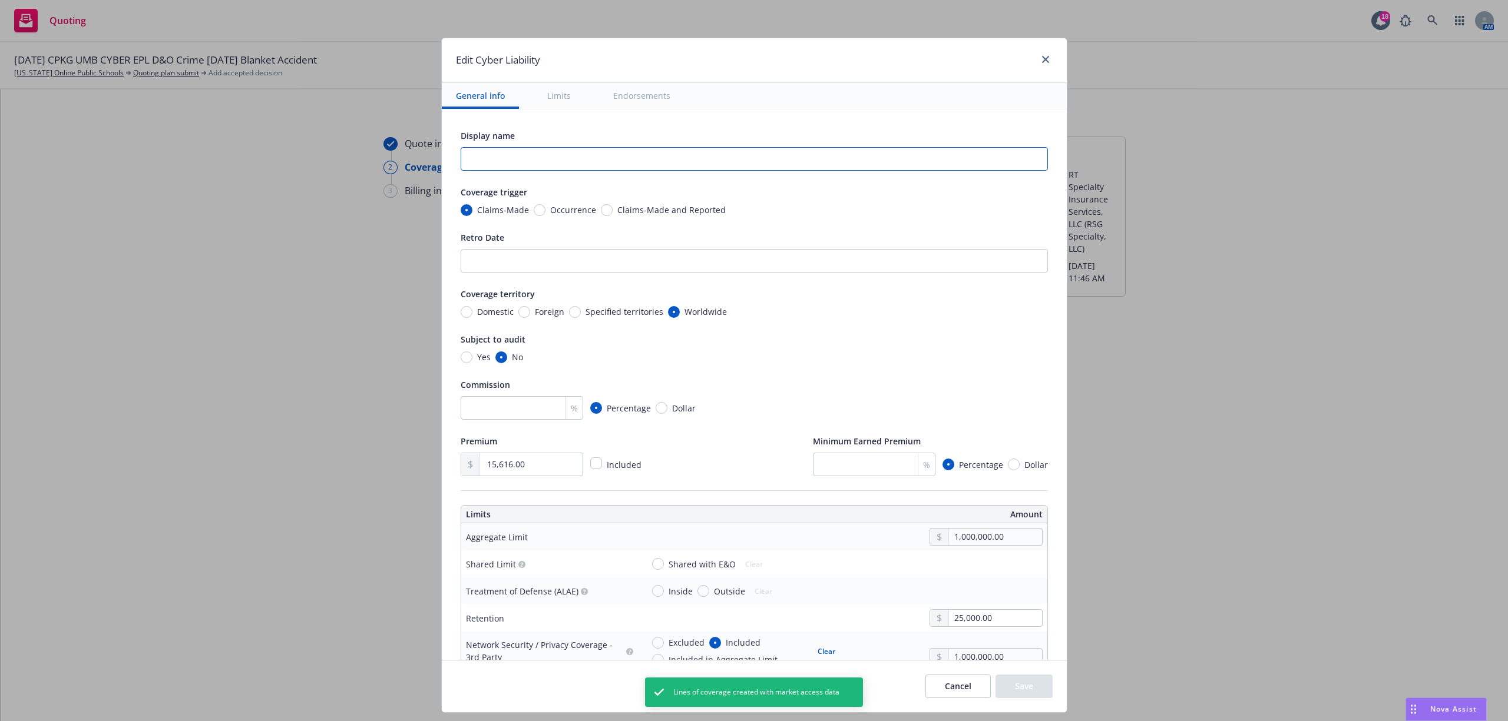
click at [519, 168] on input "text" at bounding box center [754, 159] width 587 height 24
type textarea "x"
type input "C"
type textarea "x"
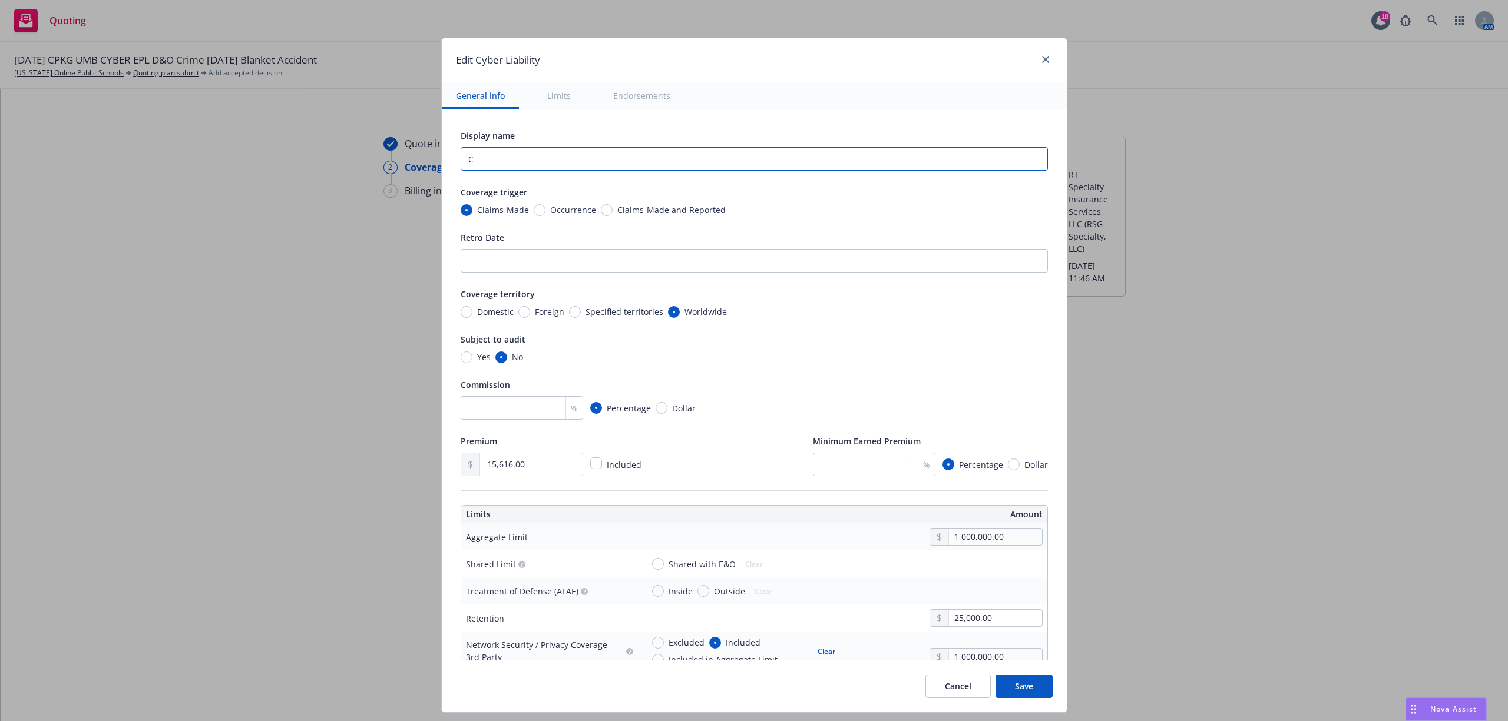
type input "Cy"
type textarea "x"
type input "Cyb"
type textarea "x"
type input "Cybe"
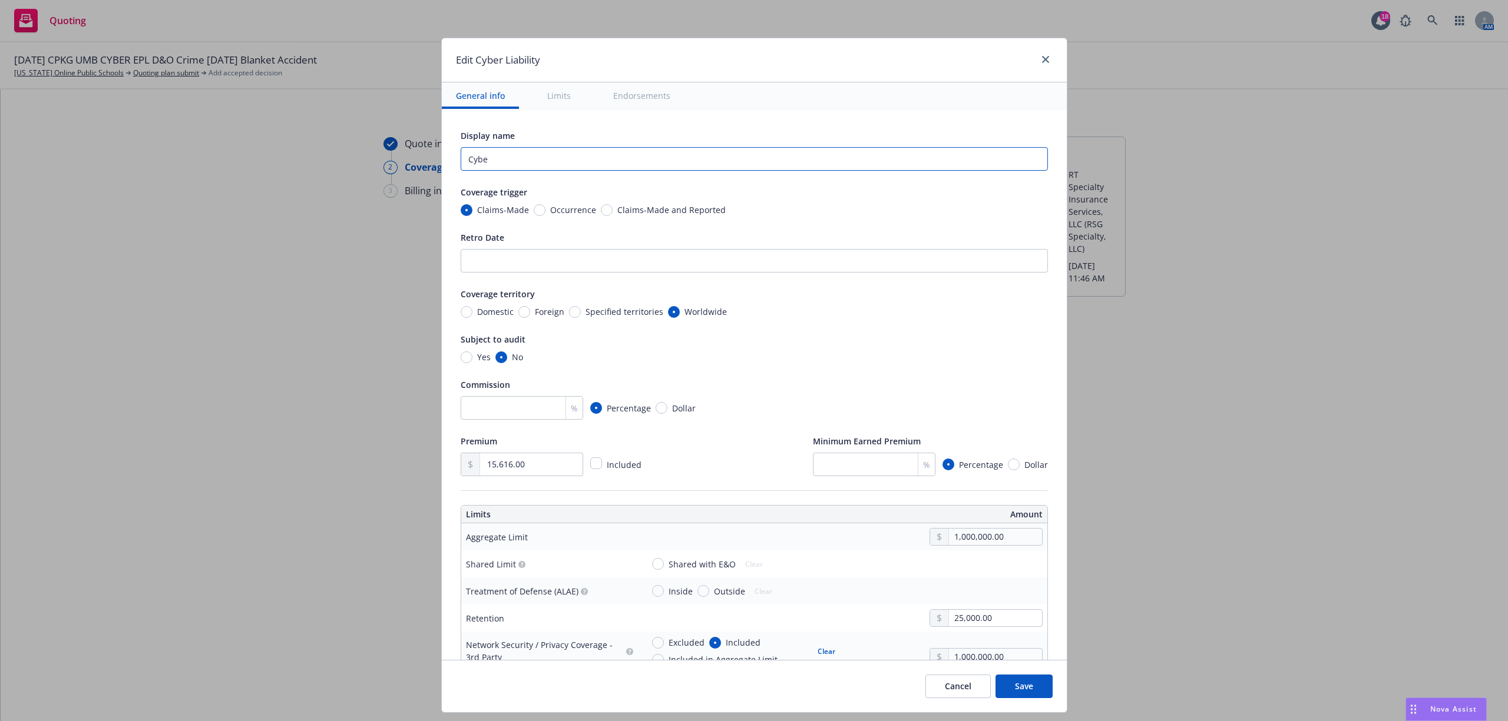
type textarea "x"
type input "Cyber"
type textarea "x"
type input "Cyber R"
type textarea "x"
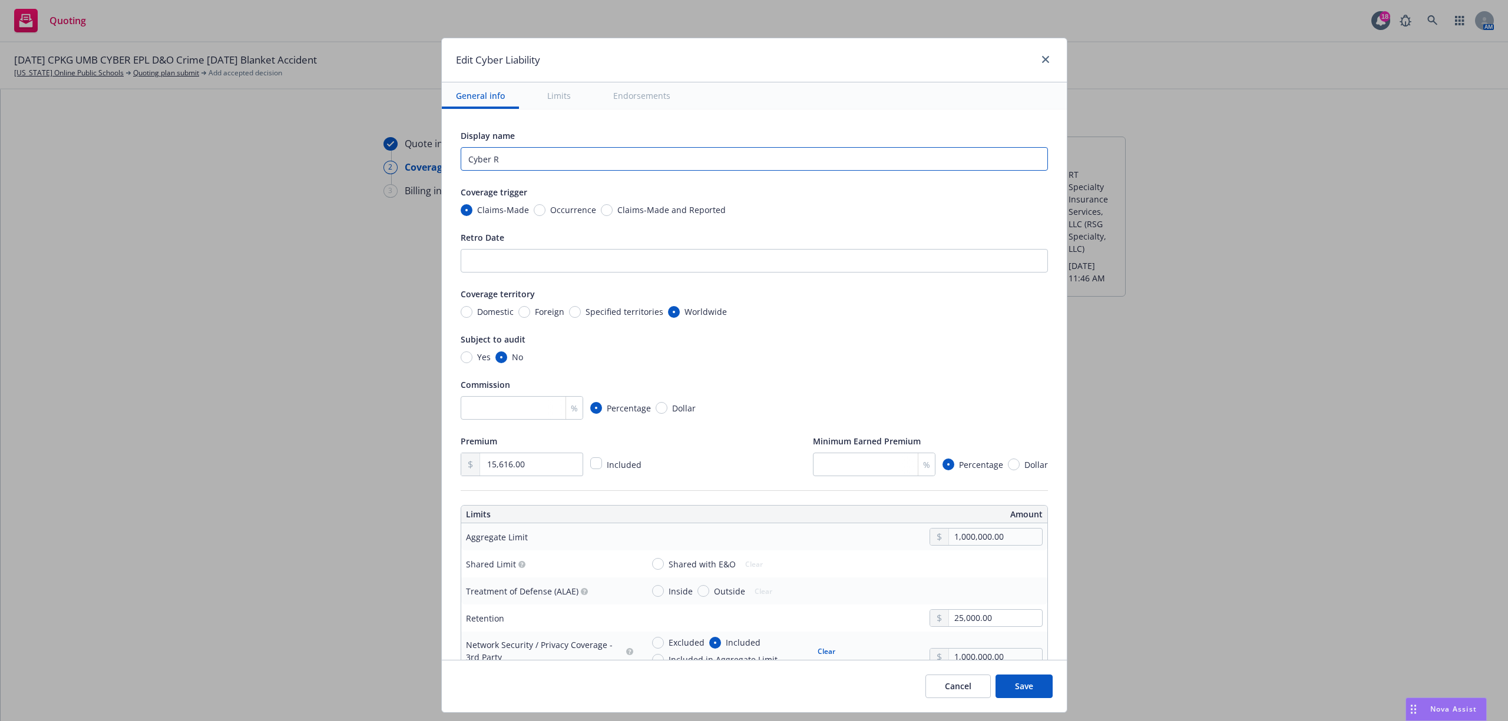
type input "Cyber Re"
type textarea "x"
type input "Cyber Ren"
type textarea "x"
type input "Cyber Rene"
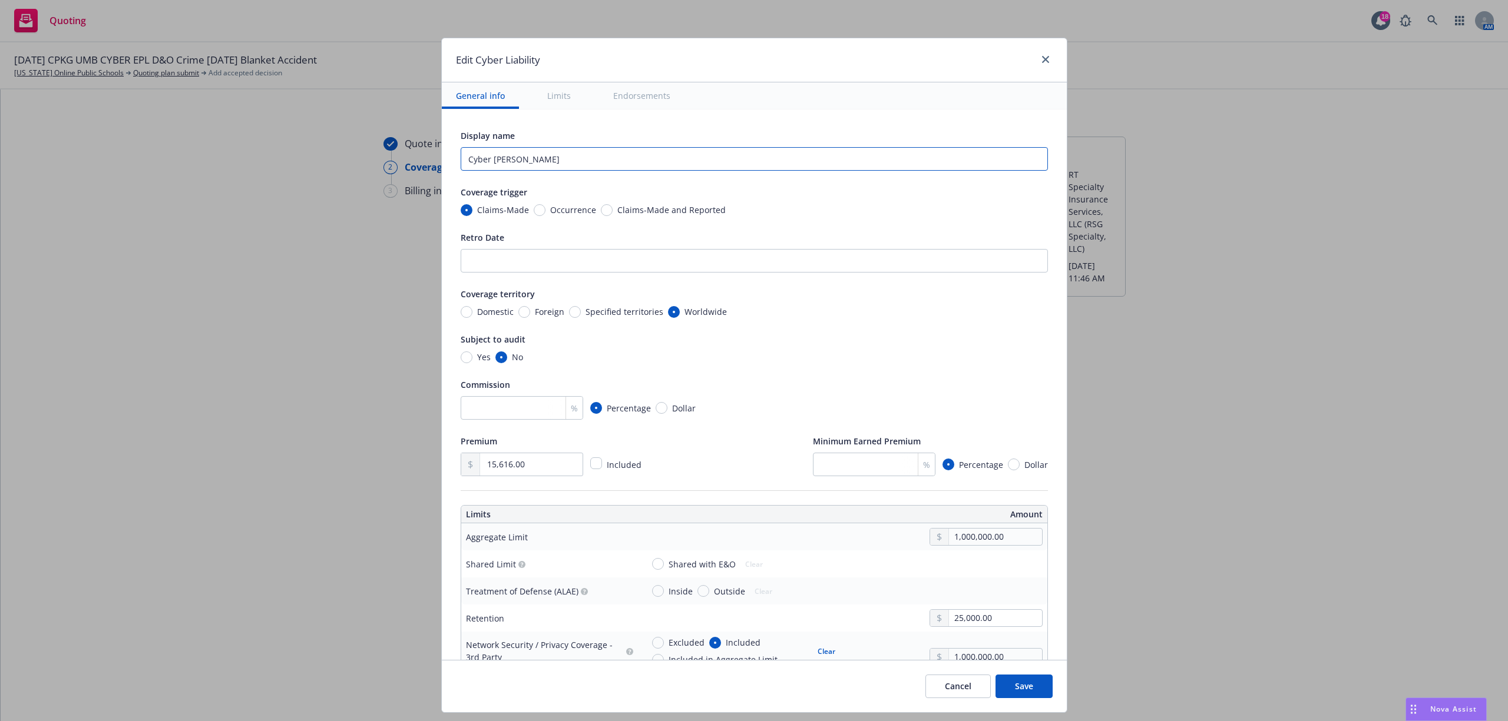
type textarea "x"
type input "Cyber Renew"
type textarea "x"
type input "Cyber Renewal"
type textarea "x"
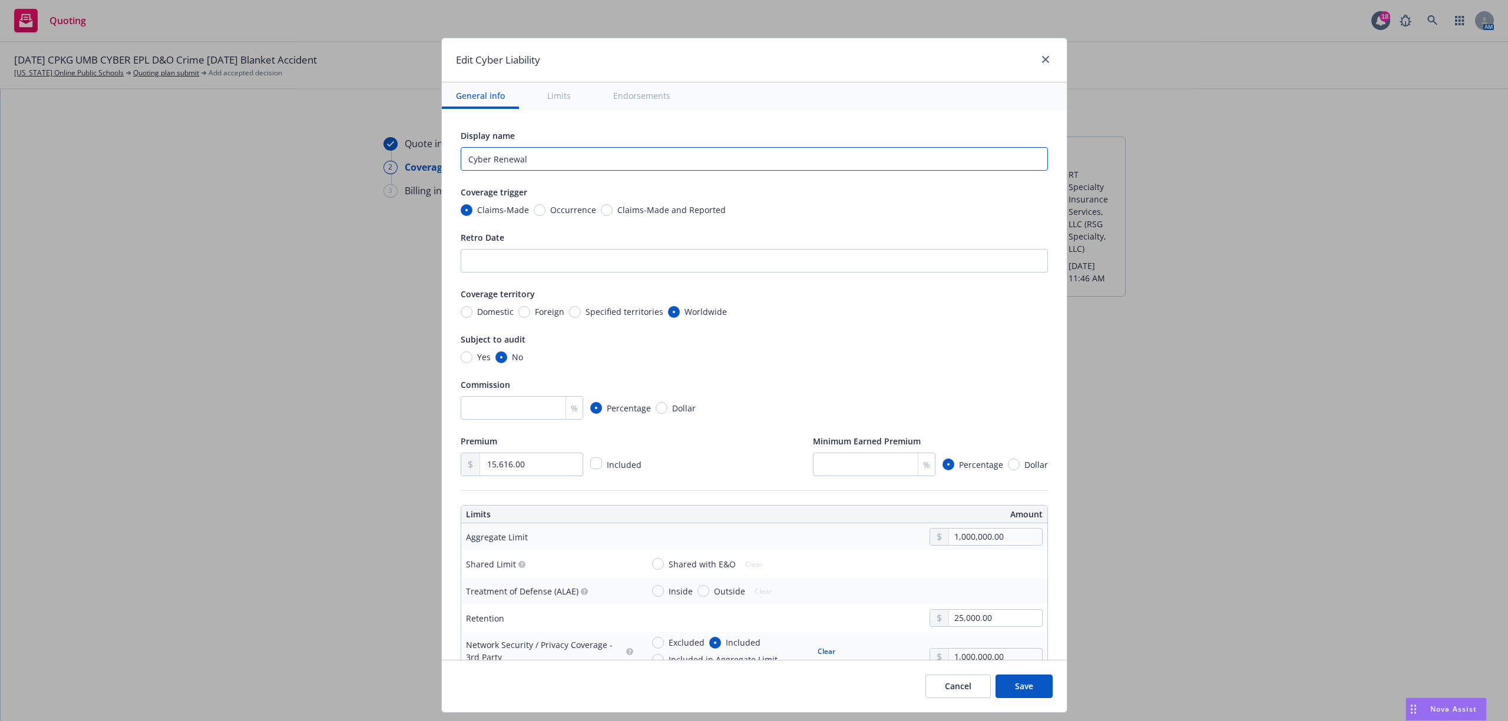
type input "Cyber Renewal"
click at [561, 254] on input "Retro Date" at bounding box center [754, 261] width 587 height 24
type input "F"
type textarea "x"
type input "Fu"
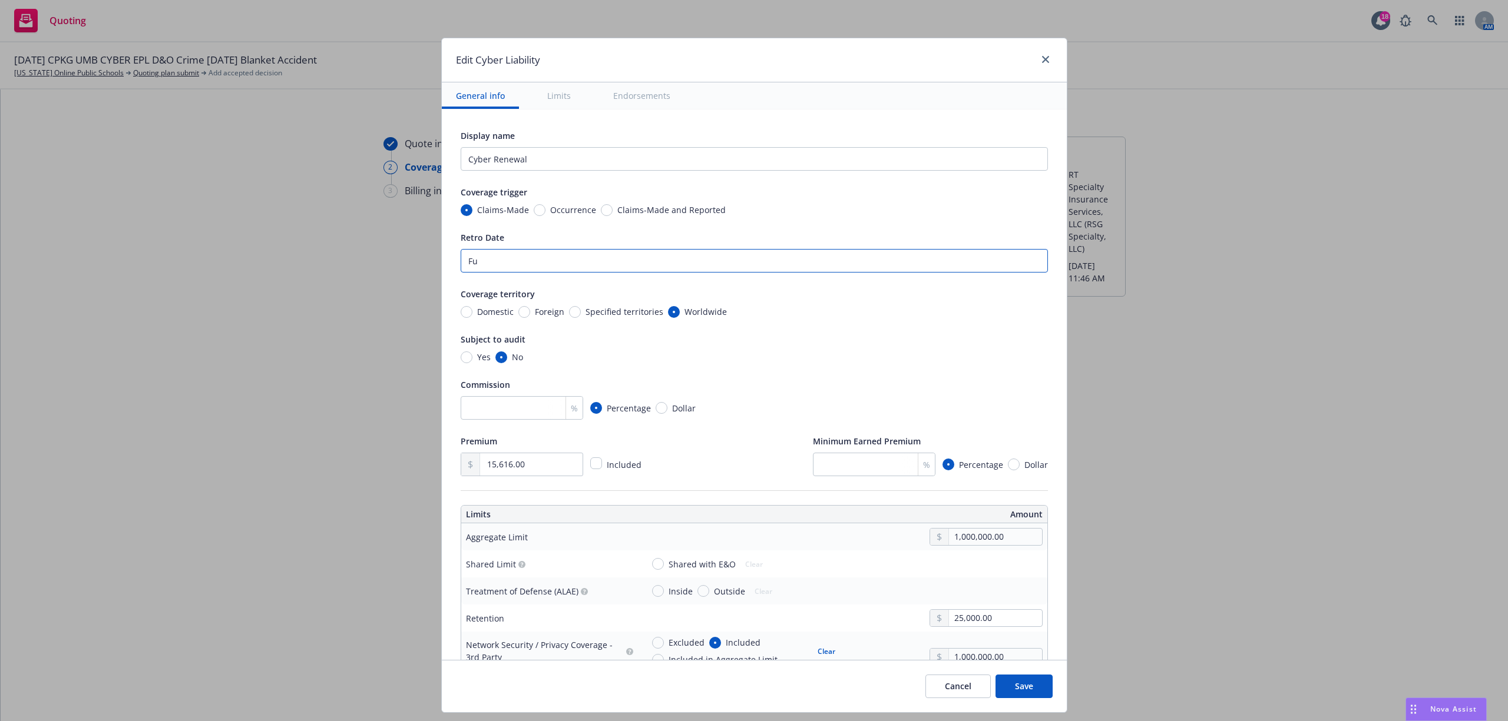
type textarea "x"
type input "Ful"
type textarea "x"
type input "Full Prior Acts"
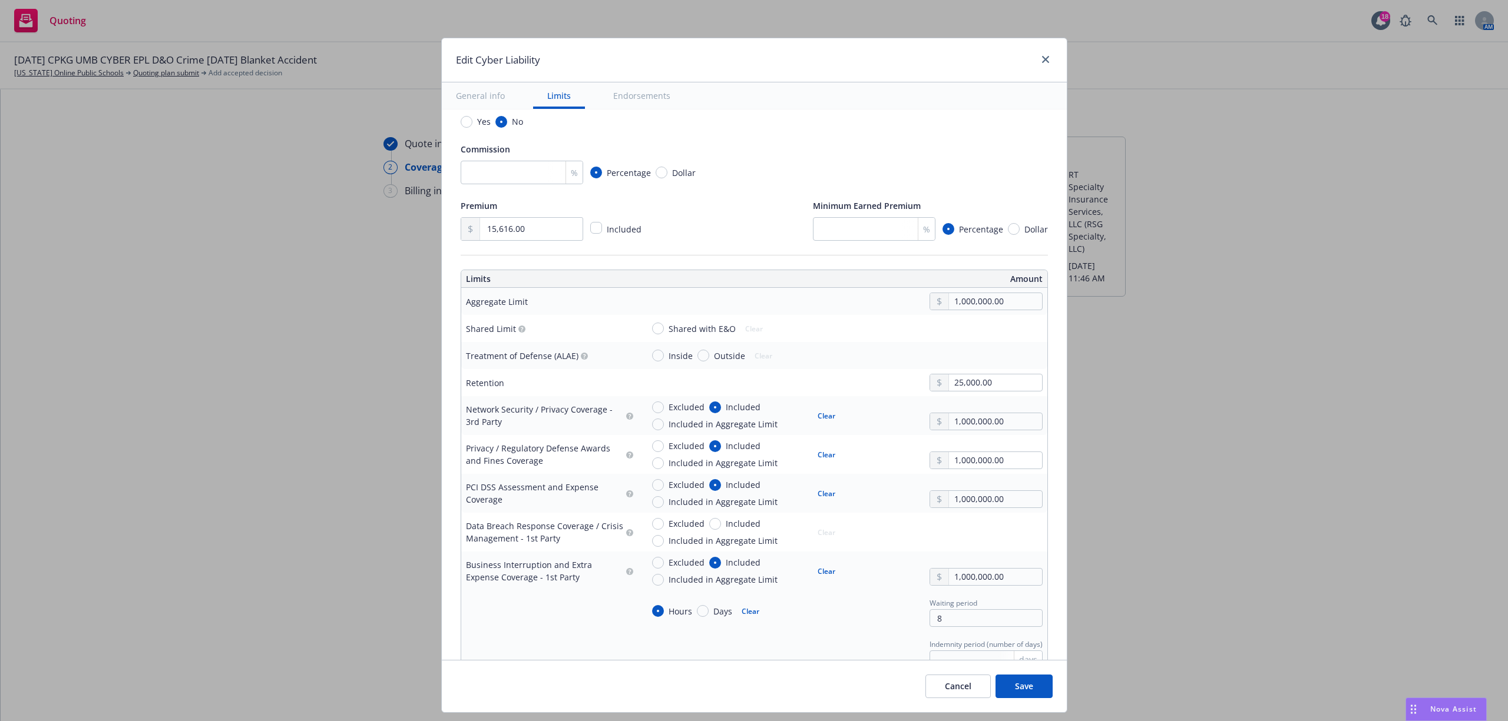
scroll to position [314, 0]
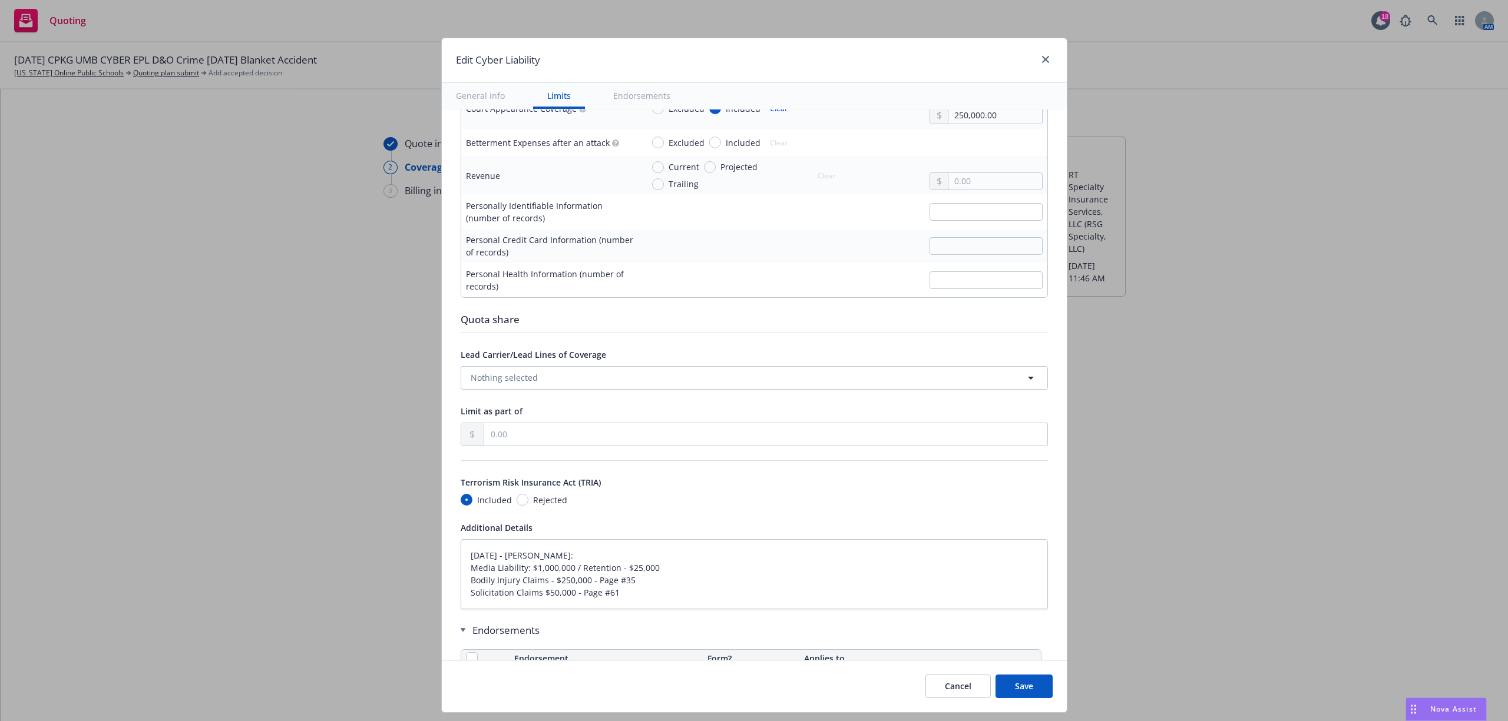
type textarea "x"
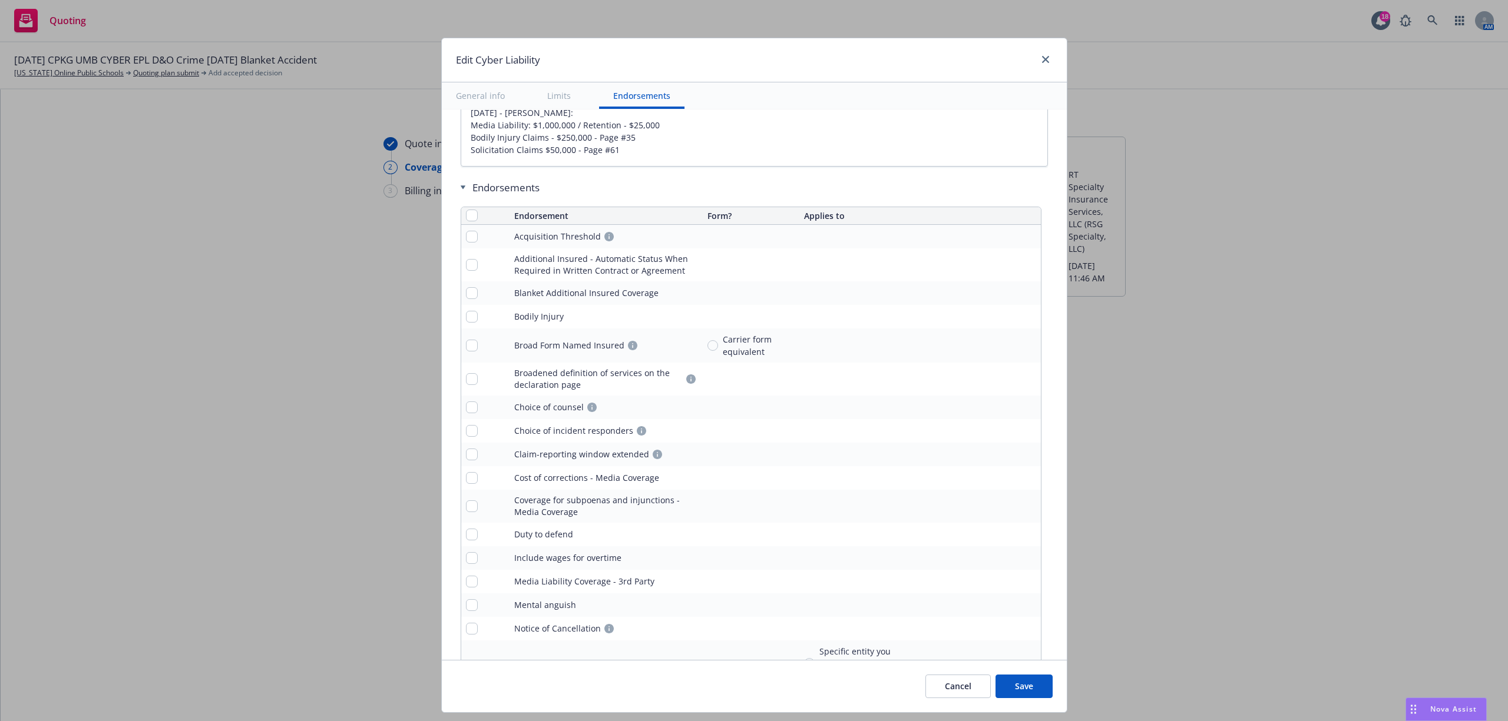
scroll to position [2434, 0]
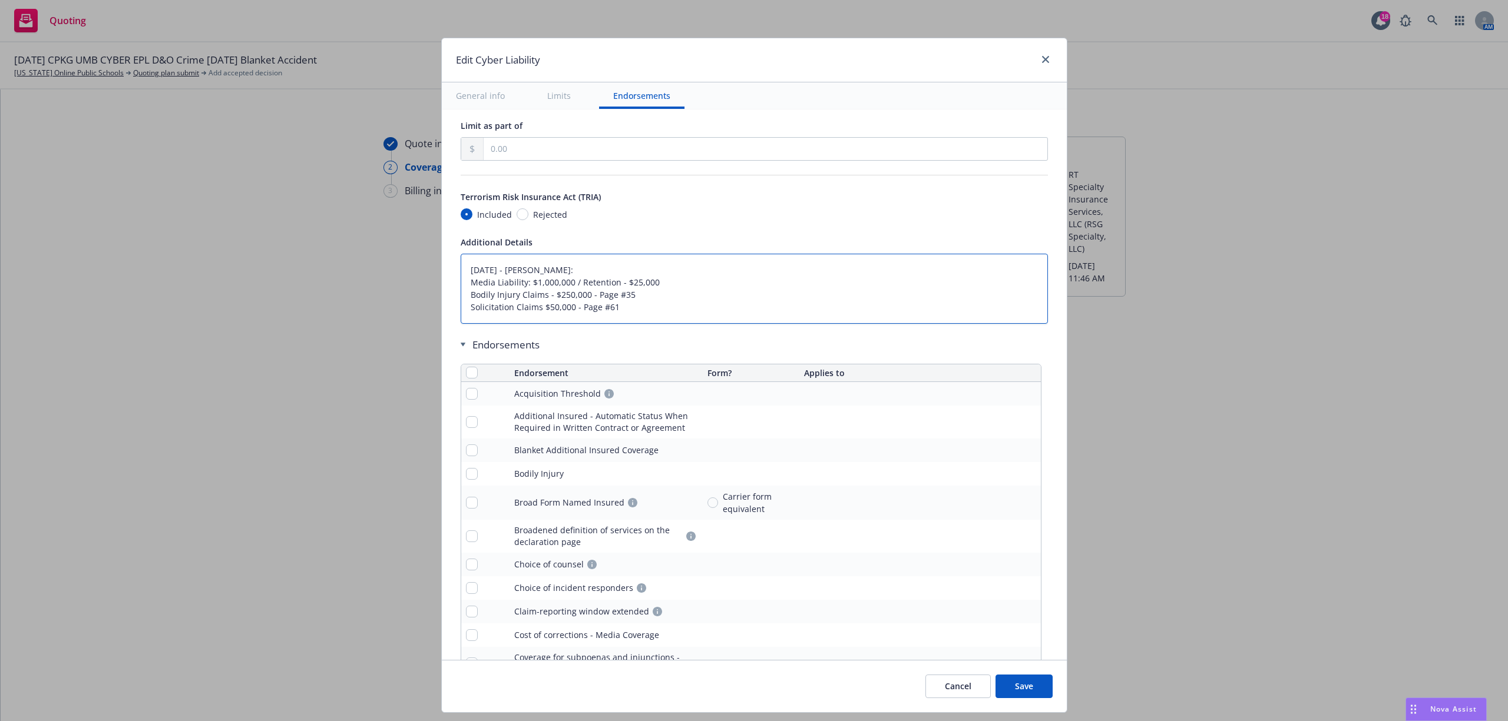
drag, startPoint x: 495, startPoint y: 281, endPoint x: 415, endPoint y: 250, distance: 85.4
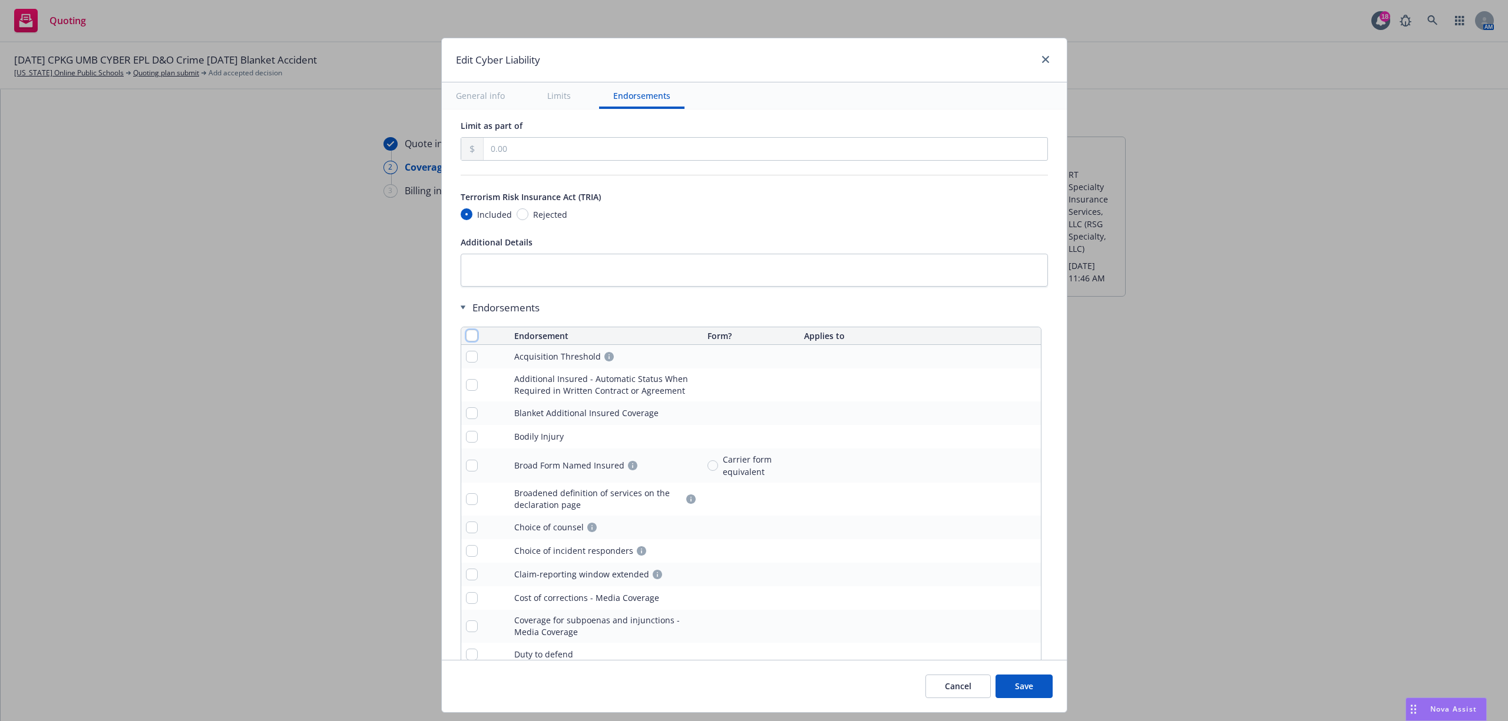
click at [466, 335] on input "checkbox" at bounding box center [472, 336] width 12 height 12
checkbox input "true"
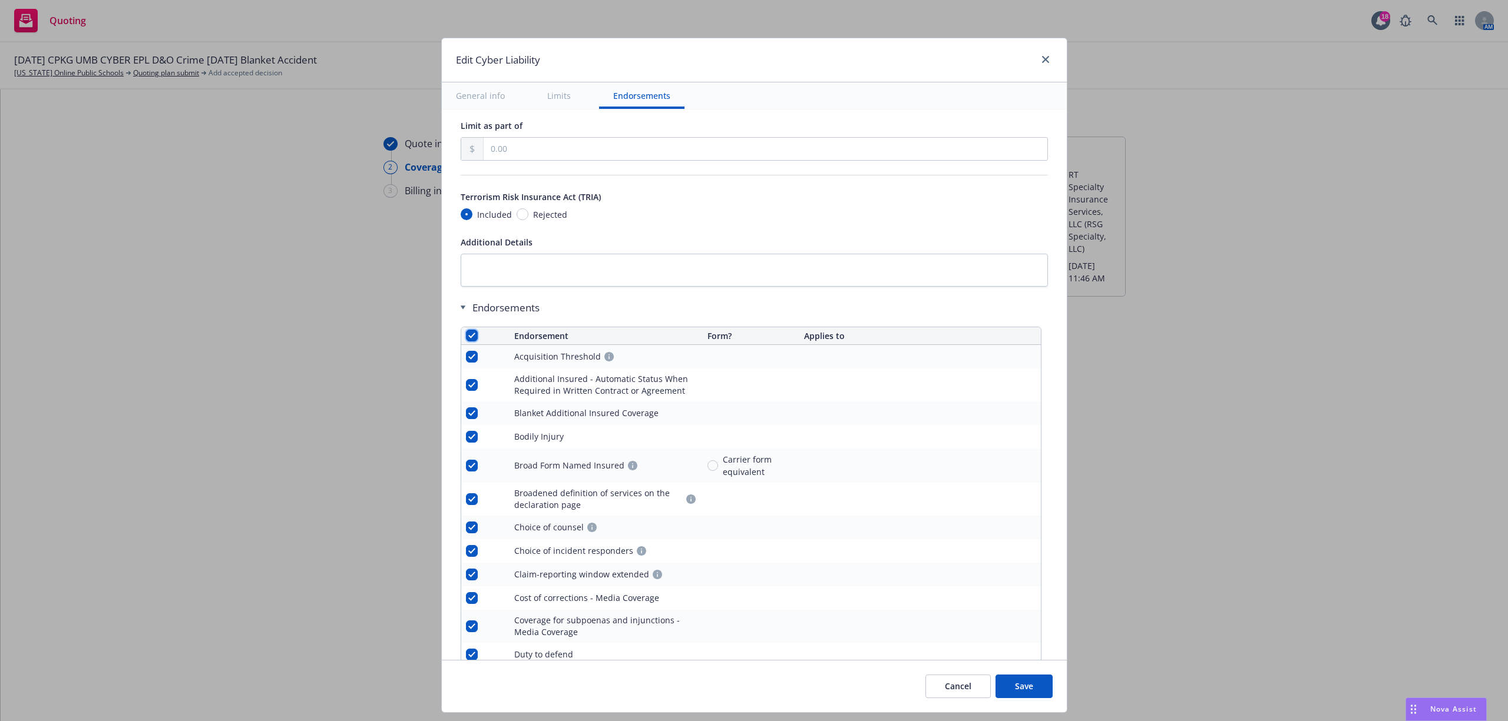
checkbox input "true"
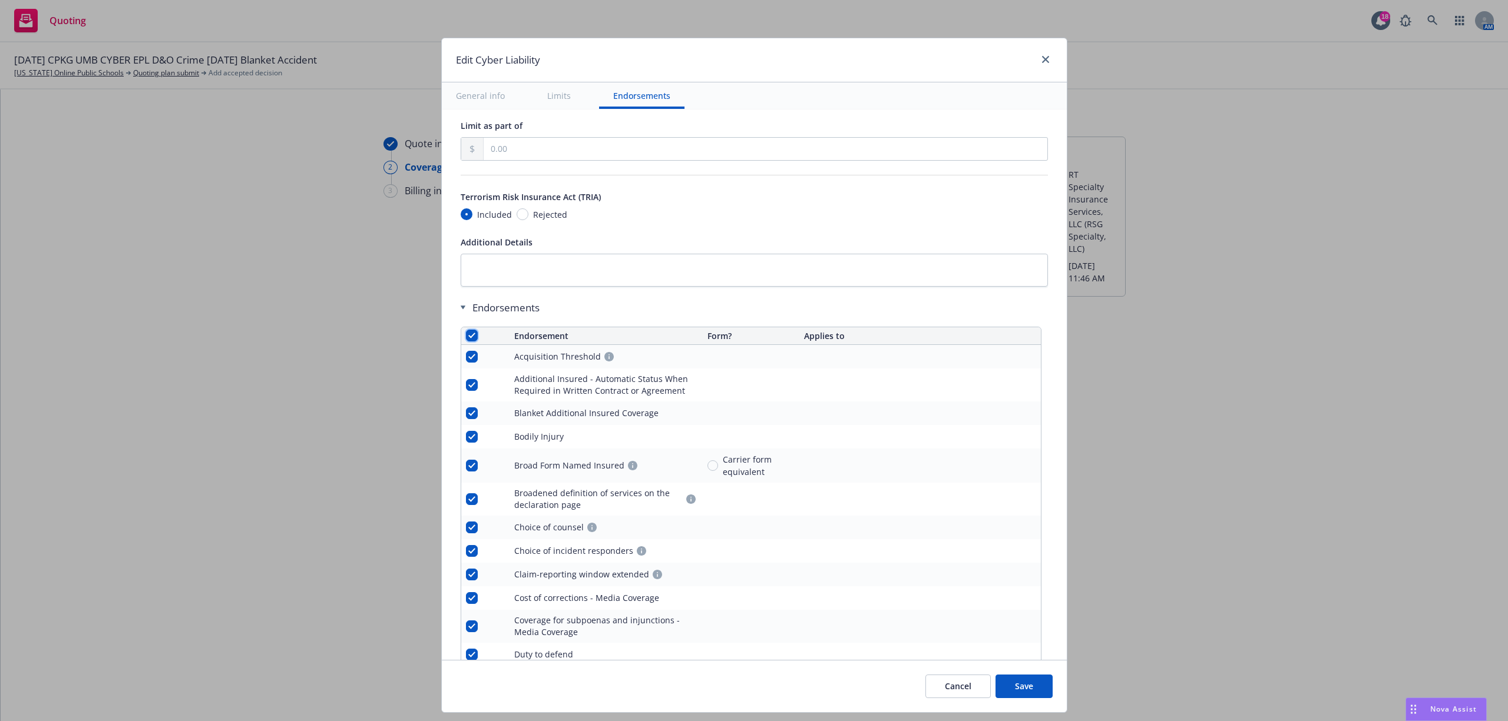
checkbox input "true"
click at [705, 696] on span "Remove endorsements" at bounding box center [737, 694] width 92 height 11
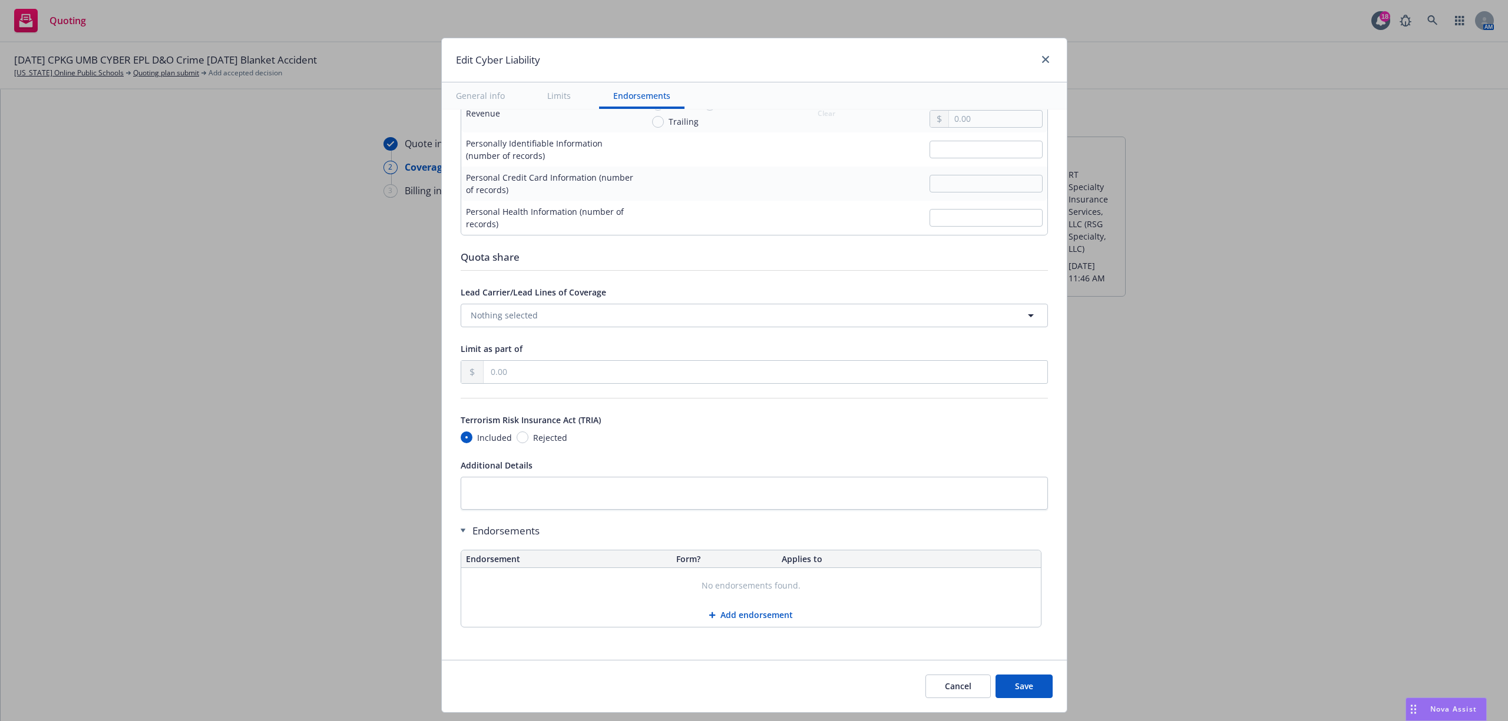
scroll to position [2217, 0]
click at [1025, 691] on button "Save" at bounding box center [1023, 687] width 57 height 24
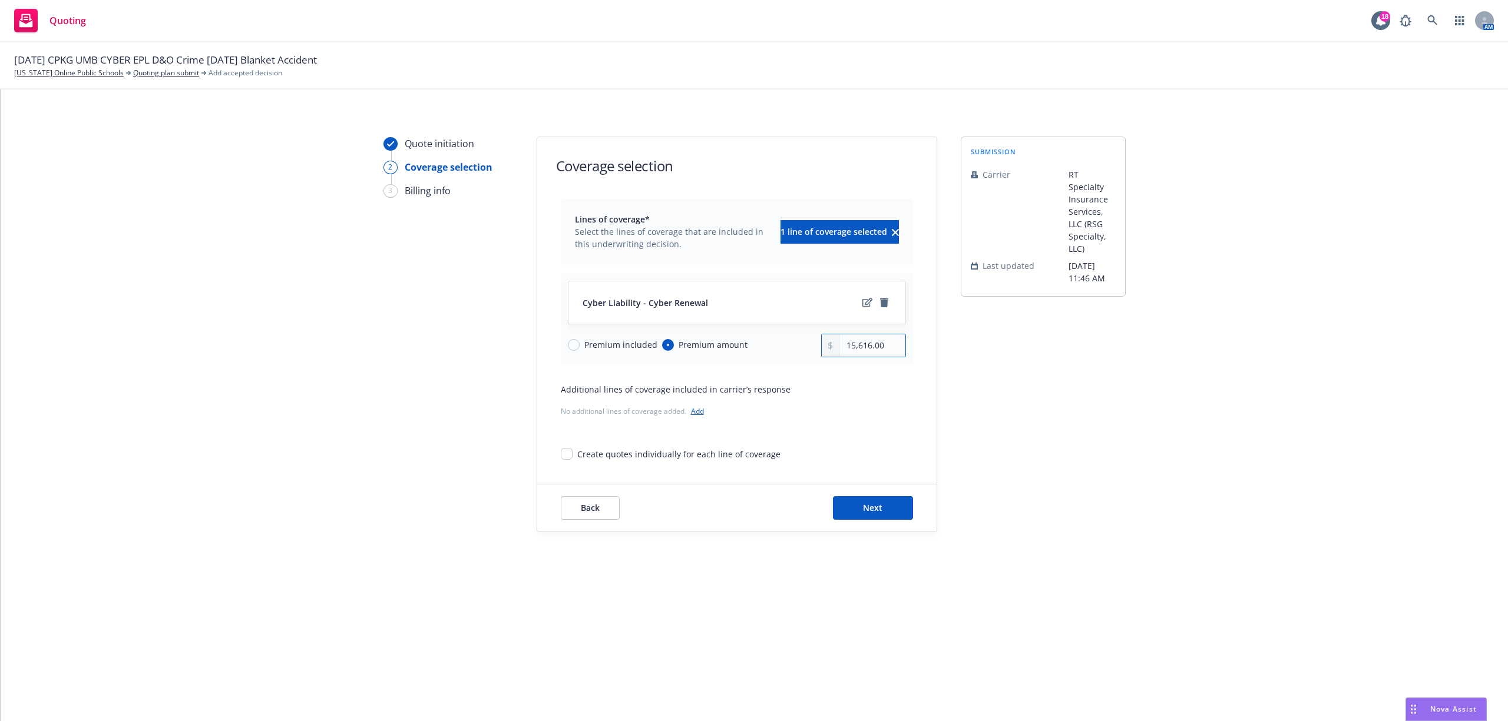
drag, startPoint x: 885, startPoint y: 346, endPoint x: 724, endPoint y: 330, distance: 161.6
click at [740, 333] on div "Cyber Liability - Cyber Renewal Premium included Premium amount 15,616.00" at bounding box center [737, 319] width 352 height 91
click at [854, 509] on button "Next" at bounding box center [873, 508] width 80 height 24
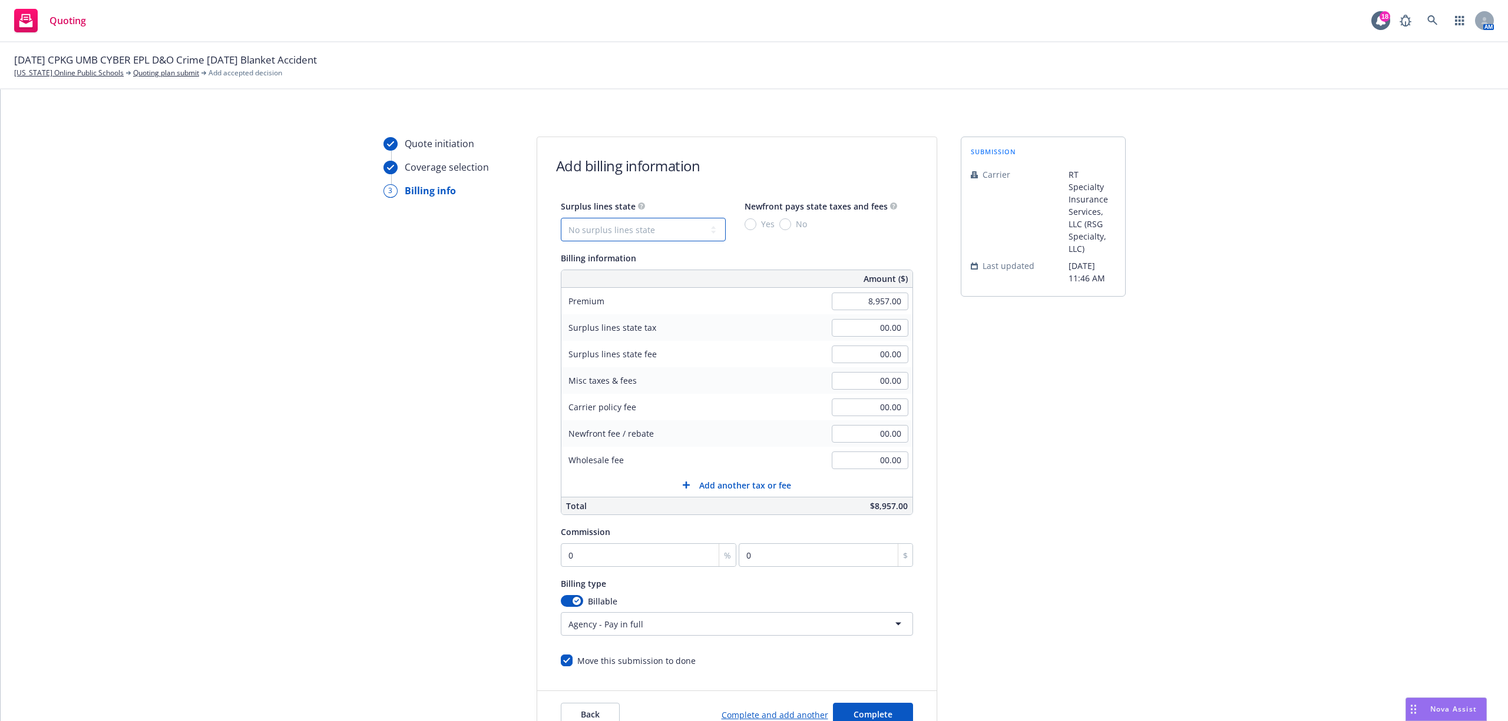
drag, startPoint x: 590, startPoint y: 221, endPoint x: 603, endPoint y: 234, distance: 17.9
click at [590, 221] on select "No surplus lines state Alaska Alabama Arkansas Arizona California Colorado Conn…" at bounding box center [643, 230] width 165 height 24
click at [561, 218] on select "No surplus lines state Alaska Alabama Arkansas Arizona California Colorado Conn…" at bounding box center [643, 230] width 165 height 24
click at [791, 228] on span "No" at bounding box center [799, 224] width 16 height 12
click at [784, 228] on input "No" at bounding box center [785, 224] width 12 height 12
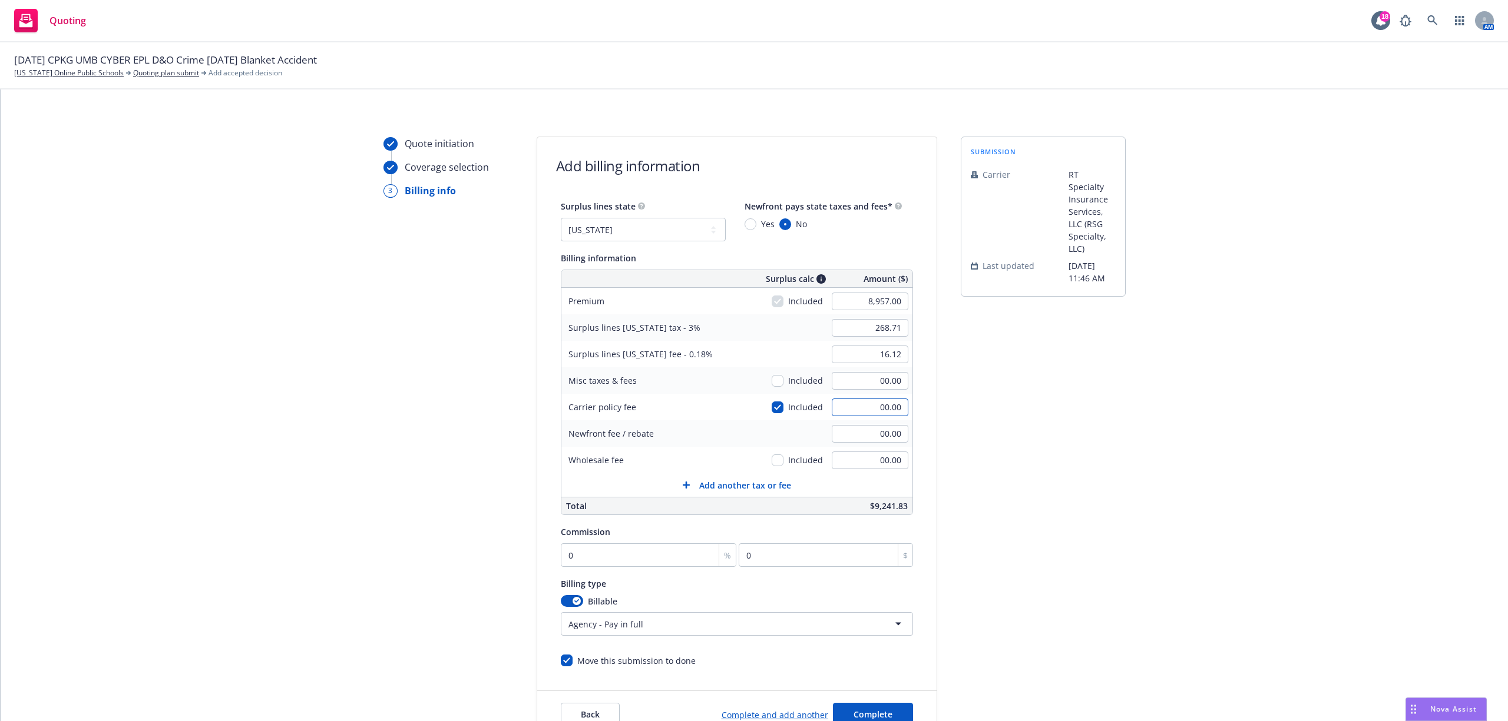
click at [860, 410] on input "00.00" at bounding box center [870, 408] width 77 height 18
click at [856, 460] on input "00.00" at bounding box center [870, 461] width 77 height 18
click at [857, 426] on input "00.00" at bounding box center [870, 434] width 77 height 18
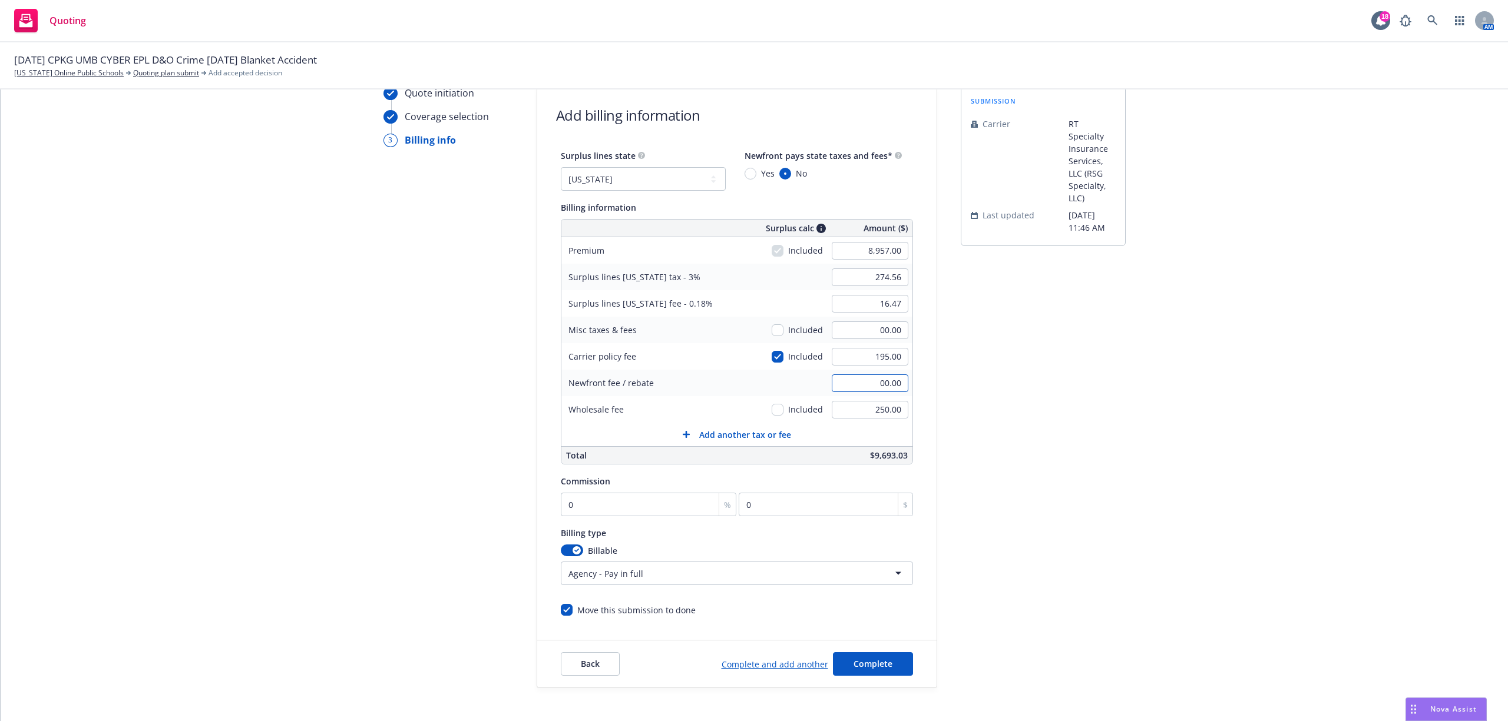
scroll to position [78, 0]
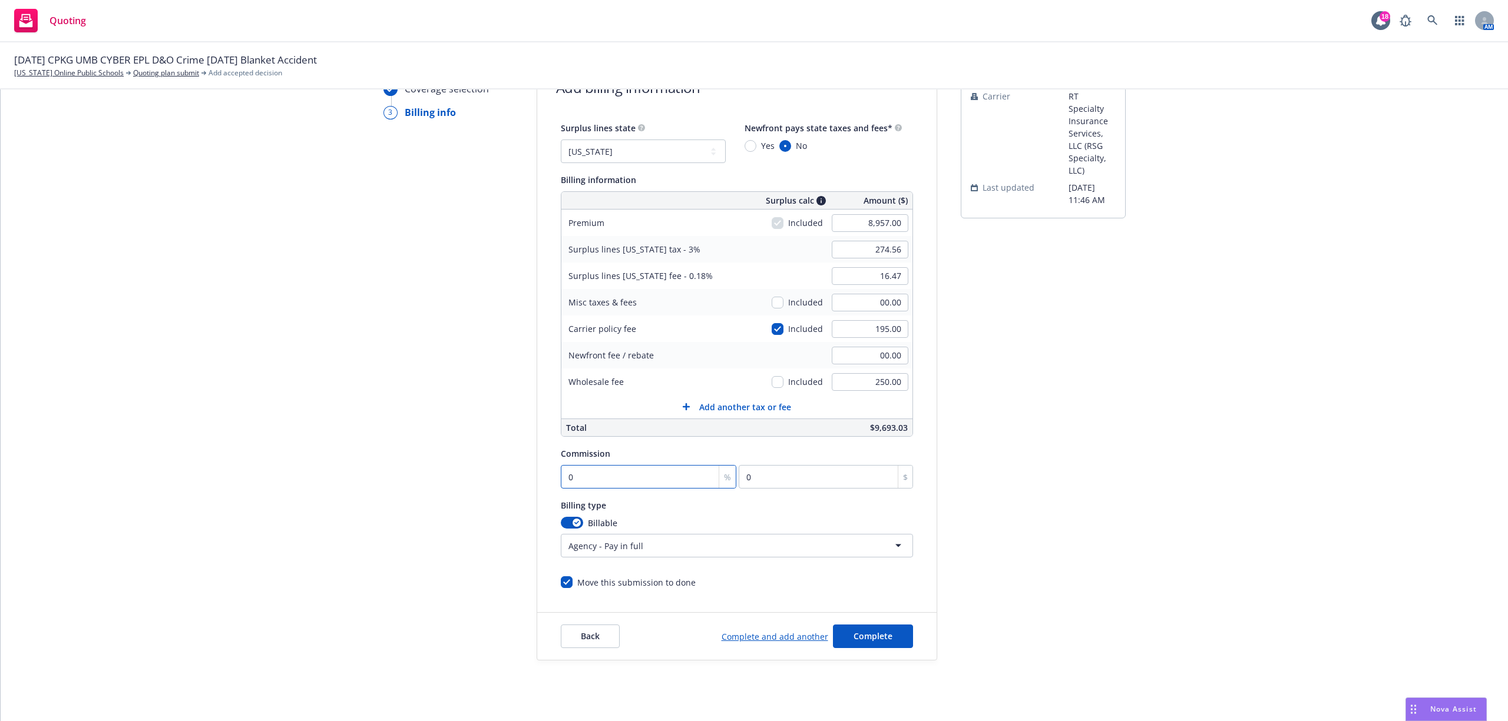
click at [596, 479] on input "0" at bounding box center [649, 477] width 176 height 24
click at [1150, 496] on div "Quote initiation Coverage selection 3 Billing info Add billing information Surp…" at bounding box center [754, 359] width 1479 height 602
click at [569, 476] on input "012.5" at bounding box center [649, 477] width 176 height 24
click at [1072, 526] on div "submission Carrier RT Specialty Insurance Services, LLC (RSG Specialty, LLC) La…" at bounding box center [1042, 359] width 165 height 602
click at [894, 628] on button "Complete" at bounding box center [873, 637] width 80 height 24
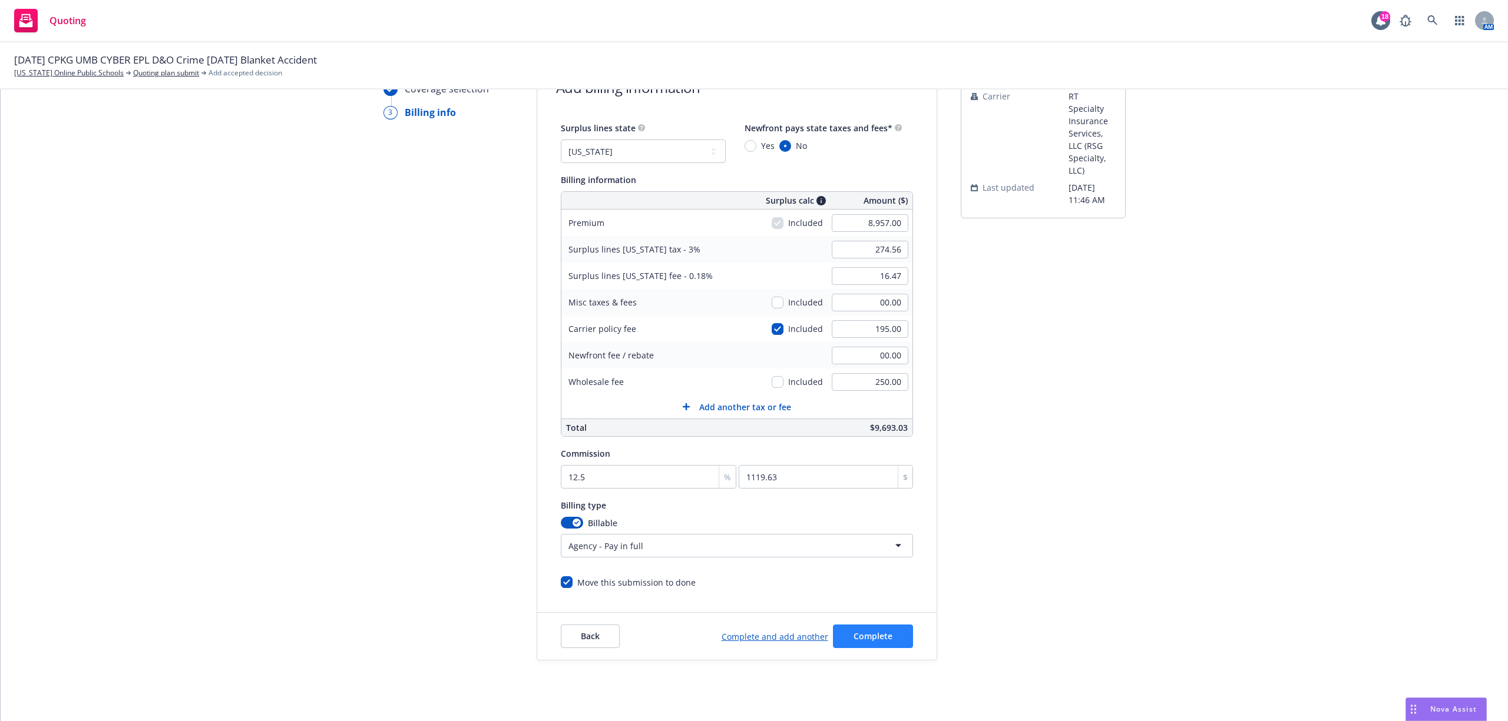
scroll to position [0, 0]
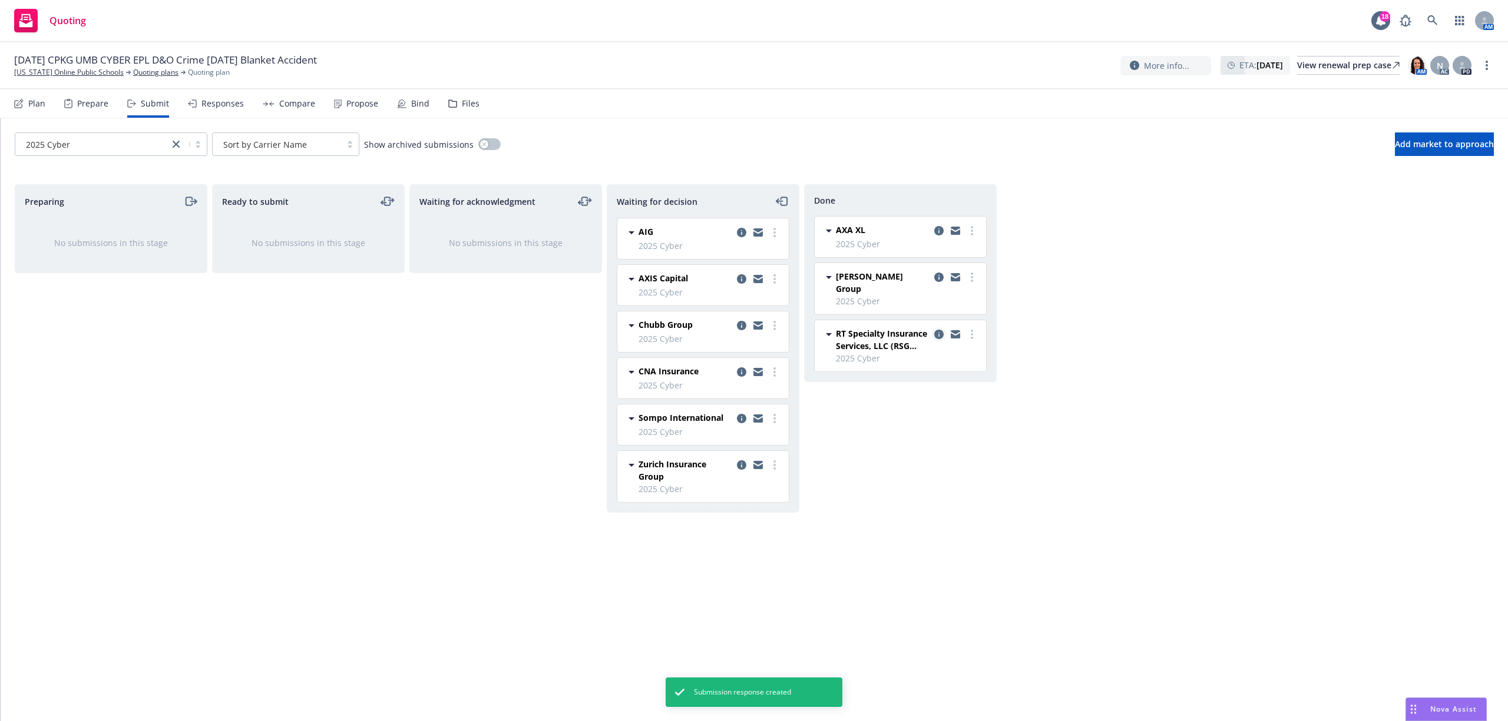
click at [939, 330] on icon "copy logging email" at bounding box center [938, 334] width 9 height 9
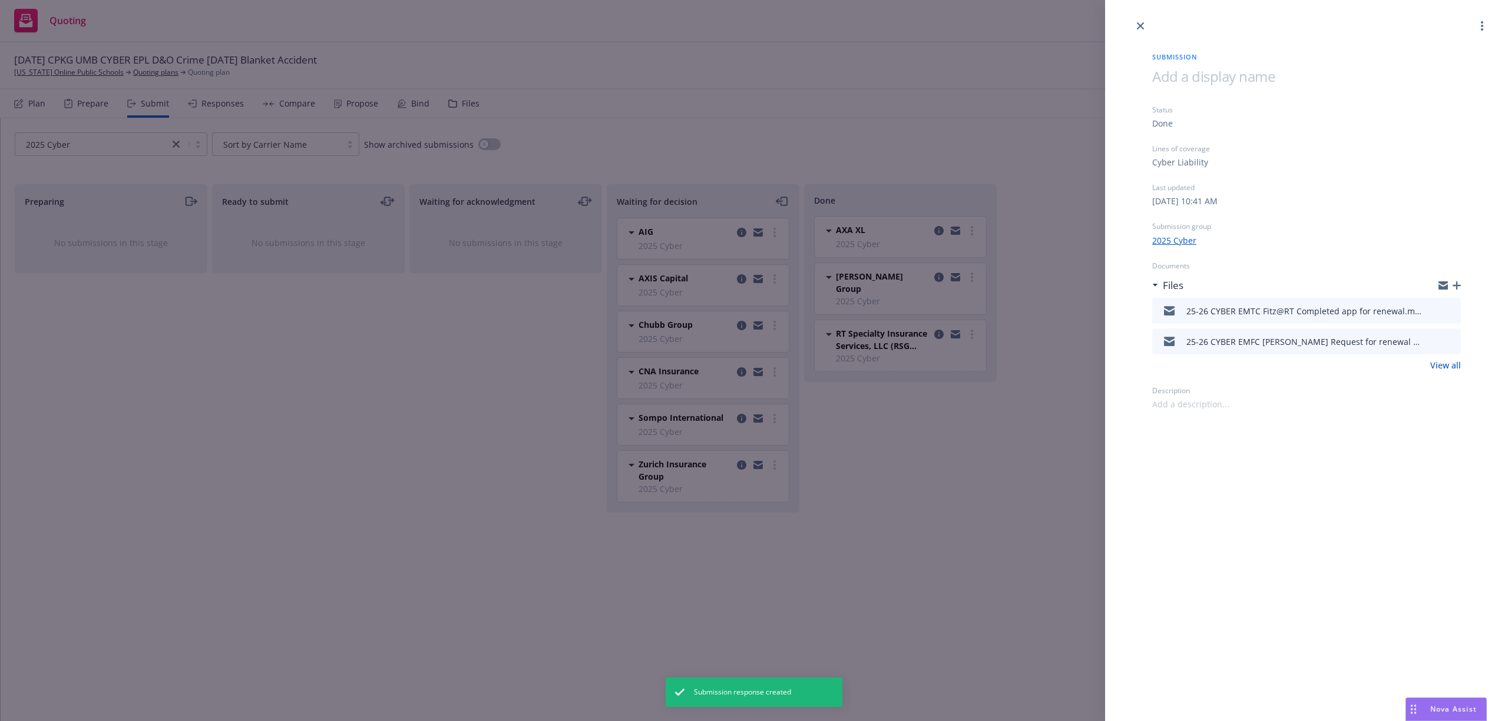
click at [1458, 283] on icon "button" at bounding box center [1456, 285] width 8 height 8
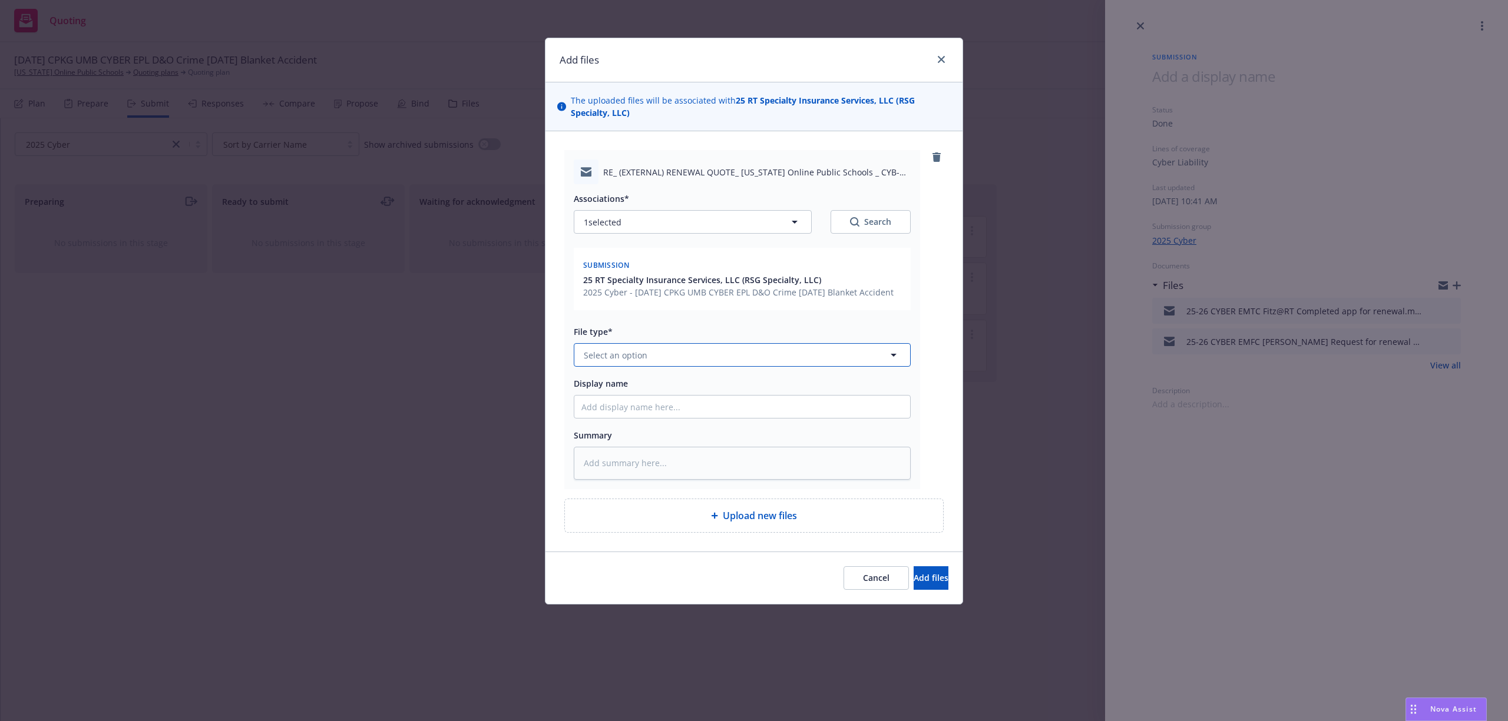
click at [601, 358] on span "Select an option" at bounding box center [616, 355] width 64 height 12
paste textarea "Hi Sam, Happy Friday! We are pleased to present the attached renewal terms for …"
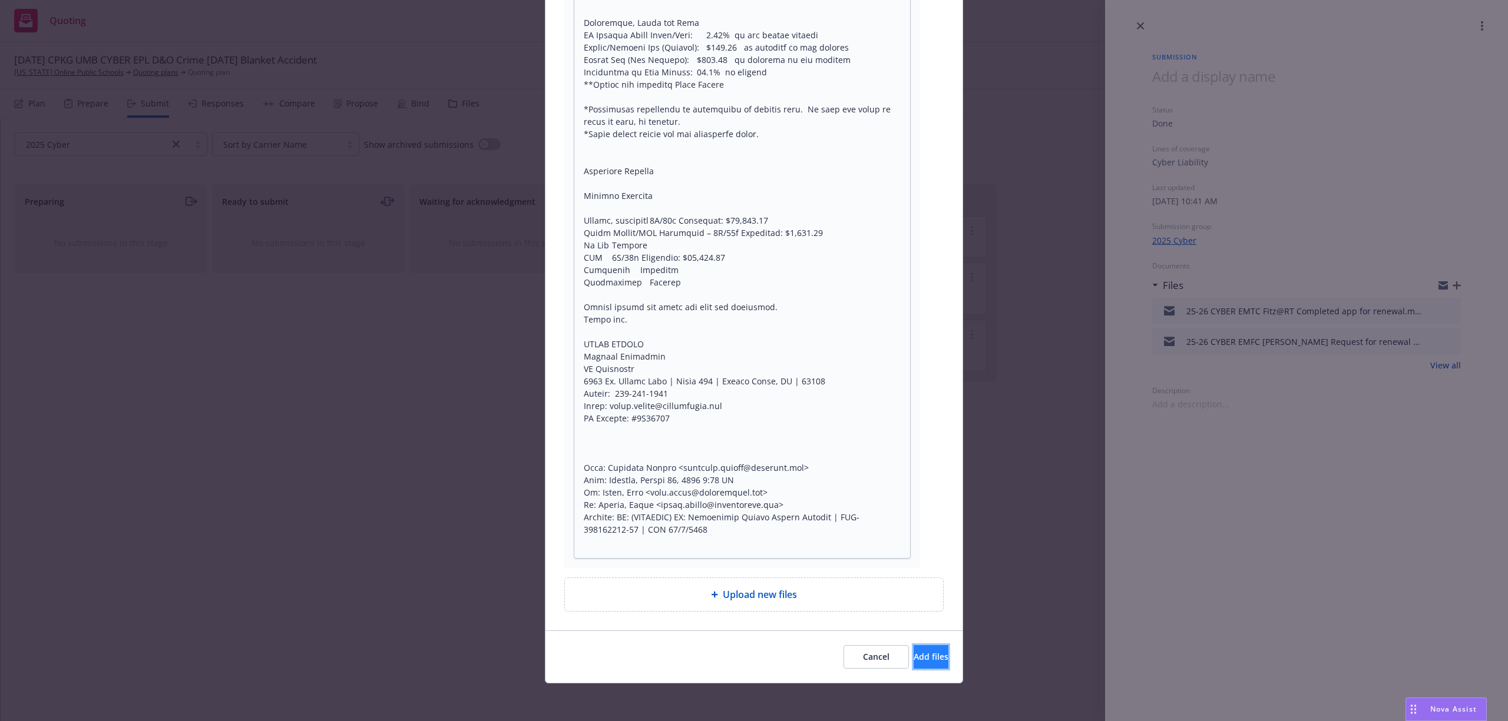
click at [913, 660] on span "Add files" at bounding box center [930, 656] width 35 height 11
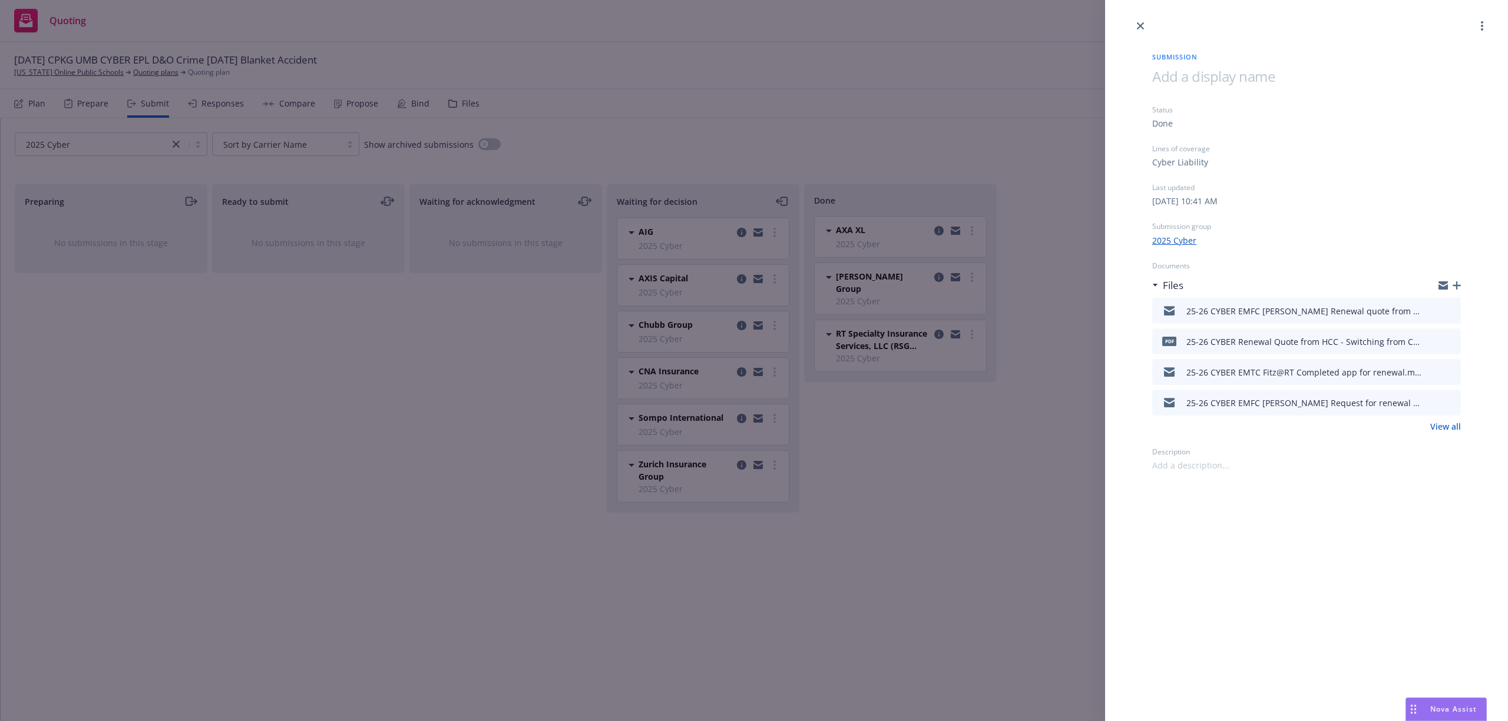
drag, startPoint x: 1138, startPoint y: 25, endPoint x: 1105, endPoint y: 24, distance: 33.0
click at [1138, 25] on icon "close" at bounding box center [1140, 25] width 7 height 7
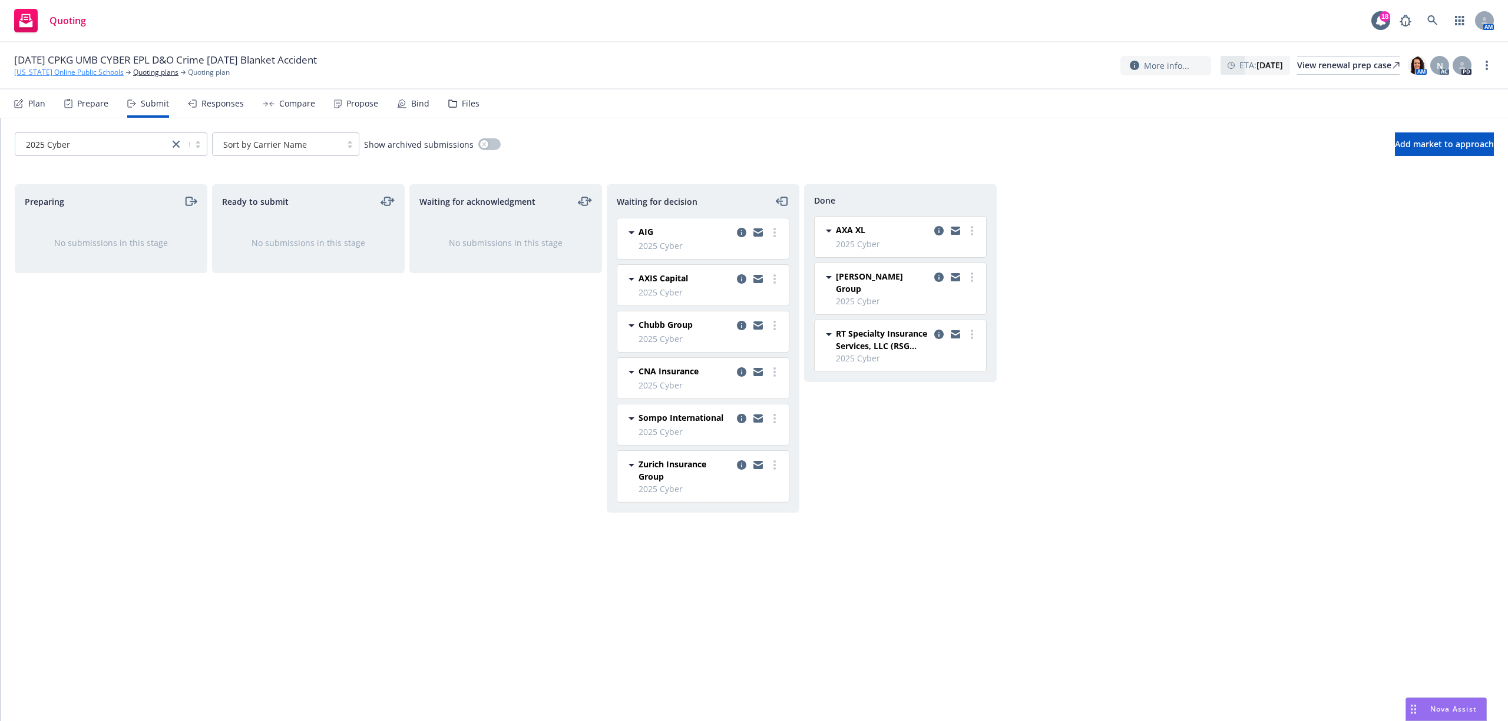
click at [42, 74] on link "California Online Public Schools" at bounding box center [69, 72] width 110 height 11
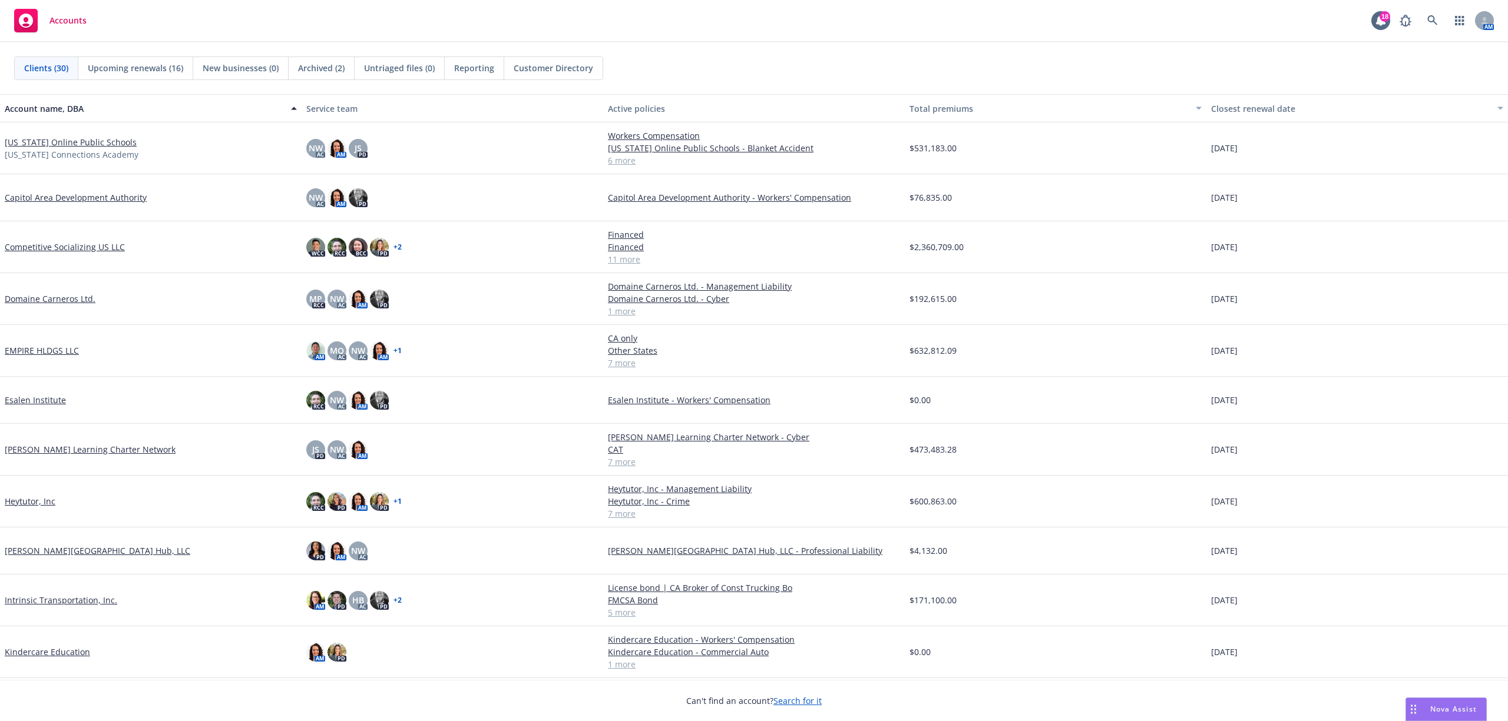
click at [62, 353] on link "EMPIRE HLDGS LLC" at bounding box center [42, 351] width 74 height 12
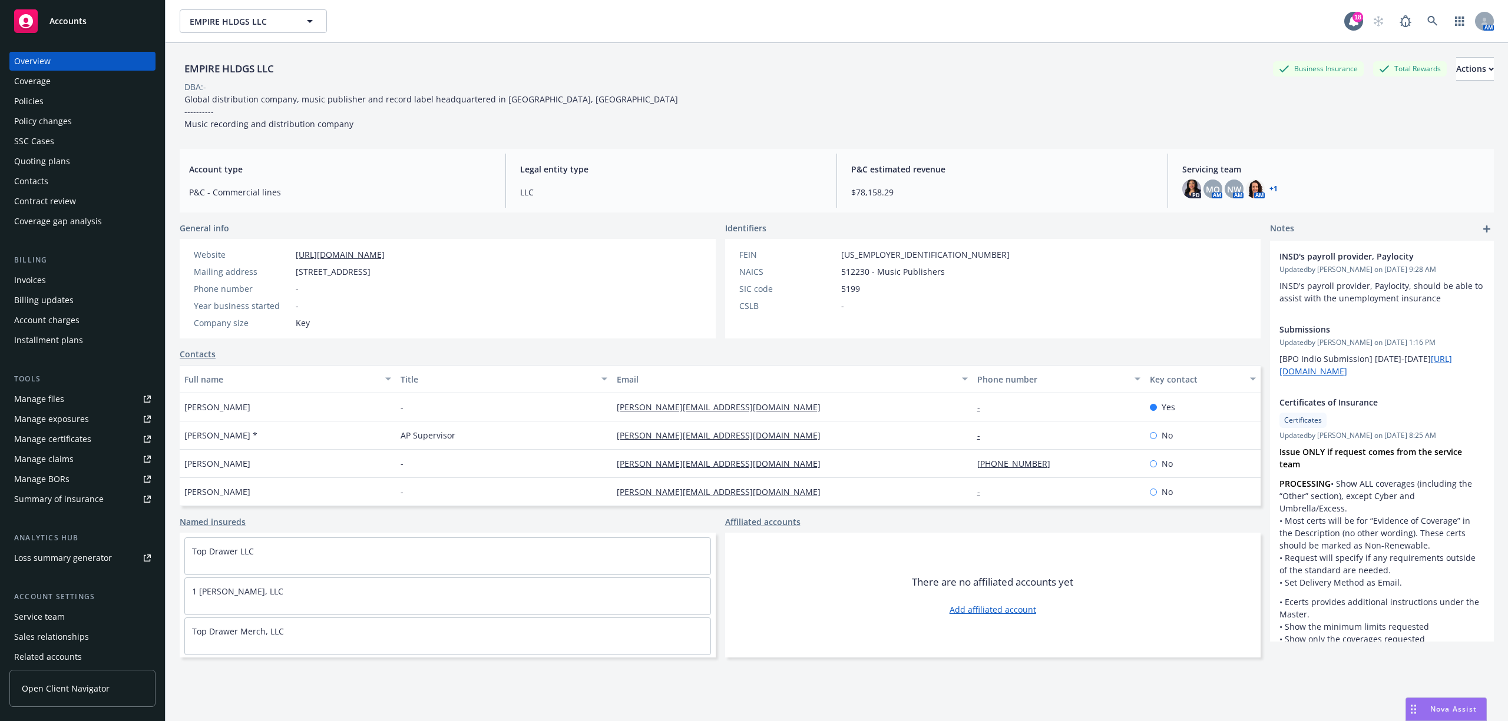
click at [66, 17] on span "Accounts" at bounding box center [67, 20] width 37 height 9
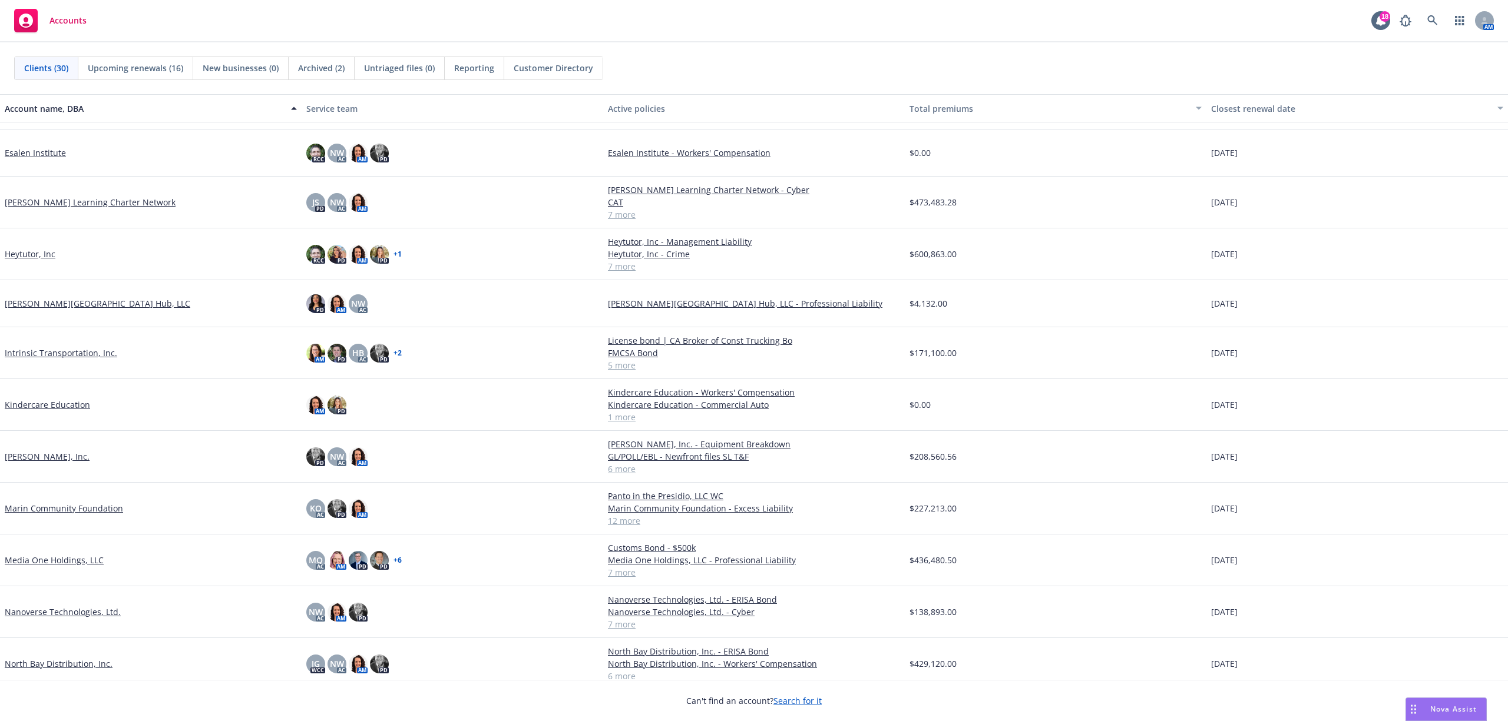
scroll to position [236, 0]
click at [78, 559] on link "Media One Holdings, LLC" at bounding box center [54, 558] width 99 height 12
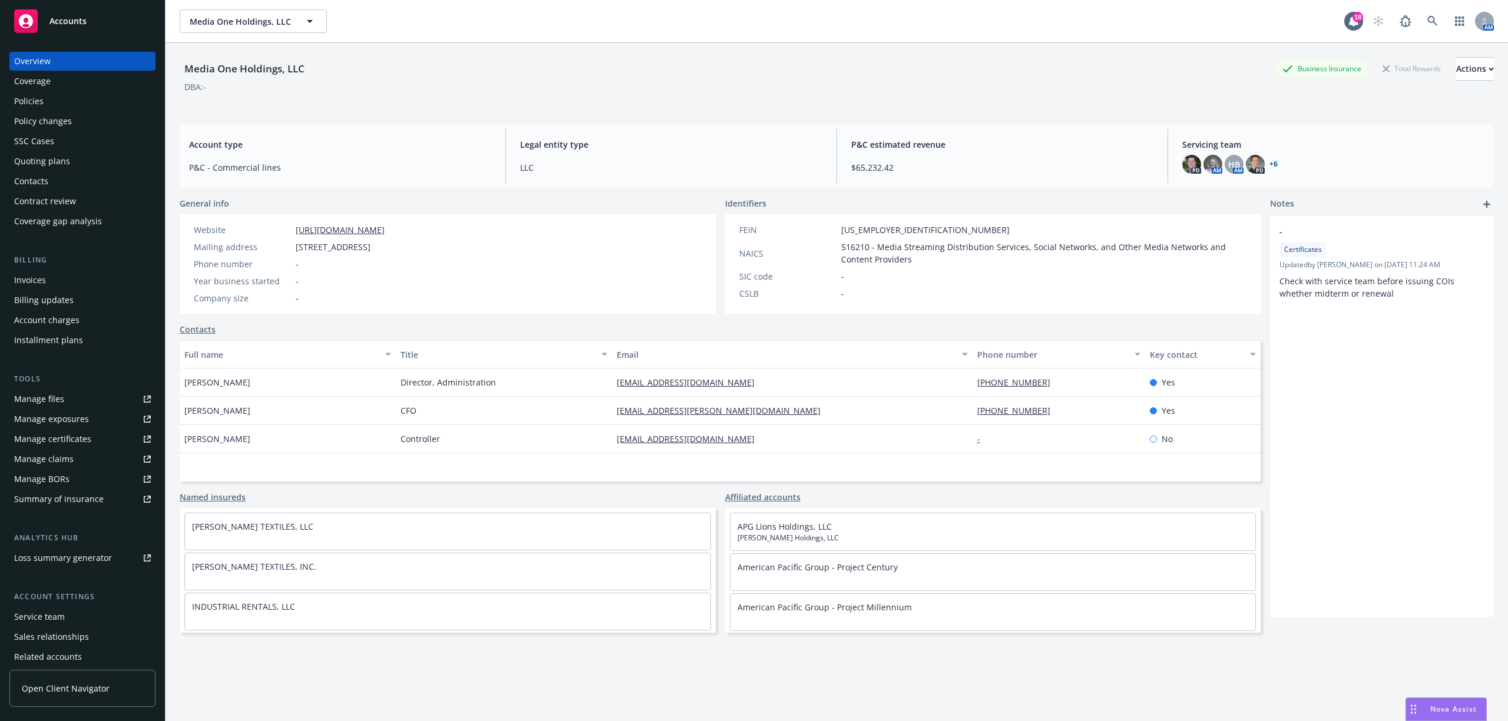
click at [60, 613] on div "Service team" at bounding box center [39, 617] width 51 height 19
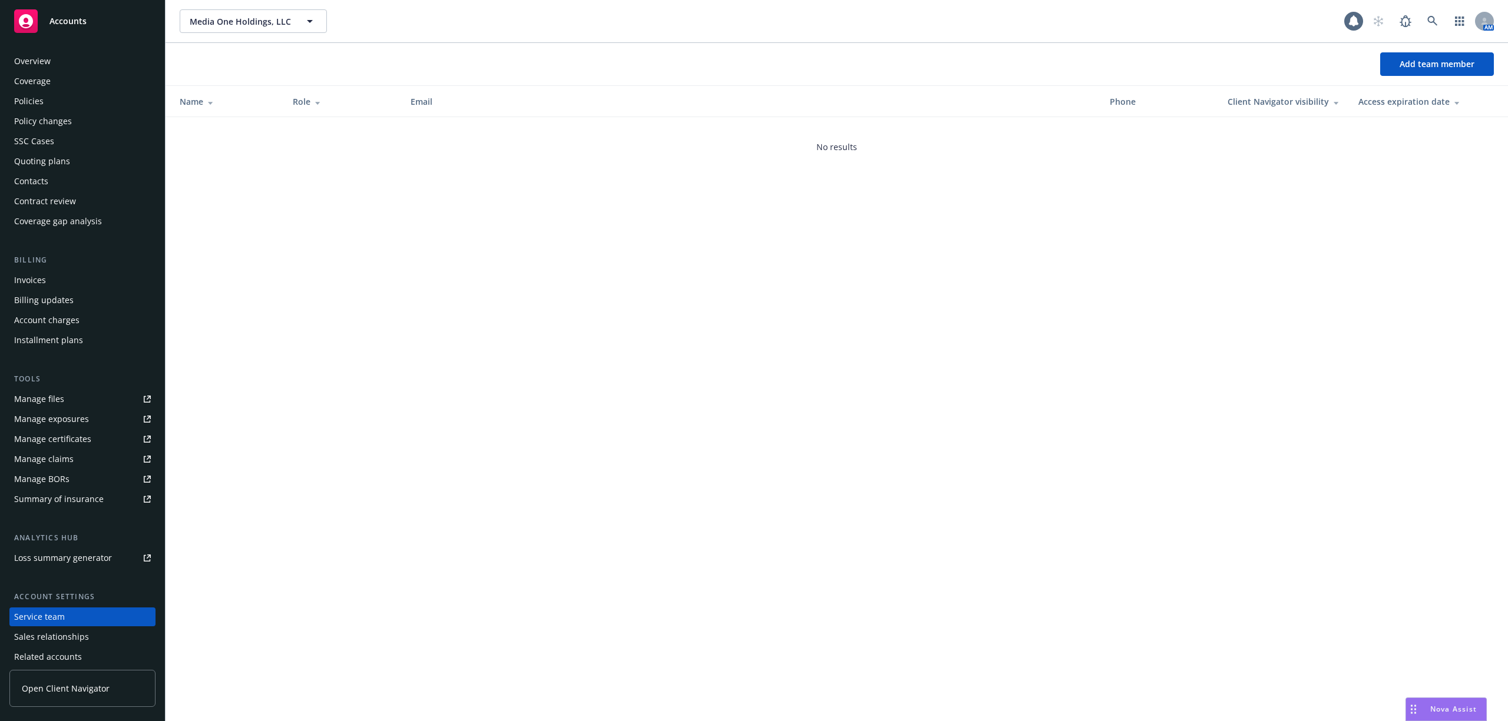
scroll to position [46, 0]
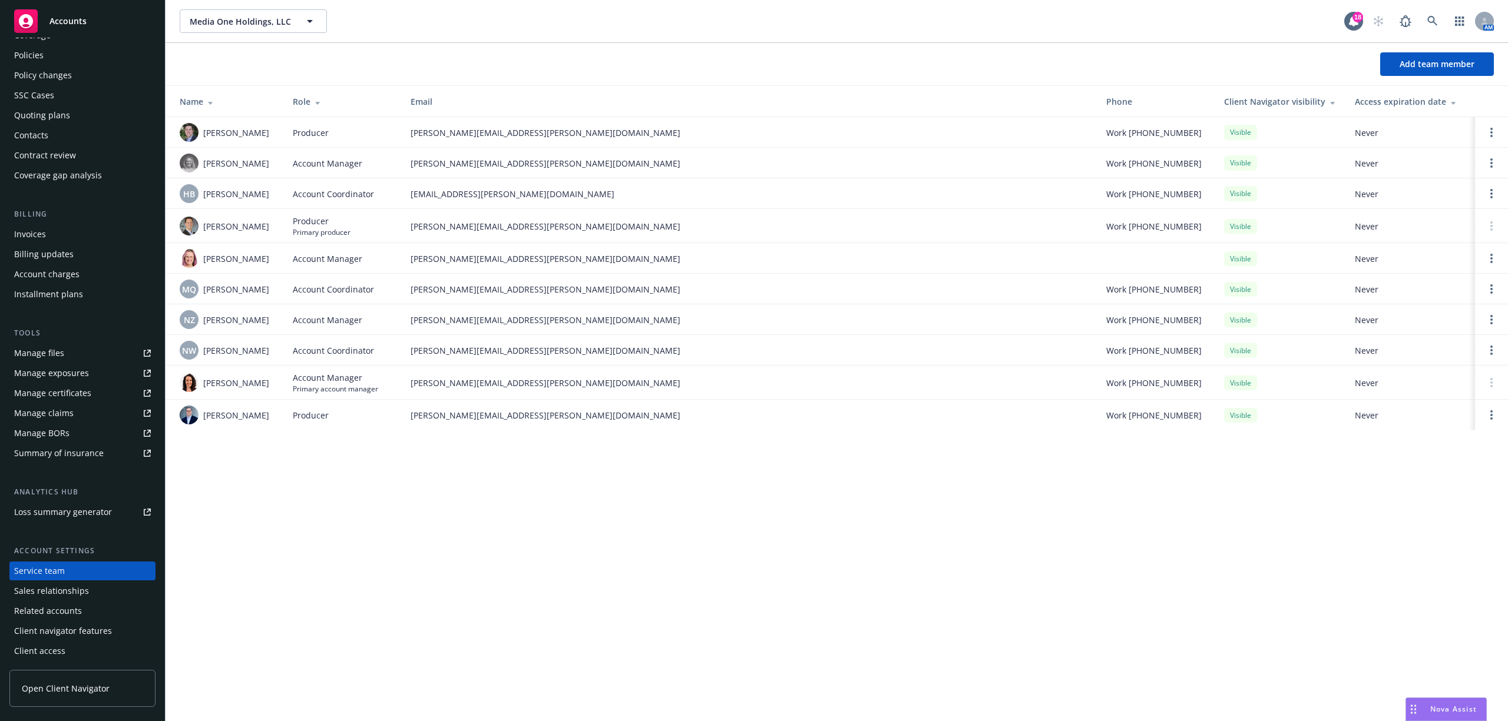
click at [67, 26] on span "Accounts" at bounding box center [67, 20] width 37 height 9
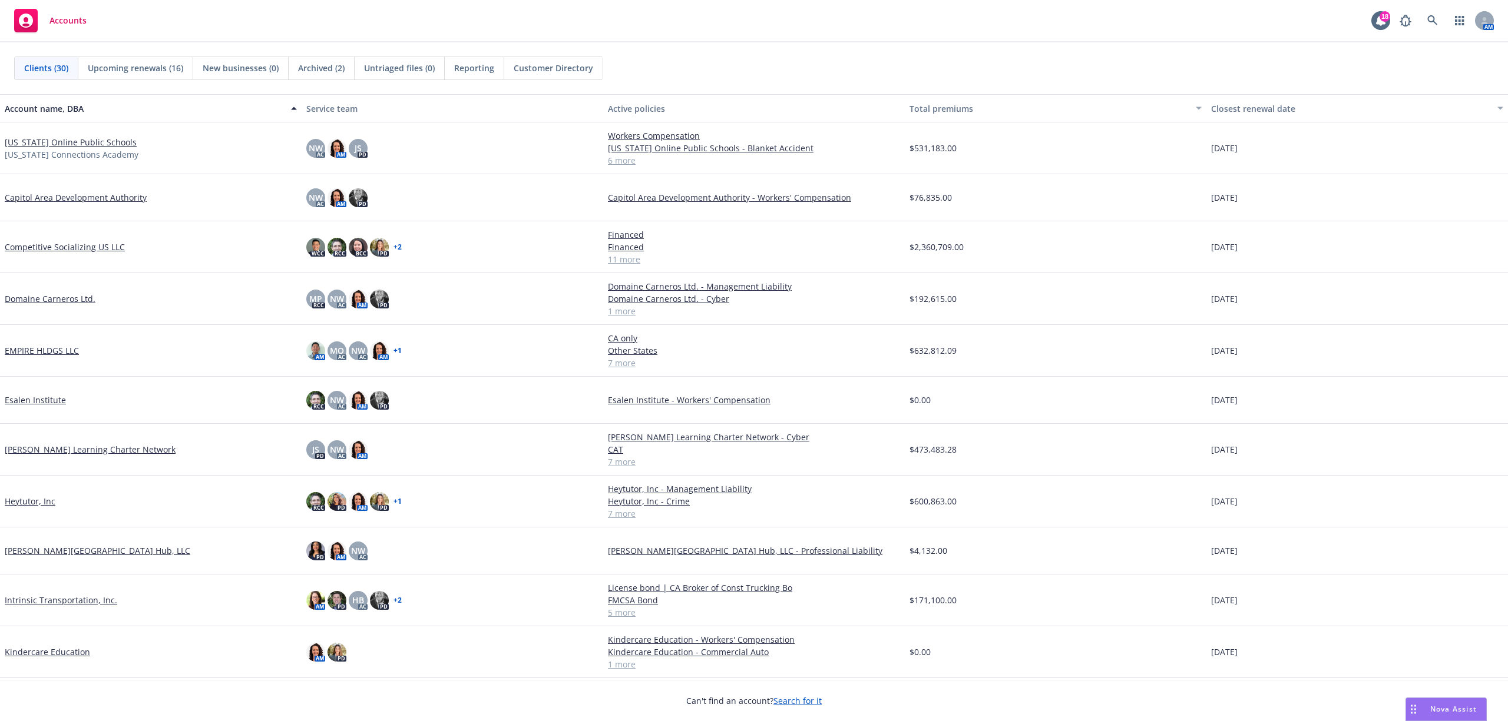
click at [54, 350] on link "EMPIRE HLDGS LLC" at bounding box center [42, 351] width 74 height 12
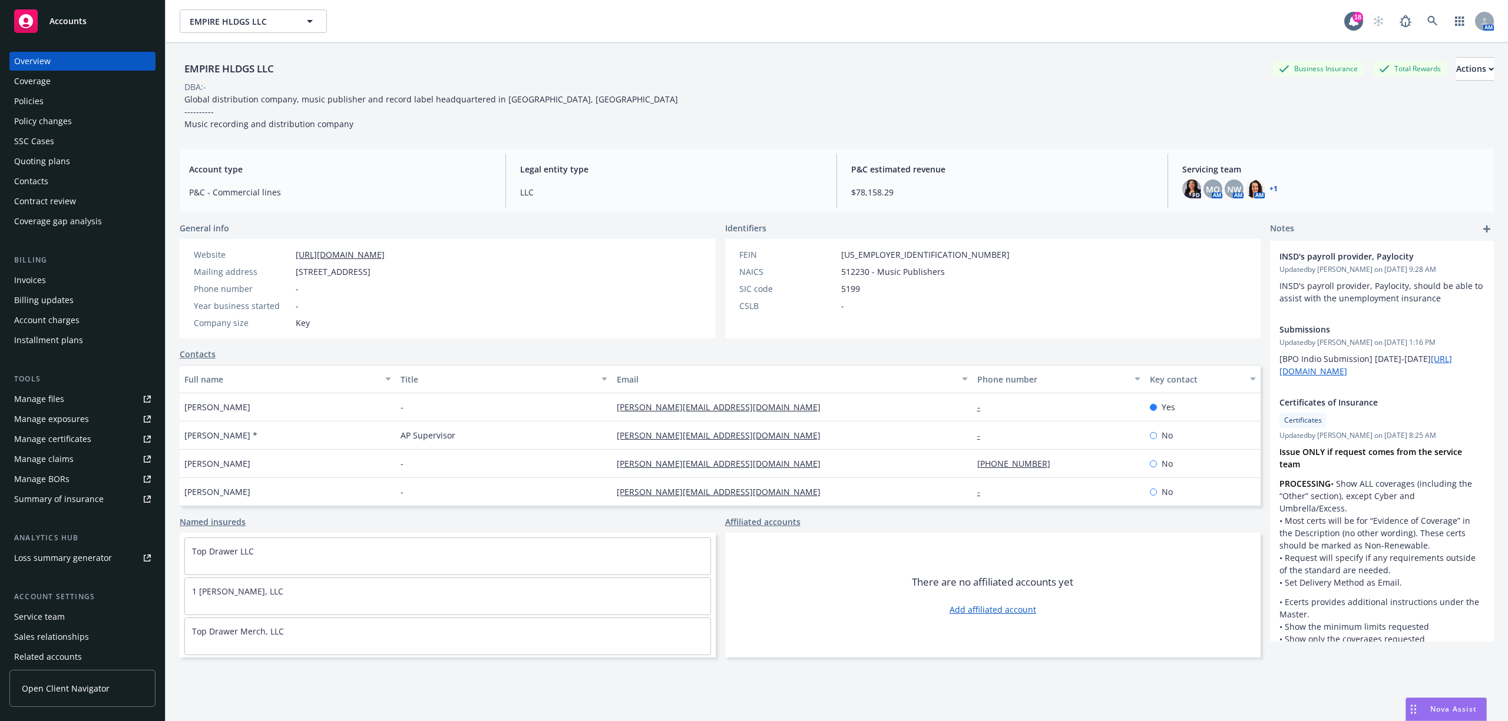
click at [62, 158] on div "Quoting plans" at bounding box center [42, 161] width 56 height 19
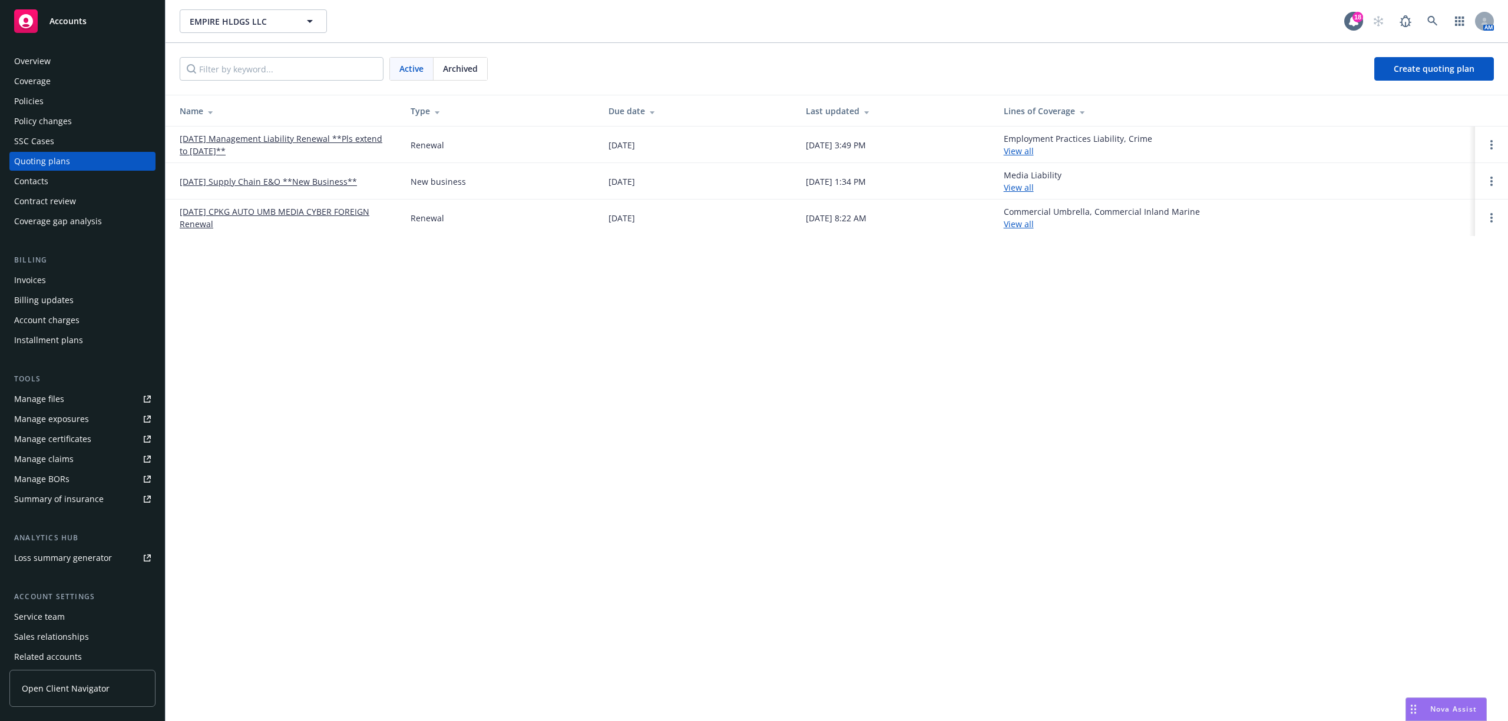
click at [217, 213] on link "[DATE] CPKG AUTO UMB MEDIA CYBER FOREIGN Renewal" at bounding box center [286, 218] width 212 height 25
